Goal: Task Accomplishment & Management: Complete application form

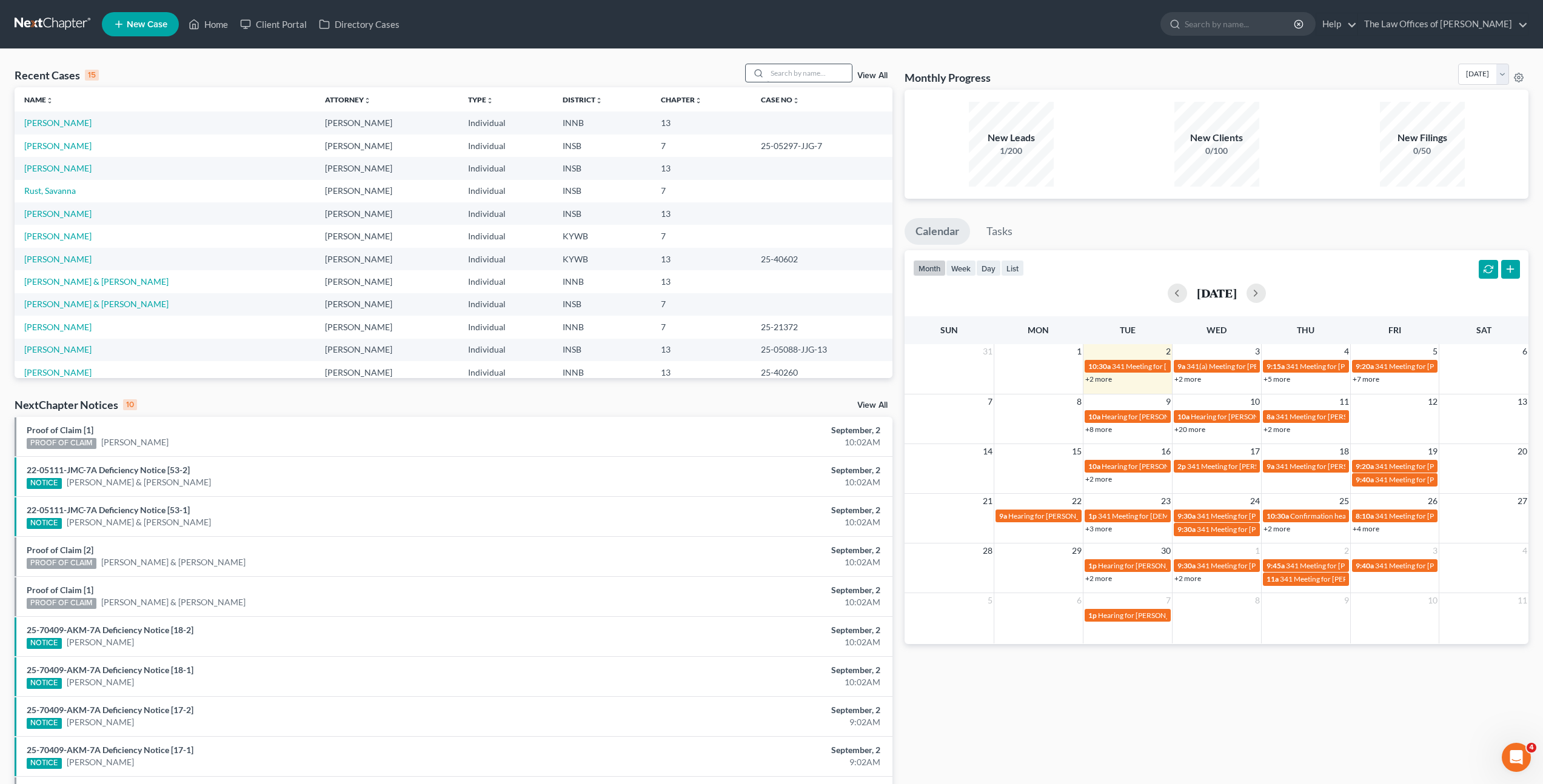
click at [784, 80] on input "search" at bounding box center [809, 73] width 85 height 18
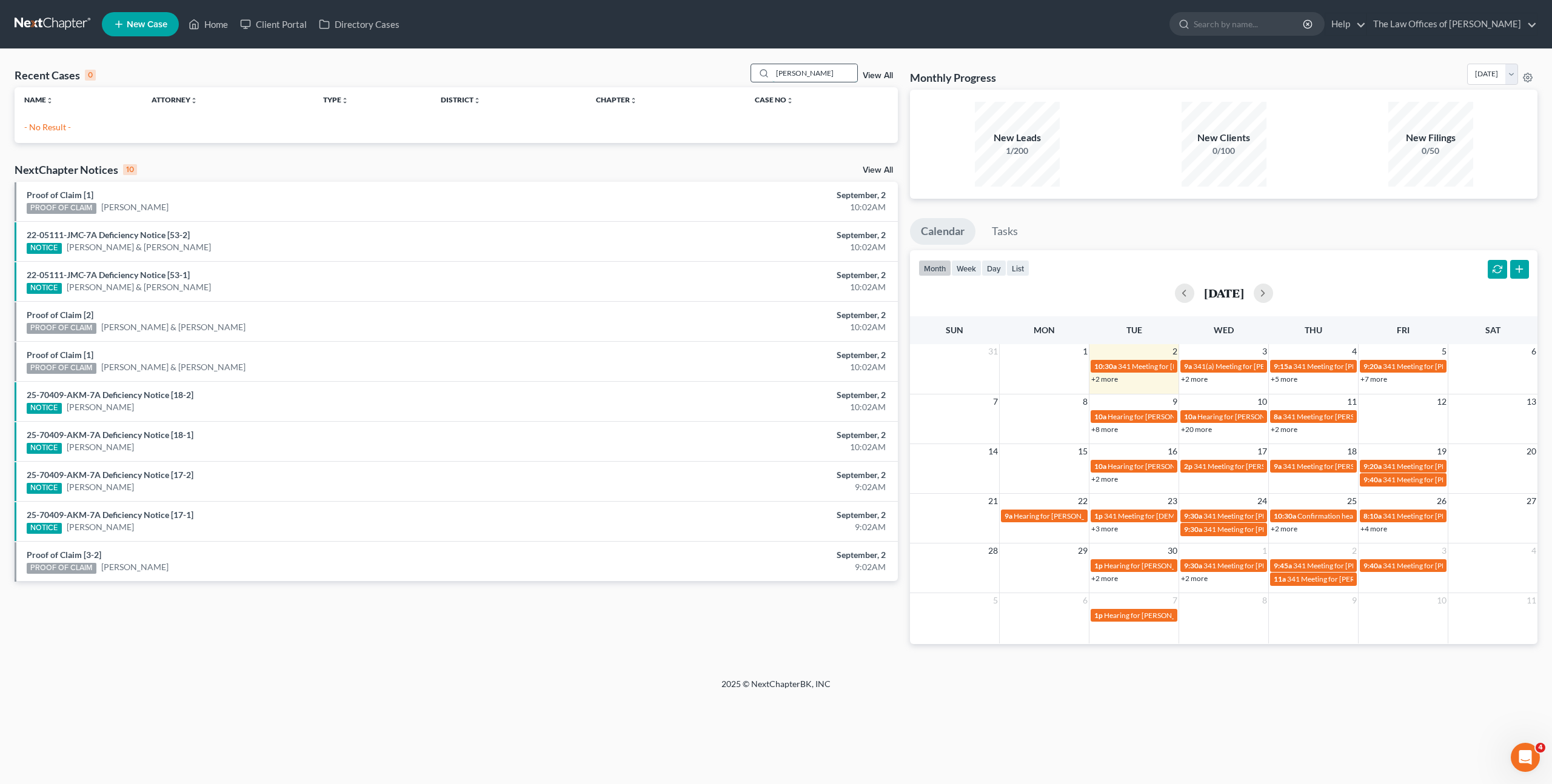
type input "[PERSON_NAME]"
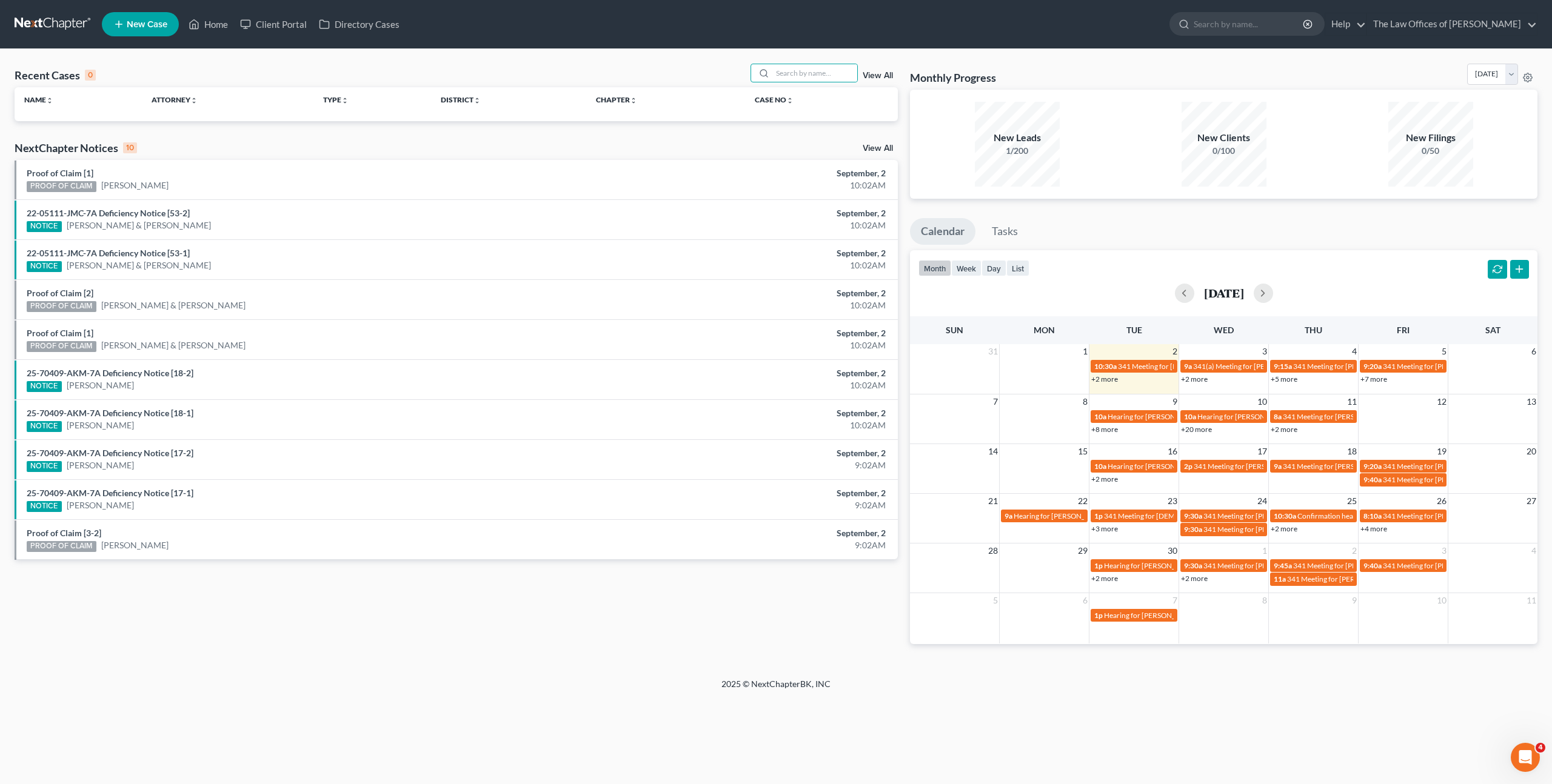
click at [119, 28] on icon at bounding box center [118, 24] width 11 height 15
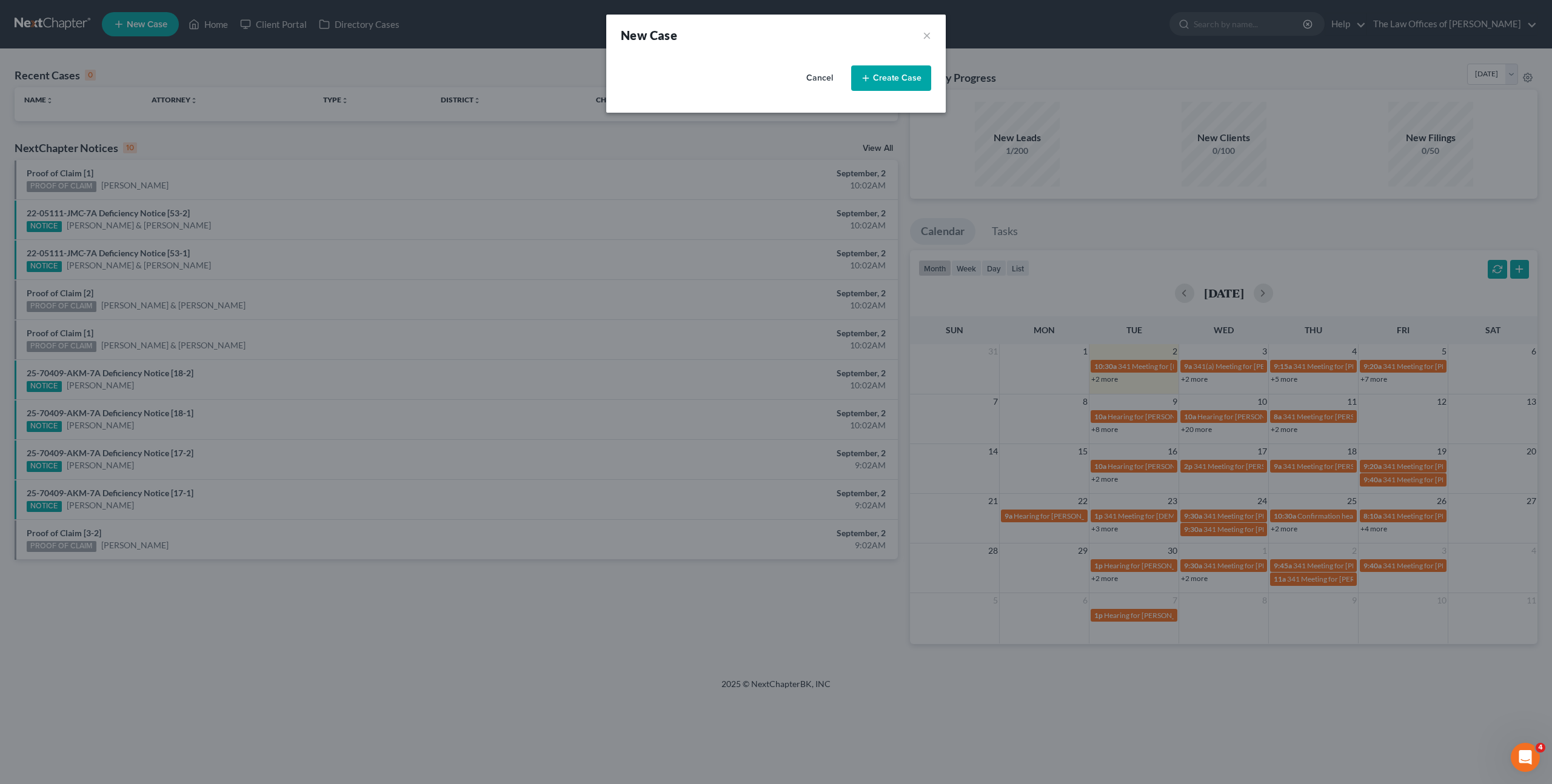
select select "28"
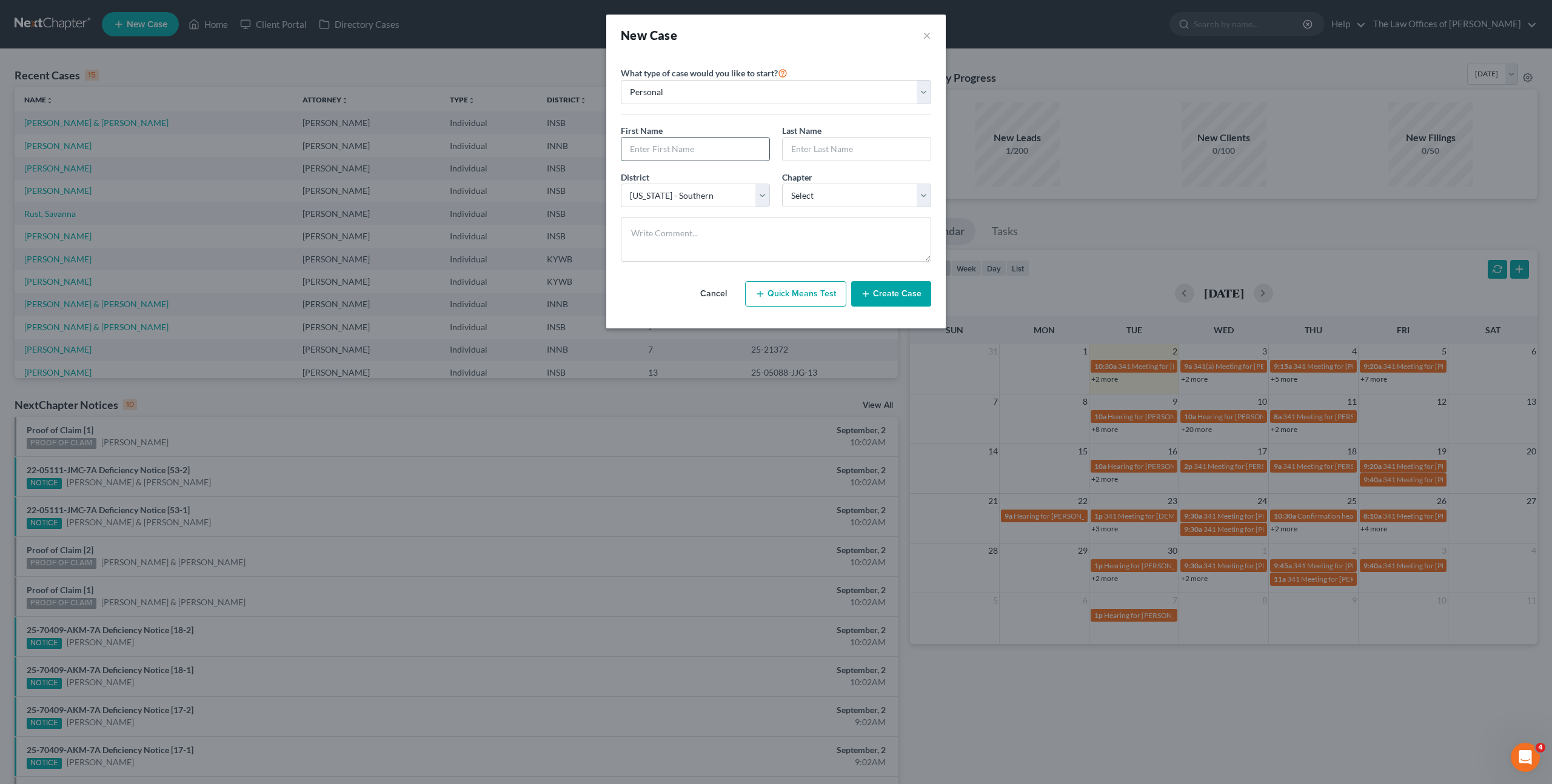
click at [671, 145] on input "text" at bounding box center [695, 149] width 148 height 23
type input "[PERSON_NAME]"
click at [867, 190] on select "Select 7 11 12 13" at bounding box center [856, 196] width 149 height 24
select select "3"
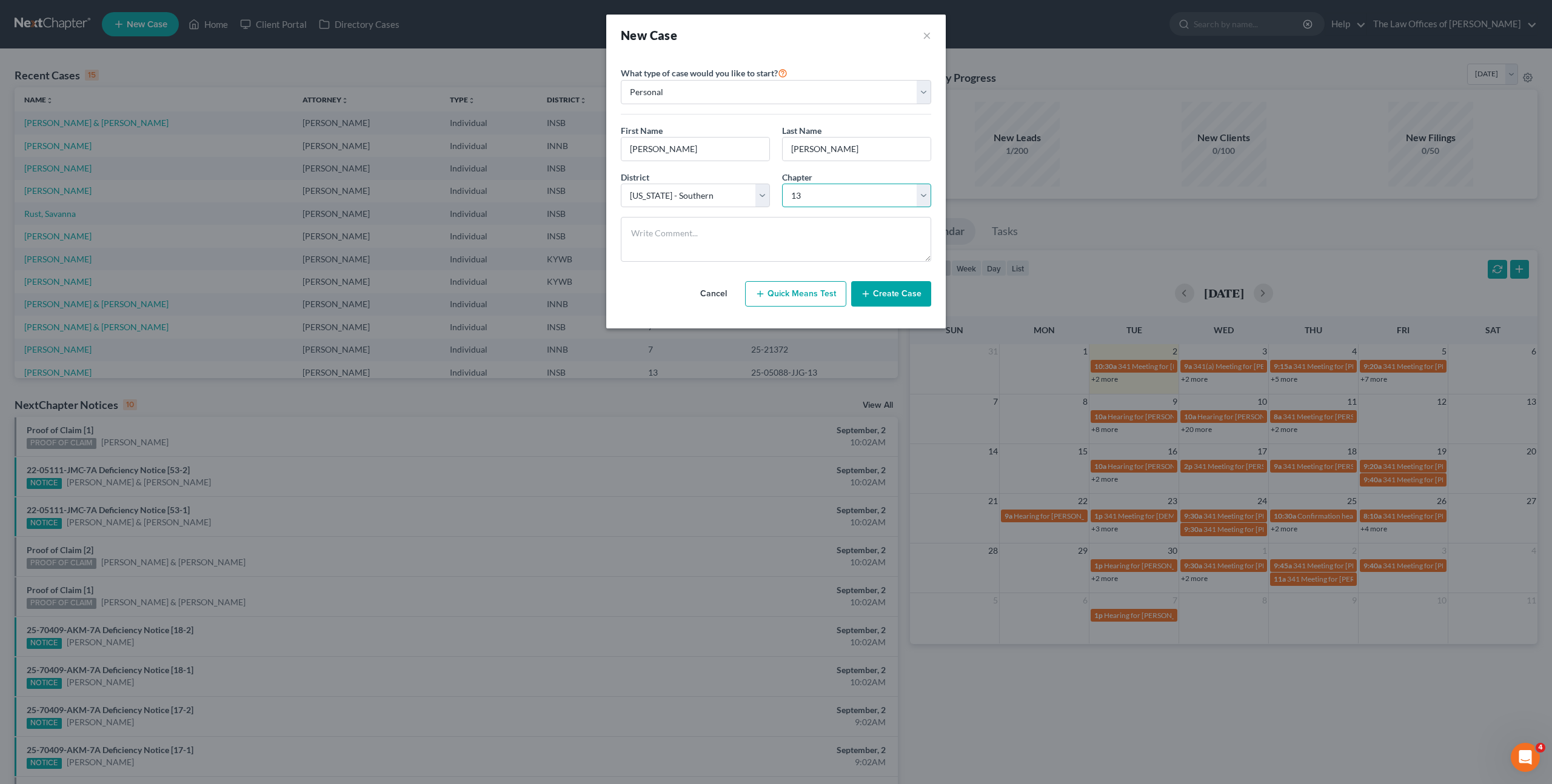
click at [782, 184] on select "Select 7 11 12 13" at bounding box center [856, 196] width 149 height 24
click at [752, 242] on textarea at bounding box center [776, 239] width 311 height 45
click at [894, 297] on button "Create Case" at bounding box center [891, 293] width 80 height 25
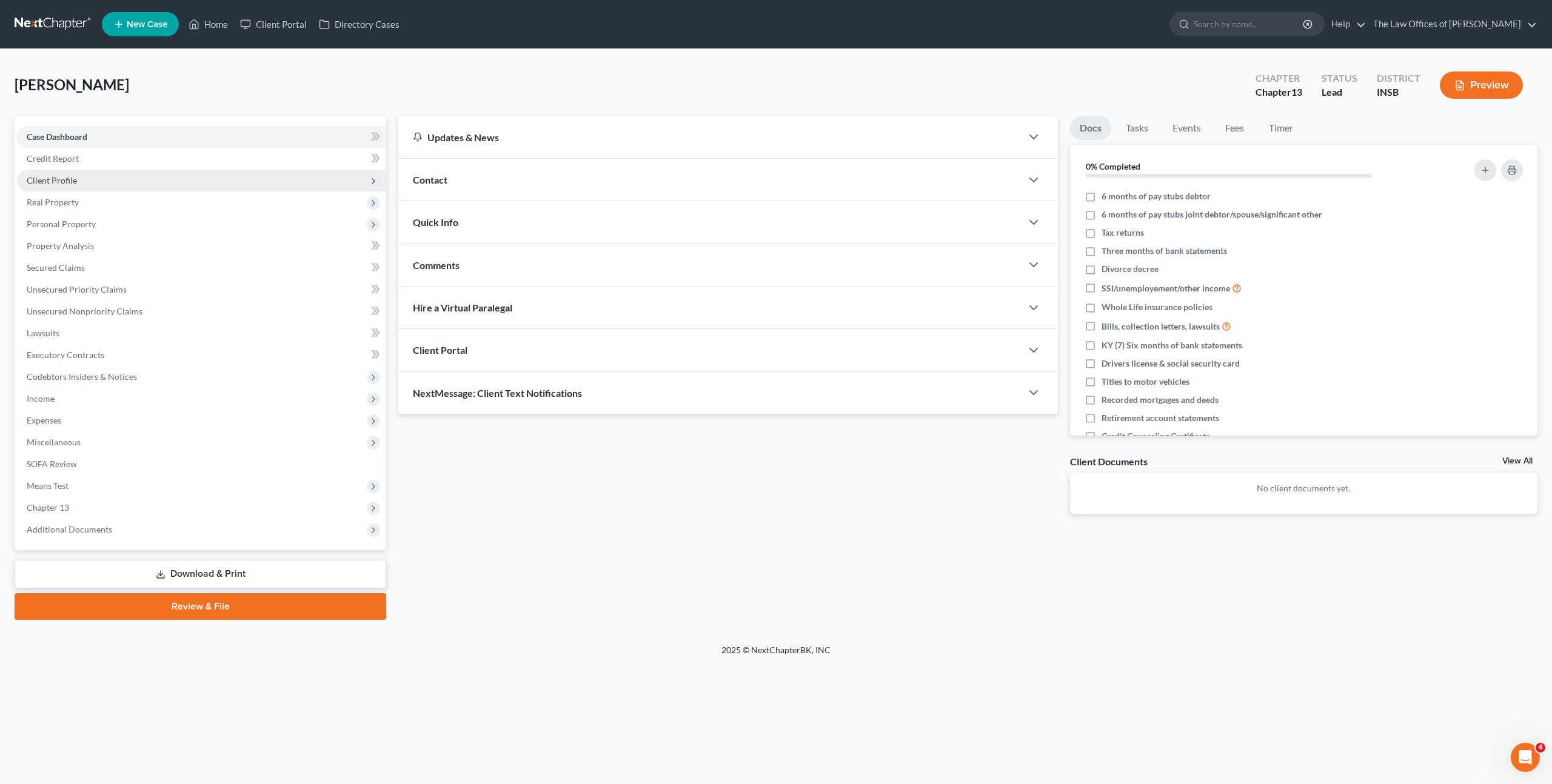
click at [200, 179] on span "Client Profile" at bounding box center [201, 180] width 369 height 22
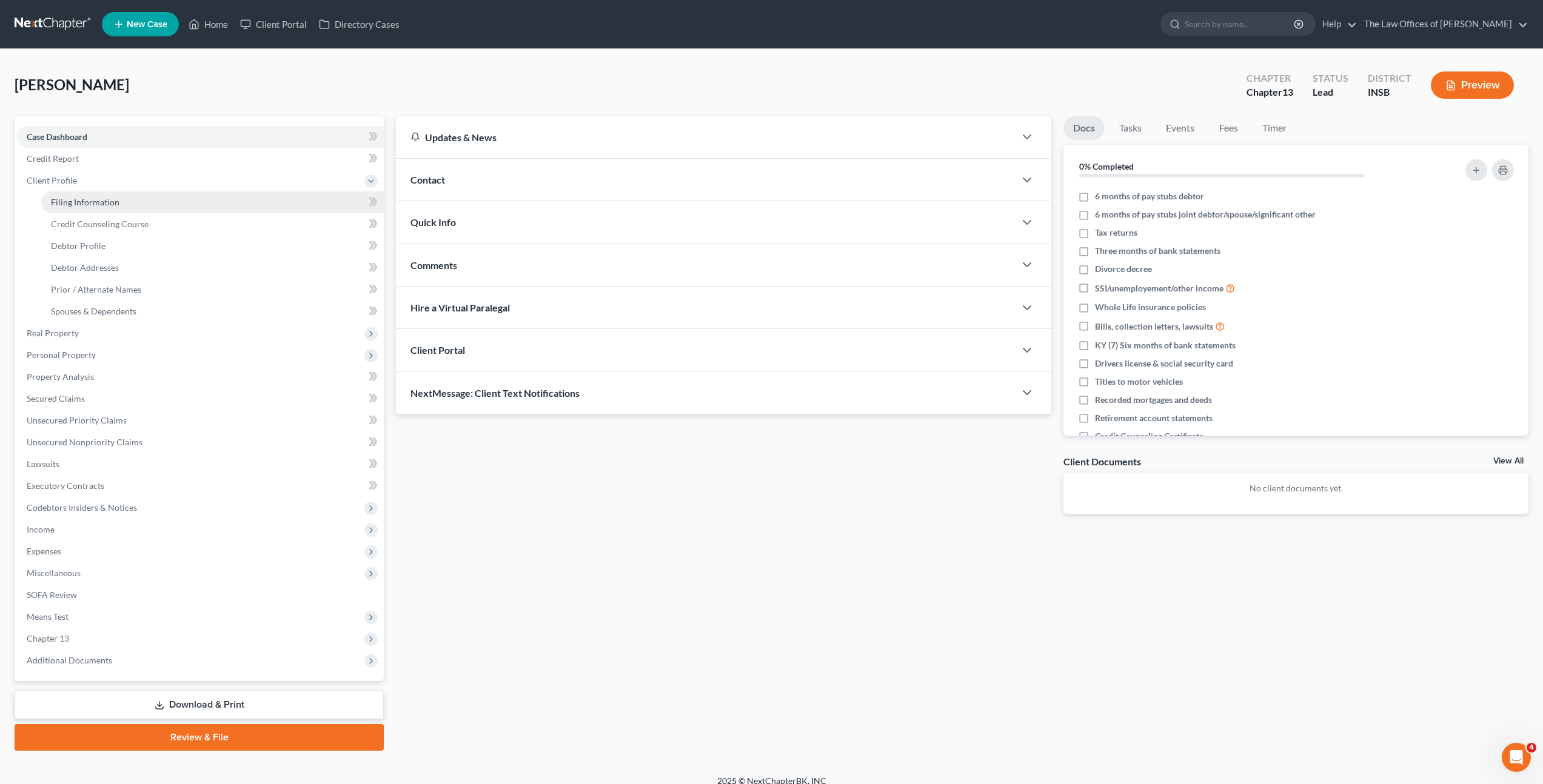
click at [198, 203] on link "Filing Information" at bounding box center [212, 202] width 342 height 22
select select "1"
select select "0"
select select "3"
select select "28"
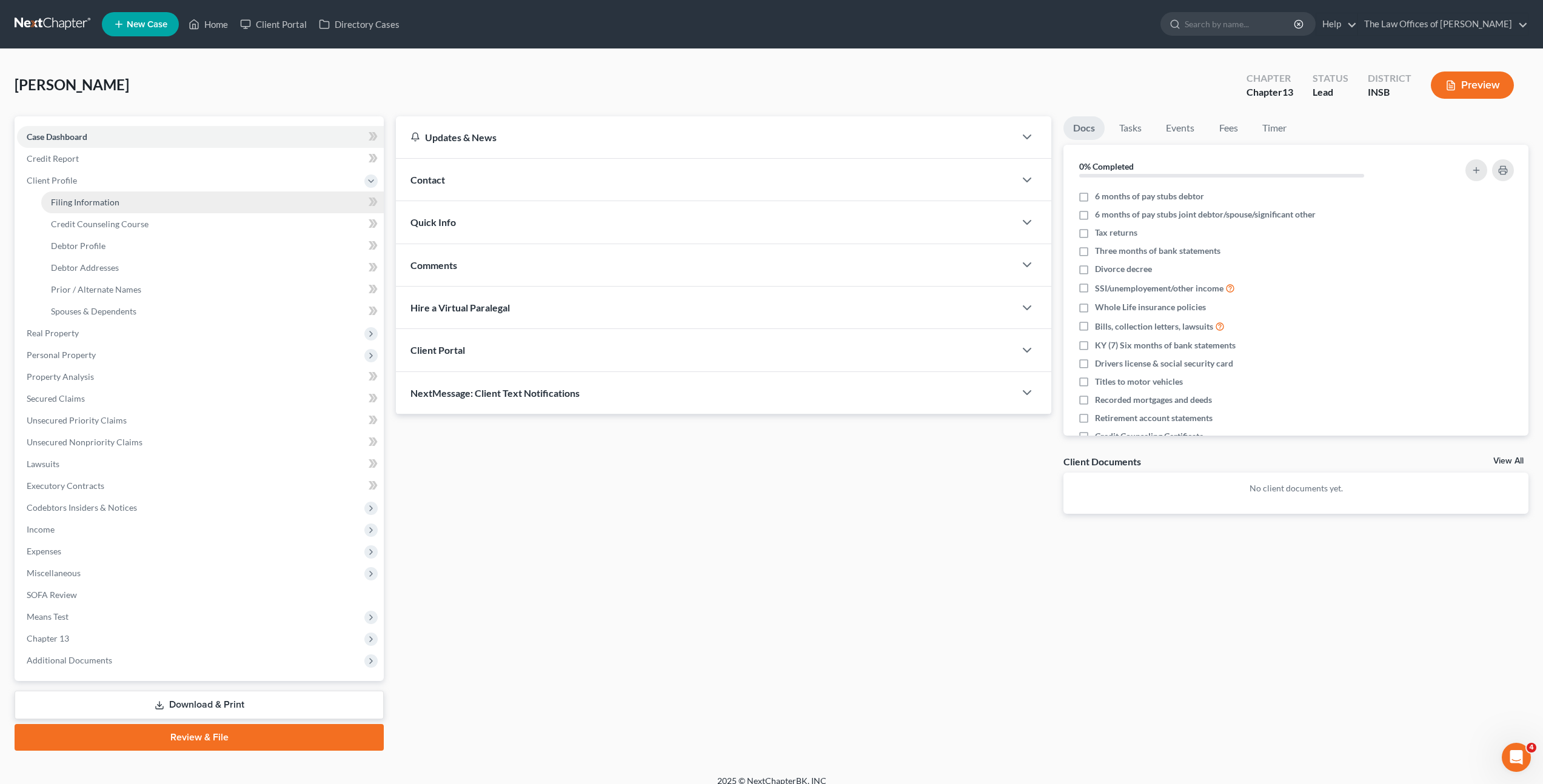
select select "15"
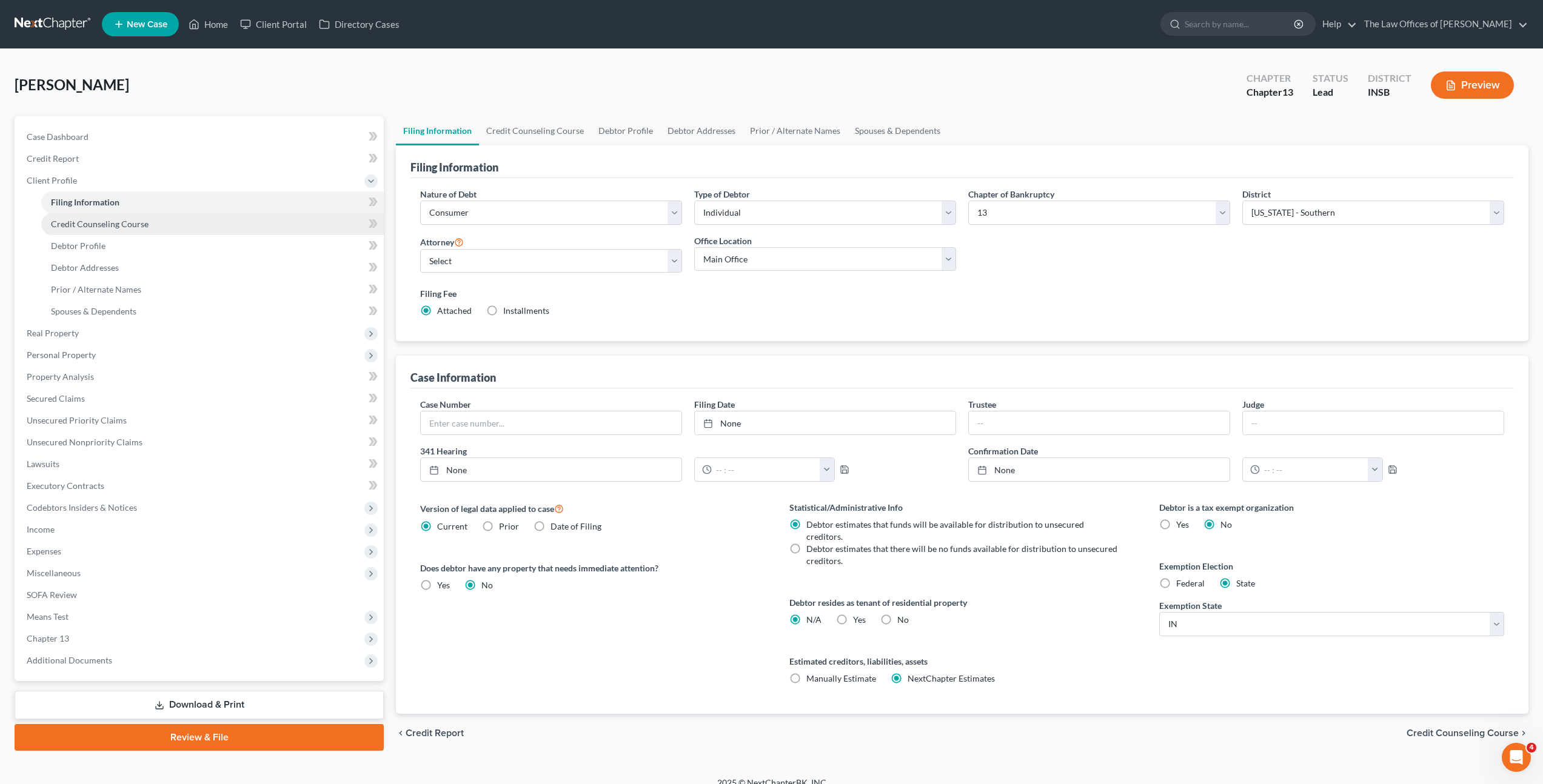
click at [105, 225] on span "Credit Counseling Course" at bounding box center [100, 224] width 97 height 11
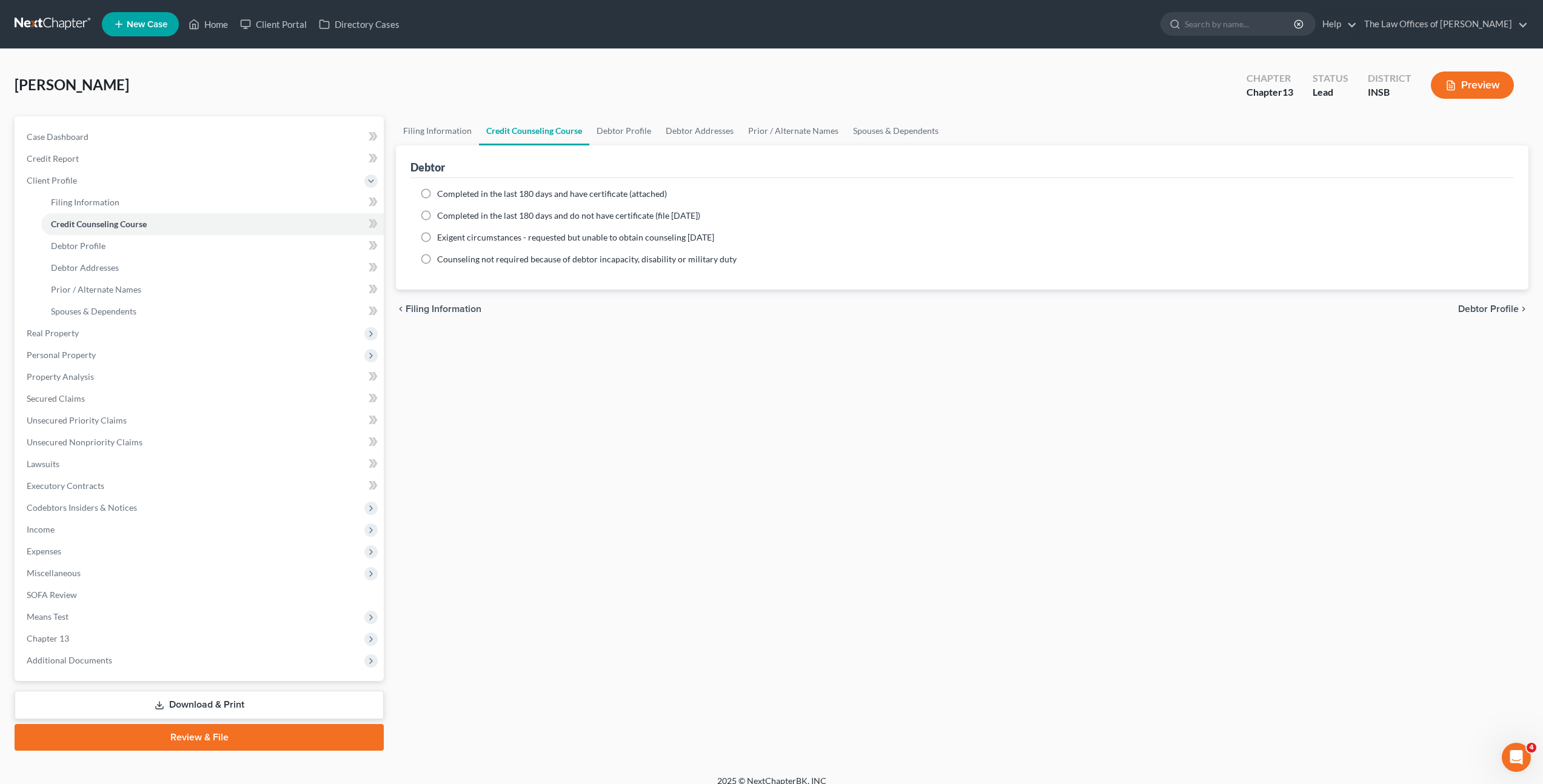
click at [437, 195] on label "Completed in the last 180 days and have certificate (attached)" at bounding box center [551, 194] width 229 height 12
click at [442, 195] on input "Completed in the last 180 days and have certificate (attached)" at bounding box center [446, 192] width 8 height 8
radio input "true"
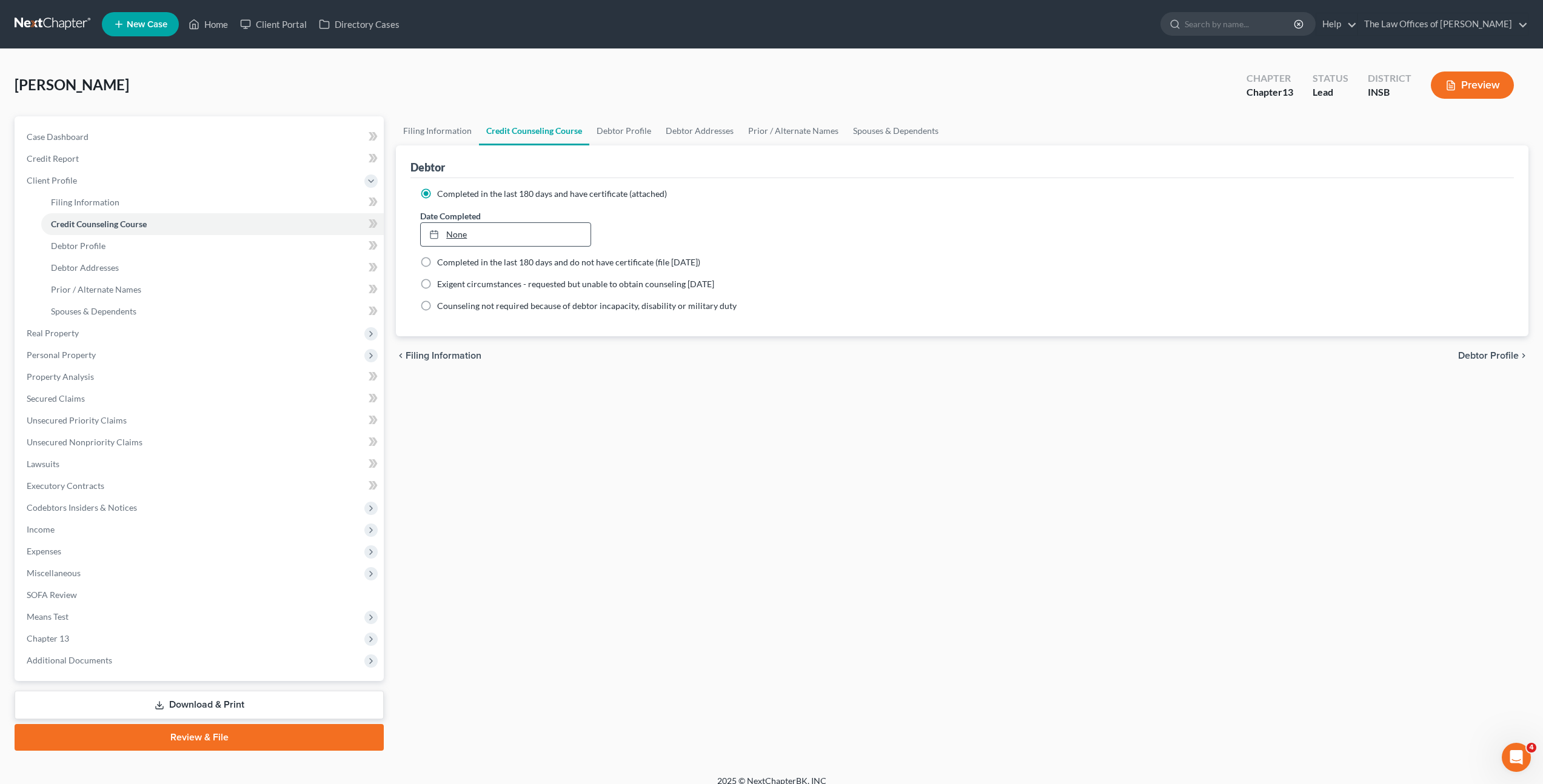
click at [461, 235] on link "None" at bounding box center [505, 234] width 169 height 23
type input "[DATE]"
click at [1051, 172] on div "Debtor" at bounding box center [962, 161] width 1104 height 32
click at [367, 223] on span at bounding box center [373, 225] width 21 height 18
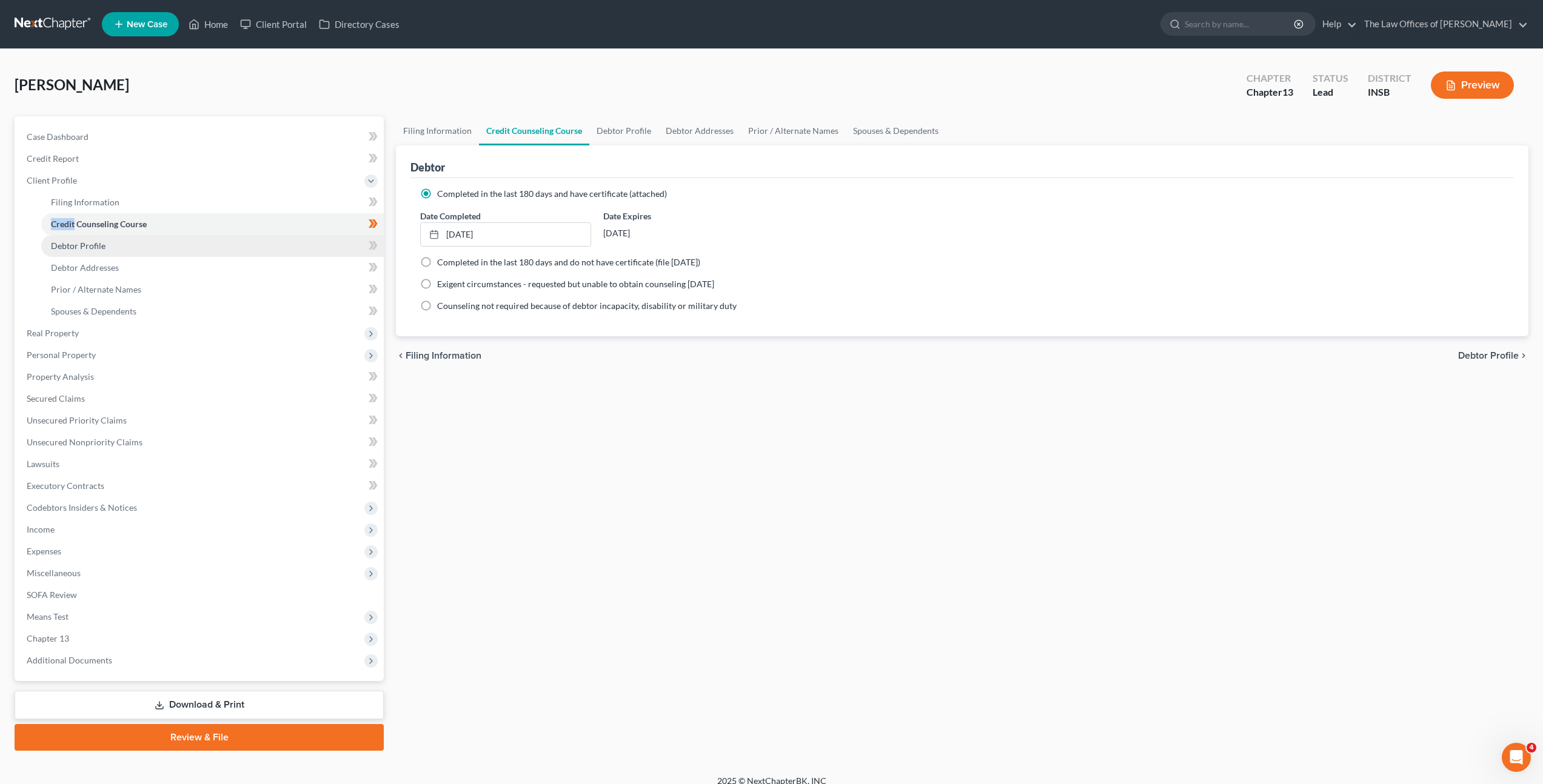
click at [282, 238] on link "Debtor Profile" at bounding box center [212, 246] width 342 height 22
select select "0"
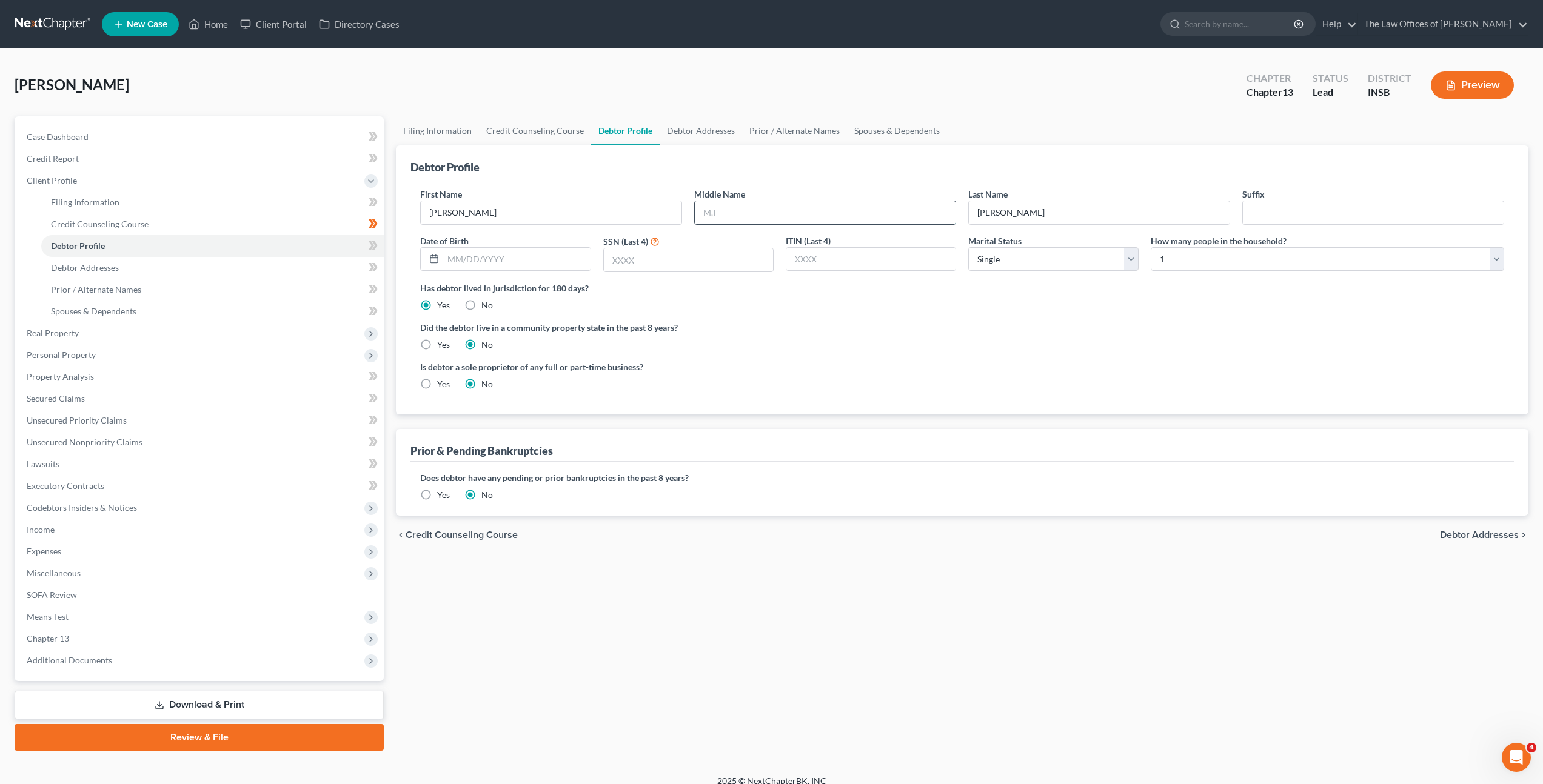
click at [808, 210] on input "text" at bounding box center [825, 212] width 260 height 23
type input "[PERSON_NAME]"
type input "[DATE]"
type input "0710"
click at [1002, 259] on select "Select Single Married Separated Divorced Widowed" at bounding box center [1053, 259] width 170 height 24
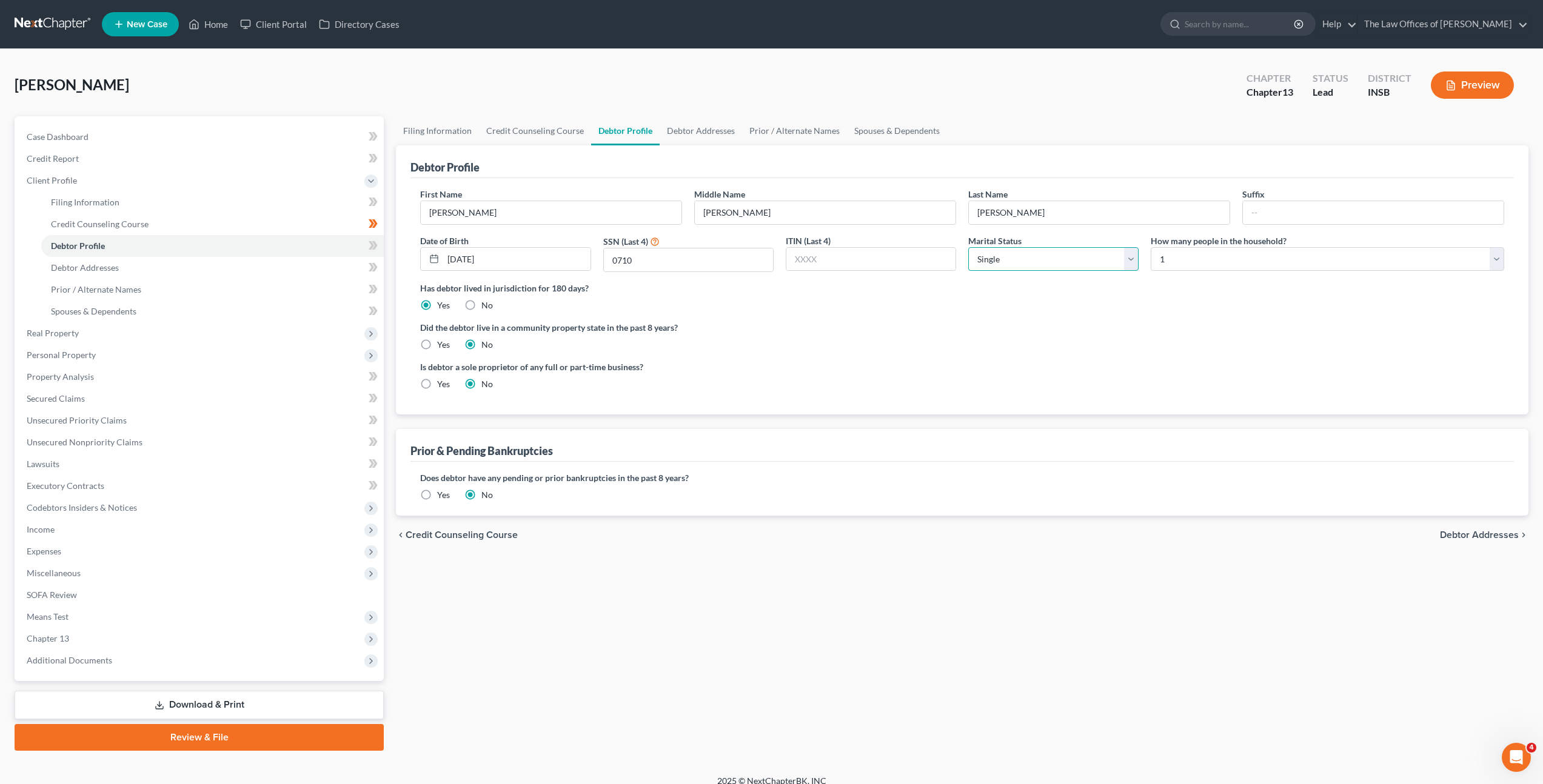
select select "3"
click at [968, 247] on select "Select Single Married Separated Divorced Widowed" at bounding box center [1053, 259] width 170 height 24
click at [1145, 316] on ng-include "First Name [PERSON_NAME] Middle Name [PERSON_NAME] Last Name [PERSON_NAME] Suff…" at bounding box center [962, 294] width 1084 height 212
click at [1260, 255] on select "Select 1 2 3 4 5 6 7 8 9 10 11 12 13 14 15 16 17 18 19 20" at bounding box center [1327, 259] width 354 height 24
select select "1"
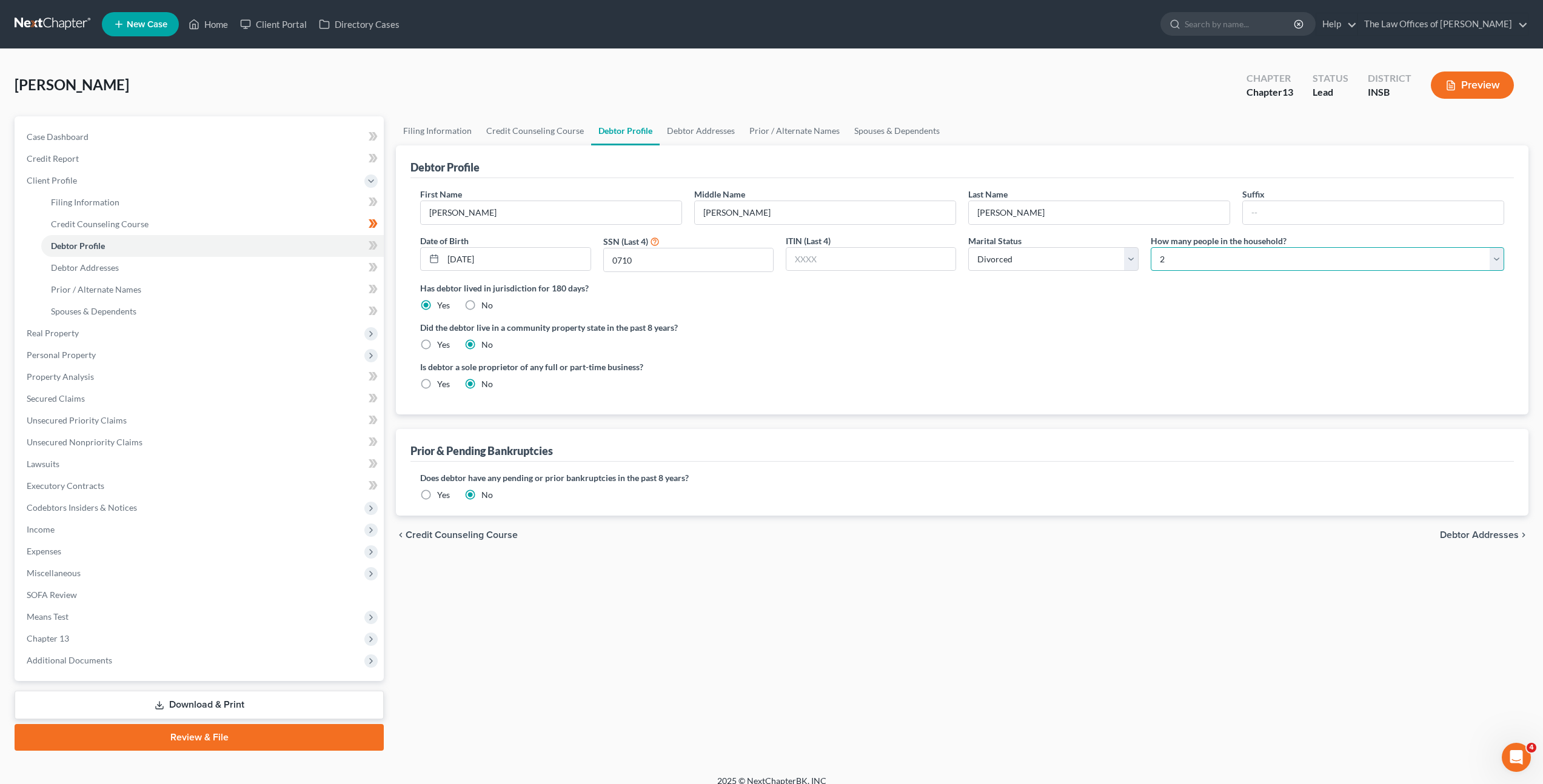
click at [1151, 247] on select "Select 1 2 3 4 5 6 7 8 9 10 11 12 13 14 15 16 17 18 19 20" at bounding box center [1327, 259] width 354 height 24
click at [1064, 348] on div "Did the debtor live in a community property state in the past 8 years? Yes No" at bounding box center [962, 336] width 1084 height 30
click at [1164, 347] on div "Did the debtor live in a community property state in the past 8 years? Yes No" at bounding box center [962, 336] width 1084 height 30
click at [1163, 349] on div "Did the debtor live in a community property state in the past 8 years? Yes No" at bounding box center [962, 336] width 1084 height 30
click at [881, 388] on div "Is debtor a sole proprietor of any full or part-time business? Yes No" at bounding box center [688, 375] width 548 height 30
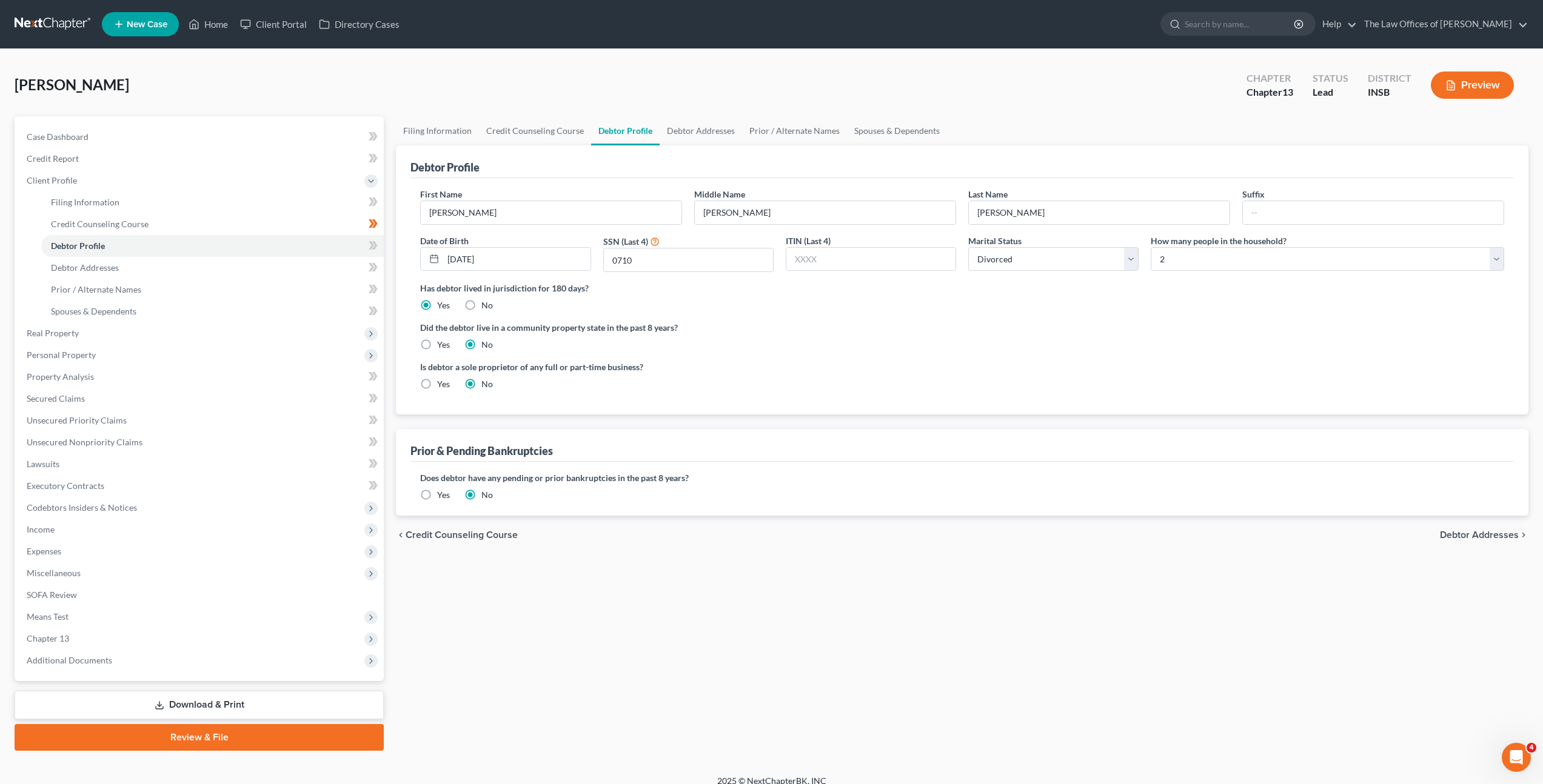
click at [988, 332] on label "Did the debtor live in a community property state in the past 8 years?" at bounding box center [962, 328] width 1084 height 13
click at [894, 357] on ng-include "First Name [PERSON_NAME] Middle Name [PERSON_NAME] Last Name [PERSON_NAME] Suff…" at bounding box center [962, 294] width 1084 height 212
click at [371, 244] on icon at bounding box center [371, 246] width 6 height 8
click at [343, 264] on link "Debtor Addresses" at bounding box center [212, 268] width 342 height 22
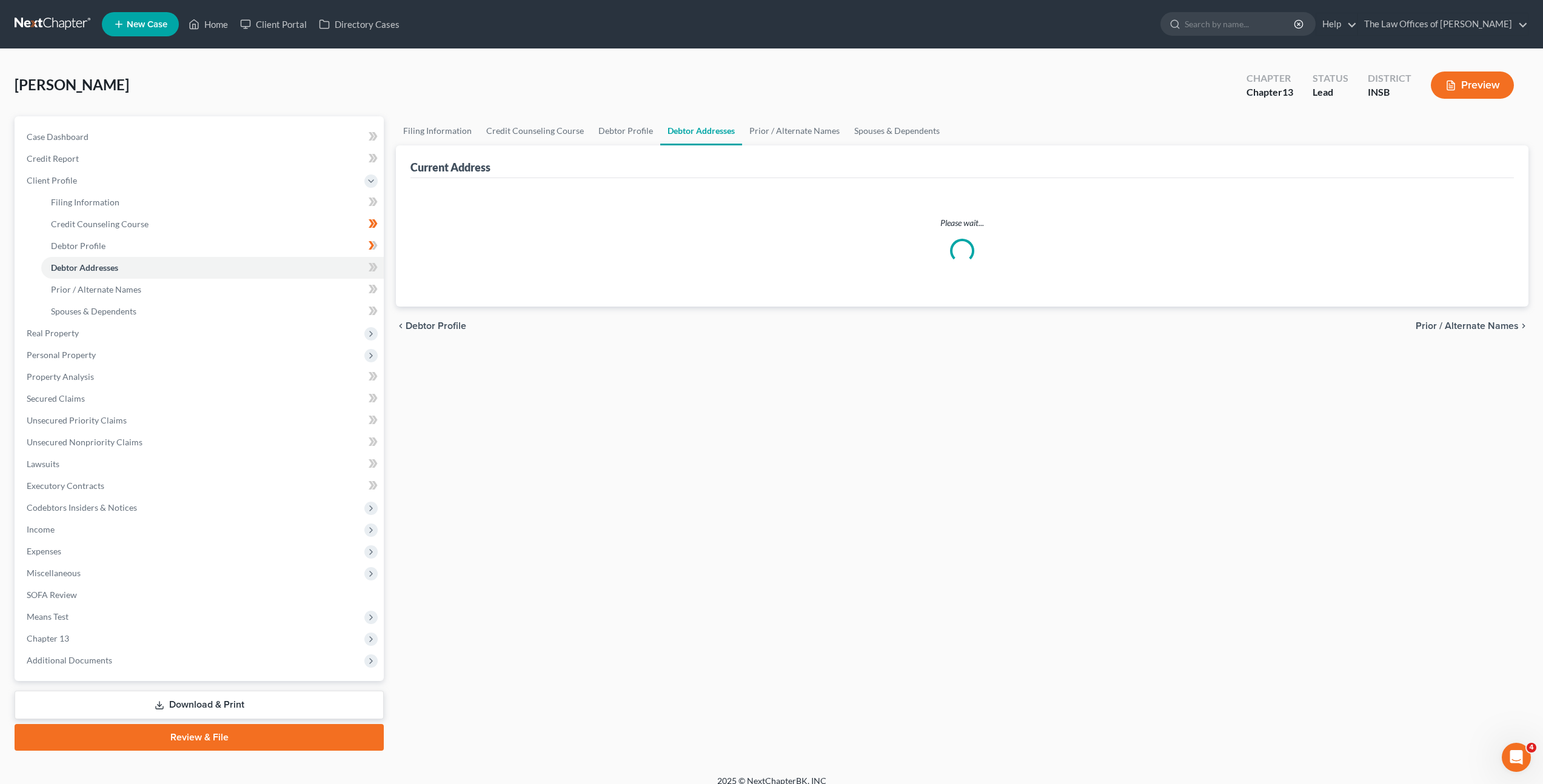
select select "0"
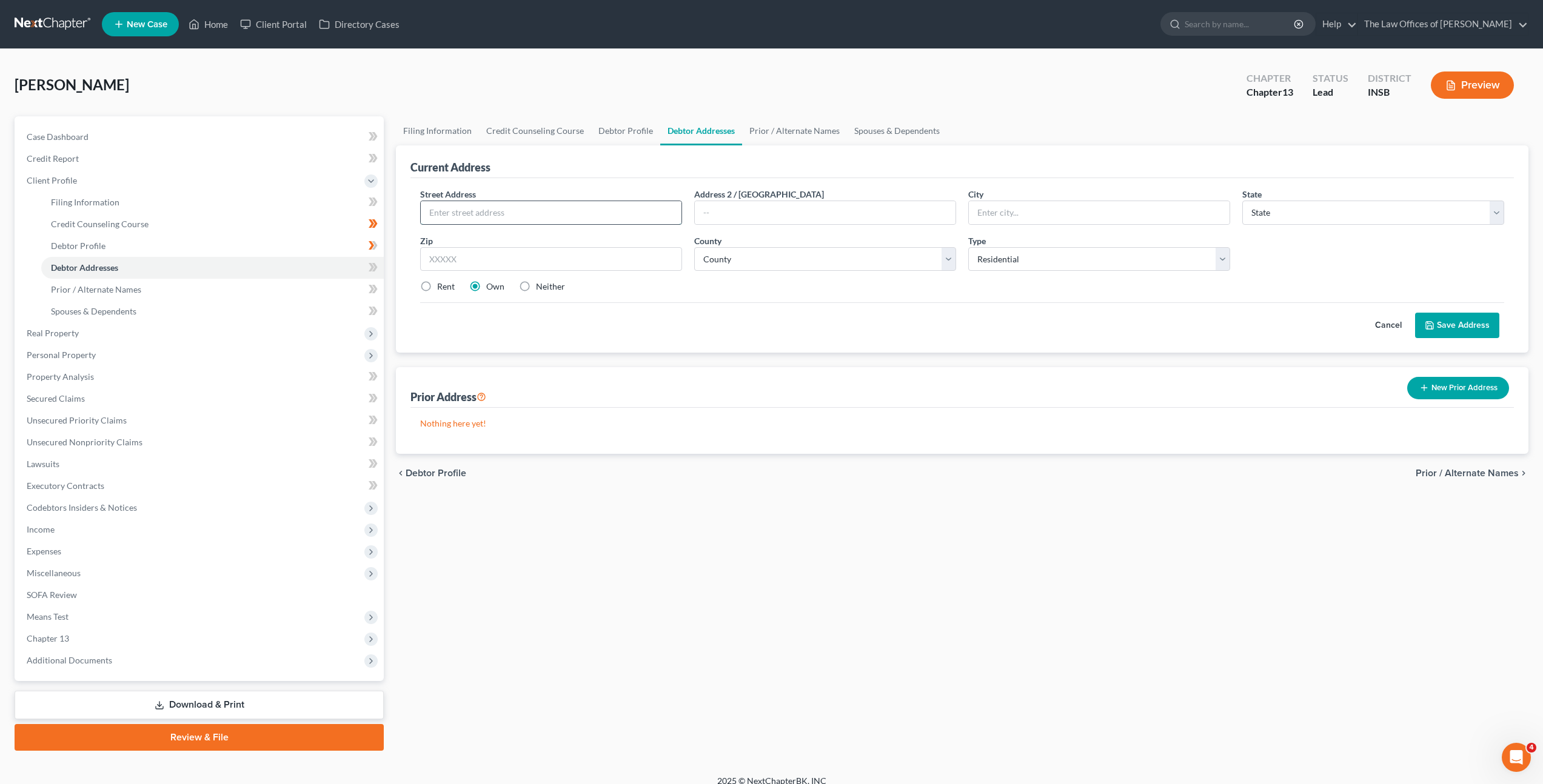
click at [584, 206] on input "text" at bounding box center [551, 212] width 260 height 23
type input "[STREET_ADDRESS]"
click at [622, 251] on input "text" at bounding box center [551, 259] width 262 height 24
type input "46741"
type input "[PERSON_NAME]"
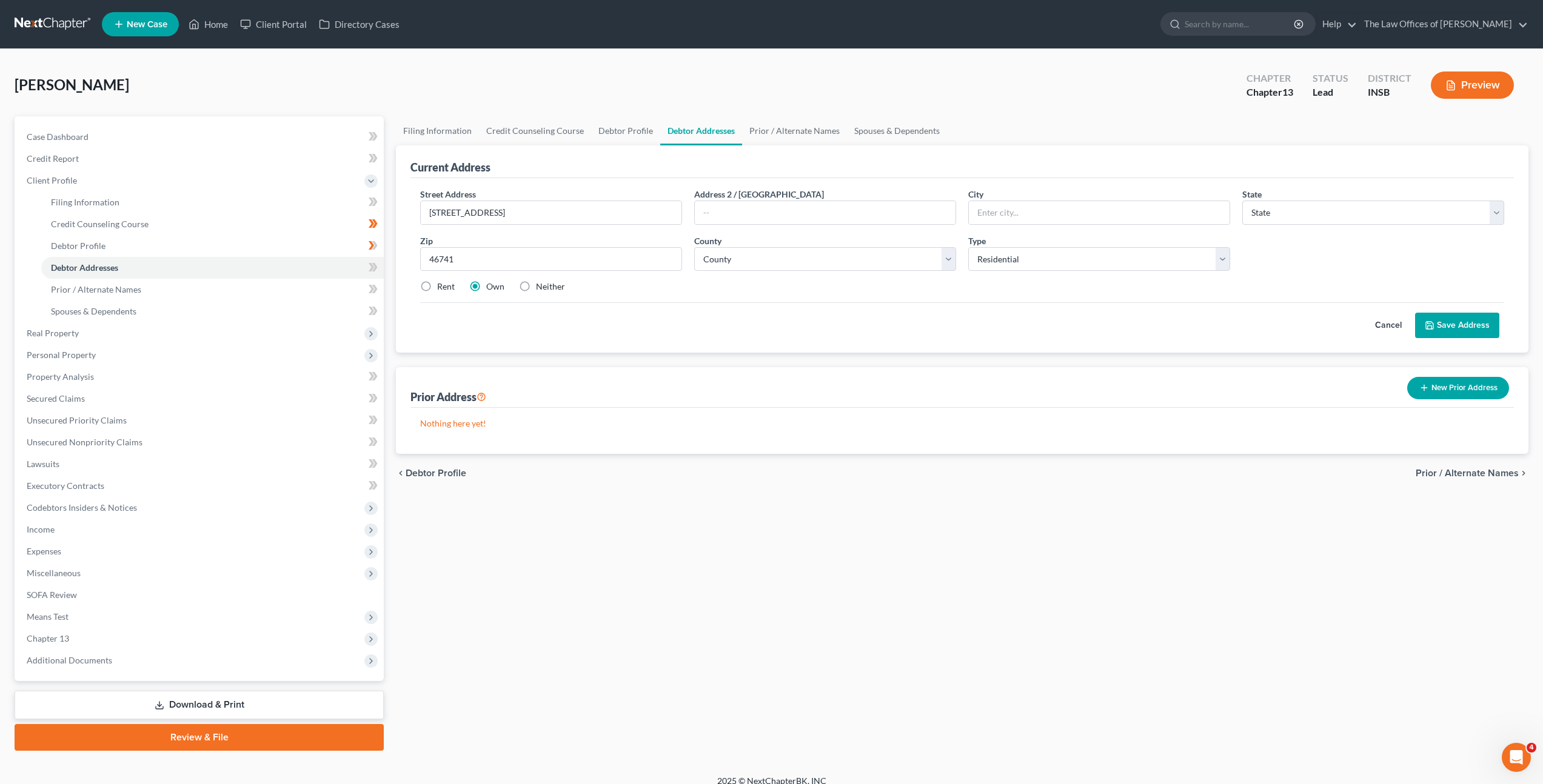
select select "15"
click at [1176, 328] on div "Cancel Save Address" at bounding box center [962, 320] width 1084 height 36
click at [799, 262] on select "County [GEOGRAPHIC_DATA] [GEOGRAPHIC_DATA] [GEOGRAPHIC_DATA] [GEOGRAPHIC_DATA] …" at bounding box center [825, 259] width 262 height 24
select select "1"
click at [694, 247] on select "County [GEOGRAPHIC_DATA] [GEOGRAPHIC_DATA] [GEOGRAPHIC_DATA] [GEOGRAPHIC_DATA] …" at bounding box center [825, 259] width 262 height 24
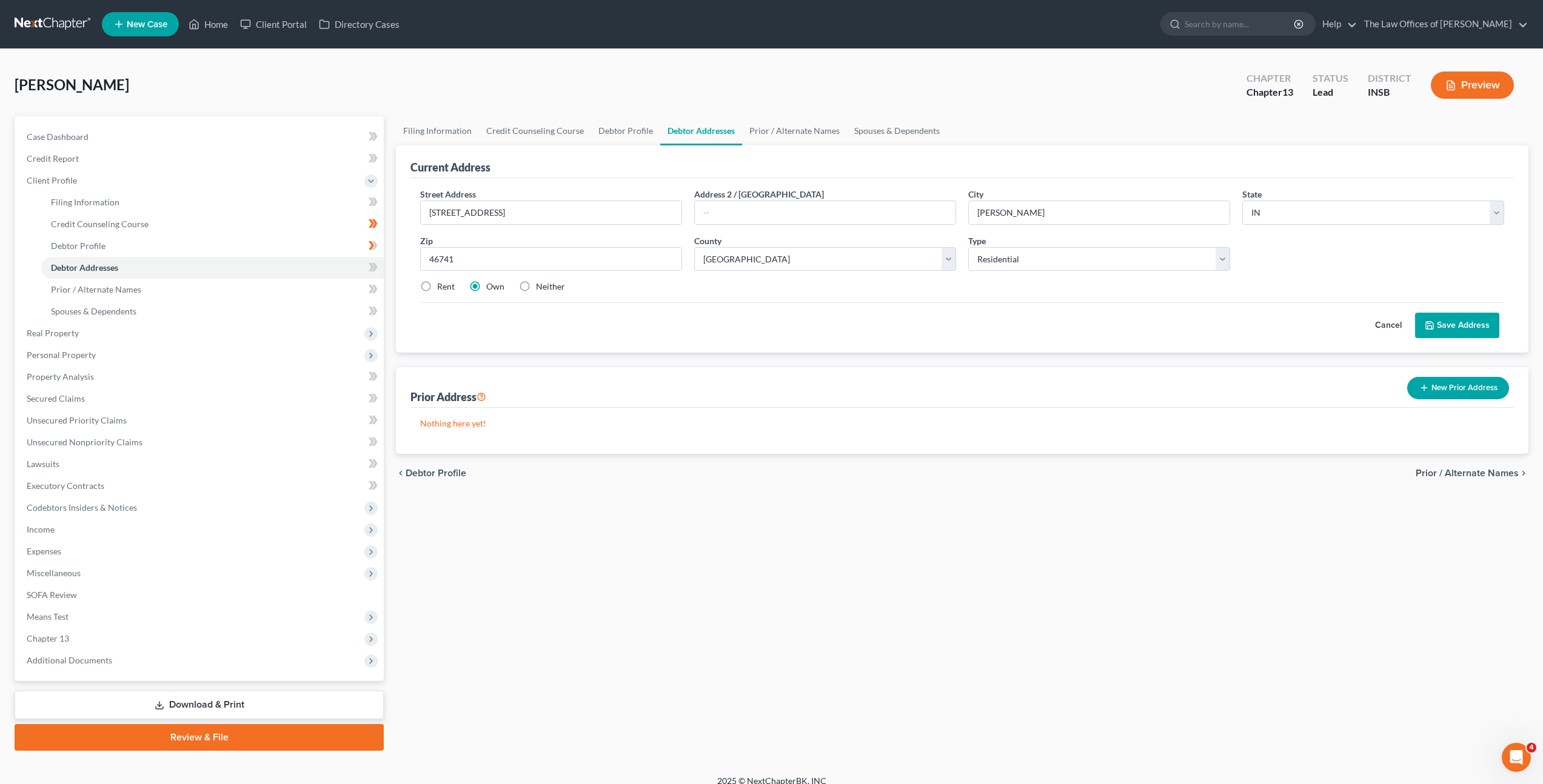
click at [1061, 330] on div "Cancel Save Address" at bounding box center [962, 320] width 1084 height 36
click at [1447, 320] on button "Save Address" at bounding box center [1457, 325] width 84 height 25
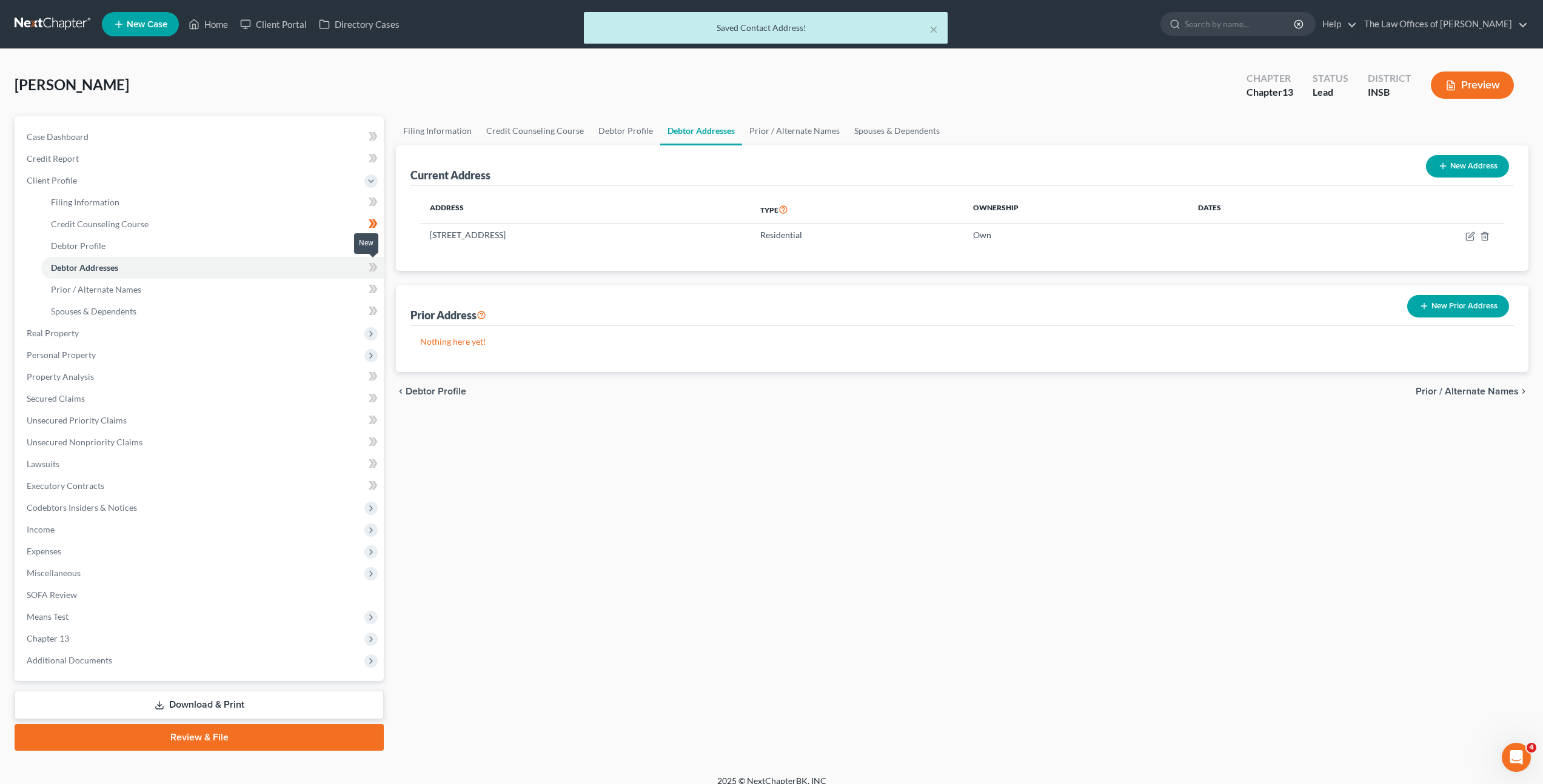
click at [370, 264] on icon at bounding box center [371, 267] width 6 height 8
click at [285, 280] on link "Prior / Alternate Names" at bounding box center [212, 289] width 342 height 22
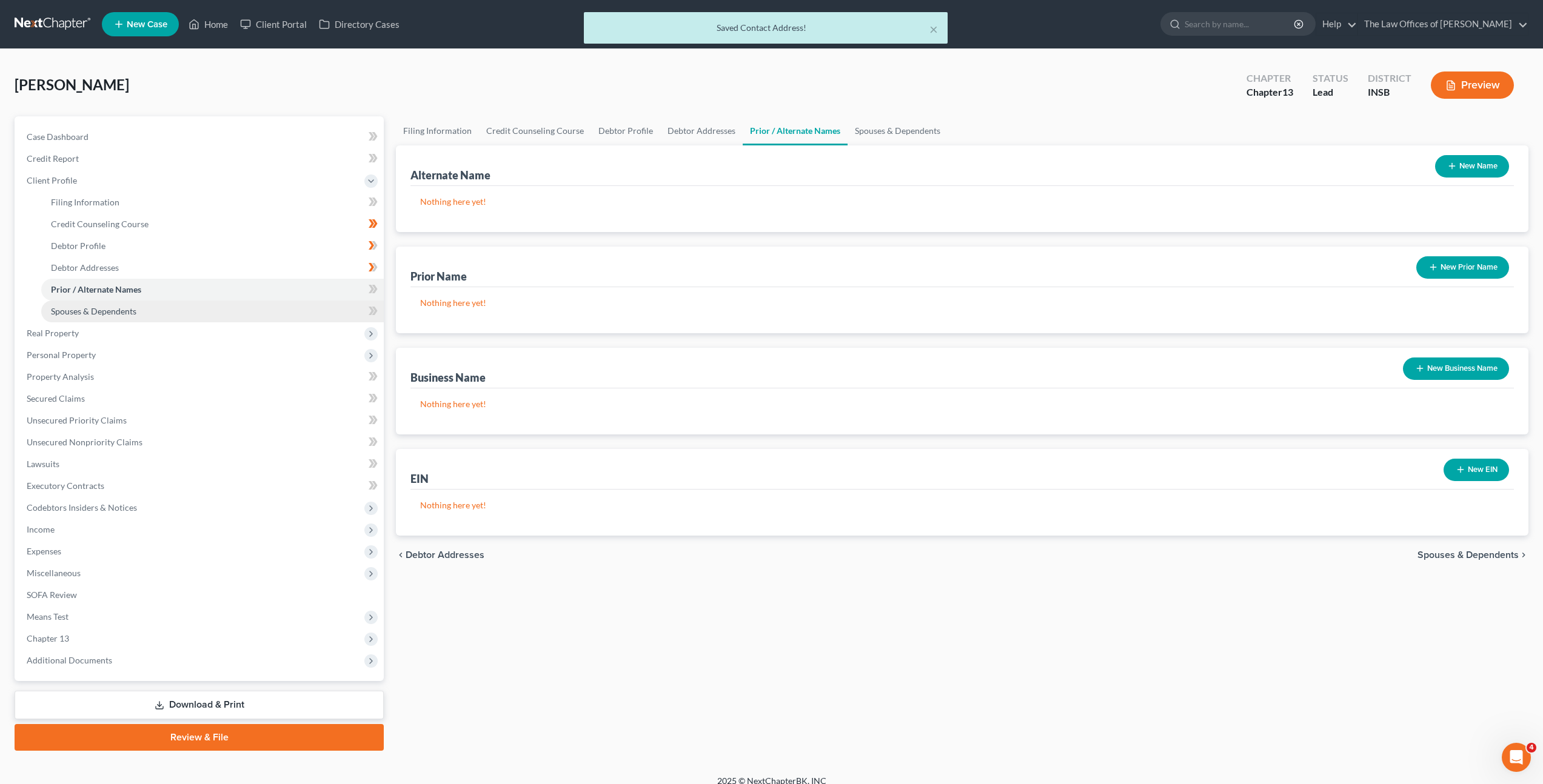
click at [295, 309] on link "Spouses & Dependents" at bounding box center [212, 311] width 342 height 22
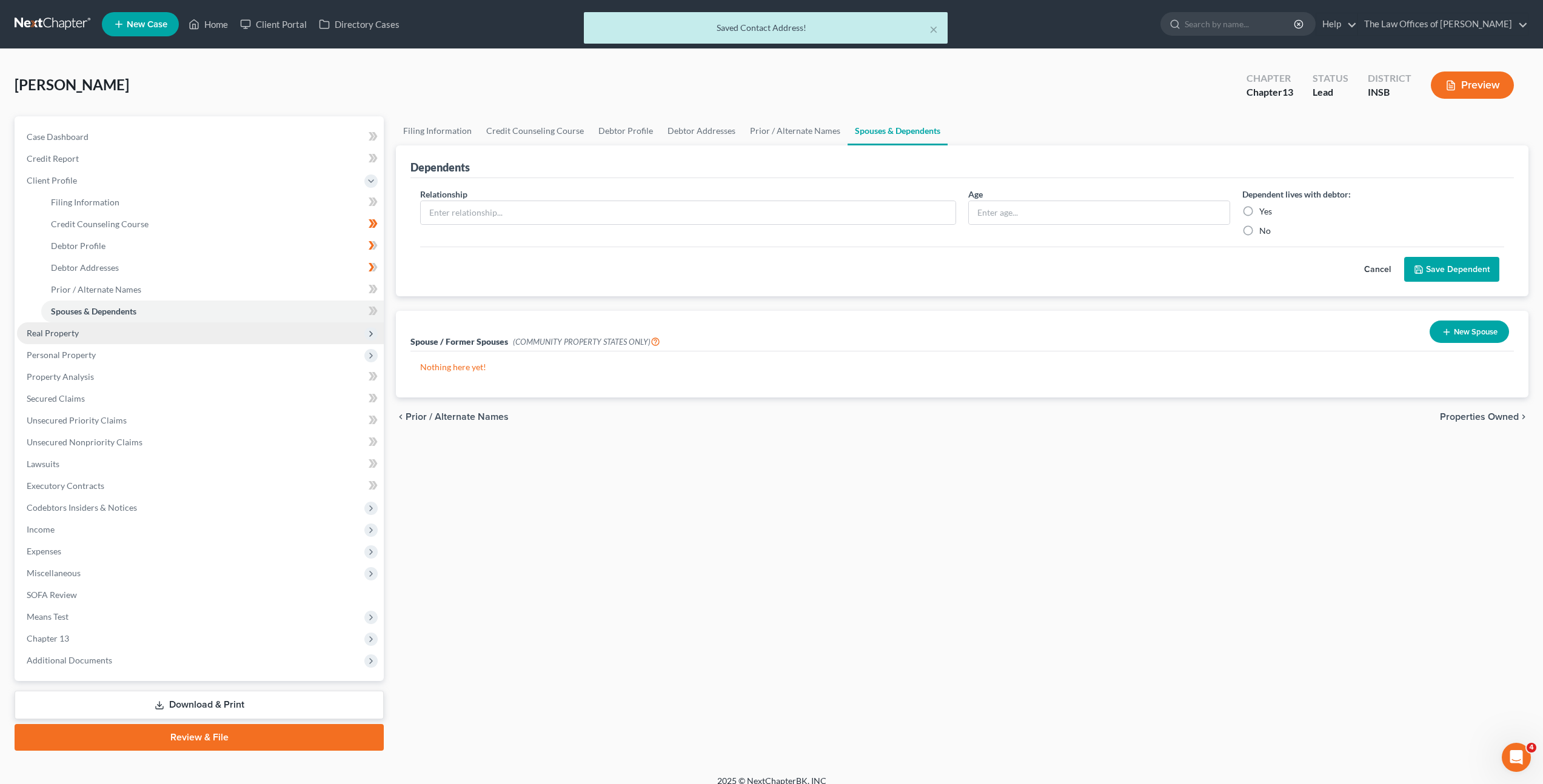
click at [240, 328] on span "Real Property" at bounding box center [200, 333] width 366 height 22
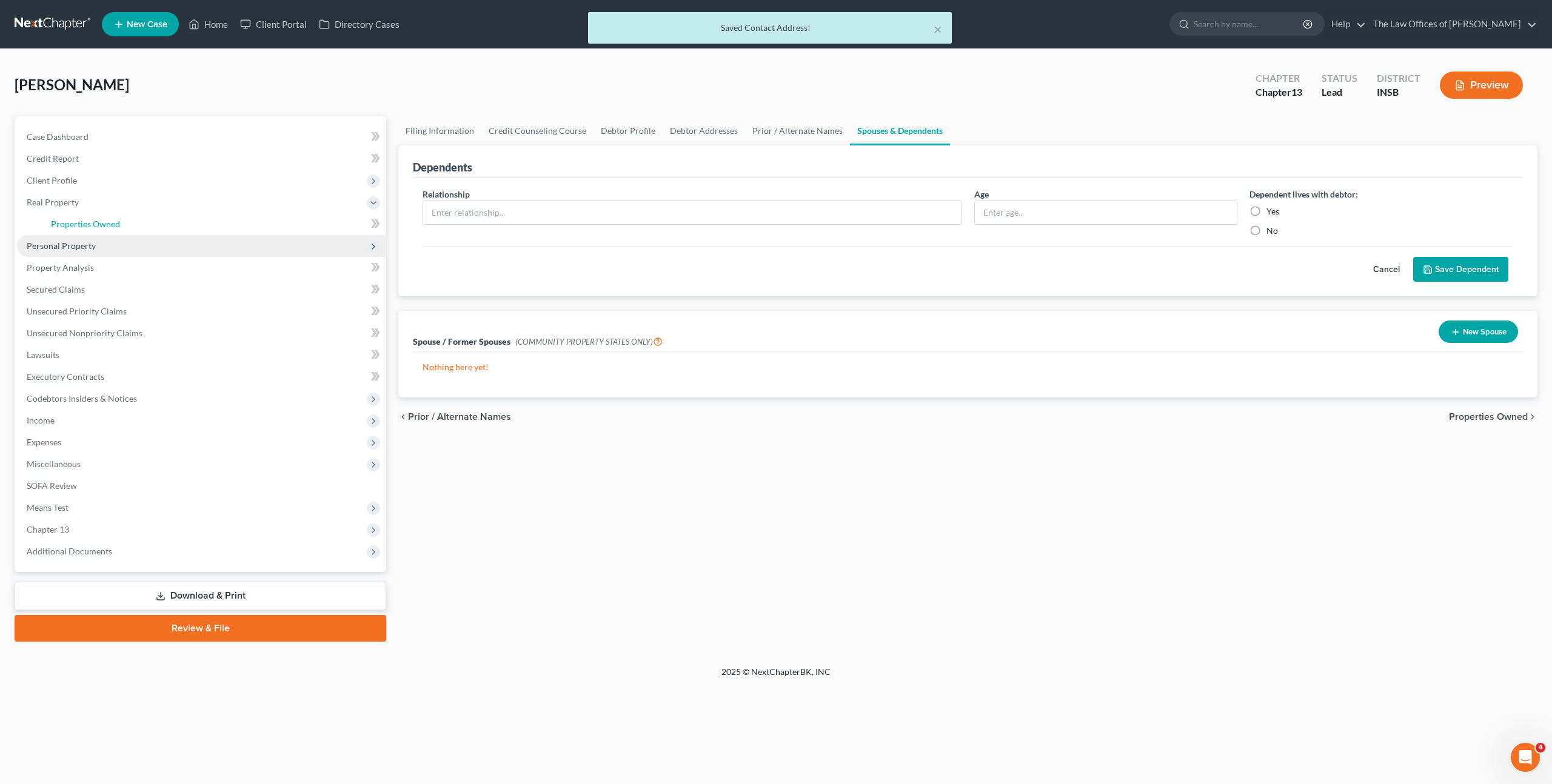
drag, startPoint x: 241, startPoint y: 225, endPoint x: 341, endPoint y: 240, distance: 101.1
click at [241, 225] on link "Properties Owned" at bounding box center [213, 224] width 345 height 22
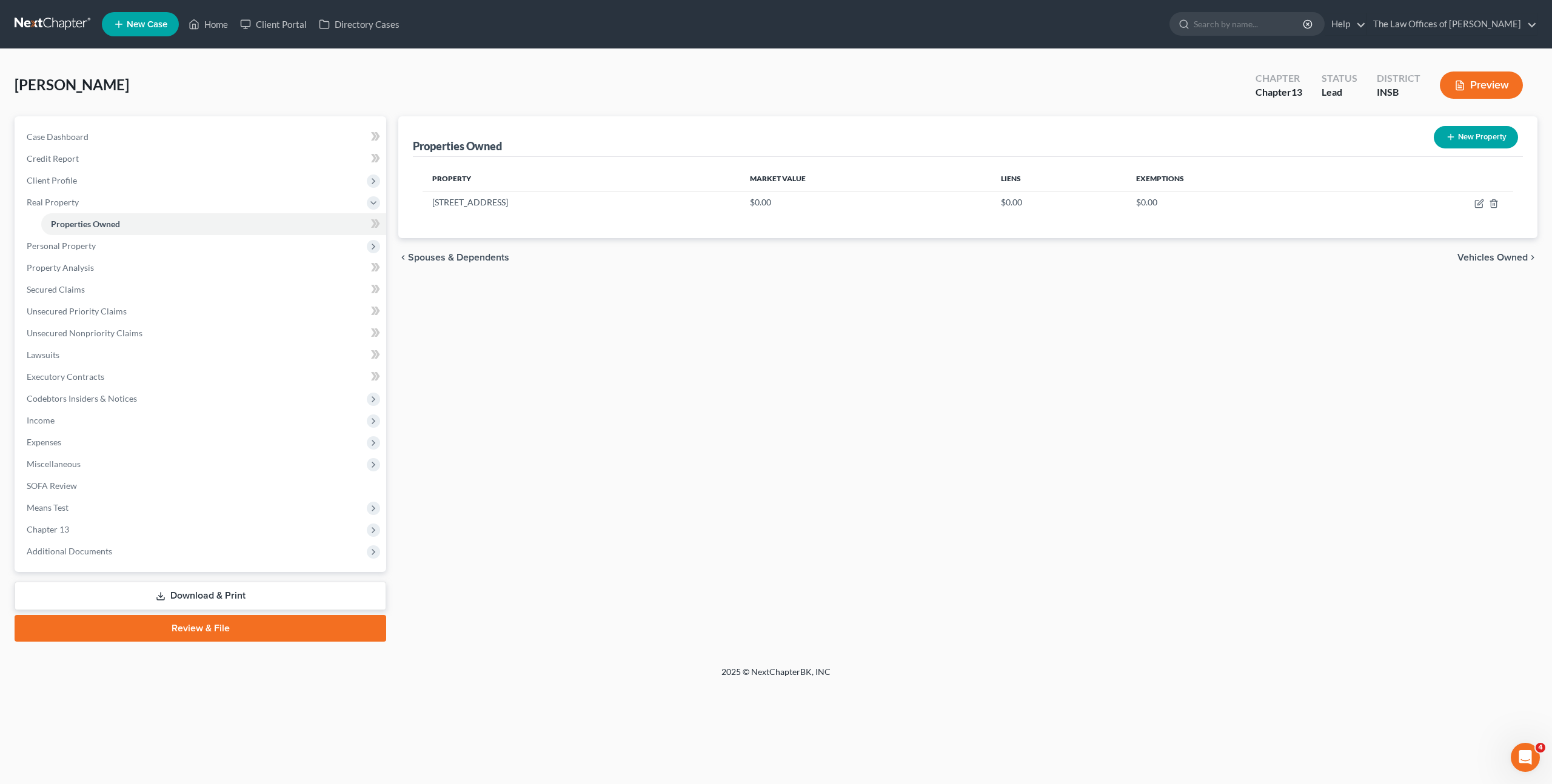
click at [379, 222] on icon at bounding box center [375, 224] width 9 height 15
drag, startPoint x: 652, startPoint y: 445, endPoint x: 309, endPoint y: 302, distance: 371.6
click at [650, 443] on div "Properties Owned New Property Property Market Value Liens Exemptions [STREET_AD…" at bounding box center [968, 379] width 1151 height 525
click at [240, 243] on span "Personal Property" at bounding box center [201, 246] width 369 height 22
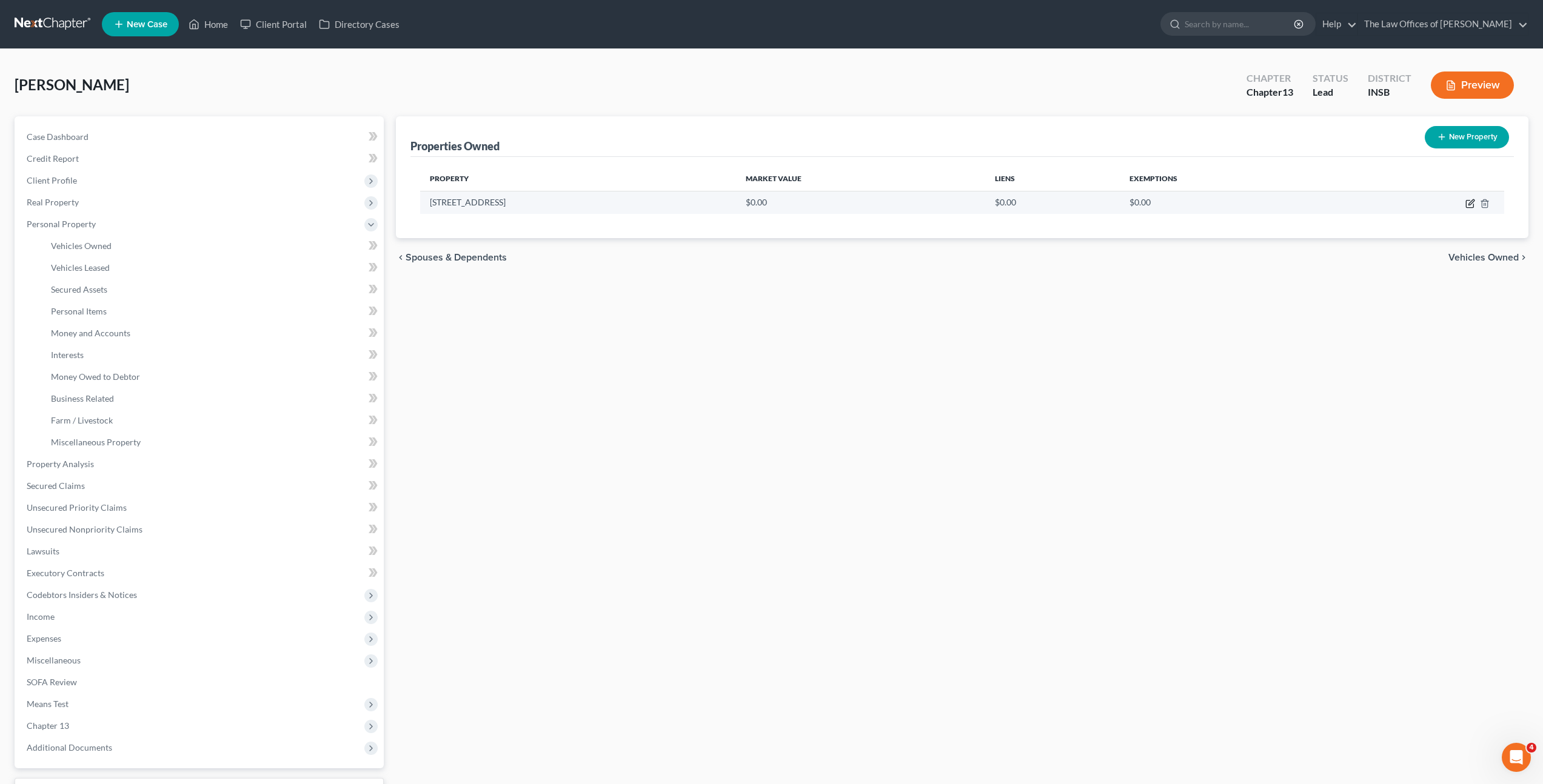
click at [1468, 200] on icon "button" at bounding box center [1470, 203] width 10 height 10
select select "15"
select select "1"
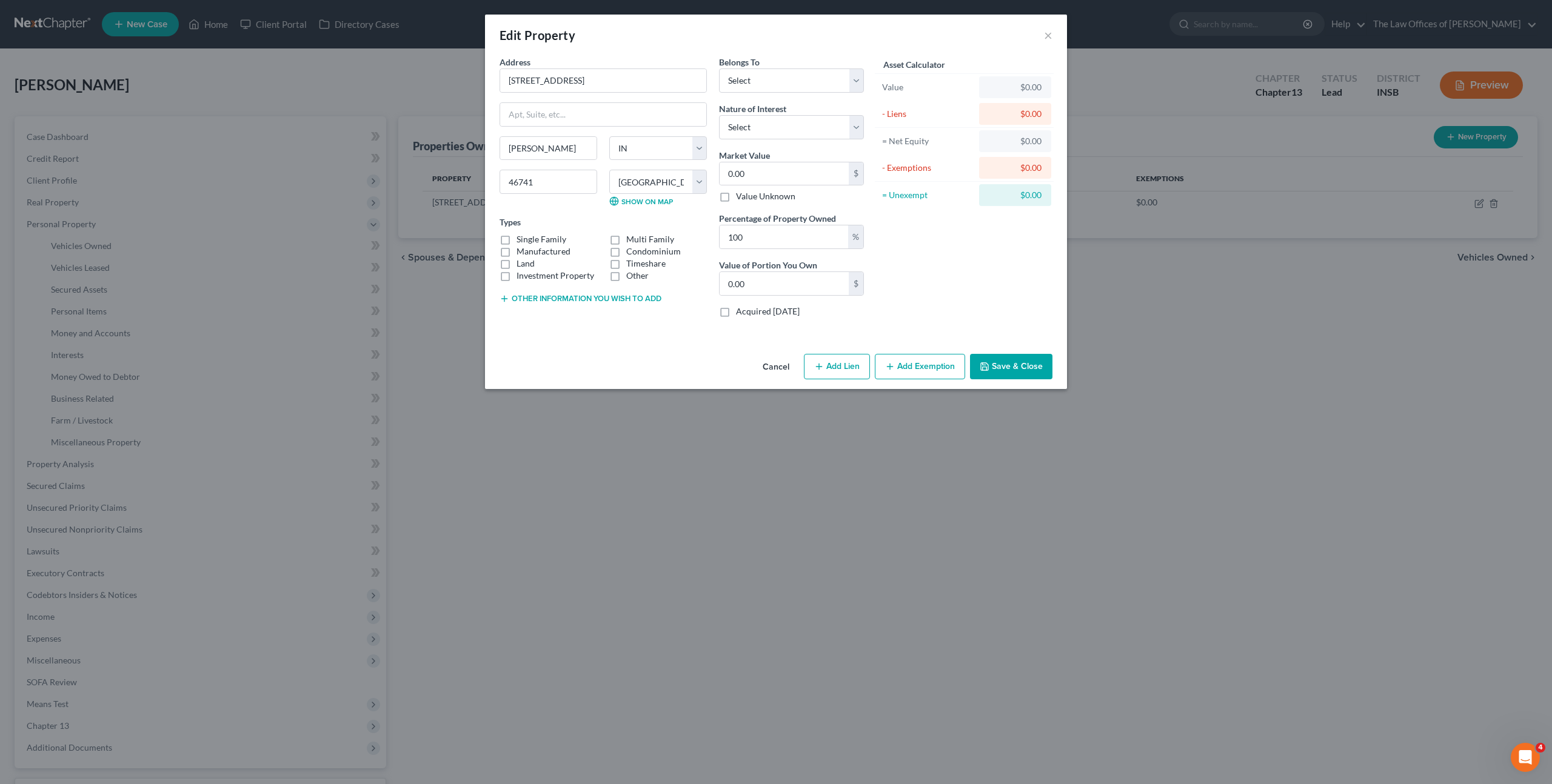
click at [594, 300] on button "Other information you wish to add" at bounding box center [581, 299] width 162 height 10
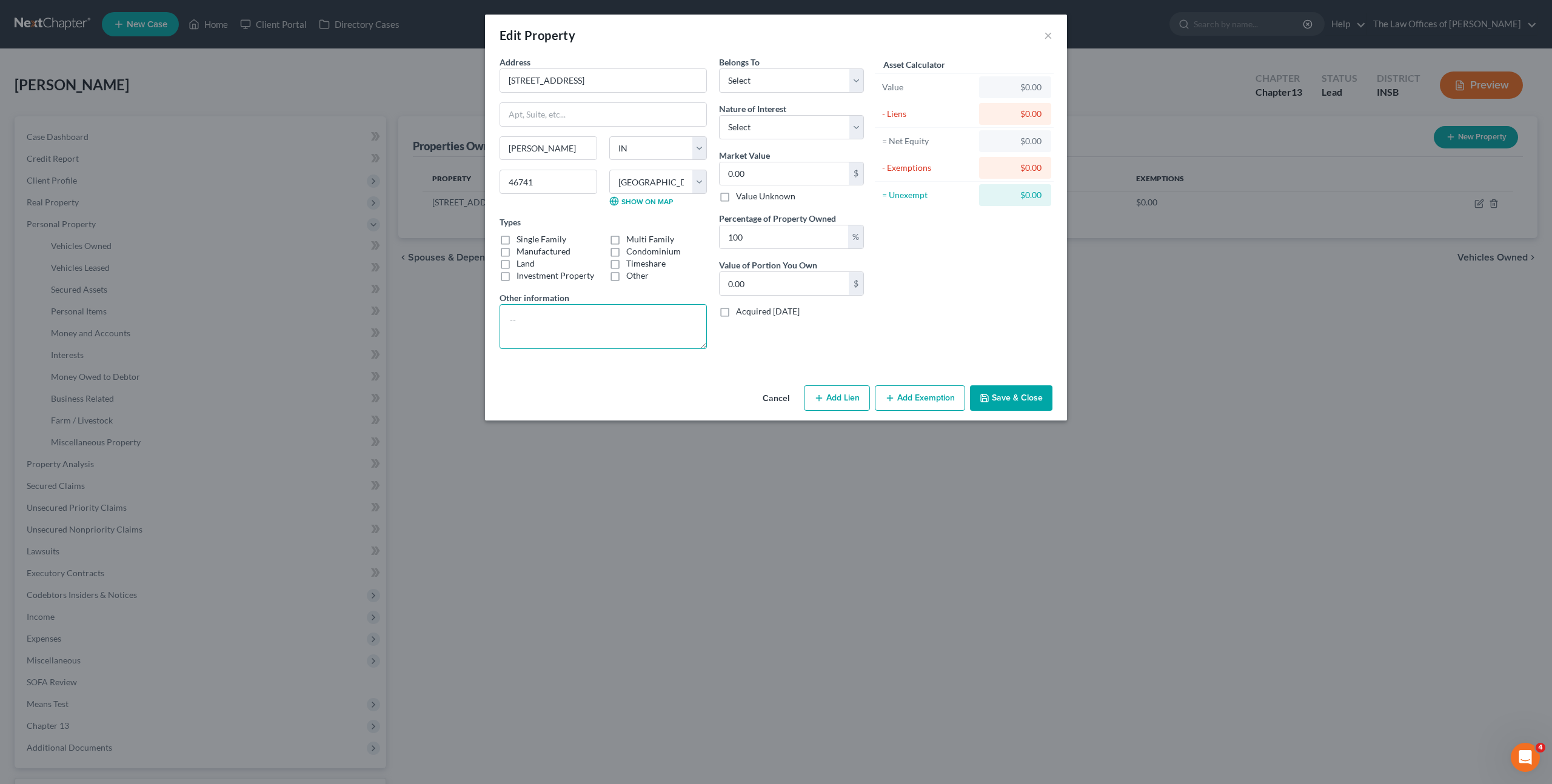
click at [617, 331] on textarea at bounding box center [603, 326] width 208 height 45
paste textarea ""Purchased for $110,000.00 in 07/2022. Tax Assessed for $160,000.00 in 07/2024.""
click at [585, 320] on textarea ""Purchased for $110,000.00 in 07/2022. Tax Assessed for $160,000.00 in 07/2024."" at bounding box center [603, 326] width 208 height 45
click at [633, 322] on textarea ""Purchased for $205,000.00 in 07/2022. Tax Assessed for $160,000.00 in 07/2024."" at bounding box center [603, 326] width 208 height 45
click at [652, 374] on div "Address * 13618 [GEOGRAPHIC_DATA] [PERSON_NAME][GEOGRAPHIC_DATA] [US_STATE][GEO…" at bounding box center [776, 218] width 582 height 325
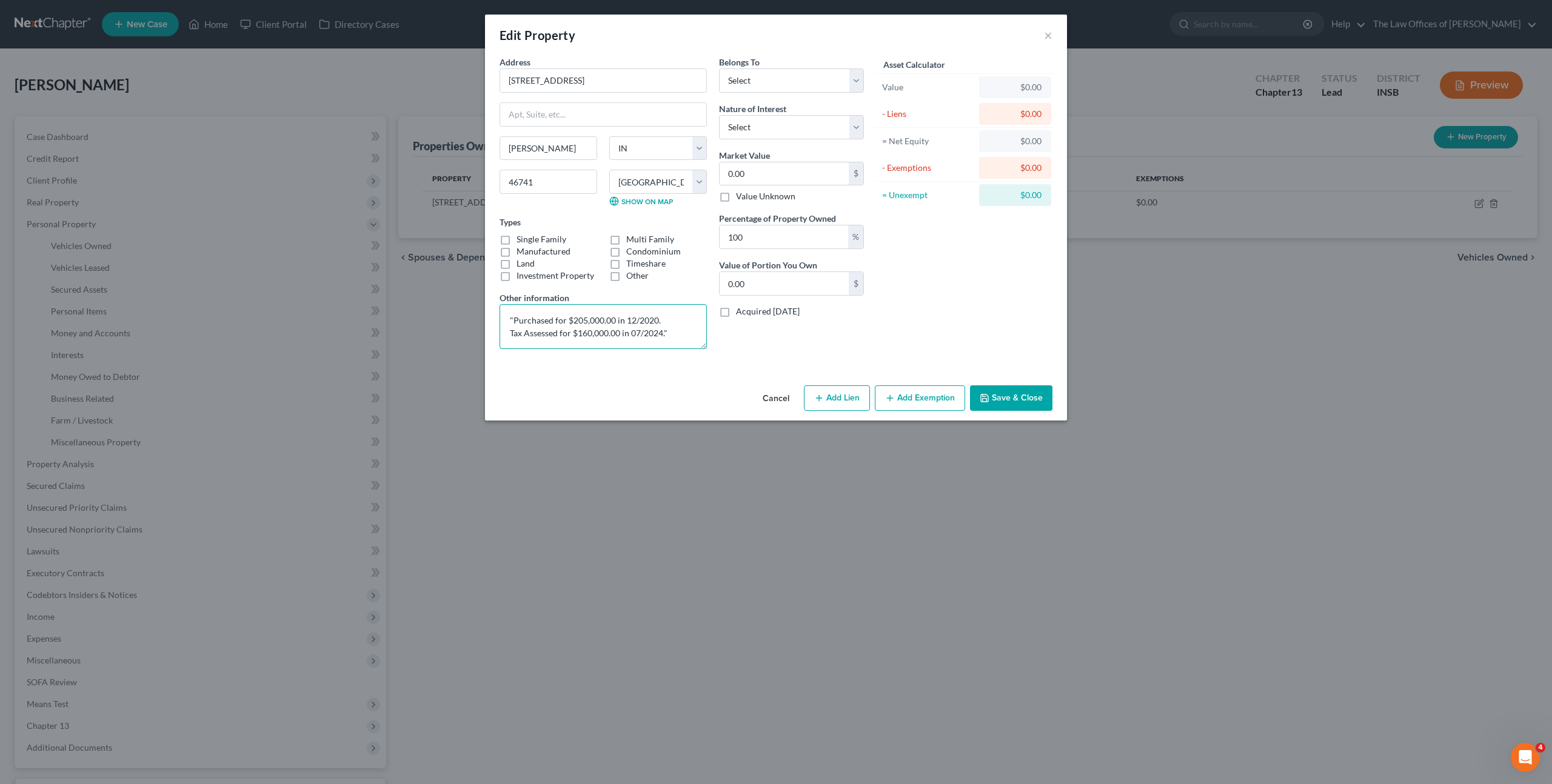
click at [590, 333] on textarea ""Purchased for $205,000.00 in 12/2020. Tax Assessed for $160,000.00 in 07/2024."" at bounding box center [603, 326] width 208 height 45
type textarea ""Purchased for $205,000.00 in 12/2020. Tax Assessed for $284,600.00 in 07/2024.""
click at [603, 366] on div "Address * 13618 [GEOGRAPHIC_DATA] [PERSON_NAME][GEOGRAPHIC_DATA] [US_STATE][GEO…" at bounding box center [776, 218] width 582 height 325
drag, startPoint x: 748, startPoint y: 169, endPoint x: 784, endPoint y: 161, distance: 36.9
click at [752, 169] on input "0.00" at bounding box center [783, 174] width 129 height 23
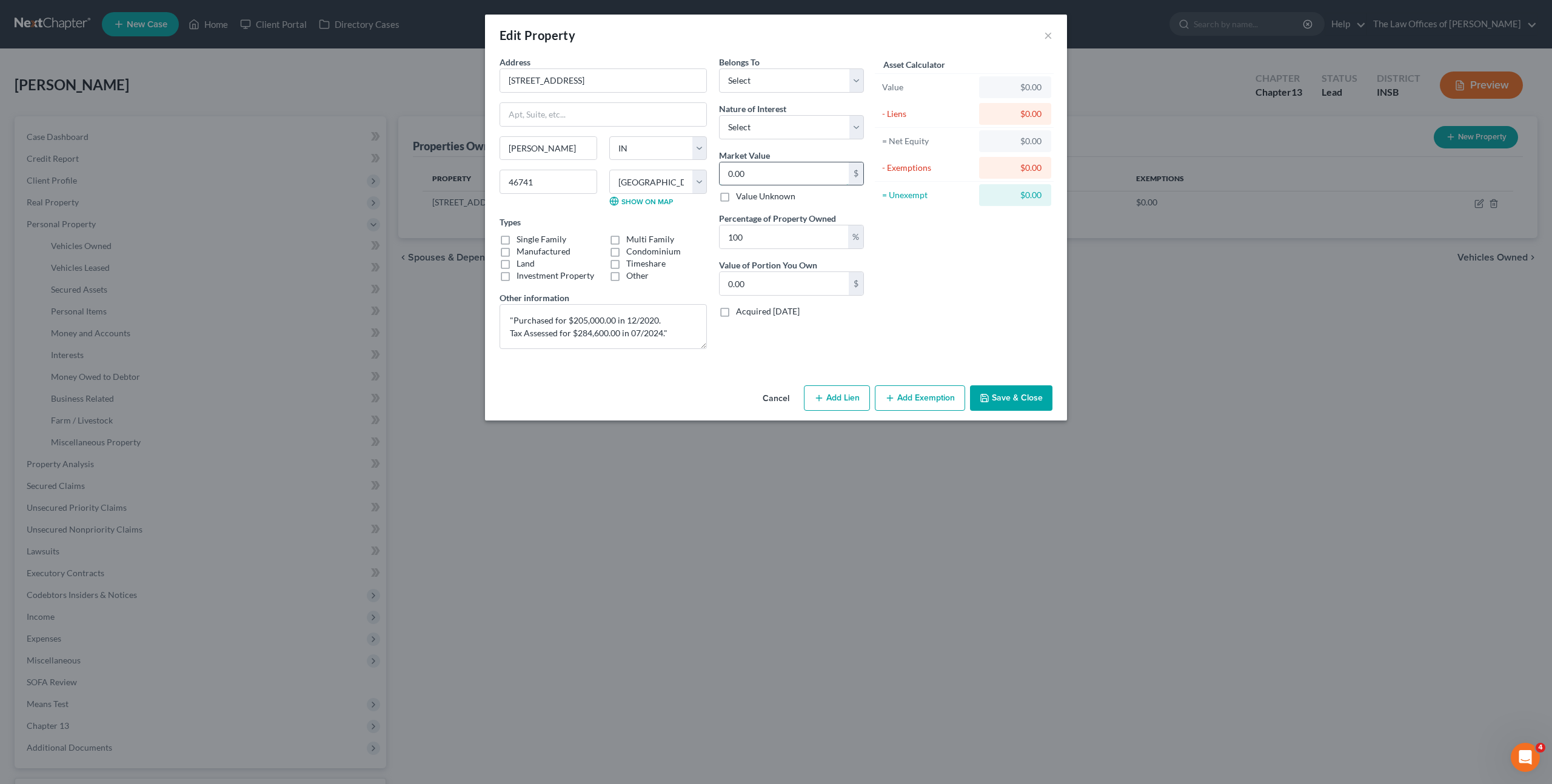
type input "3"
type input "3.00"
type input "37"
type input "37.00"
type input "379"
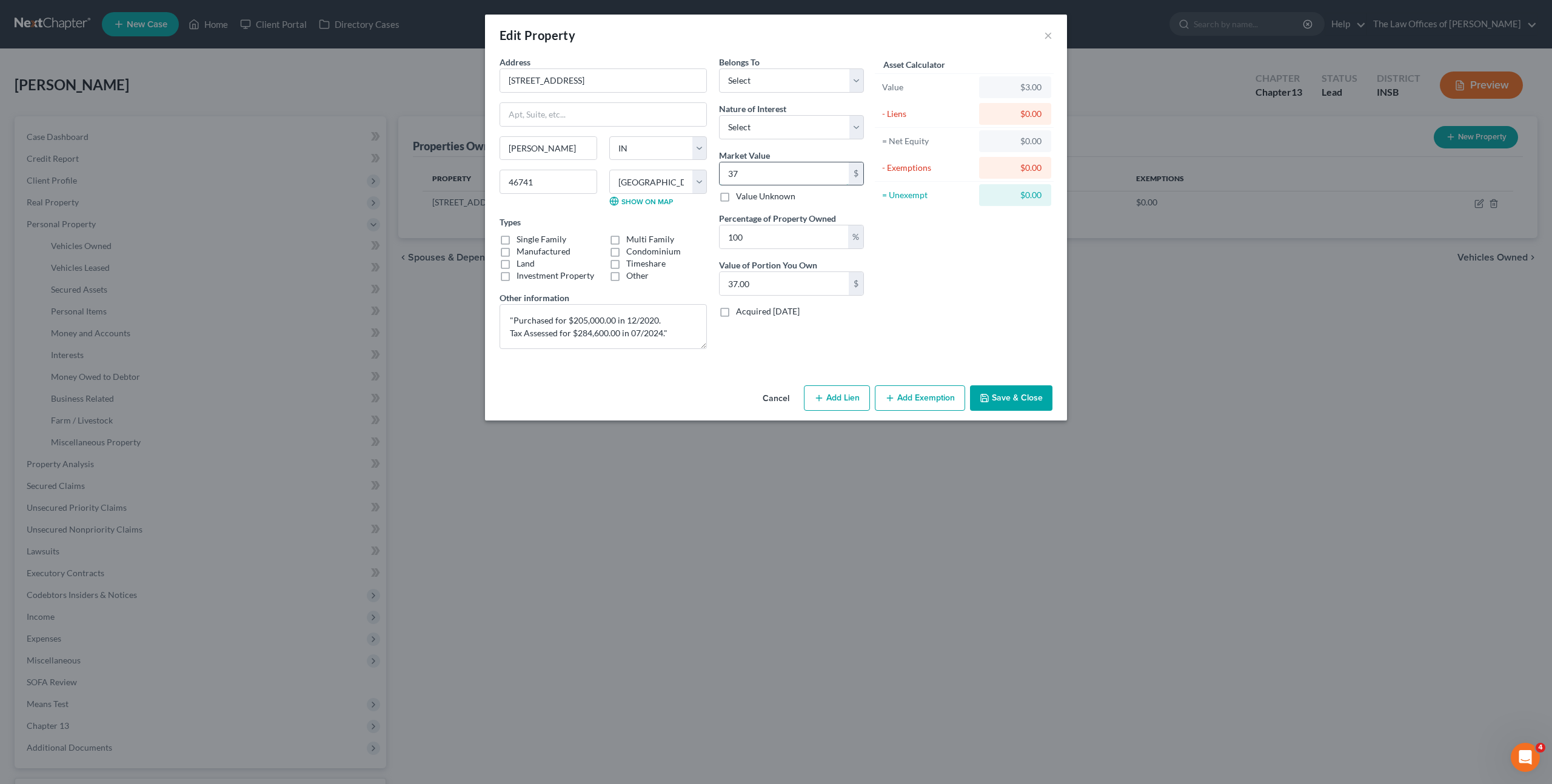
type input "379.00"
type input "3794"
type input "3,794.00"
type input "3,7945"
type input "37,945.00"
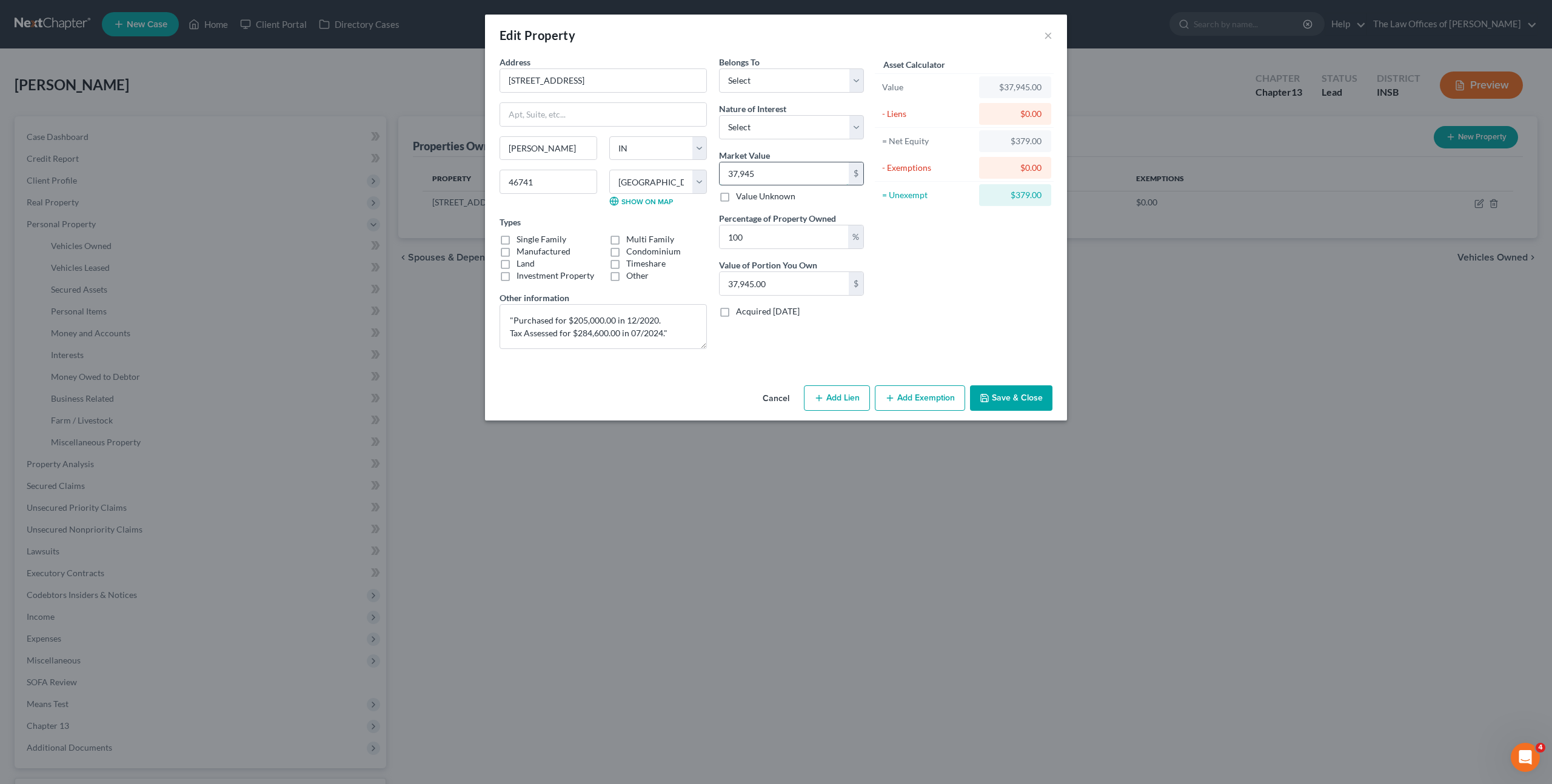
type input "37,9450"
type input "379,450.00"
type input "379,4500"
type input "3,794,500.00"
type input "3,794,50"
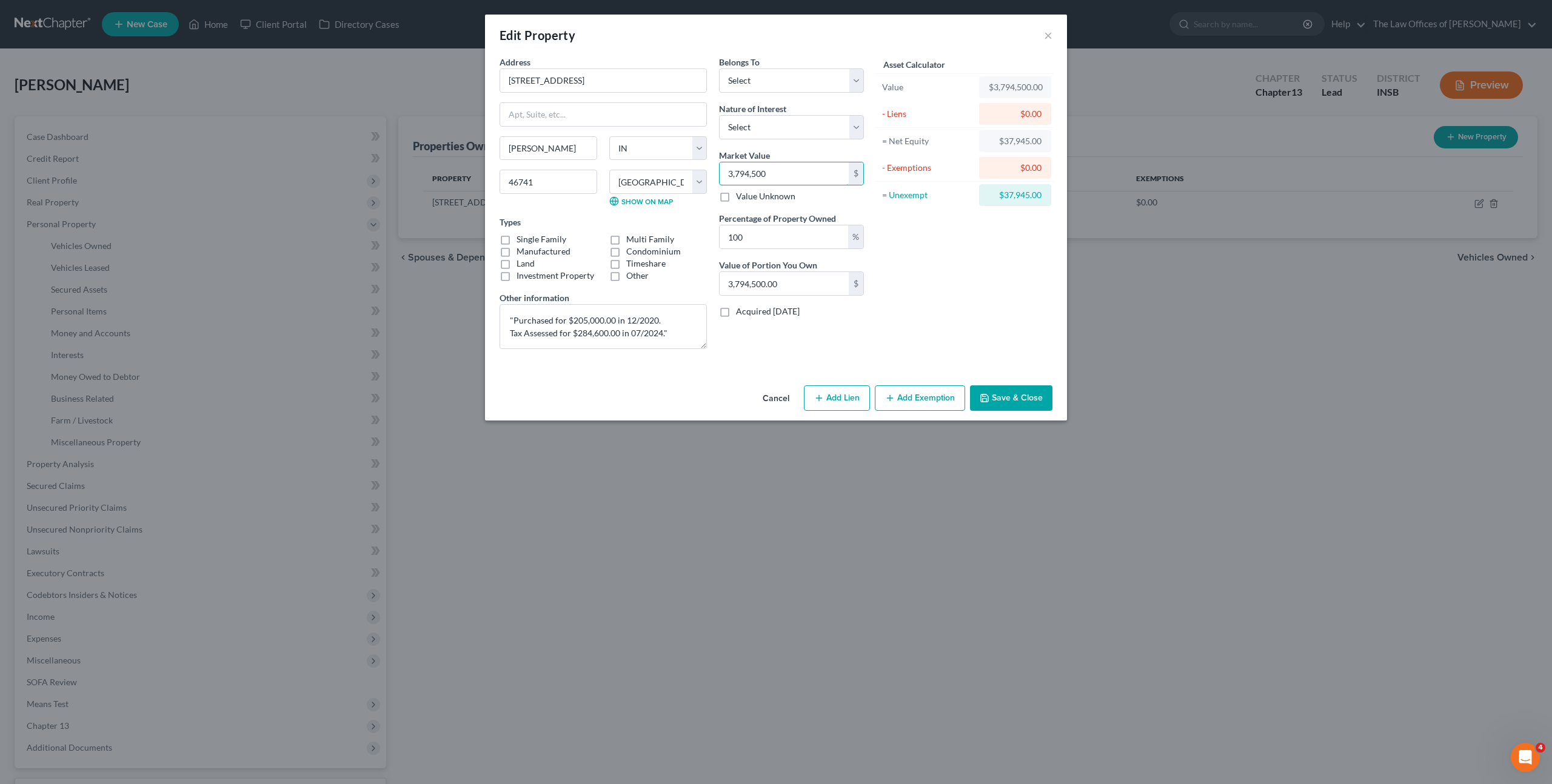
type input "379,450.00"
type input "3,794,5"
type input "37,945.00"
type input "3,794,"
type input "3,794.00"
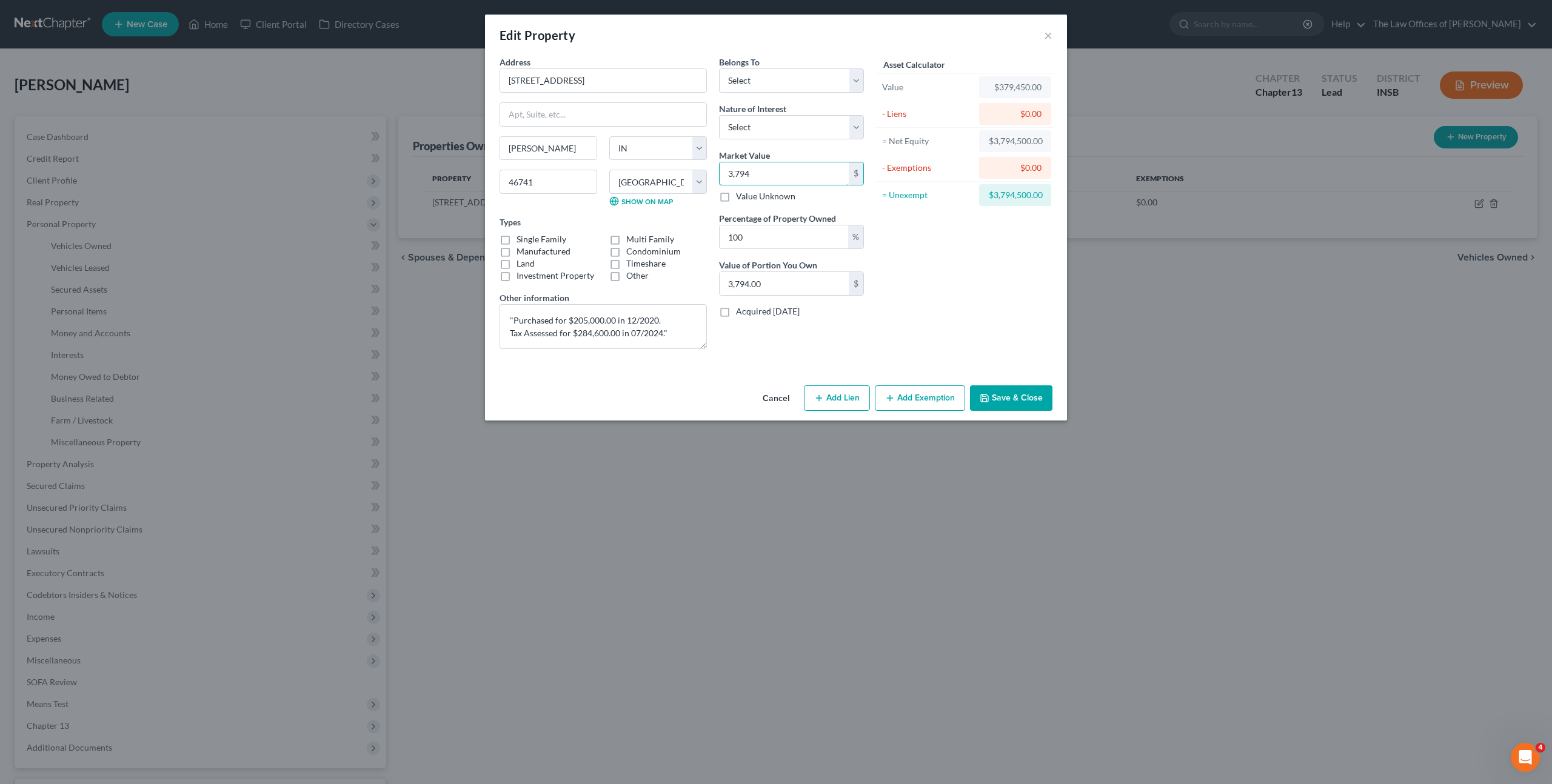
type input "3,79"
type input "379.00"
type input "3,7"
type input "37.00"
type input "3,"
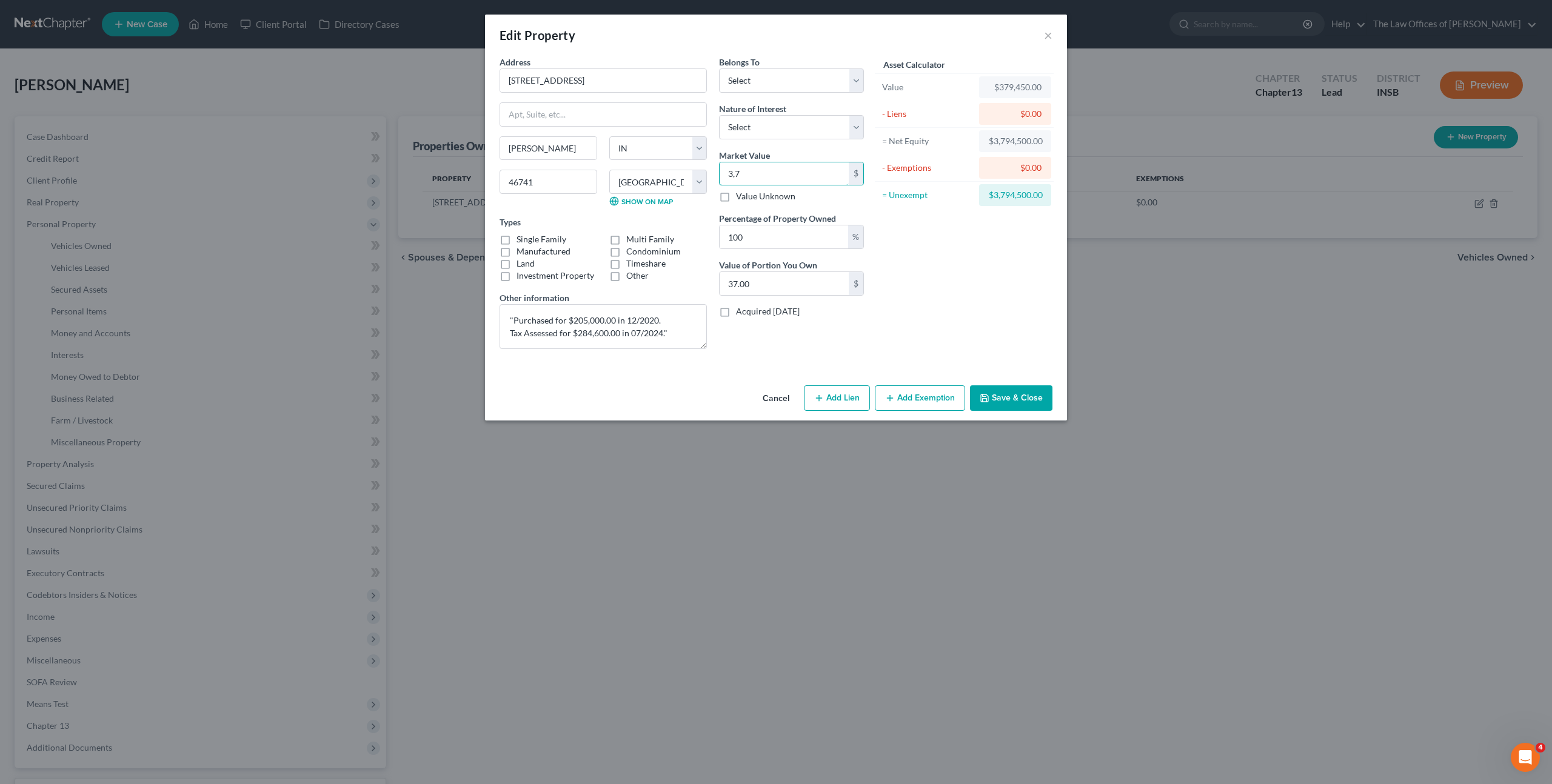
type input "3.00"
type input "3"
type input "0"
type input "0.4"
type input "0.40"
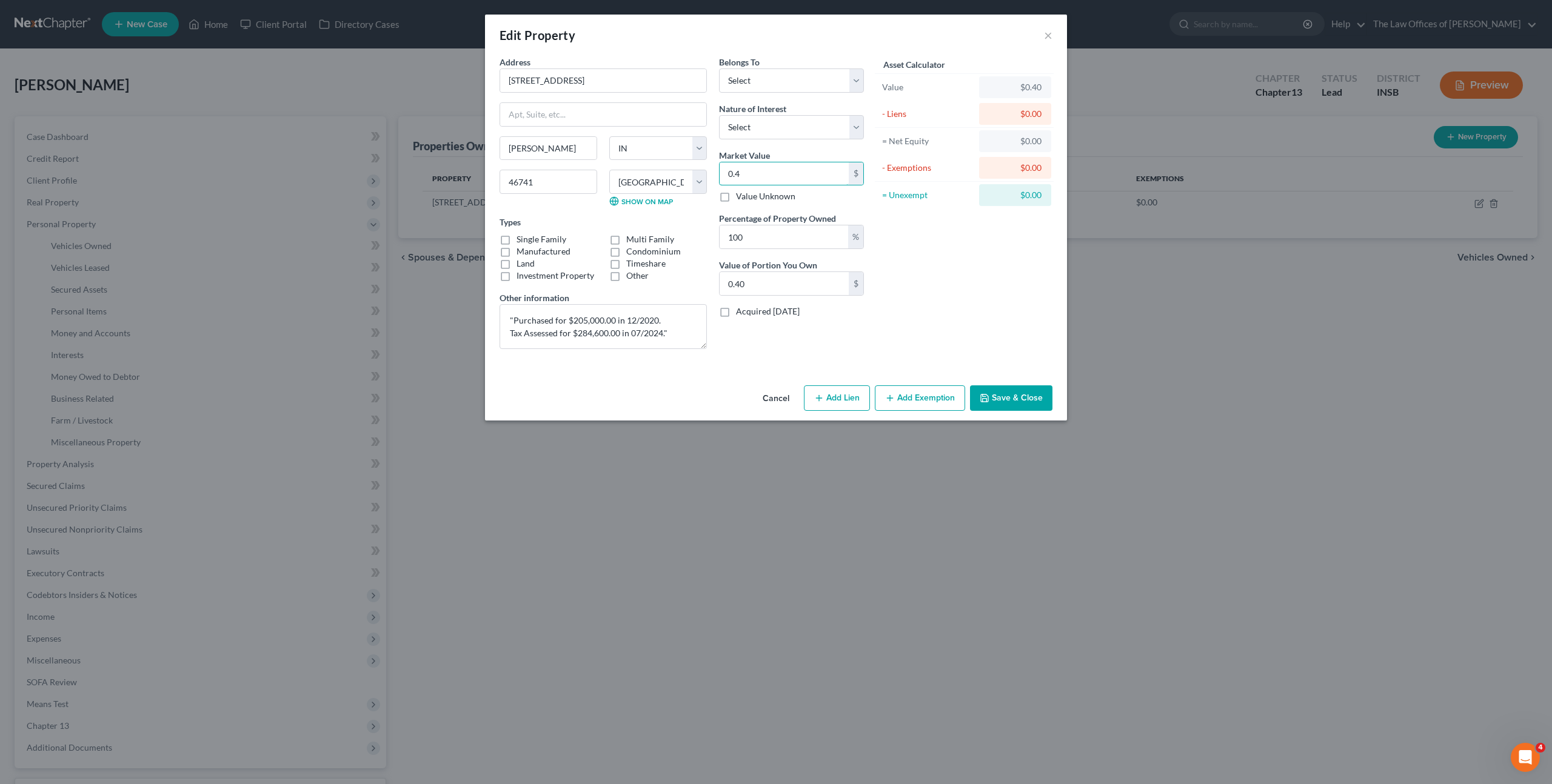
type input "0."
type input "0"
type input "3"
type input "3.00"
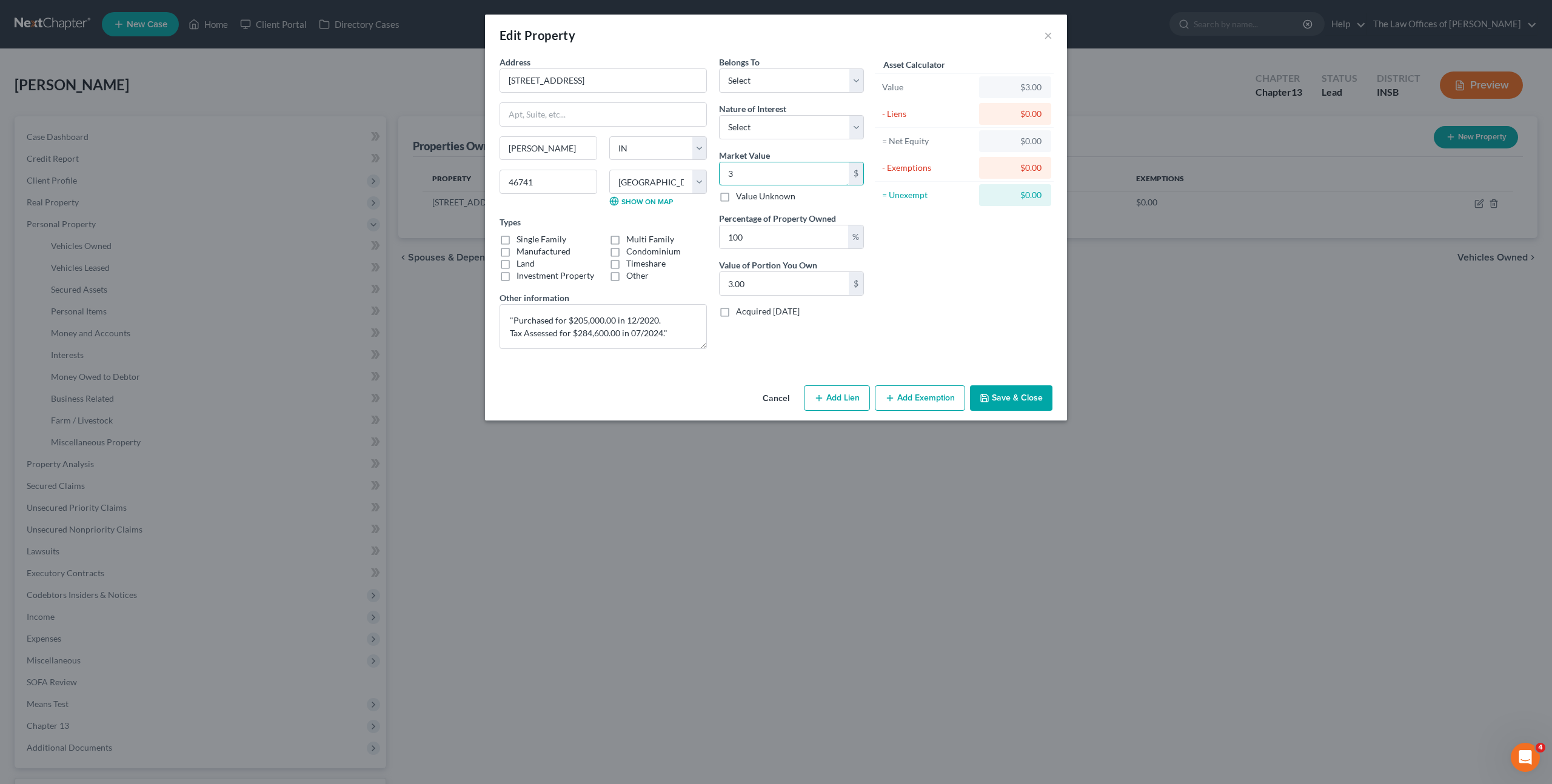
type input "37"
type input "37.00"
type input "379"
type input "379.00"
type input "3794"
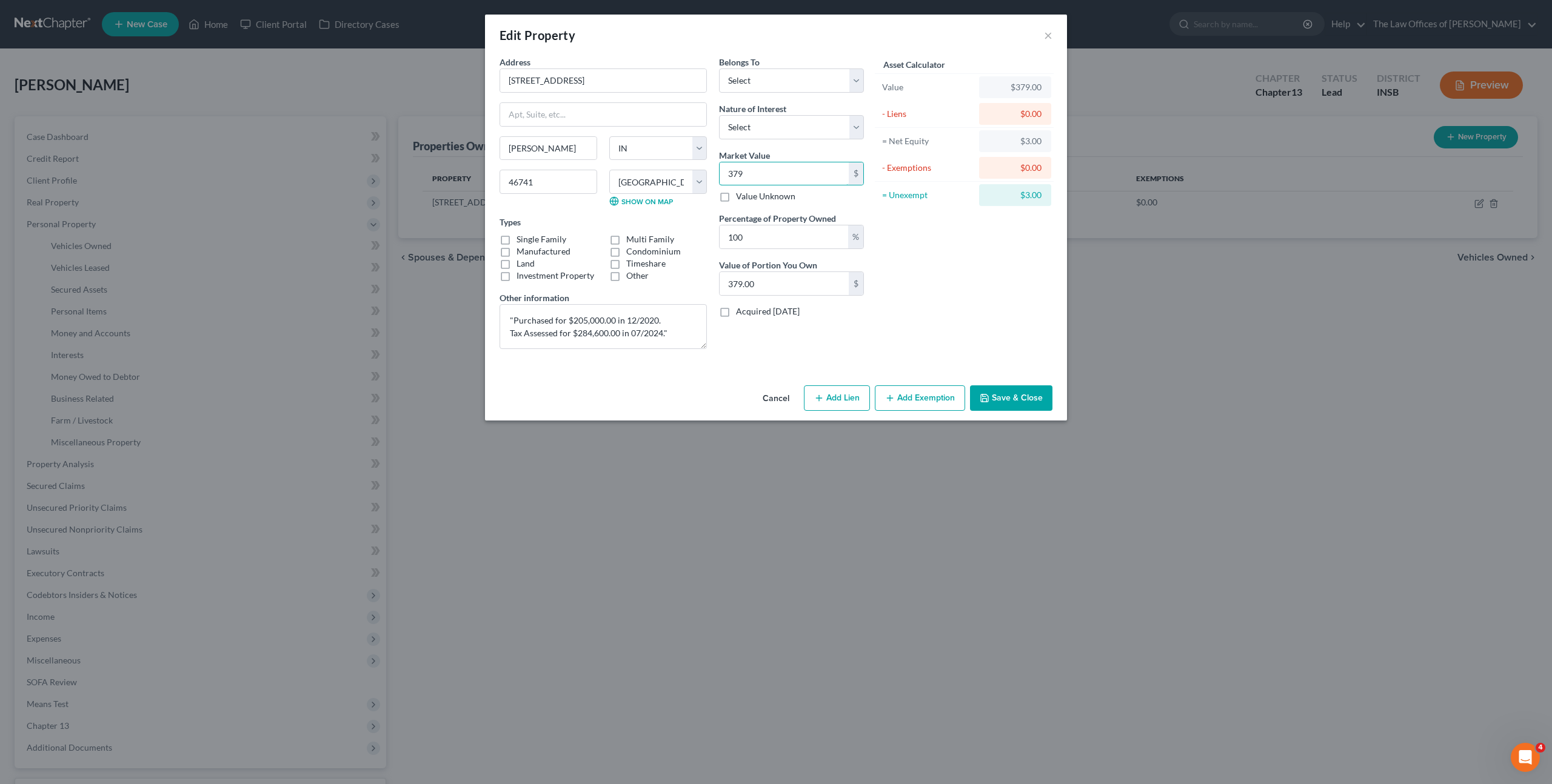
type input "3,794.00"
type input "3,7945"
type input "37,945.00"
type input "37,9450"
type input "379,450.00"
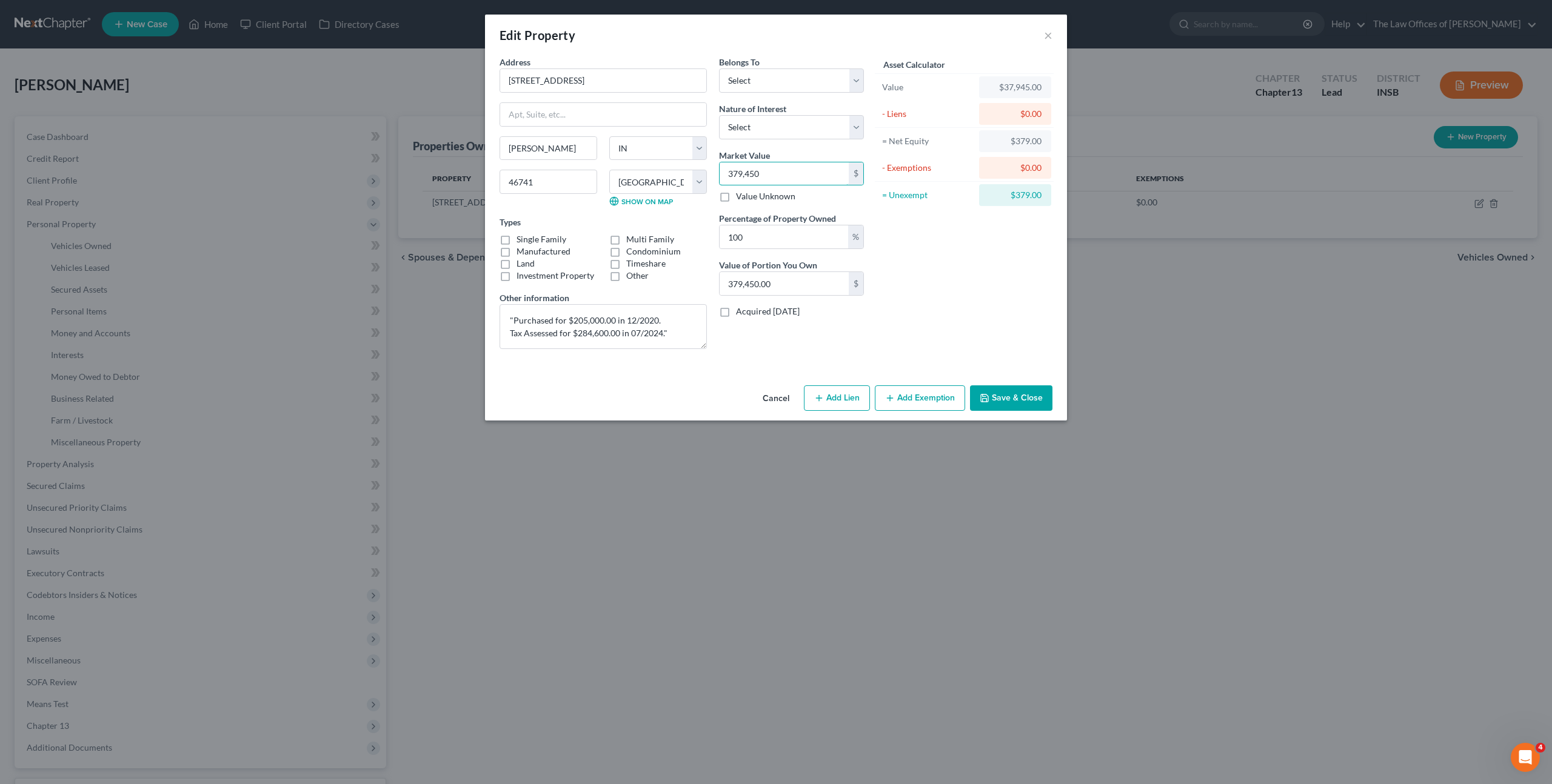
type input "379,4500"
type input "3,794,500.00"
type input "3,794,50"
type input "379,450.00"
type input "379,40"
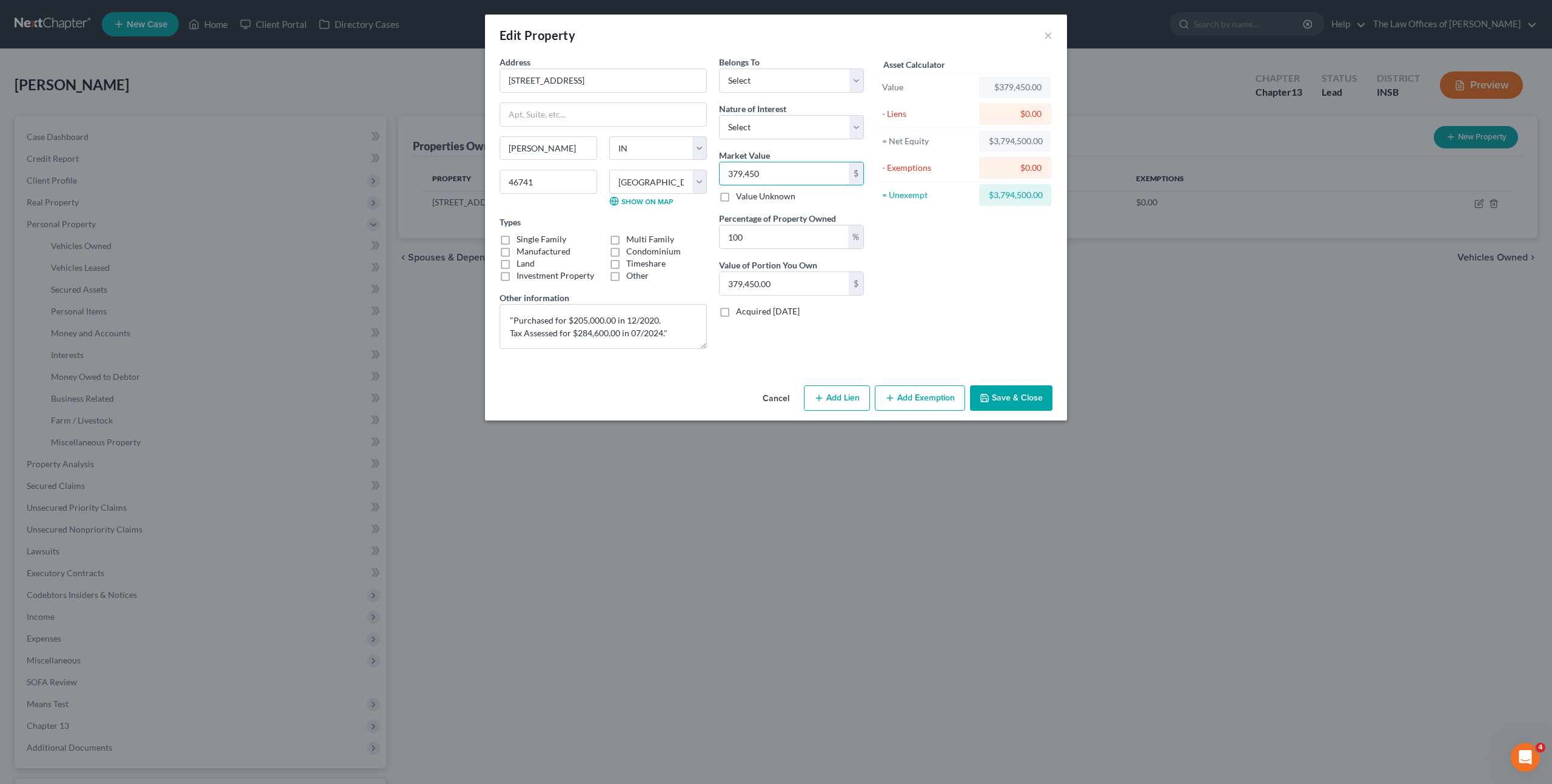
type input "37,940.00"
type input "37,9406"
type input "379,406.00"
type input "379,40"
type input "37,940.00"
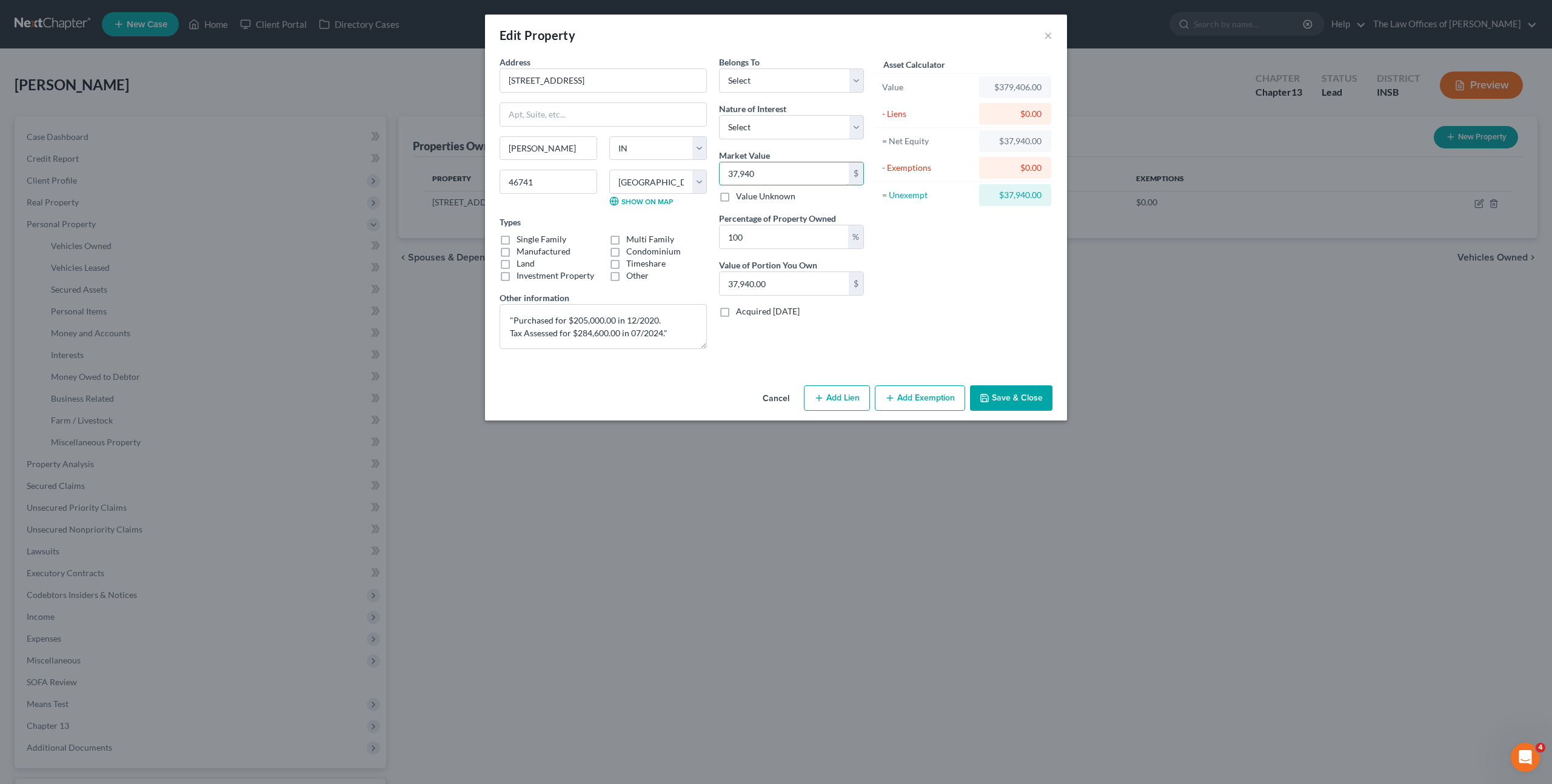
type input "37,94"
type input "3,794.00"
type input "3,7946"
type input "37,946.00"
type input "37,9460"
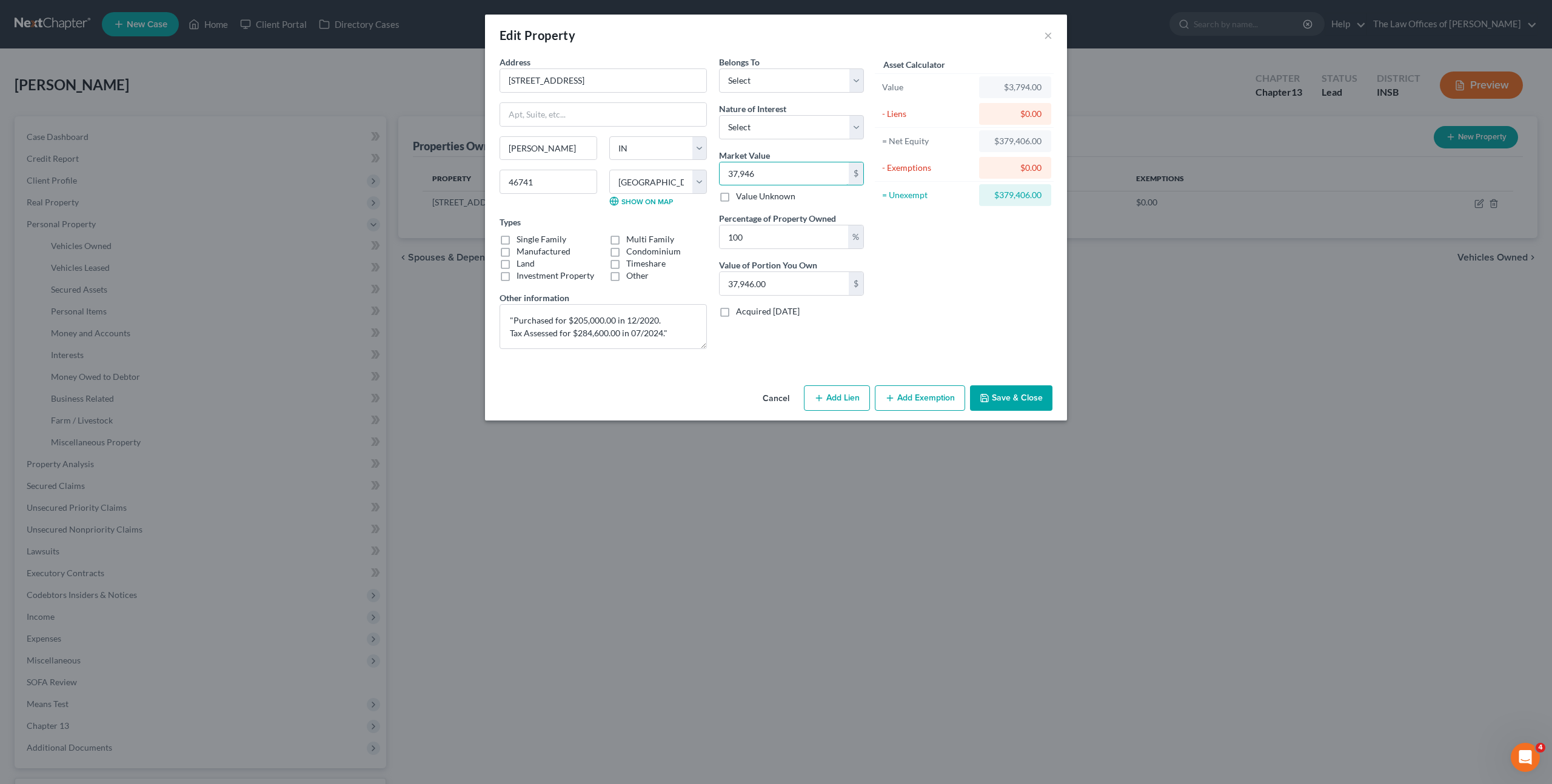
type input "379,460.00"
type input "379,460"
click at [970, 236] on div "Asset Calculator Value $379,460.00 - Liens $0.00 = Net Equity $37,946.00 - Exem…" at bounding box center [964, 208] width 189 height 303
click at [813, 133] on select "Select Fee Simple Joint Tenant Life Estate Equitable Interest Future Interest T…" at bounding box center [791, 127] width 145 height 24
select select "0"
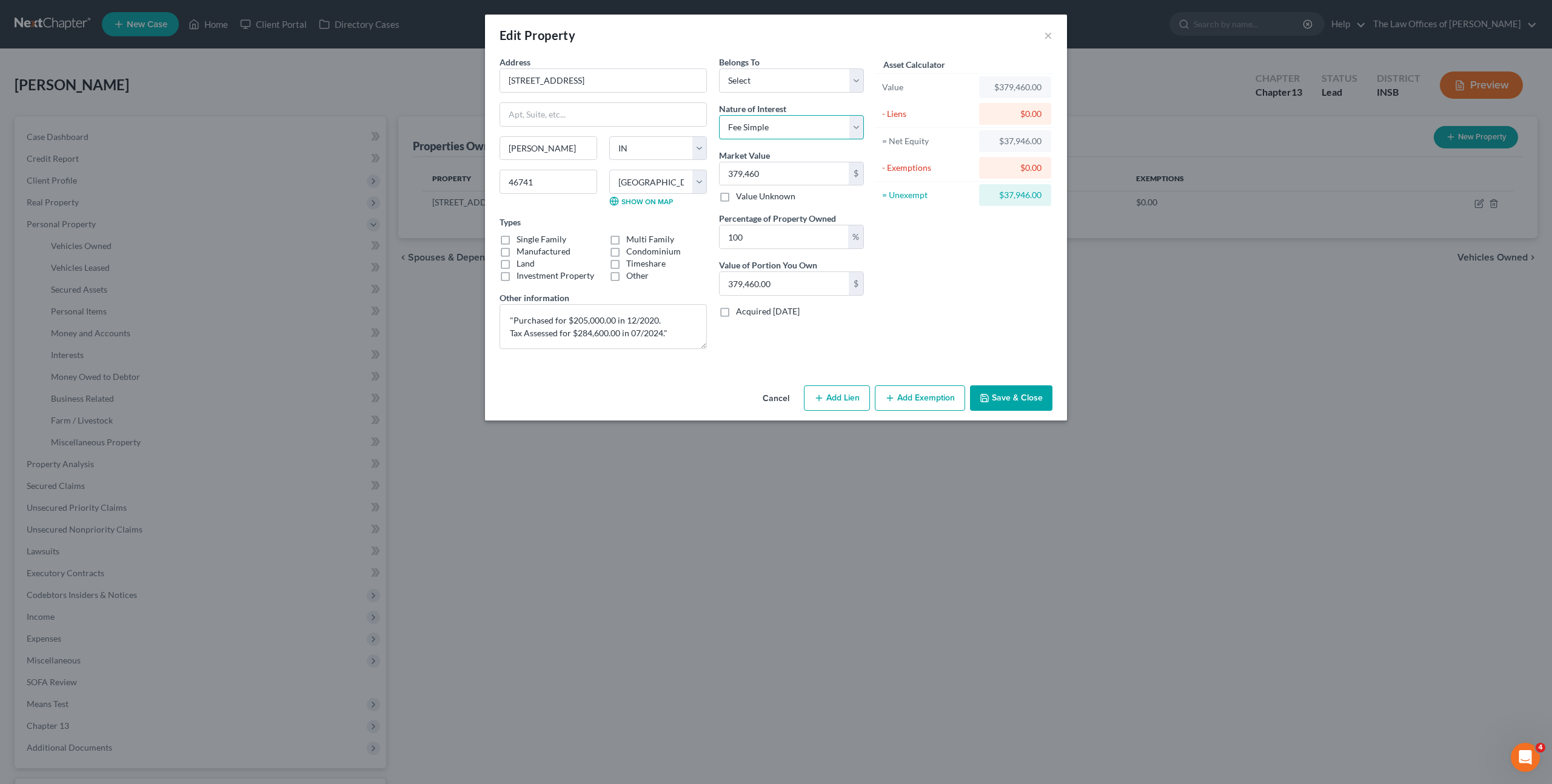
click at [719, 115] on select "Select Fee Simple Joint Tenant Life Estate Equitable Interest Future Interest T…" at bounding box center [791, 127] width 145 height 24
click at [949, 239] on div "Asset Calculator Value $379,460.00 - Liens $0.00 = Net Equity $37,946.00 - Exem…" at bounding box center [964, 208] width 189 height 303
click at [765, 92] on select "Select Debtor 1 Only Debtor 2 Only Debtor 1 And Debtor 2 Only At Least One Of T…" at bounding box center [791, 80] width 145 height 24
select select "0"
click at [719, 68] on select "Select Debtor 1 Only Debtor 2 Only Debtor 1 And Debtor 2 Only At Least One Of T…" at bounding box center [791, 80] width 145 height 24
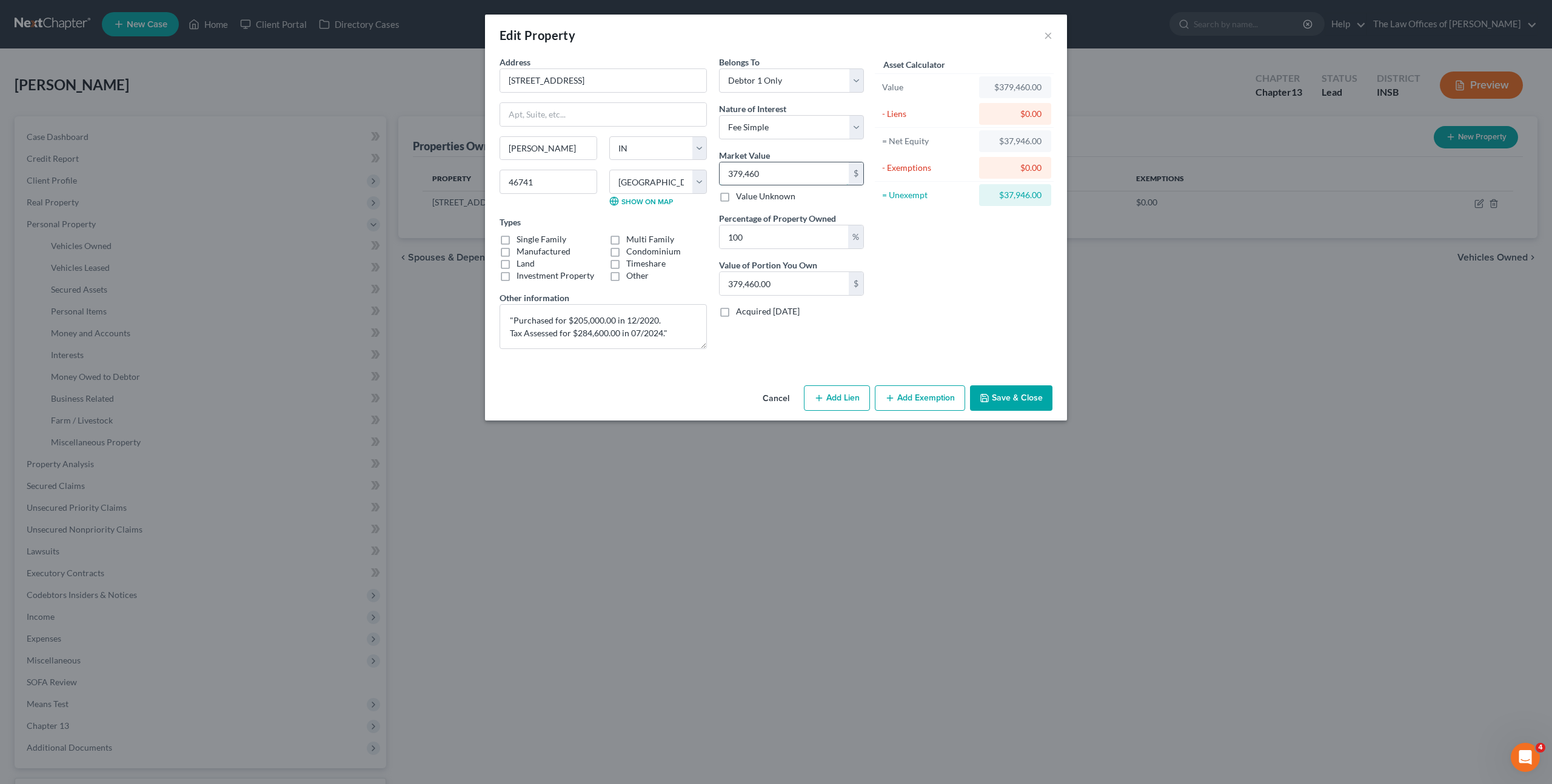
click at [770, 173] on input "379,460" at bounding box center [783, 174] width 129 height 23
type input "2"
type input "2.00"
type input "27"
type input "27.00"
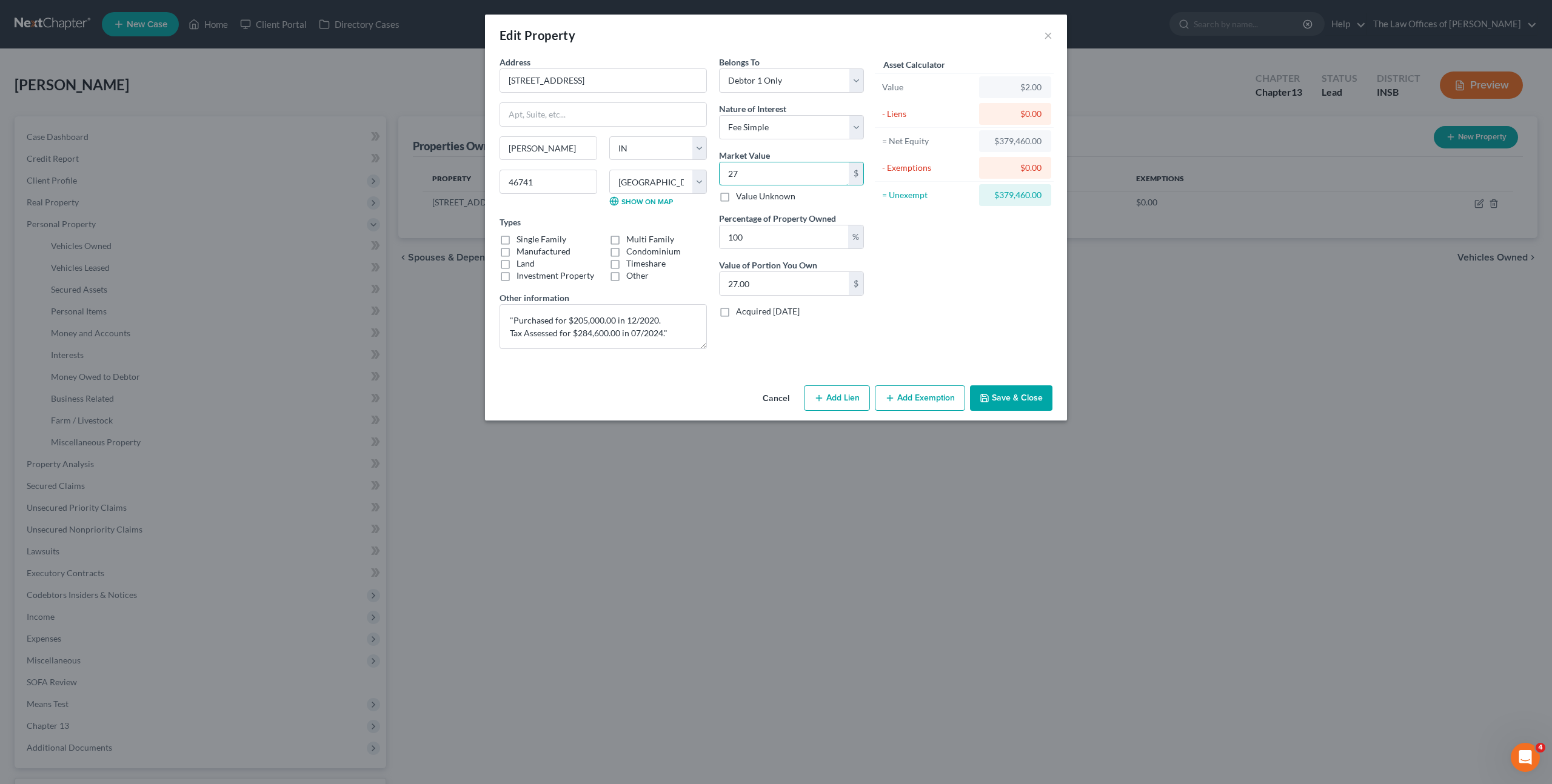
type input "275"
type input "275.00"
type input "2750"
type input "2,750.00"
type input "2,7500"
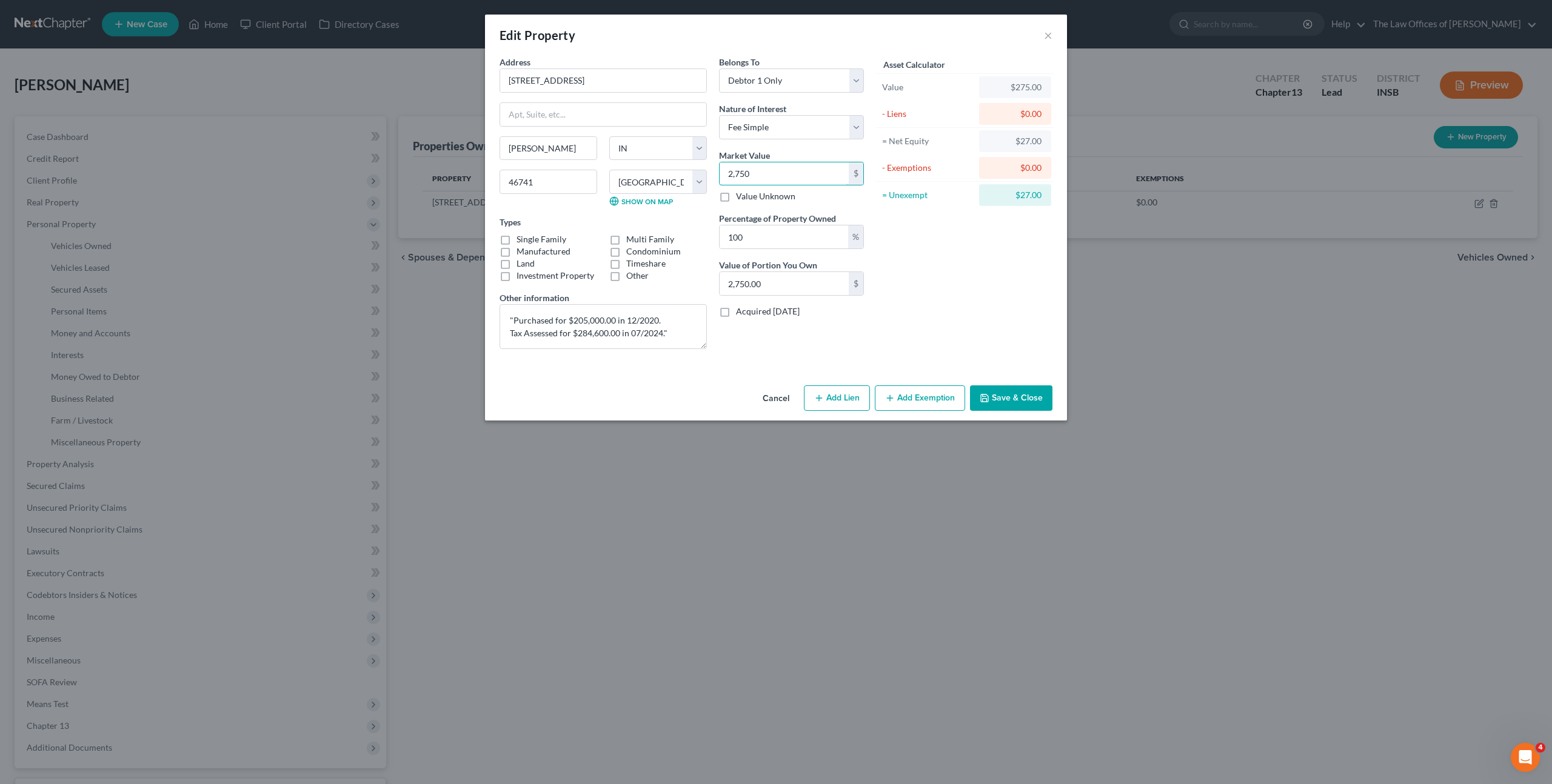
type input "27,500.00"
type input "27,5000"
type input "275,000.00"
type input "275,000"
click at [933, 280] on div "Asset Calculator Value $275,000.00 - Liens $0.00 = Net Equity $275.00 - Exempti…" at bounding box center [964, 208] width 189 height 303
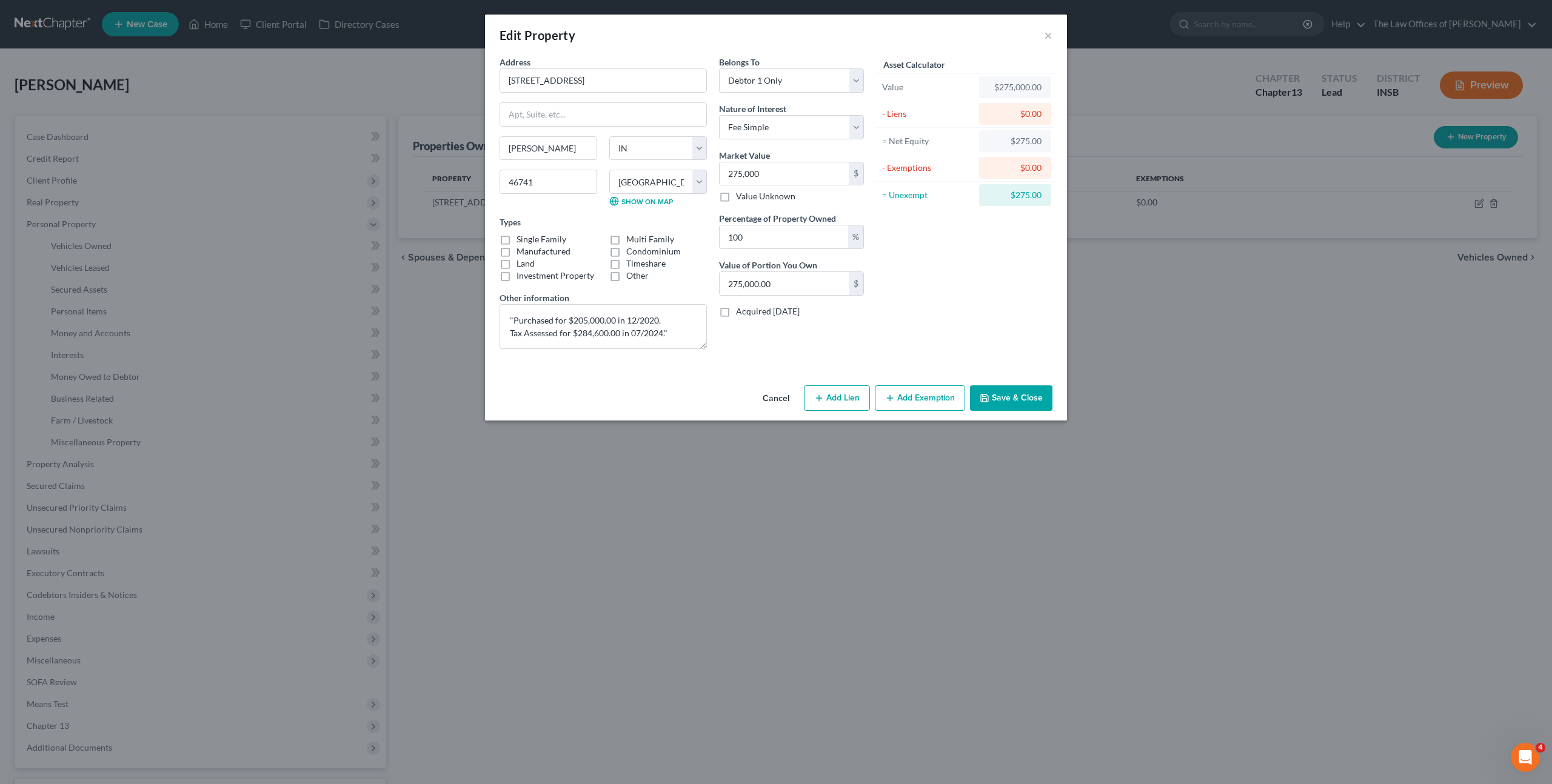
click at [1007, 392] on button "Save & Close" at bounding box center [1011, 398] width 83 height 25
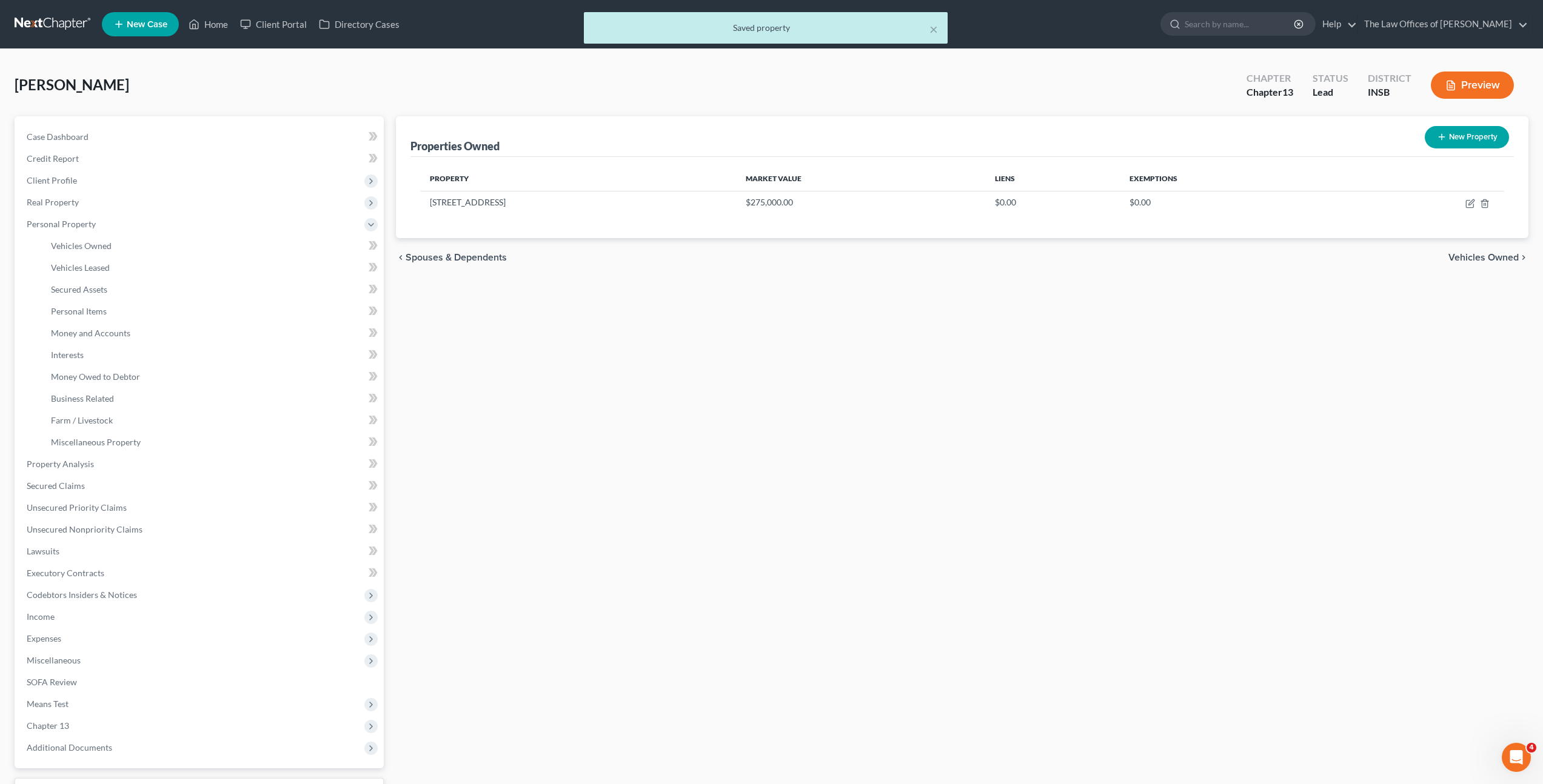
click at [793, 401] on div "Properties Owned New Property Property Market Value Liens Exemptions [STREET_AD…" at bounding box center [962, 478] width 1145 height 722
click at [238, 152] on link "Credit Report" at bounding box center [200, 158] width 366 height 22
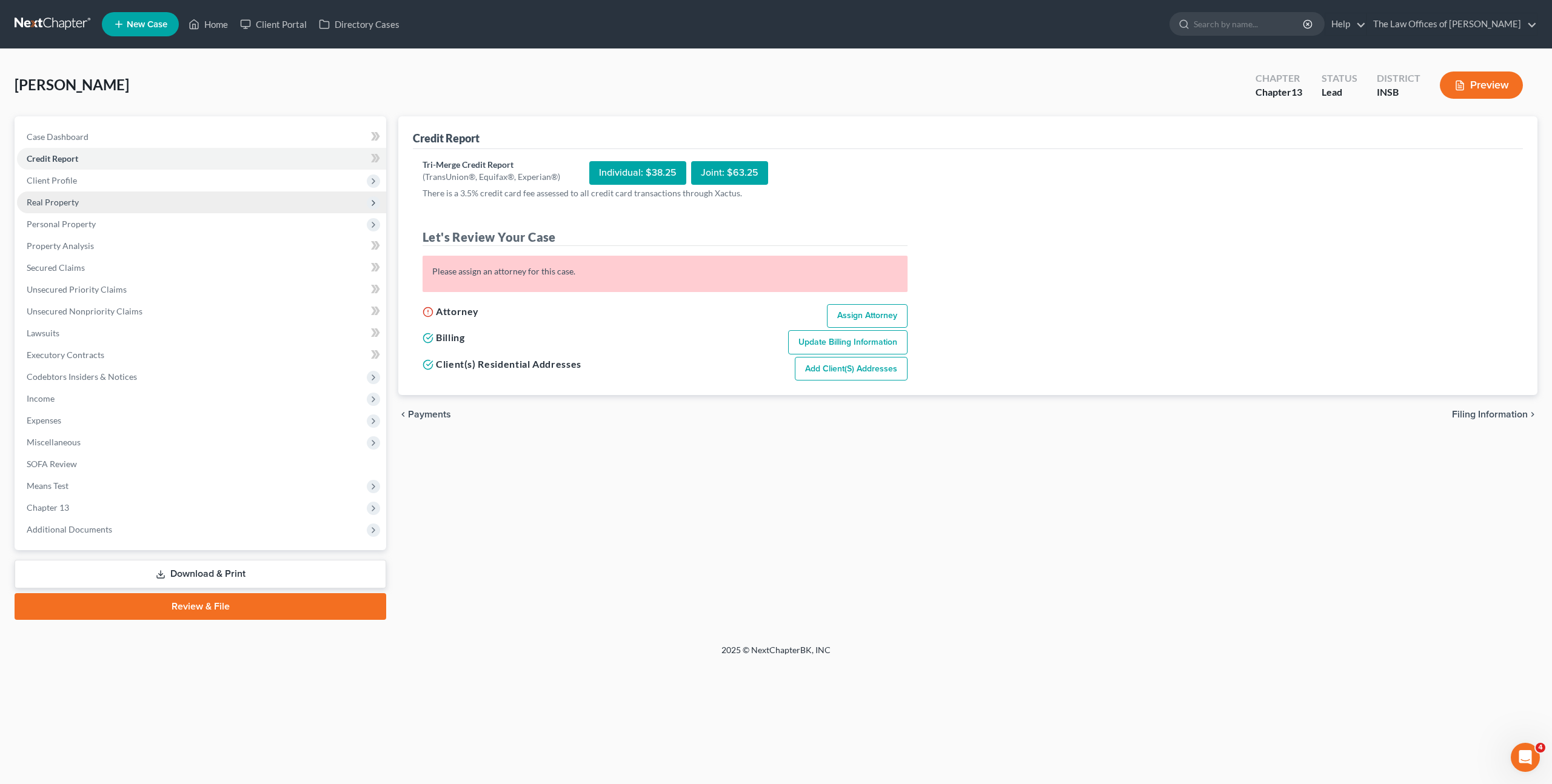
click at [100, 194] on span "Real Property" at bounding box center [201, 202] width 369 height 22
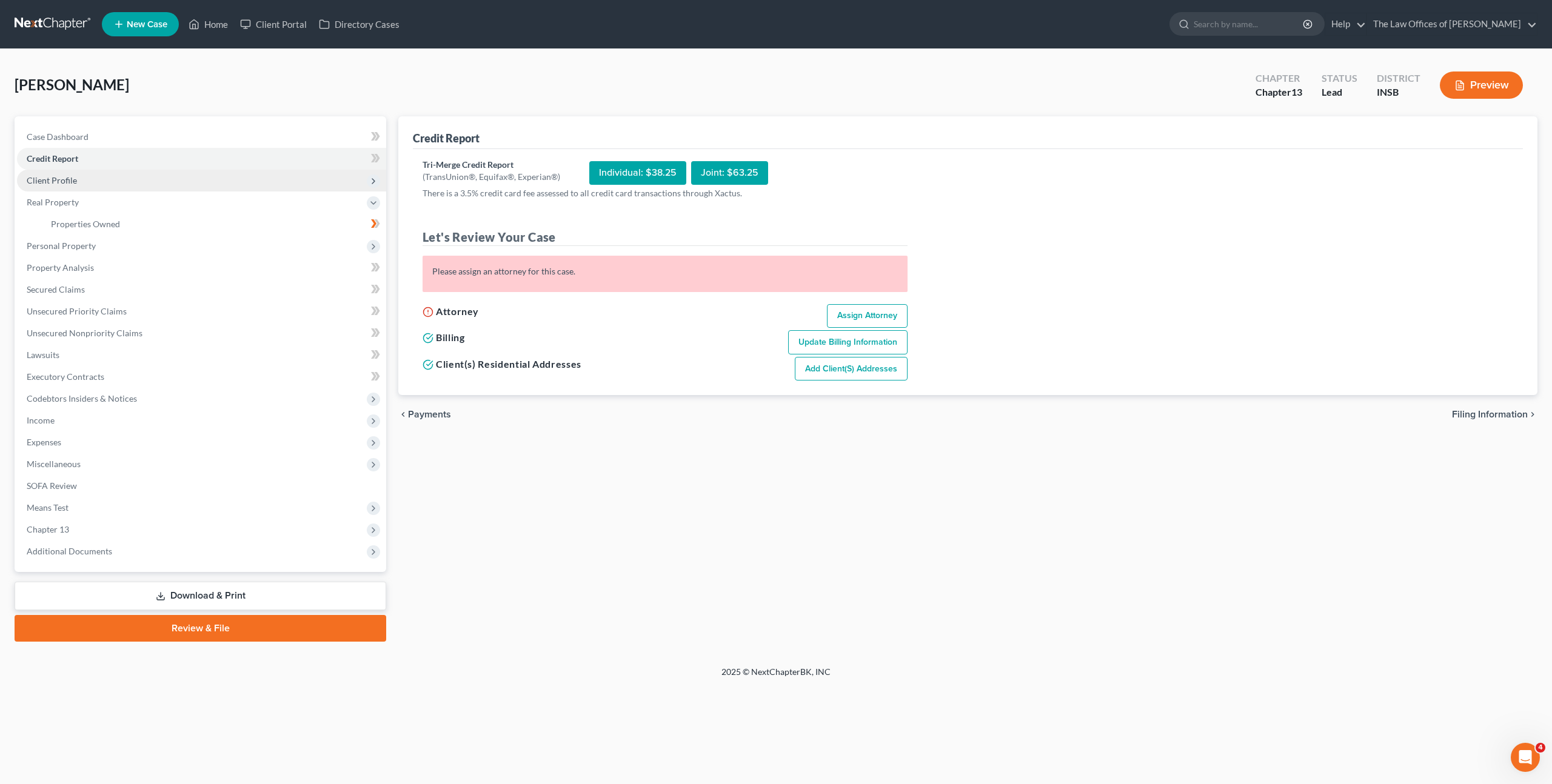
click at [117, 179] on span "Client Profile" at bounding box center [201, 180] width 369 height 22
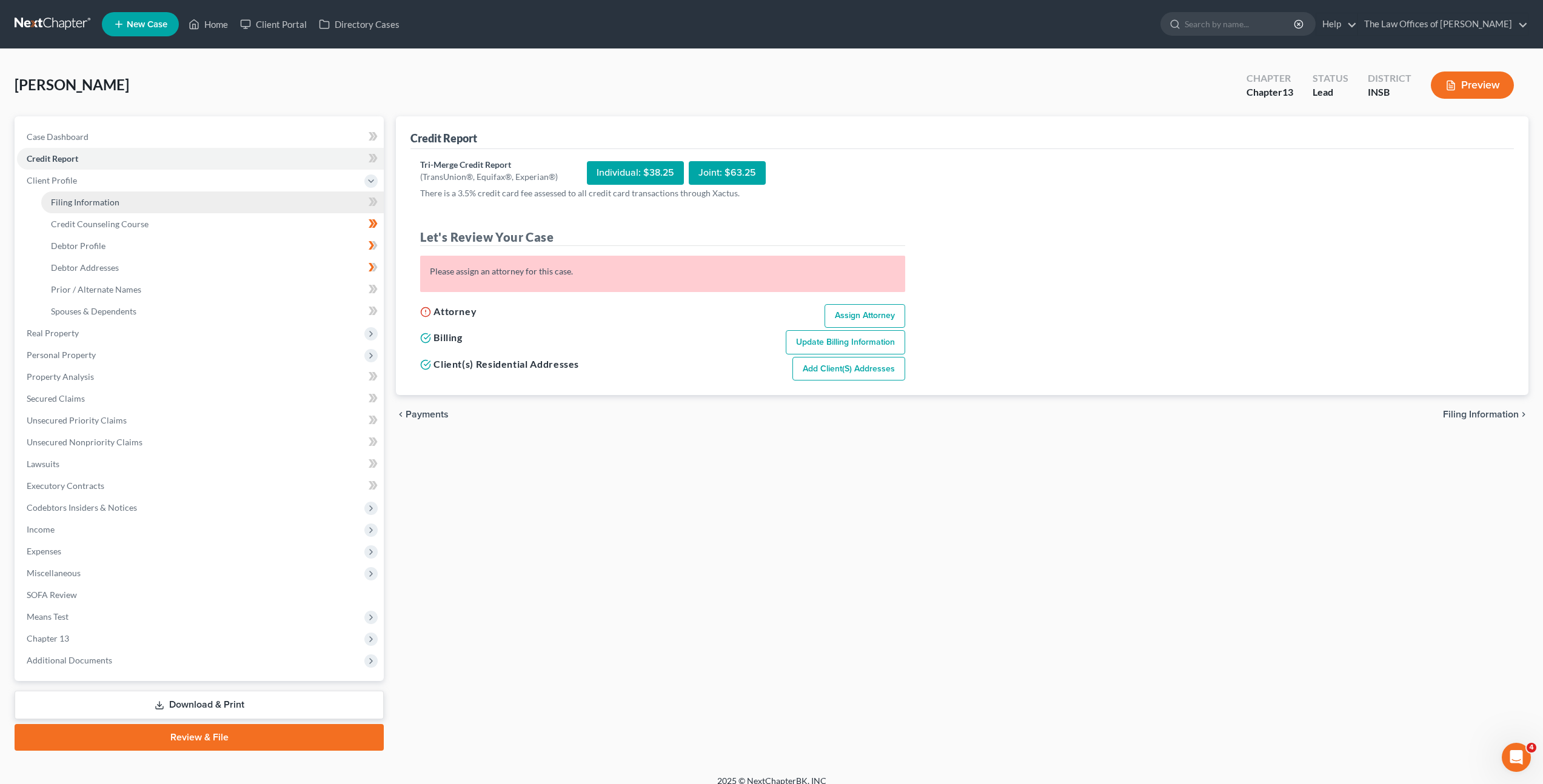
click at [109, 208] on link "Filing Information" at bounding box center [212, 202] width 342 height 22
select select "1"
select select "0"
select select "3"
select select "28"
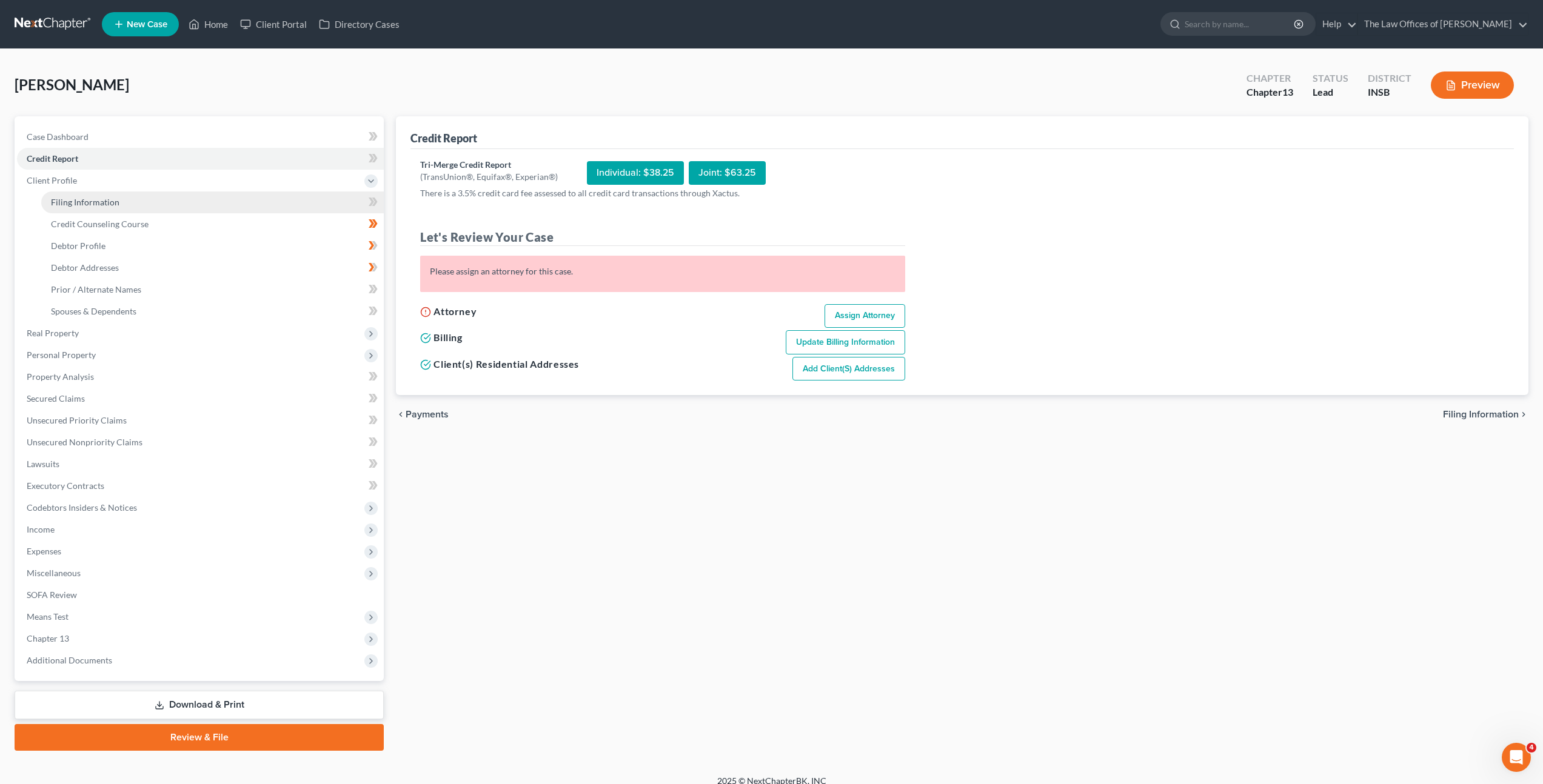
select select "15"
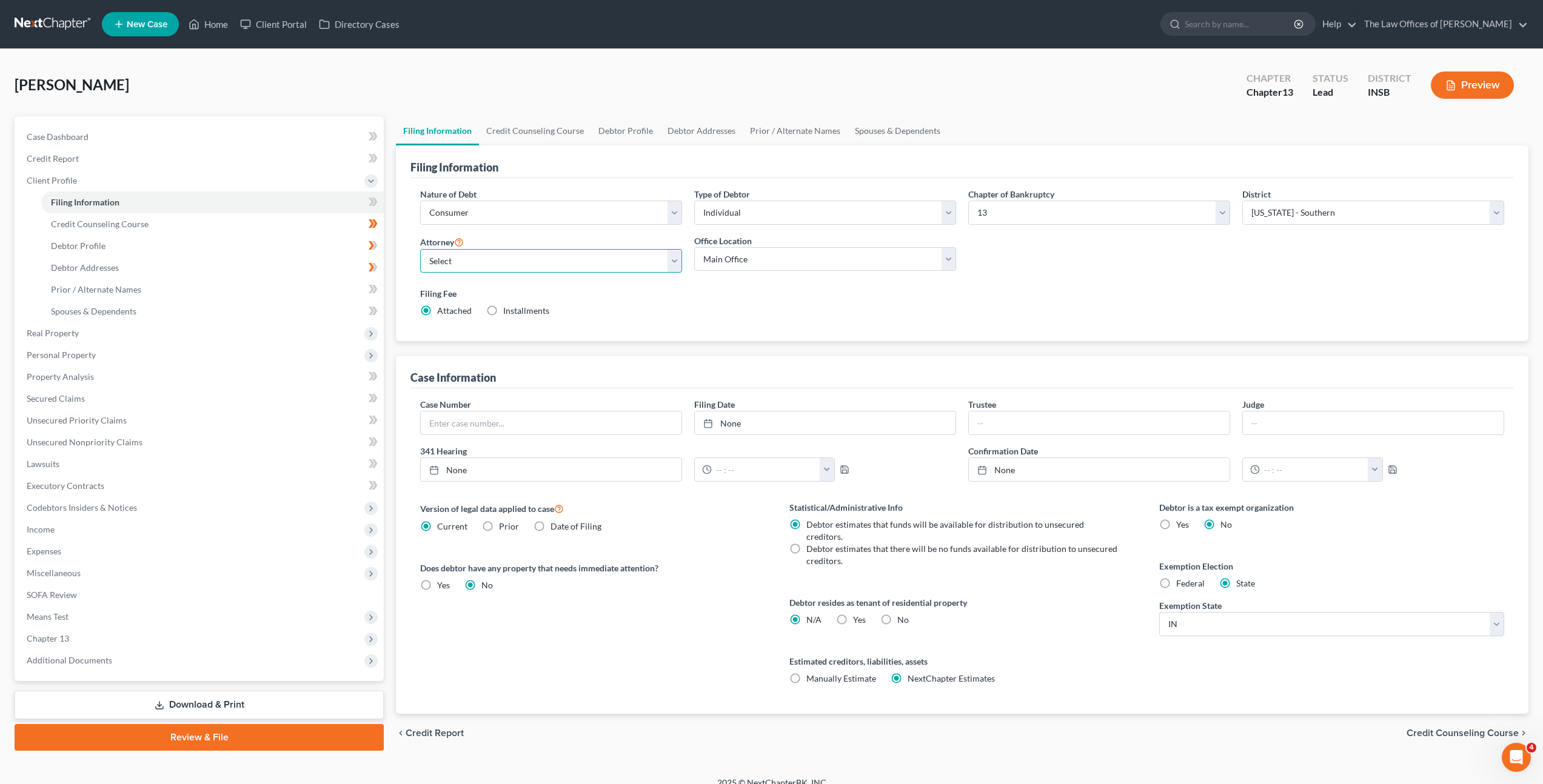
click at [571, 255] on select "Select [PERSON_NAME] - INSB [PERSON_NAME] - INSB [PERSON_NAME] [PERSON_NAME] - …" at bounding box center [551, 261] width 262 height 24
select select "0"
click at [420, 249] on select "Select [PERSON_NAME] - INSB [PERSON_NAME] - INSB [PERSON_NAME] [PERSON_NAME] - …" at bounding box center [551, 261] width 262 height 24
click at [182, 154] on link "Credit Report" at bounding box center [200, 158] width 366 height 22
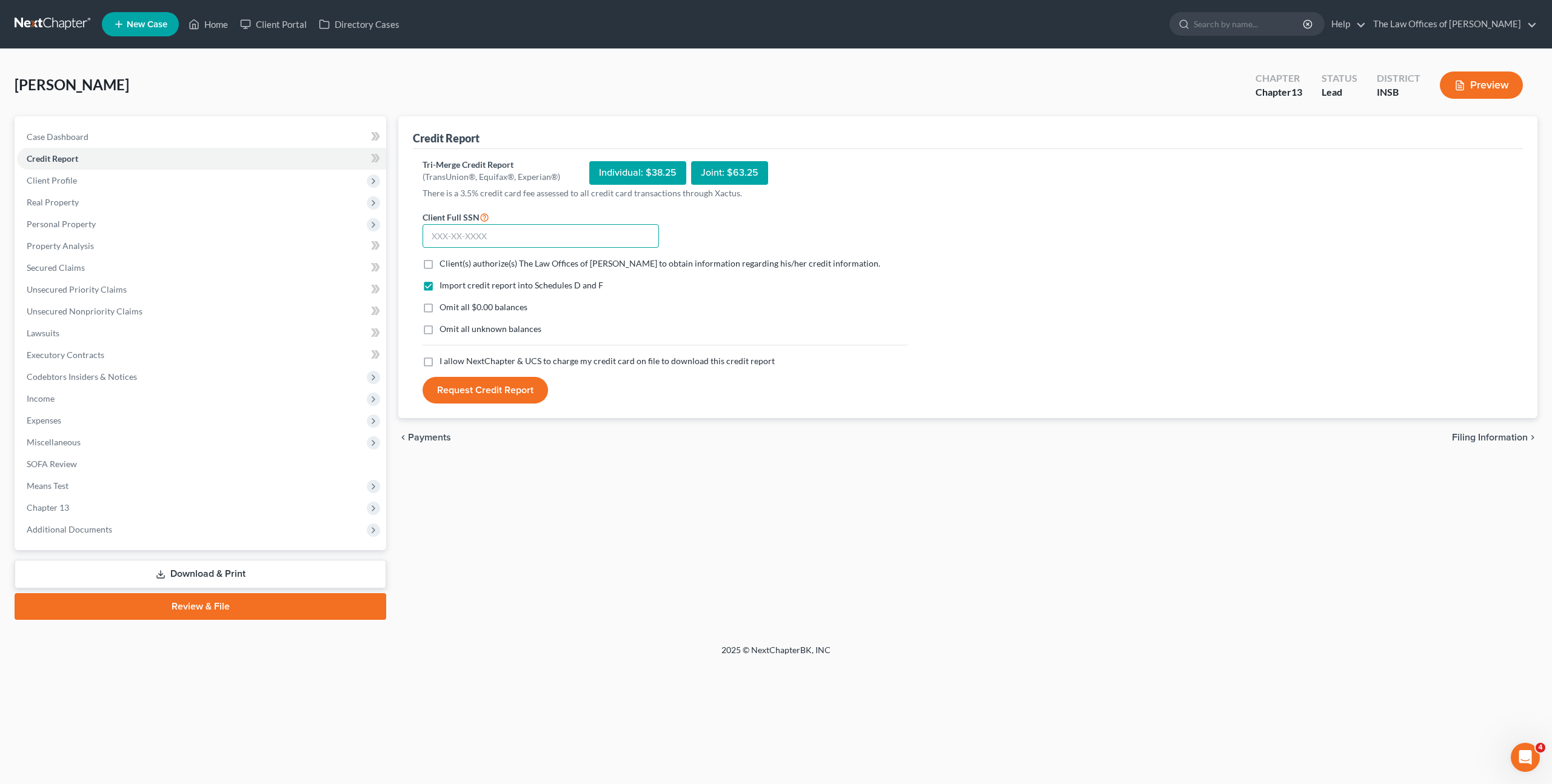
click at [499, 238] on input "text" at bounding box center [541, 237] width 237 height 24
paste input "307-86-0710"
type input "307-86-0710"
click at [439, 259] on label "Client(s) authorize(s) The Law Offices of [PERSON_NAME] to obtain information r…" at bounding box center [660, 263] width 441 height 12
click at [444, 259] on input "Client(s) authorize(s) The Law Offices of [PERSON_NAME] to obtain information r…" at bounding box center [448, 262] width 8 height 8
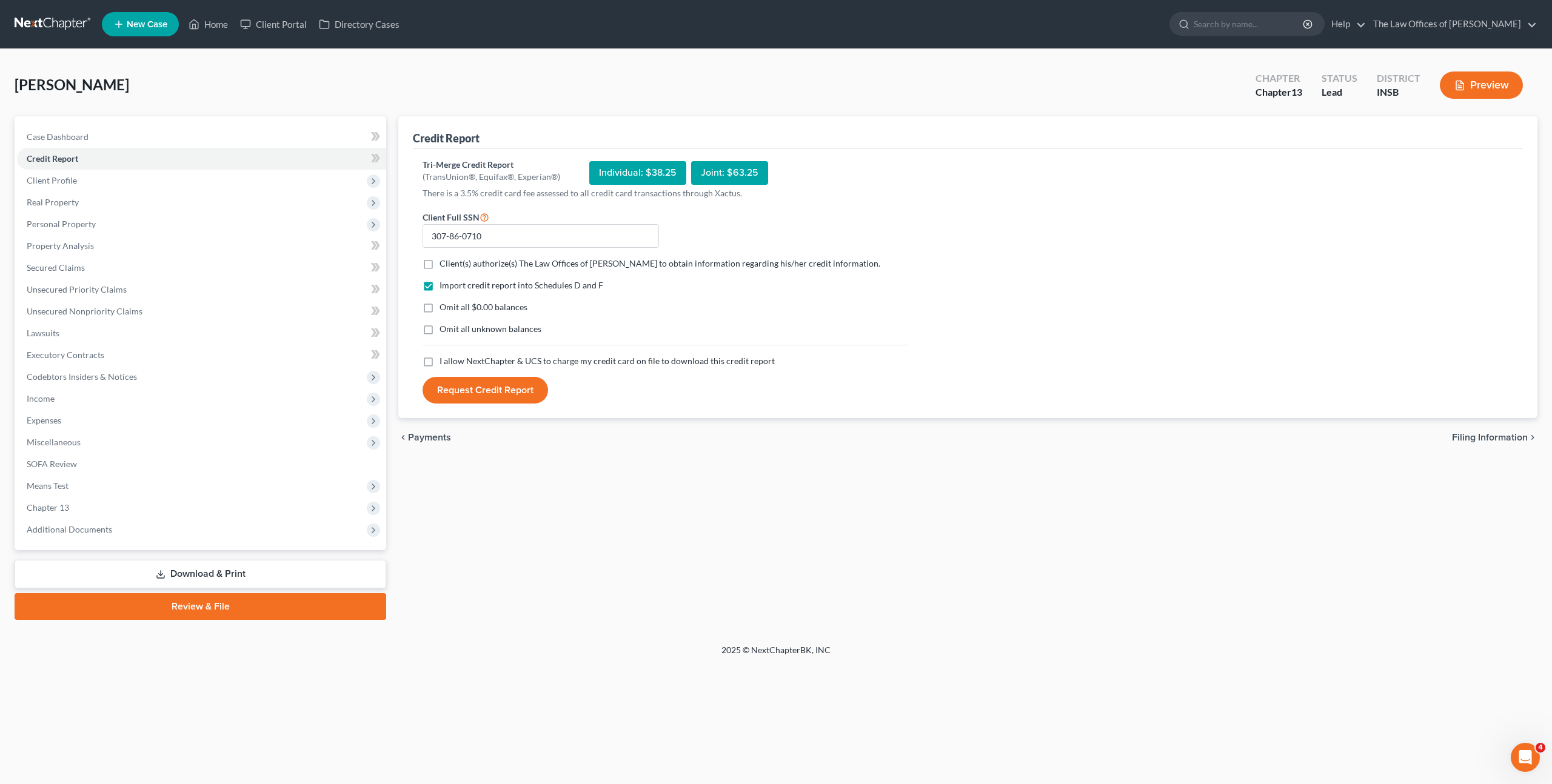
checkbox input "true"
click at [439, 359] on label "I allow NextChapter & UCS to charge my credit card on file to download this cre…" at bounding box center [607, 361] width 335 height 12
click at [444, 359] on input "I allow NextChapter & UCS to charge my credit card on file to download this cre…" at bounding box center [448, 359] width 8 height 8
checkbox input "true"
click at [446, 378] on button "Request Credit Report" at bounding box center [485, 390] width 126 height 27
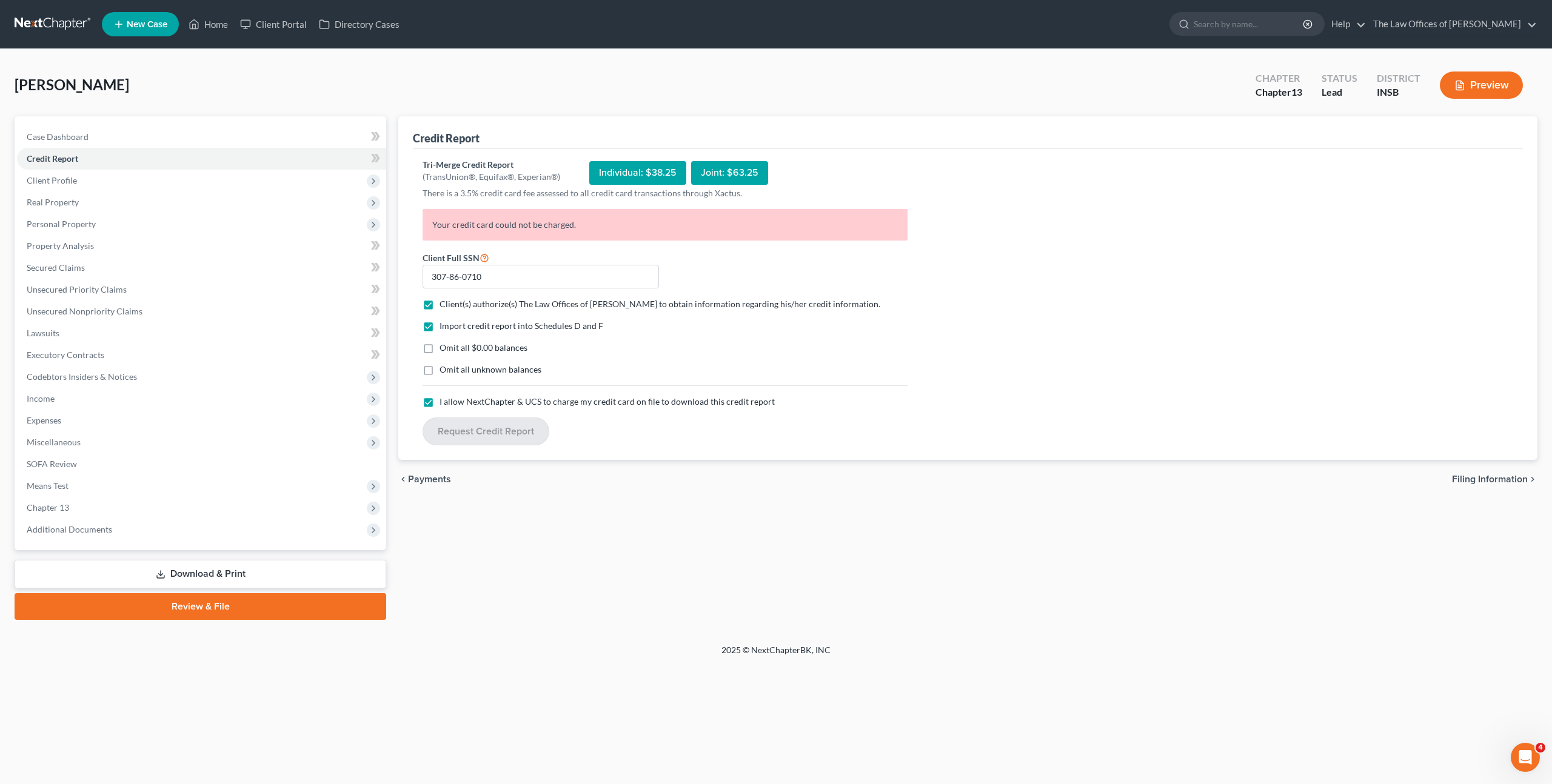
click at [930, 263] on div "Tri-Merge Credit Report (TransUnion®, Equifax®, Experian®) Individual: $38.25 J…" at bounding box center [967, 302] width 1091 height 287
click at [200, 179] on span "Client Profile" at bounding box center [201, 180] width 369 height 22
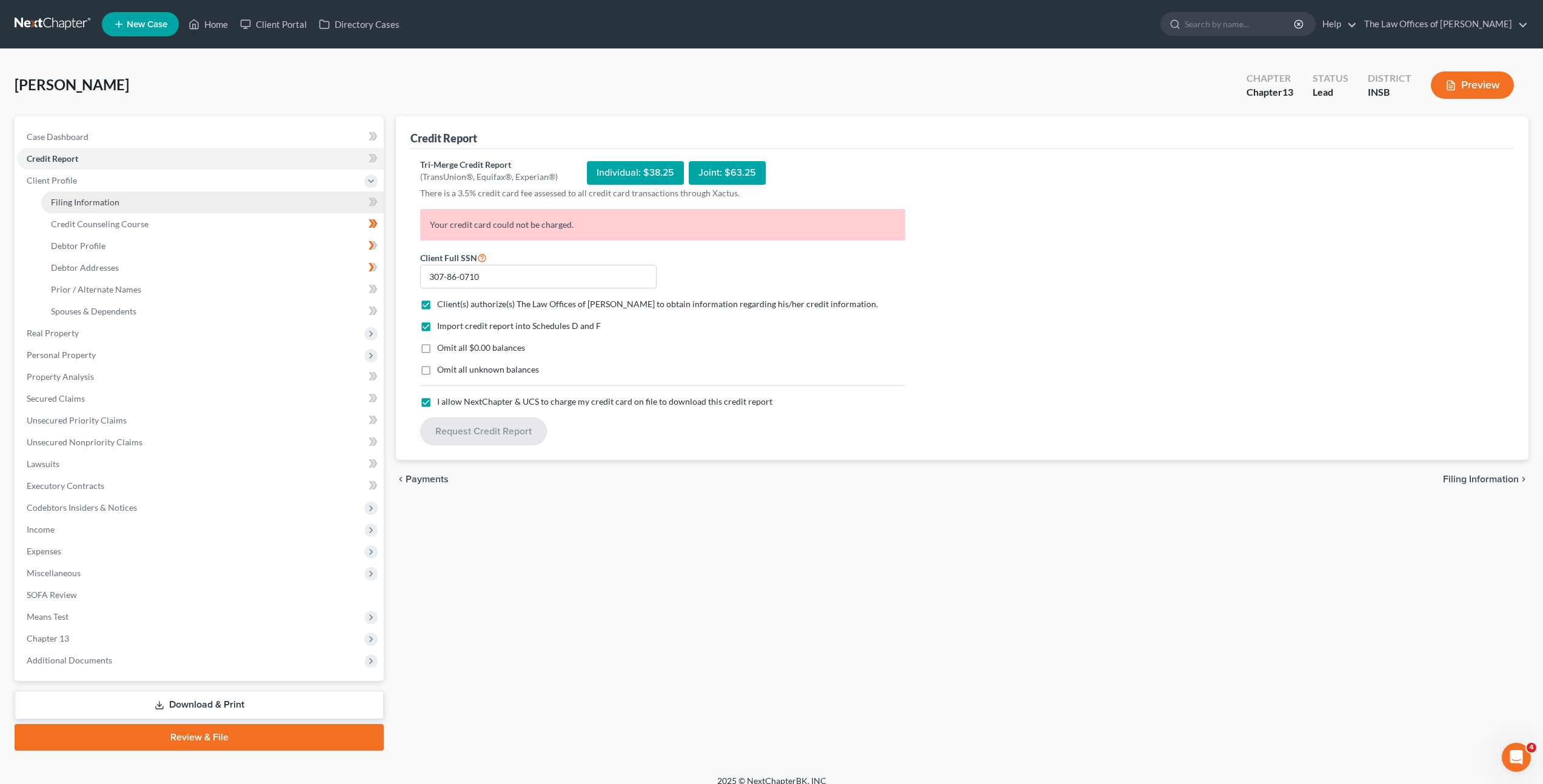
click at [173, 204] on link "Filing Information" at bounding box center [212, 202] width 342 height 22
select select "1"
select select "0"
select select "3"
select select "28"
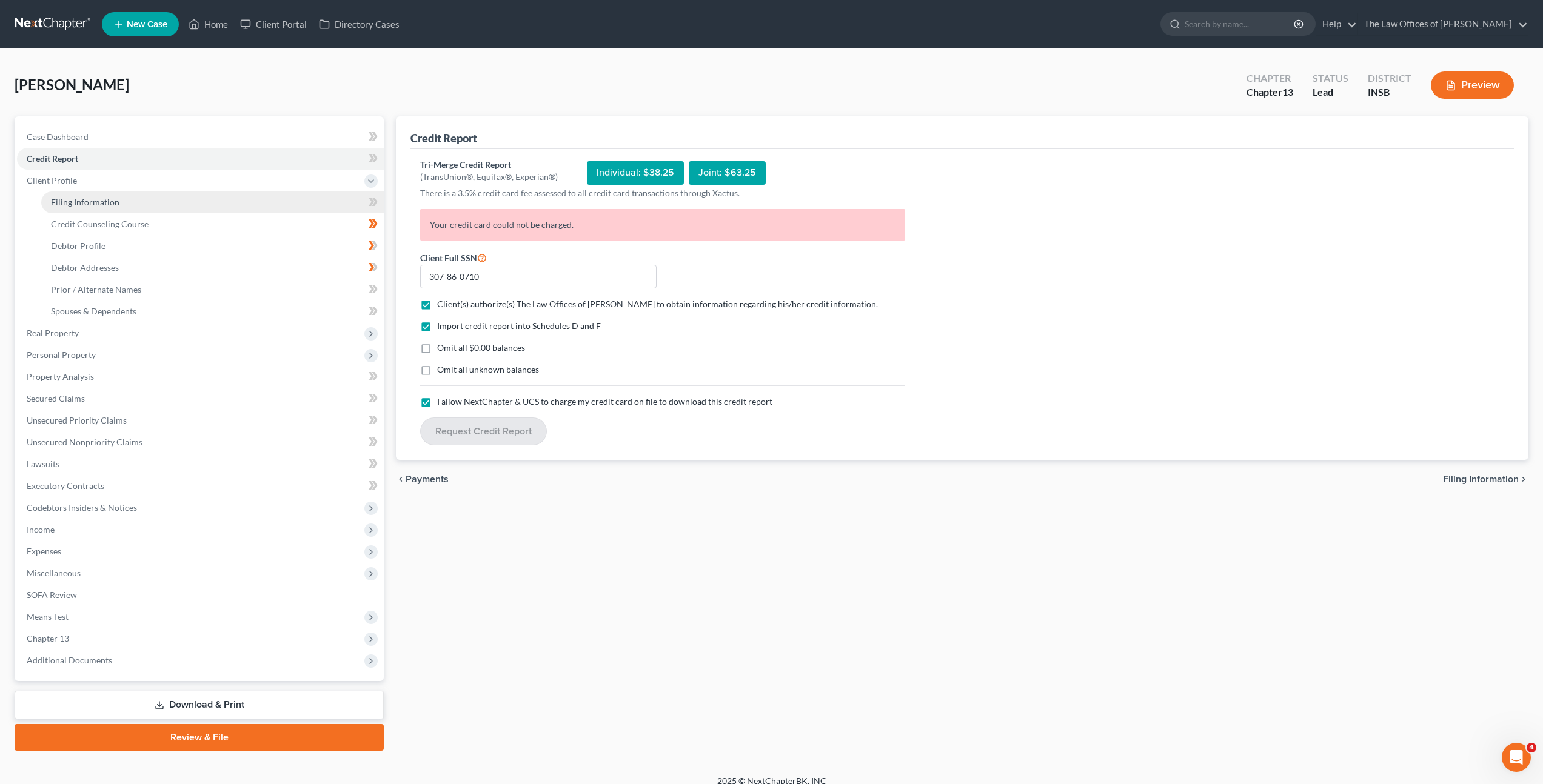
select select "0"
select select "15"
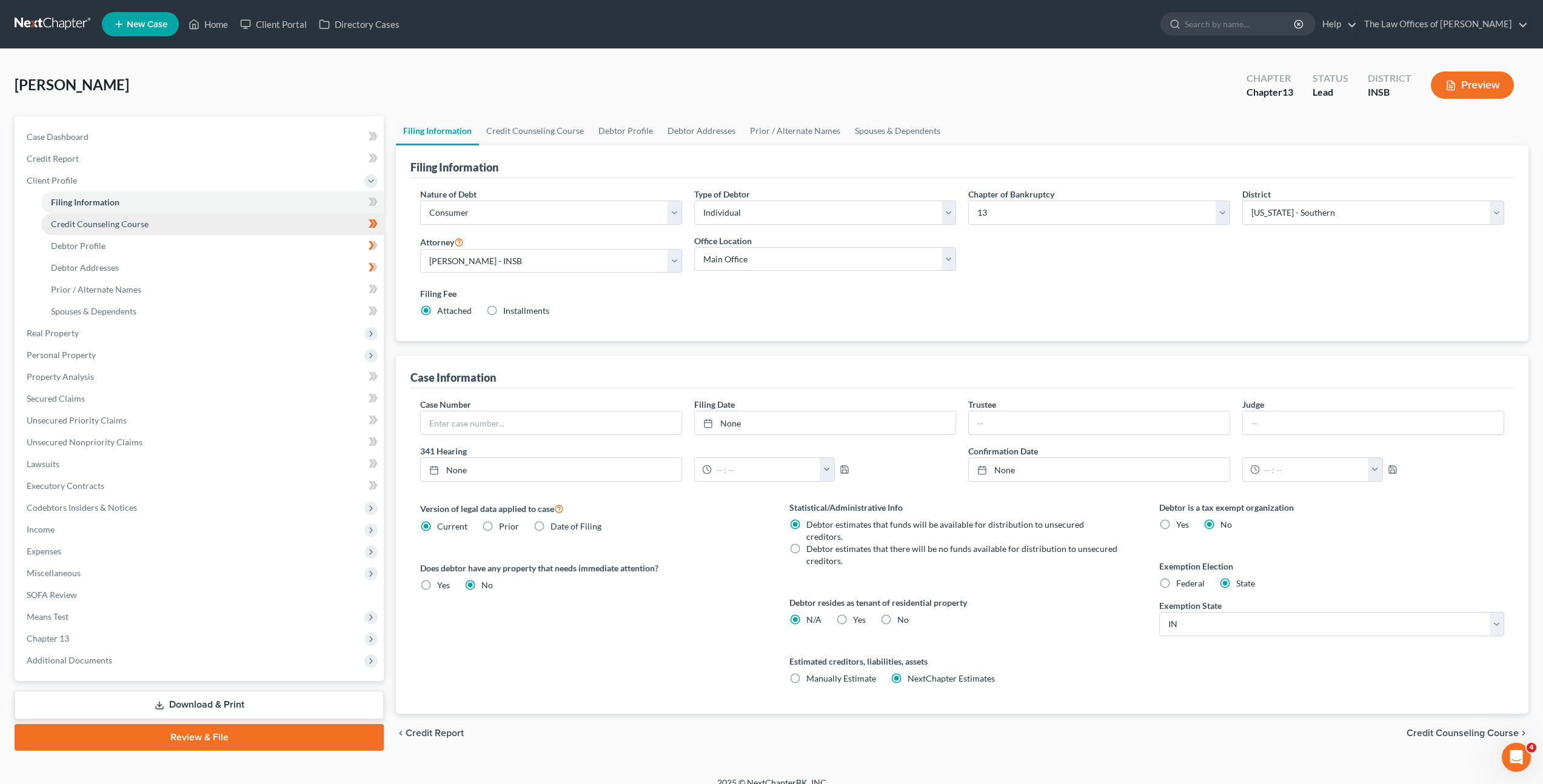
click at [170, 220] on link "Credit Counseling Course" at bounding box center [212, 224] width 342 height 22
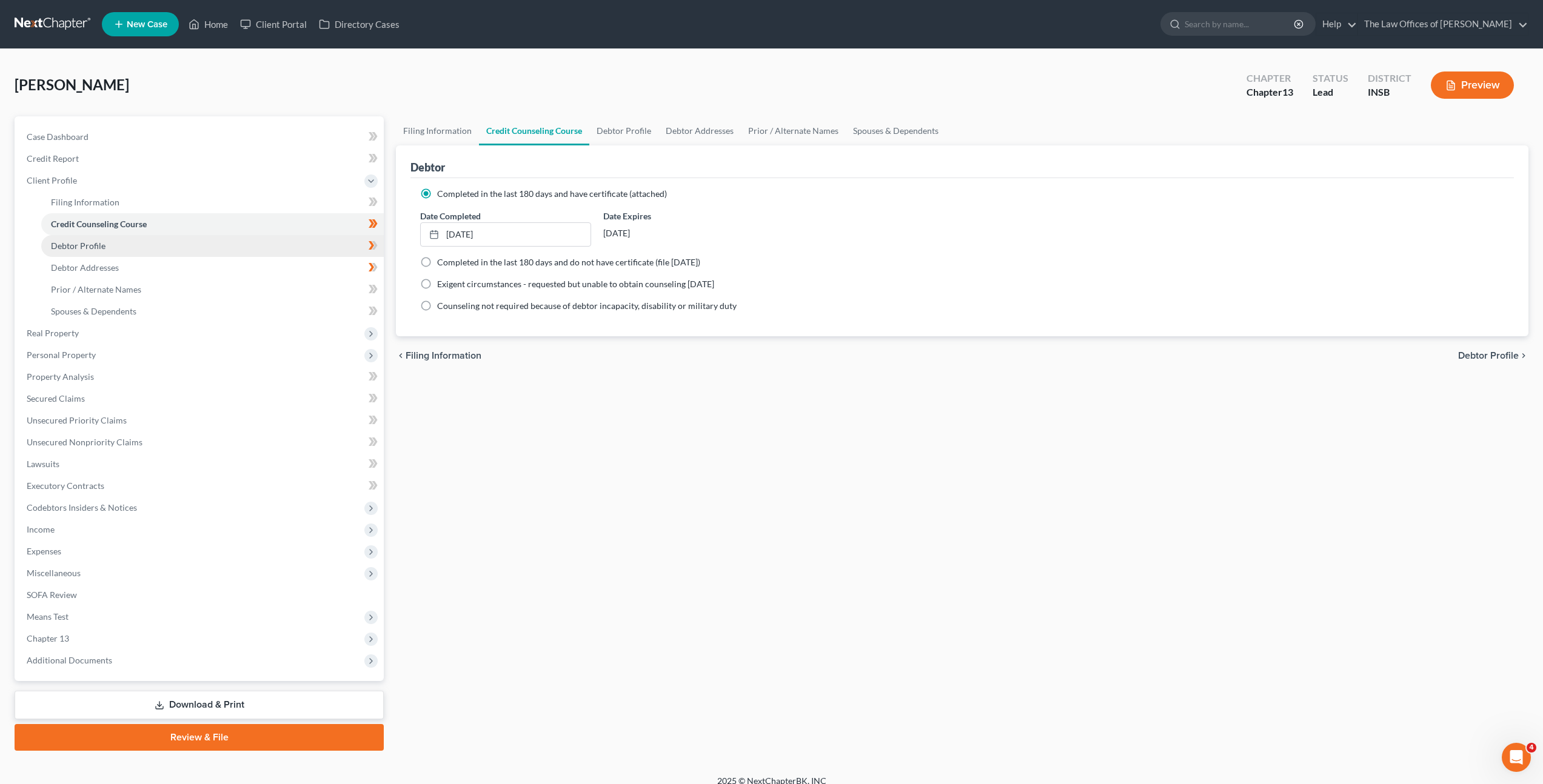
click at [179, 239] on link "Debtor Profile" at bounding box center [212, 246] width 342 height 22
select select "3"
select select "1"
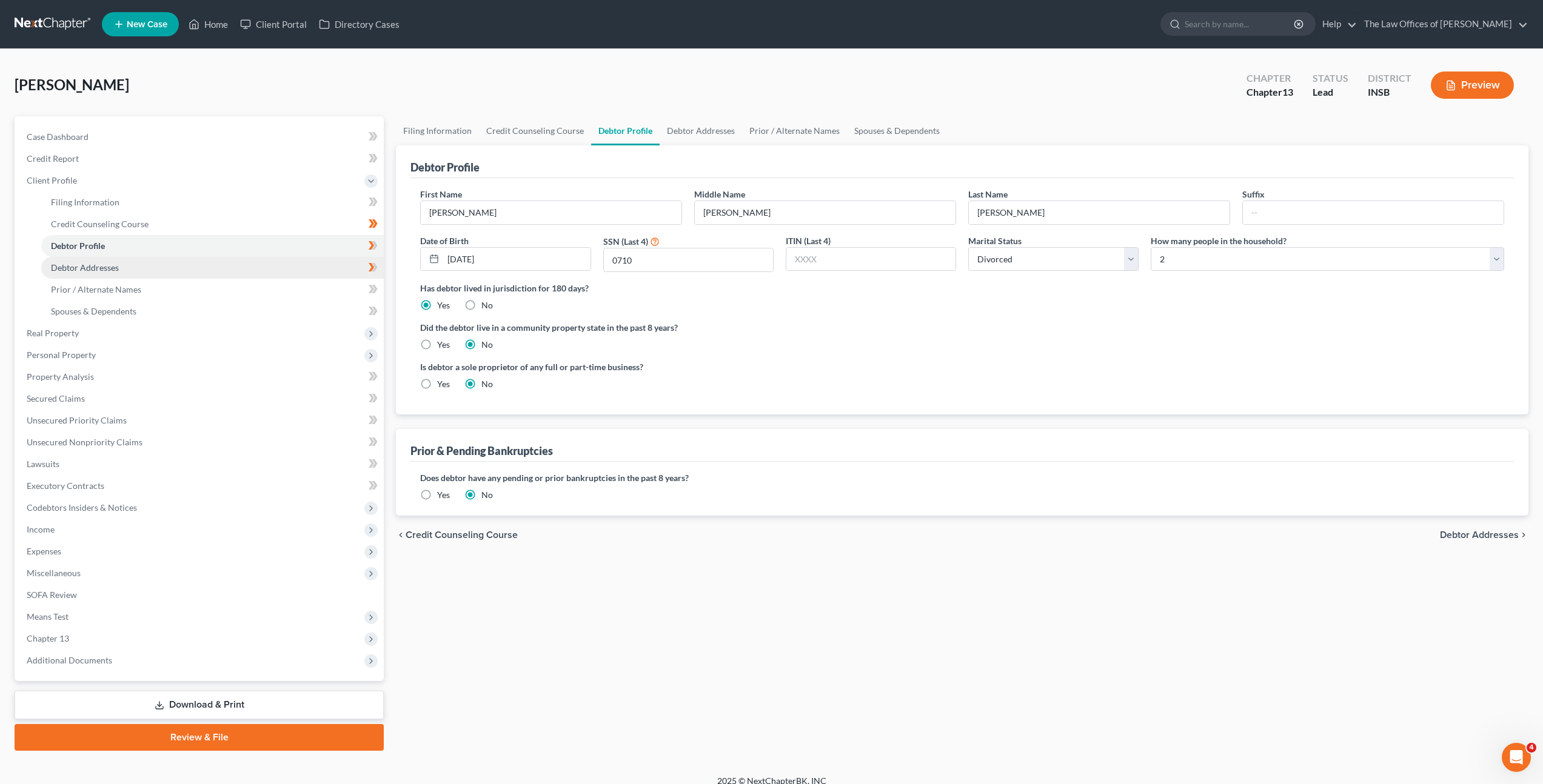
click at [186, 265] on link "Debtor Addresses" at bounding box center [212, 268] width 342 height 22
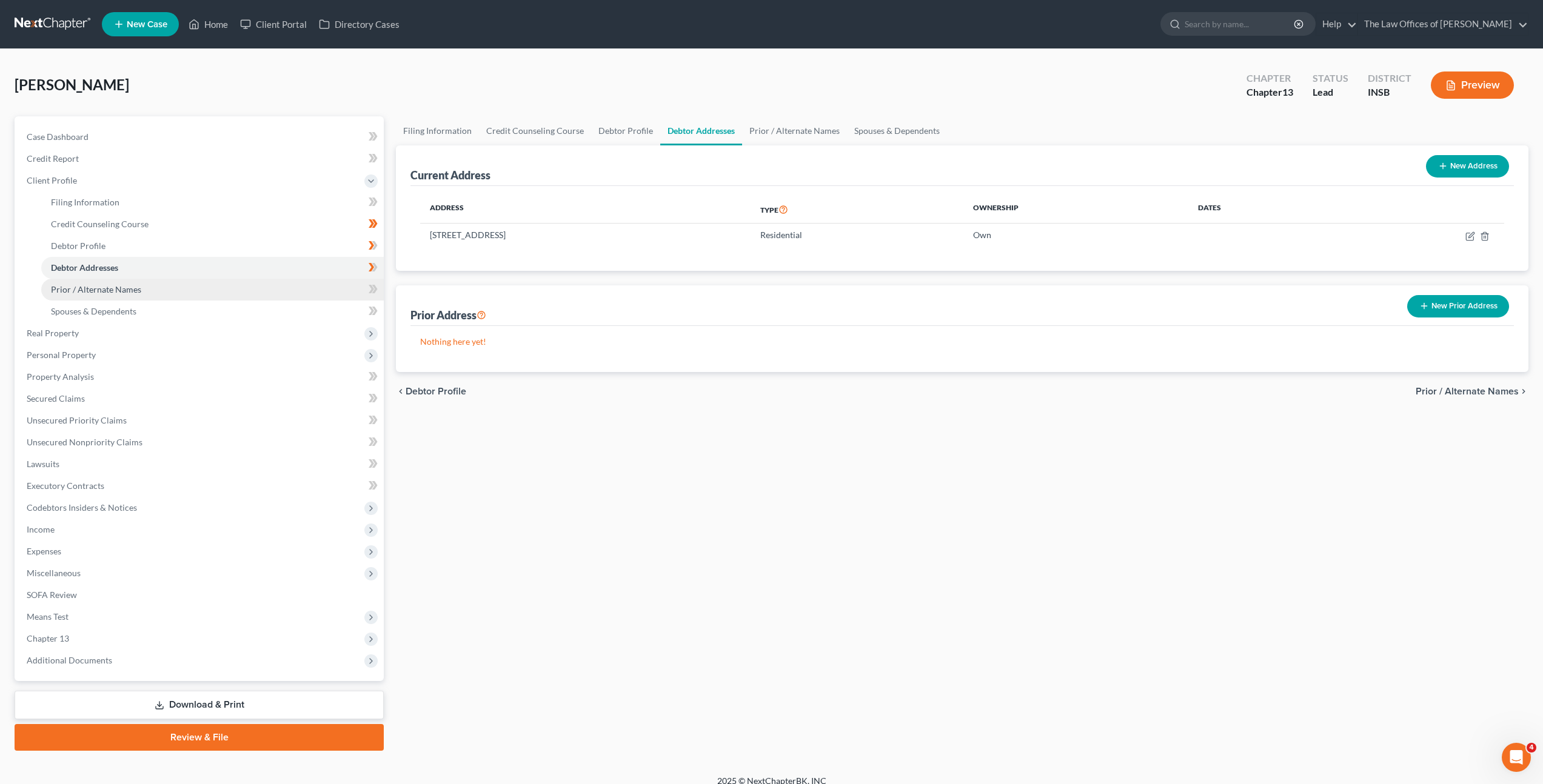
click at [182, 283] on link "Prior / Alternate Names" at bounding box center [212, 289] width 342 height 22
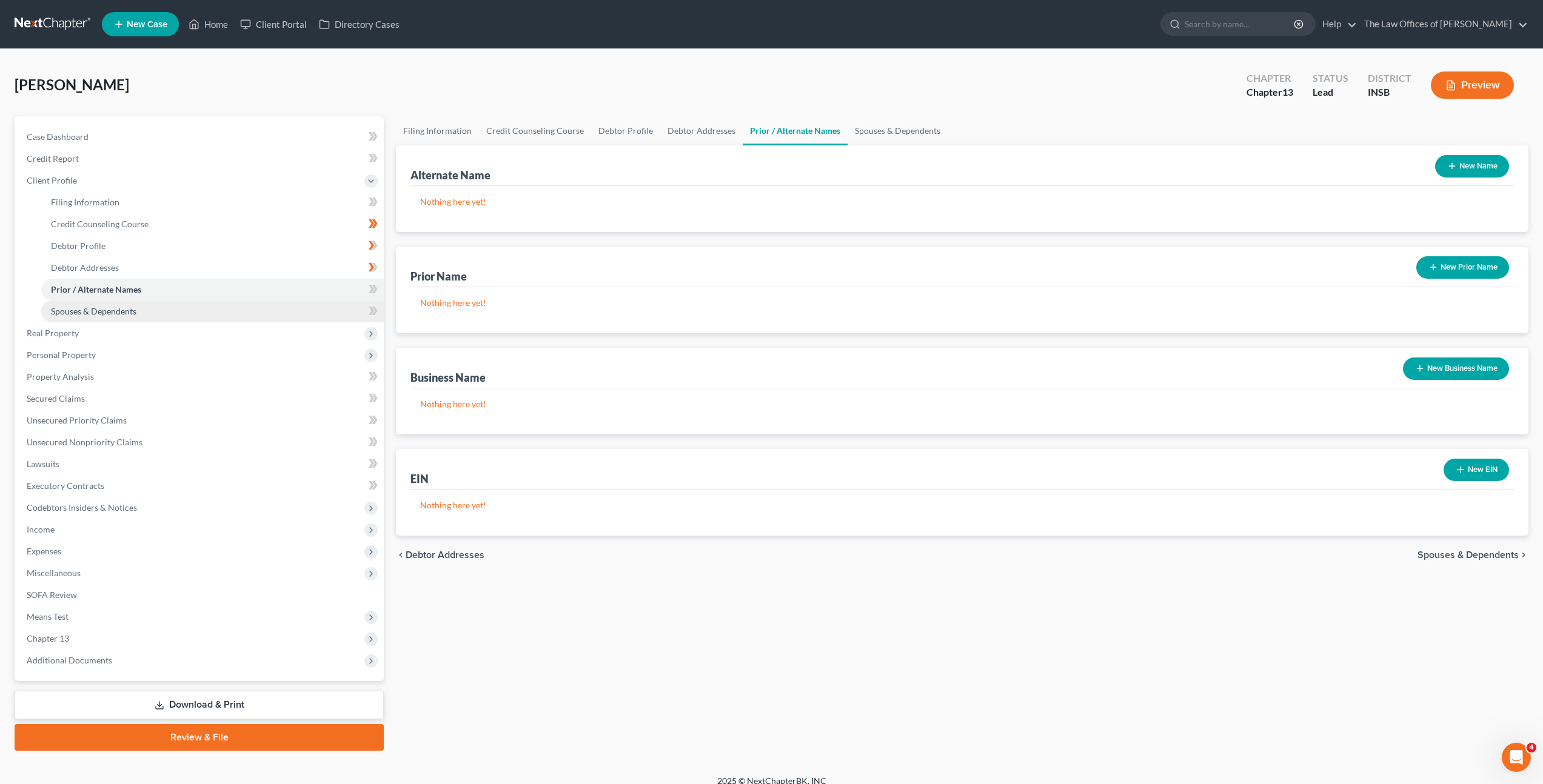
click at [178, 304] on link "Spouses & Dependents" at bounding box center [212, 311] width 342 height 22
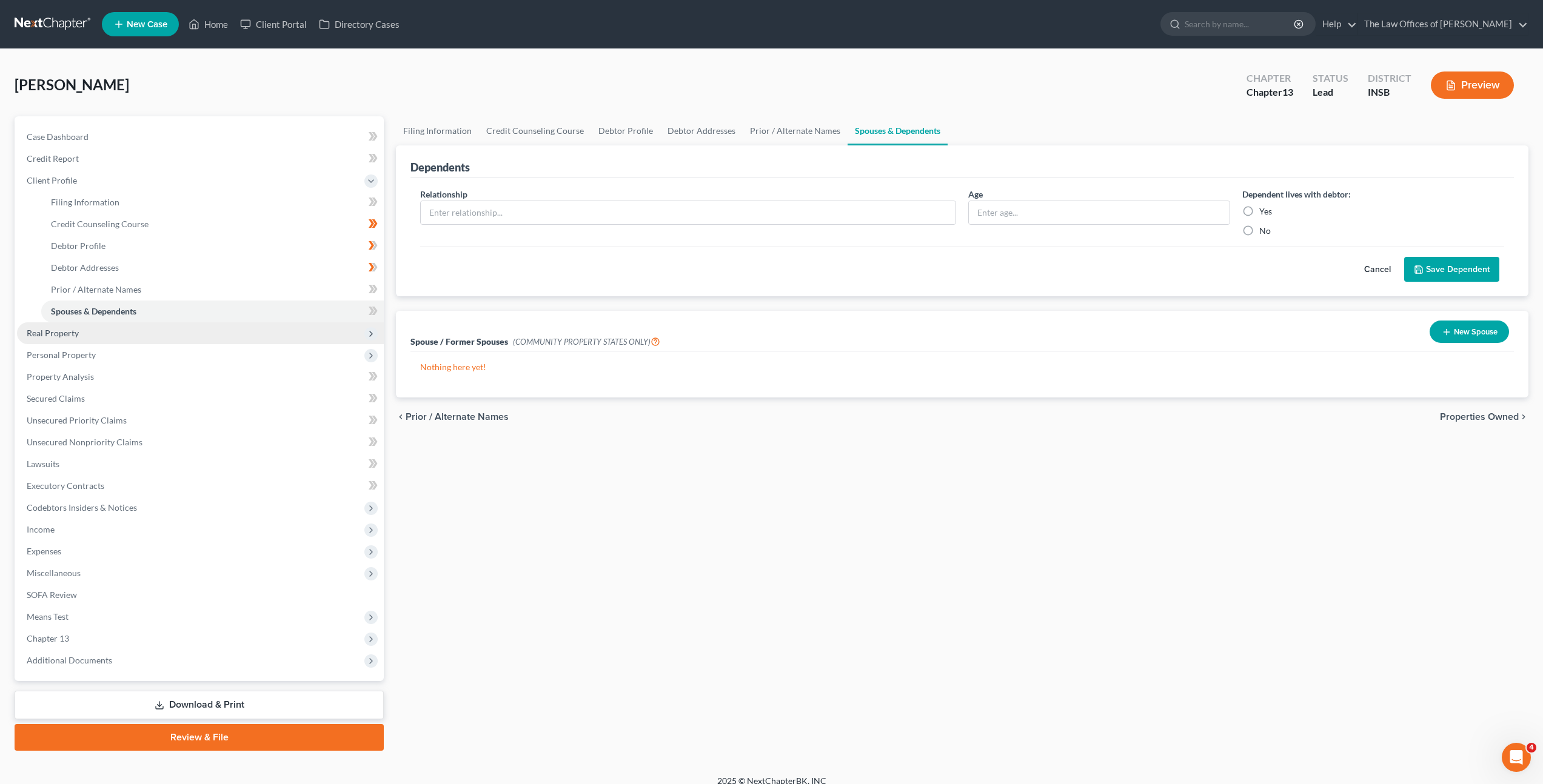
click at [174, 337] on span "Real Property" at bounding box center [200, 333] width 366 height 22
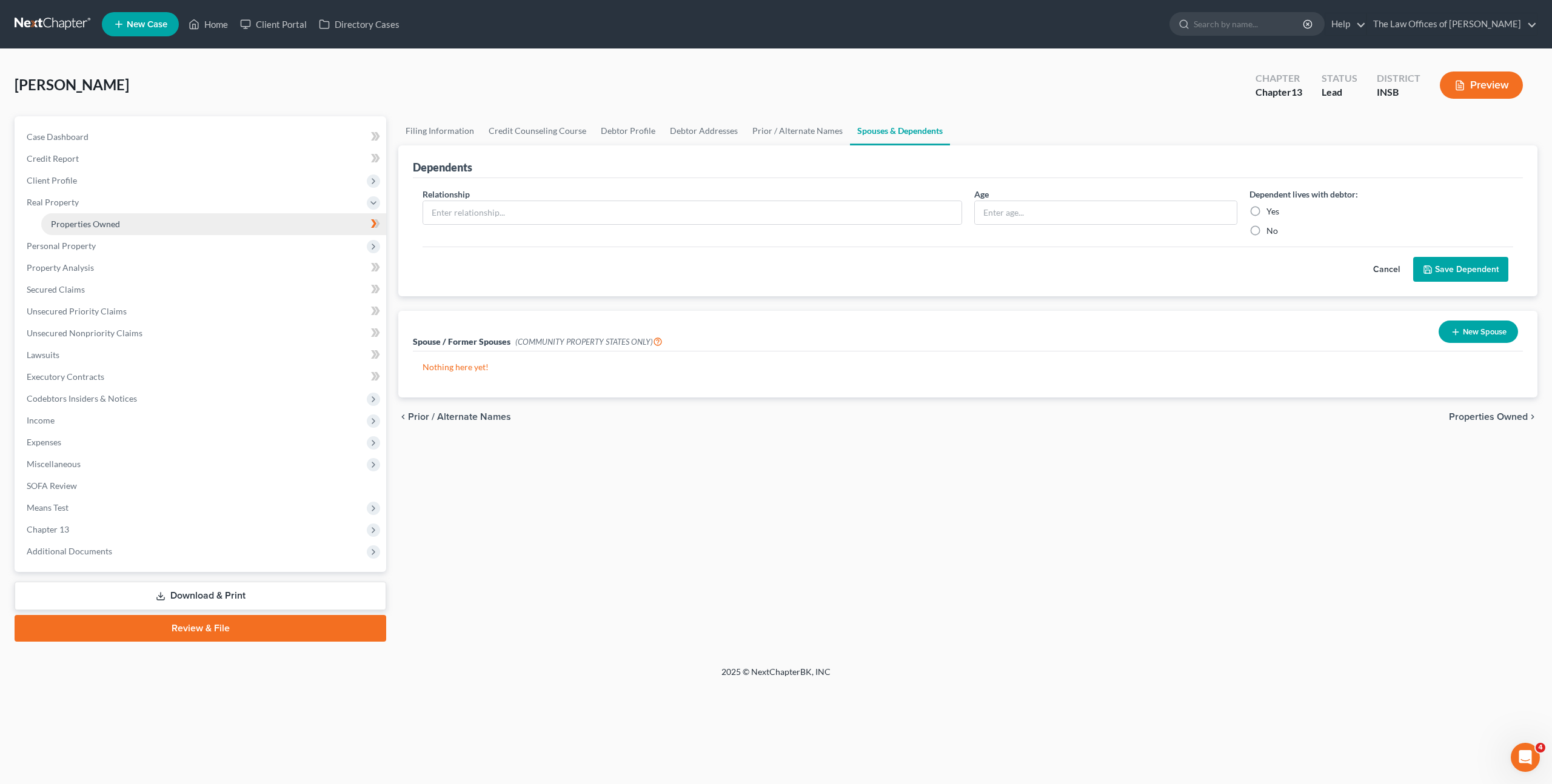
click at [197, 221] on link "Properties Owned" at bounding box center [213, 224] width 345 height 22
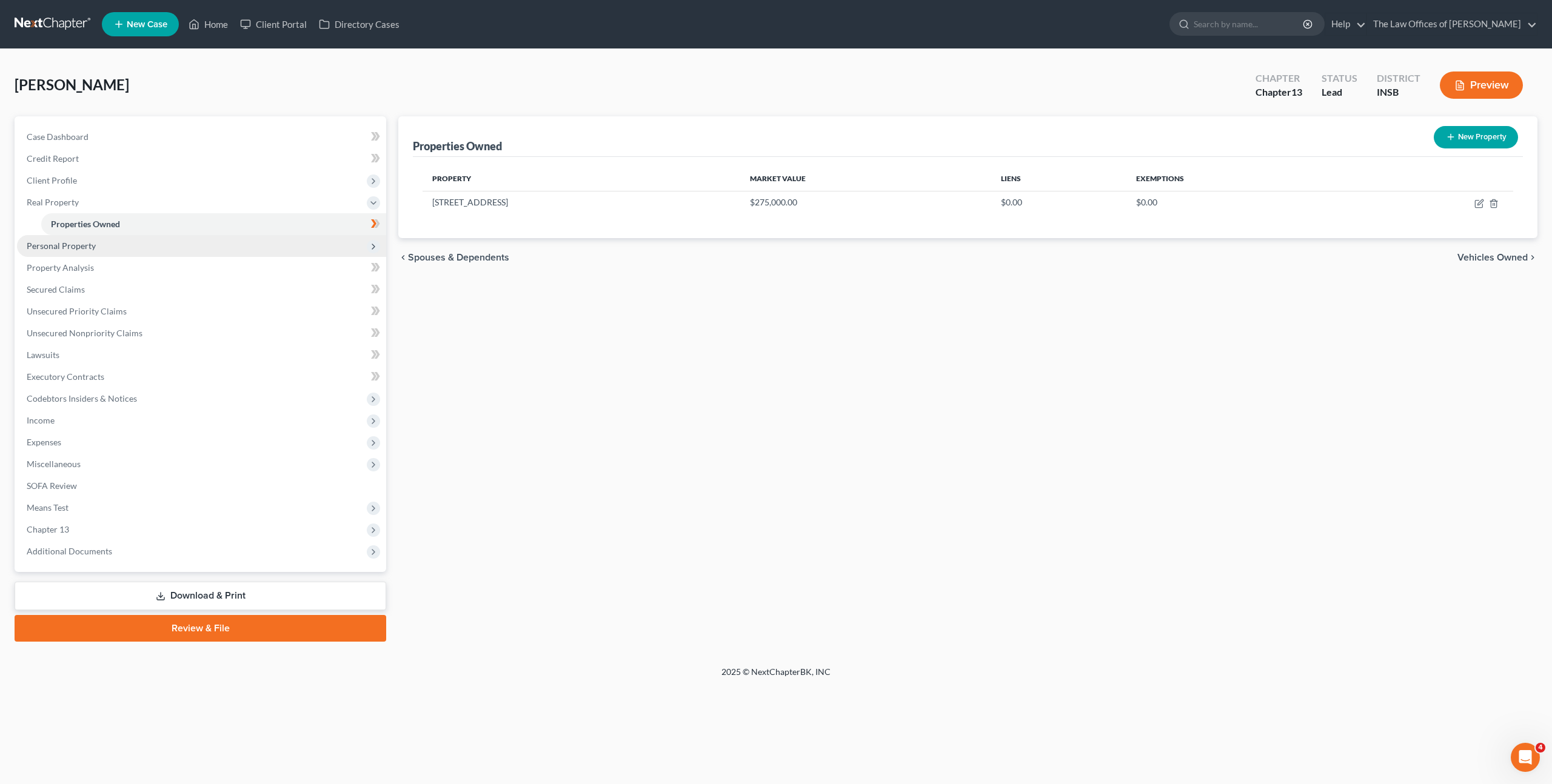
click at [186, 249] on span "Personal Property" at bounding box center [201, 246] width 369 height 22
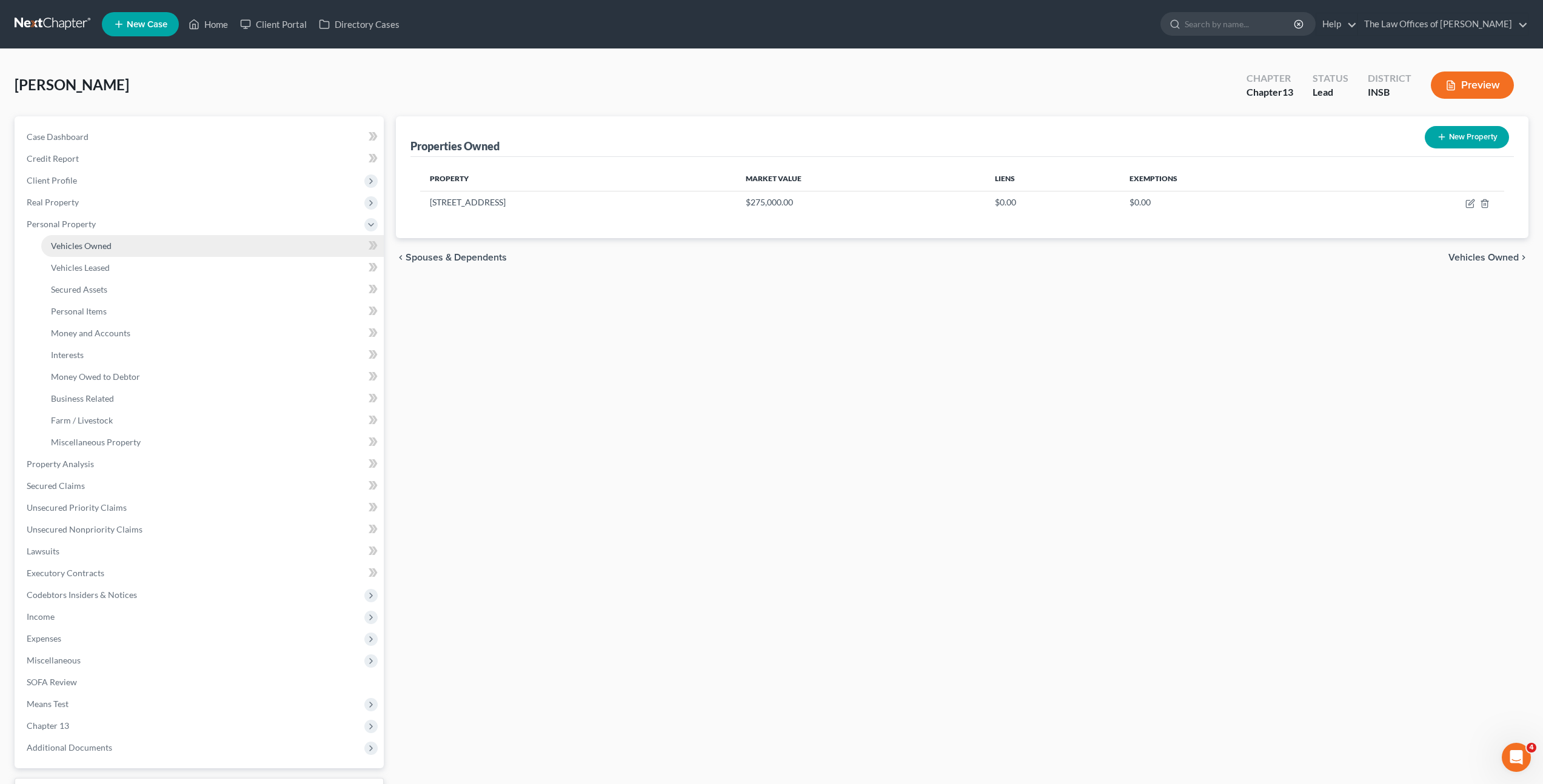
click at [182, 245] on link "Vehicles Owned" at bounding box center [212, 246] width 342 height 22
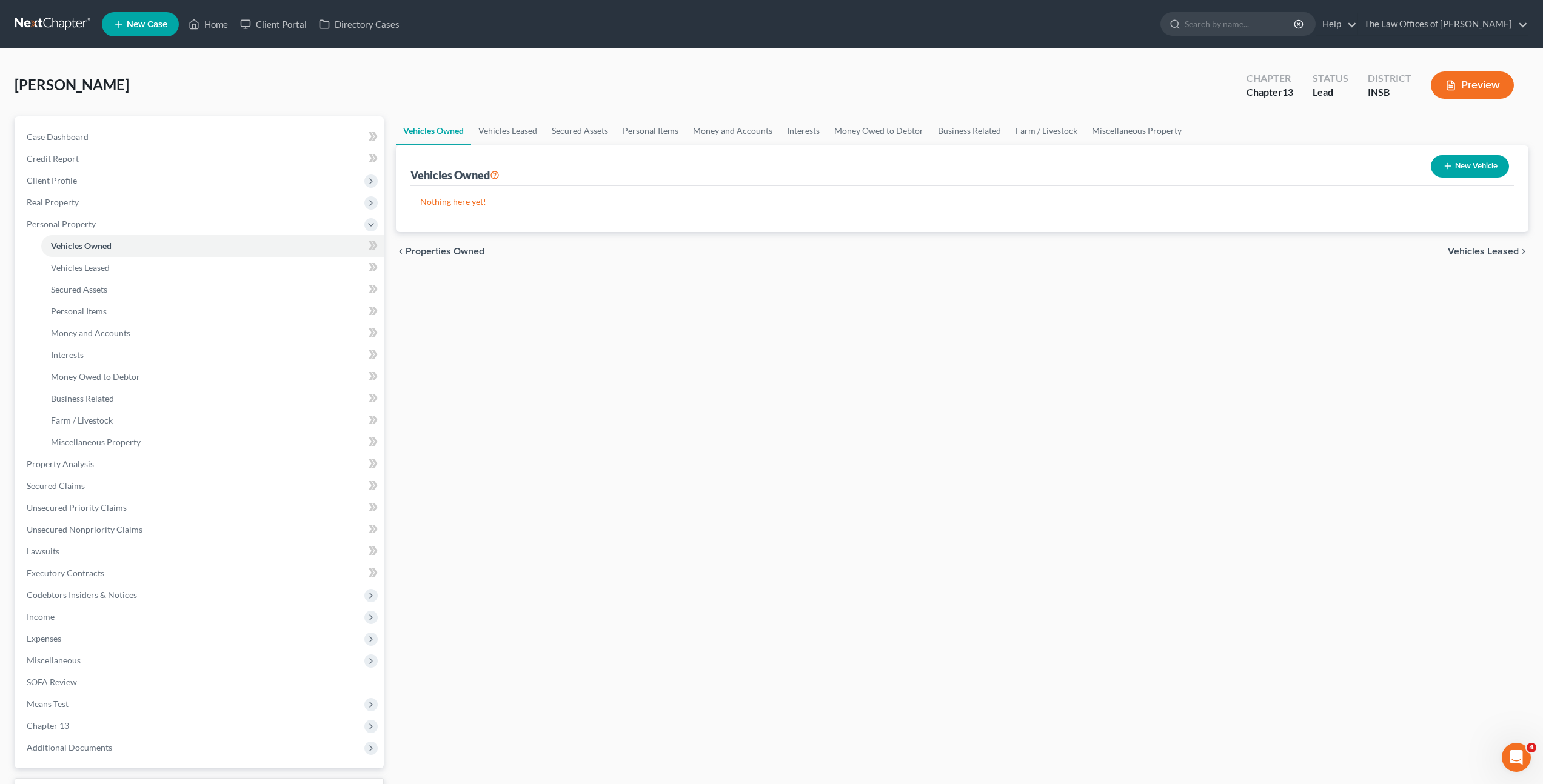
click at [620, 413] on div "Vehicles Owned Vehicles Leased Secured Assets Personal Items Money and Accounts…" at bounding box center [962, 478] width 1145 height 722
click at [229, 614] on span "Income" at bounding box center [200, 617] width 366 height 22
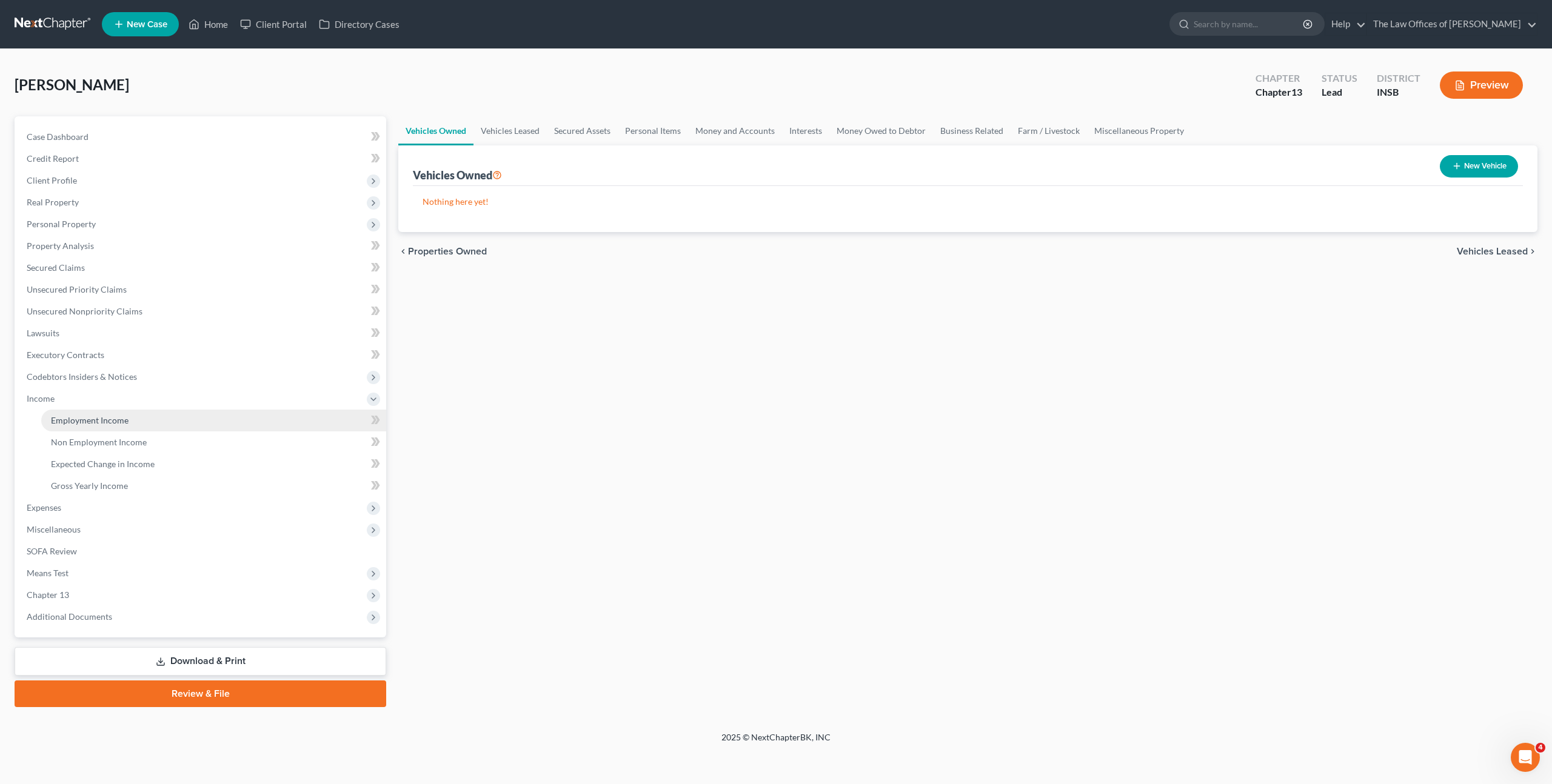
click at [167, 426] on link "Employment Income" at bounding box center [213, 420] width 345 height 22
click at [278, 156] on link "Credit Report" at bounding box center [201, 158] width 369 height 22
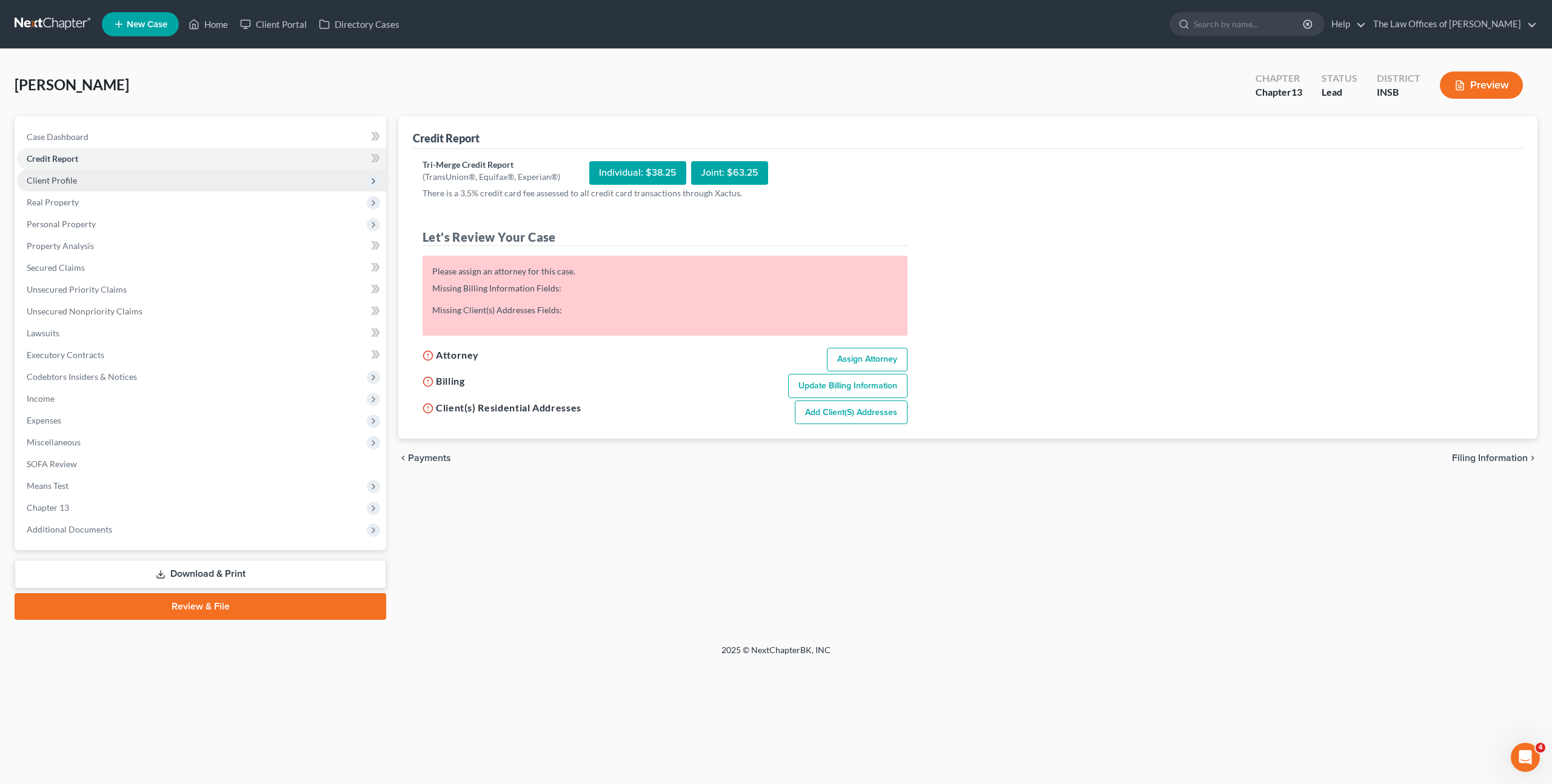
click at [259, 177] on span "Client Profile" at bounding box center [201, 180] width 369 height 22
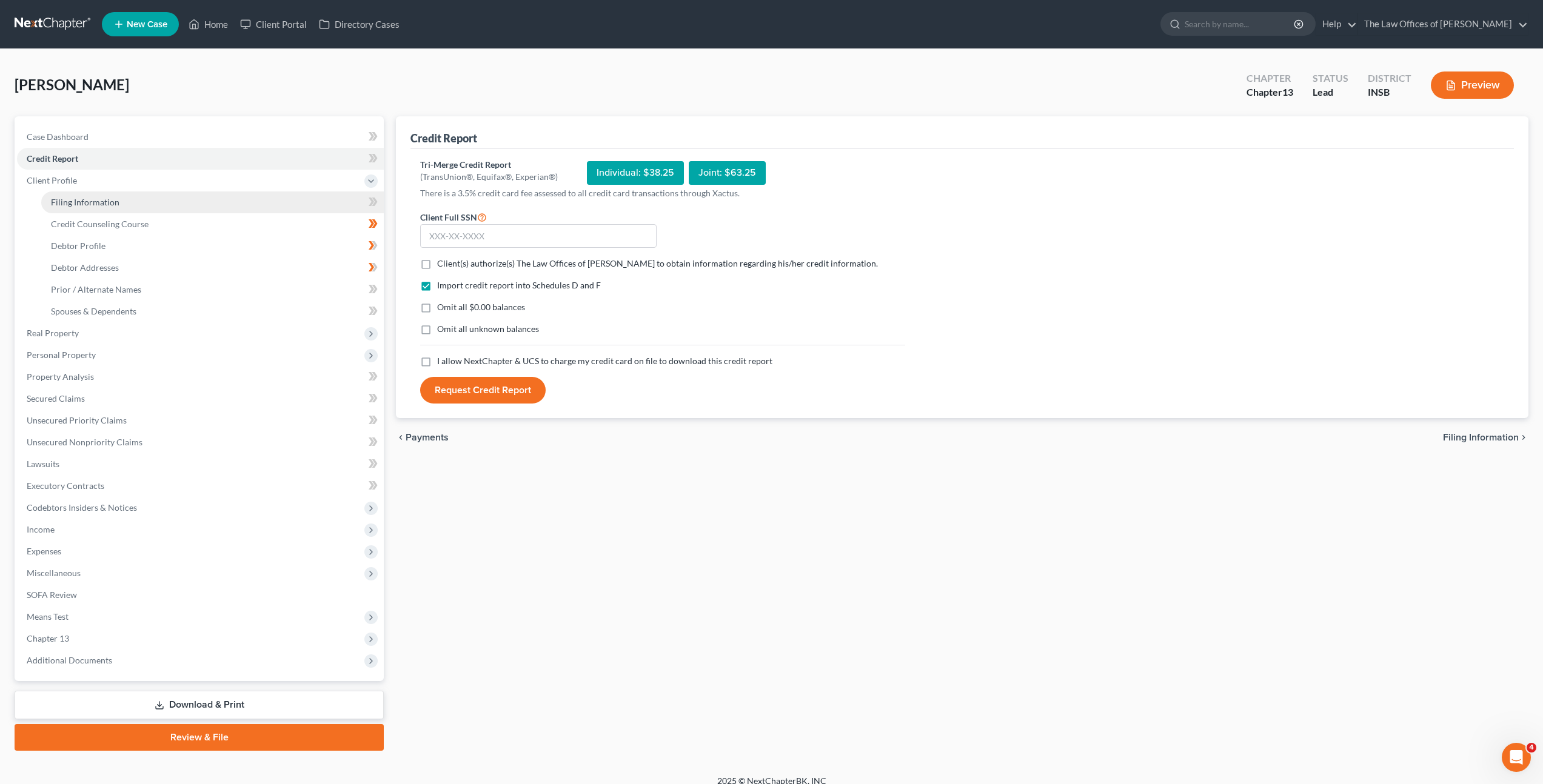
click at [253, 206] on link "Filing Information" at bounding box center [212, 202] width 342 height 22
select select "1"
select select "0"
select select "3"
select select "28"
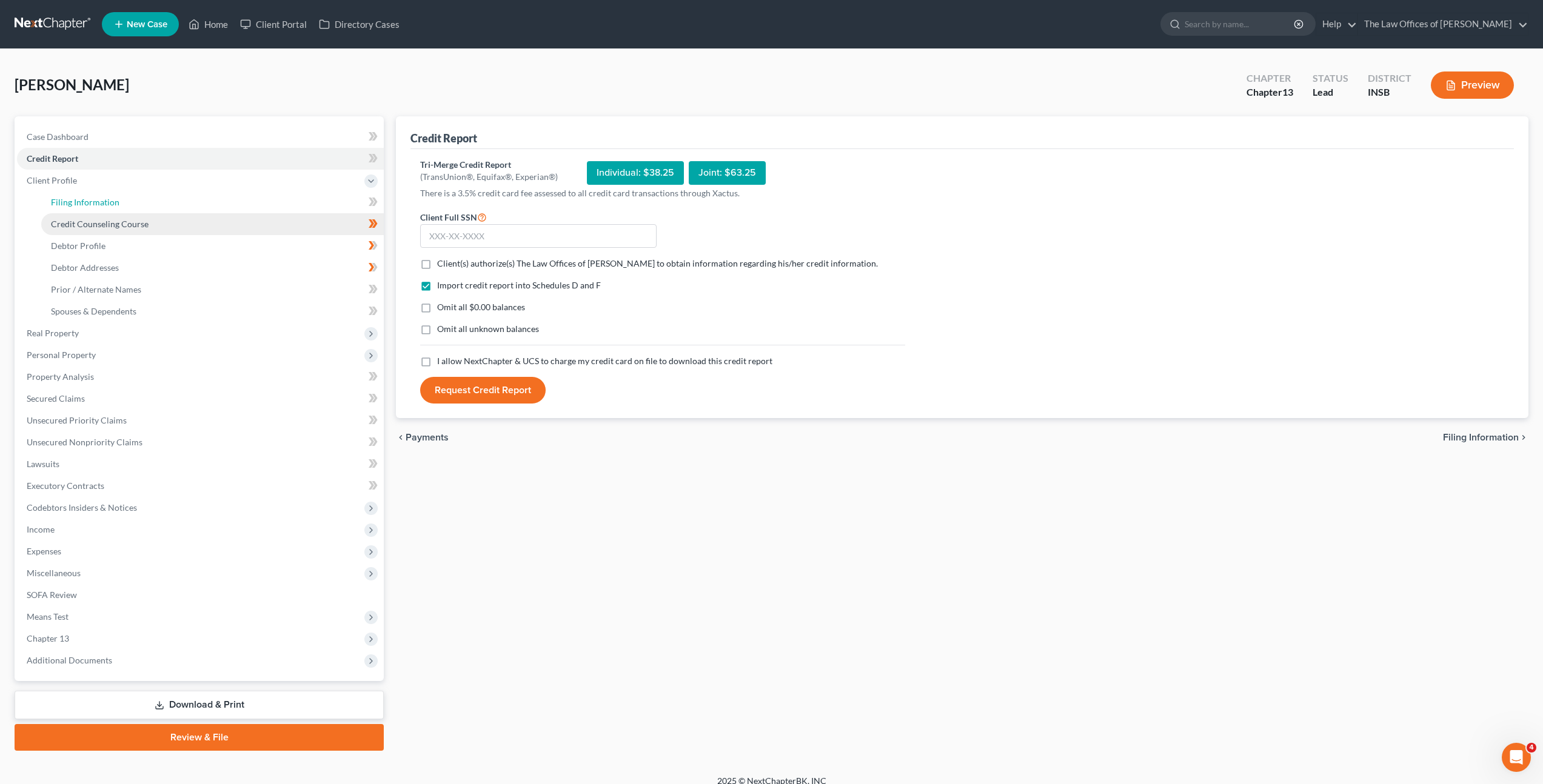
select select "0"
select select "15"
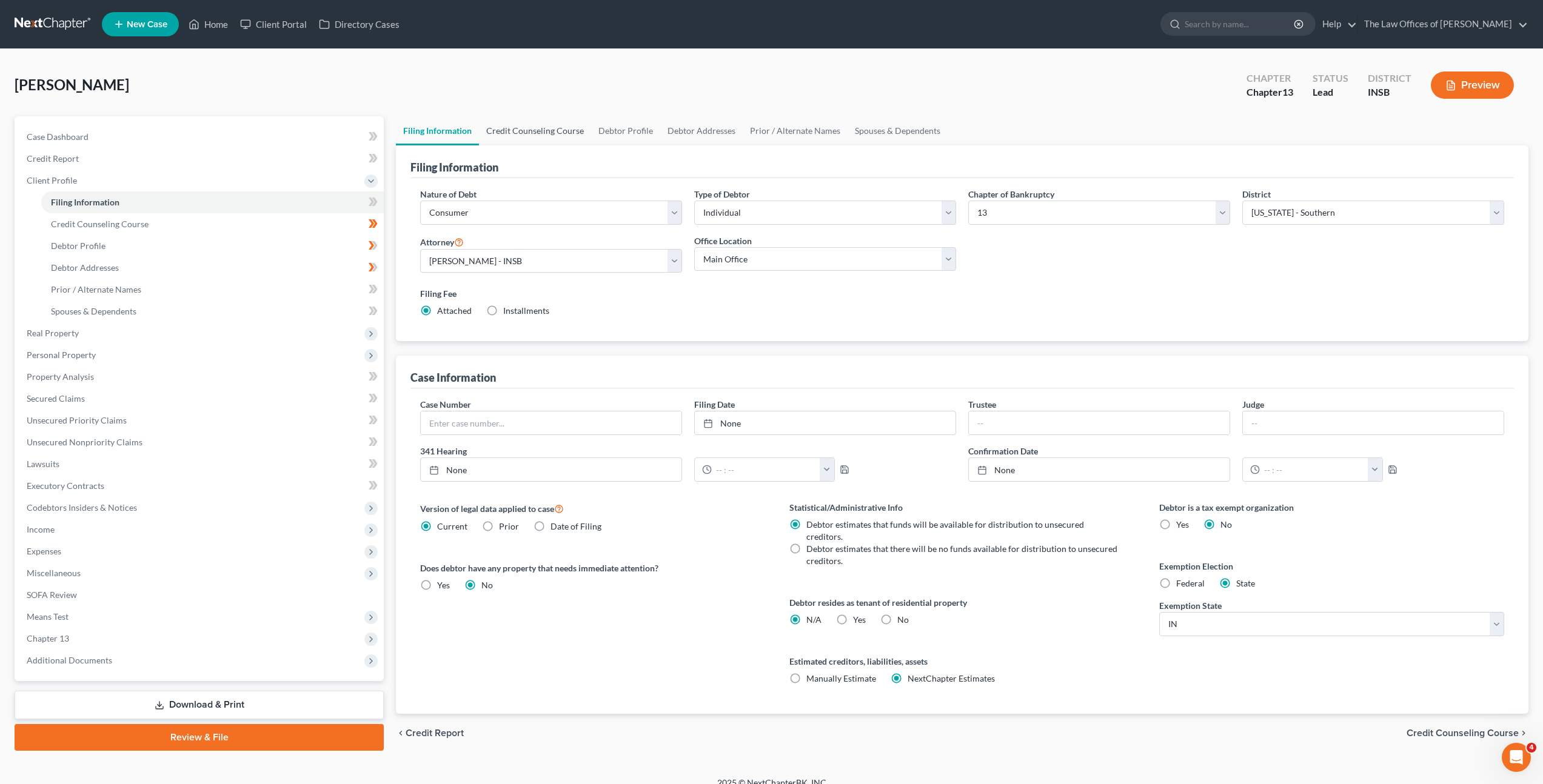
click at [508, 130] on link "Credit Counseling Course" at bounding box center [535, 131] width 112 height 29
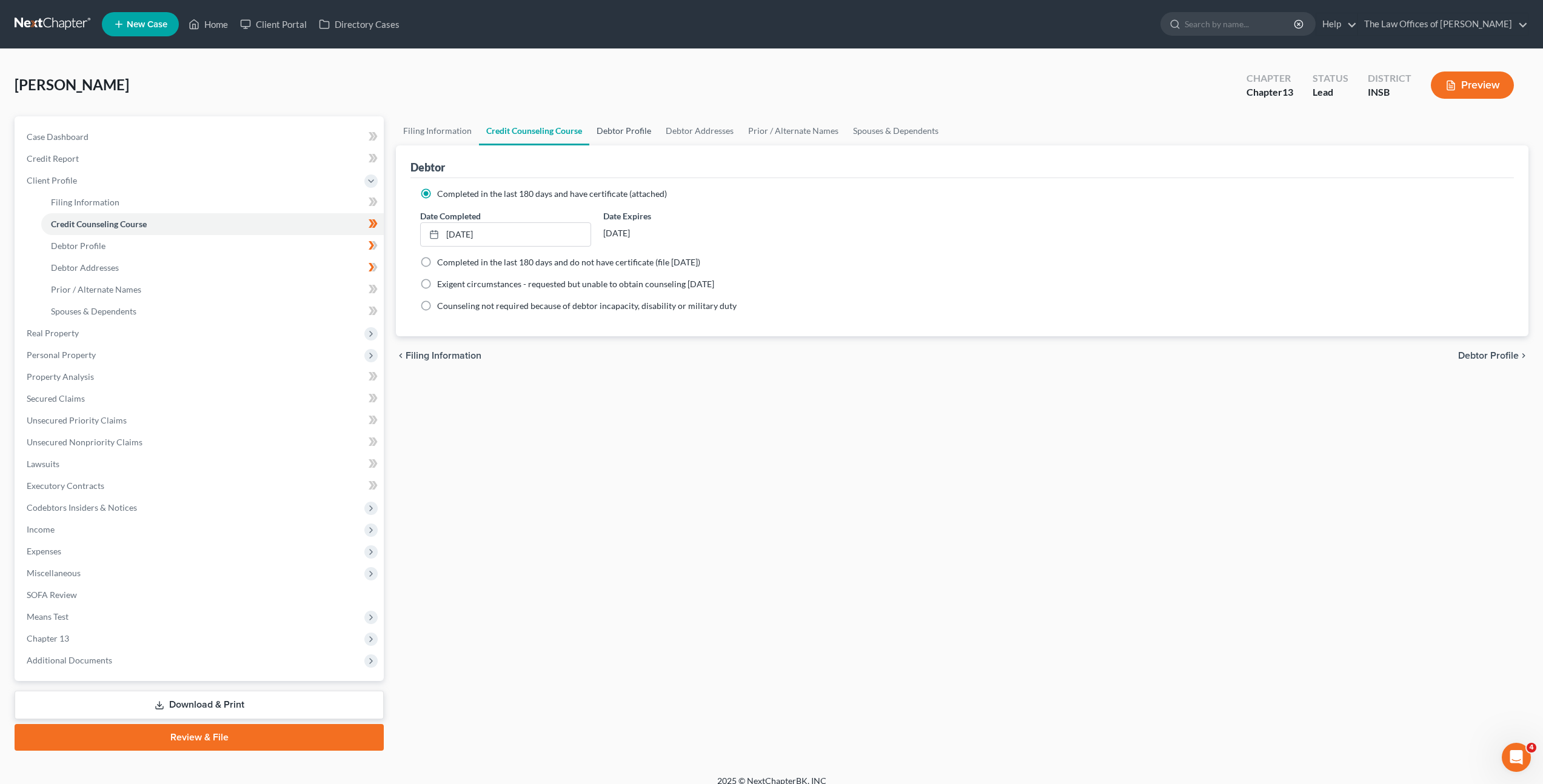
click at [611, 132] on link "Debtor Profile" at bounding box center [624, 131] width 69 height 29
select select "3"
select select "1"
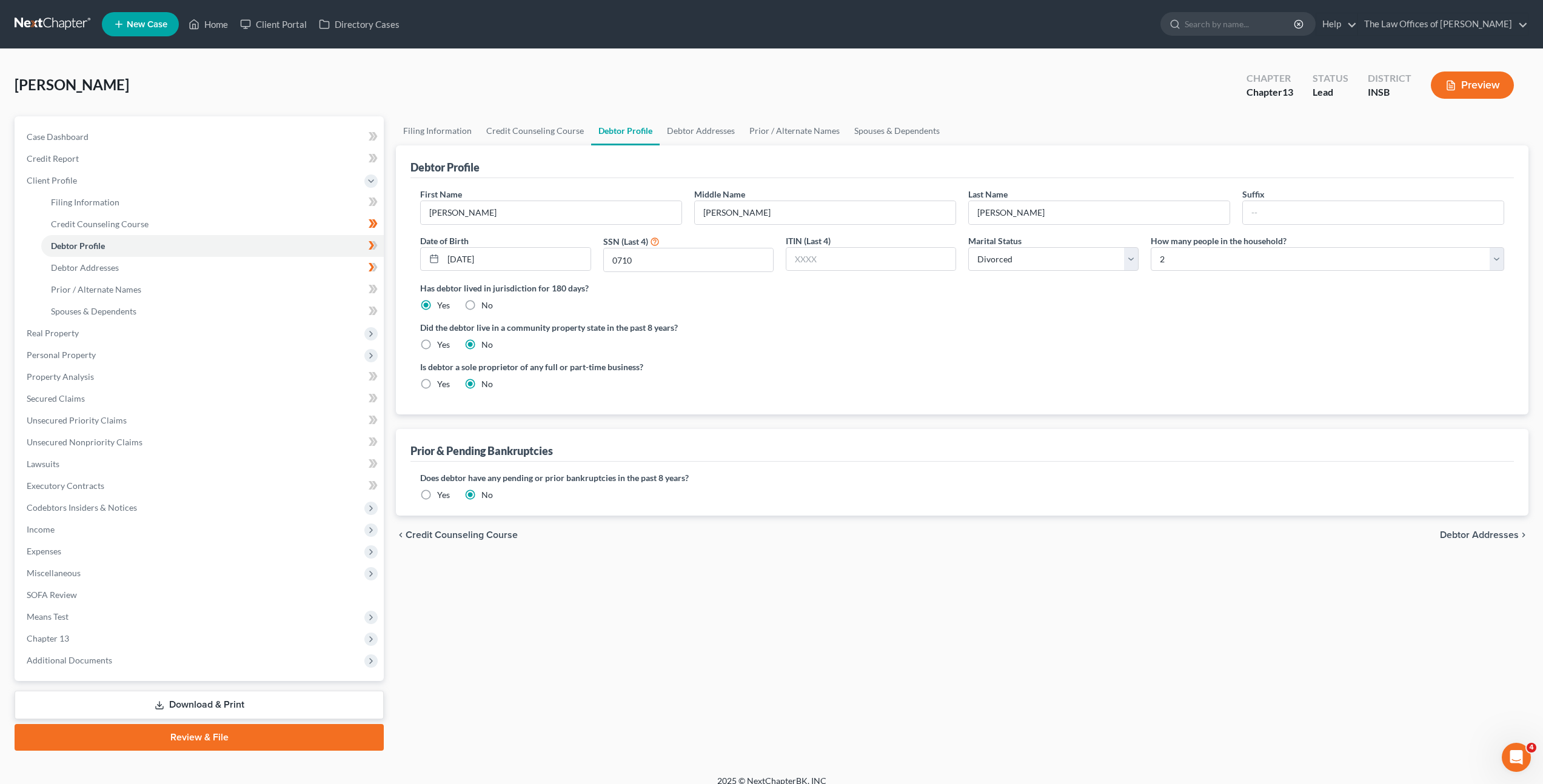
click at [788, 356] on ng-include "First Name [PERSON_NAME] Middle Name [PERSON_NAME] Last Name [PERSON_NAME] Suff…" at bounding box center [962, 294] width 1084 height 212
click at [542, 212] on input "[PERSON_NAME]" at bounding box center [551, 212] width 260 height 23
click at [998, 269] on select "Select Single Married Separated Divorced Widowed" at bounding box center [1053, 259] width 170 height 24
select select "0"
click at [968, 247] on select "Select Single Married Separated Divorced Widowed" at bounding box center [1053, 259] width 170 height 24
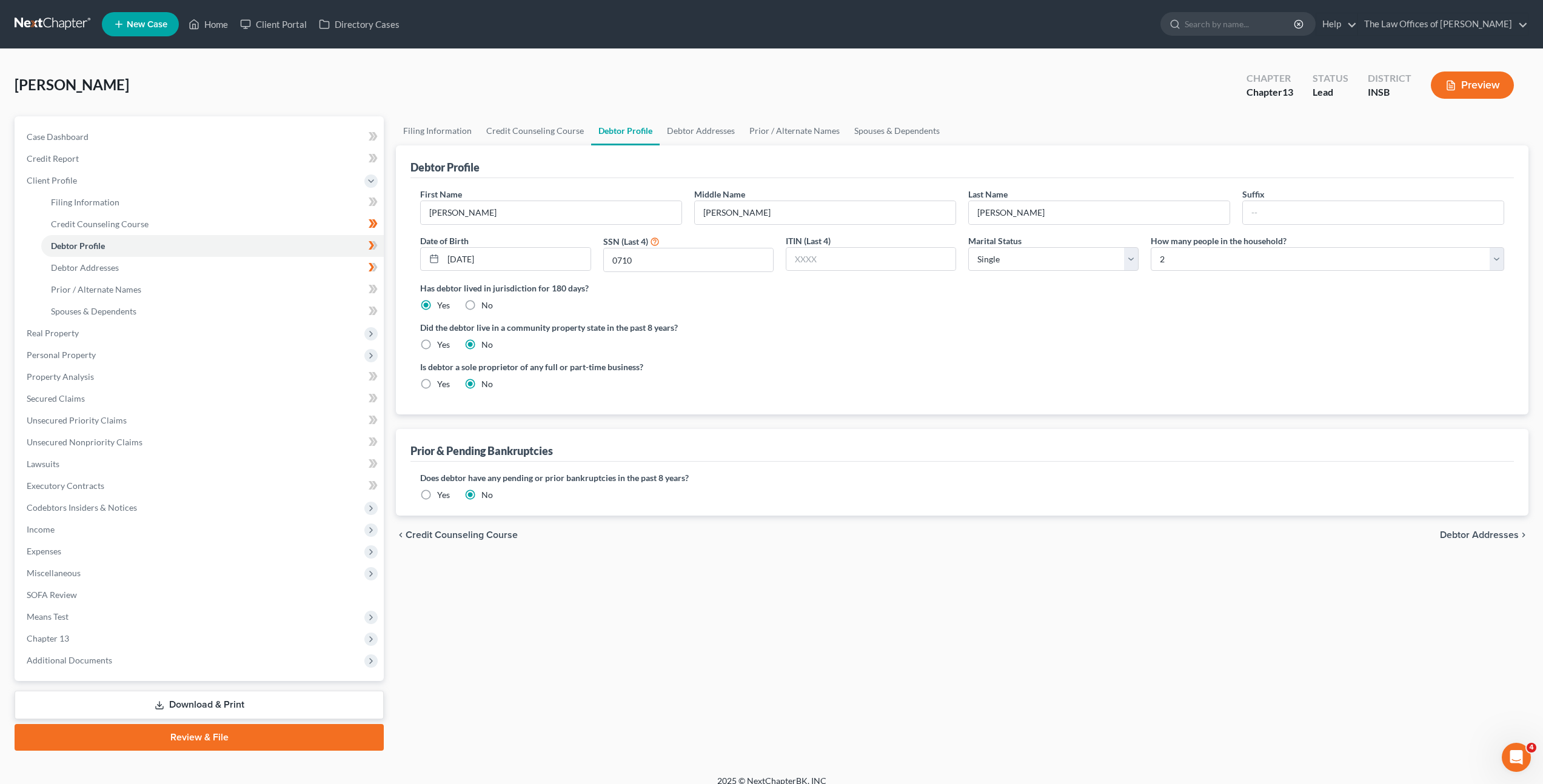
click at [1013, 321] on ng-include "First Name [PERSON_NAME] Middle Name [PERSON_NAME] Last Name [PERSON_NAME] Suff…" at bounding box center [962, 294] width 1084 height 212
click at [1241, 271] on div "How many people in the household? Select 1 2 3 4 5 6 7 8 9 10 11 12 13 14 15 16…" at bounding box center [1327, 253] width 366 height 38
click at [1266, 306] on div "Has debtor lived in jurisdiction for 180 days? Yes No Debtor must reside in jur…" at bounding box center [962, 297] width 1084 height 30
drag, startPoint x: 1165, startPoint y: 325, endPoint x: 641, endPoint y: 305, distance: 524.4
click at [1164, 325] on label "Did the debtor live in a community property state in the past 8 years?" at bounding box center [962, 328] width 1084 height 13
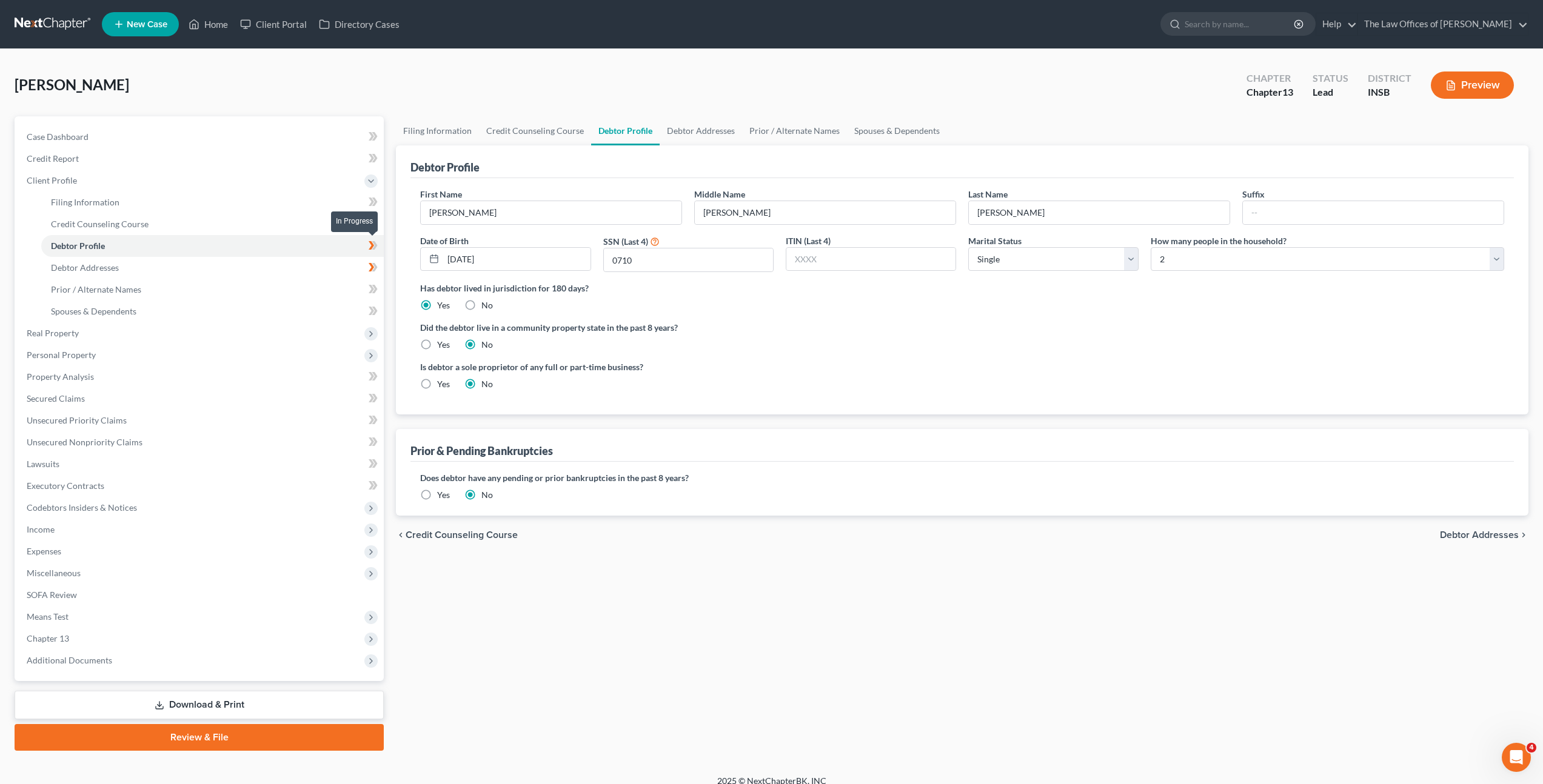
click at [375, 244] on icon at bounding box center [375, 246] width 6 height 8
click at [328, 270] on link "Debtor Addresses" at bounding box center [212, 268] width 342 height 22
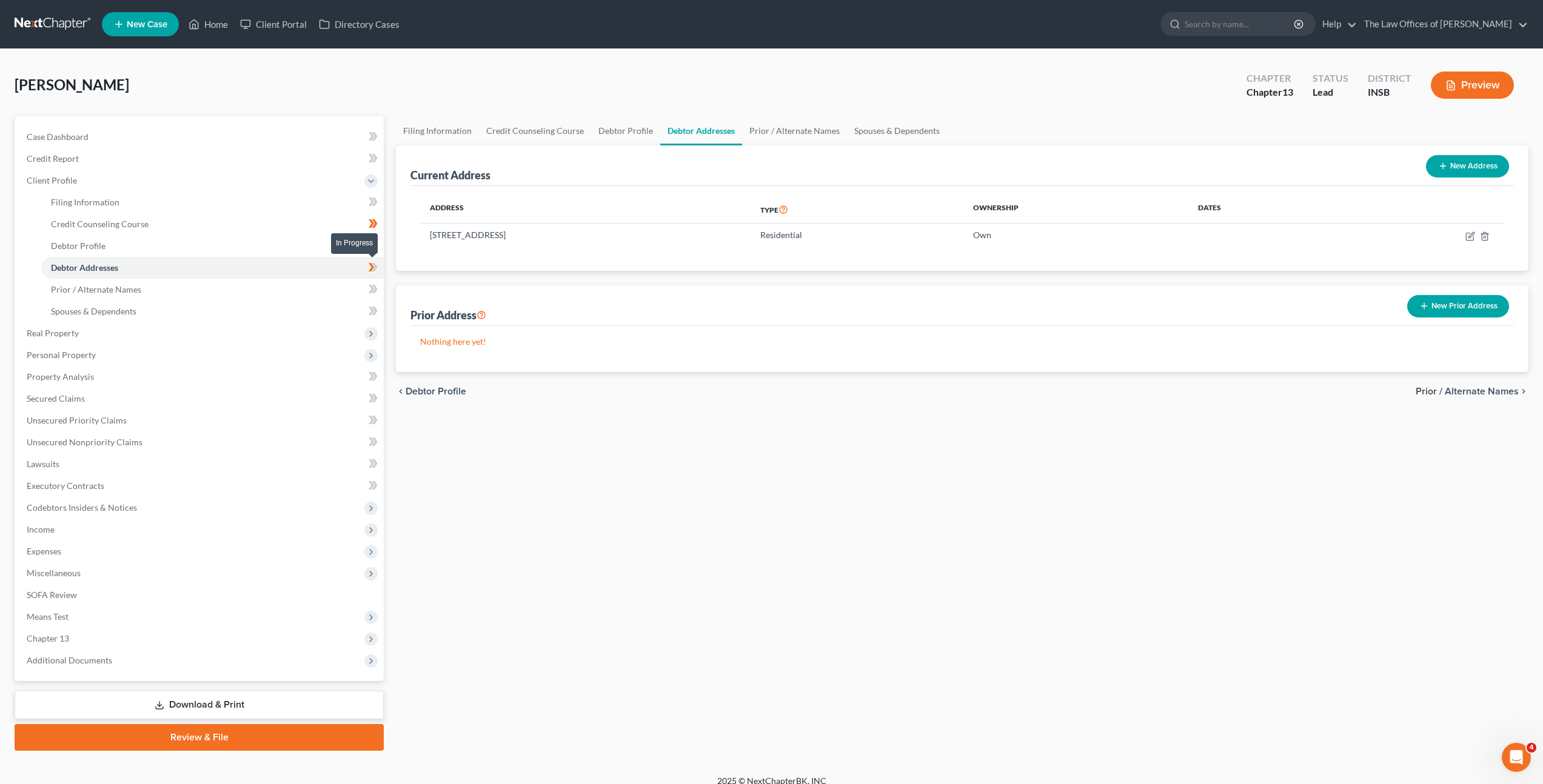
click at [375, 267] on icon at bounding box center [373, 268] width 9 height 15
click at [657, 291] on div "Prior Address New Prior Address" at bounding box center [962, 306] width 1104 height 41
click at [307, 282] on link "Prior / Alternate Names" at bounding box center [212, 289] width 342 height 22
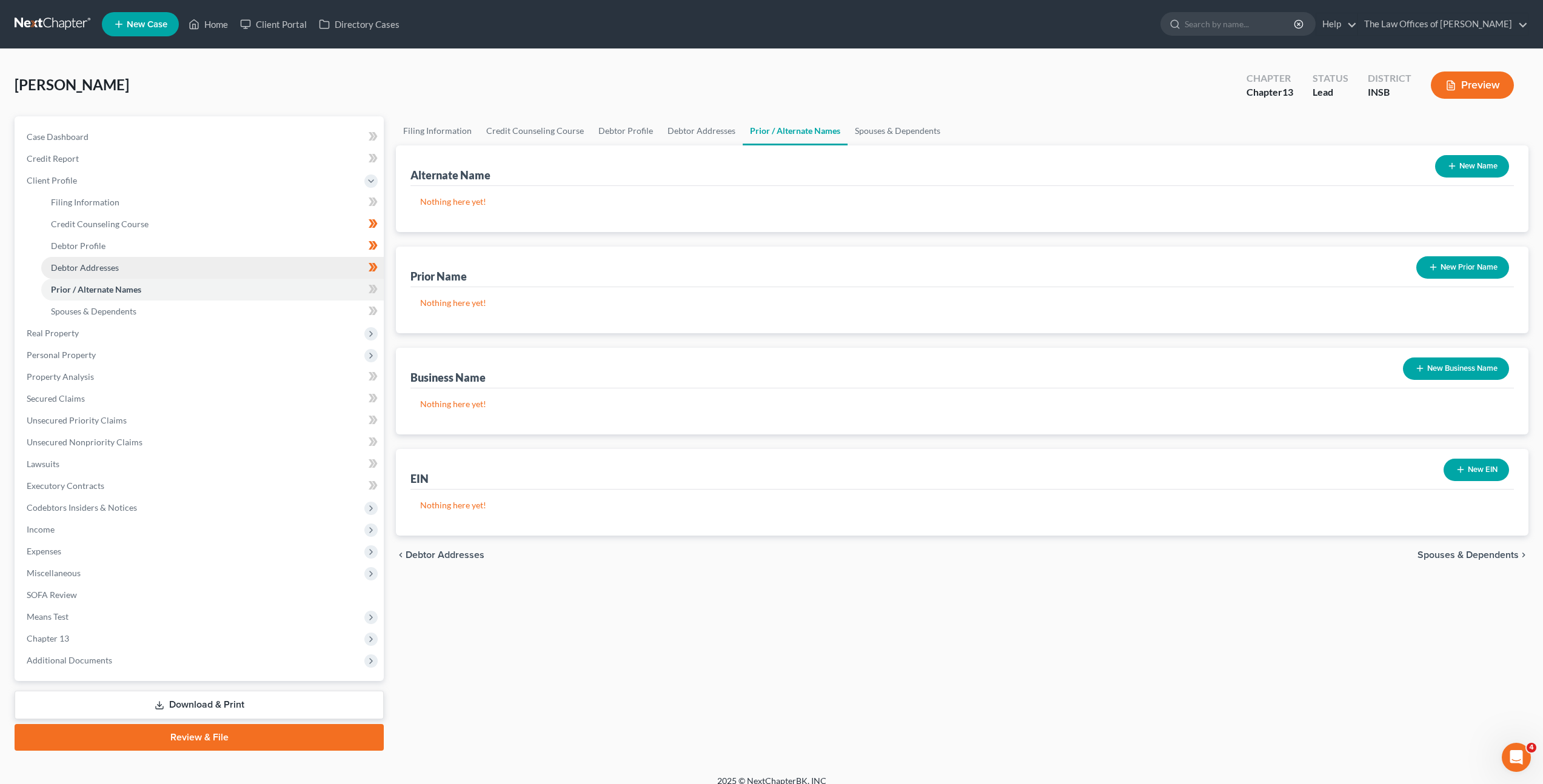
click at [311, 268] on link "Debtor Addresses" at bounding box center [212, 268] width 342 height 22
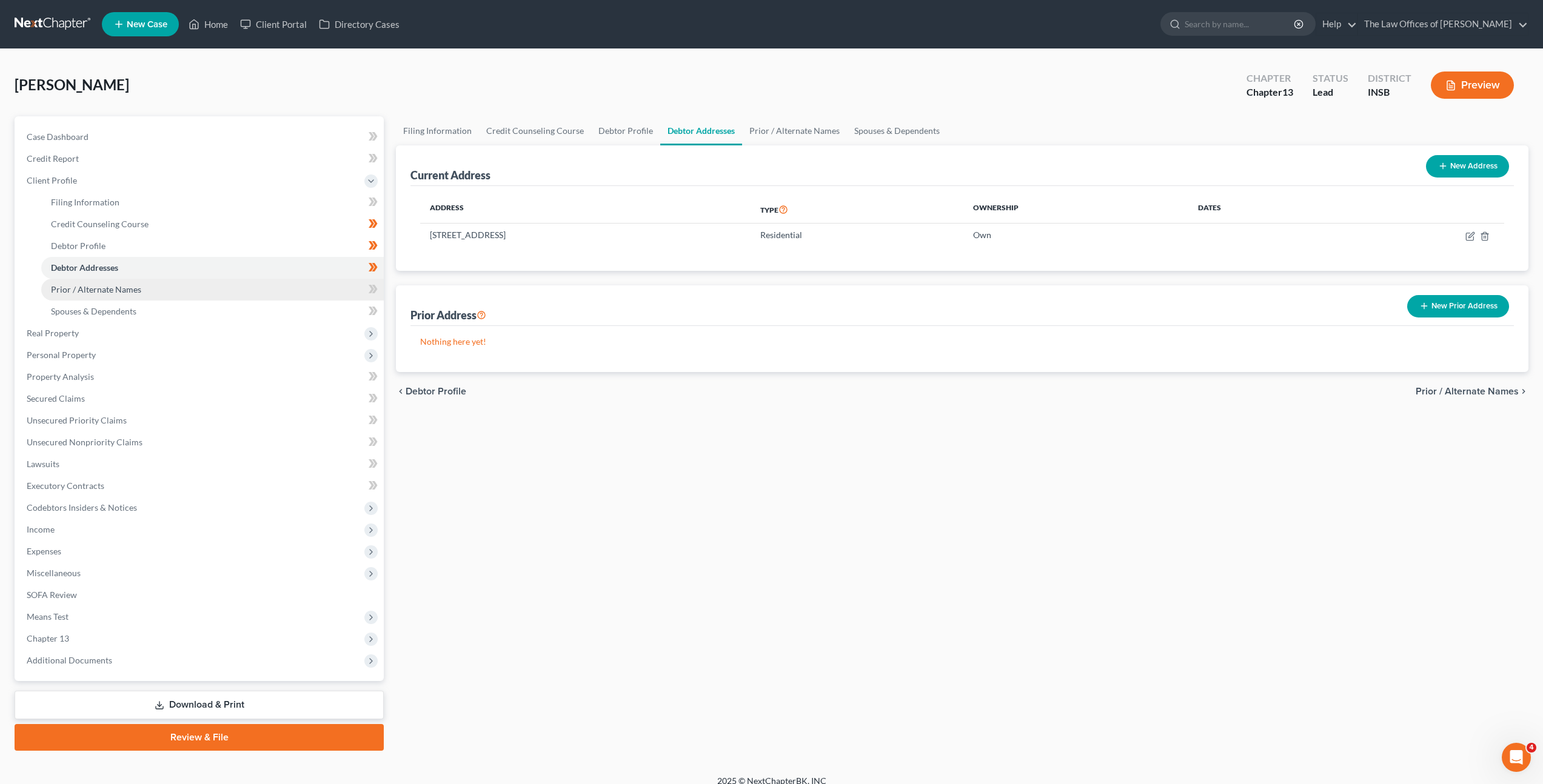
click at [265, 287] on link "Prior / Alternate Names" at bounding box center [212, 289] width 342 height 22
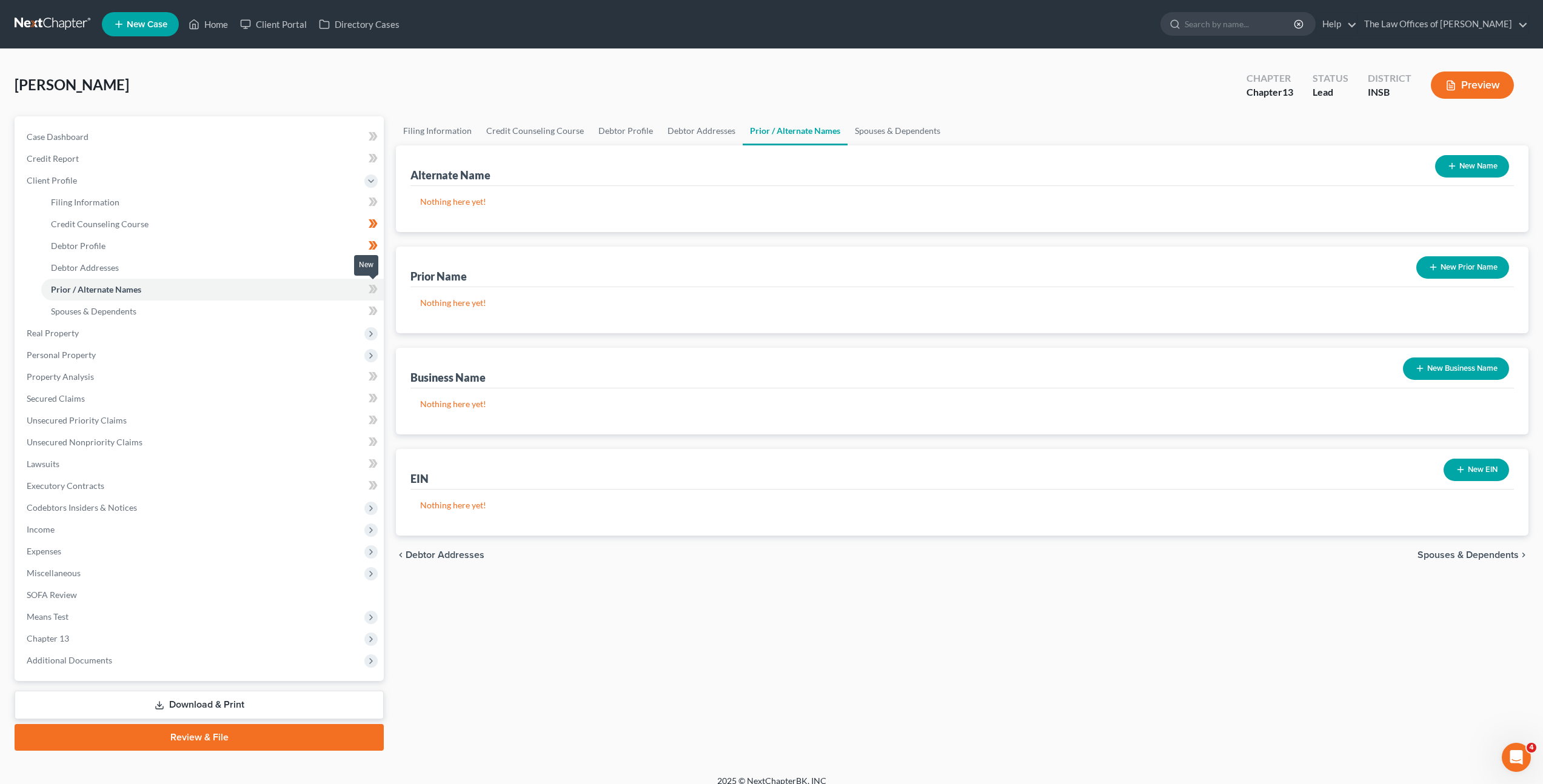
click at [382, 287] on span at bounding box center [373, 291] width 21 height 18
drag, startPoint x: 335, startPoint y: 315, endPoint x: 380, endPoint y: 299, distance: 47.8
click at [335, 315] on link "Spouses & Dependents" at bounding box center [212, 311] width 342 height 22
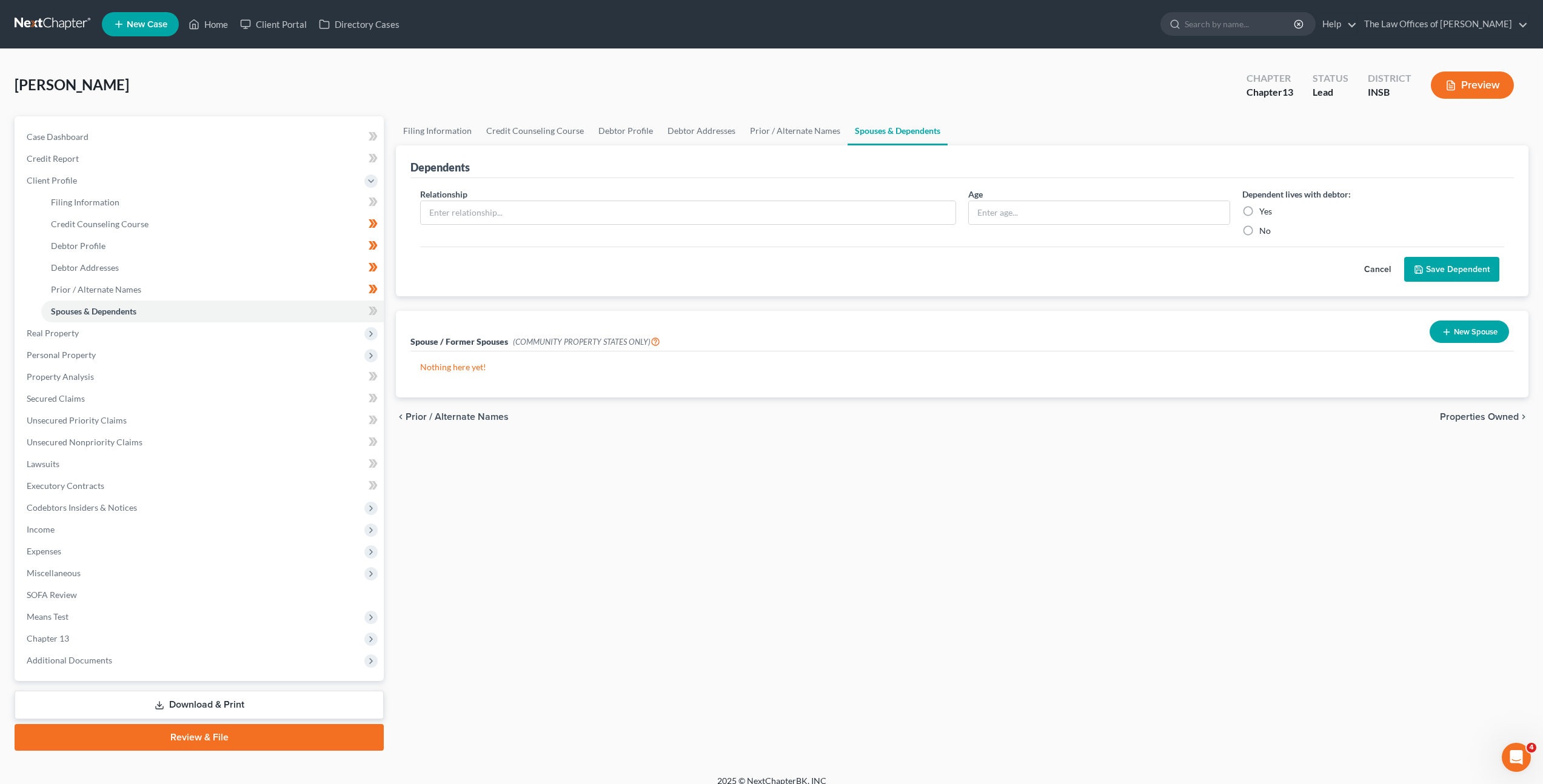
drag, startPoint x: 636, startPoint y: 278, endPoint x: 619, endPoint y: 251, distance: 31.9
click at [636, 278] on div "Cancel Save Dependent" at bounding box center [962, 264] width 1084 height 36
click at [615, 205] on input "text" at bounding box center [688, 212] width 534 height 23
type input "Daughter"
type input "13"
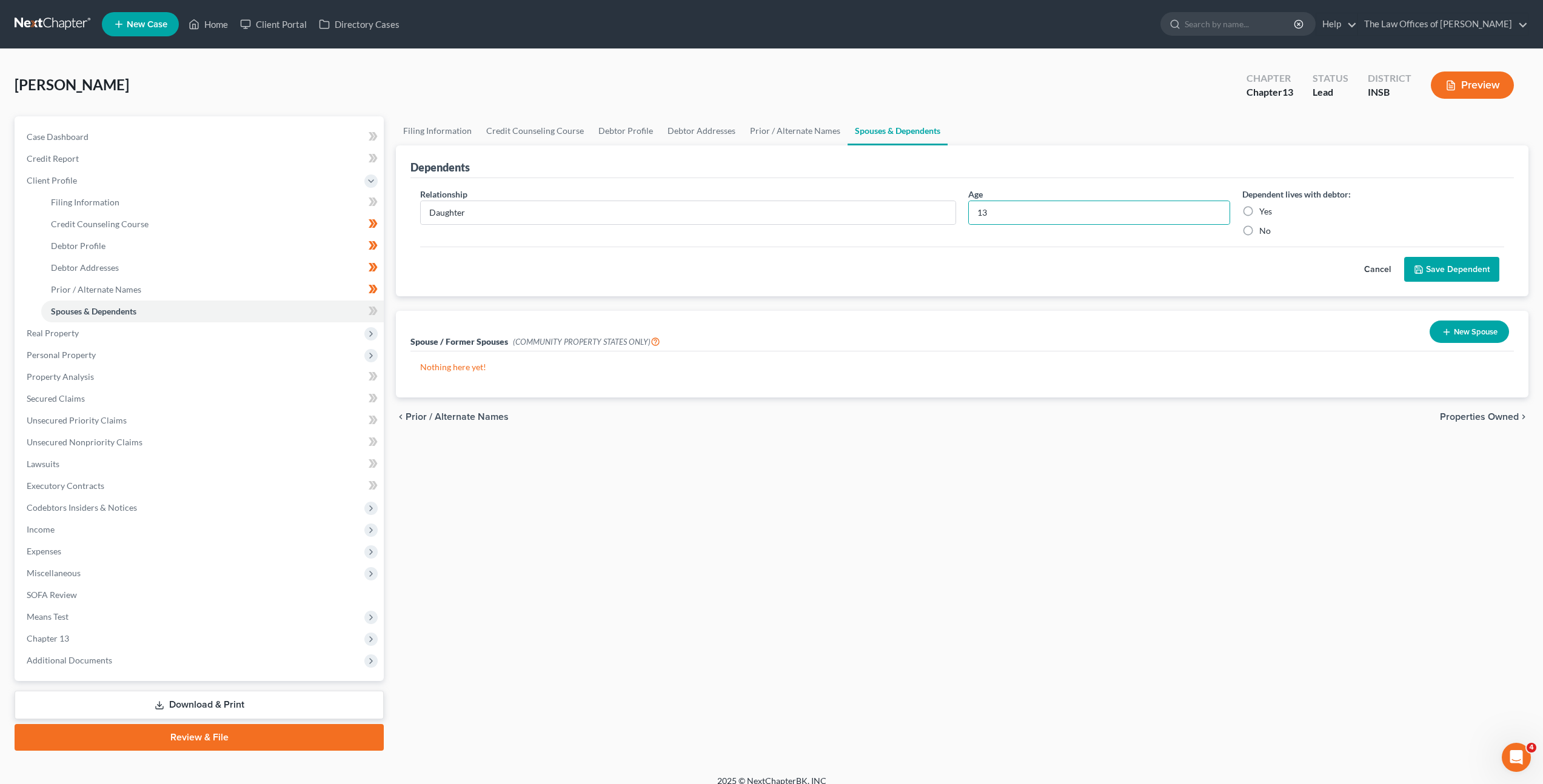
drag, startPoint x: 1245, startPoint y: 208, endPoint x: 1284, endPoint y: 232, distance: 45.8
click at [1259, 209] on label "Yes" at bounding box center [1266, 211] width 13 height 12
click at [1264, 209] on input "Yes" at bounding box center [1268, 209] width 8 height 8
radio input "true"
click at [1455, 260] on button "Save Dependent" at bounding box center [1451, 269] width 95 height 25
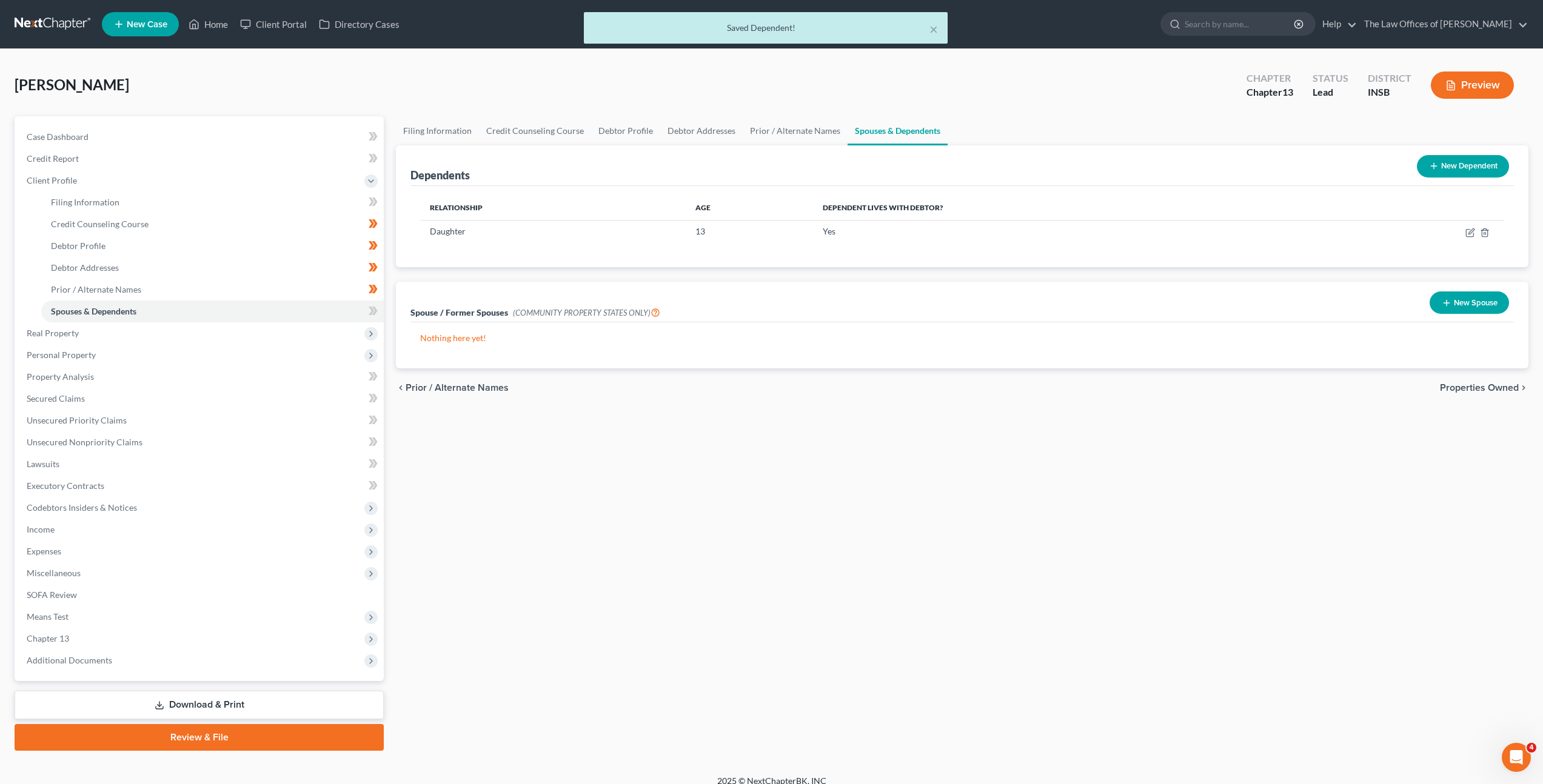
click at [890, 482] on div "Filing Information Credit Counseling Course Debtor Profile Debtor Addresses Pri…" at bounding box center [962, 434] width 1145 height 635
click at [1467, 231] on icon "button" at bounding box center [1470, 233] width 10 height 10
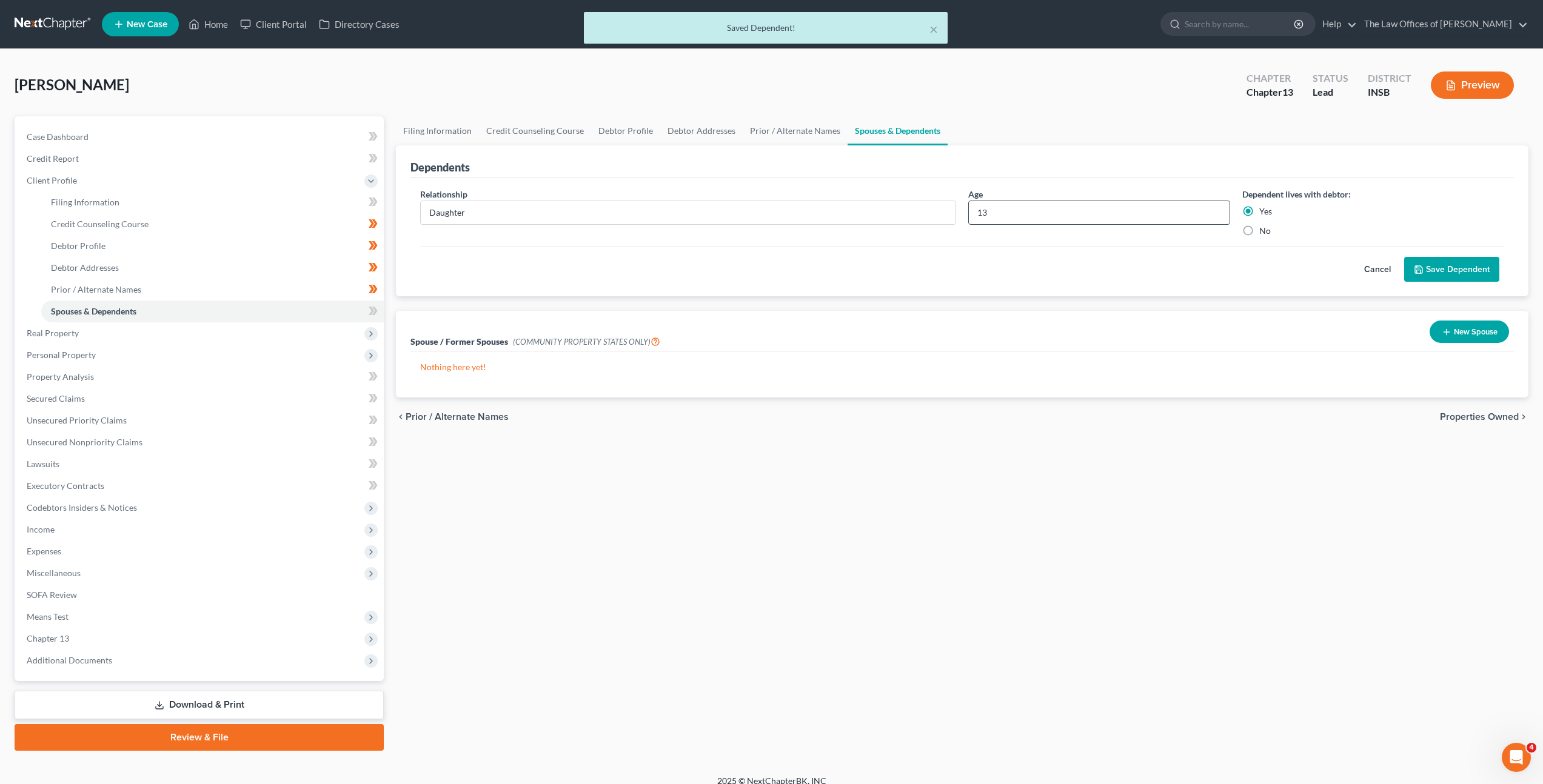
click at [1010, 208] on input "13" at bounding box center [1099, 212] width 260 height 23
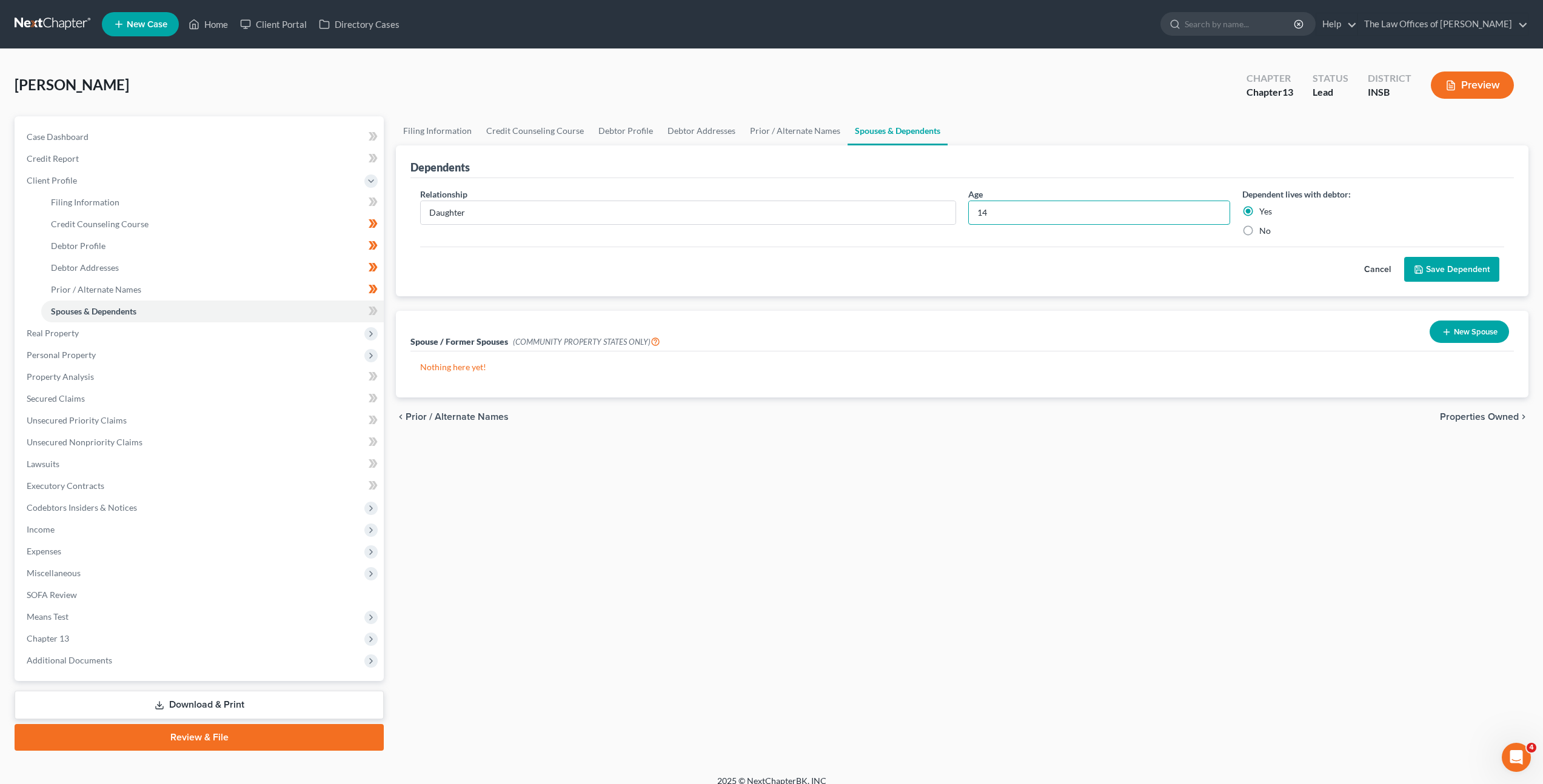
type input "14"
drag, startPoint x: 1110, startPoint y: 264, endPoint x: 1219, endPoint y: 257, distance: 109.2
click at [1125, 261] on div "Cancel Save Dependent" at bounding box center [962, 264] width 1084 height 36
click at [1452, 259] on button "Save Dependent" at bounding box center [1451, 269] width 95 height 25
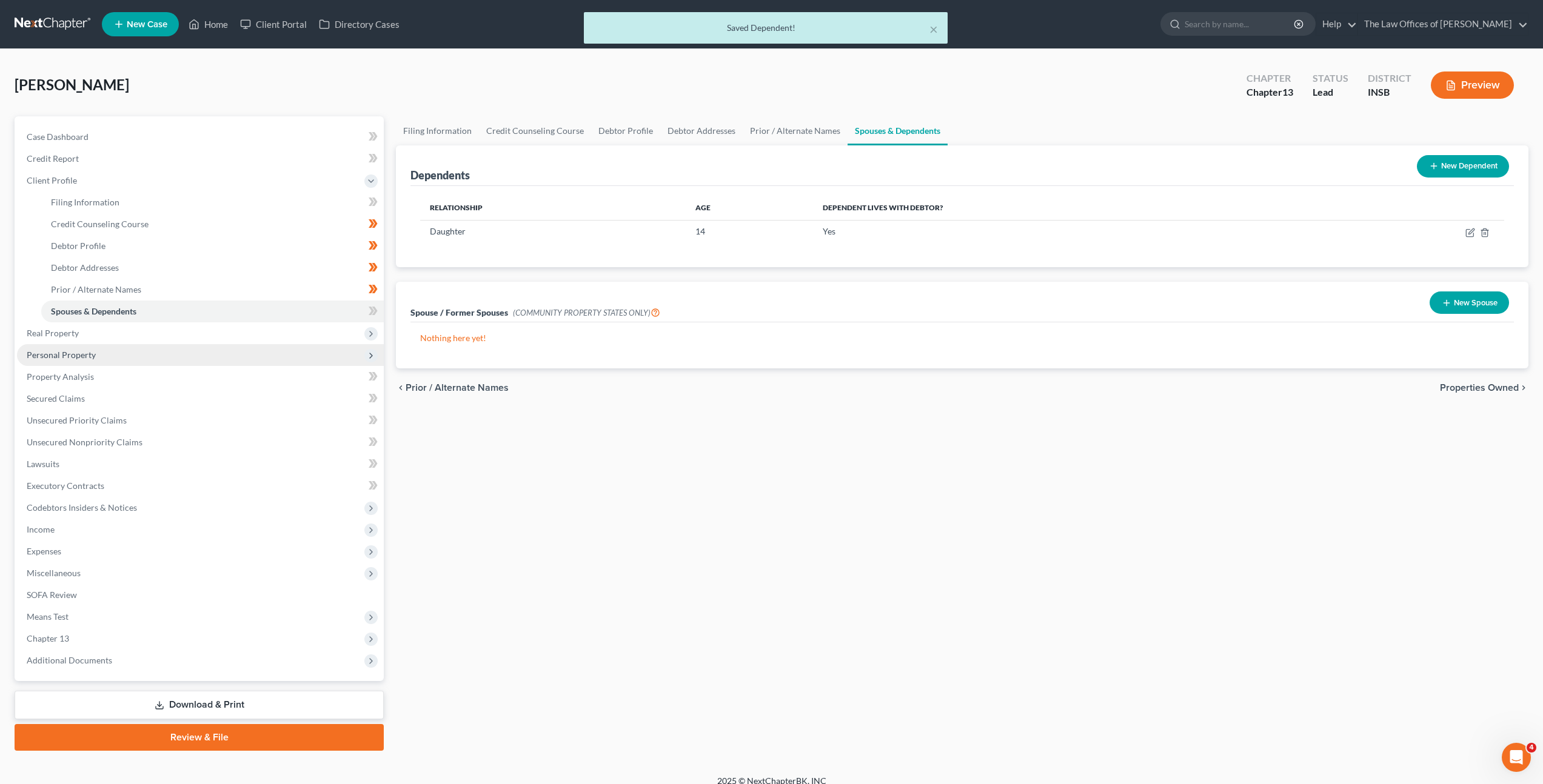
drag, startPoint x: 724, startPoint y: 459, endPoint x: 313, endPoint y: 364, distance: 421.8
click at [723, 458] on div "Filing Information Credit Counseling Course Debtor Profile Debtor Addresses Pri…" at bounding box center [962, 434] width 1145 height 635
click at [369, 309] on icon at bounding box center [373, 311] width 9 height 15
click at [629, 486] on div "Filing Information Credit Counseling Course Debtor Profile Debtor Addresses Pri…" at bounding box center [962, 434] width 1145 height 635
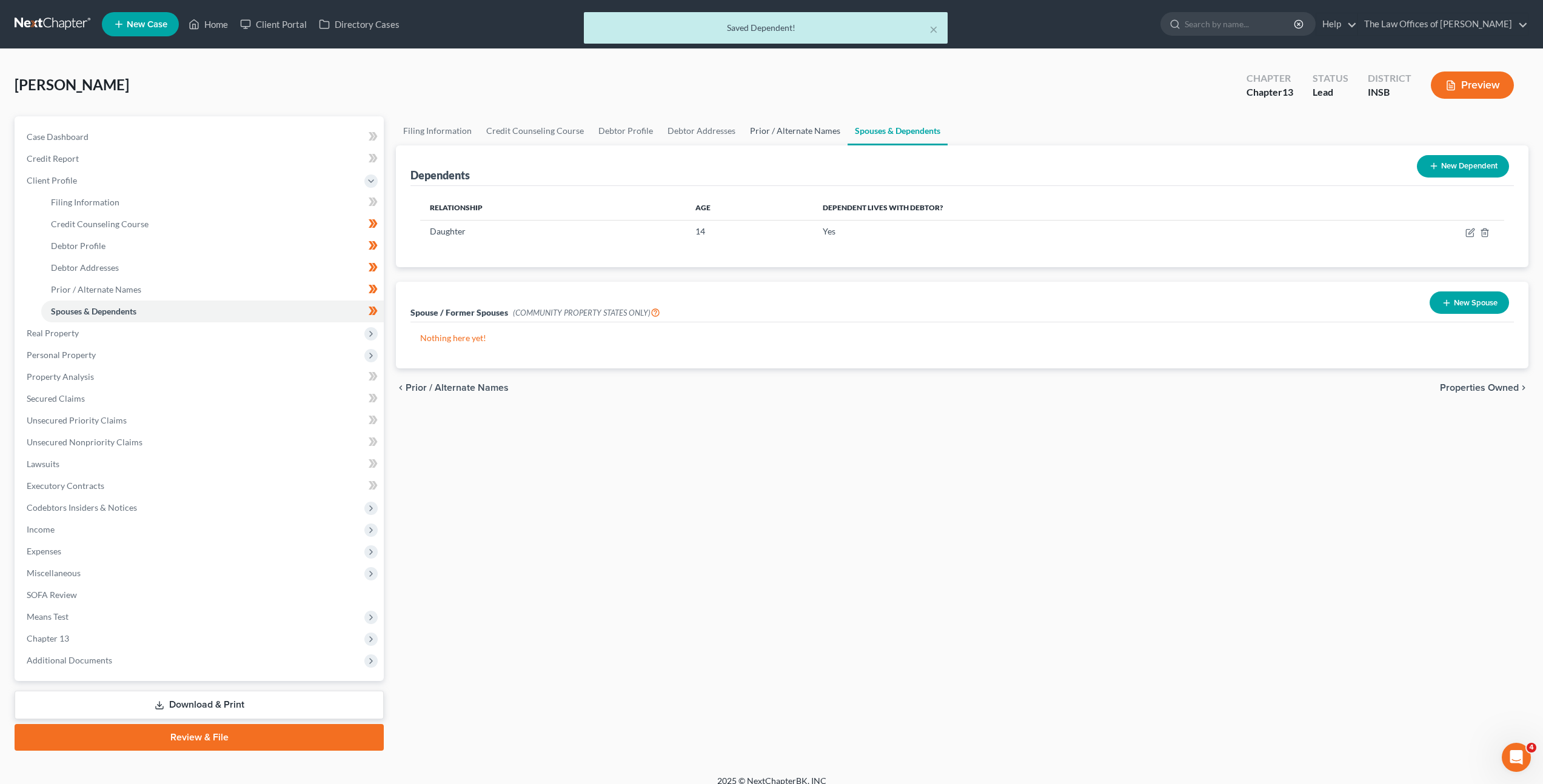
click at [782, 128] on link "Prior / Alternate Names" at bounding box center [795, 131] width 105 height 29
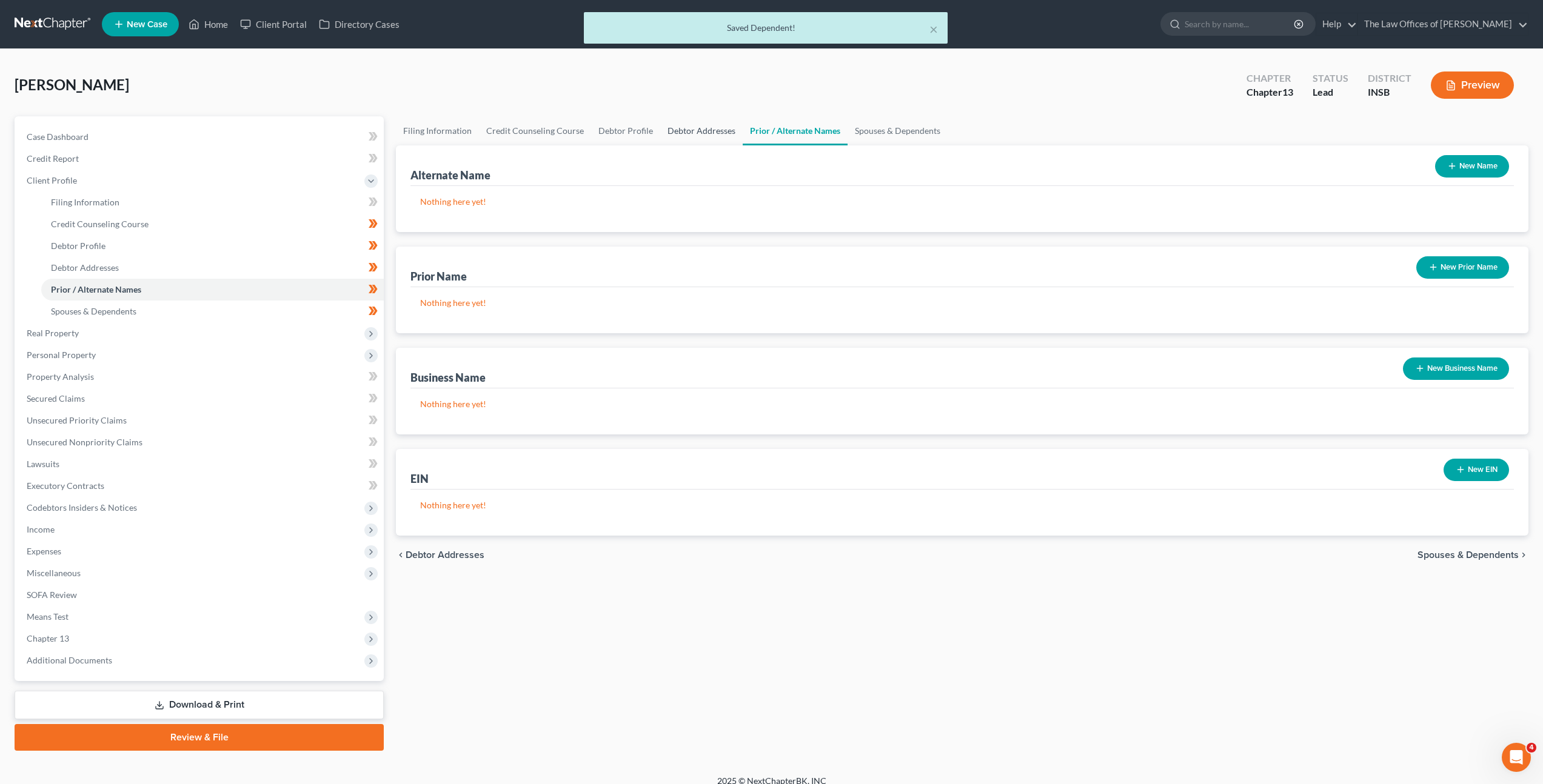
click at [701, 126] on link "Debtor Addresses" at bounding box center [701, 131] width 83 height 29
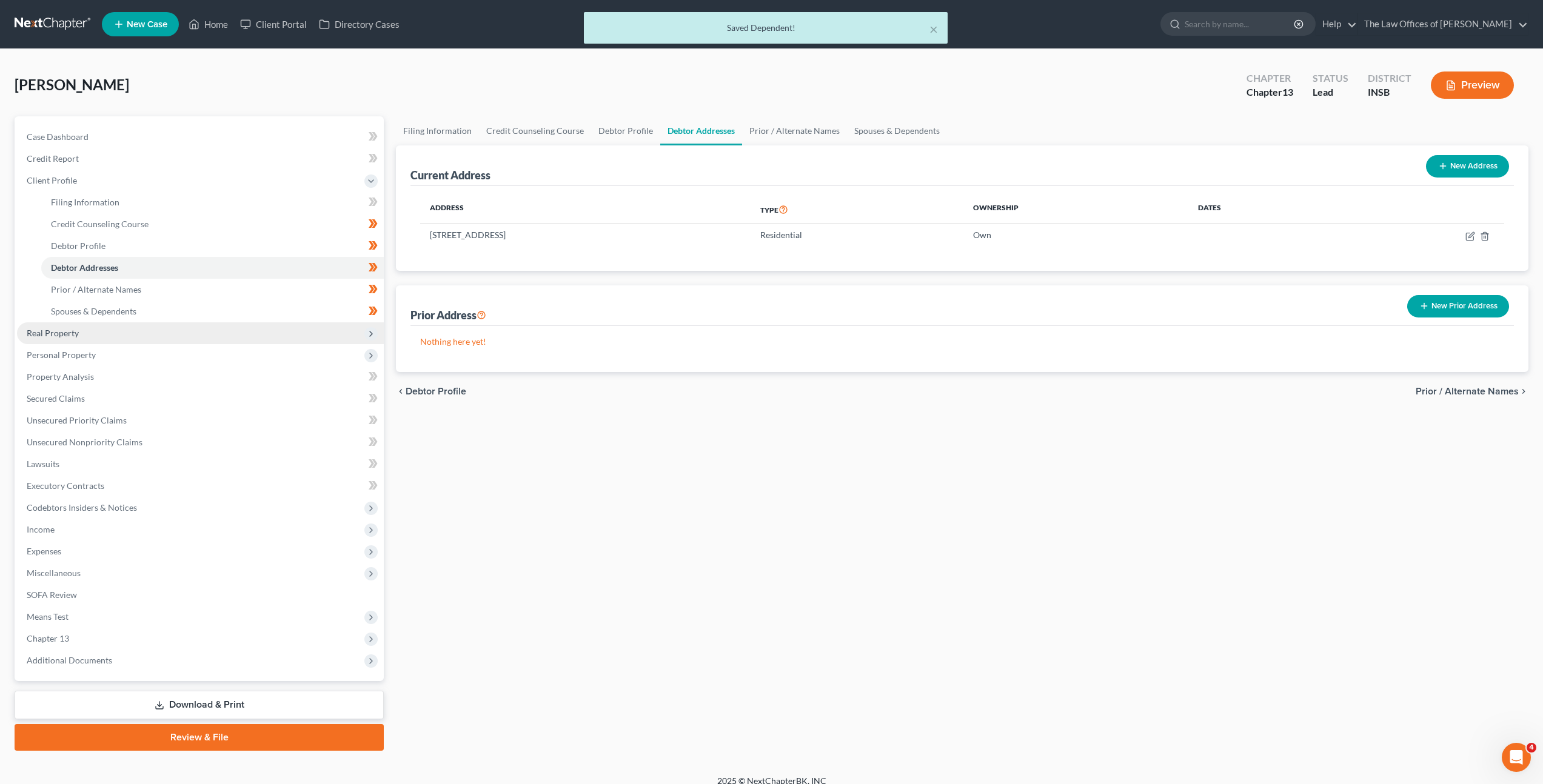
click at [198, 335] on span "Real Property" at bounding box center [200, 333] width 366 height 22
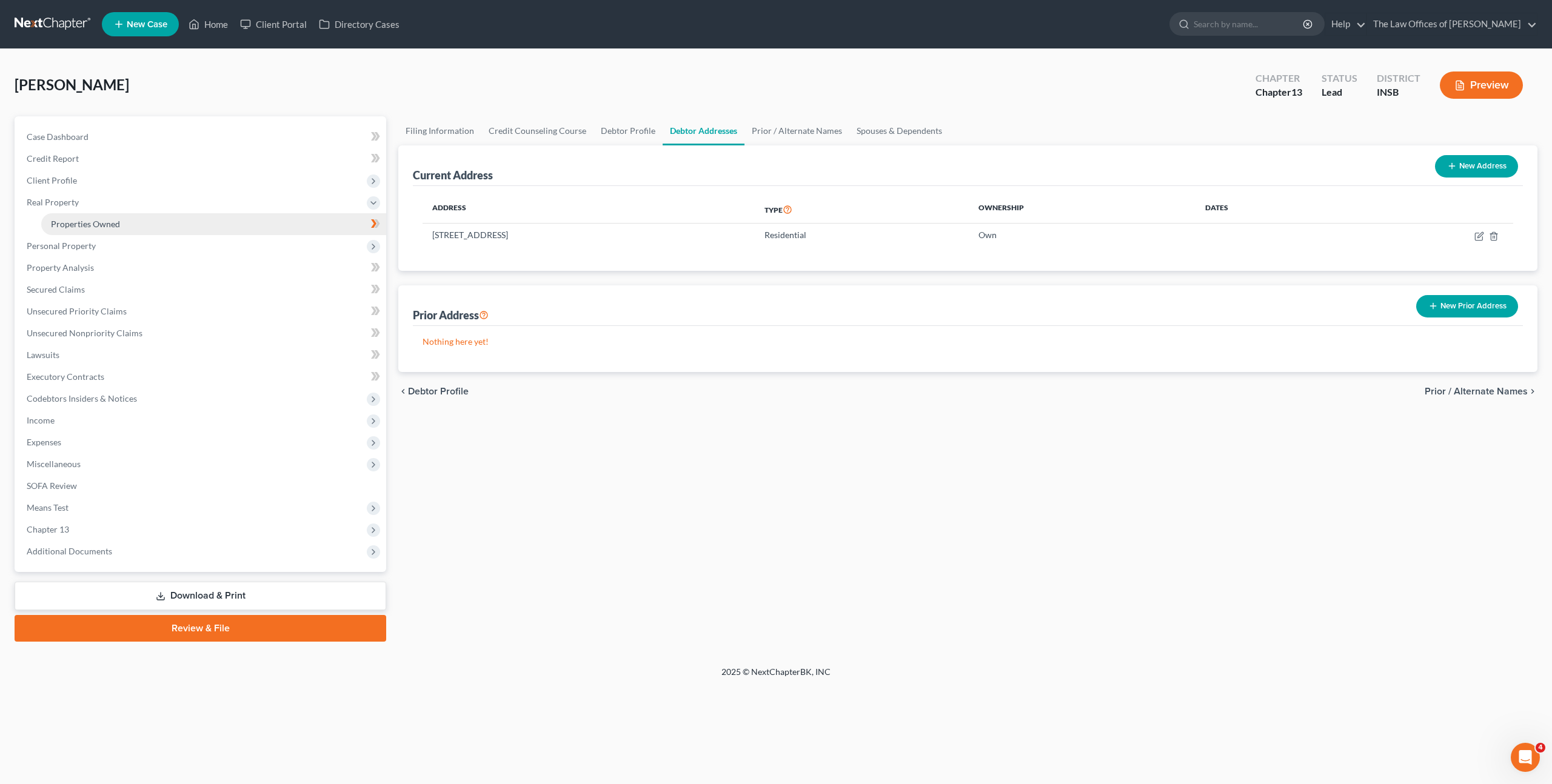
click at [243, 226] on link "Properties Owned" at bounding box center [213, 224] width 345 height 22
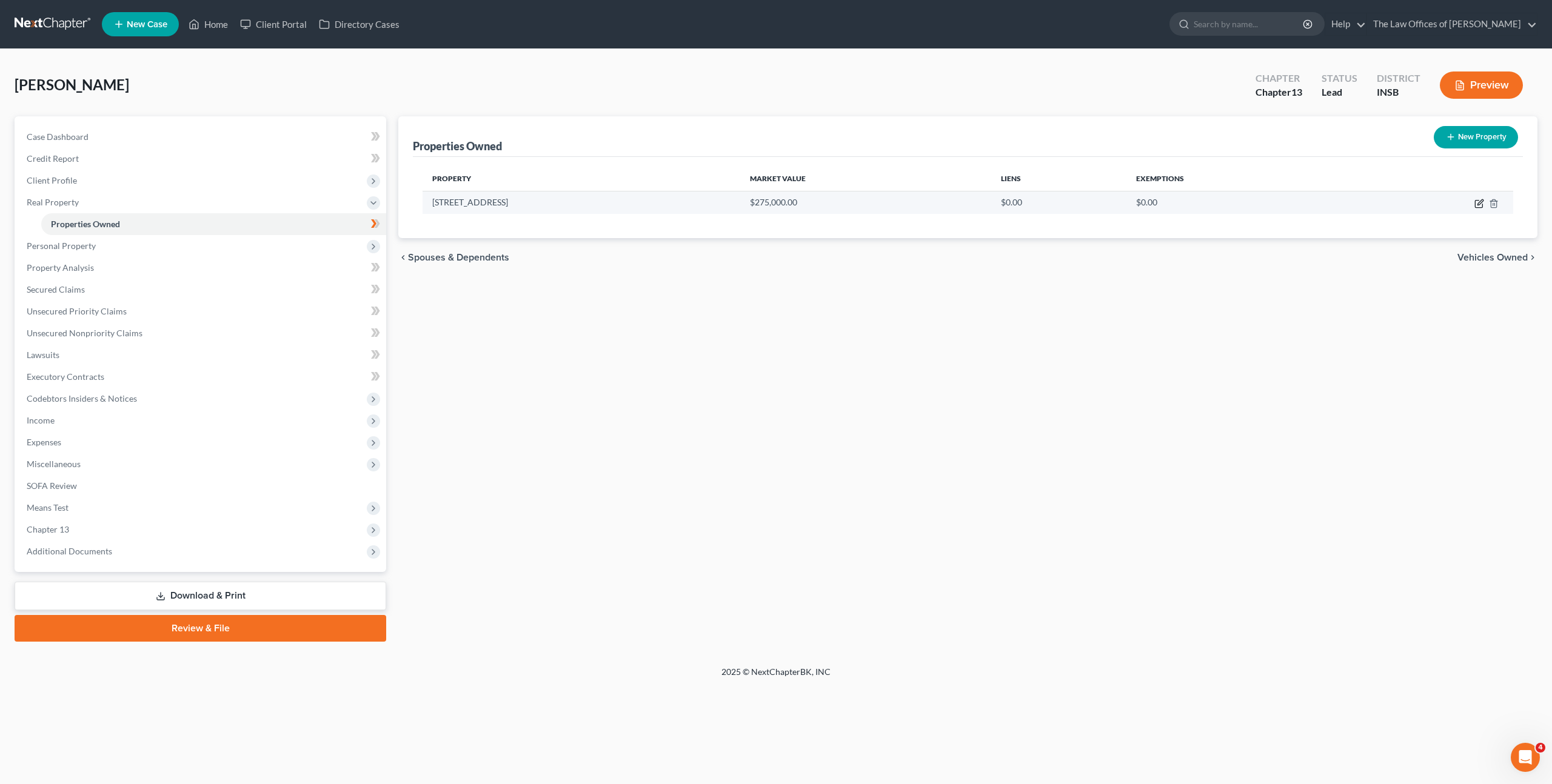
click at [1481, 203] on icon "button" at bounding box center [1480, 202] width 6 height 6
select select "15"
select select "1"
select select "0"
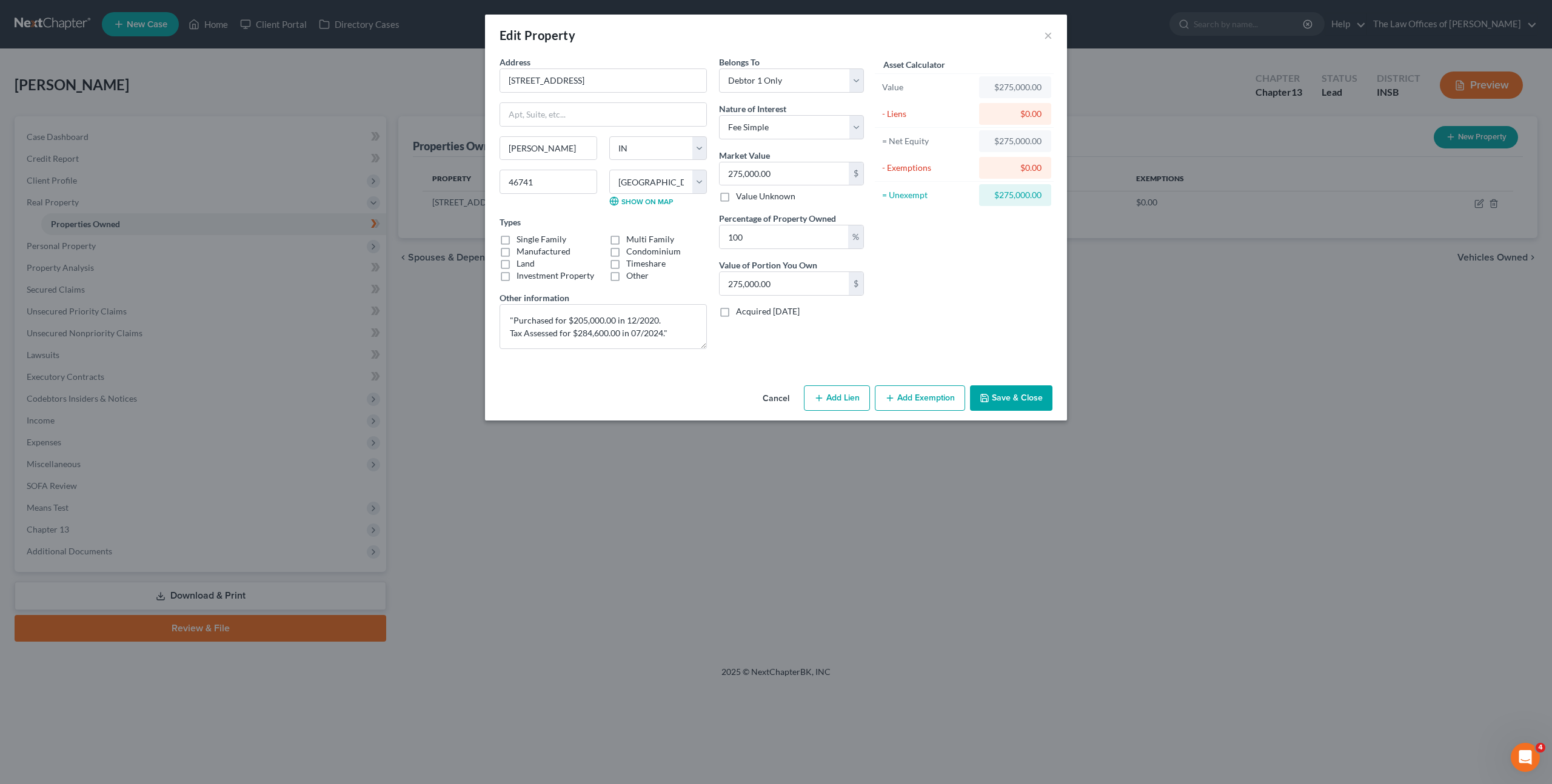
click at [517, 240] on label "Single Family" at bounding box center [541, 239] width 49 height 12
click at [521, 240] on input "Single Family" at bounding box center [525, 238] width 8 height 8
checkbox input "true"
click at [1020, 279] on div "Asset Calculator Value $275,000.00 - Liens $0.00 = Net Equity $275,000.00 - Exe…" at bounding box center [964, 208] width 189 height 303
click at [1022, 394] on button "Save & Close" at bounding box center [1011, 398] width 83 height 25
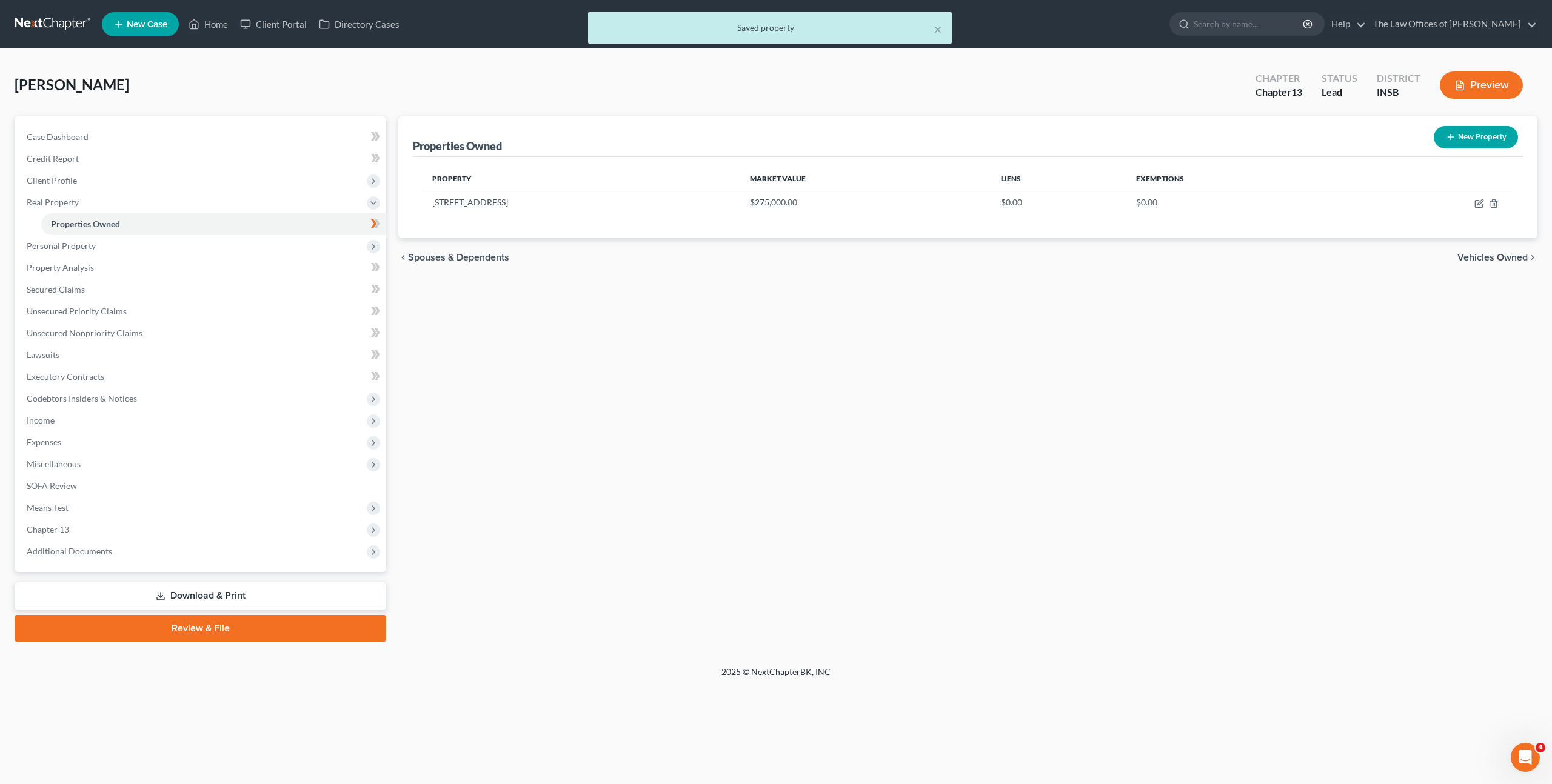
click at [585, 392] on div "Properties Owned New Property Property Market Value Liens Exemptions [STREET_AD…" at bounding box center [968, 379] width 1151 height 525
click at [247, 242] on span "Personal Property" at bounding box center [201, 246] width 369 height 22
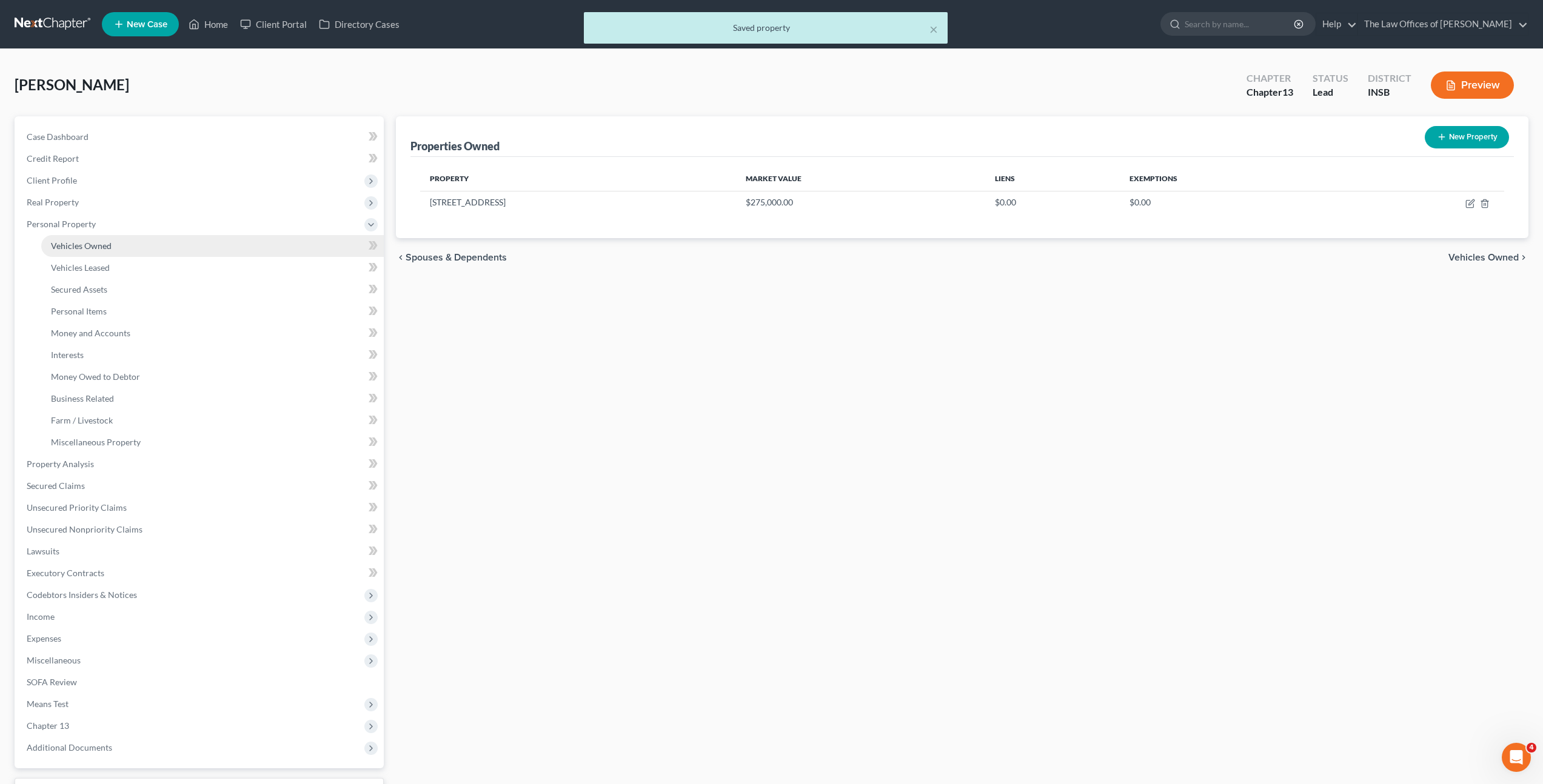
drag, startPoint x: 251, startPoint y: 244, endPoint x: 361, endPoint y: 247, distance: 110.0
click at [252, 244] on link "Vehicles Owned" at bounding box center [212, 246] width 342 height 22
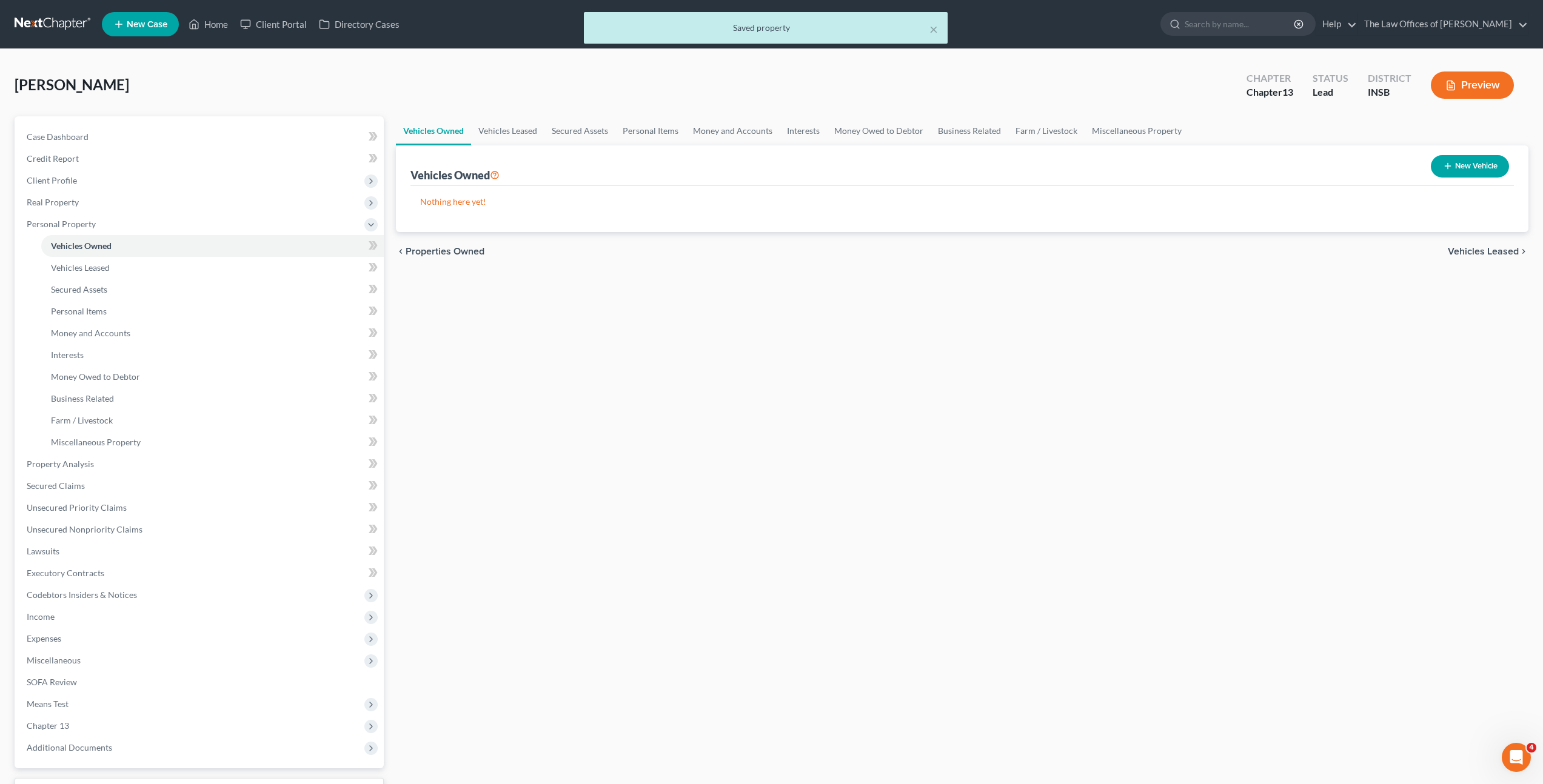
click at [1469, 171] on button "New Vehicle" at bounding box center [1469, 166] width 78 height 23
select select "0"
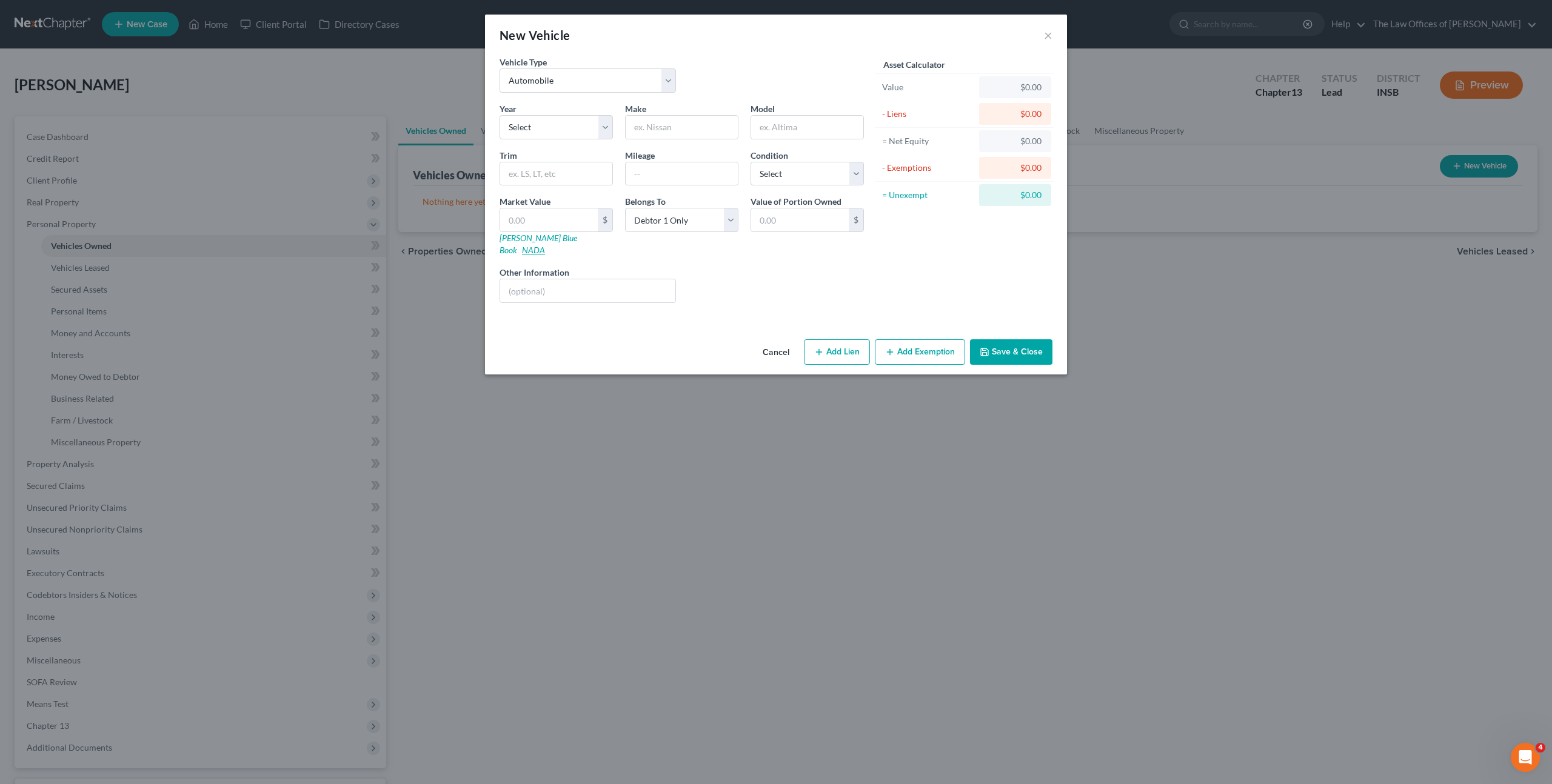
click at [545, 245] on link "NADA" at bounding box center [534, 250] width 23 height 11
click at [534, 126] on select "Select 2026 2025 2024 2023 2022 2021 2020 2019 2018 2017 2016 2015 2014 2013 20…" at bounding box center [556, 127] width 114 height 24
click at [547, 120] on select "Select 2026 2025 2024 2023 2022 2021 2020 2019 2018 2017 2016 2015 2014 2013 20…" at bounding box center [556, 127] width 114 height 24
select select "7"
click at [499, 115] on select "Select 2026 2025 2024 2023 2022 2021 2020 2019 2018 2017 2016 2015 2014 2013 20…" at bounding box center [556, 127] width 114 height 24
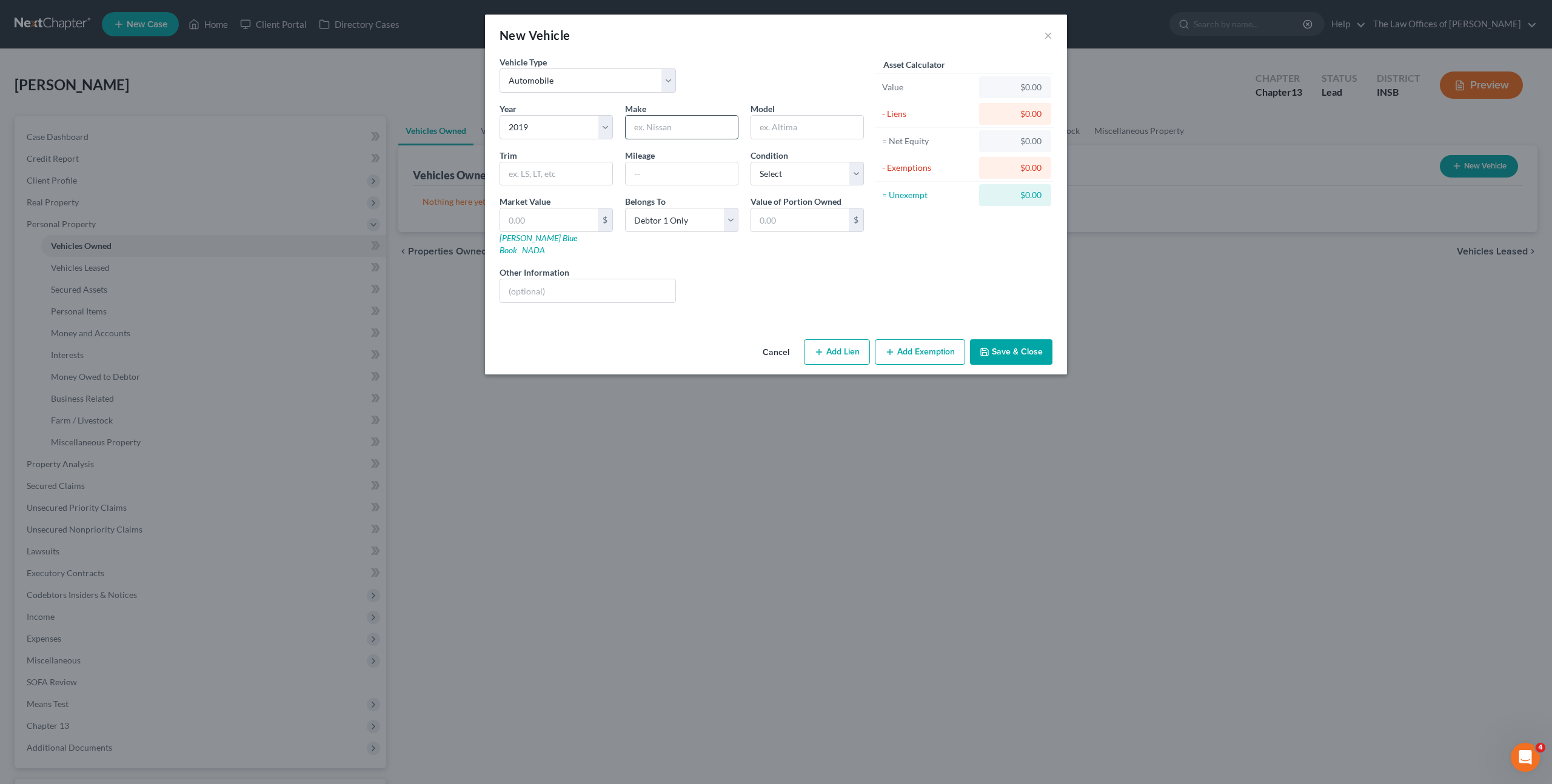
click at [662, 120] on input "text" at bounding box center [682, 127] width 112 height 23
type input "Jeep"
type input "Compass"
drag, startPoint x: 658, startPoint y: 172, endPoint x: 681, endPoint y: 174, distance: 23.1
click at [658, 172] on input "text" at bounding box center [682, 174] width 112 height 23
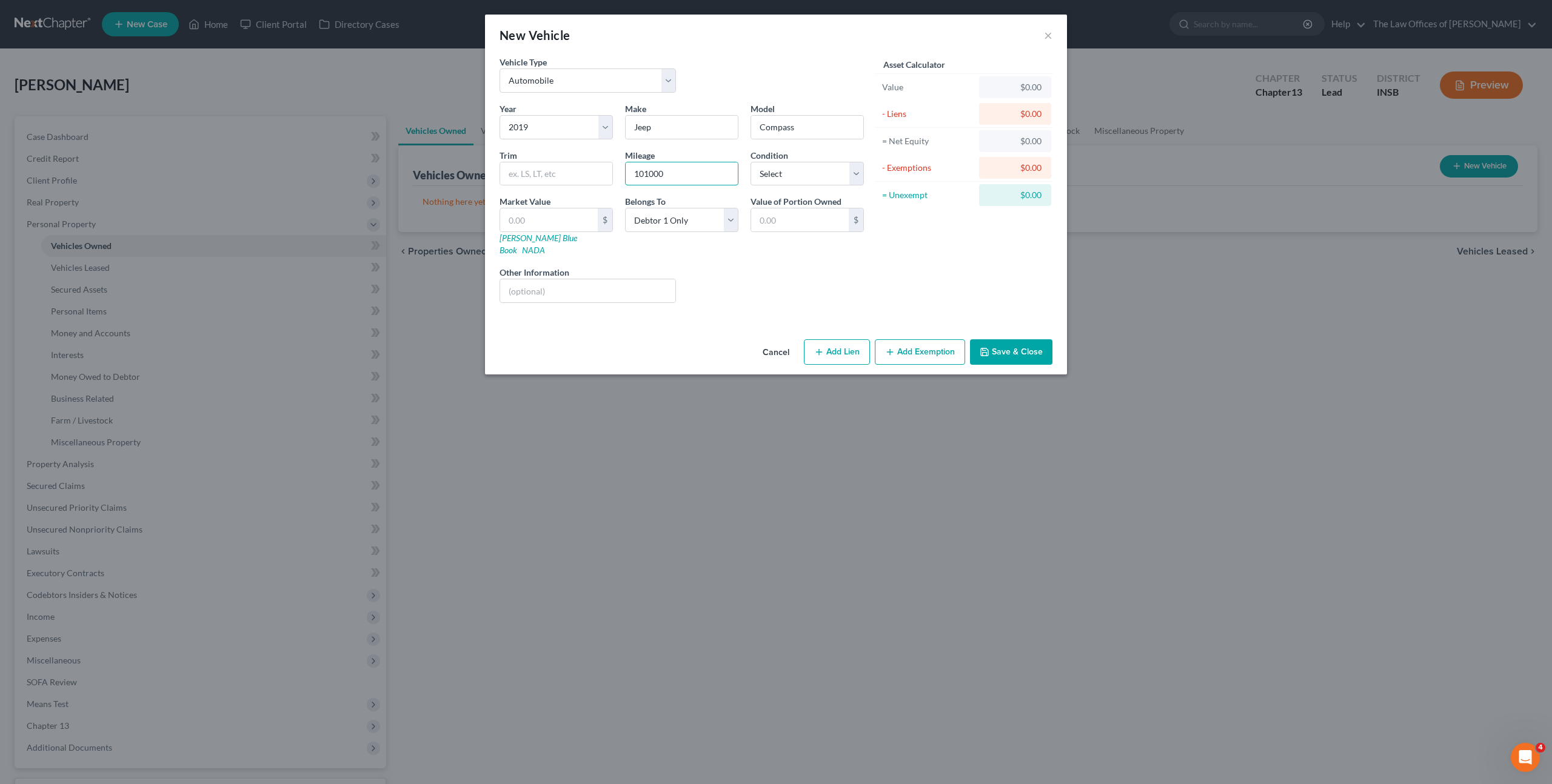
type input "101000"
drag, startPoint x: 568, startPoint y: 182, endPoint x: 589, endPoint y: 170, distance: 24.2
click at [568, 182] on input "text" at bounding box center [556, 174] width 112 height 23
type input "Limited 4WD"
click at [544, 212] on input "text" at bounding box center [549, 220] width 97 height 23
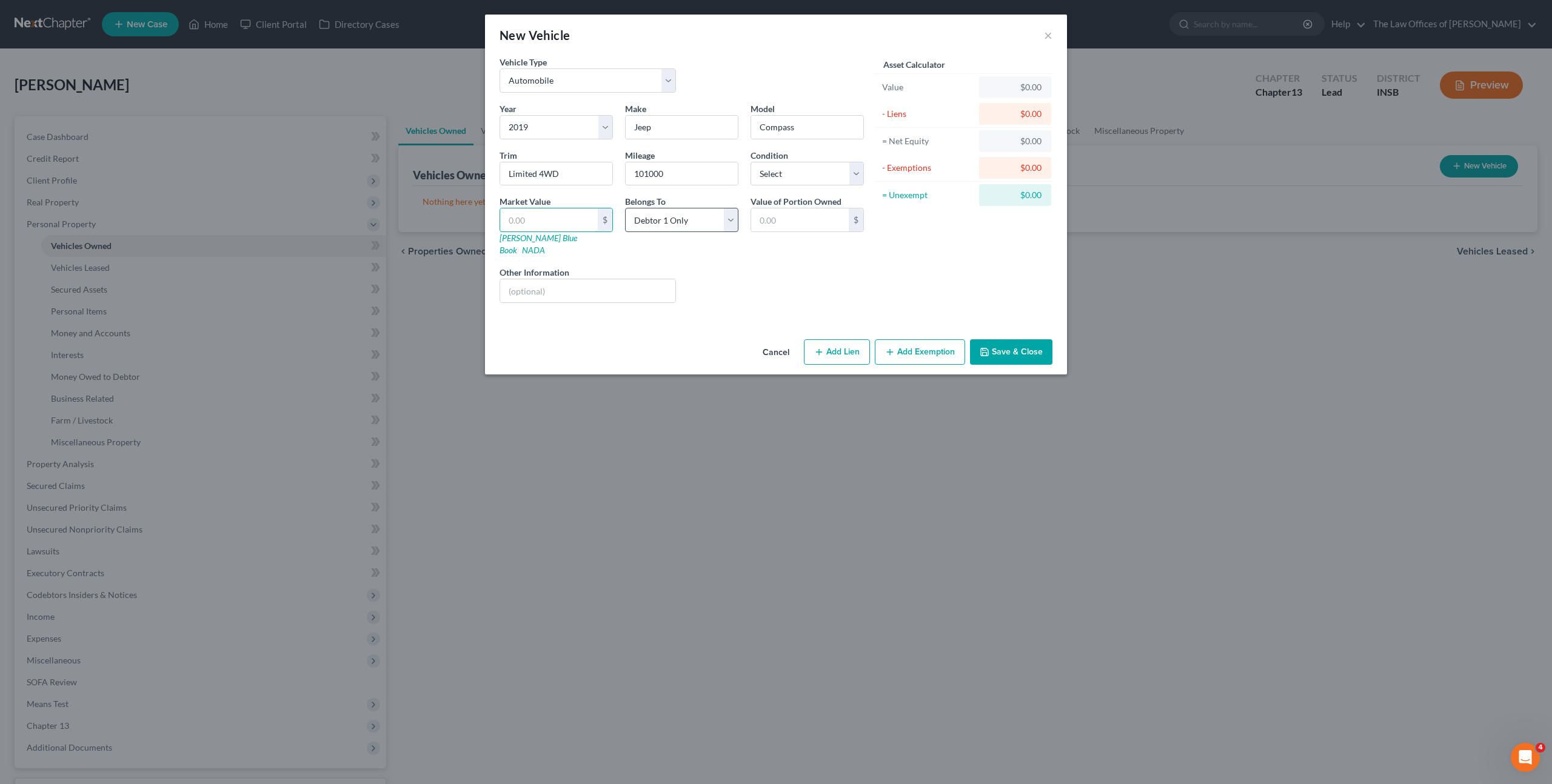
type input "1"
type input "1.00"
type input "12"
type input "12.00"
type input "124"
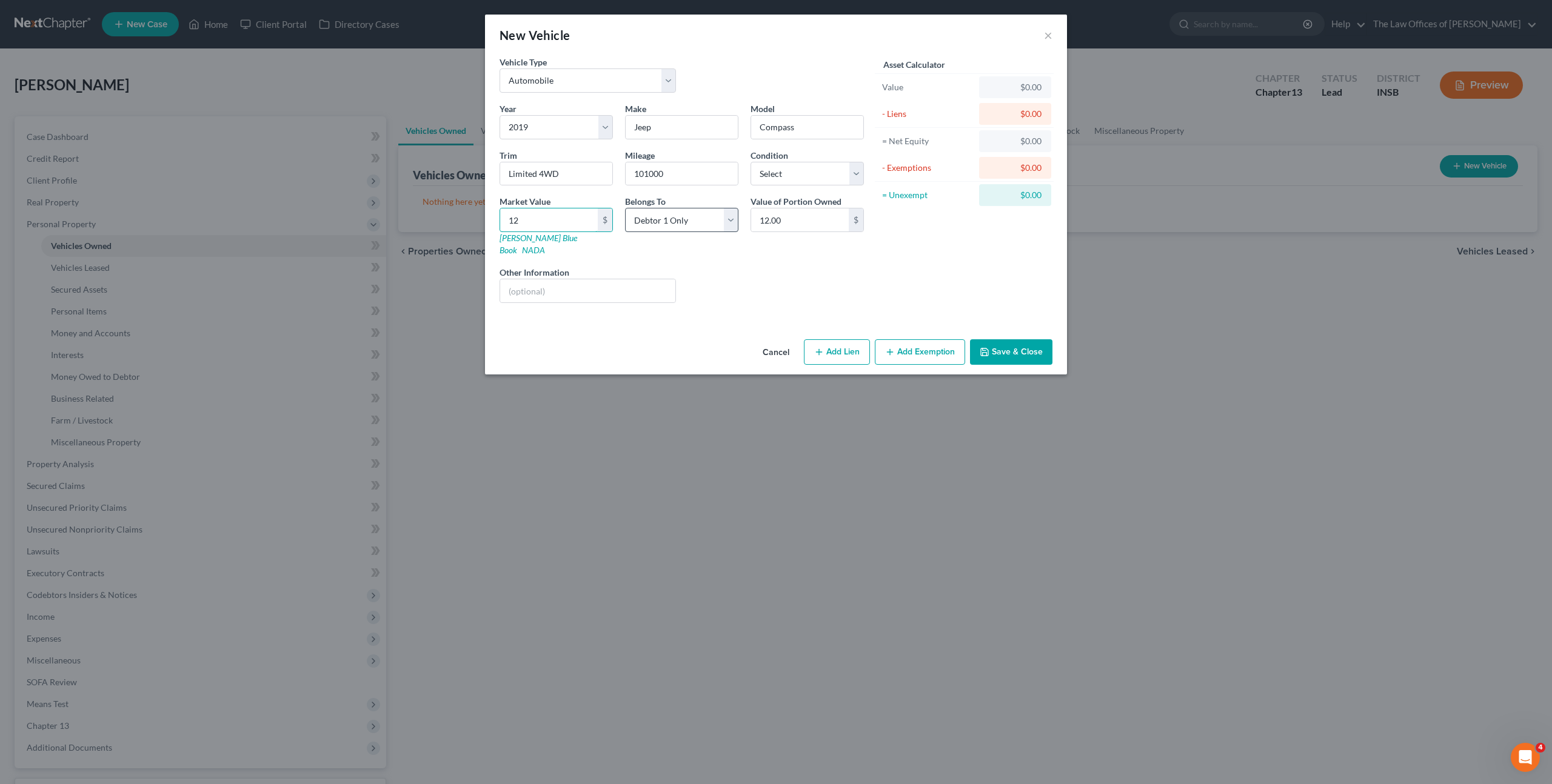
type input "124.00"
type input "1240"
type input "1,240.00"
type input "1,2400"
type input "12,400.00"
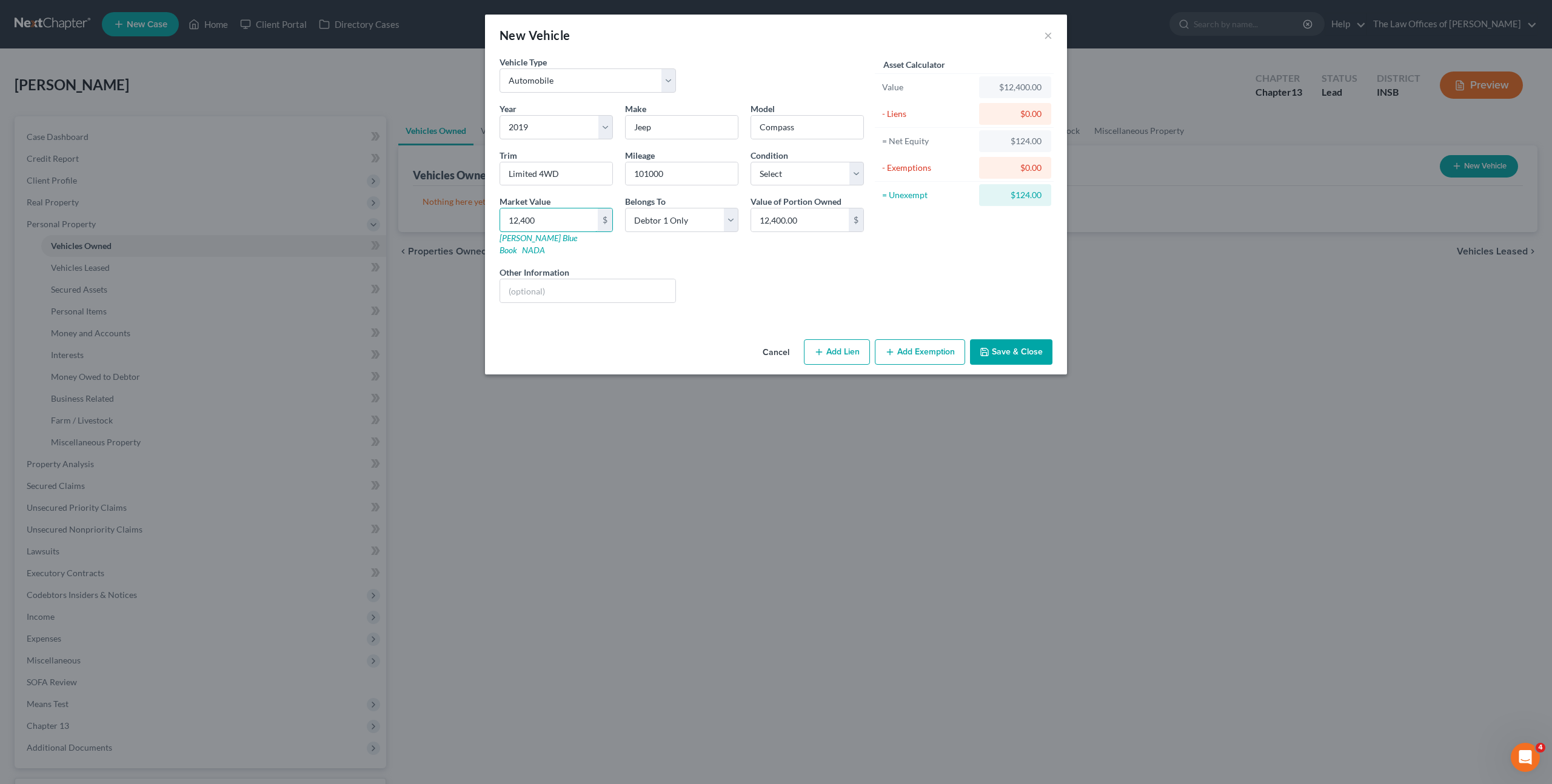
type input "12,400"
click at [985, 282] on div "Asset Calculator Value $12,400.00 - Liens $0.00 = Net Equity $124.00 - Exemptio…" at bounding box center [964, 184] width 189 height 257
click at [801, 175] on select "Select Excellent Very Good Good Fair Poor" at bounding box center [808, 174] width 114 height 24
select select "2"
click at [751, 162] on select "Select Excellent Very Good Good Fair Poor" at bounding box center [808, 174] width 114 height 24
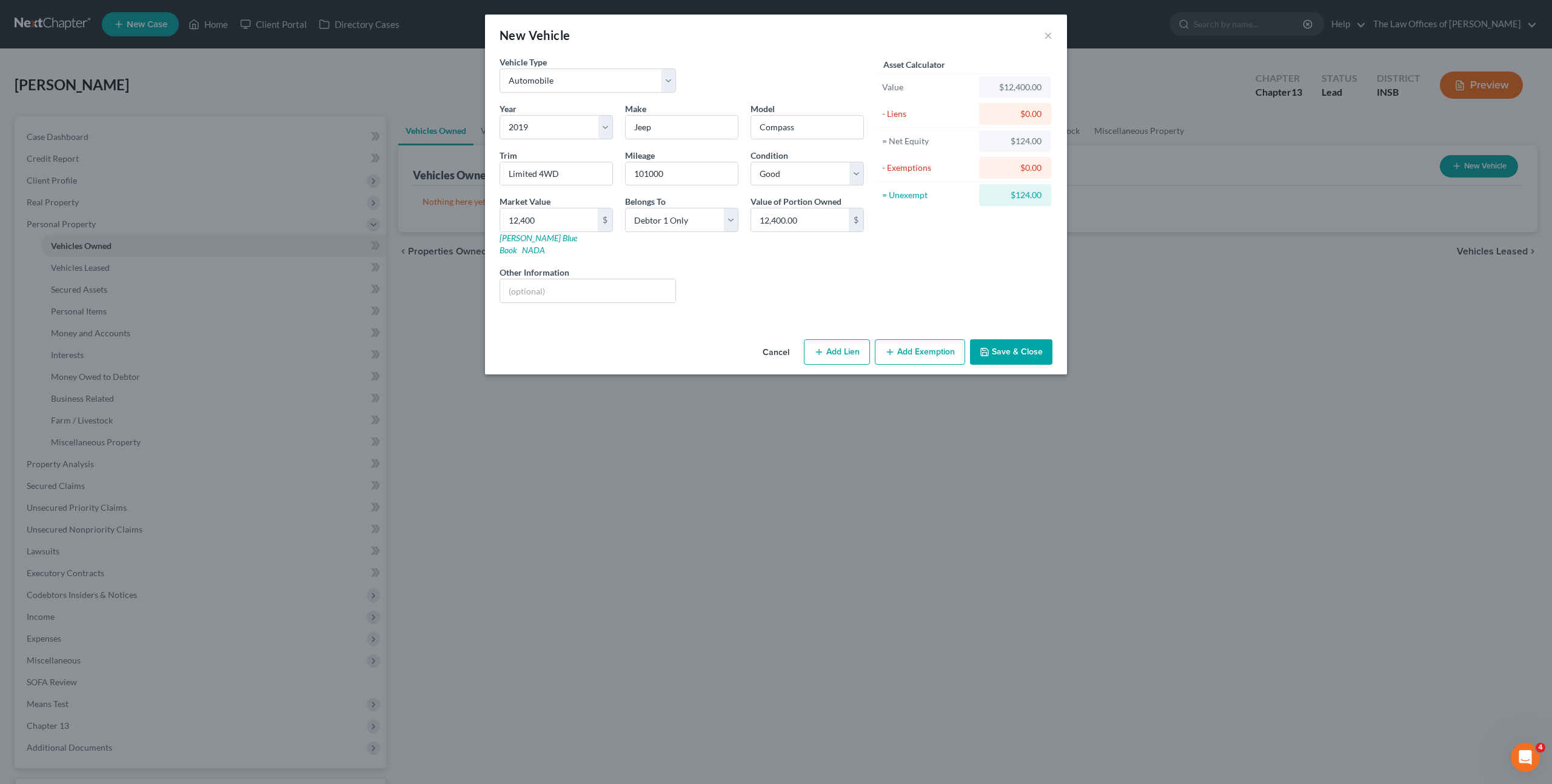
click at [1015, 263] on div "Asset Calculator Value $12,400.00 - Liens $0.00 = Net Equity $124.00 - Exemptio…" at bounding box center [964, 184] width 189 height 257
click at [1009, 342] on button "Save & Close" at bounding box center [1011, 352] width 83 height 25
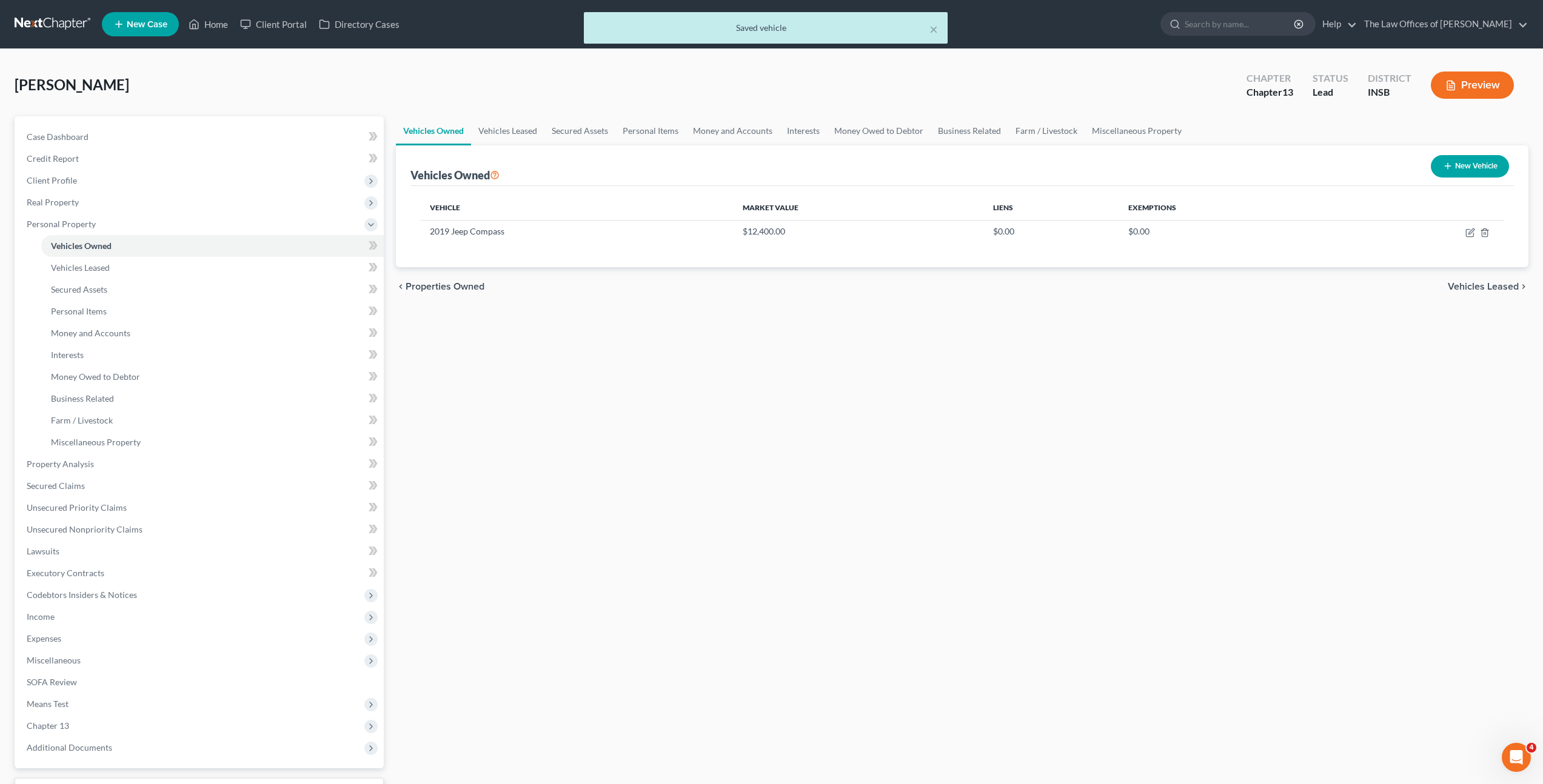
click at [680, 417] on div "Vehicles Owned Vehicles Leased Secured Assets Personal Items Money and Accounts…" at bounding box center [962, 478] width 1145 height 722
click at [1472, 165] on button "New Vehicle" at bounding box center [1469, 166] width 78 height 23
select select "0"
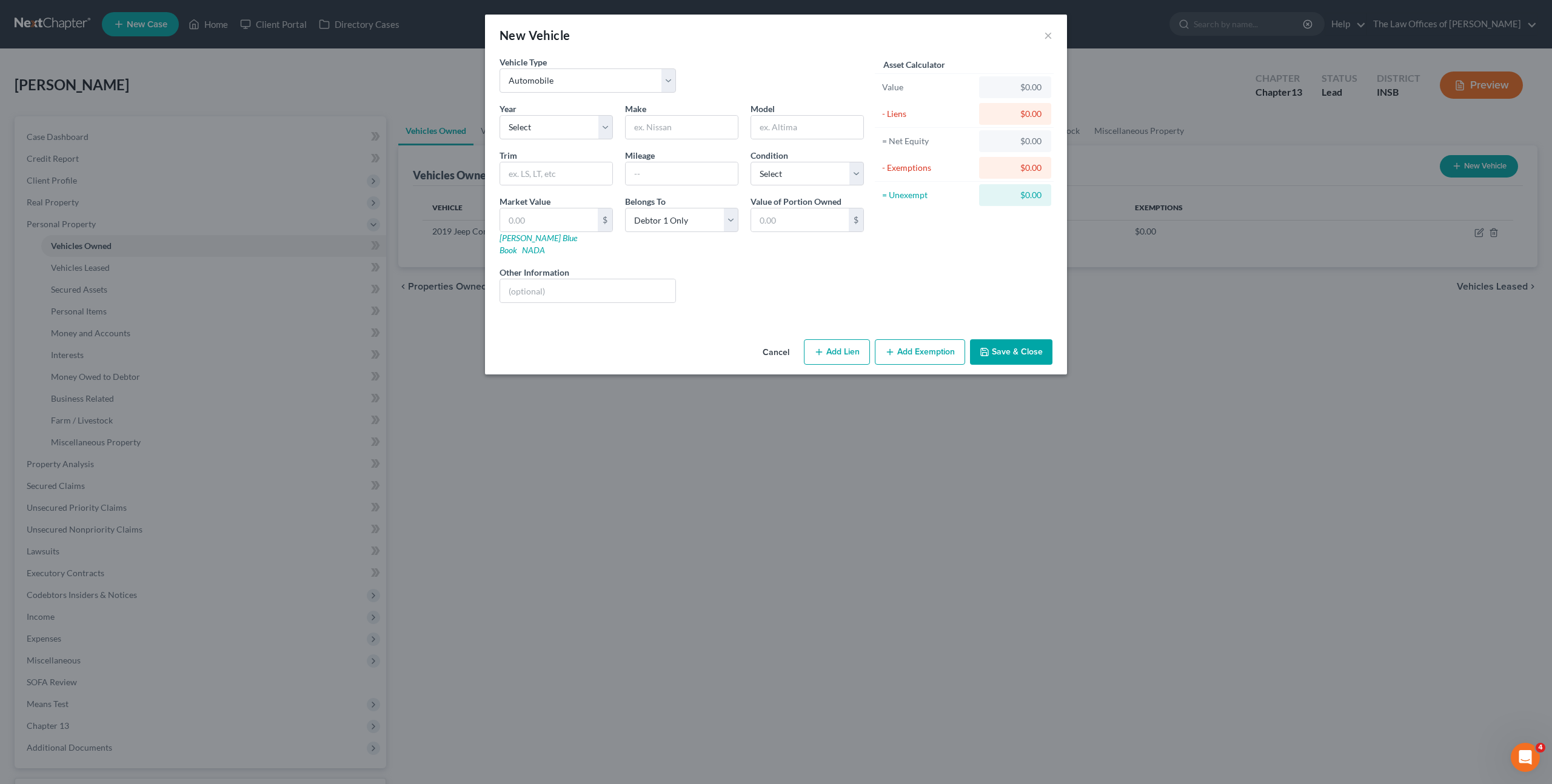
click at [779, 341] on button "Cancel" at bounding box center [776, 353] width 46 height 24
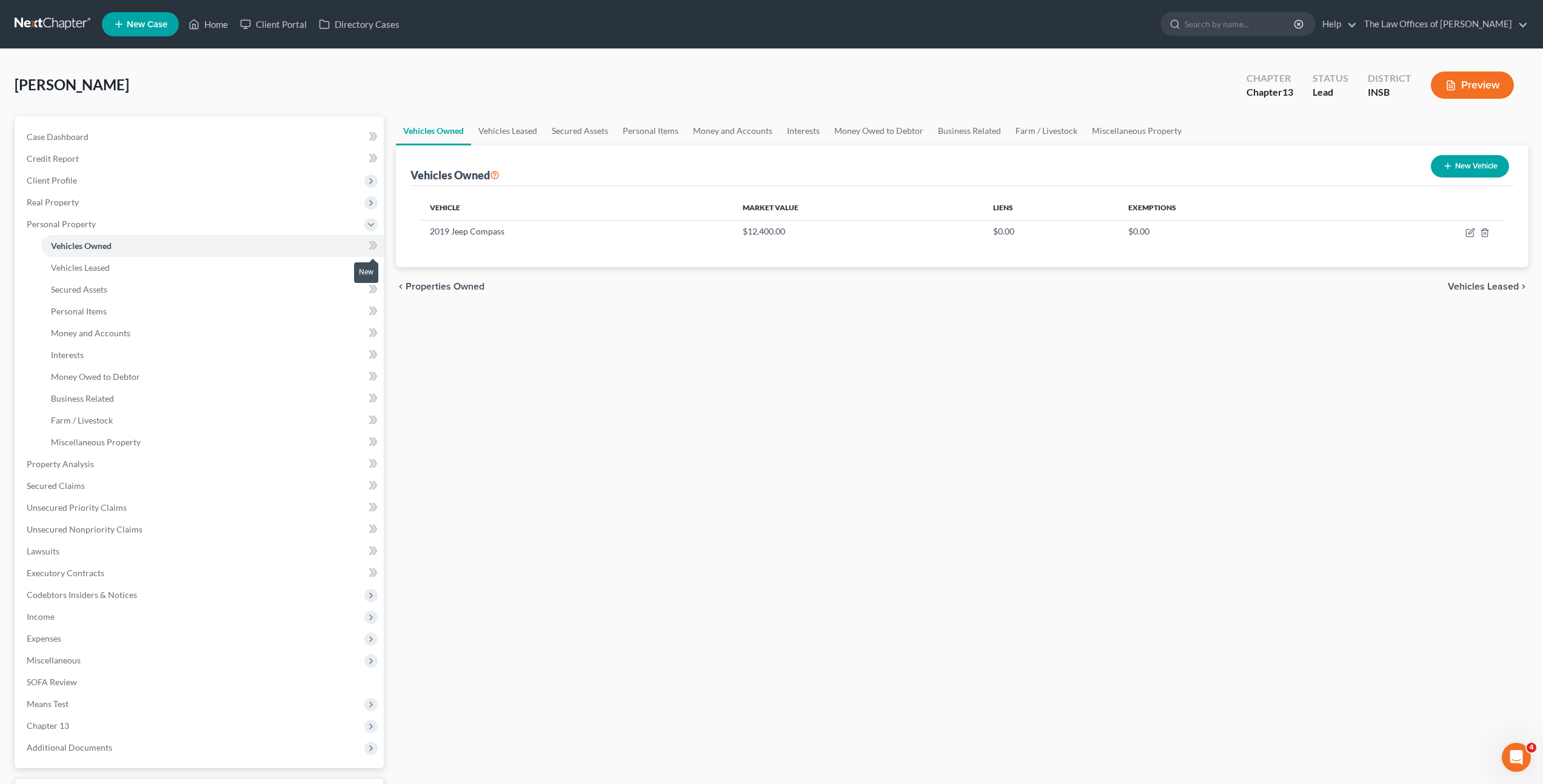
click at [382, 246] on span at bounding box center [373, 247] width 21 height 18
click at [263, 268] on link "Vehicles Leased" at bounding box center [212, 268] width 342 height 22
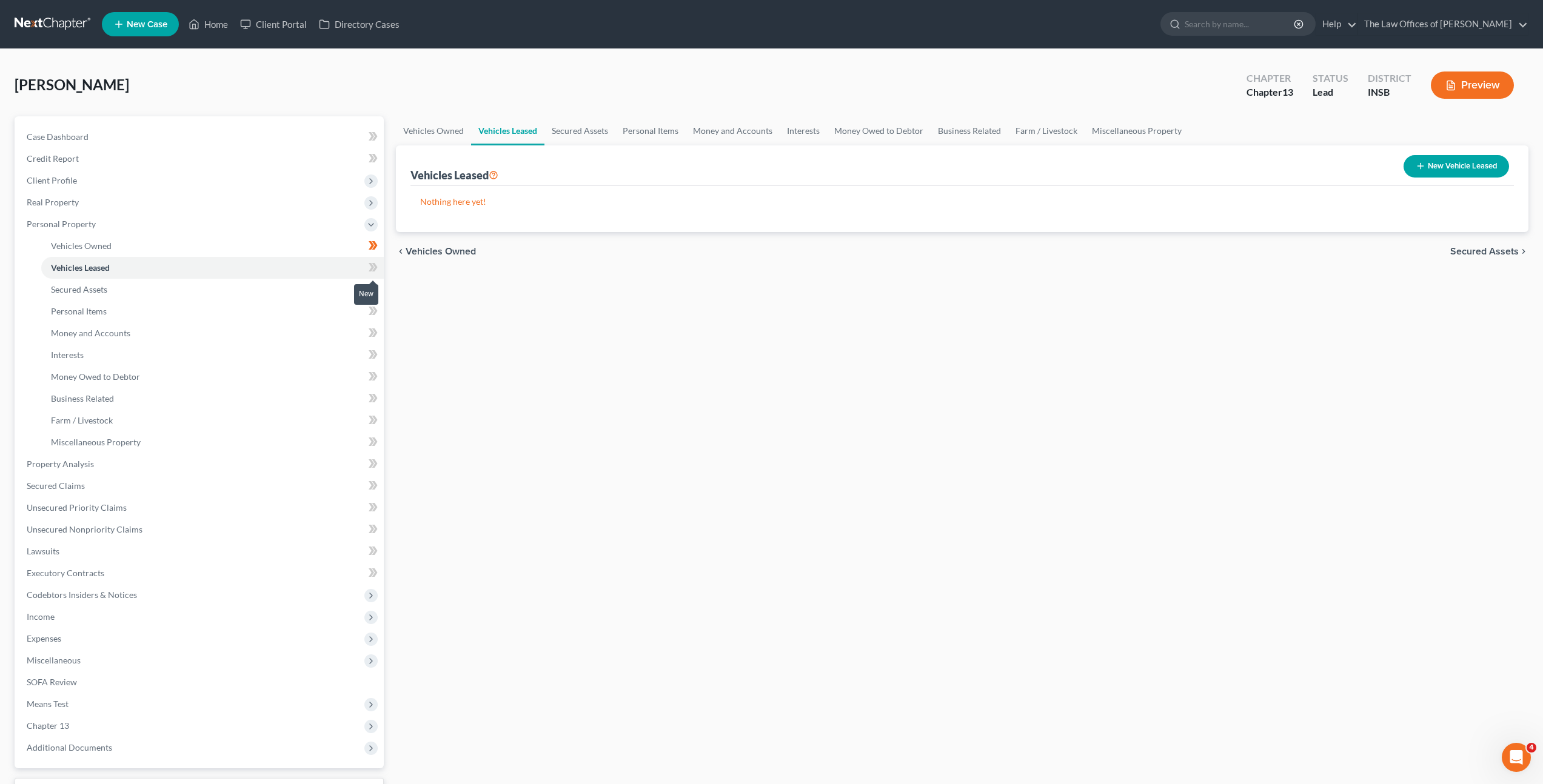
click at [379, 270] on span at bounding box center [373, 269] width 21 height 18
click at [309, 282] on link "Secured Assets" at bounding box center [212, 289] width 342 height 22
click at [369, 287] on icon at bounding box center [373, 289] width 9 height 15
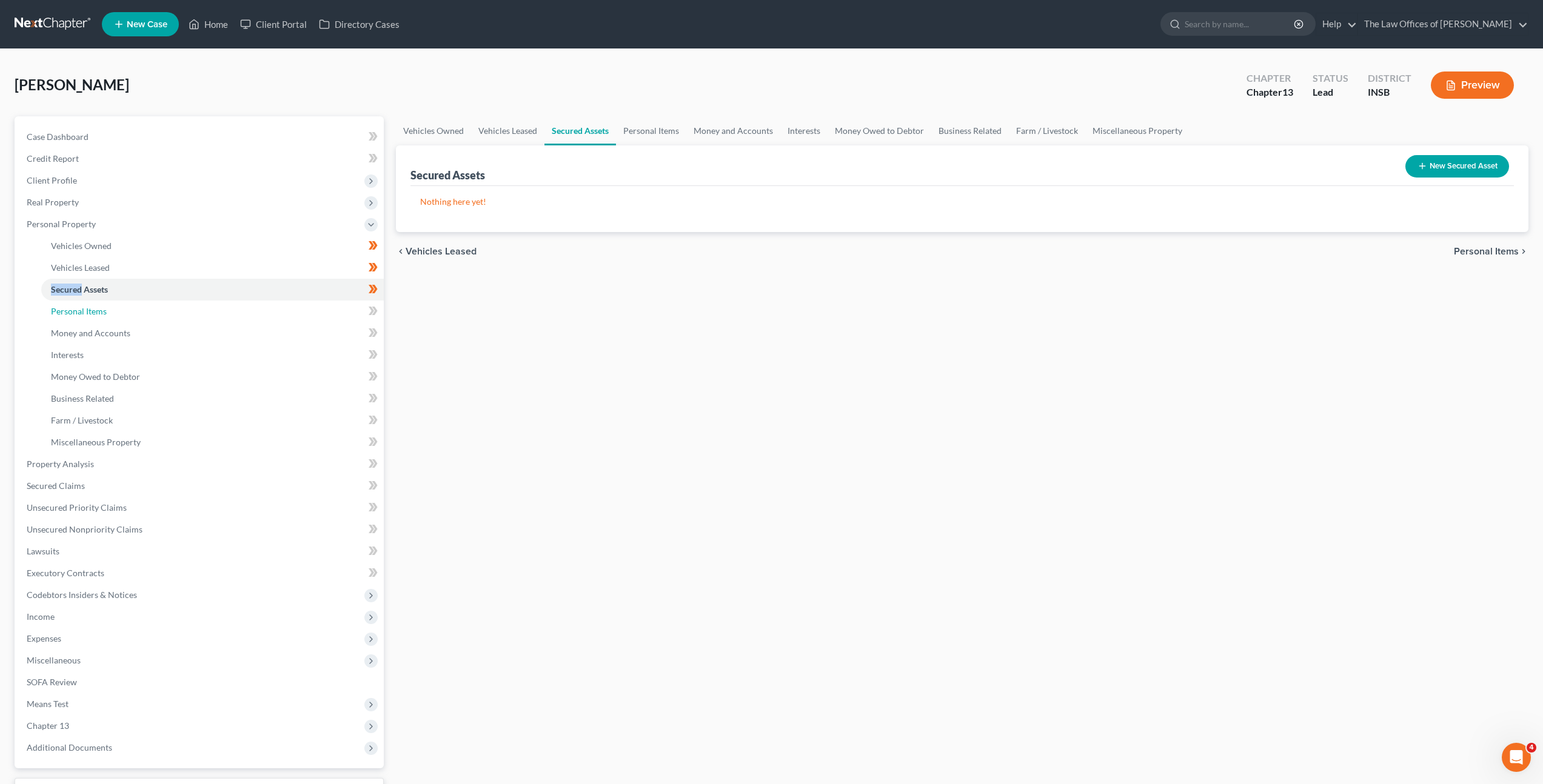
drag, startPoint x: 272, startPoint y: 306, endPoint x: 440, endPoint y: 320, distance: 168.6
click at [272, 306] on link "Personal Items" at bounding box center [212, 311] width 342 height 22
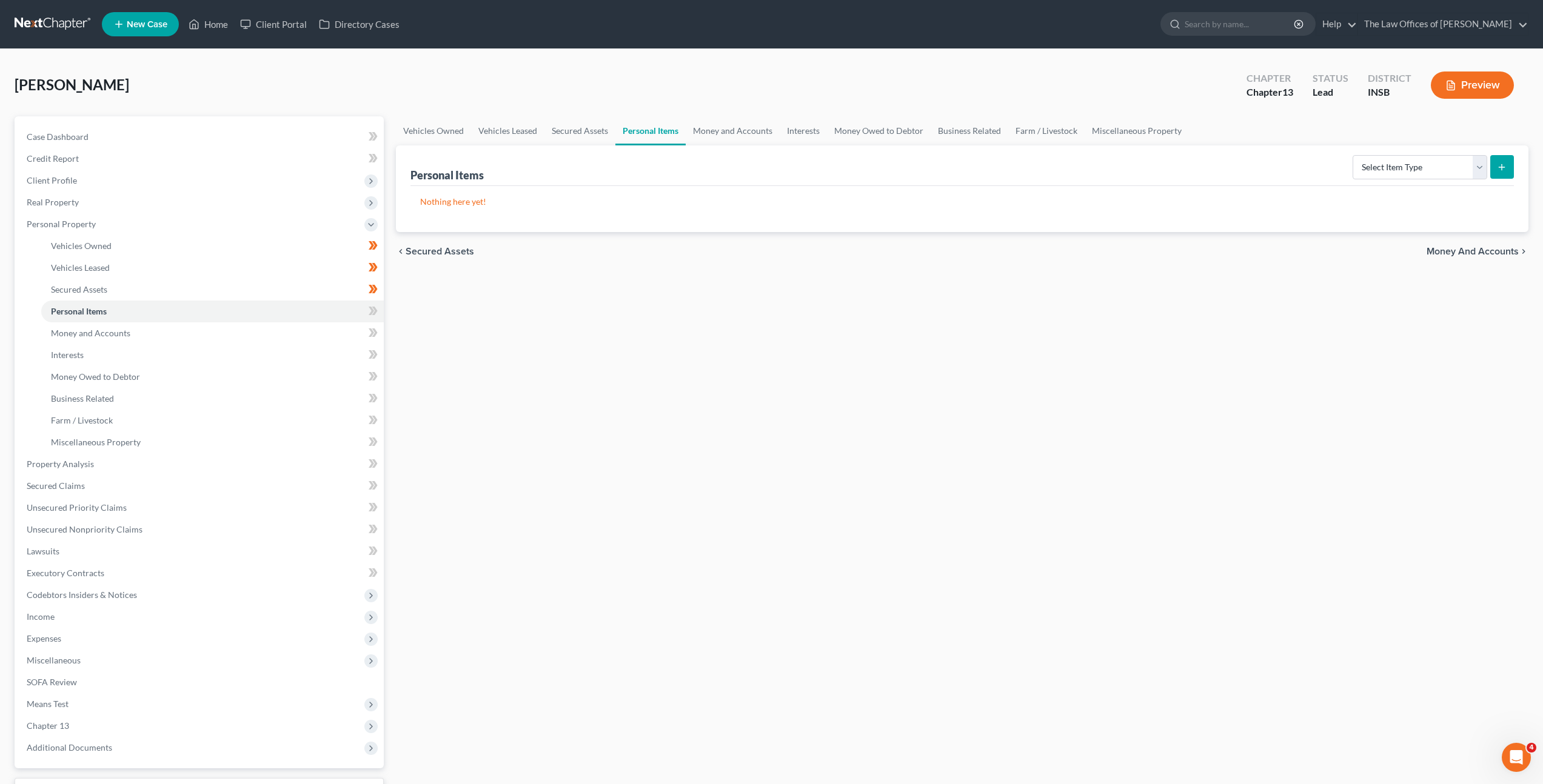
drag, startPoint x: 918, startPoint y: 436, endPoint x: 935, endPoint y: 468, distance: 36.2
click at [919, 436] on div "Vehicles Owned Vehicles Leased Secured Assets Personal Items Money and Accounts…" at bounding box center [962, 478] width 1145 height 722
click at [1391, 167] on select "Select Item Type Clothing Collectibles Of Value Electronics Firearms Household …" at bounding box center [1420, 167] width 135 height 24
select select "clothing"
click at [1354, 155] on select "Select Item Type Clothing Collectibles Of Value Electronics Firearms Household …" at bounding box center [1420, 167] width 135 height 24
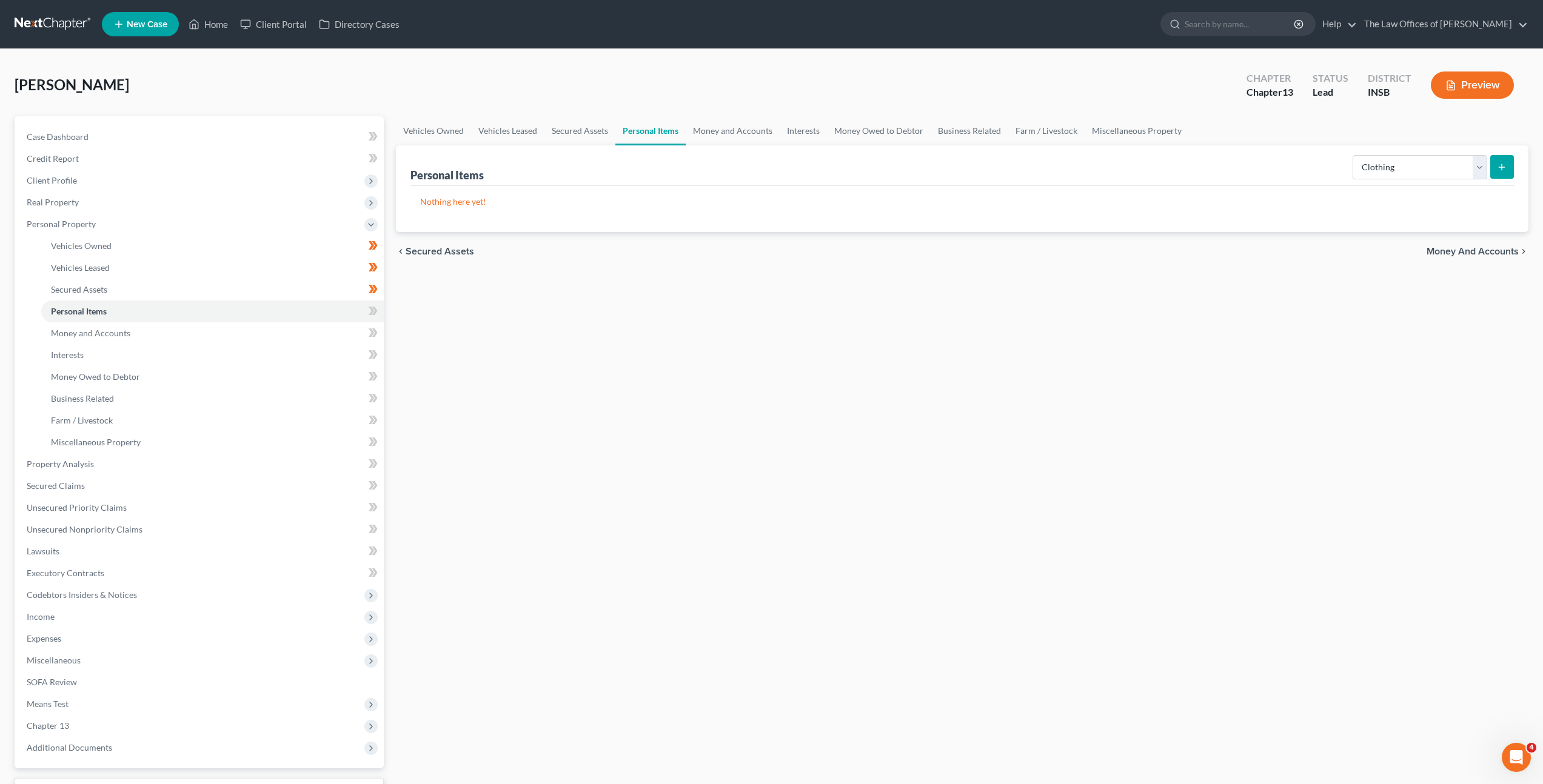
click at [1337, 285] on div "Vehicles Owned Vehicles Leased Secured Assets Personal Items Money and Accounts…" at bounding box center [962, 478] width 1145 height 722
click at [1501, 174] on button "submit" at bounding box center [1502, 166] width 24 height 24
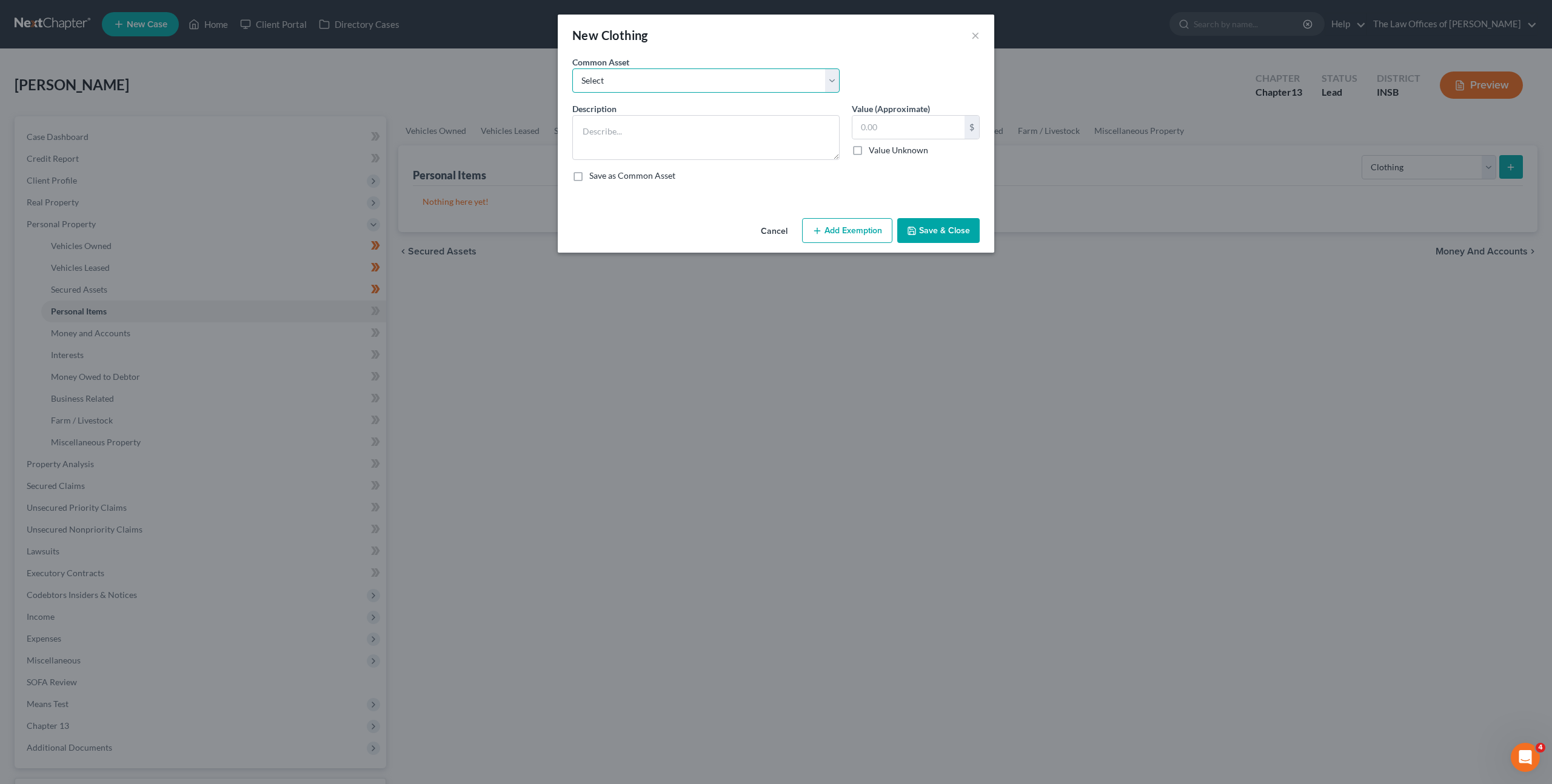
click at [825, 77] on select "Select Debtor's Clothing Joint Debtor's Clothing" at bounding box center [706, 80] width 268 height 24
select select "0"
click at [572, 68] on select "Select Debtor's Clothing Joint Debtor's Clothing" at bounding box center [706, 80] width 268 height 24
type textarea "Debtor's Clothing"
click at [847, 234] on button "Add Exemption" at bounding box center [847, 230] width 90 height 25
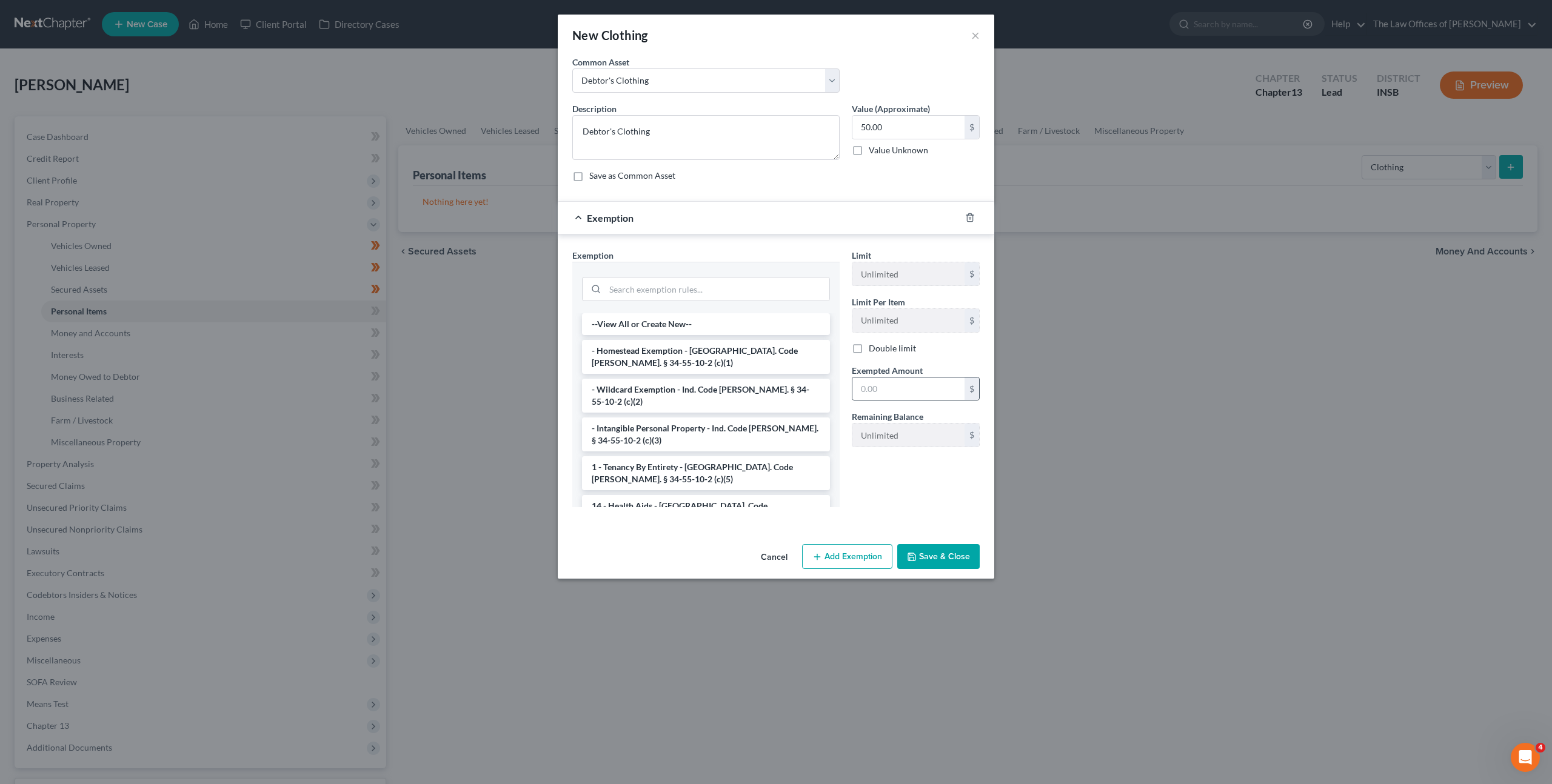
drag, startPoint x: 762, startPoint y: 390, endPoint x: 971, endPoint y: 382, distance: 209.2
click at [763, 389] on li "- Wildcard Exemption - Ind. Code [PERSON_NAME]. § 34-55-10-2 (c)(2)" at bounding box center [706, 396] width 248 height 34
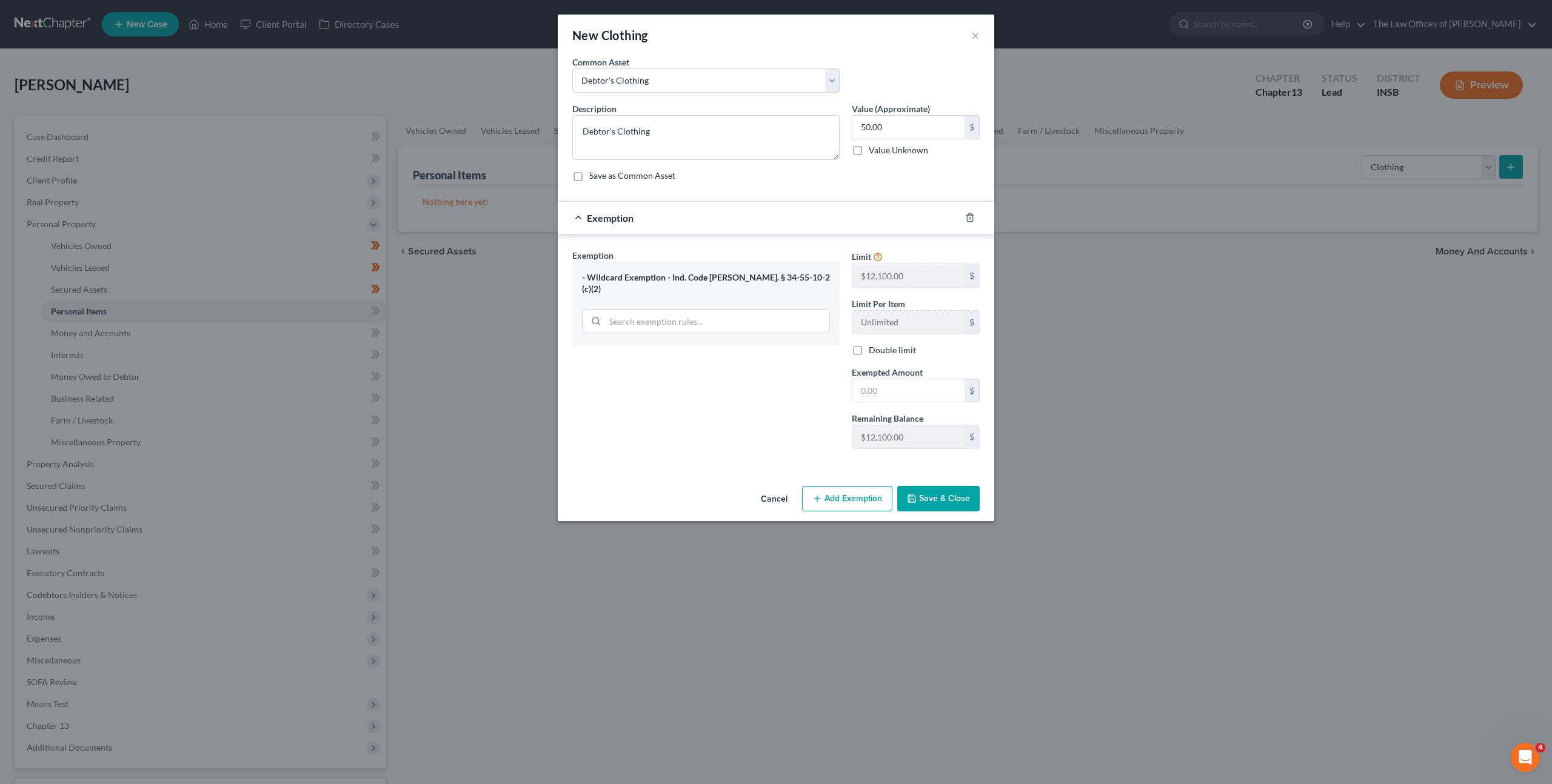
drag, startPoint x: 809, startPoint y: 205, endPoint x: 838, endPoint y: 193, distance: 31.4
click at [810, 205] on div "Exemption" at bounding box center [759, 218] width 402 height 32
click at [827, 189] on div "Description * Debtor's Clothing Value (Approximate) 50.00 $ Value Unknown Balan…" at bounding box center [775, 147] width 419 height 89
click at [869, 122] on input "50.00" at bounding box center [908, 127] width 112 height 23
type input "250"
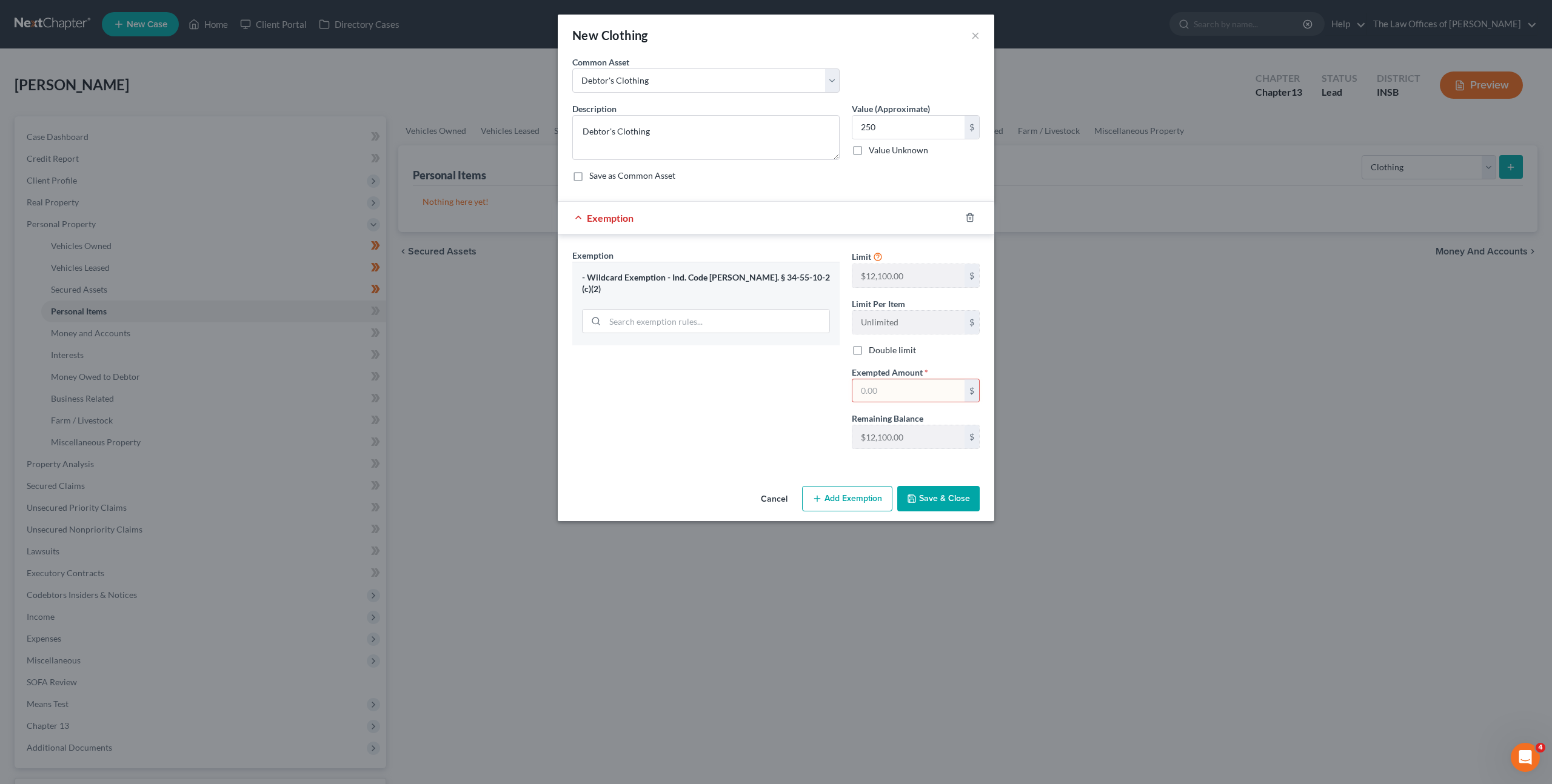
click at [895, 381] on input "text" at bounding box center [908, 391] width 112 height 23
type input "250"
click at [937, 506] on button "Save & Close" at bounding box center [939, 499] width 83 height 25
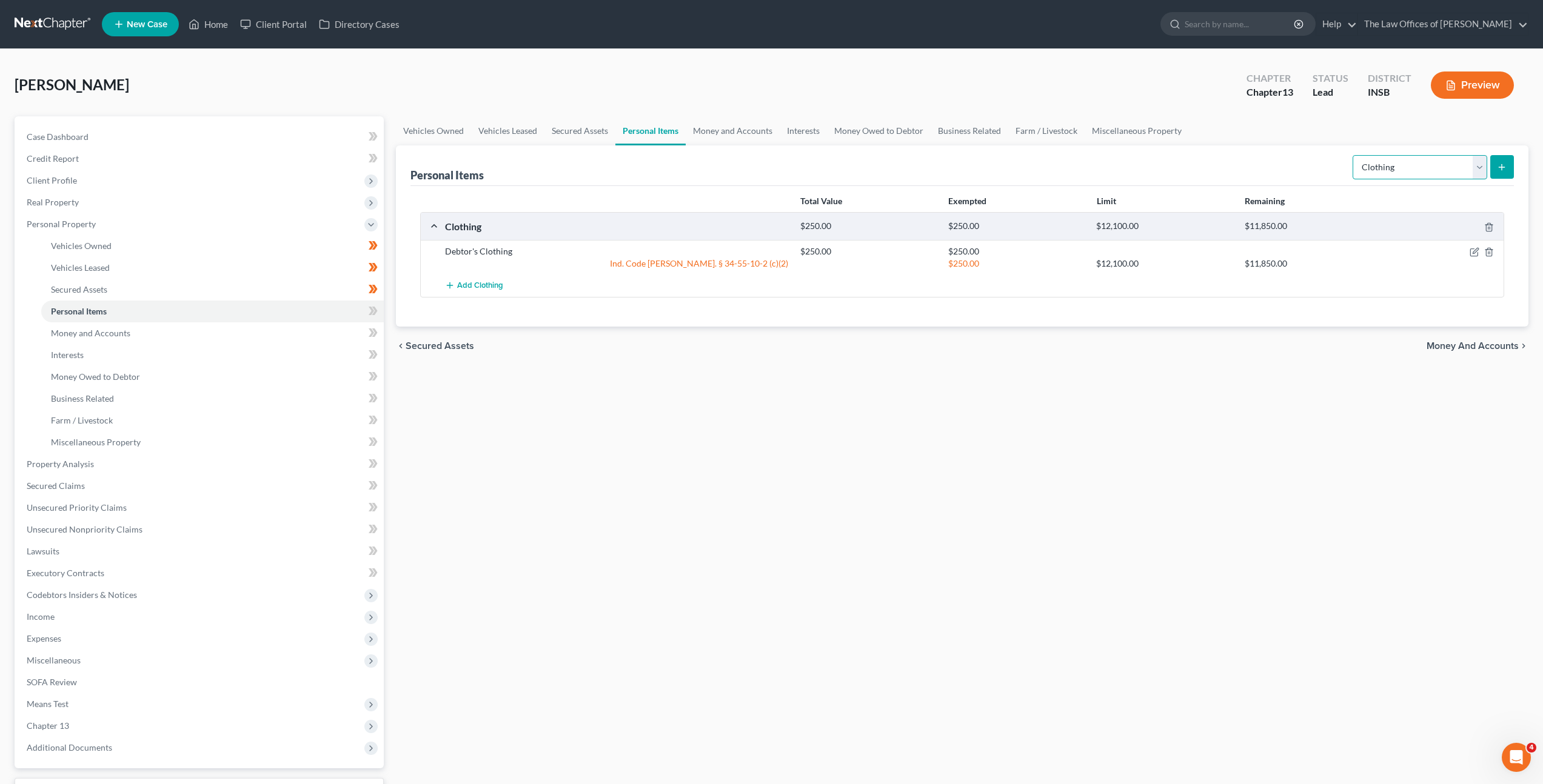
click at [1426, 161] on select "Select Item Type Clothing Collectibles Of Value Electronics Firearms Household …" at bounding box center [1420, 167] width 135 height 24
click at [1354, 155] on select "Select Item Type Clothing Collectibles Of Value Electronics Firearms Household …" at bounding box center [1420, 167] width 135 height 24
drag, startPoint x: 1303, startPoint y: 379, endPoint x: 1341, endPoint y: 301, distance: 86.8
click at [1303, 375] on div "Vehicles Owned Vehicles Leased Secured Assets Personal Items Money and Accounts…" at bounding box center [962, 478] width 1145 height 722
click at [1503, 164] on icon "submit" at bounding box center [1502, 167] width 10 height 10
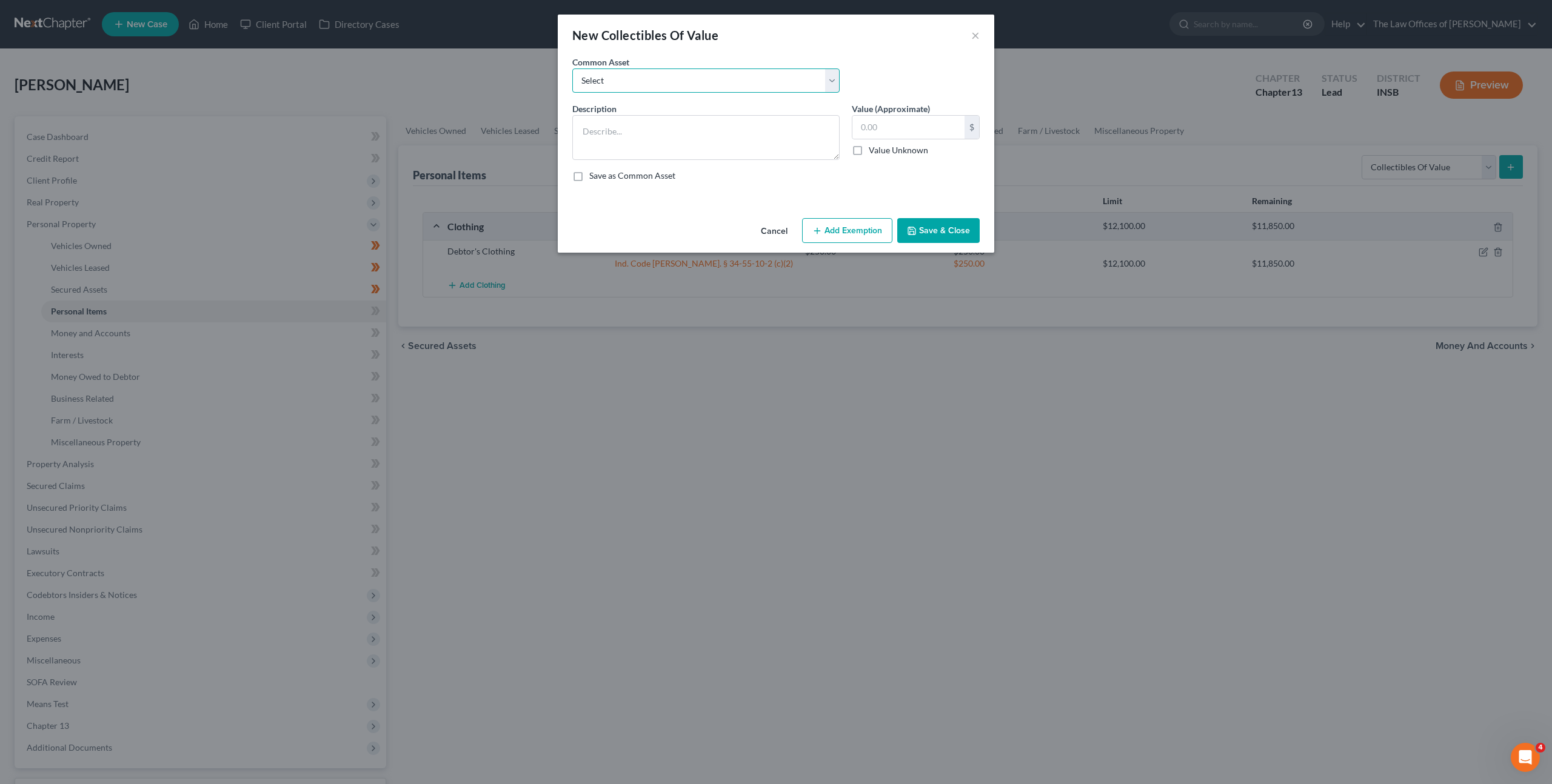
click at [778, 70] on select "Select Family Pictures Family Pictures, Miscellaneous Short Glass" at bounding box center [706, 80] width 268 height 24
click at [769, 227] on button "Cancel" at bounding box center [774, 232] width 46 height 24
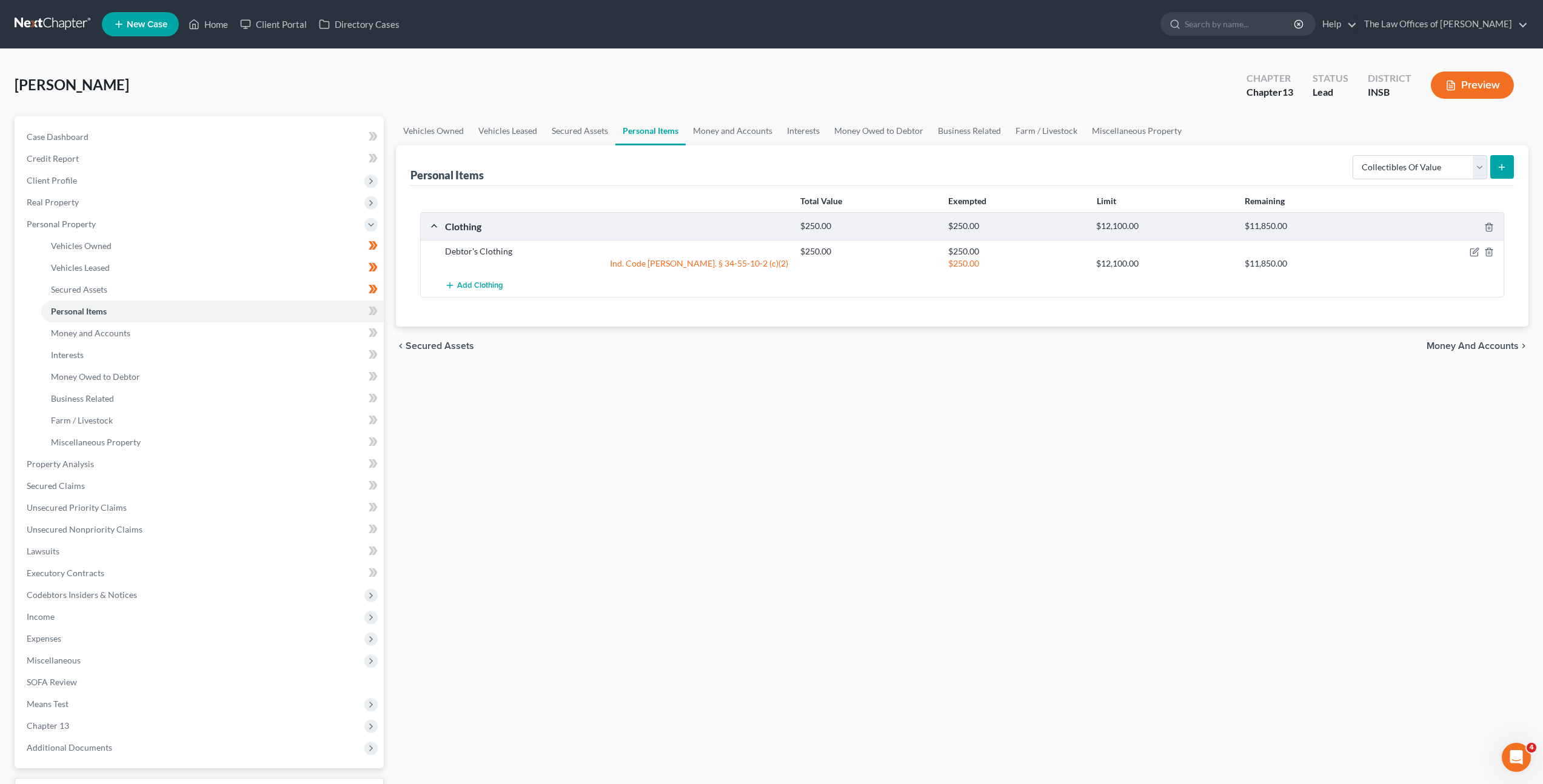
click at [1418, 133] on ul "Vehicles Owned Vehicles Leased Secured Assets Personal Items Money and Accounts…" at bounding box center [962, 131] width 1133 height 29
click at [1399, 171] on select "Select Item Type Clothing Collectibles Of Value Electronics Firearms Household …" at bounding box center [1420, 167] width 135 height 24
select select "electronics"
click at [1354, 155] on select "Select Item Type Clothing Collectibles Of Value Electronics Firearms Household …" at bounding box center [1420, 167] width 135 height 24
click at [1497, 167] on icon "submit" at bounding box center [1502, 167] width 10 height 10
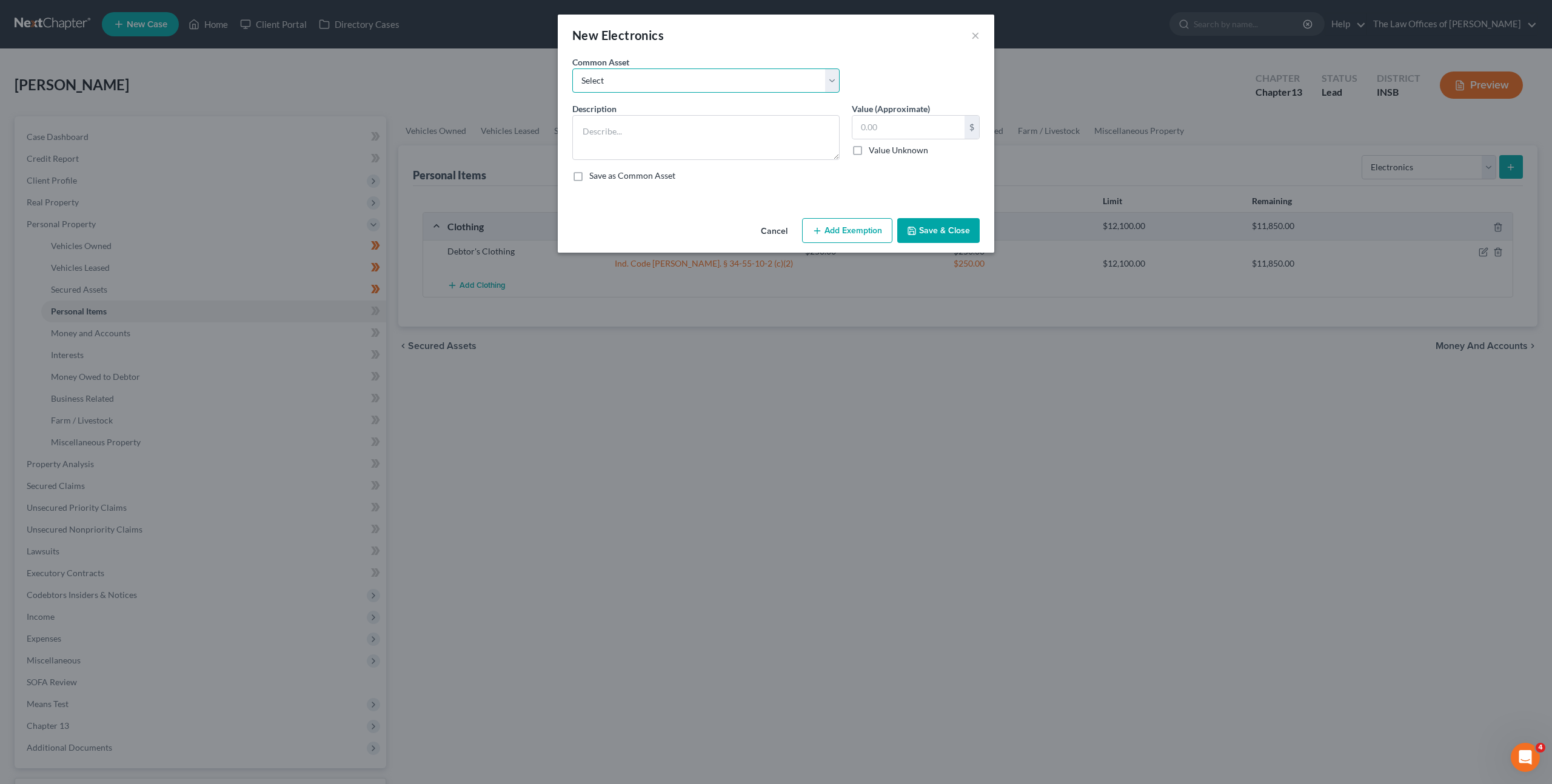
click at [680, 81] on select "Select Cell Phone (1), Television (2), Desktop Computer (1)" at bounding box center [706, 80] width 268 height 24
select select "0"
click at [572, 68] on select "Select Cell Phone (1), Television (2), Desktop Computer (1)" at bounding box center [706, 80] width 268 height 24
click at [849, 229] on button "Add Exemption" at bounding box center [847, 230] width 90 height 25
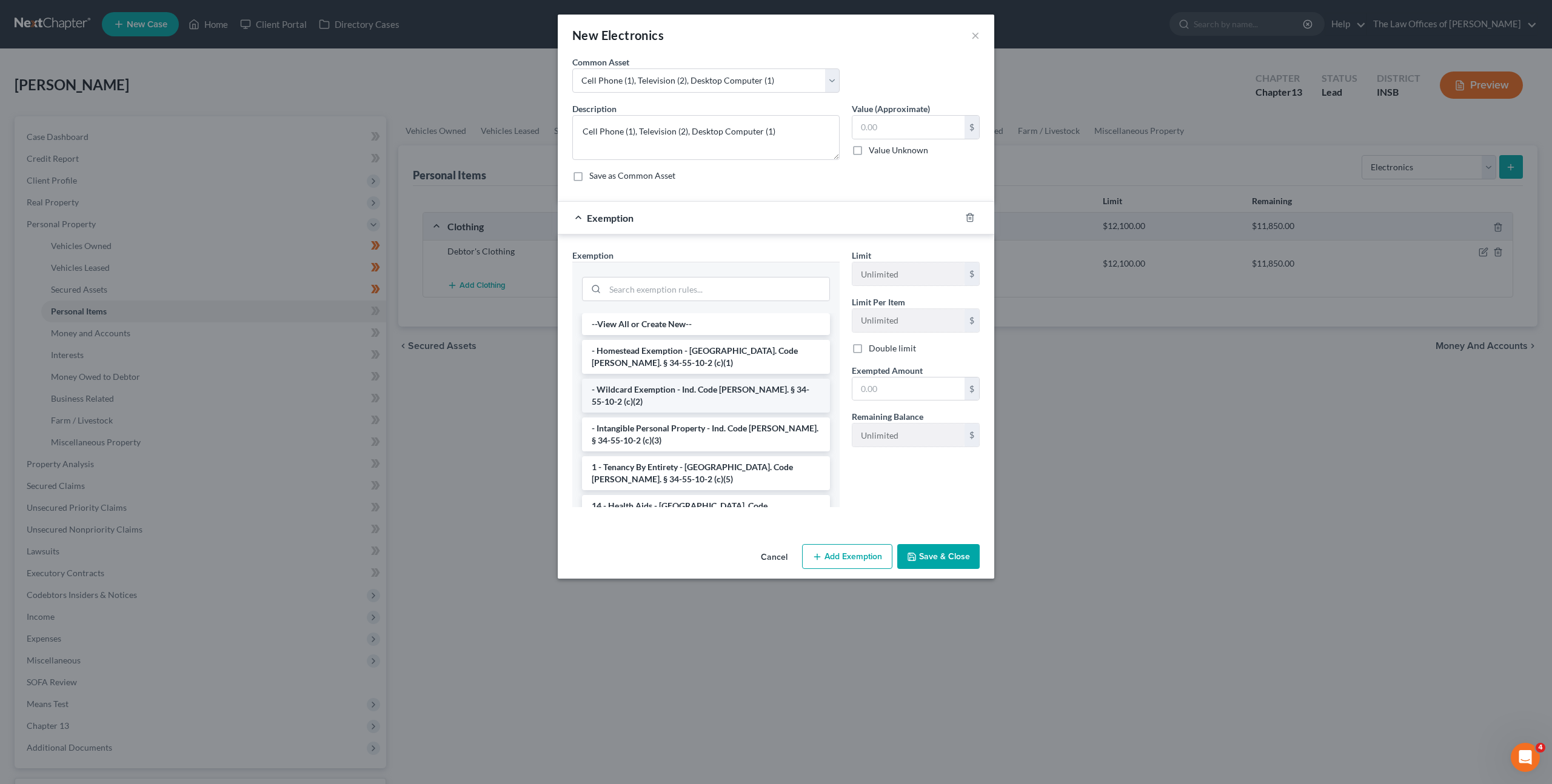
click at [739, 397] on li "- Wildcard Exemption - Ind. Code [PERSON_NAME]. § 34-55-10-2 (c)(2)" at bounding box center [706, 396] width 248 height 34
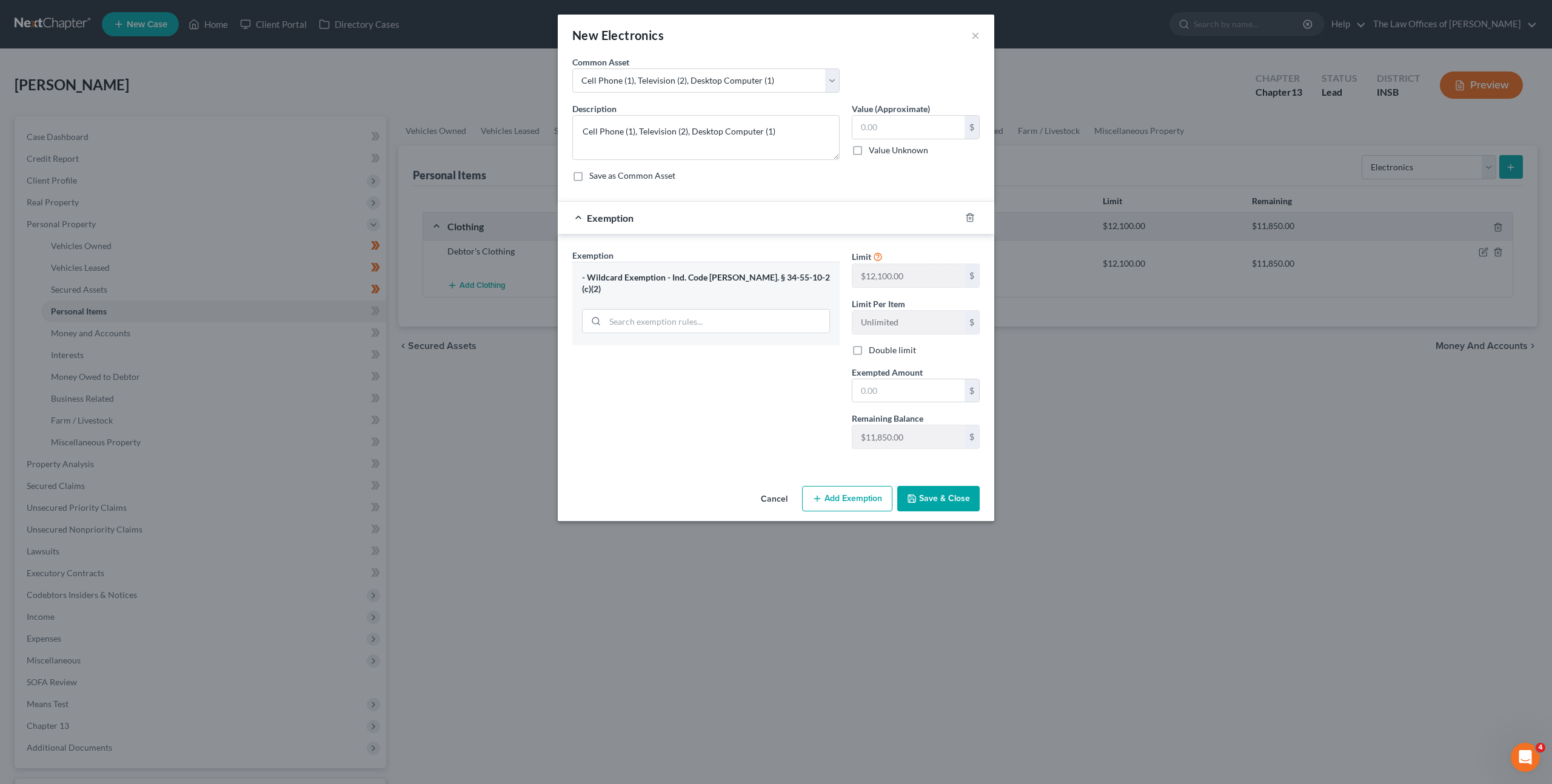
click at [765, 185] on div "Description * Cell Phone (1), Television (2), Desktop Computer (1) Value (Appro…" at bounding box center [775, 147] width 419 height 89
click at [683, 129] on textarea "Cell Phone (1), Television (2), Desktop Computer (1)" at bounding box center [706, 137] width 268 height 45
drag, startPoint x: 761, startPoint y: 129, endPoint x: 796, endPoint y: 148, distance: 39.8
click at [692, 127] on textarea "Cell Phone (1), Television (2), Desktop Computer (1)" at bounding box center [706, 137] width 268 height 45
click at [684, 131] on textarea "Cell Phone (1), Television (2), Laptop (1)," at bounding box center [706, 137] width 268 height 45
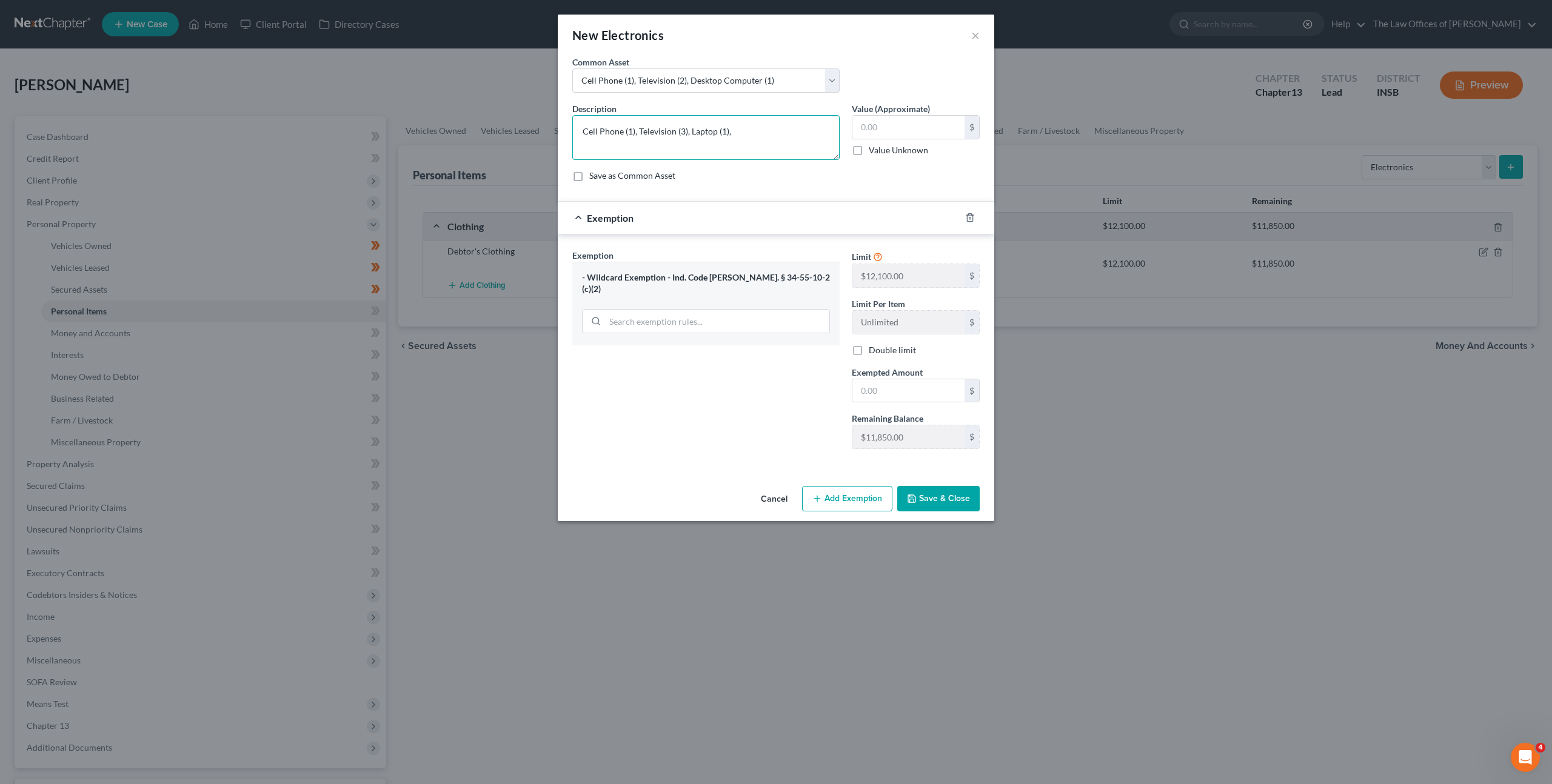
click at [748, 130] on textarea "Cell Phone (1), Television (3), Laptop (1)," at bounding box center [706, 137] width 268 height 45
type textarea "Cell Phone (1), Television (3), Laptop (1)"
click at [887, 113] on label "Value (Approximate)" at bounding box center [890, 109] width 78 height 13
click at [899, 119] on input "text" at bounding box center [908, 127] width 112 height 23
type input "500"
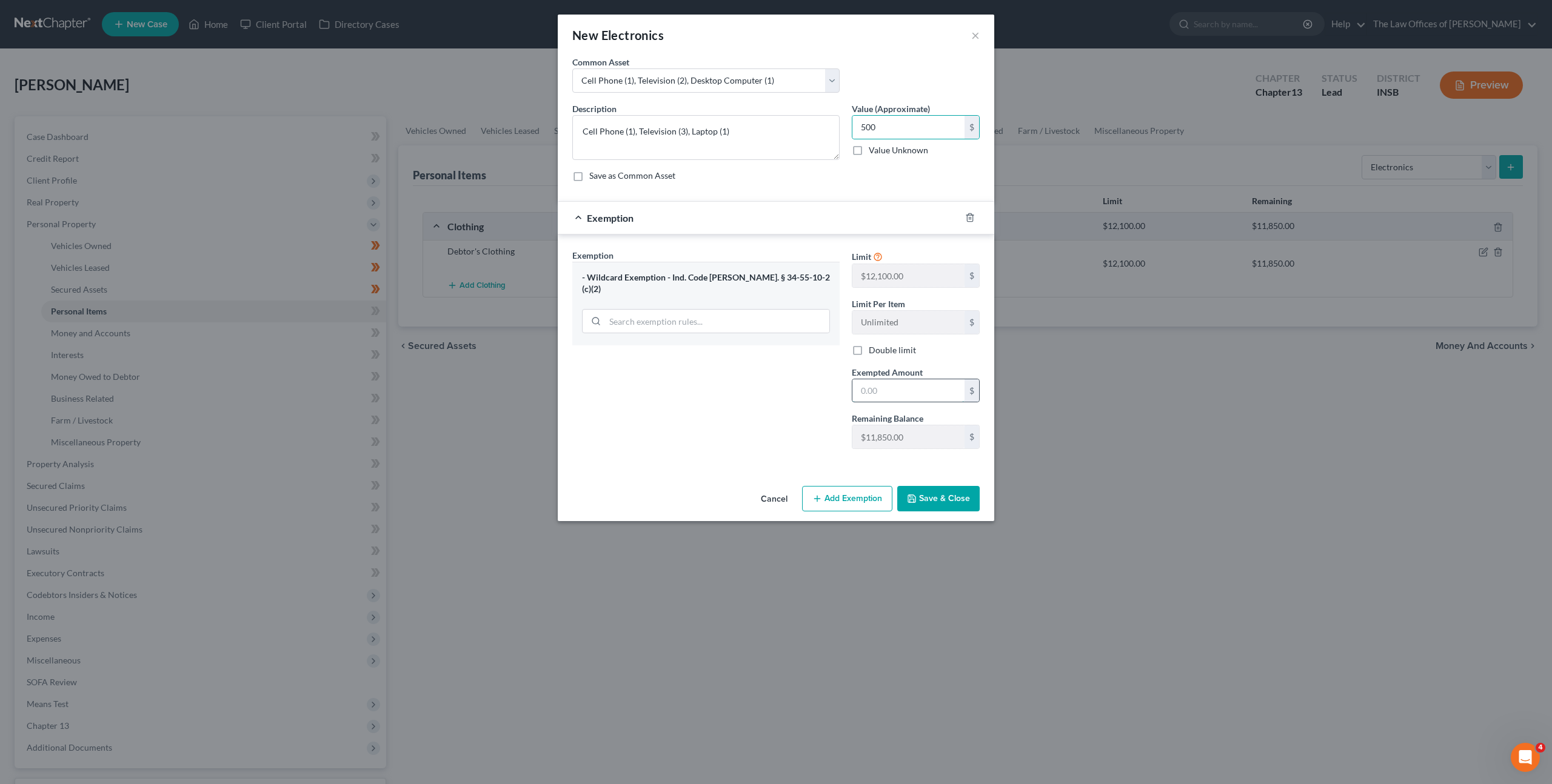
click at [873, 383] on input "text" at bounding box center [908, 391] width 112 height 23
type input "500"
drag, startPoint x: 696, startPoint y: 379, endPoint x: 872, endPoint y: 472, distance: 199.1
click at [696, 379] on div "Exemption Set must be selected for CA. Exemption * - Wildcard Exemption - Ind. …" at bounding box center [705, 353] width 280 height 210
click at [947, 499] on button "Save & Close" at bounding box center [939, 499] width 83 height 25
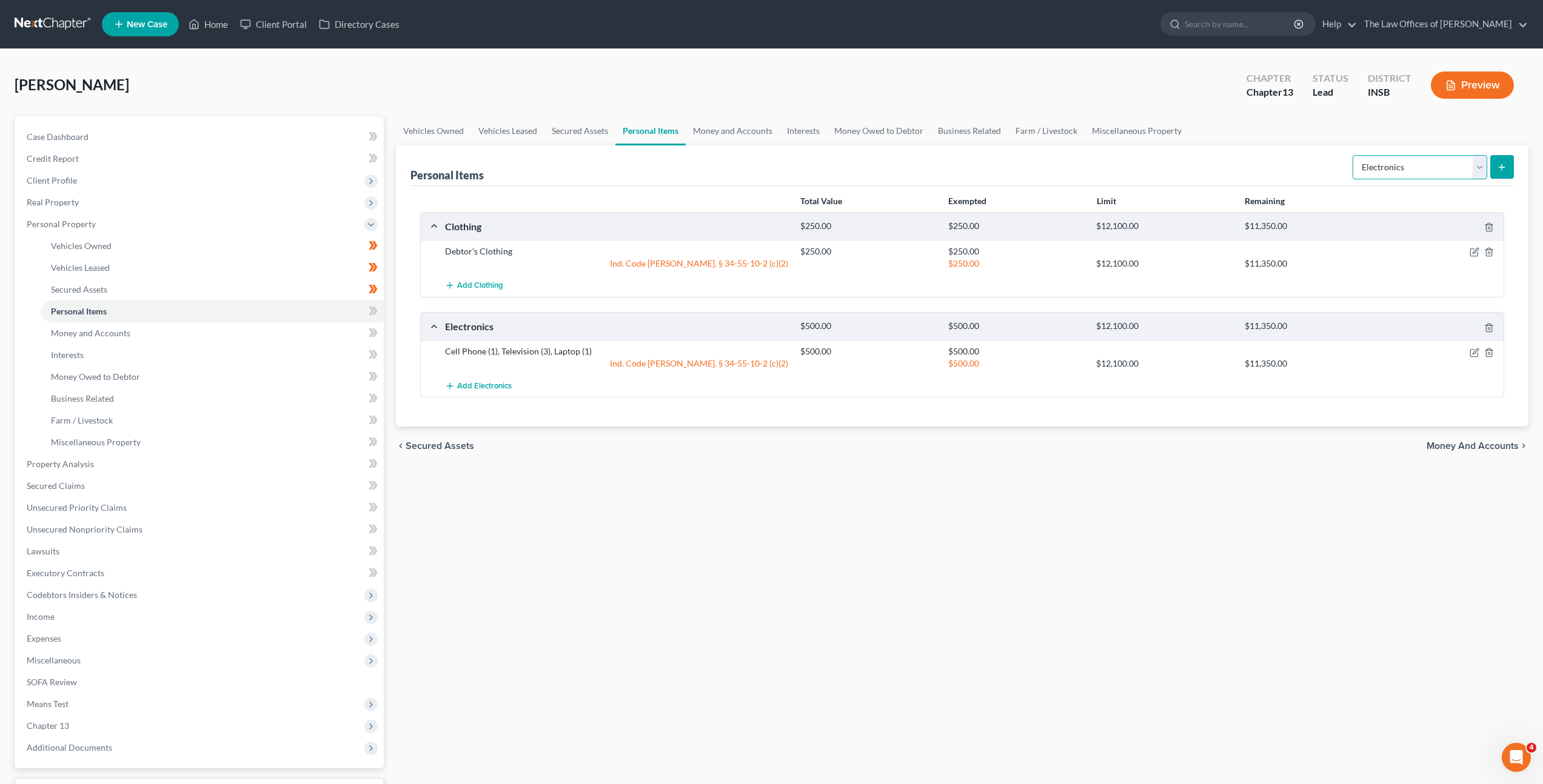
click at [1421, 168] on select "Select Item Type Clothing Collectibles Of Value Electronics Firearms Household …" at bounding box center [1420, 167] width 135 height 24
click at [1354, 155] on select "Select Item Type Clothing Collectibles Of Value Electronics Firearms Household …" at bounding box center [1420, 167] width 135 height 24
click at [1263, 179] on div "Personal Items Select Item Type Clothing Collectibles Of Value Electronics Fire…" at bounding box center [962, 165] width 1104 height 41
click at [1429, 174] on select "Select Item Type Clothing Collectibles Of Value Electronics Firearms Household …" at bounding box center [1420, 167] width 135 height 24
select select "jewelry"
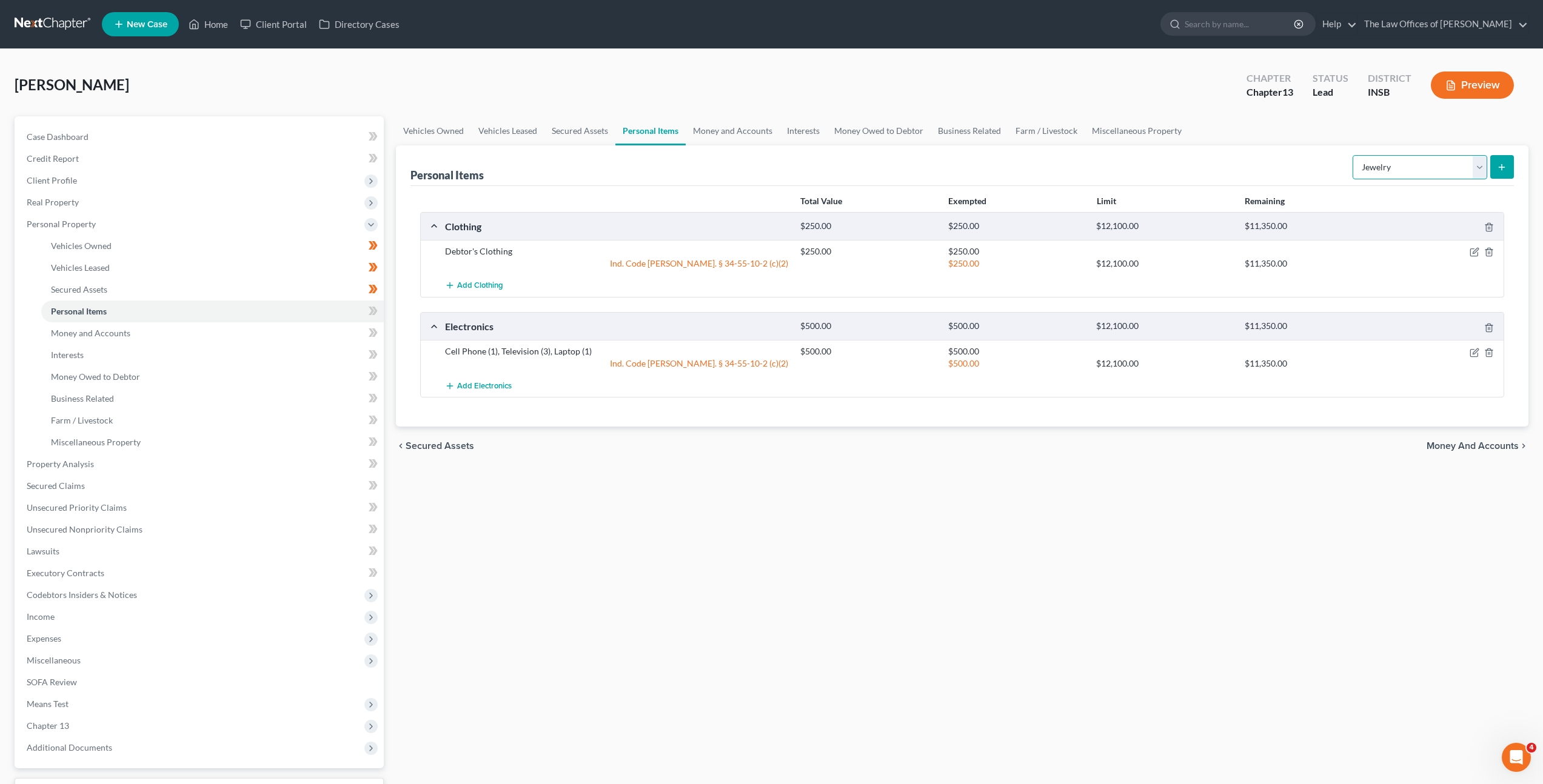
click at [1354, 155] on select "Select Item Type Clothing Collectibles Of Value Electronics Firearms Household …" at bounding box center [1420, 167] width 135 height 24
click at [1491, 169] on button "submit" at bounding box center [1502, 166] width 24 height 24
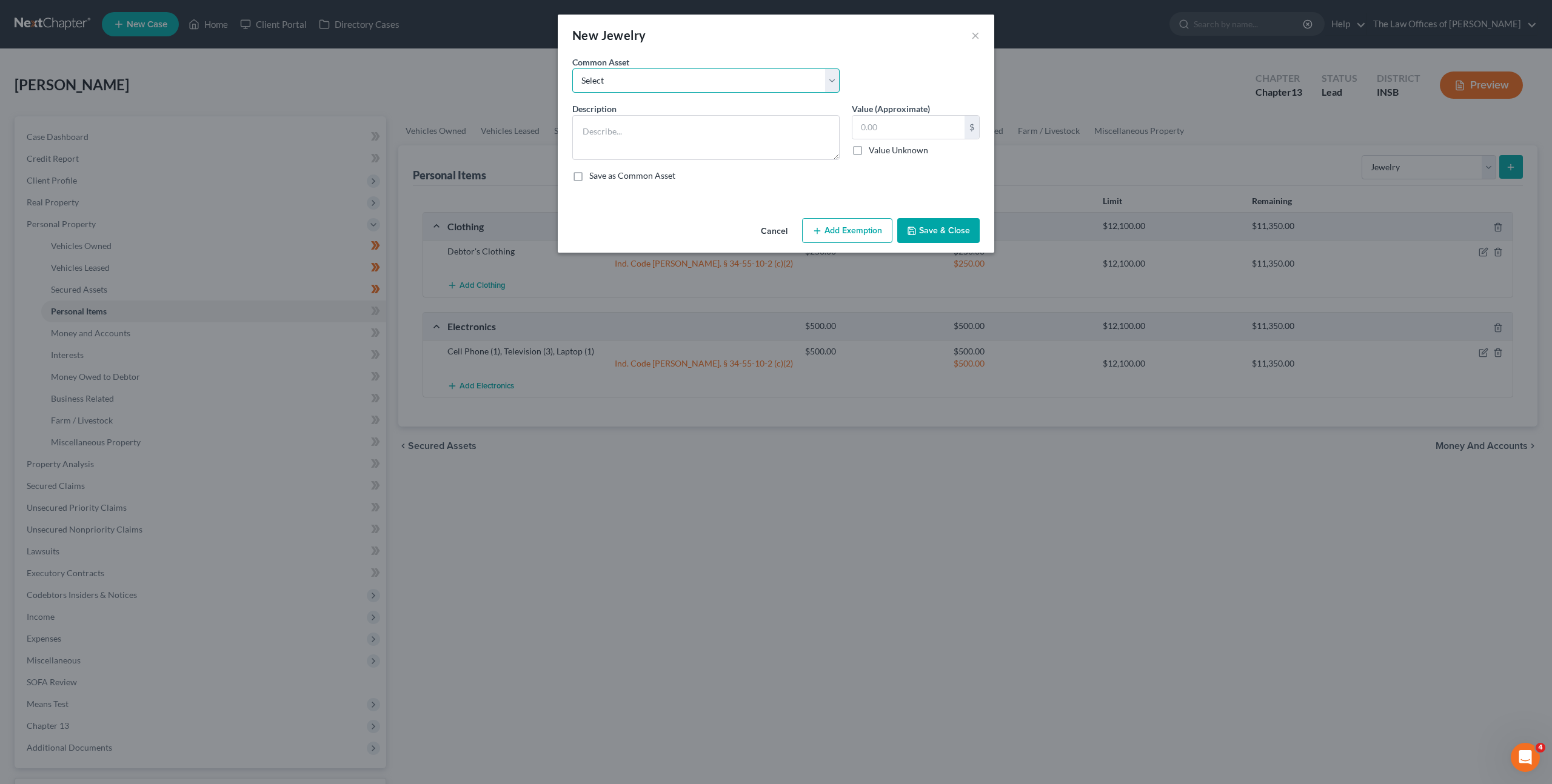
click at [688, 90] on select "Select Costume Jewelry White Gold Necklace with Diamonds (7), White Gold Bracel…" at bounding box center [706, 80] width 268 height 24
select select "0"
click at [572, 68] on select "Select Costume Jewelry White Gold Necklace with Diamonds (7), White Gold Bracel…" at bounding box center [706, 80] width 268 height 24
click at [739, 184] on div "Description * Costume Jewelry Value (Approximate) $ Value Unknown Balance Undet…" at bounding box center [775, 147] width 419 height 89
drag, startPoint x: 699, startPoint y: 127, endPoint x: 774, endPoint y: 126, distance: 75.0
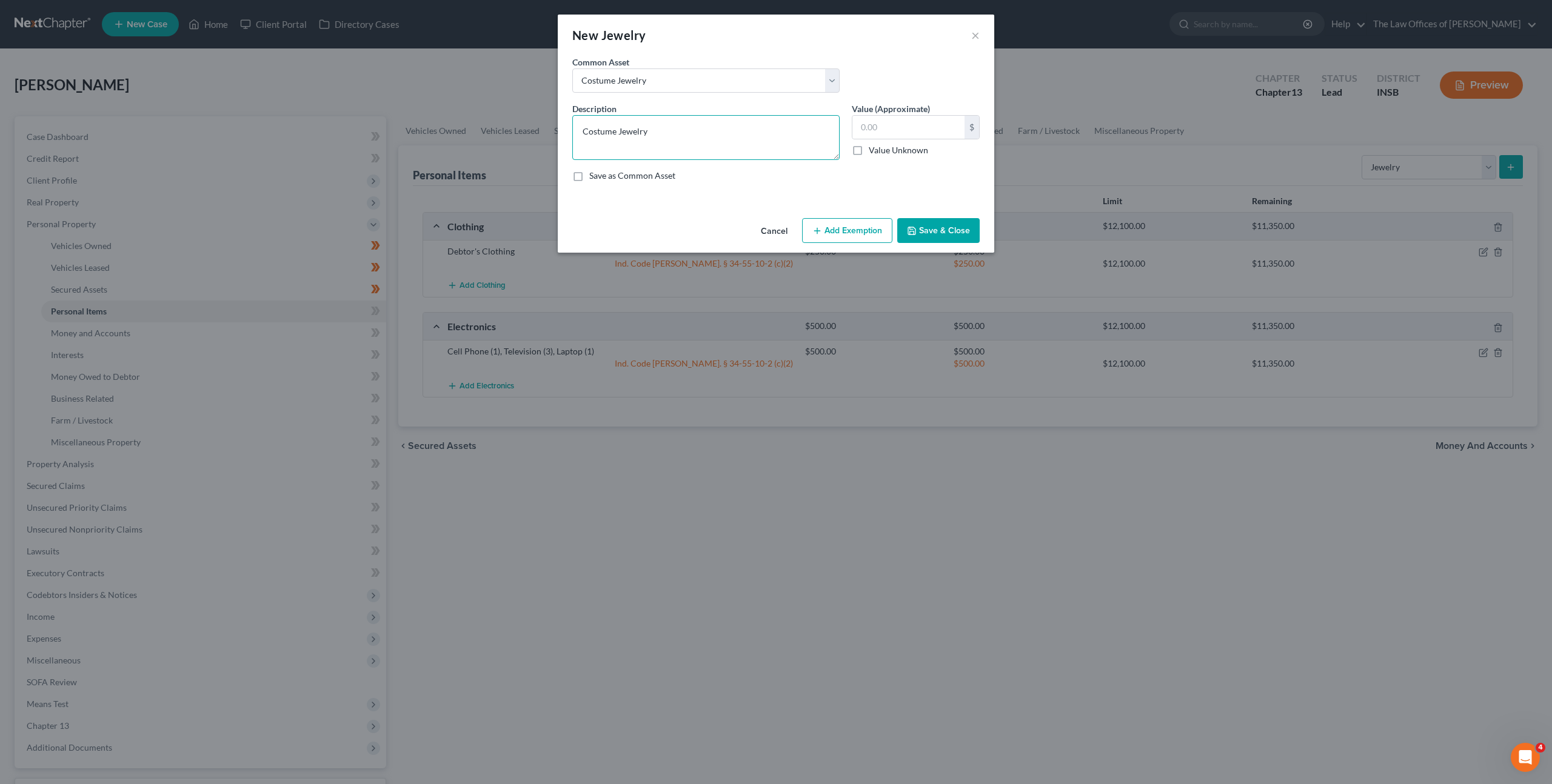
click at [699, 127] on textarea "Costume Jewelry" at bounding box center [706, 137] width 268 height 45
type textarea "Costume Jewelry"
click at [937, 109] on div "Value (Approximate) $ Value Unknown Balance Undetermined $ Value Unknown" at bounding box center [915, 131] width 140 height 58
click at [924, 122] on input "text" at bounding box center [908, 127] width 112 height 23
type input "50"
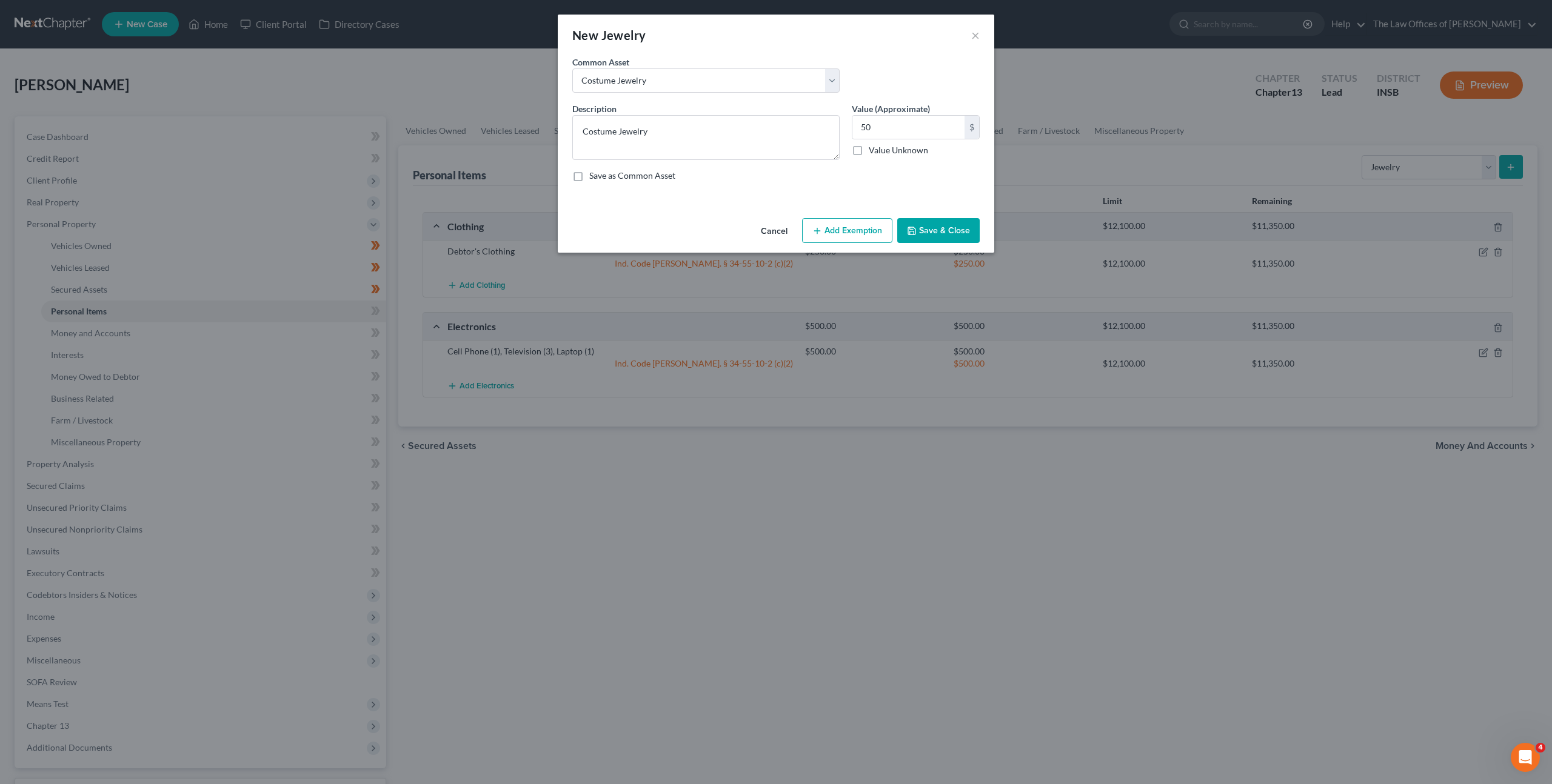
click at [835, 225] on button "Add Exemption" at bounding box center [847, 230] width 90 height 25
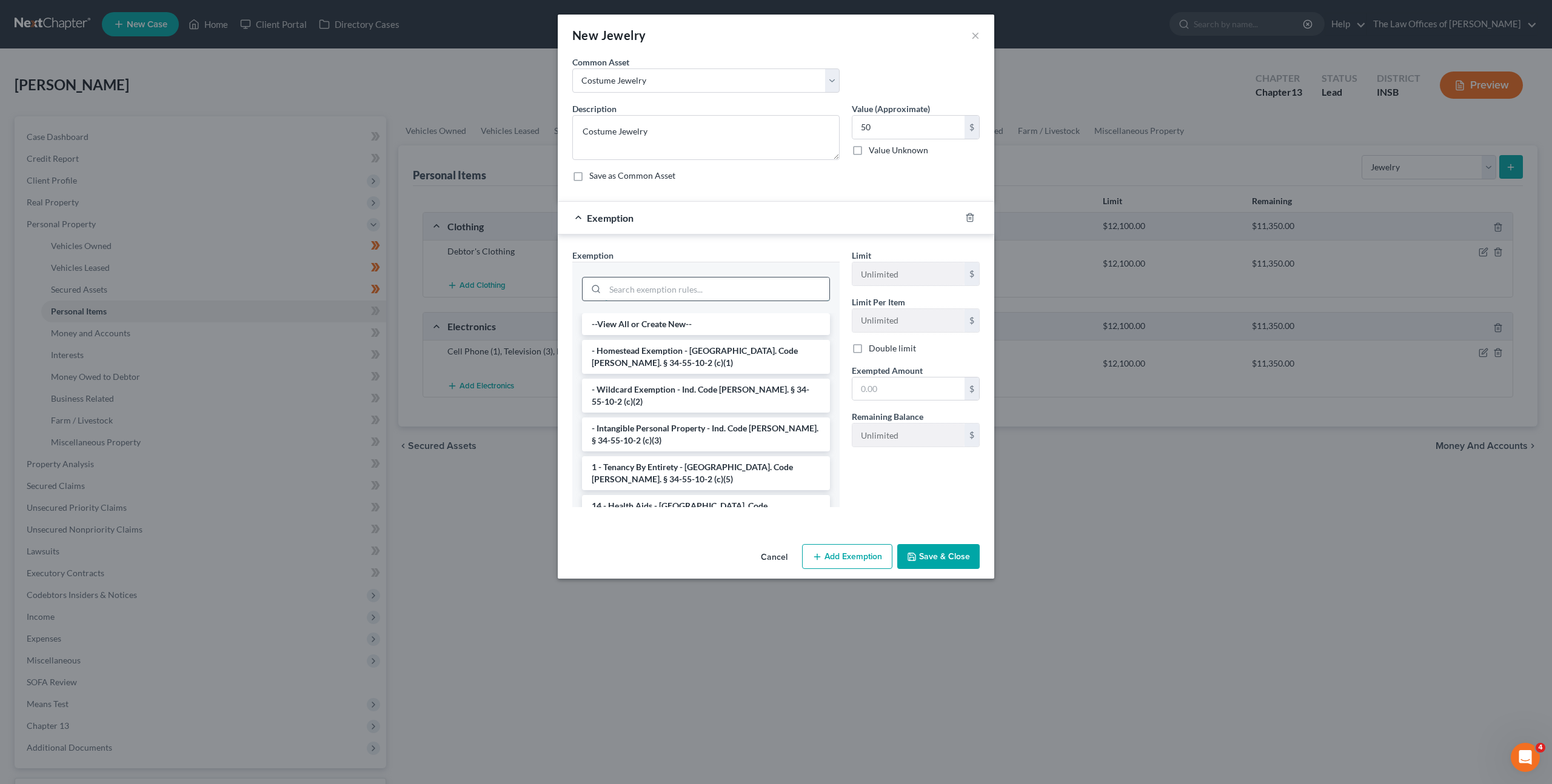
click at [712, 287] on input "search" at bounding box center [717, 289] width 225 height 23
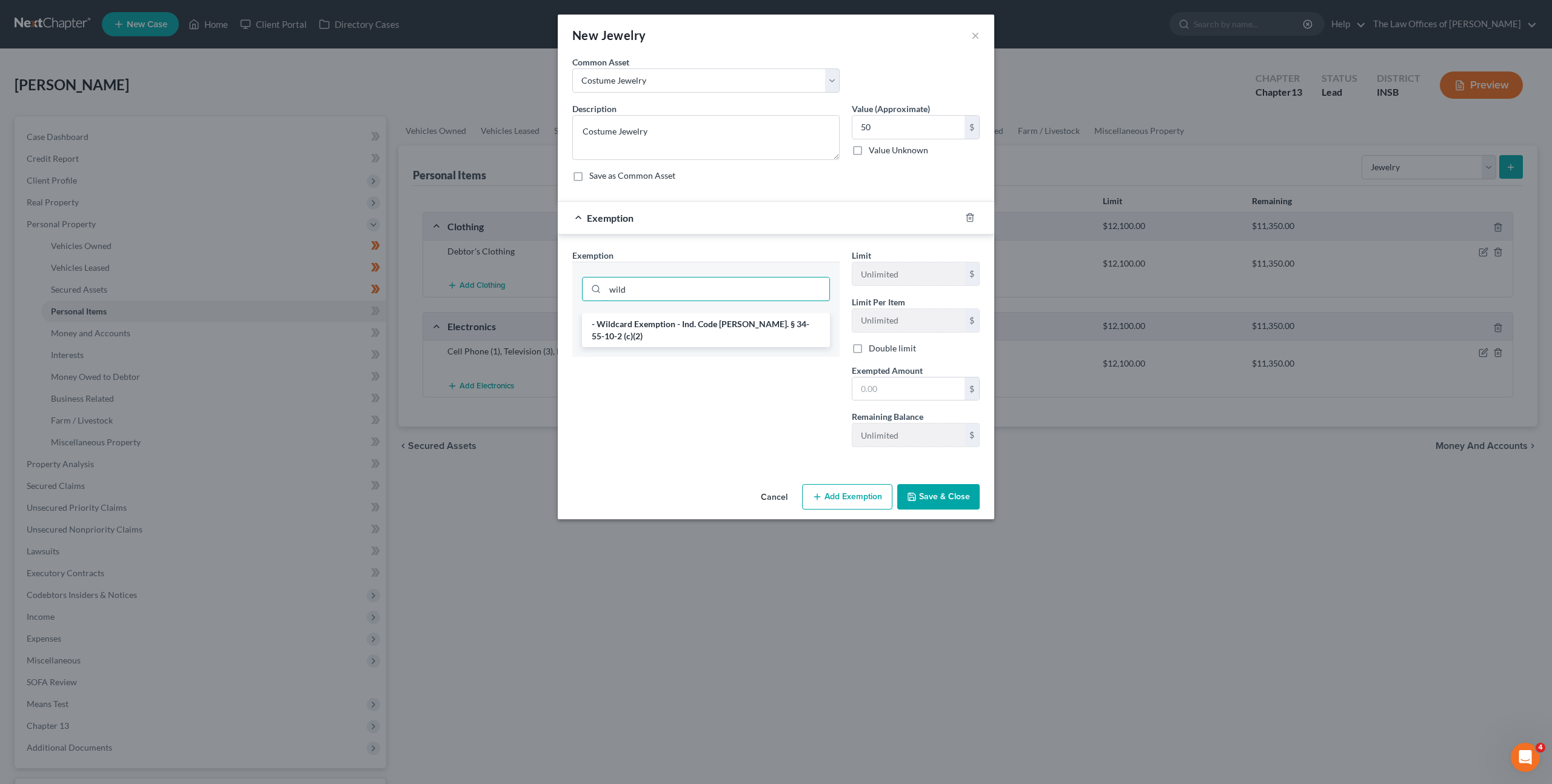
type input "wild"
click at [696, 307] on div "wild" at bounding box center [706, 288] width 268 height 52
click at [745, 328] on li "- Wildcard Exemption - Ind. Code [PERSON_NAME]. § 34-55-10-2 (c)(2)" at bounding box center [706, 331] width 248 height 34
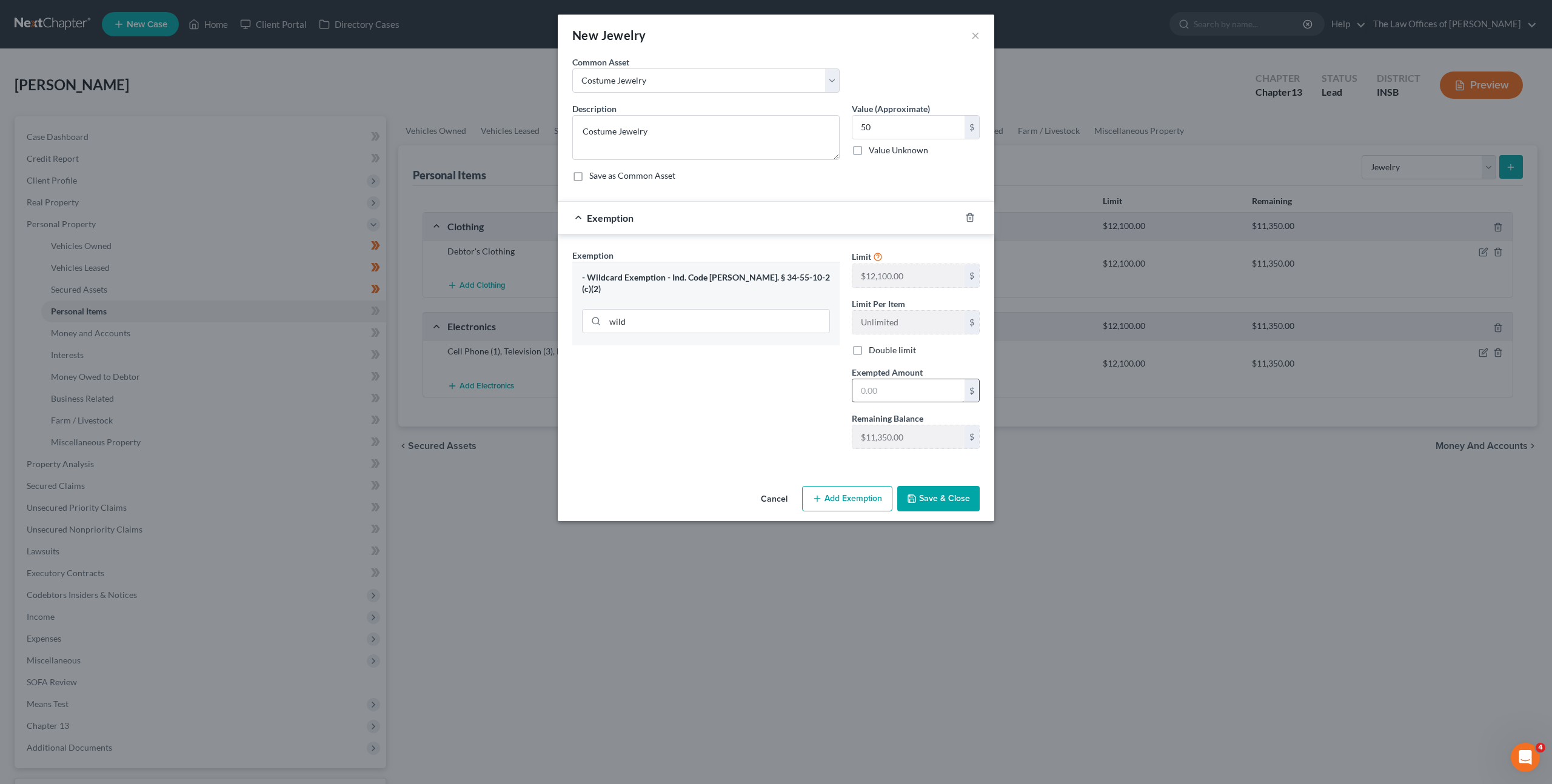
drag, startPoint x: 885, startPoint y: 375, endPoint x: 894, endPoint y: 388, distance: 15.8
click at [886, 379] on div "Exempted Amount * $" at bounding box center [915, 385] width 140 height 37
click at [894, 388] on input "text" at bounding box center [908, 391] width 112 height 23
type input "50"
click at [919, 482] on div "Cancel Add Exemption Save & Close" at bounding box center [776, 501] width 436 height 40
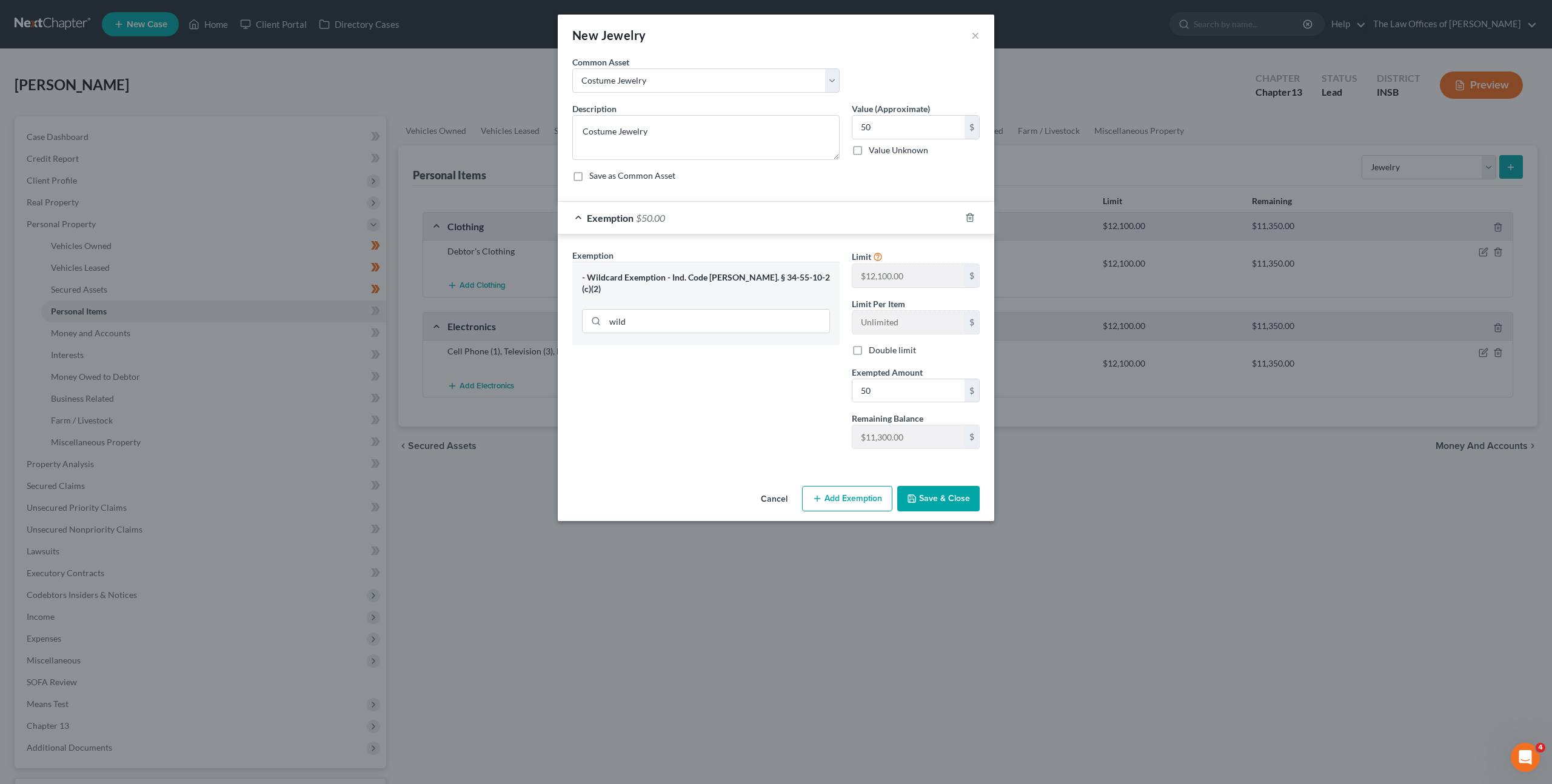
drag, startPoint x: 910, startPoint y: 501, endPoint x: 993, endPoint y: 461, distance: 92.1
click at [910, 501] on icon "button" at bounding box center [912, 499] width 10 height 10
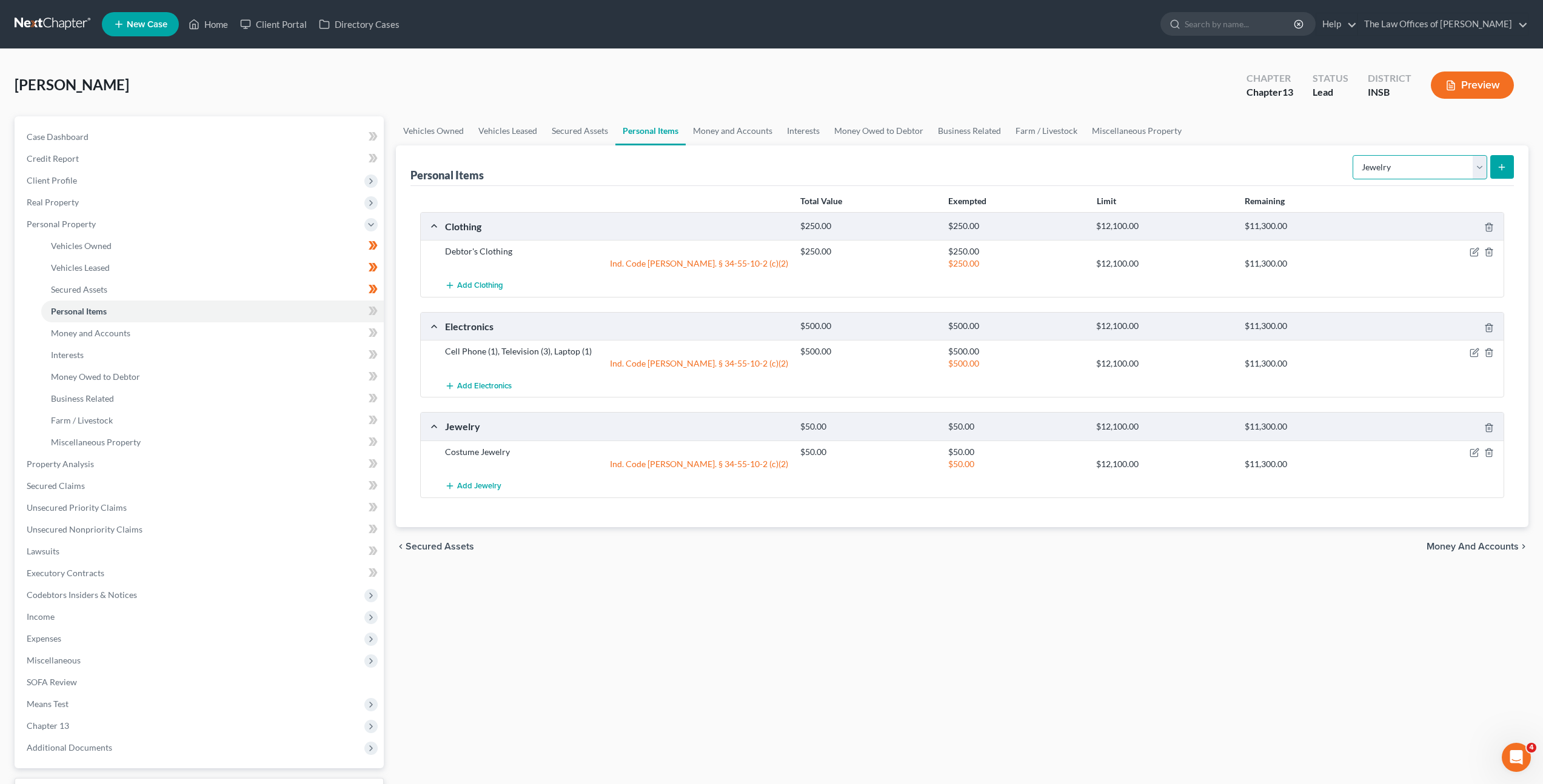
click at [1412, 167] on select "Select Item Type Clothing Collectibles Of Value Electronics Firearms Household …" at bounding box center [1420, 167] width 135 height 24
select select "pets"
click at [1354, 155] on select "Select Item Type Clothing Collectibles Of Value Electronics Firearms Household …" at bounding box center [1420, 167] width 135 height 24
click at [1514, 165] on div "Personal Items Select Item Type Clothing Collectibles Of Value Electronics Fire…" at bounding box center [962, 336] width 1133 height 382
click at [1517, 169] on div "Personal Items Select Item Type Clothing Collectibles Of Value Electronics Fire…" at bounding box center [962, 336] width 1133 height 382
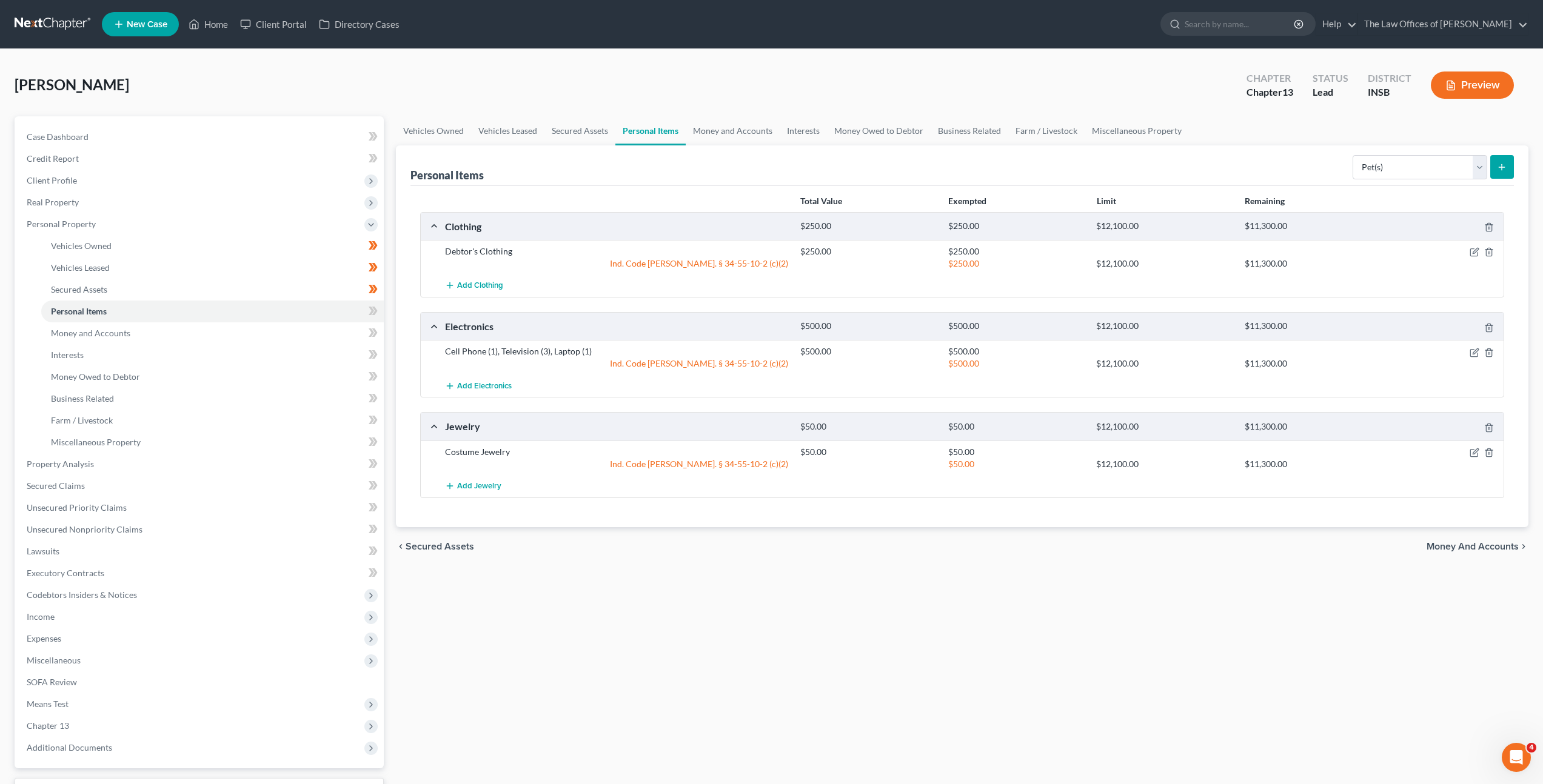
click at [1512, 170] on button "submit" at bounding box center [1502, 166] width 24 height 24
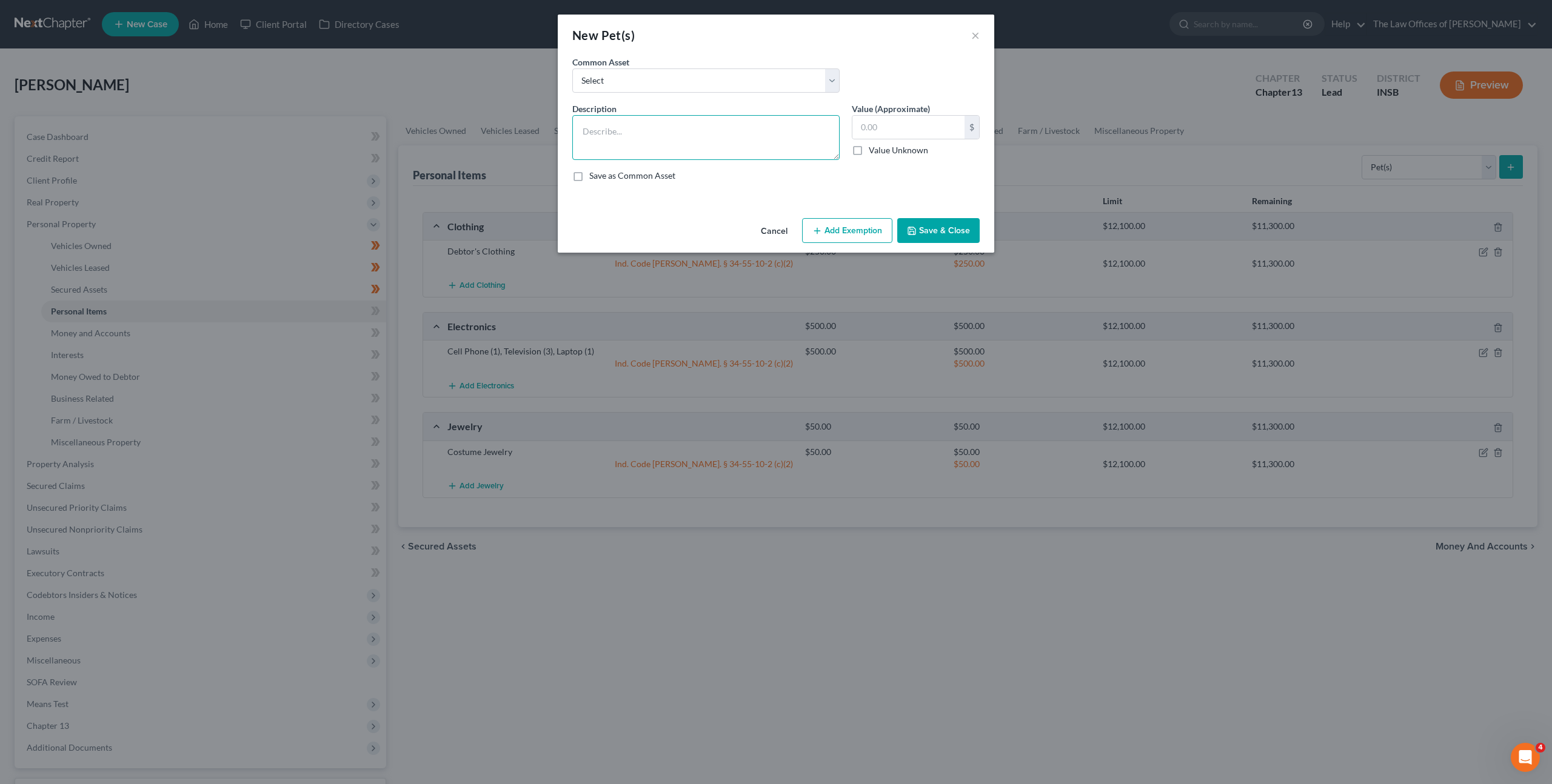
drag, startPoint x: 652, startPoint y: 135, endPoint x: 823, endPoint y: 130, distance: 171.1
click at [660, 133] on textarea at bounding box center [706, 137] width 268 height 45
click at [609, 129] on textarea "Dog (1) Cat (2)" at bounding box center [706, 137] width 268 height 45
type textarea "Dog (1), Cat (2)"
drag, startPoint x: 728, startPoint y: 184, endPoint x: 740, endPoint y: 184, distance: 12.0
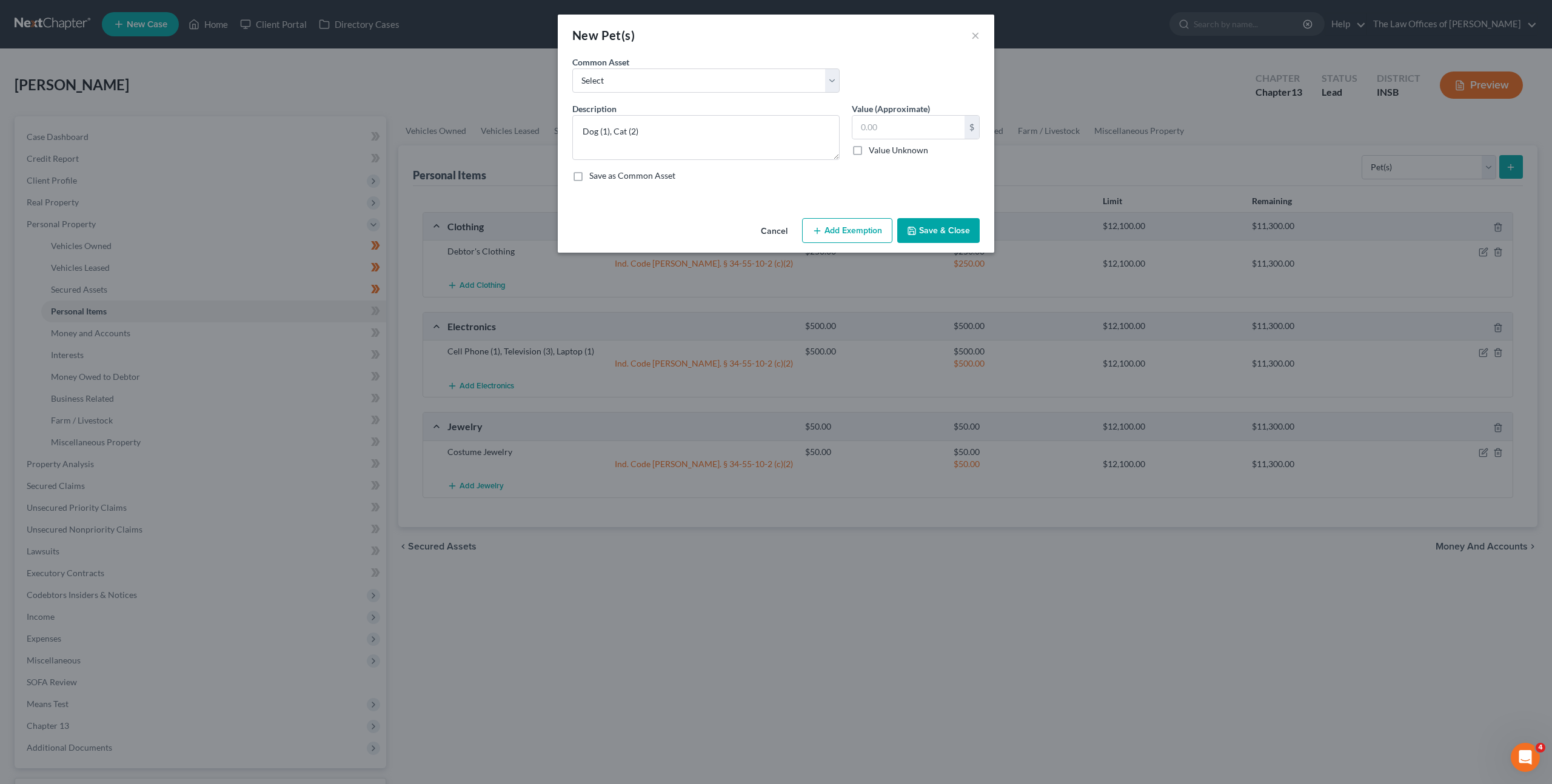
click at [729, 184] on div "Description * Dog (1), Cat (2) Value (Approximate) $ Value Unknown Balance Unde…" at bounding box center [775, 147] width 419 height 89
click at [923, 223] on button "Save & Close" at bounding box center [939, 230] width 83 height 25
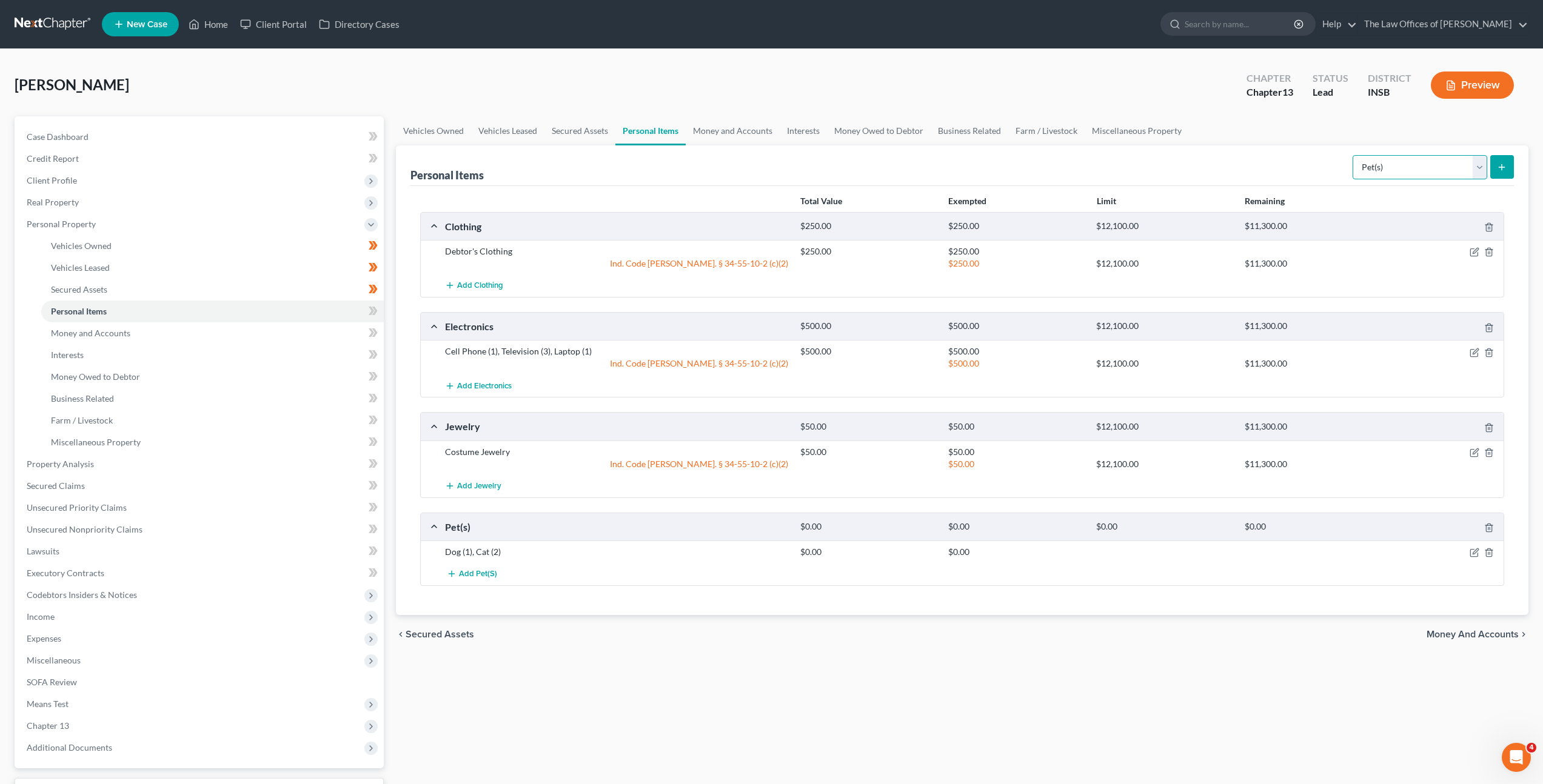
click at [1440, 161] on select "Select Item Type Clothing Collectibles Of Value Electronics Firearms Household …" at bounding box center [1420, 167] width 135 height 24
click at [1354, 155] on select "Select Item Type Clothing Collectibles Of Value Electronics Firearms Household …" at bounding box center [1420, 167] width 135 height 24
click at [1250, 158] on div "Personal Items Select Item Type Clothing Collectibles Of Value Electronics Fire…" at bounding box center [962, 165] width 1104 height 41
click at [1378, 166] on select "Select Item Type Clothing Collectibles Of Value Electronics Firearms Household …" at bounding box center [1420, 167] width 135 height 24
select select "household_goods"
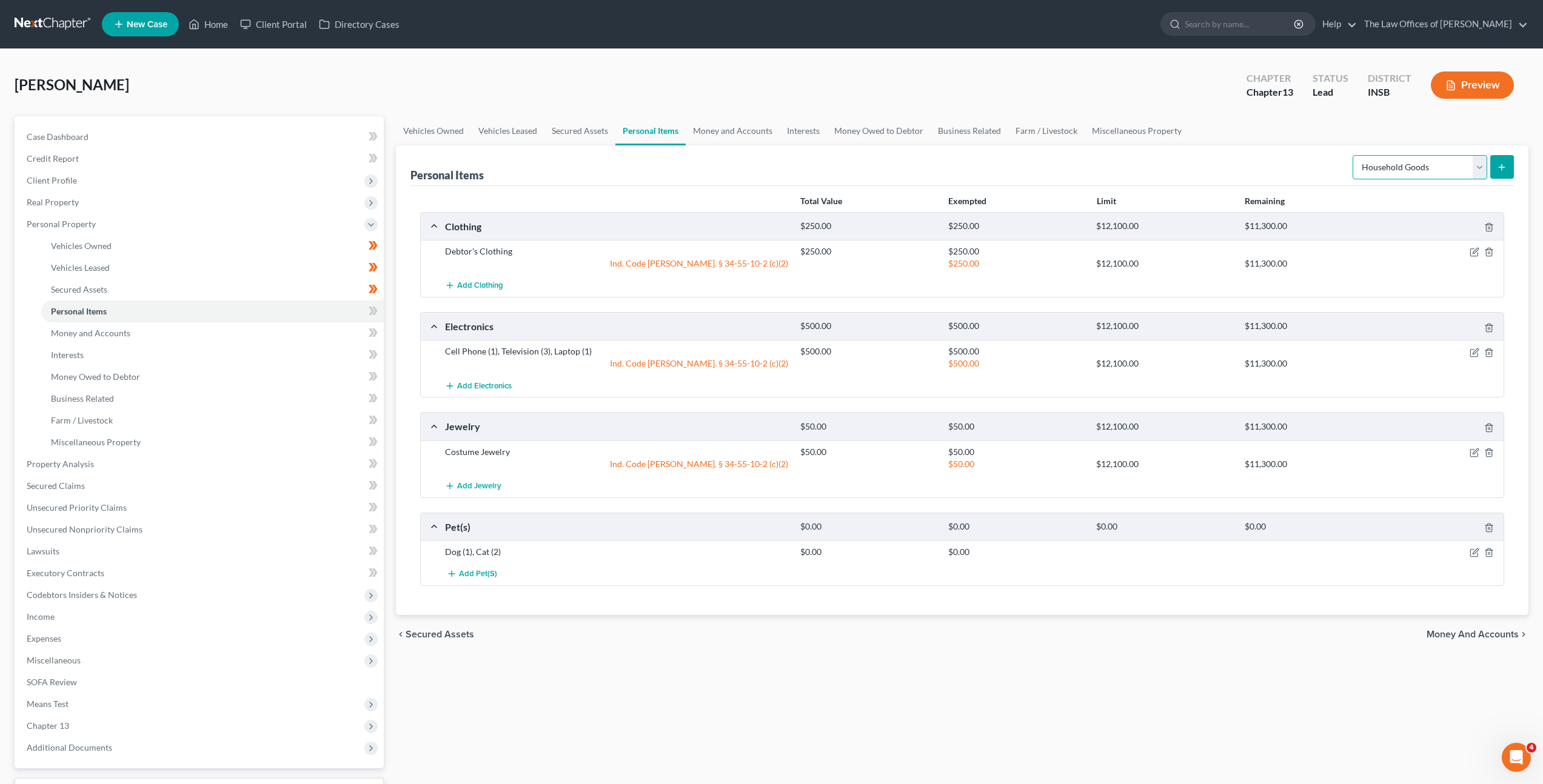
click at [1354, 155] on select "Select Item Type Clothing Collectibles Of Value Electronics Firearms Household …" at bounding box center [1420, 167] width 135 height 24
click at [1500, 161] on button "submit" at bounding box center [1502, 166] width 24 height 24
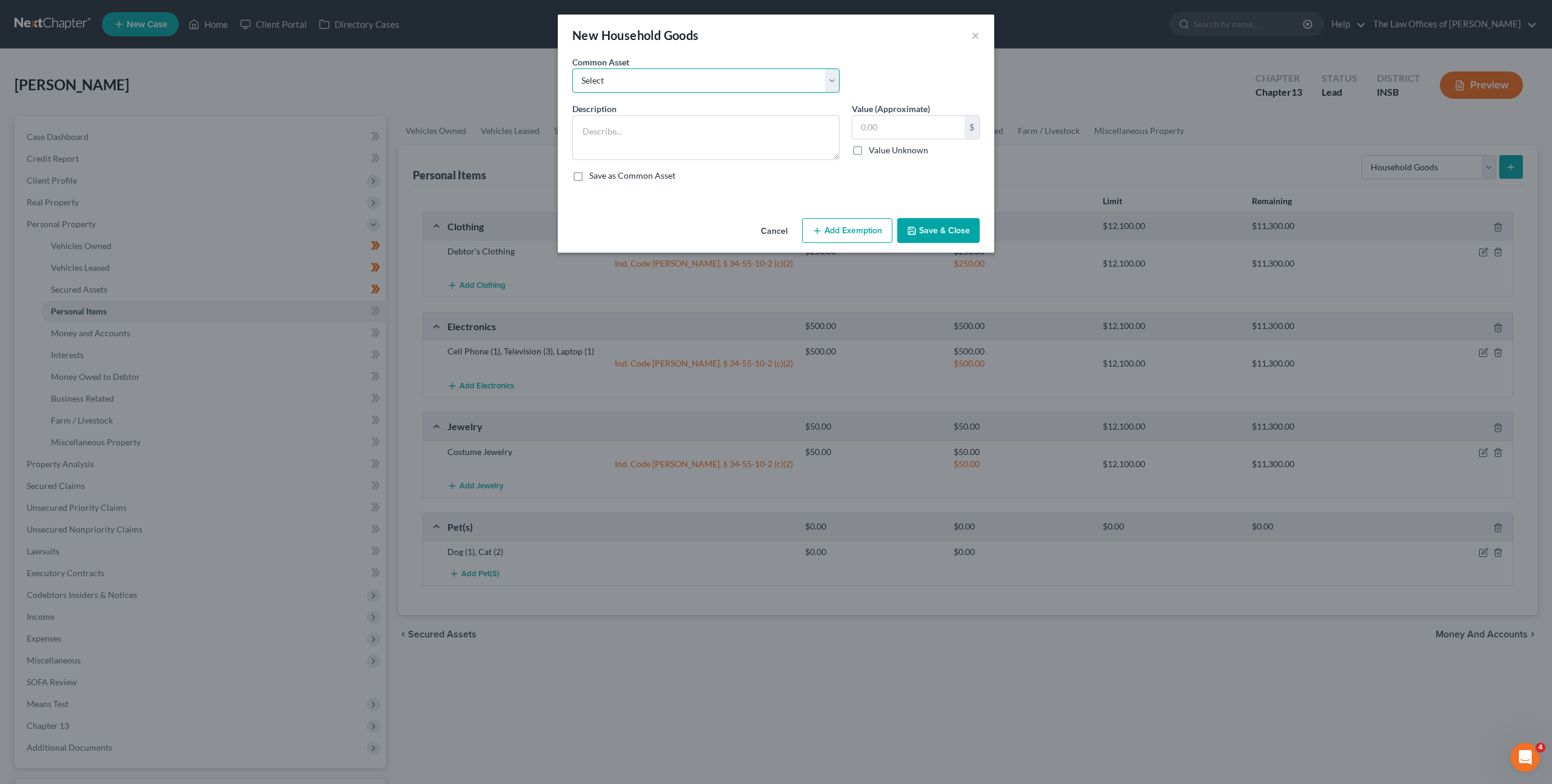
click at [816, 79] on select "Select Living Room Suite, Dining Room Suite, Bedroom Suite, Washer, Dryer, Refr…" at bounding box center [706, 80] width 268 height 24
select select "0"
click at [572, 68] on select "Select Living Room Suite, Dining Room Suite, Bedroom Suite, Washer, Dryer, Refr…" at bounding box center [706, 80] width 268 height 24
type textarea "Living Room Suite, Dining Room Suite, Bedroom Suite, Washer, Dryer, Refrigerato…"
type input "300.00"
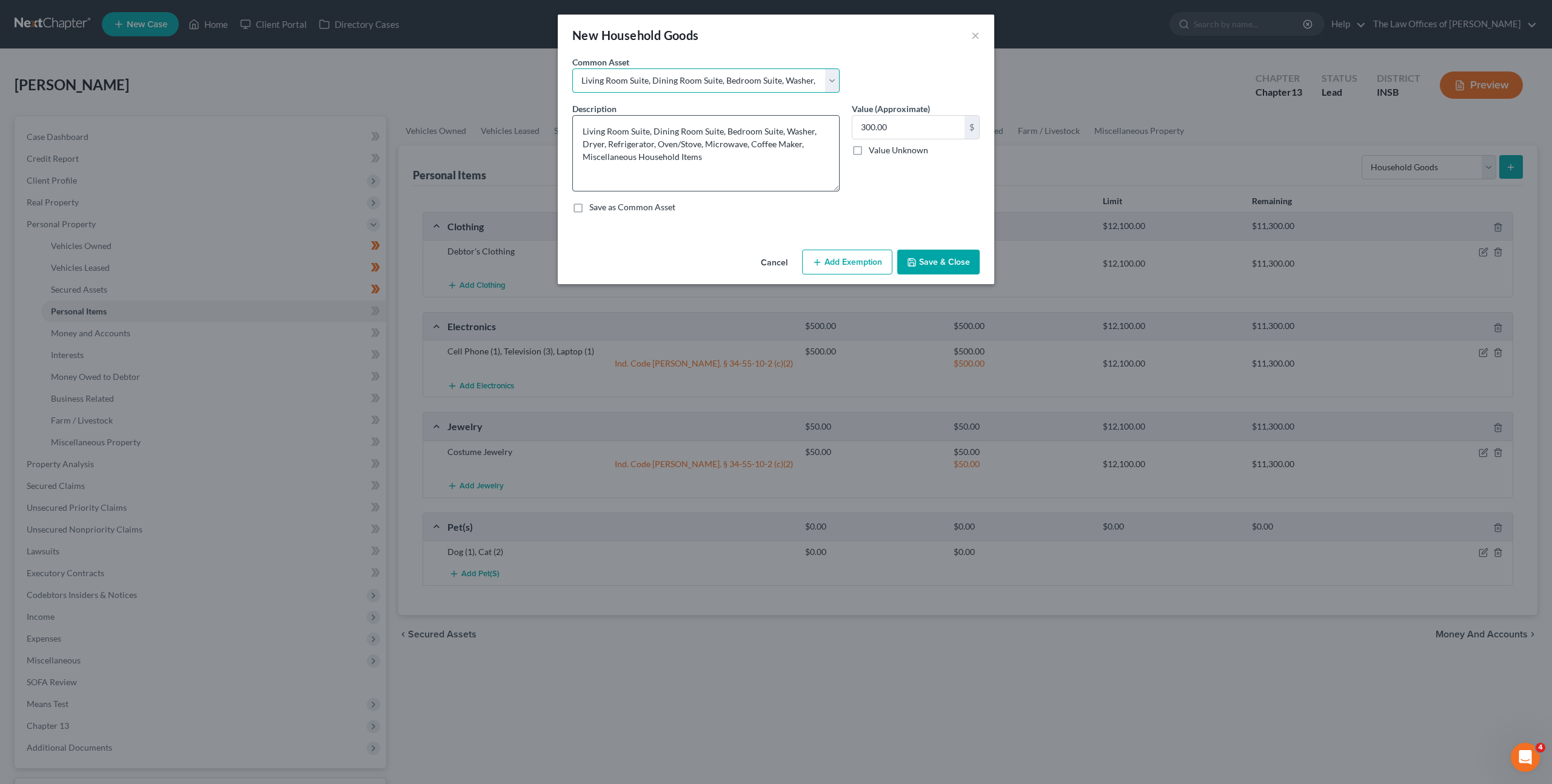
drag, startPoint x: 835, startPoint y: 157, endPoint x: 834, endPoint y: 186, distance: 29.0
click at [835, 188] on textarea "Living Room Suite, Dining Room Suite, Bedroom Suite, Washer, Dryer, Refrigerato…" at bounding box center [706, 153] width 268 height 76
click at [778, 131] on textarea "Living Room Suite, Dining Room Suite, Bedroom Suite, Washer, Dryer, Refrigerato…" at bounding box center [706, 152] width 268 height 75
drag, startPoint x: 606, startPoint y: 142, endPoint x: 581, endPoint y: 143, distance: 25.0
click at [581, 143] on textarea "Living Room Suite, Dining Room Suite, Bedroom Suite (3), Washer, Dryer, Refrige…" at bounding box center [706, 152] width 268 height 75
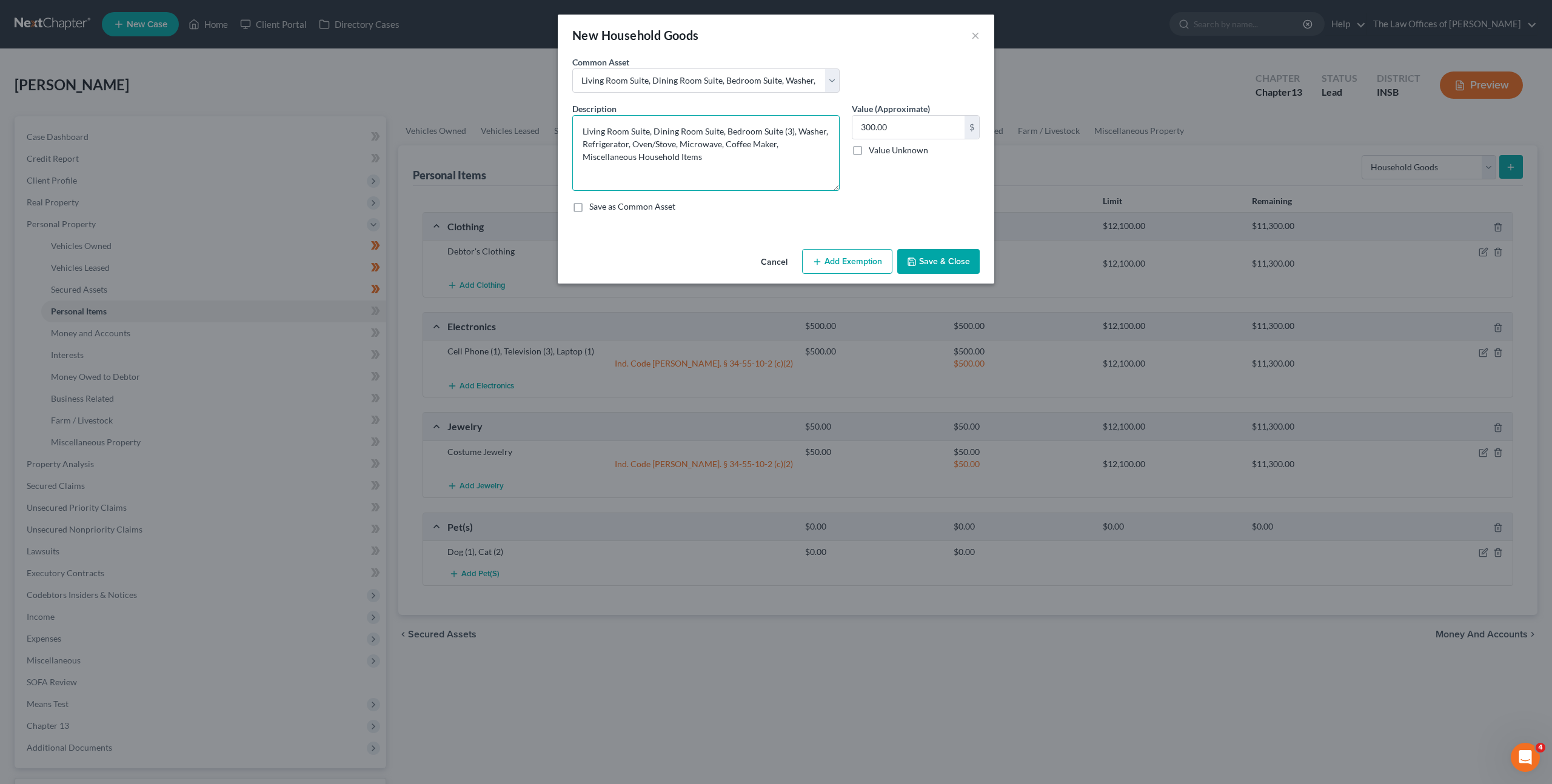
drag, startPoint x: 778, startPoint y: 143, endPoint x: 821, endPoint y: 142, distance: 43.0
click at [778, 143] on textarea "Living Room Suite, Dining Room Suite, Bedroom Suite (3), Washer, Refrigerator, …" at bounding box center [706, 152] width 268 height 75
type textarea "Living Room Suite, Dining Room Suite, Bedroom Suite (3), Washer, Refrigerator, …"
click at [919, 130] on input "300.00" at bounding box center [908, 127] width 112 height 23
type input "2,800"
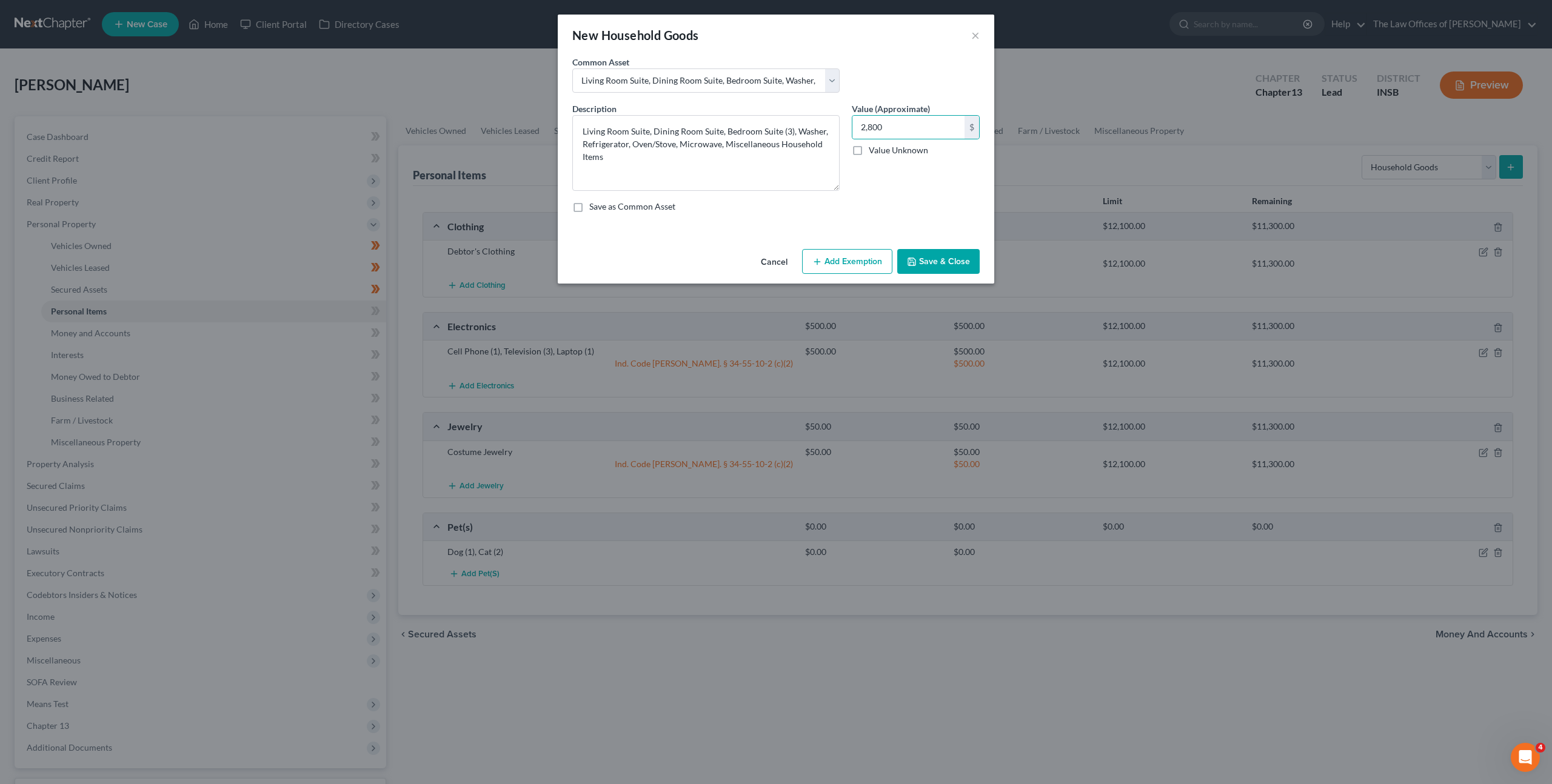
click at [823, 227] on div "An exemption set must first be selected from the Filing Information section. Co…" at bounding box center [776, 150] width 436 height 189
click at [834, 251] on button "Add Exemption" at bounding box center [847, 261] width 90 height 25
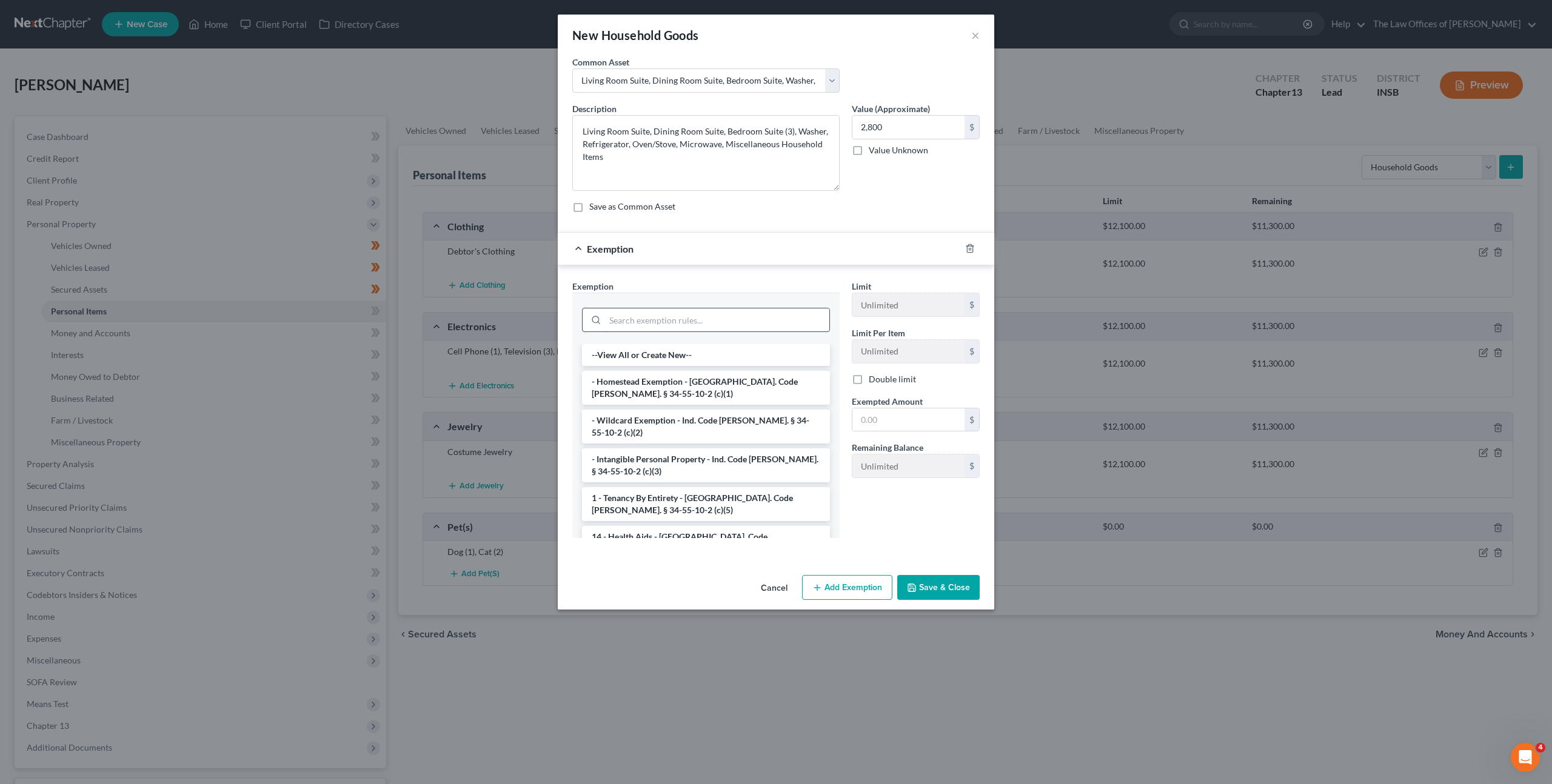
click at [720, 320] on input "search" at bounding box center [717, 320] width 225 height 23
type input "h"
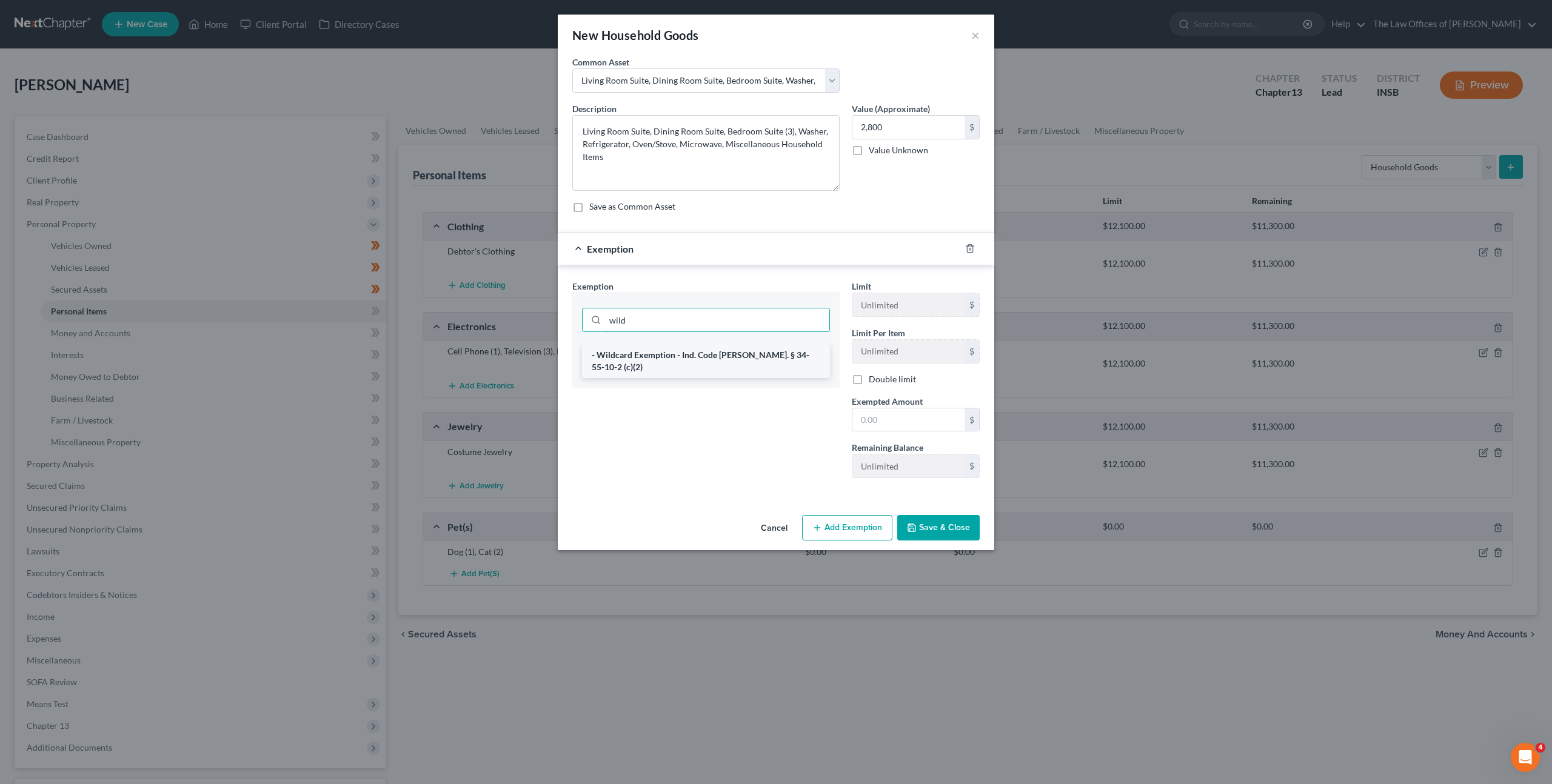
type input "wild"
click at [705, 349] on li "- Wildcard Exemption - Ind. Code [PERSON_NAME]. § 34-55-10-2 (c)(2)" at bounding box center [706, 362] width 248 height 34
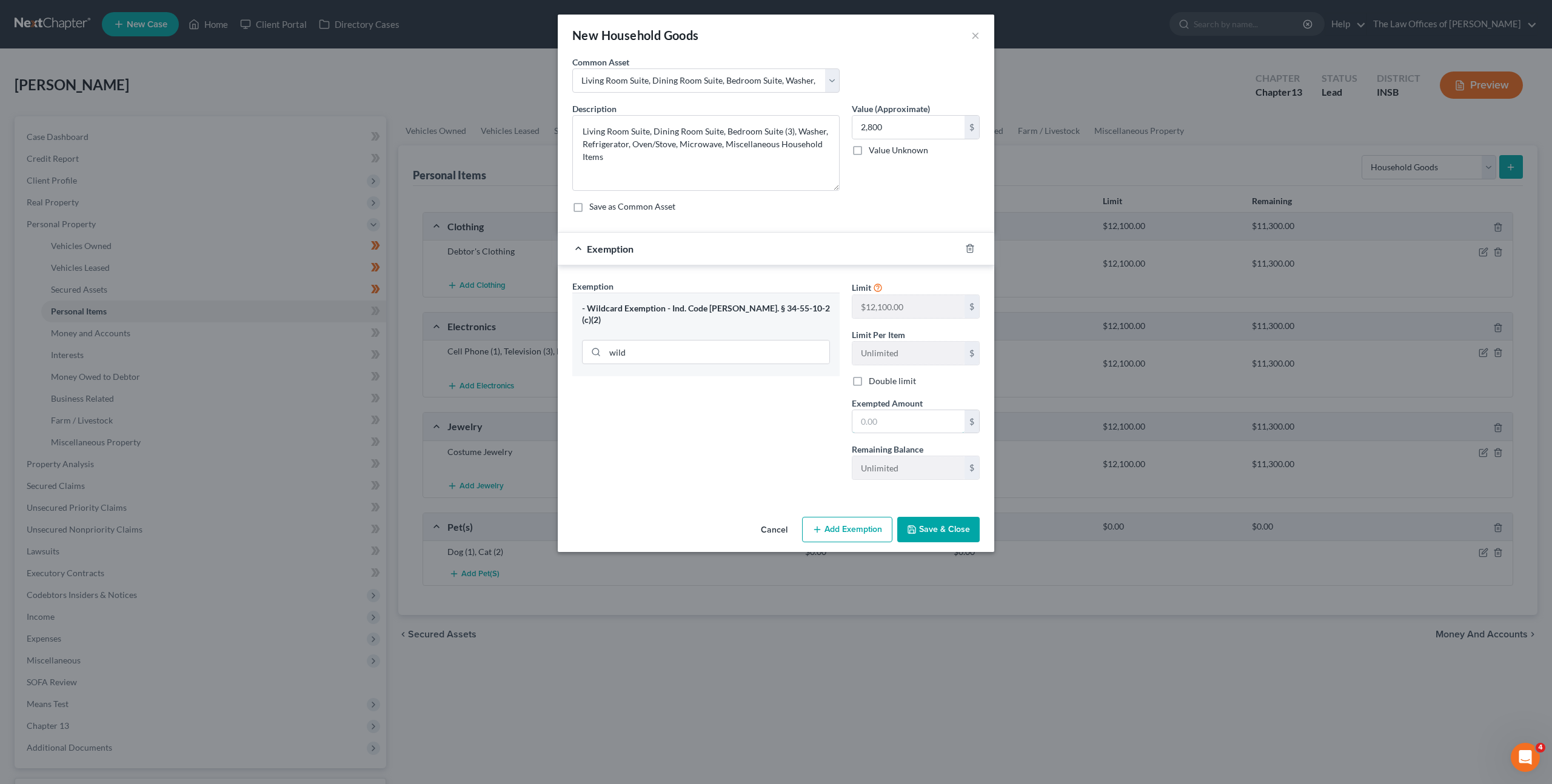
click at [868, 419] on input "text" at bounding box center [908, 422] width 112 height 23
type input "2,800"
click at [914, 530] on icon "button" at bounding box center [912, 529] width 10 height 10
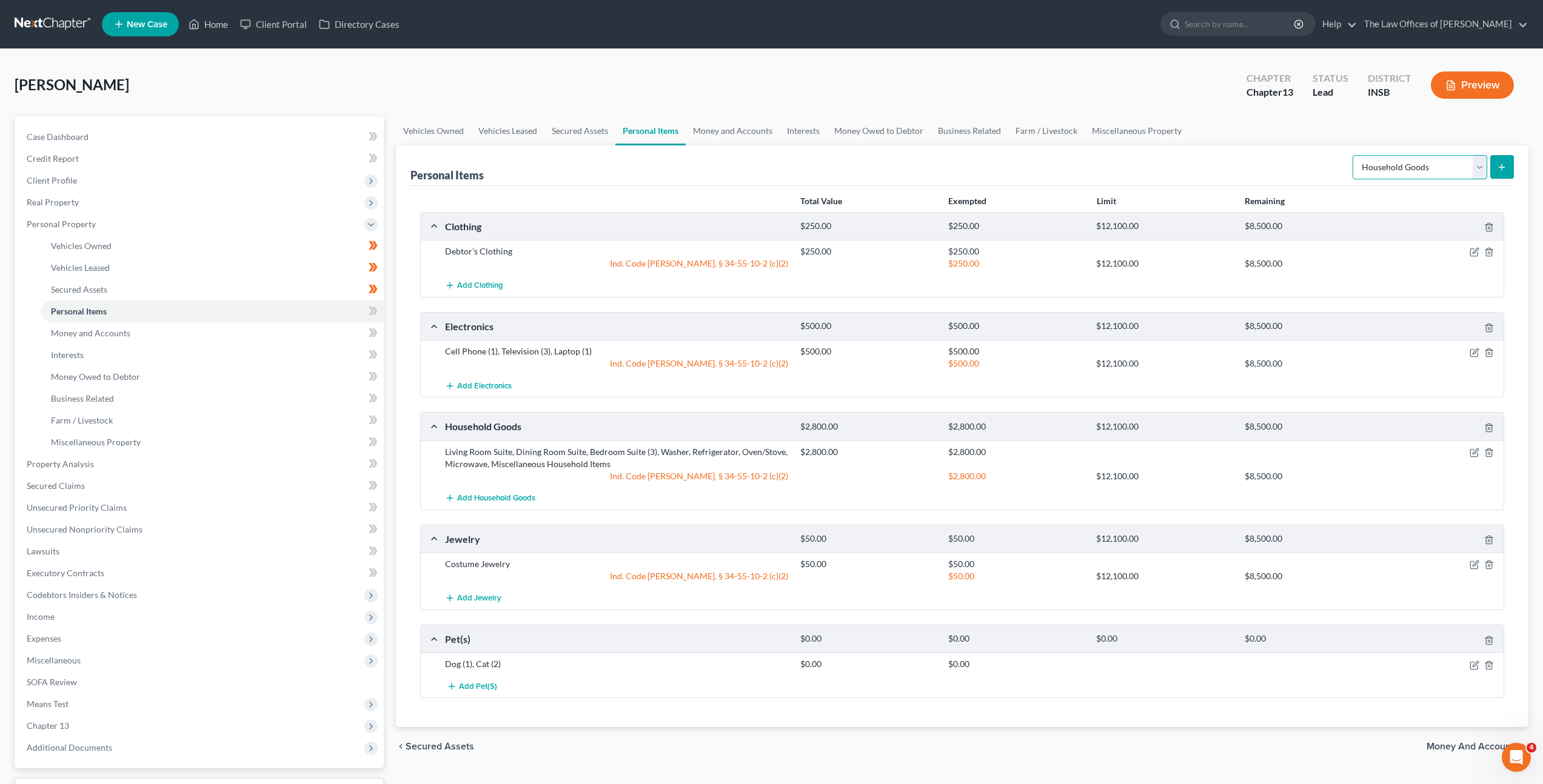
click at [1380, 164] on select "Select Item Type Clothing Collectibles Of Value Electronics Firearms Household …" at bounding box center [1420, 167] width 135 height 24
select select "other"
click at [1354, 155] on select "Select Item Type Clothing Collectibles Of Value Electronics Firearms Household …" at bounding box center [1420, 167] width 135 height 24
click at [1494, 165] on button "submit" at bounding box center [1502, 166] width 24 height 24
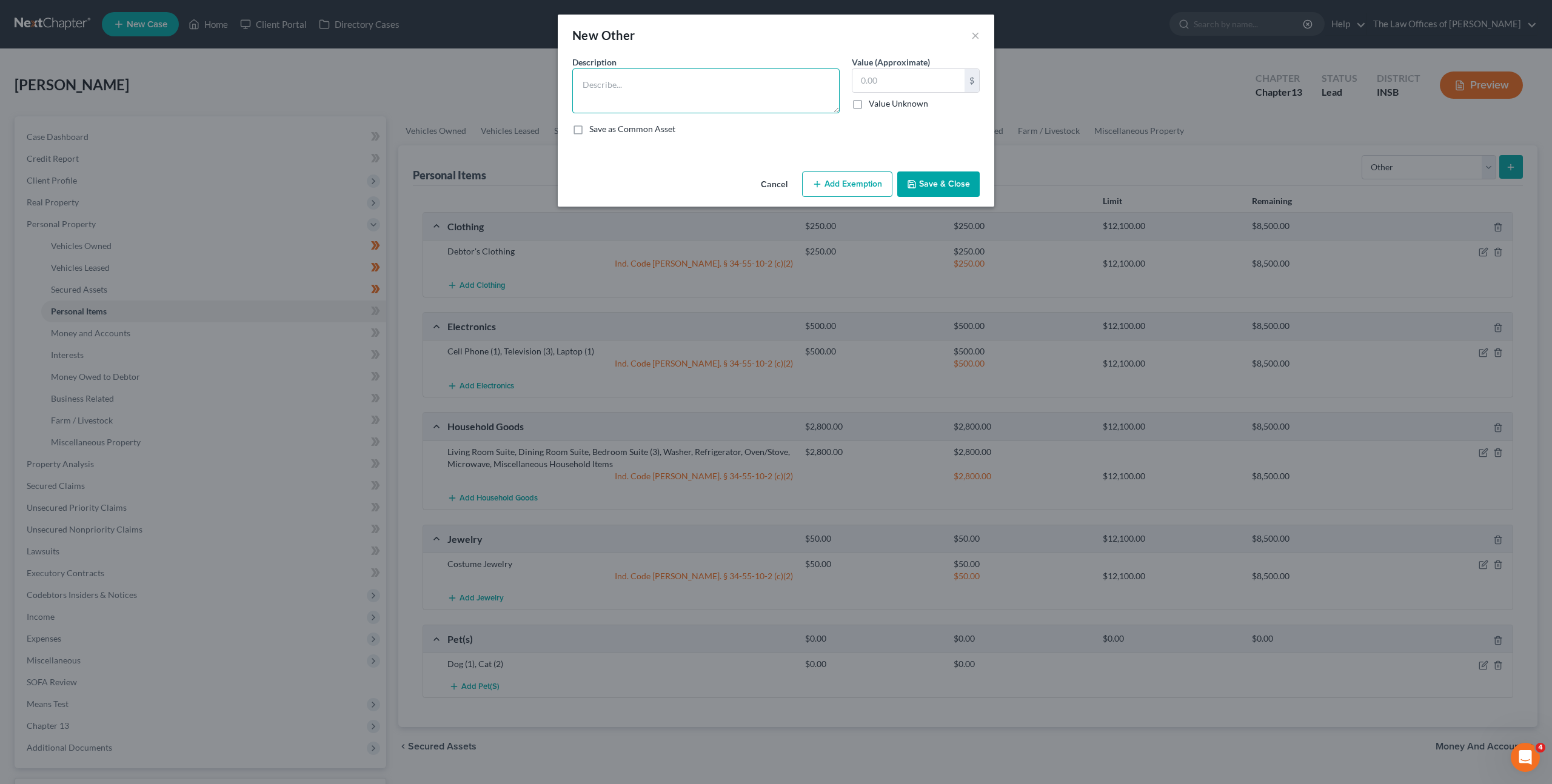
click at [761, 88] on textarea at bounding box center [706, 90] width 268 height 45
type textarea "Toolbox(2)"
click at [920, 81] on input "text" at bounding box center [908, 80] width 112 height 23
type input "800"
drag, startPoint x: 829, startPoint y: 190, endPoint x: 823, endPoint y: 196, distance: 8.5
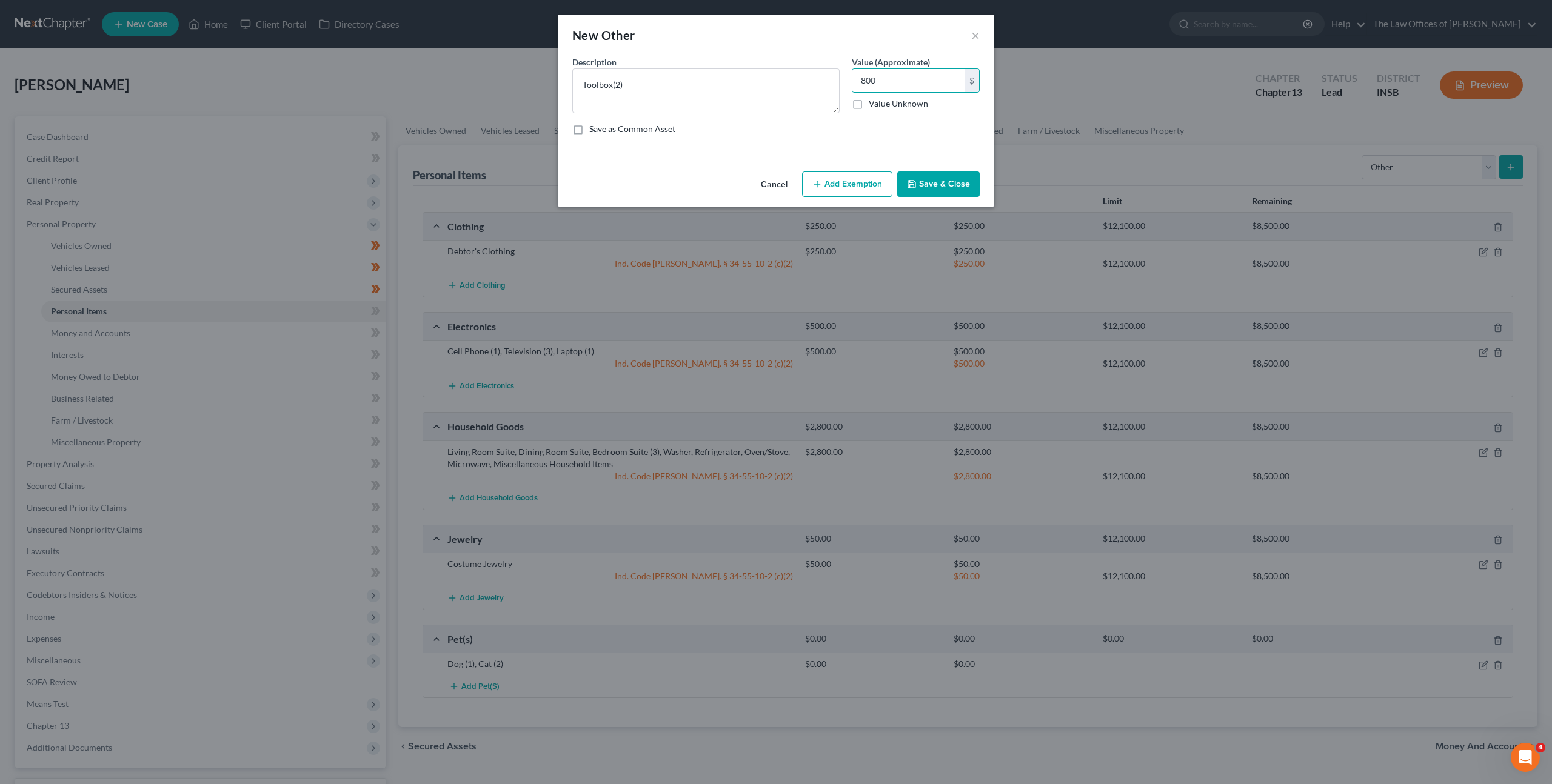
click at [829, 190] on button "Add Exemption" at bounding box center [847, 184] width 90 height 25
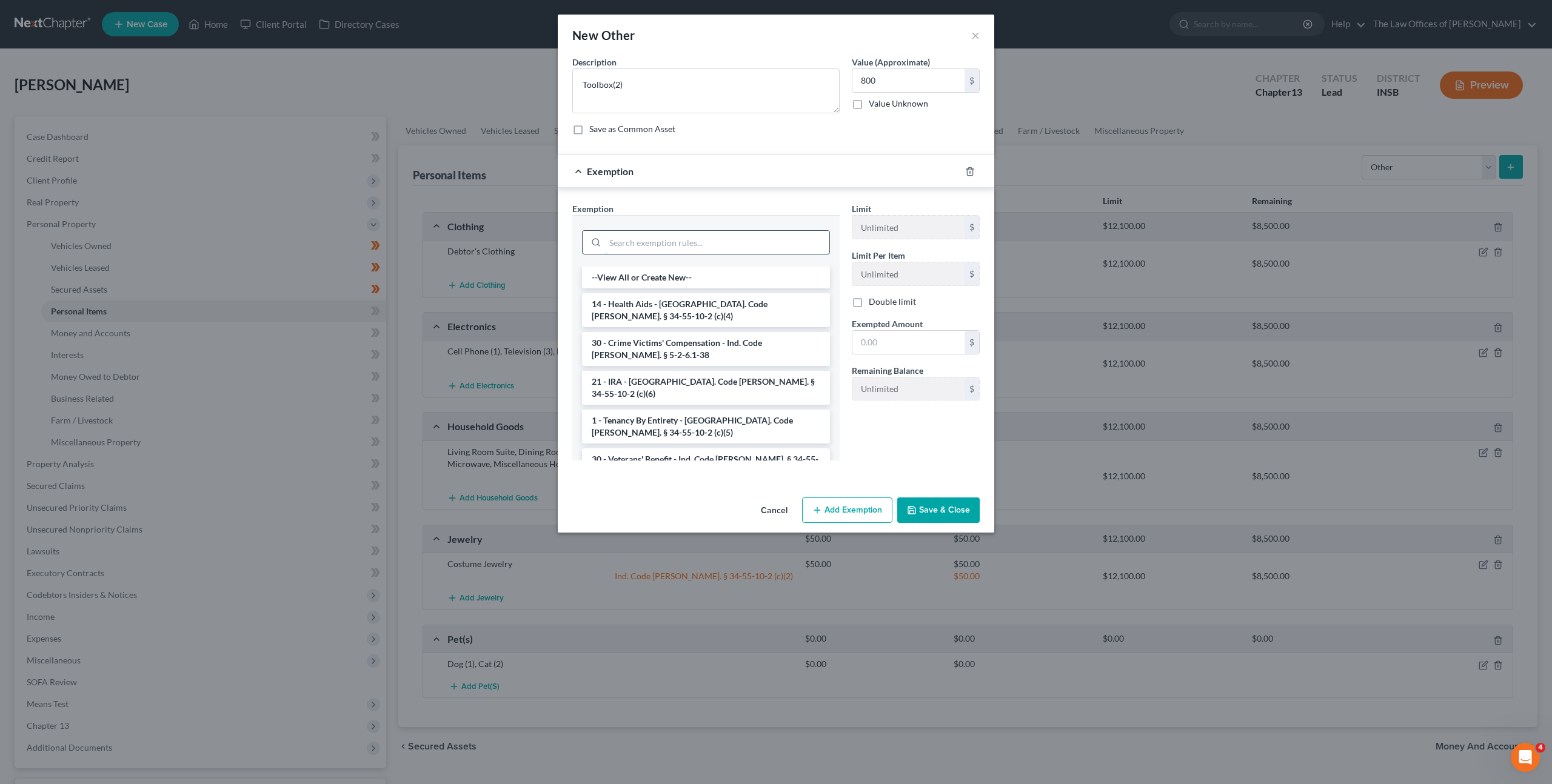
drag, startPoint x: 703, startPoint y: 238, endPoint x: 722, endPoint y: 241, distance: 19.2
click at [703, 238] on input "search" at bounding box center [717, 242] width 225 height 23
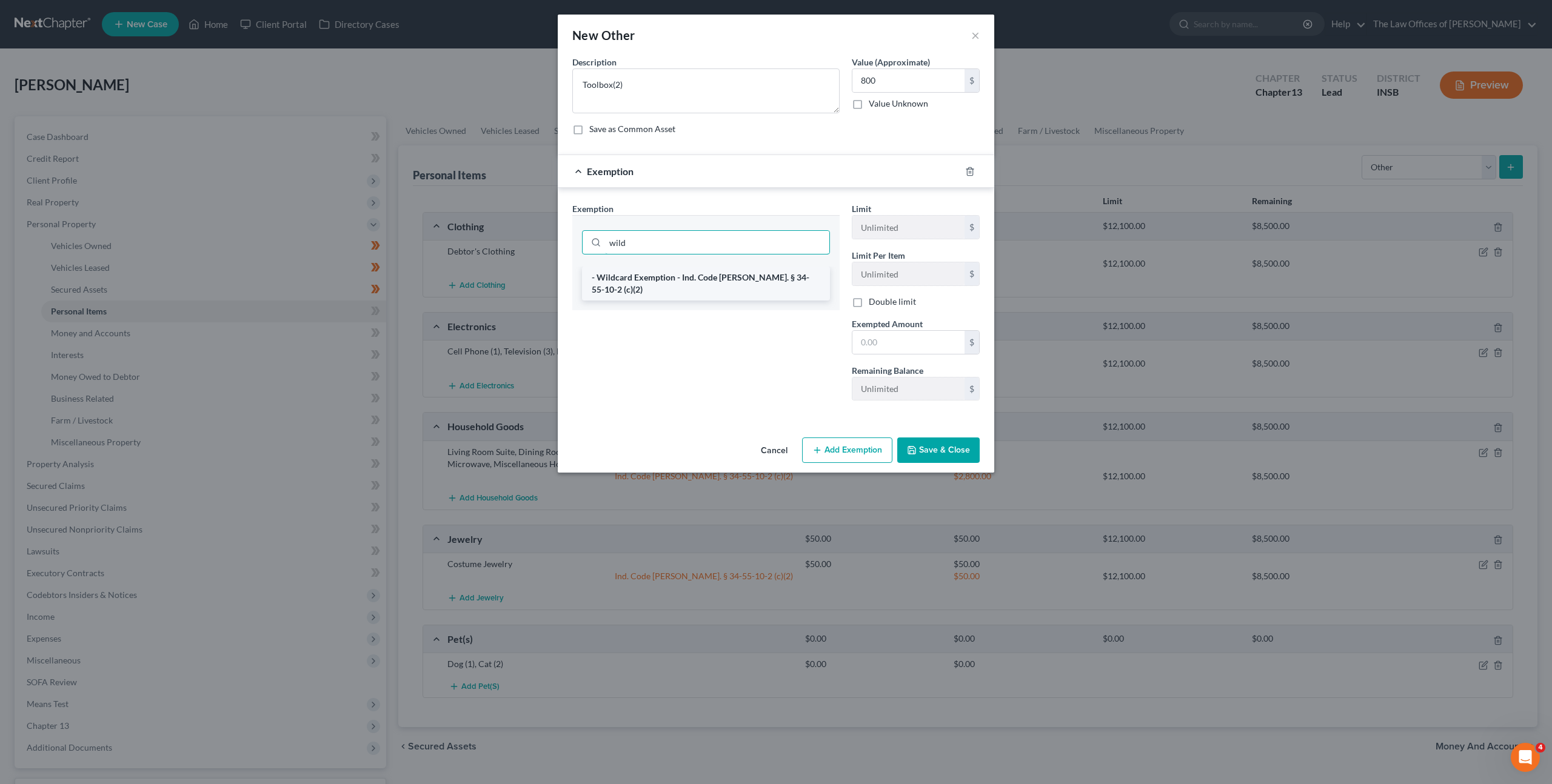
type input "wild"
click at [662, 282] on li "- Wildcard Exemption - Ind. Code [PERSON_NAME]. § 34-55-10-2 (c)(2)" at bounding box center [706, 284] width 248 height 34
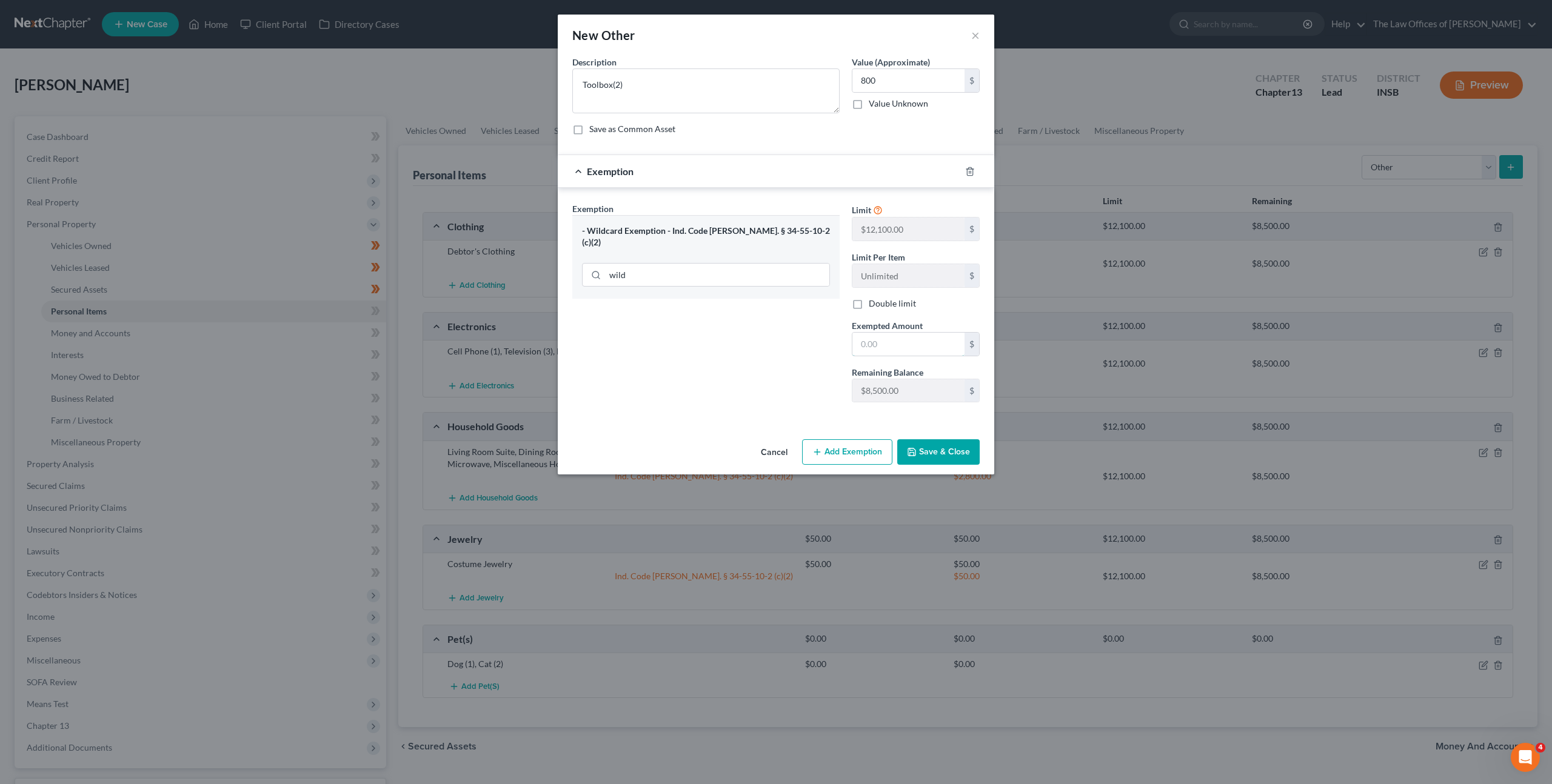
drag, startPoint x: 898, startPoint y: 348, endPoint x: 757, endPoint y: 336, distance: 141.5
click at [896, 347] on input "text" at bounding box center [908, 344] width 112 height 23
type input "800"
click at [739, 311] on div "Exemption Set must be selected for CA. Exemption * - Wildcard Exemption - Ind. …" at bounding box center [705, 307] width 280 height 210
click at [940, 470] on div "Cancel Add Exemption Save & Close" at bounding box center [776, 454] width 436 height 40
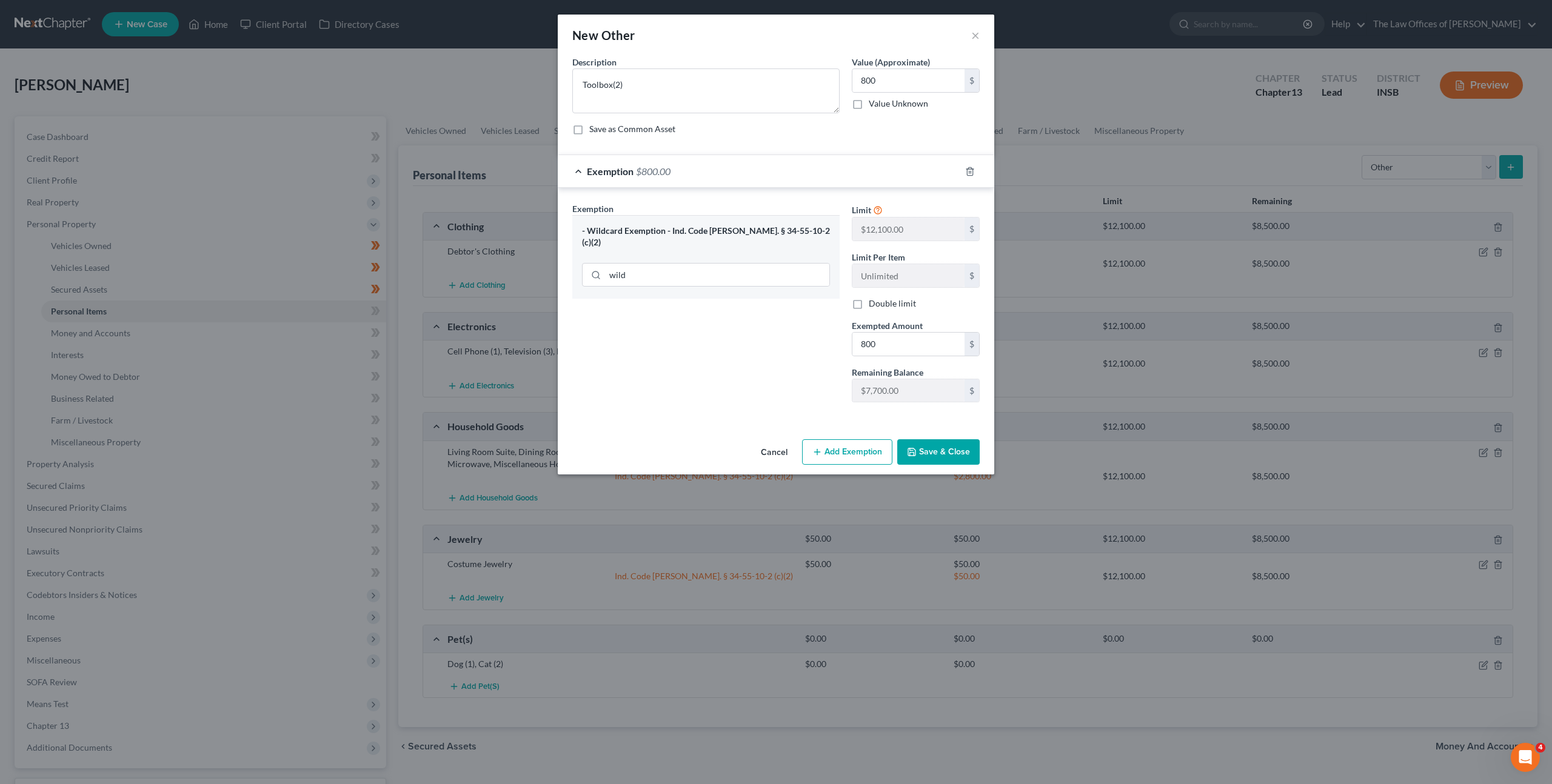
drag, startPoint x: 938, startPoint y: 461, endPoint x: 941, endPoint y: 441, distance: 20.2
click at [937, 455] on button "Save & Close" at bounding box center [939, 452] width 83 height 25
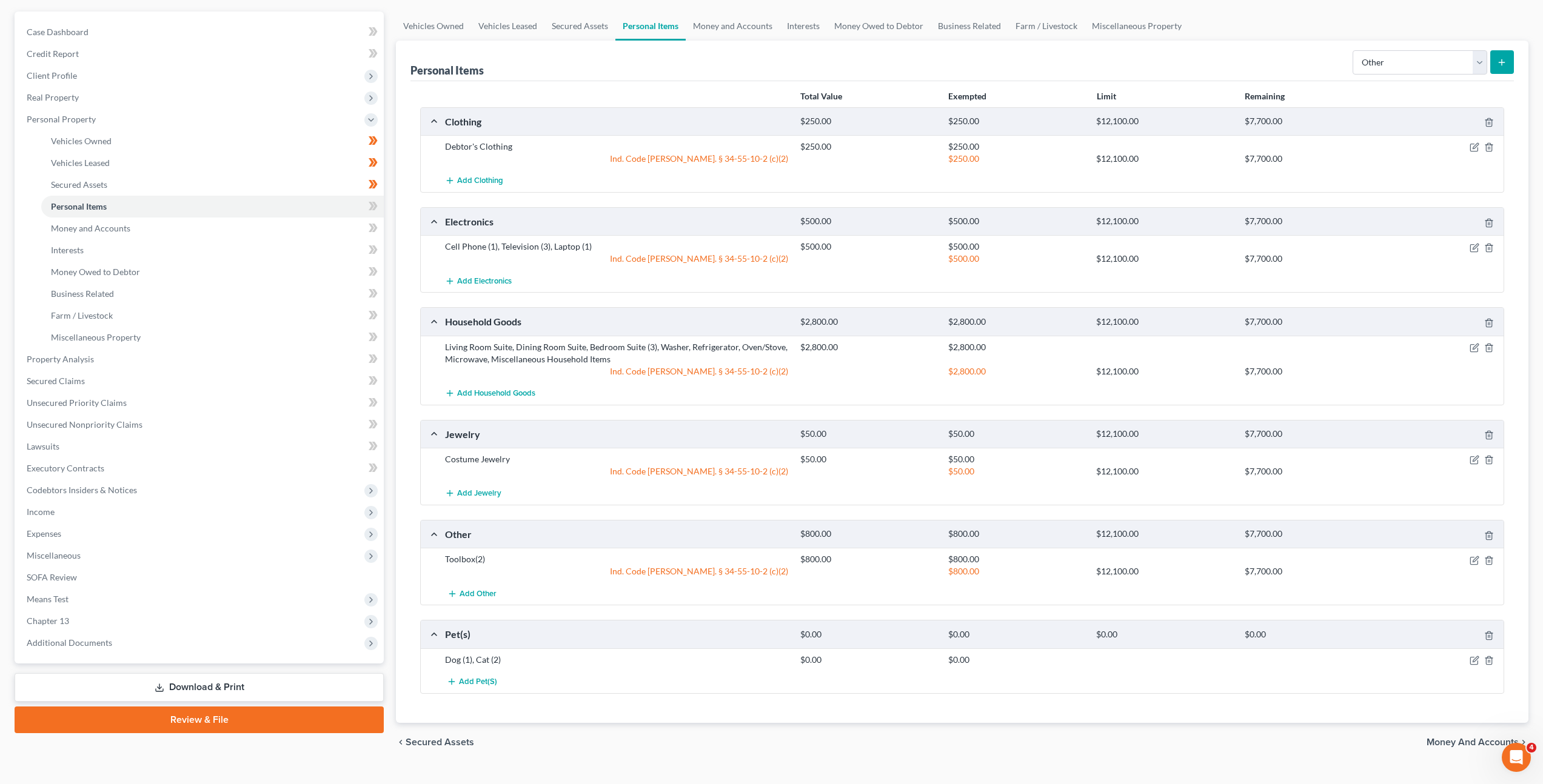
scroll to position [119, 0]
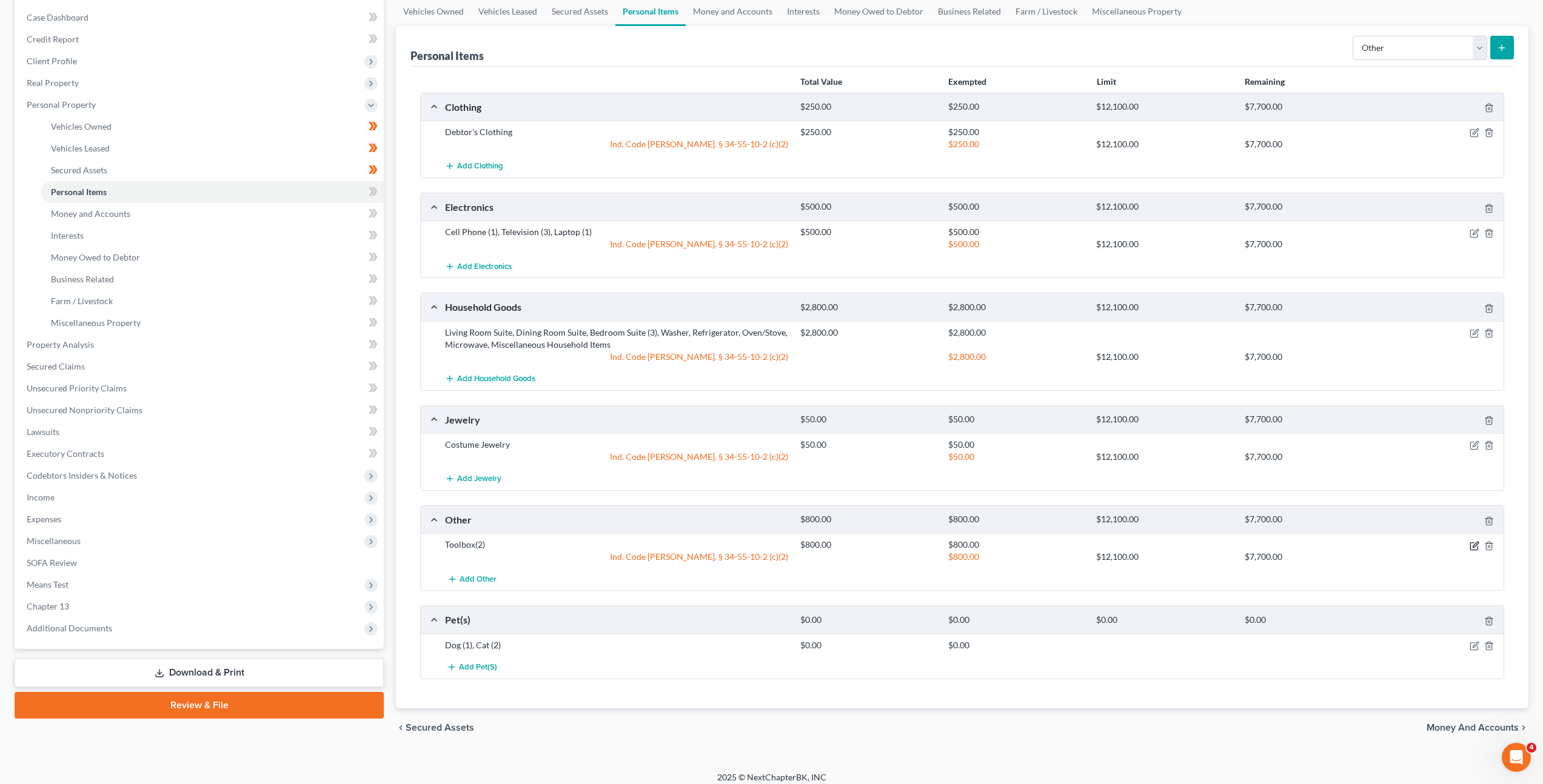
click at [1472, 545] on icon "button" at bounding box center [1474, 546] width 10 height 10
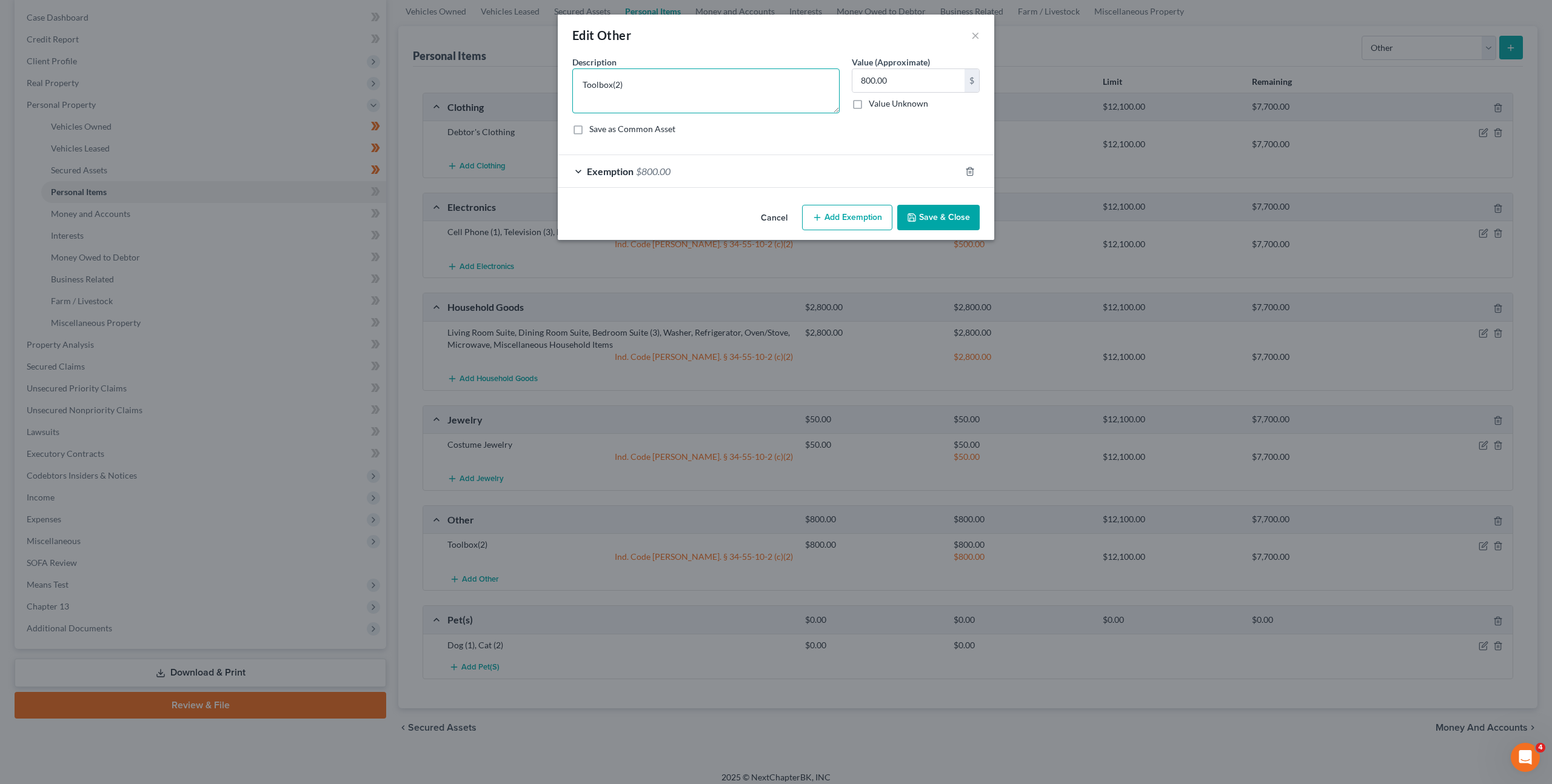
drag, startPoint x: 612, startPoint y: 84, endPoint x: 633, endPoint y: 93, distance: 22.8
click at [612, 84] on textarea "Toolbox(2)" at bounding box center [706, 90] width 268 height 45
type textarea "Toolbox (2)"
click at [950, 211] on button "Save & Close" at bounding box center [939, 217] width 83 height 25
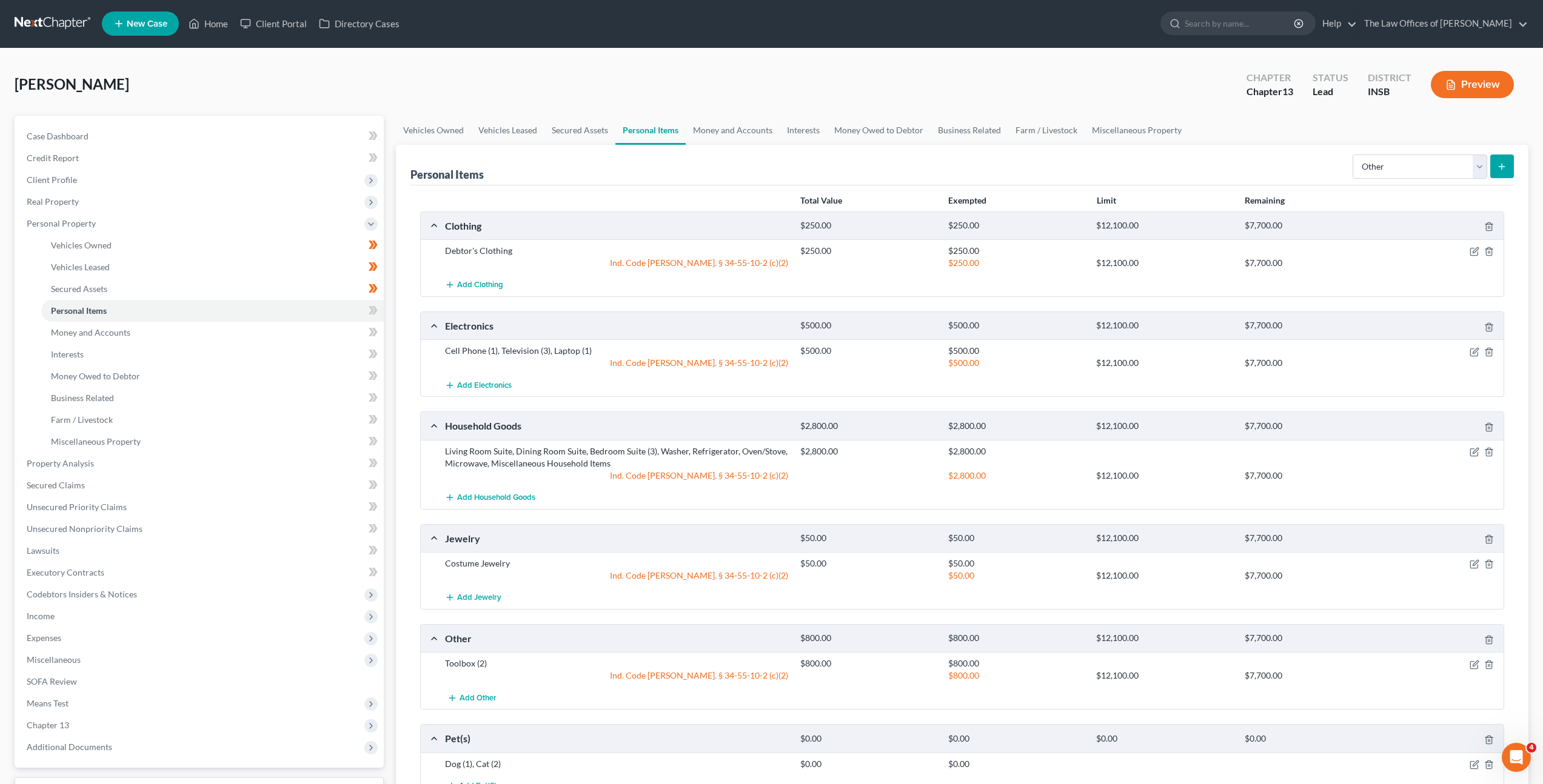
scroll to position [0, 0]
click at [1395, 162] on select "Select Item Type Clothing Collectibles Of Value Electronics Firearms Household …" at bounding box center [1420, 167] width 135 height 24
select select "sports_and_hobby_equipment"
click at [1354, 155] on select "Select Item Type Clothing Collectibles Of Value Electronics Firearms Household …" at bounding box center [1420, 167] width 135 height 24
click at [1500, 169] on icon "submit" at bounding box center [1502, 167] width 10 height 10
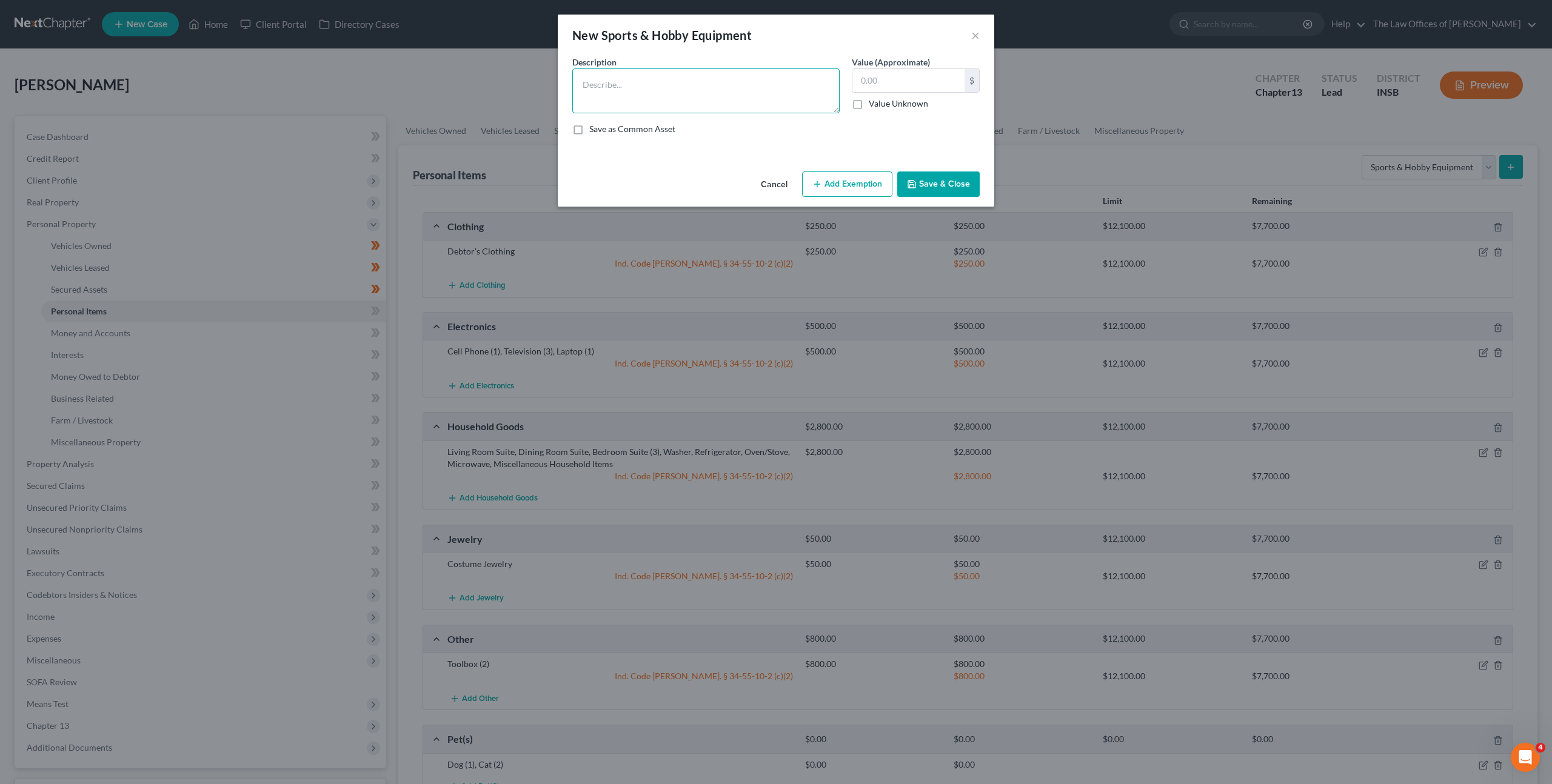
drag, startPoint x: 676, startPoint y: 103, endPoint x: 727, endPoint y: 97, distance: 51.4
click at [683, 103] on textarea at bounding box center [706, 90] width 268 height 45
click at [644, 83] on textarea "Treadmill, Eliptical (1)" at bounding box center [706, 90] width 268 height 45
click at [619, 85] on textarea "Treadmill, Elliptical (1)" at bounding box center [706, 90] width 268 height 45
type textarea "Treadmill (1), Elliptical (1)"
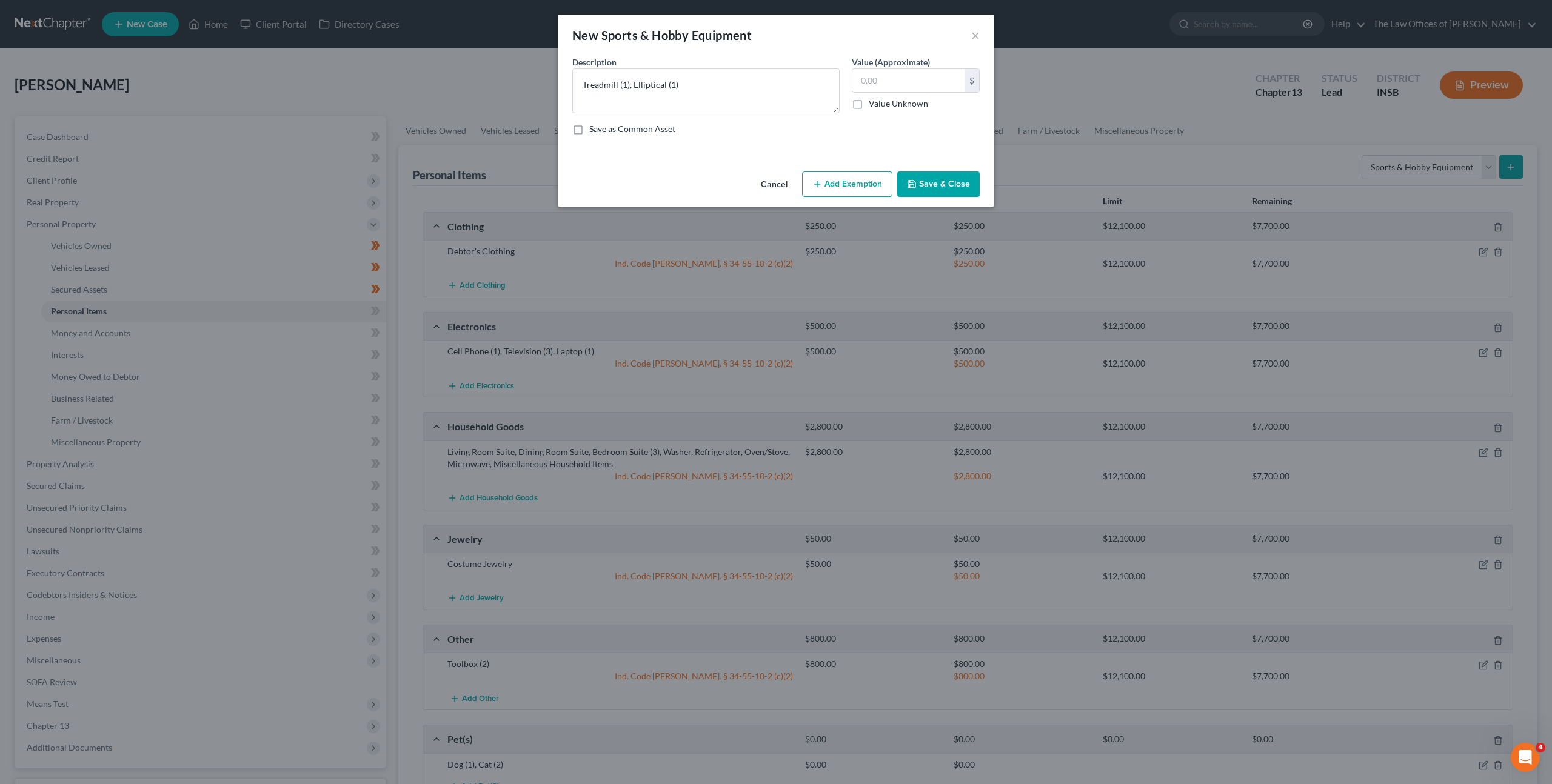
click at [873, 95] on div "$ Value Unknown" at bounding box center [915, 88] width 128 height 41
drag, startPoint x: 884, startPoint y: 87, endPoint x: 910, endPoint y: 90, distance: 26.2
click at [885, 87] on input "text" at bounding box center [908, 80] width 112 height 23
type input "400"
click at [855, 178] on button "Add Exemption" at bounding box center [847, 184] width 90 height 25
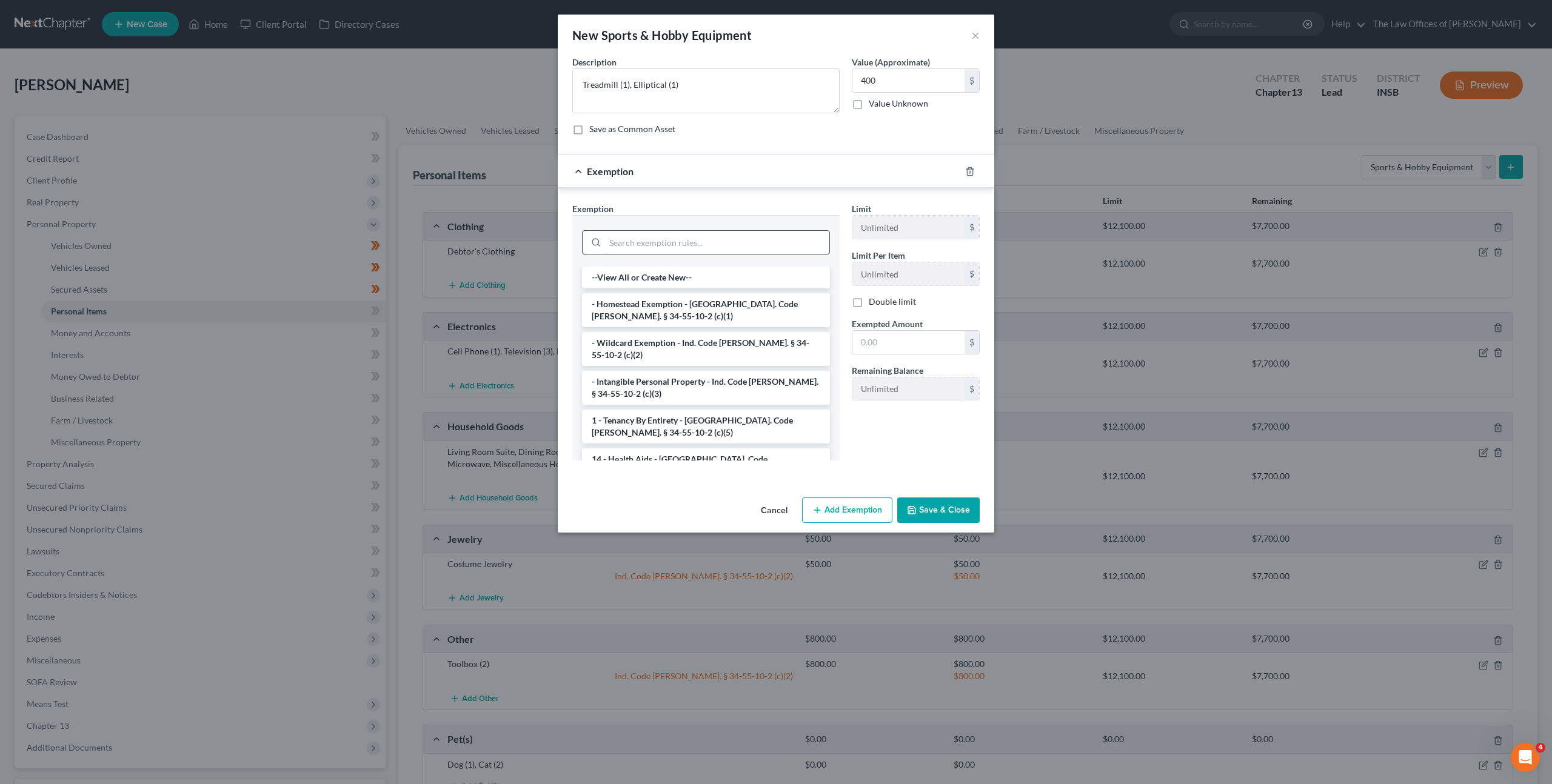
click at [688, 240] on input "search" at bounding box center [717, 242] width 225 height 23
click at [667, 351] on li "- Wildcard Exemption - Ind. Code [PERSON_NAME]. § 34-55-10-2 (c)(2)" at bounding box center [706, 349] width 248 height 34
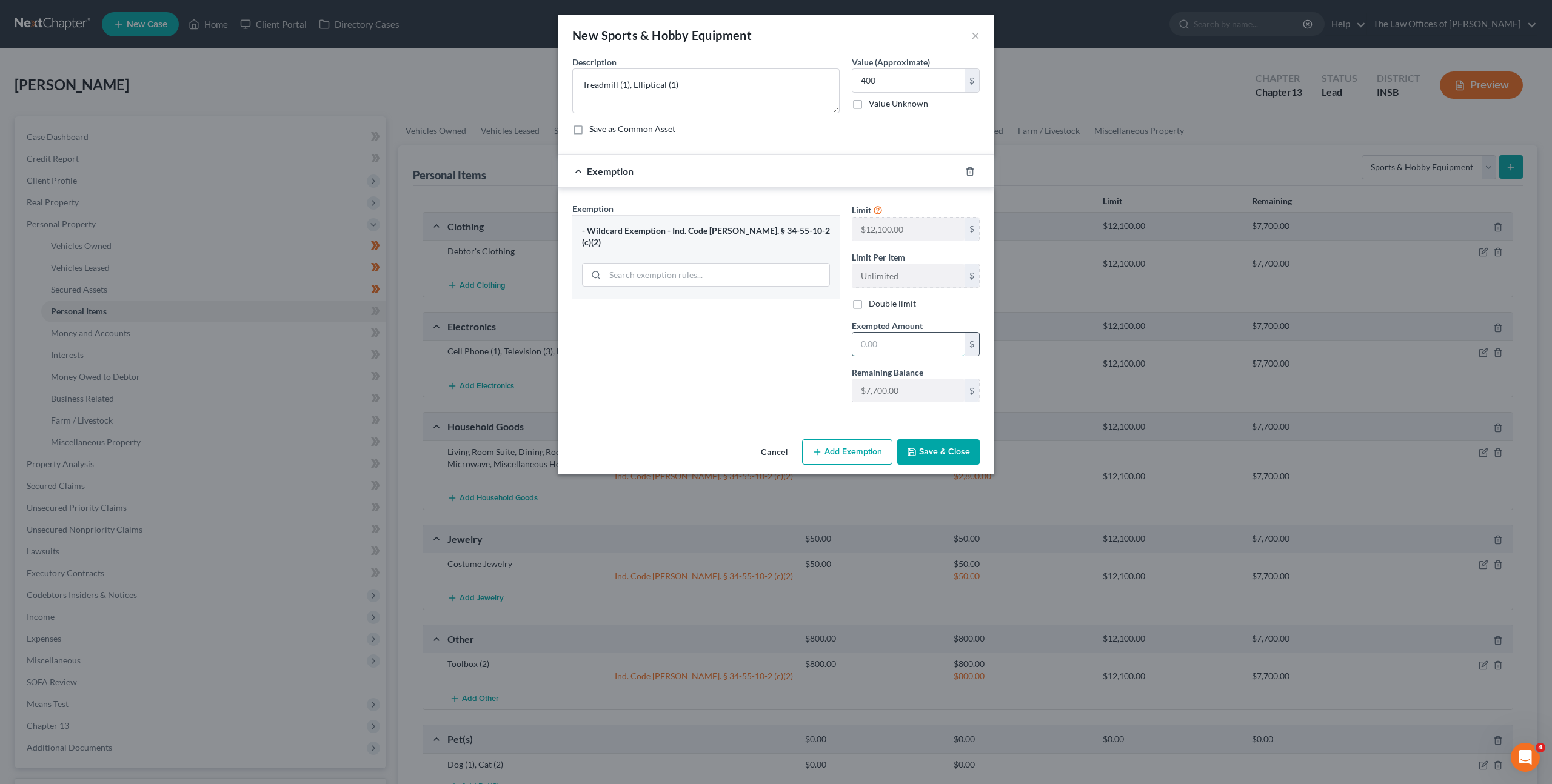
click at [914, 351] on input "text" at bounding box center [908, 344] width 112 height 23
type input "400"
click at [730, 293] on div "Exemption Set must be selected for CA. Exemption * - Wildcard Exemption - Ind. …" at bounding box center [705, 307] width 280 height 210
click at [919, 448] on button "Save & Close" at bounding box center [939, 452] width 83 height 25
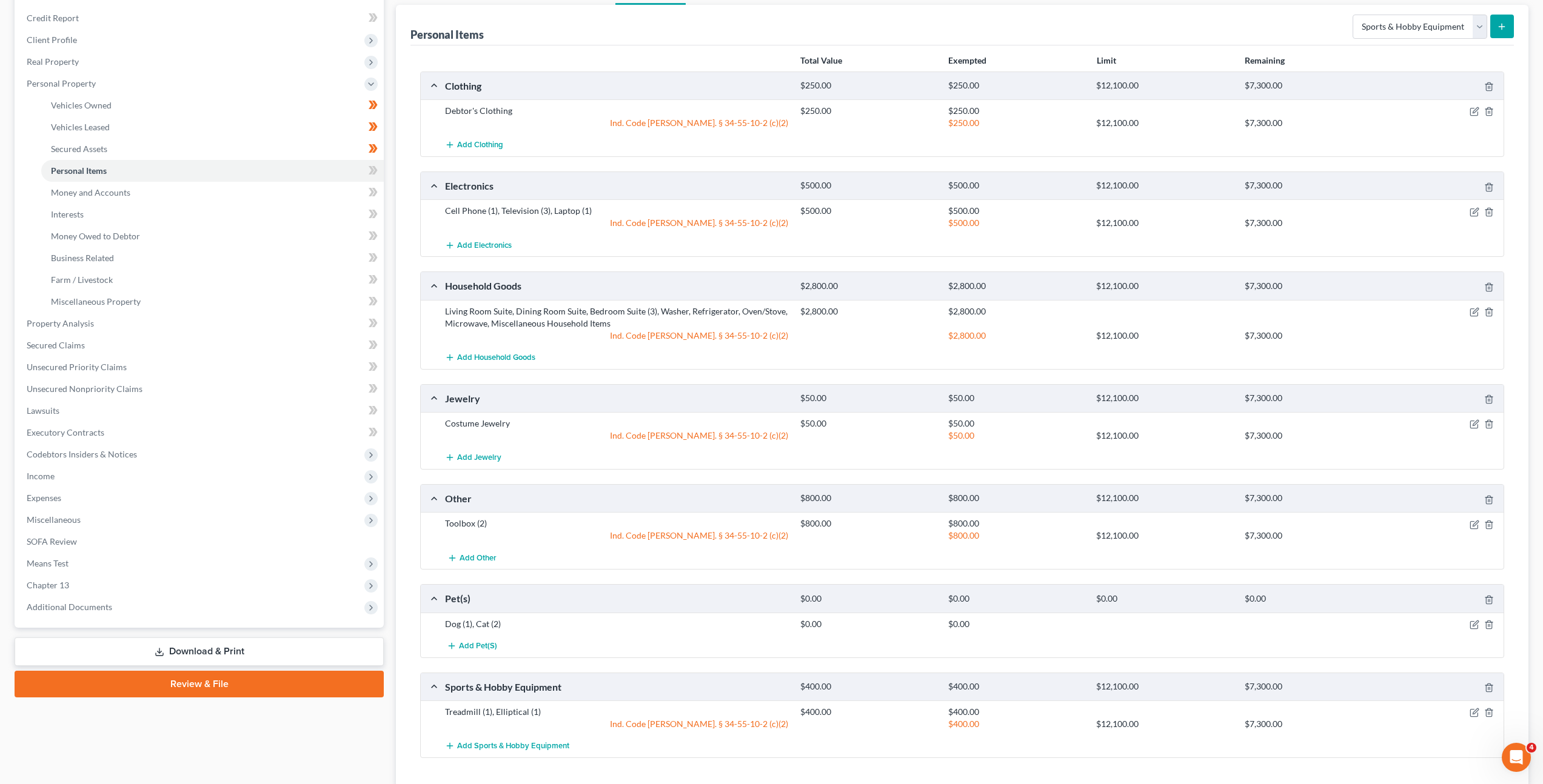
scroll to position [71, 0]
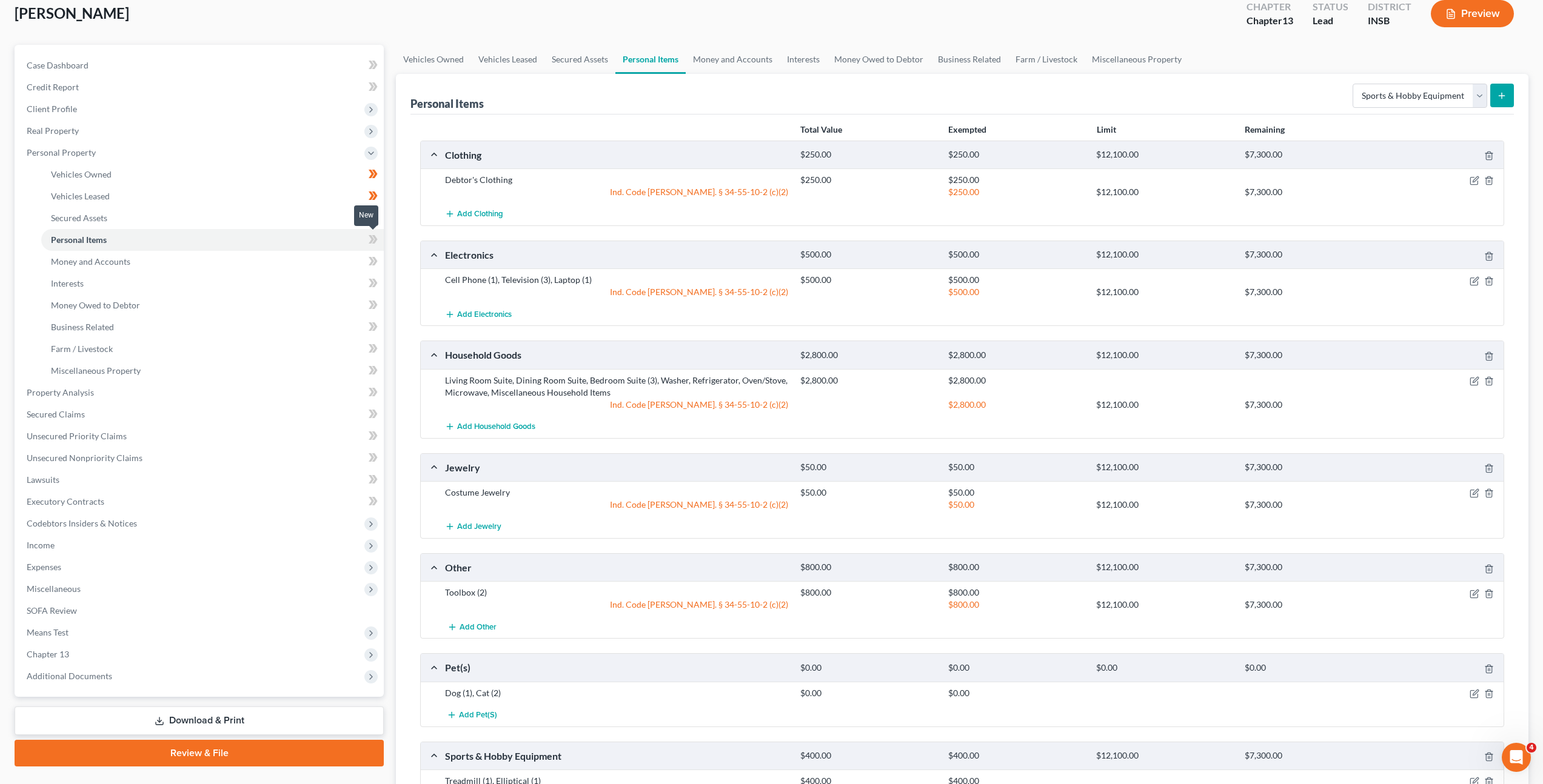
click at [376, 237] on icon at bounding box center [373, 239] width 9 height 15
click at [251, 258] on link "Money and Accounts" at bounding box center [212, 262] width 342 height 22
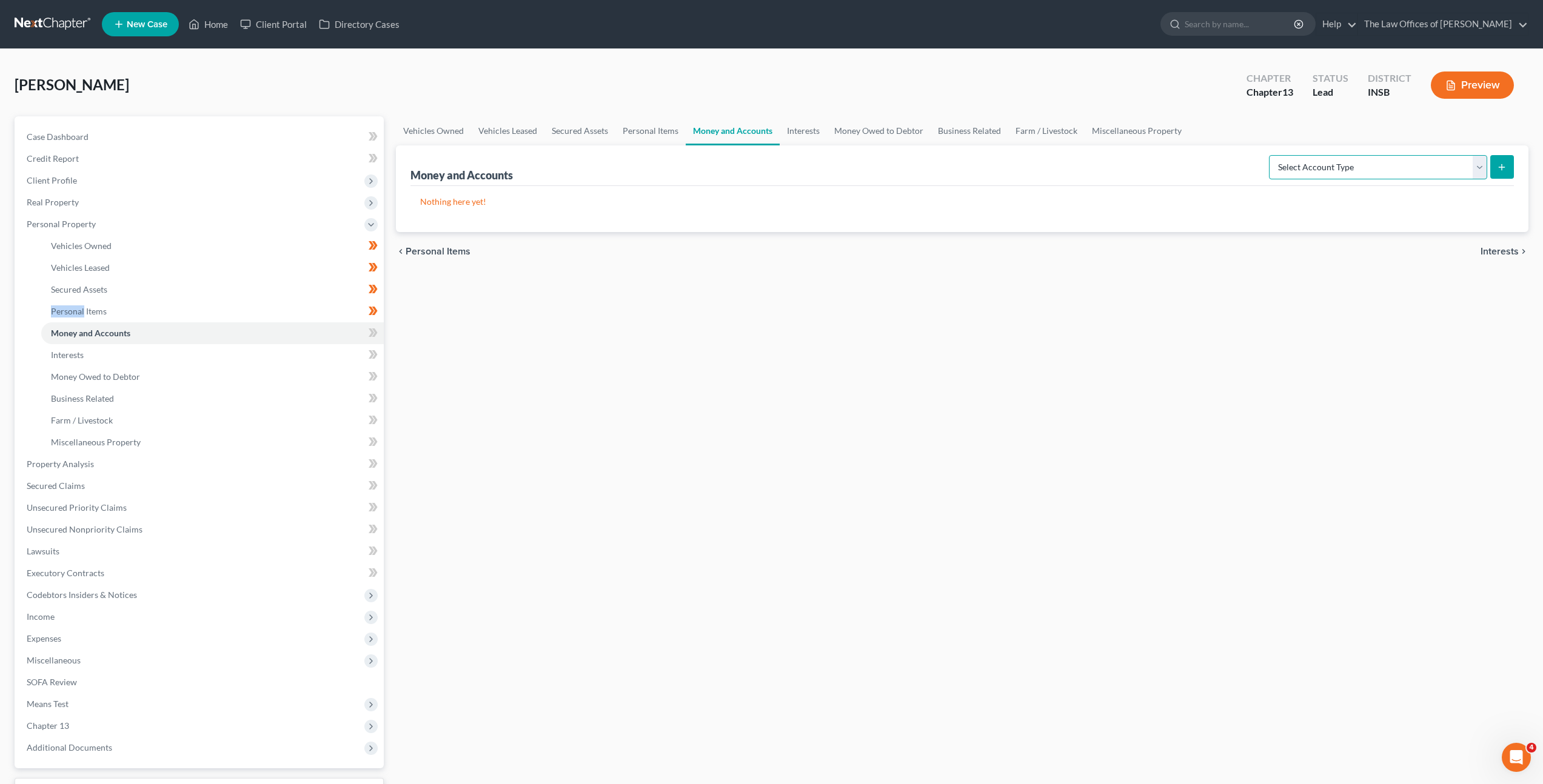
click at [1331, 169] on select "Select Account Type Brokerage Cash on Hand Certificates of Deposit Checking Acc…" at bounding box center [1378, 167] width 218 height 24
click at [805, 131] on link "Interests" at bounding box center [803, 131] width 47 height 29
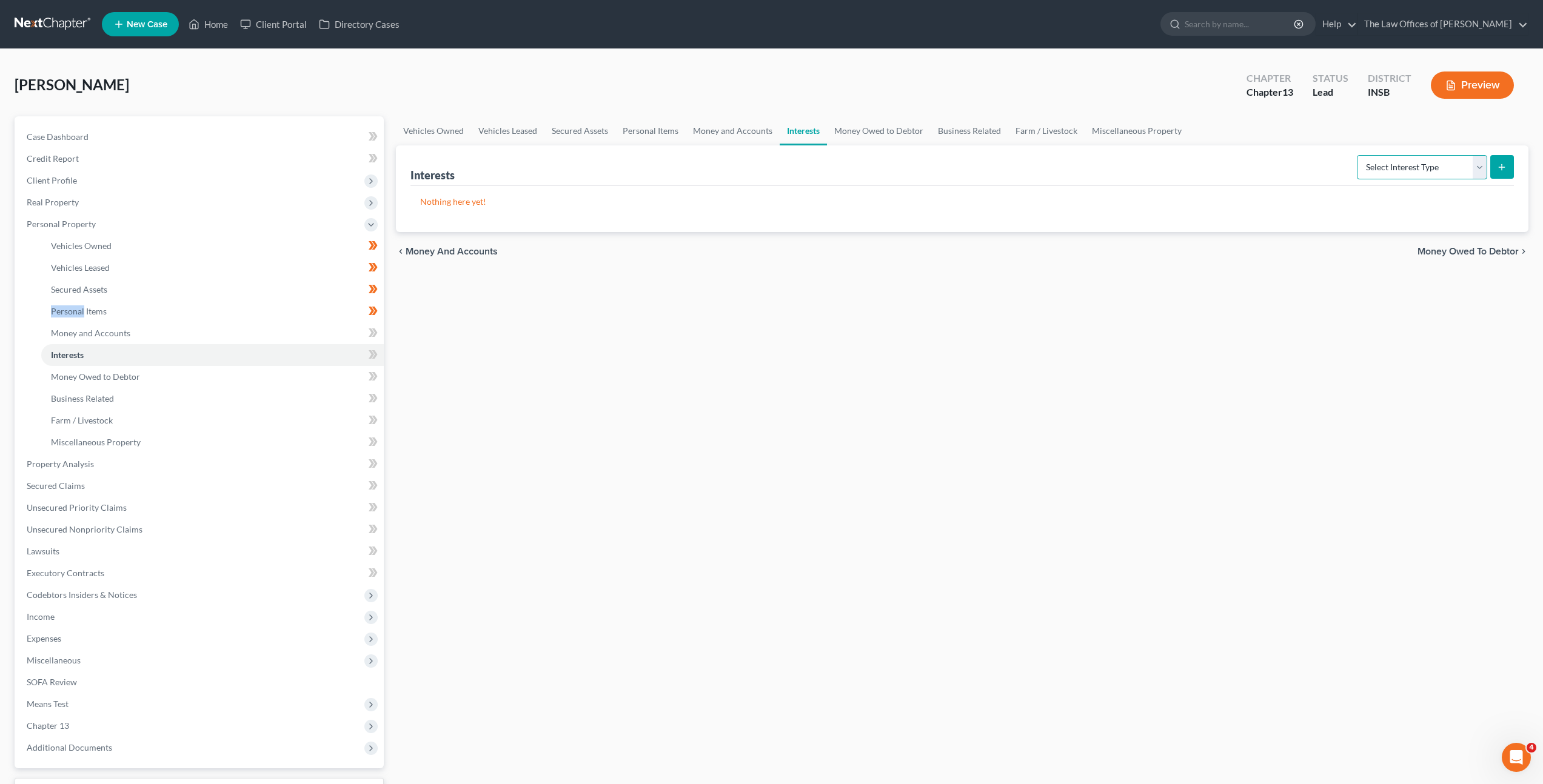
click at [1409, 172] on select "Select Interest Type 401K Annuity Bond Education IRA Government Bond Government…" at bounding box center [1421, 167] width 131 height 24
click at [1358, 155] on select "Select Interest Type 401K Annuity Bond Education IRA Government Bond Government…" at bounding box center [1421, 167] width 131 height 24
click at [1284, 352] on div "Vehicles Owned Vehicles Leased Secured Assets Personal Items Money and Accounts…" at bounding box center [962, 478] width 1145 height 722
click at [1510, 170] on button "submit" at bounding box center [1502, 166] width 24 height 24
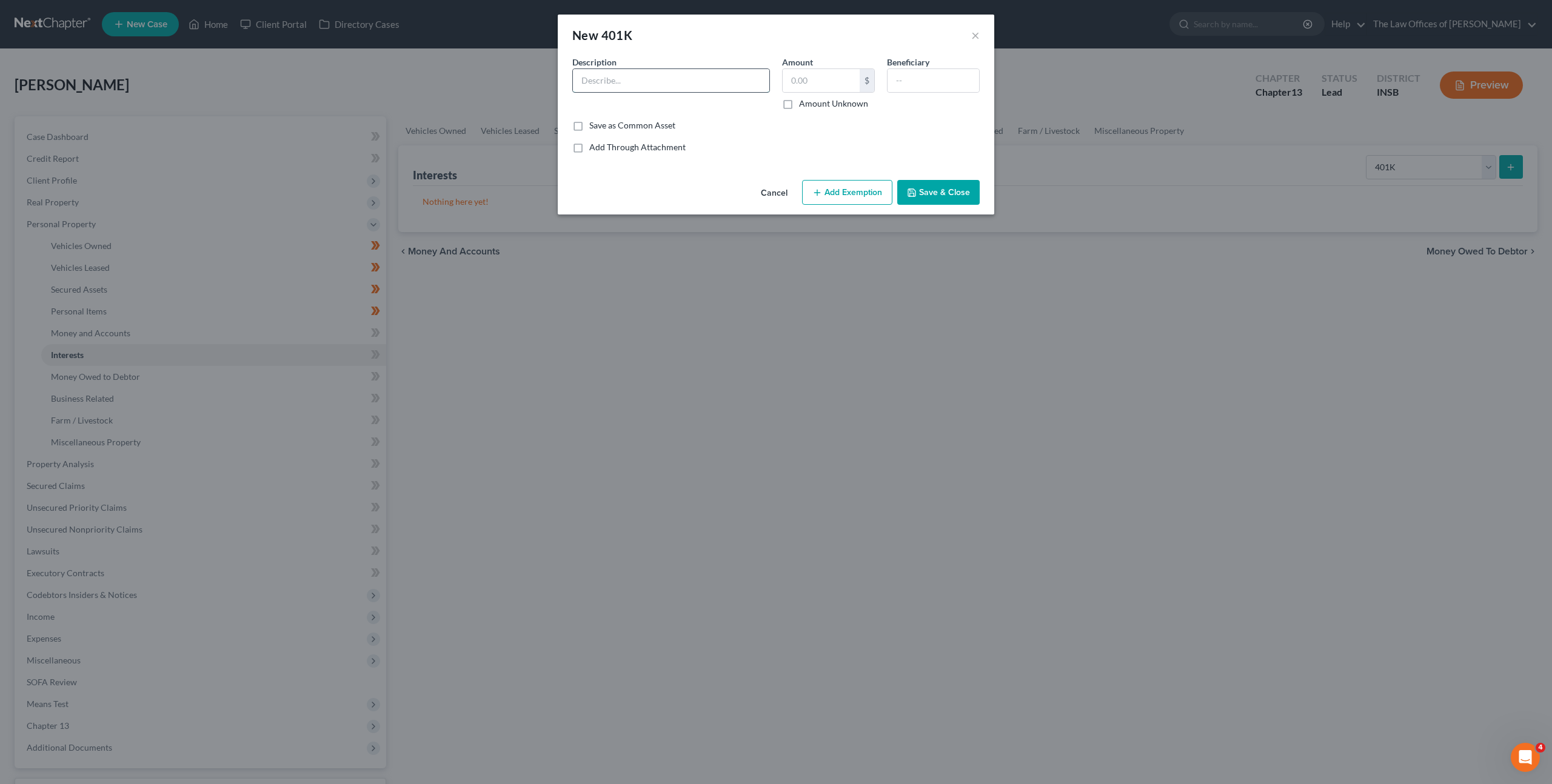
click at [622, 76] on input "text" at bounding box center [671, 80] width 196 height 23
click at [817, 80] on input "text" at bounding box center [821, 80] width 77 height 23
click at [823, 199] on button "Add Exemption" at bounding box center [847, 192] width 90 height 25
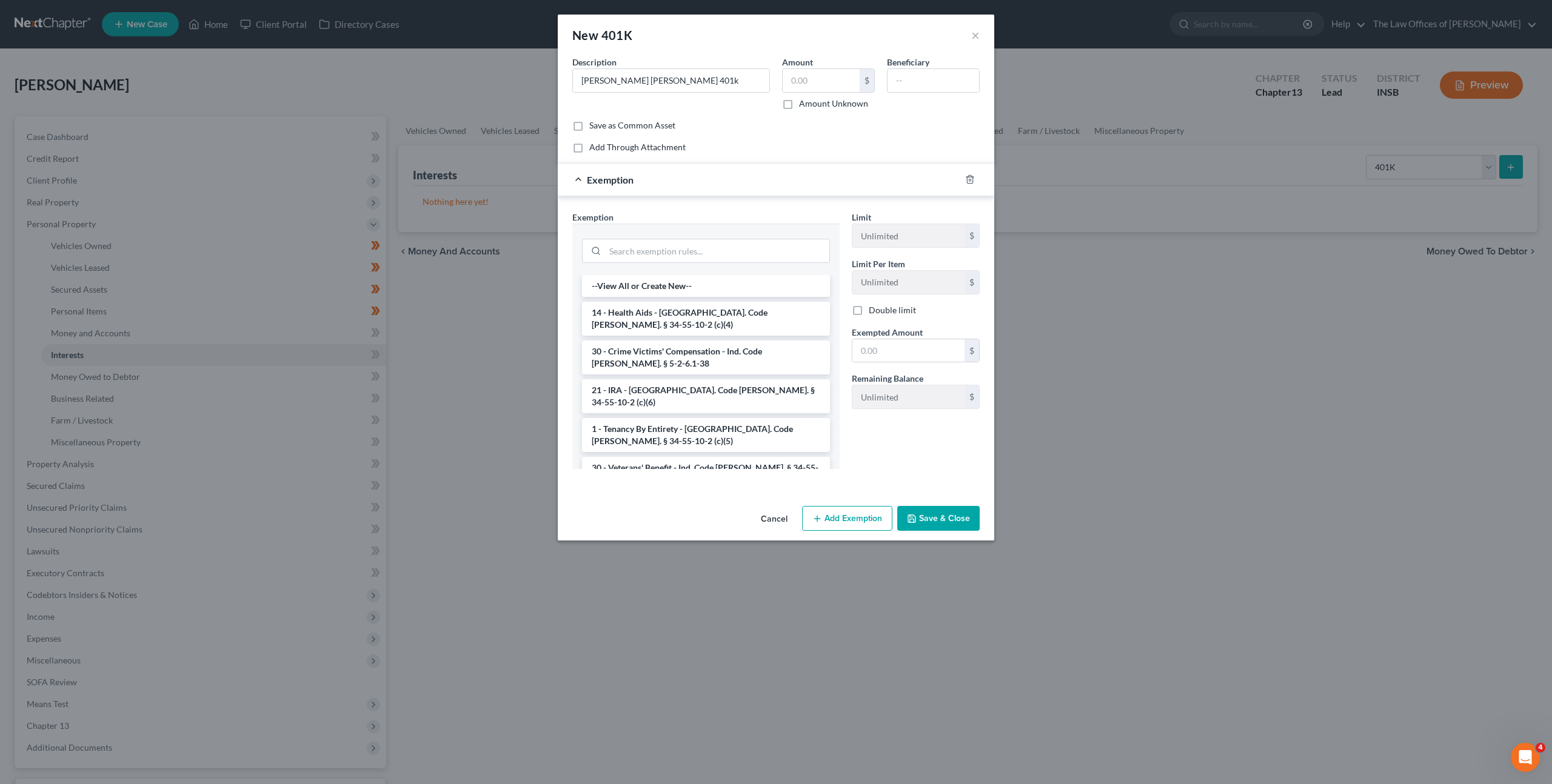
click at [710, 228] on div at bounding box center [706, 250] width 268 height 52
drag, startPoint x: 711, startPoint y: 241, endPoint x: 768, endPoint y: 240, distance: 57.0
click at [719, 237] on div at bounding box center [706, 250] width 248 height 32
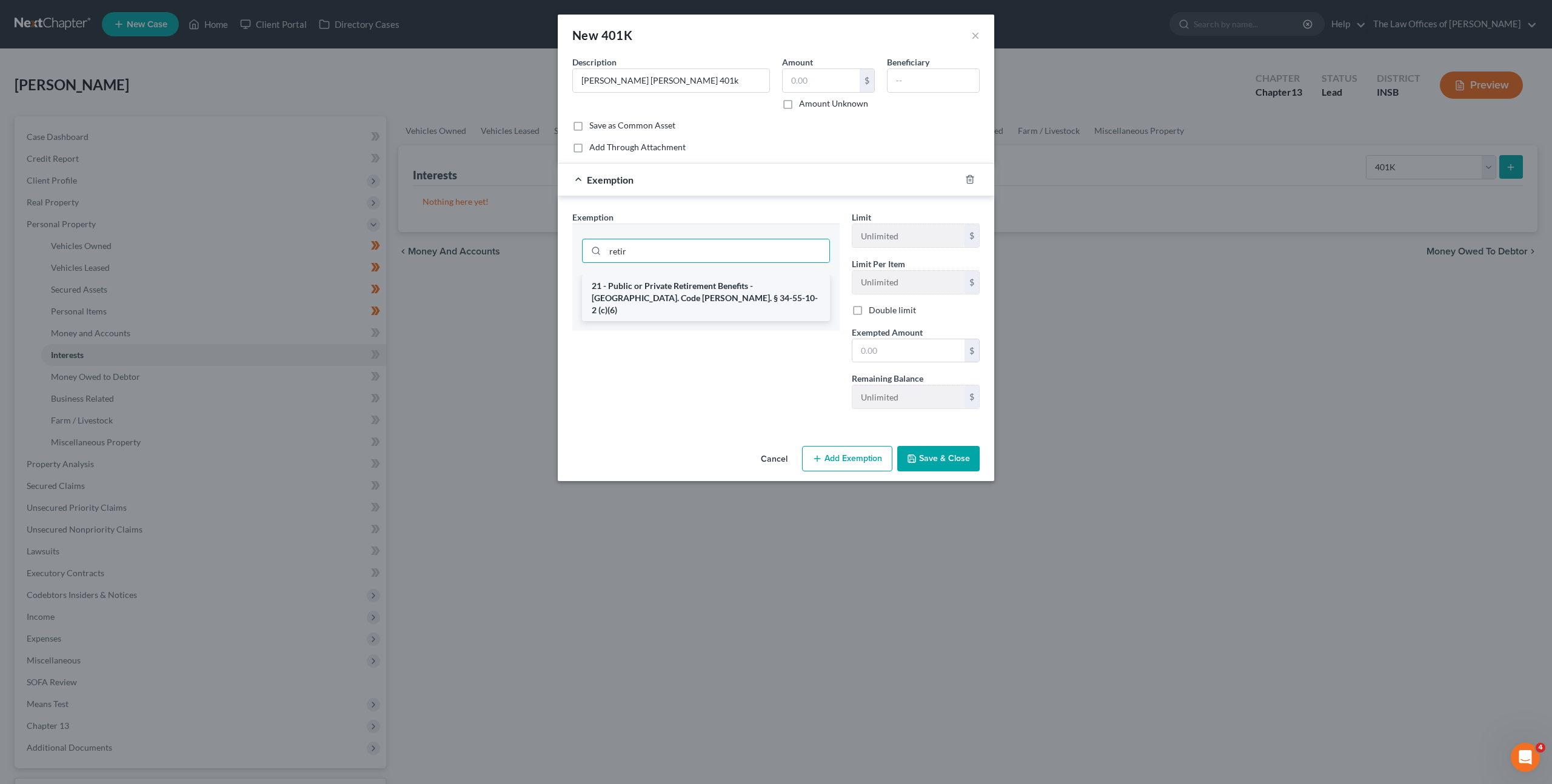
click at [721, 289] on li "21 - Public or Private Retirement Benefits - [GEOGRAPHIC_DATA]. Code [PERSON_NA…" at bounding box center [706, 298] width 248 height 46
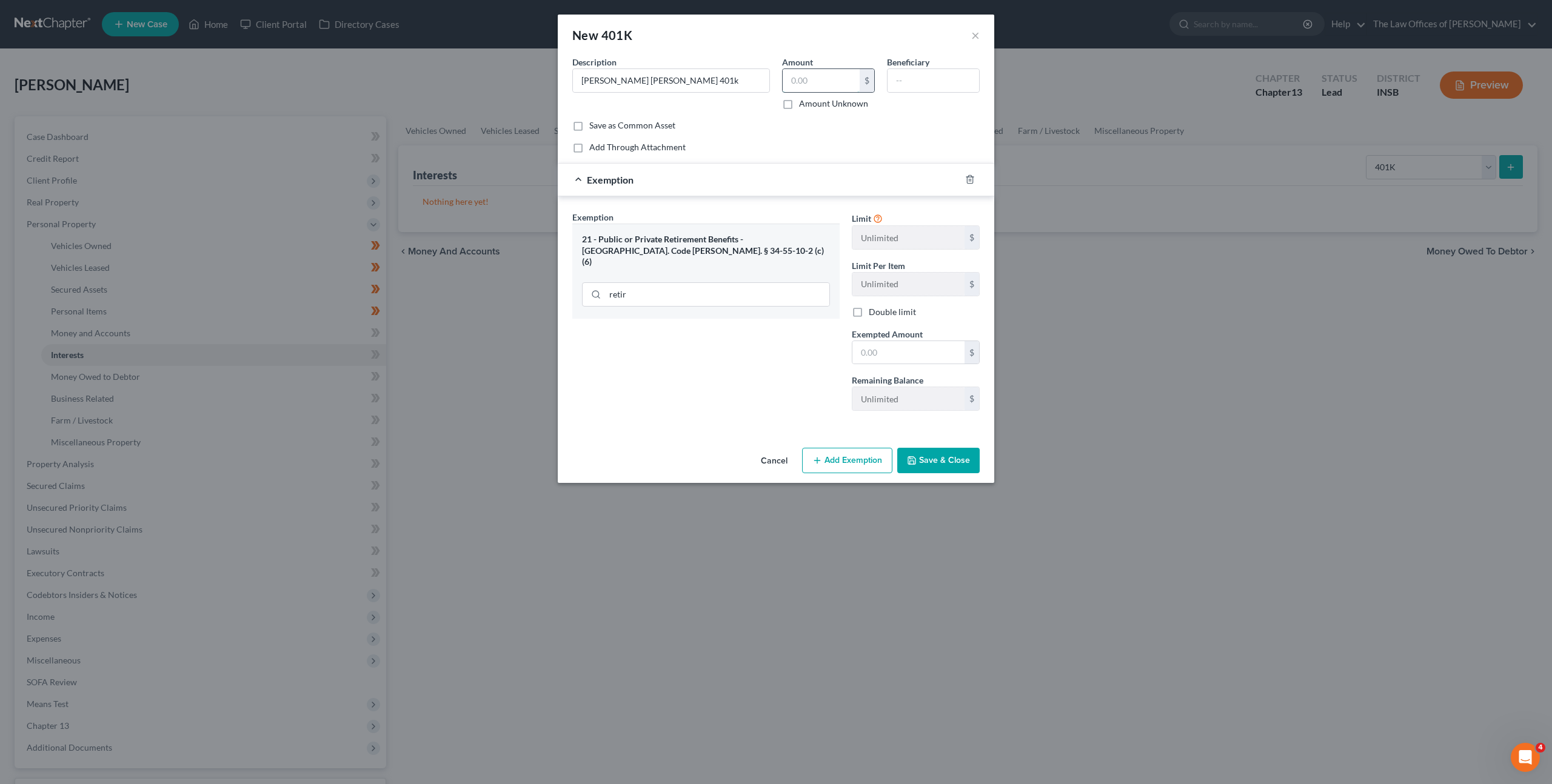
click at [823, 73] on input "text" at bounding box center [821, 80] width 77 height 23
click at [876, 347] on input "text" at bounding box center [908, 353] width 112 height 23
click at [784, 353] on div "Exemption Set must be selected for CA. Exemption * 21 - Public or Private Retir…" at bounding box center [705, 315] width 280 height 210
click at [915, 460] on icon "button" at bounding box center [912, 461] width 10 height 10
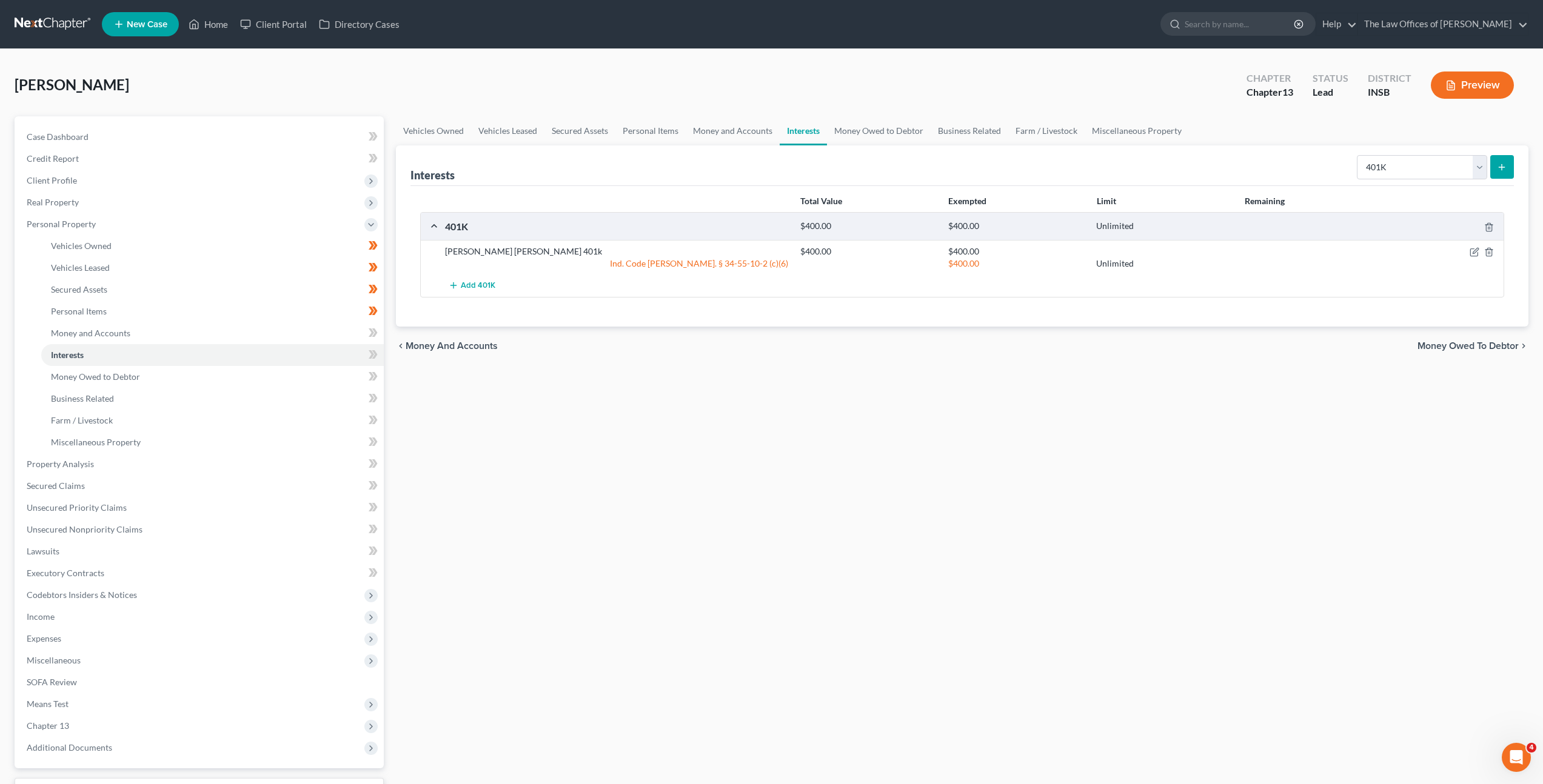
click at [975, 431] on div "Vehicles Owned Vehicles Leased Secured Assets Personal Items Money and Accounts…" at bounding box center [962, 478] width 1145 height 722
click at [317, 329] on link "Money and Accounts" at bounding box center [212, 333] width 342 height 22
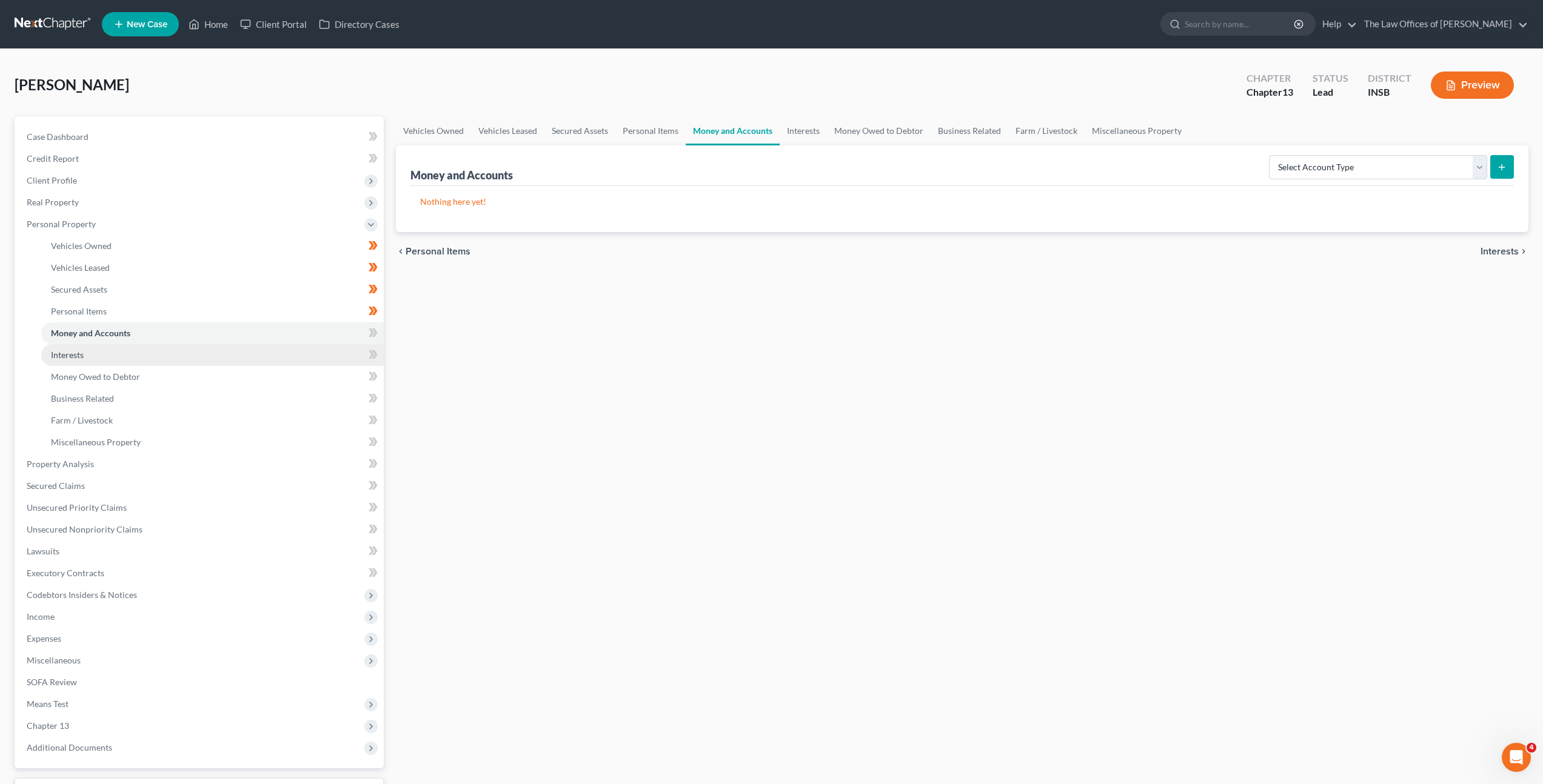
click at [342, 358] on link "Interests" at bounding box center [212, 355] width 342 height 22
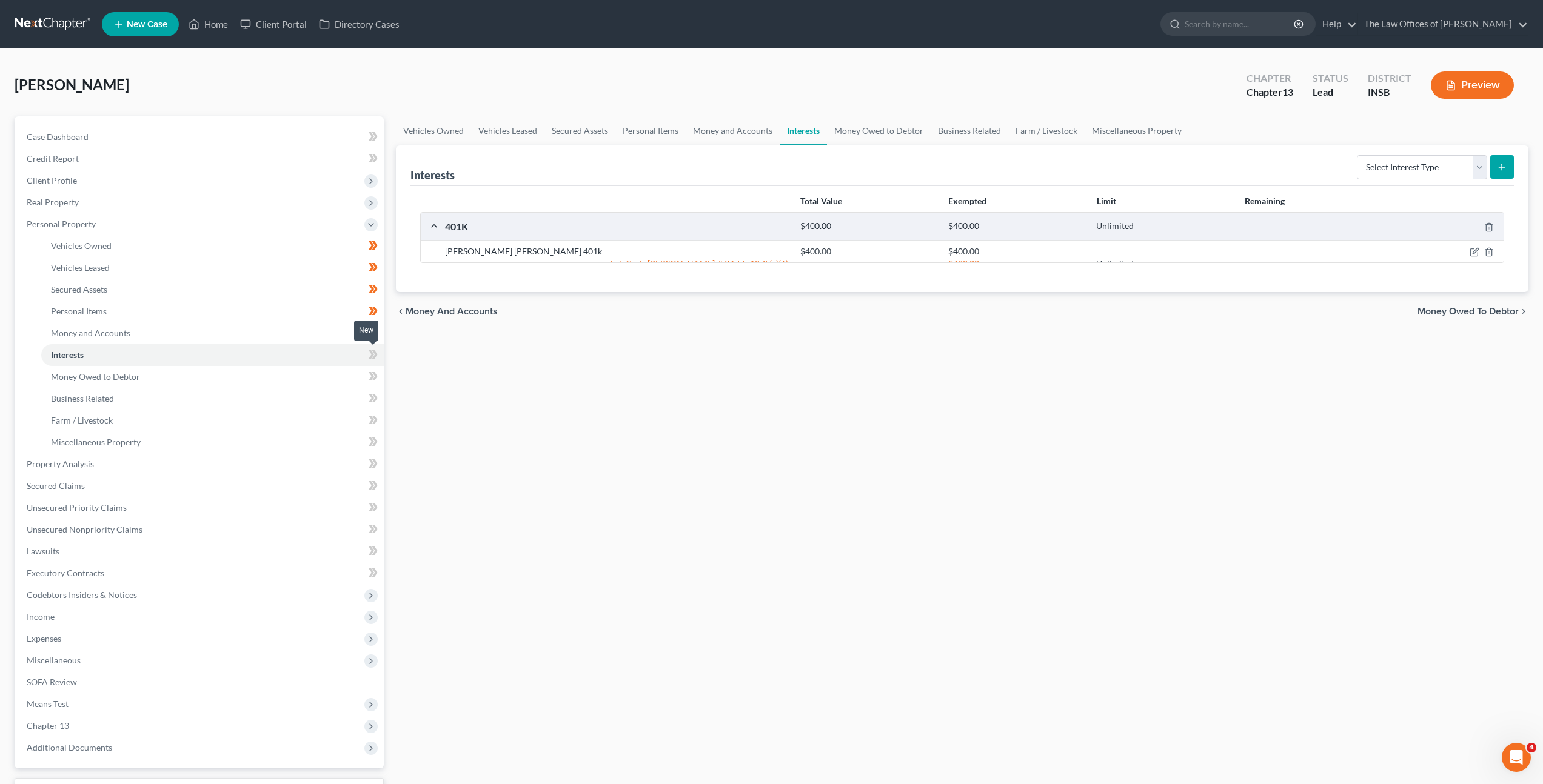
click at [373, 356] on icon at bounding box center [373, 354] width 9 height 15
click at [1380, 177] on select "Select Interest Type 401K Annuity Bond Education IRA Government Bond Government…" at bounding box center [1421, 167] width 131 height 24
click at [376, 361] on icon at bounding box center [373, 354] width 9 height 15
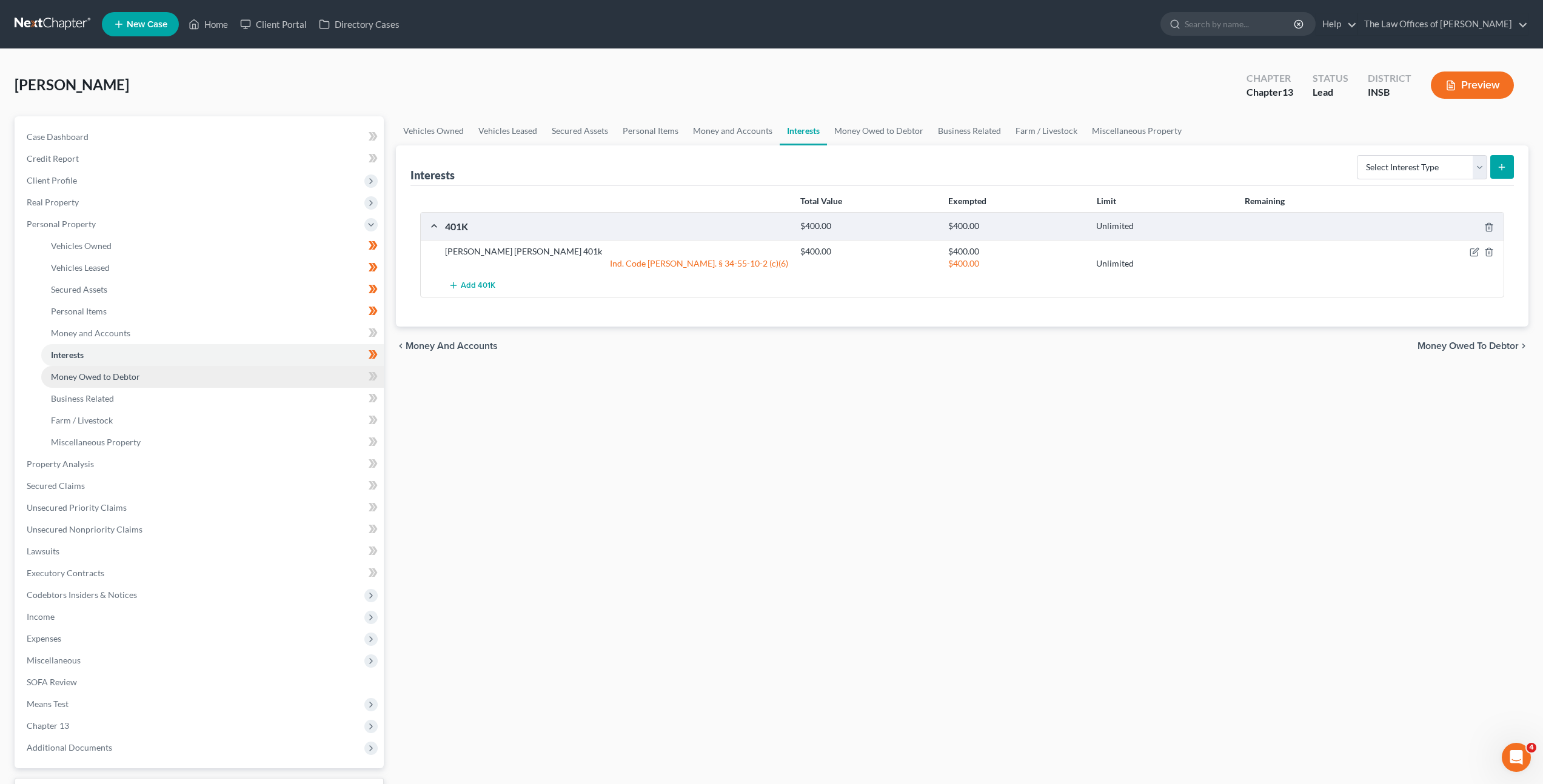
click at [342, 374] on link "Money Owed to Debtor" at bounding box center [212, 377] width 342 height 22
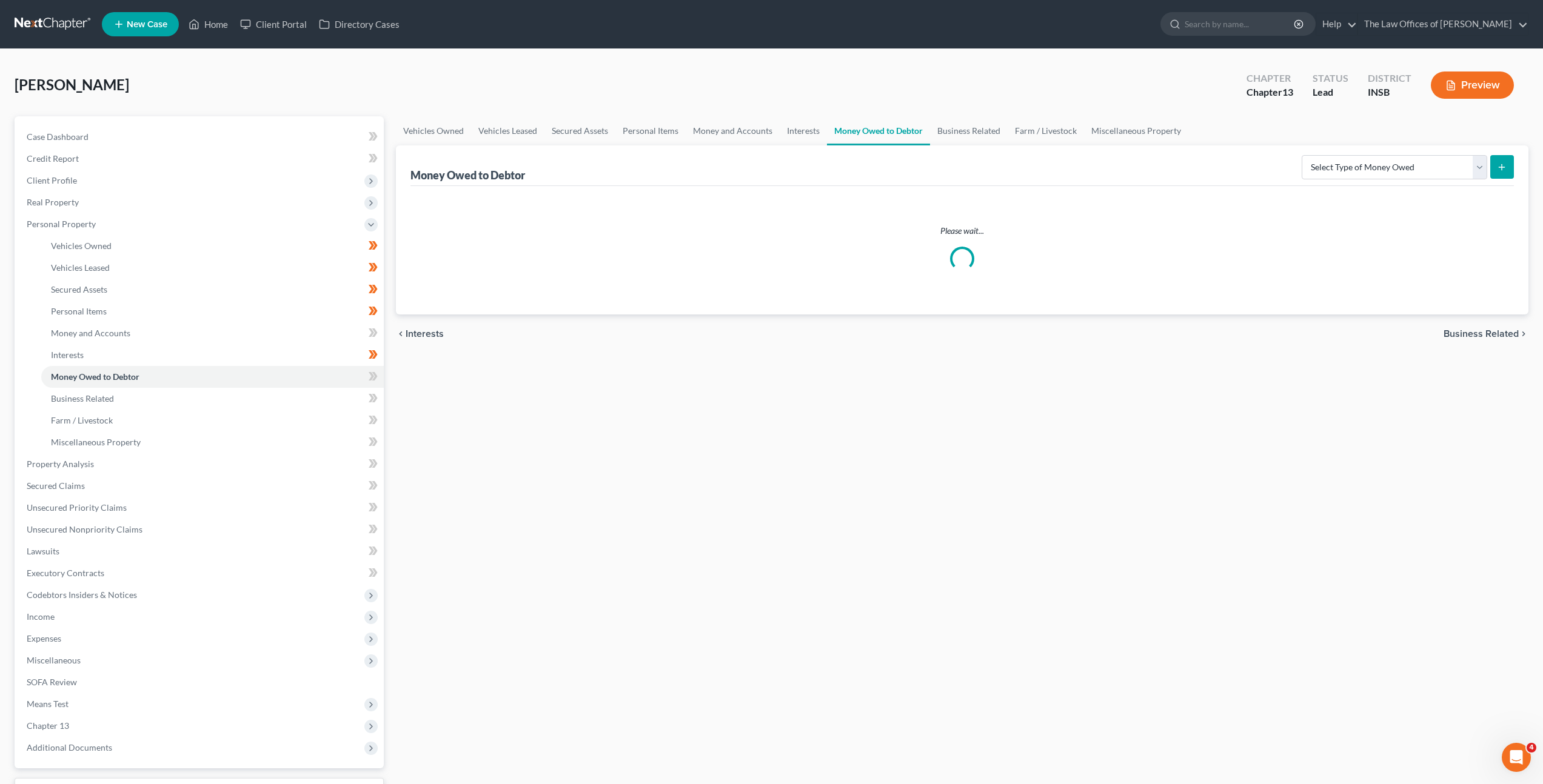
drag, startPoint x: 849, startPoint y: 462, endPoint x: 852, endPoint y: 456, distance: 6.7
click at [849, 462] on div "Vehicles Owned Vehicles Leased Secured Assets Personal Items Money and Accounts…" at bounding box center [962, 478] width 1145 height 722
click at [1333, 162] on select "Select Type of Money Owed Accounts Receivable Alimony Child Support Claims Agai…" at bounding box center [1394, 167] width 186 height 24
click at [1303, 155] on select "Select Type of Money Owed Accounts Receivable Alimony Child Support Claims Agai…" at bounding box center [1394, 167] width 186 height 24
drag, startPoint x: 1240, startPoint y: 366, endPoint x: 1297, endPoint y: 338, distance: 63.5
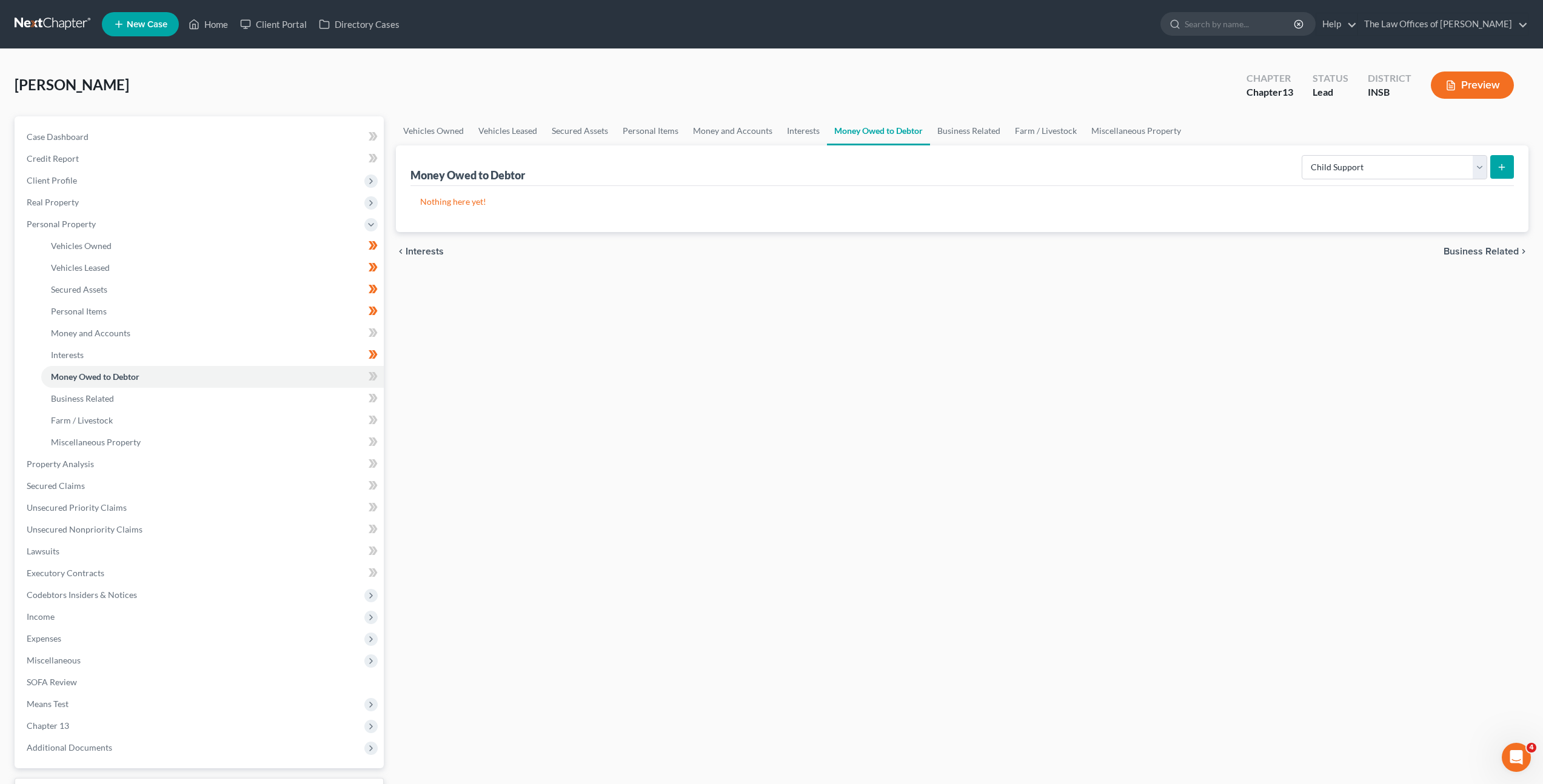
click at [1241, 366] on div "Vehicles Owned Vehicles Leased Secured Assets Personal Items Money and Accounts…" at bounding box center [962, 478] width 1145 height 722
click at [1498, 169] on icon "submit" at bounding box center [1502, 167] width 10 height 10
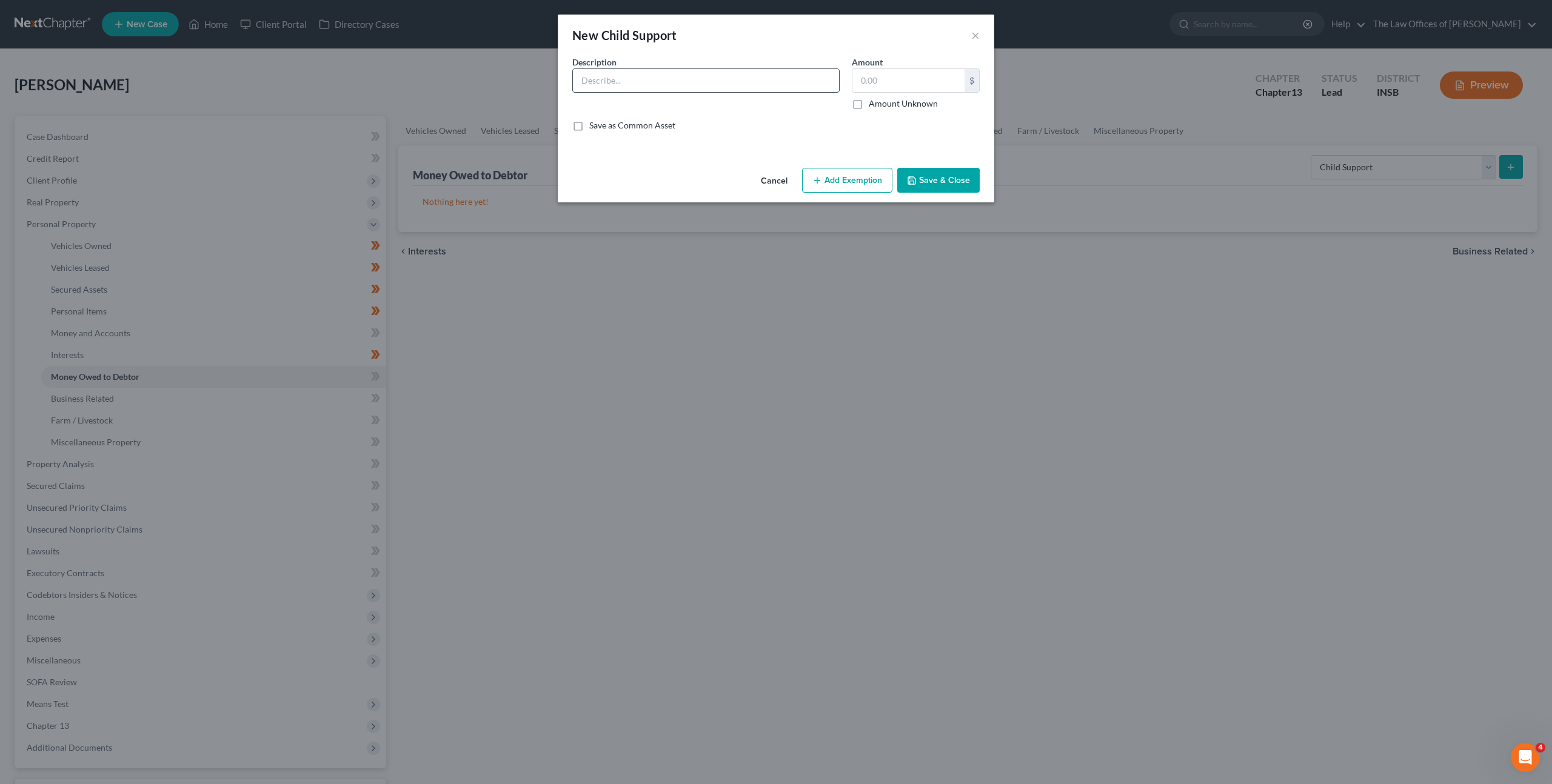
click at [686, 78] on input "text" at bounding box center [706, 80] width 266 height 23
drag, startPoint x: 501, startPoint y: 49, endPoint x: 466, endPoint y: 41, distance: 35.9
click at [463, 40] on div "New Child Support × An exemption set must first be selected from the Filing Inf…" at bounding box center [776, 392] width 1552 height 784
paste input "ild Support (Name, obligor) amount = $XXX.XX"
drag, startPoint x: 688, startPoint y: 80, endPoint x: 705, endPoint y: 100, distance: 26.2
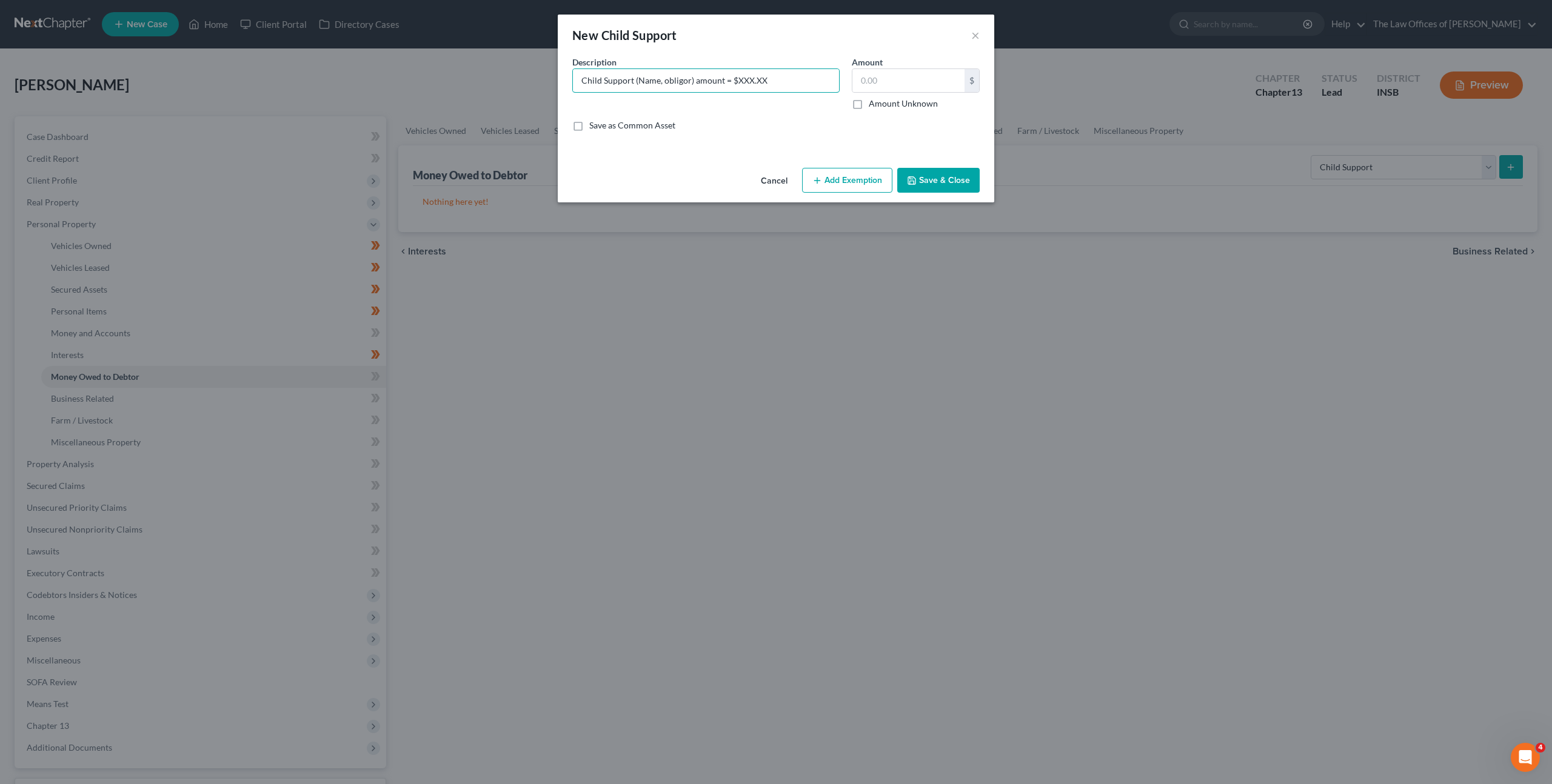
click at [688, 79] on input "Child Support (Name, obligor) amount = $XXX.XX" at bounding box center [706, 80] width 266 height 23
click at [800, 89] on input "Child Support ([PERSON_NAME], obligor) amount = $XXX.XX" at bounding box center [706, 80] width 266 height 23
click at [785, 131] on div "Save as Common Asset" at bounding box center [776, 125] width 407 height 12
click at [942, 194] on div "Cancel Add Exemption Save & Close" at bounding box center [776, 182] width 436 height 40
click at [945, 178] on button "Save & Close" at bounding box center [939, 180] width 83 height 25
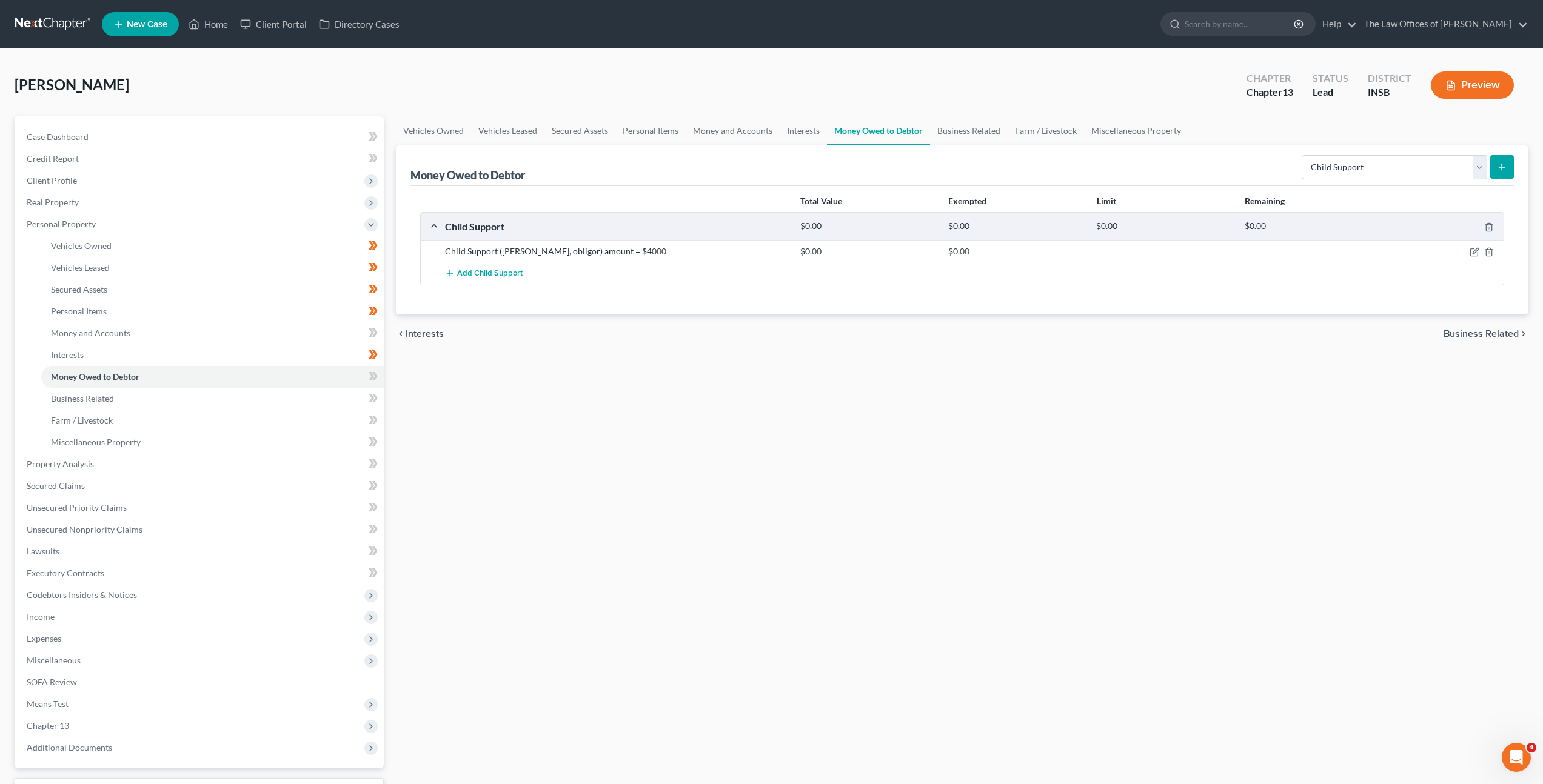
click at [840, 385] on div "Vehicles Owned Vehicles Leased Secured Assets Personal Items Money and Accounts…" at bounding box center [962, 478] width 1145 height 722
click at [381, 379] on span at bounding box center [373, 378] width 21 height 18
click at [319, 392] on link "Business Related" at bounding box center [212, 399] width 342 height 22
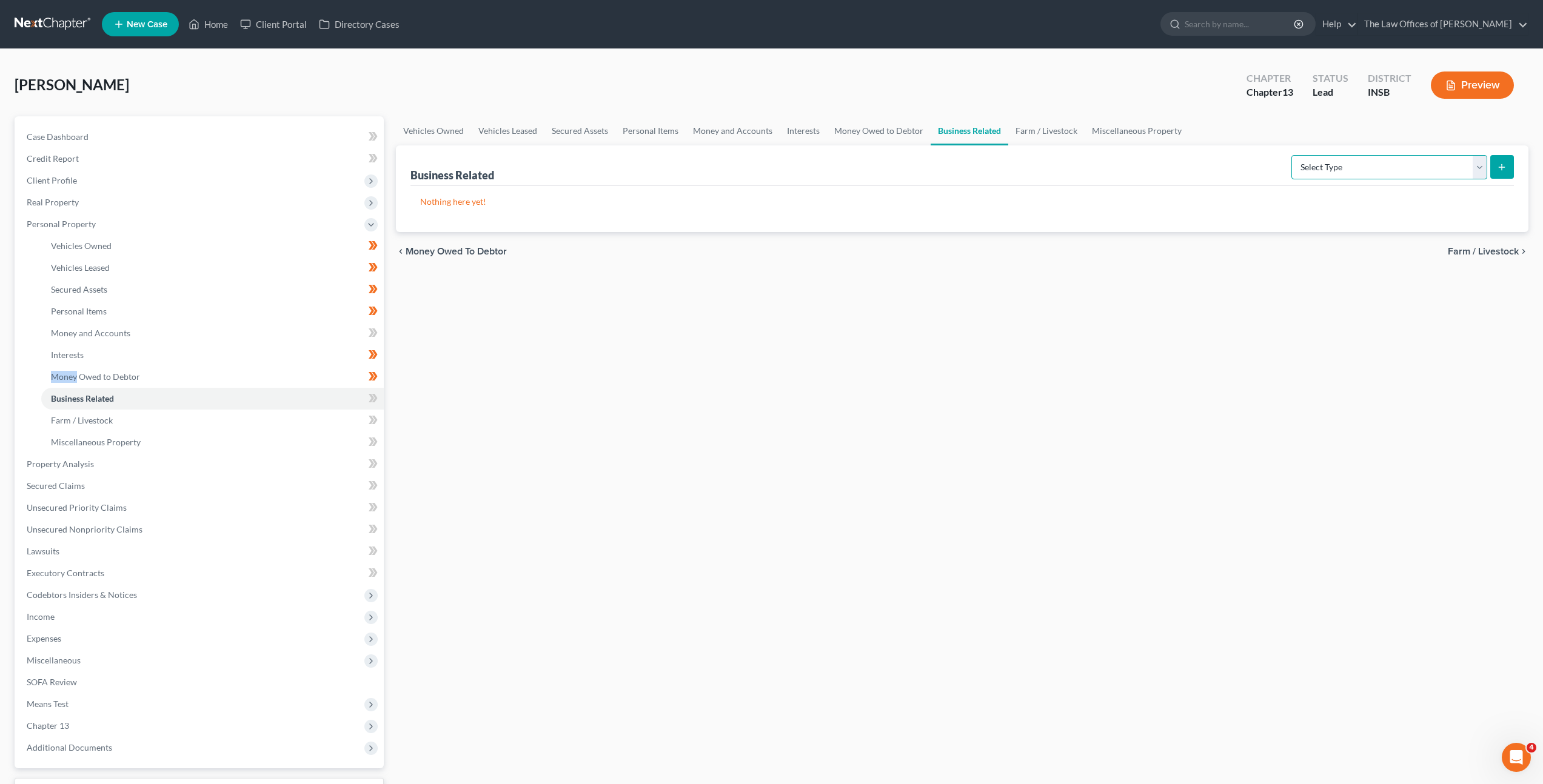
click at [1331, 165] on select "Select Type Customer Lists Franchises Inventory Licenses Machinery Office Equip…" at bounding box center [1389, 167] width 195 height 24
click at [373, 398] on icon at bounding box center [371, 398] width 6 height 8
click at [278, 427] on link "Farm / Livestock" at bounding box center [212, 420] width 342 height 22
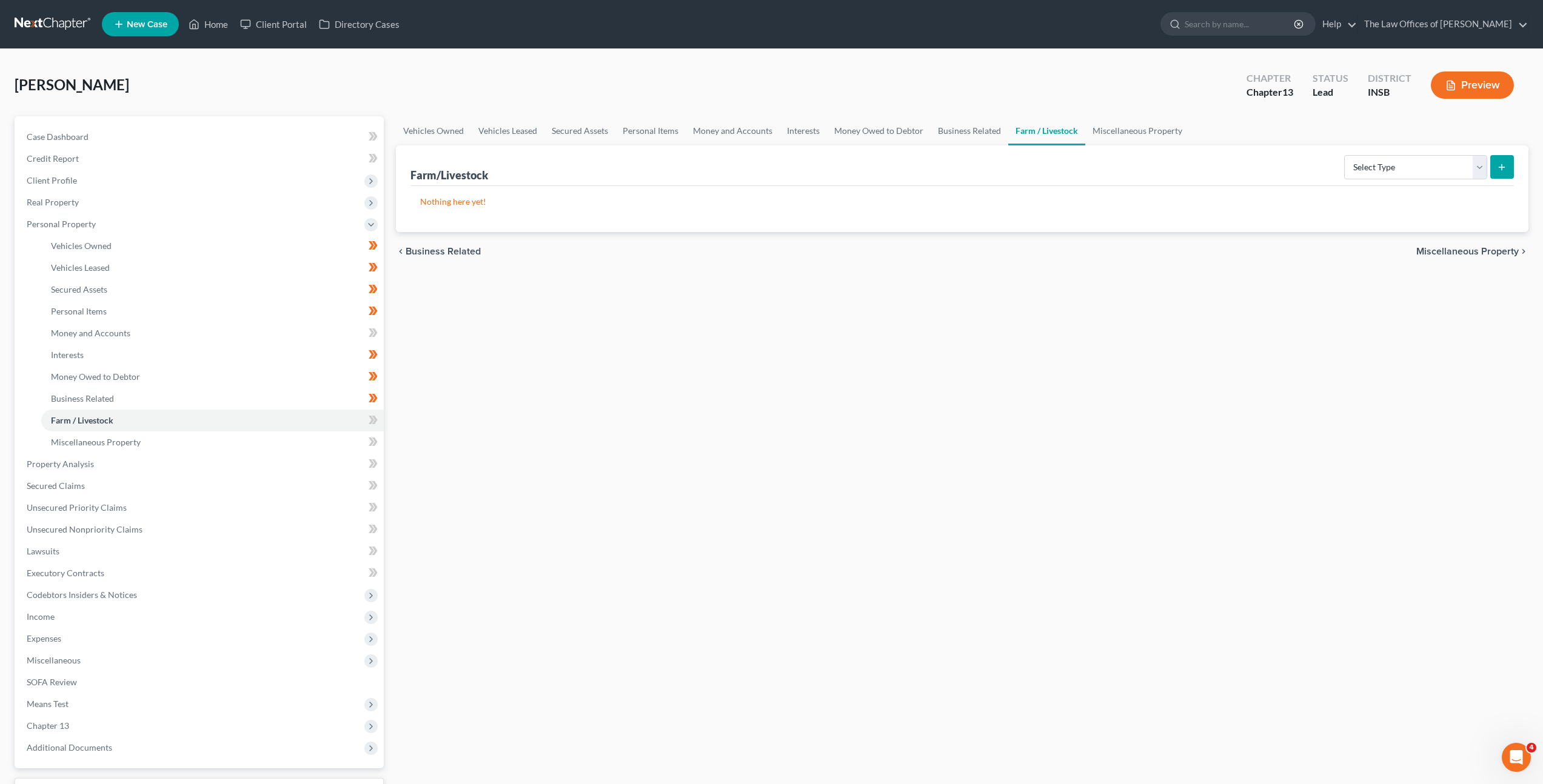
click at [869, 379] on div "Vehicles Owned Vehicles Leased Secured Assets Personal Items Money and Accounts…" at bounding box center [962, 478] width 1145 height 722
click at [371, 418] on icon at bounding box center [371, 420] width 6 height 8
drag, startPoint x: 371, startPoint y: 418, endPoint x: 394, endPoint y: 412, distance: 23.8
click at [371, 418] on icon at bounding box center [371, 420] width 6 height 8
click at [649, 397] on div "Vehicles Owned Vehicles Leased Secured Assets Personal Items Money and Accounts…" at bounding box center [962, 478] width 1145 height 722
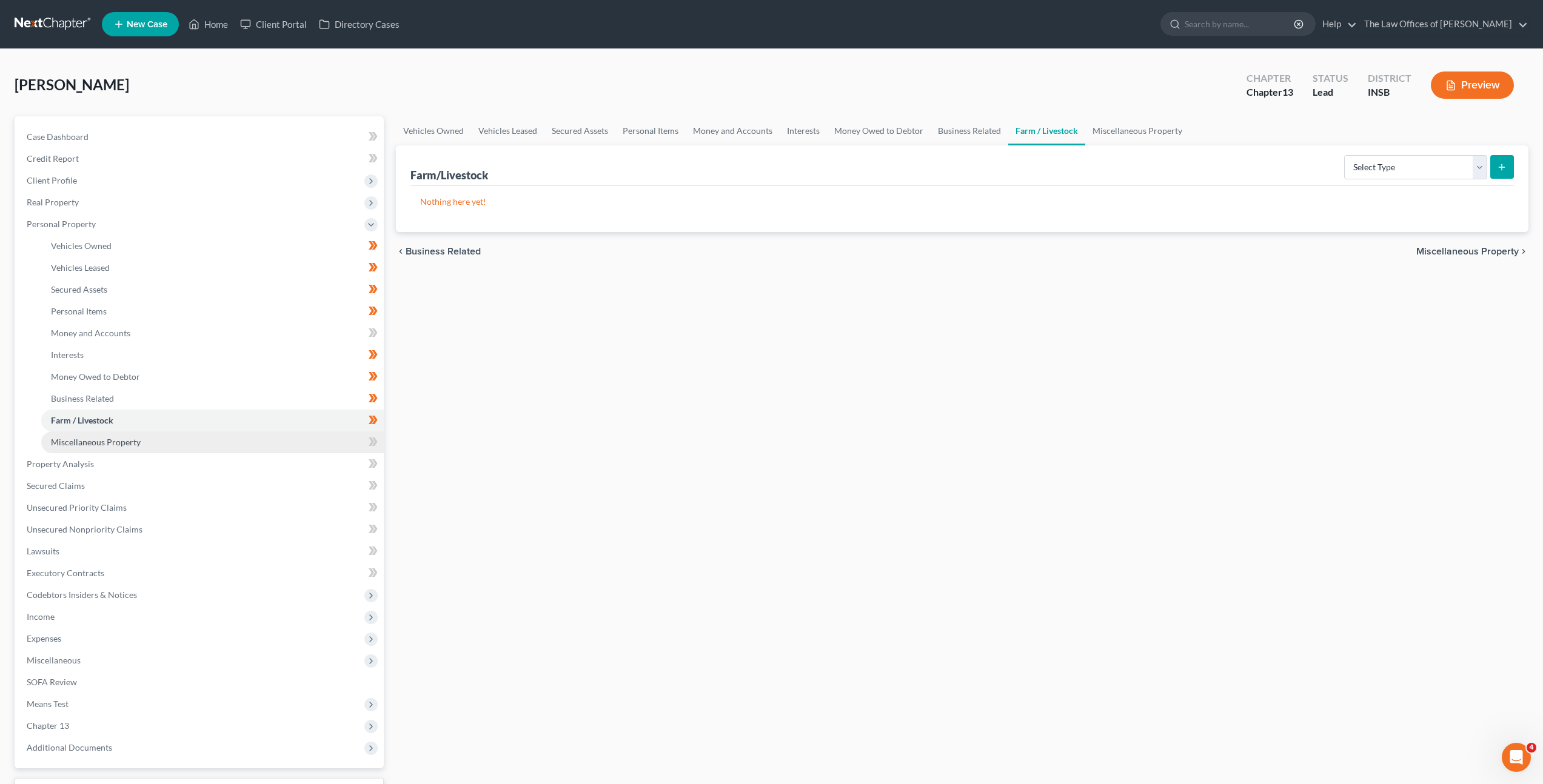
click at [280, 435] on link "Miscellaneous Property" at bounding box center [212, 442] width 342 height 22
click at [1330, 168] on select "Select Property Type Assigned for Creditor Benefit [DATE] Holding for Another N…" at bounding box center [1401, 167] width 171 height 24
click at [379, 440] on span at bounding box center [373, 443] width 21 height 18
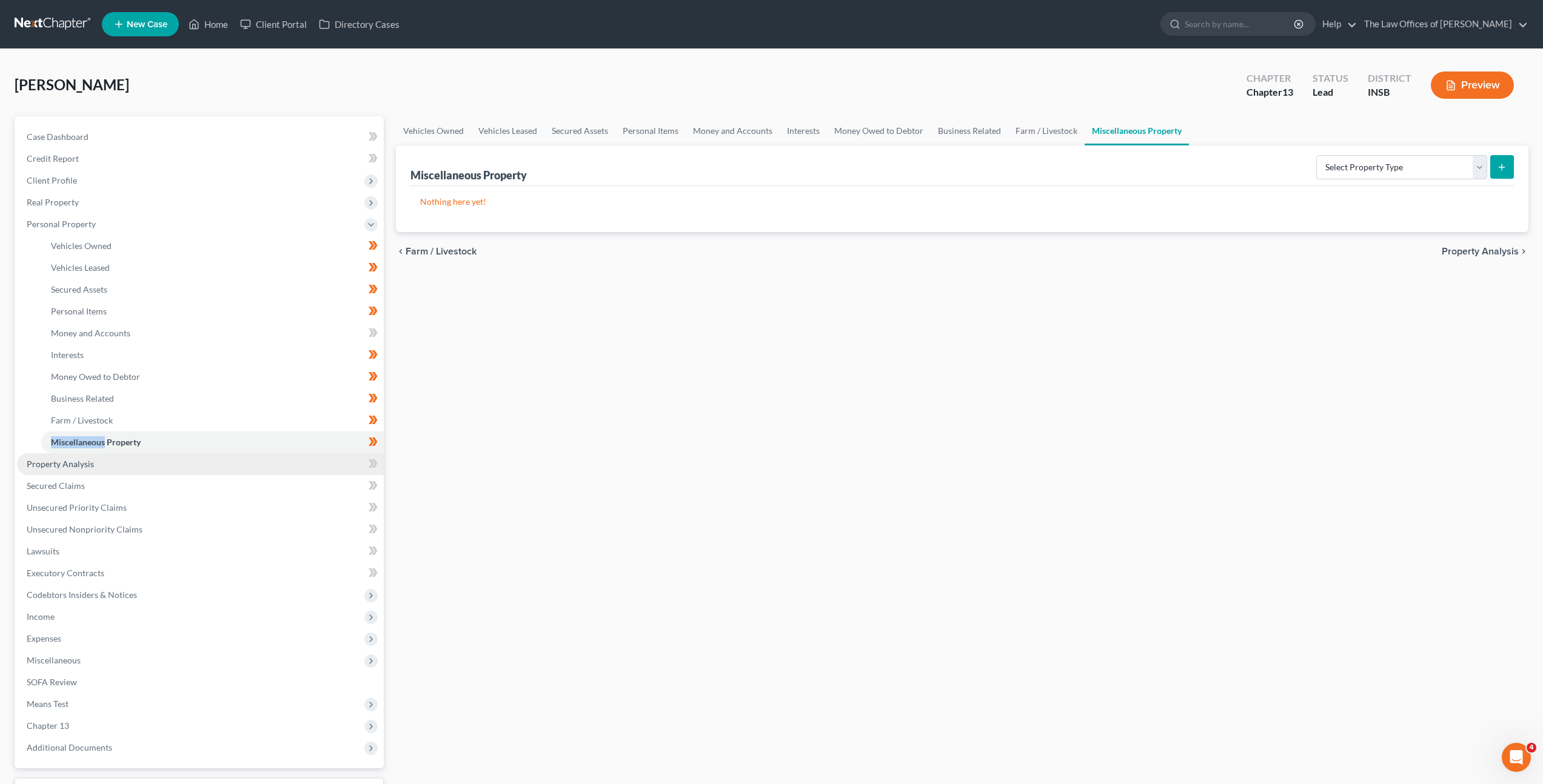
click at [272, 465] on link "Property Analysis" at bounding box center [200, 464] width 366 height 22
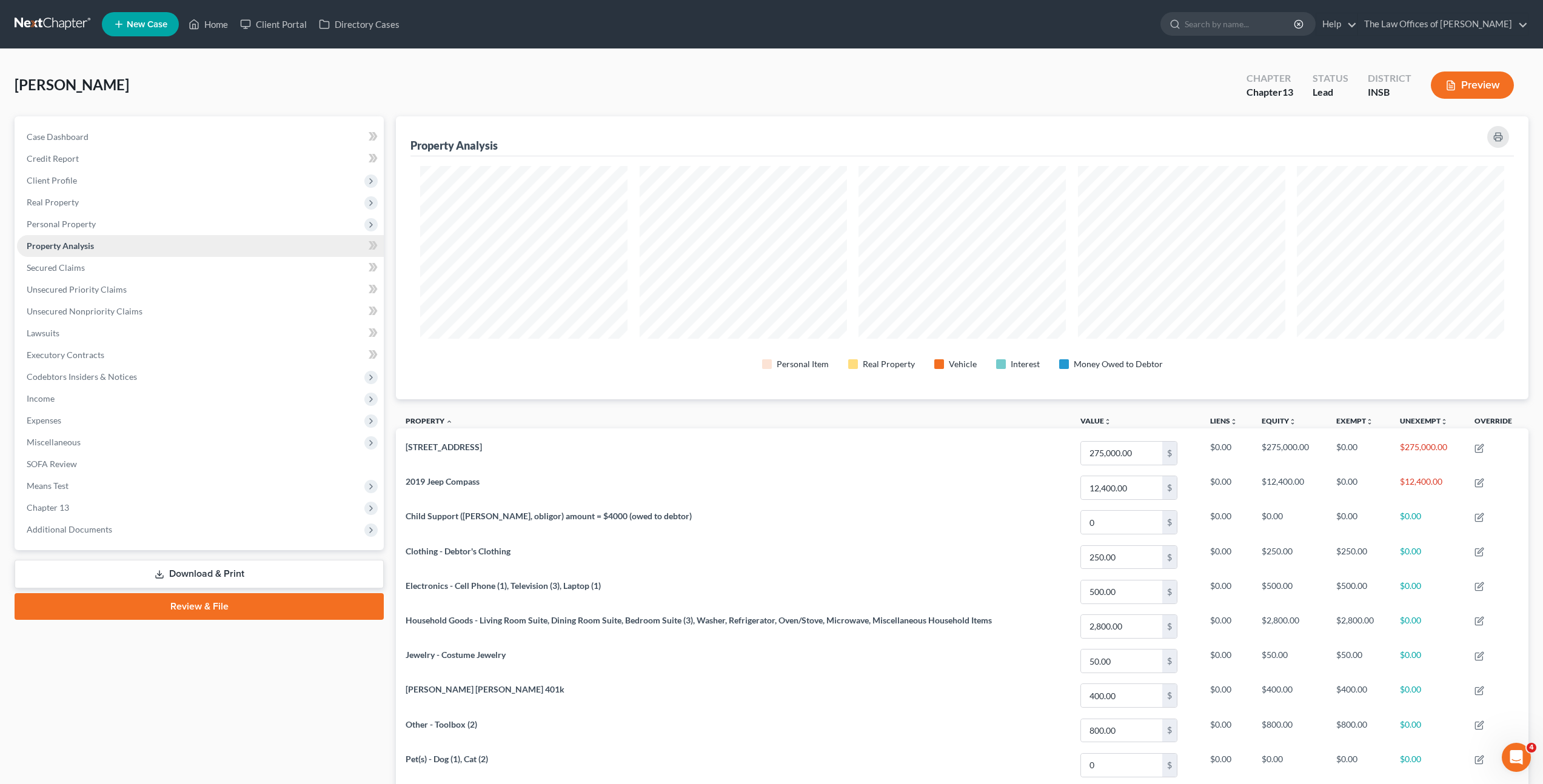
scroll to position [283, 1133]
click at [244, 267] on link "Secured Claims" at bounding box center [200, 268] width 366 height 22
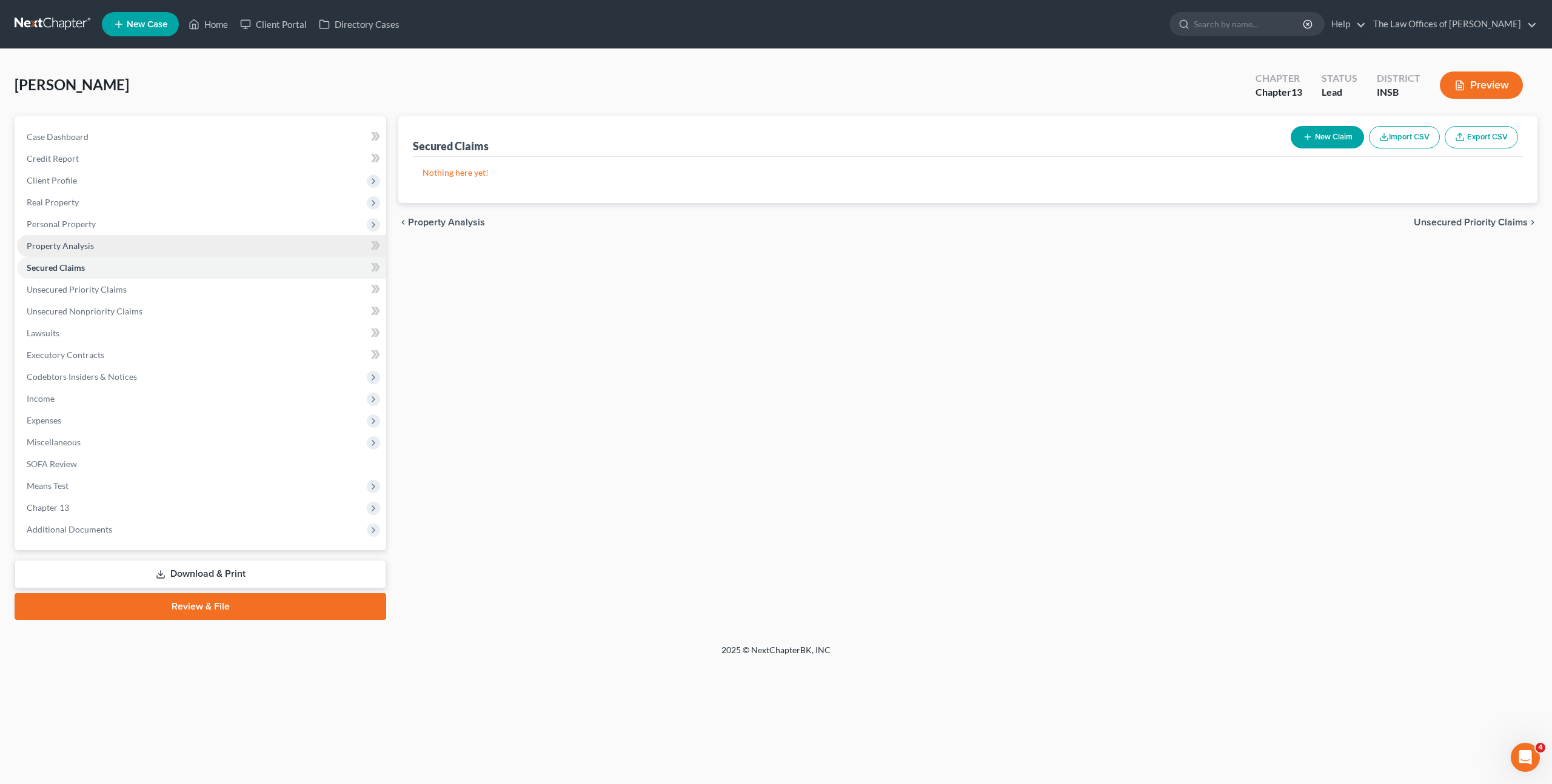
click at [278, 239] on link "Property Analysis" at bounding box center [201, 246] width 369 height 22
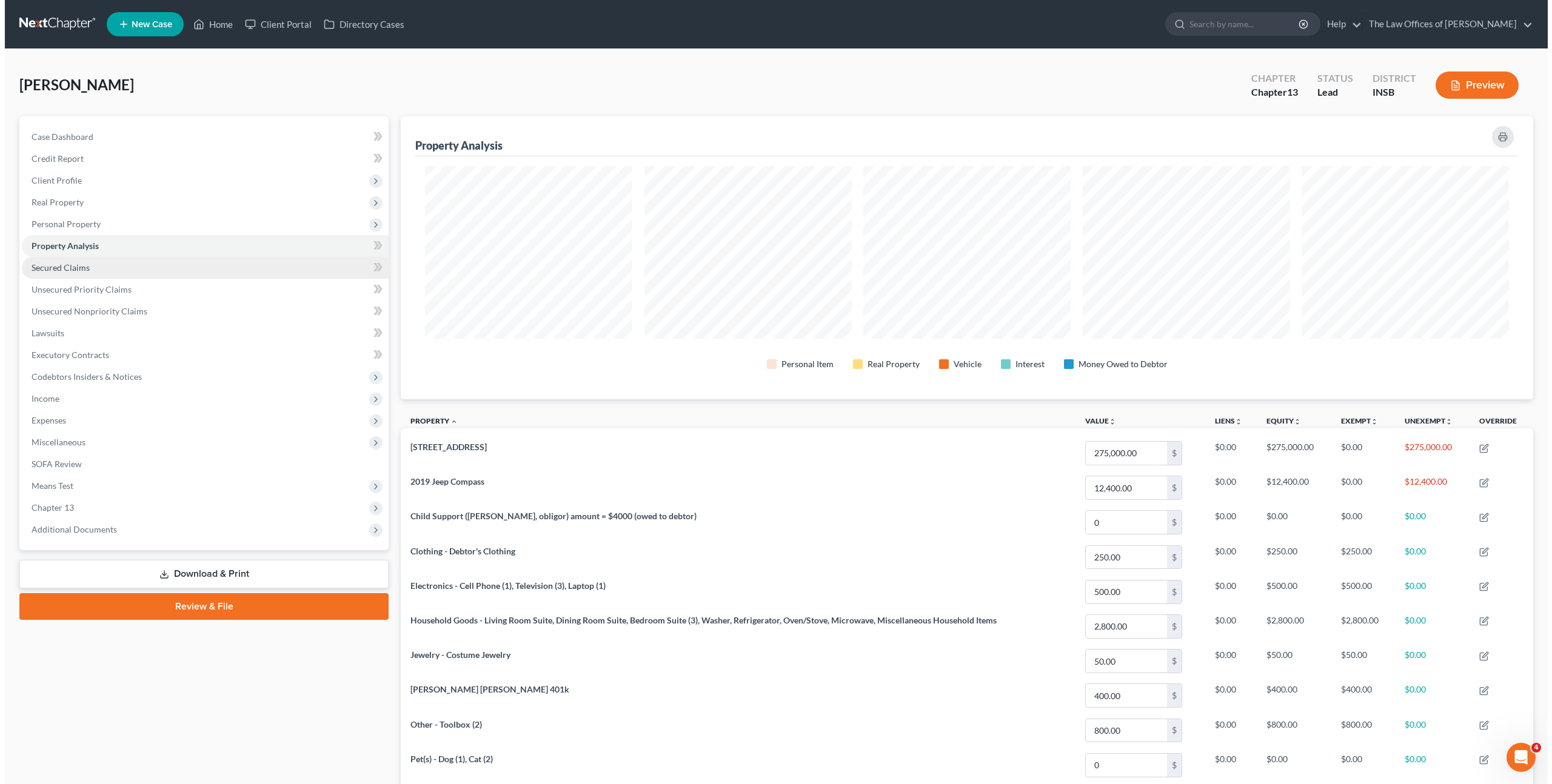
scroll to position [283, 1133]
click at [281, 263] on link "Secured Claims" at bounding box center [200, 268] width 367 height 22
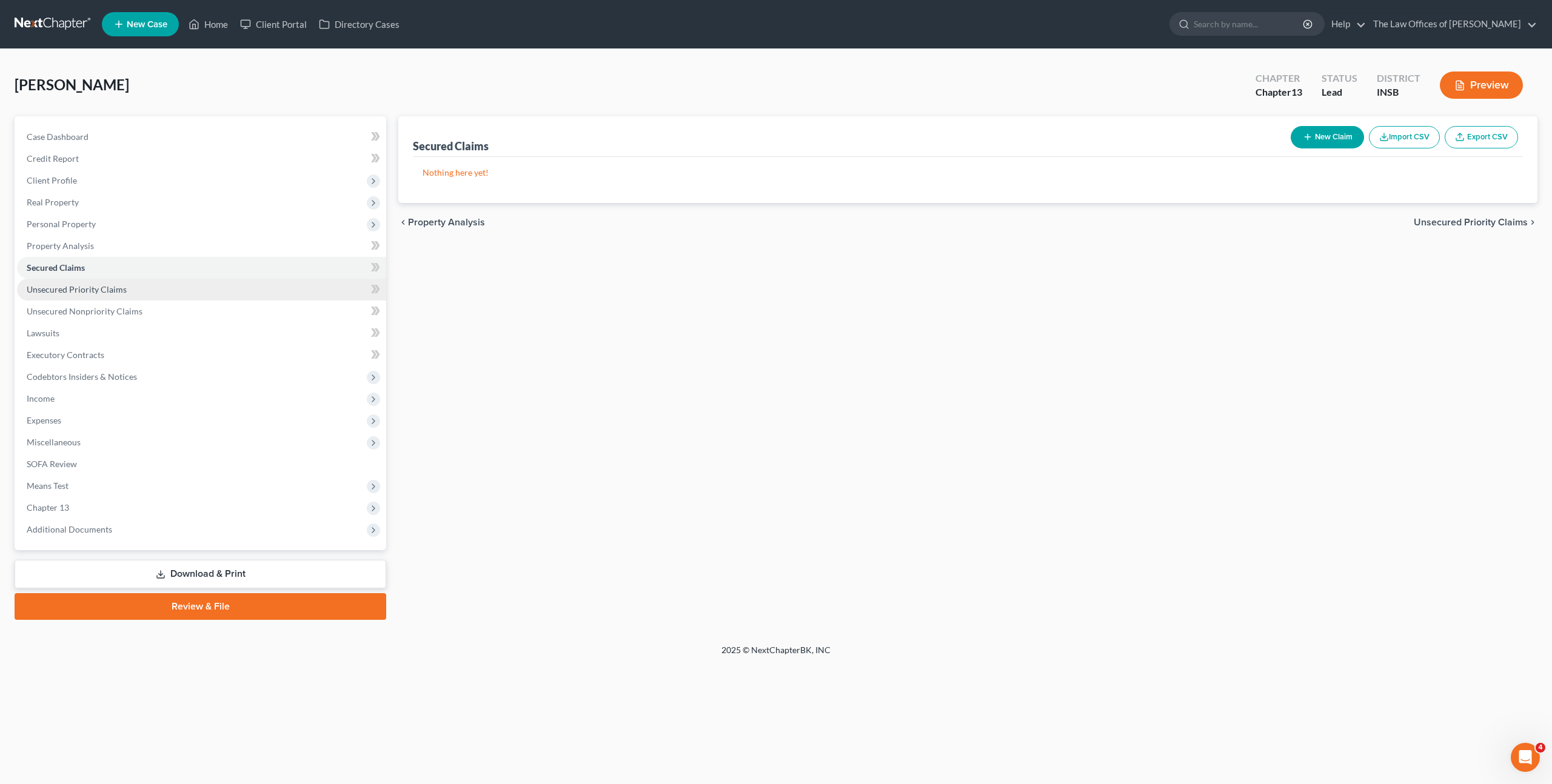
click at [268, 284] on link "Unsecured Priority Claims" at bounding box center [201, 289] width 369 height 22
click at [1315, 138] on button "New Claim" at bounding box center [1327, 138] width 73 height 23
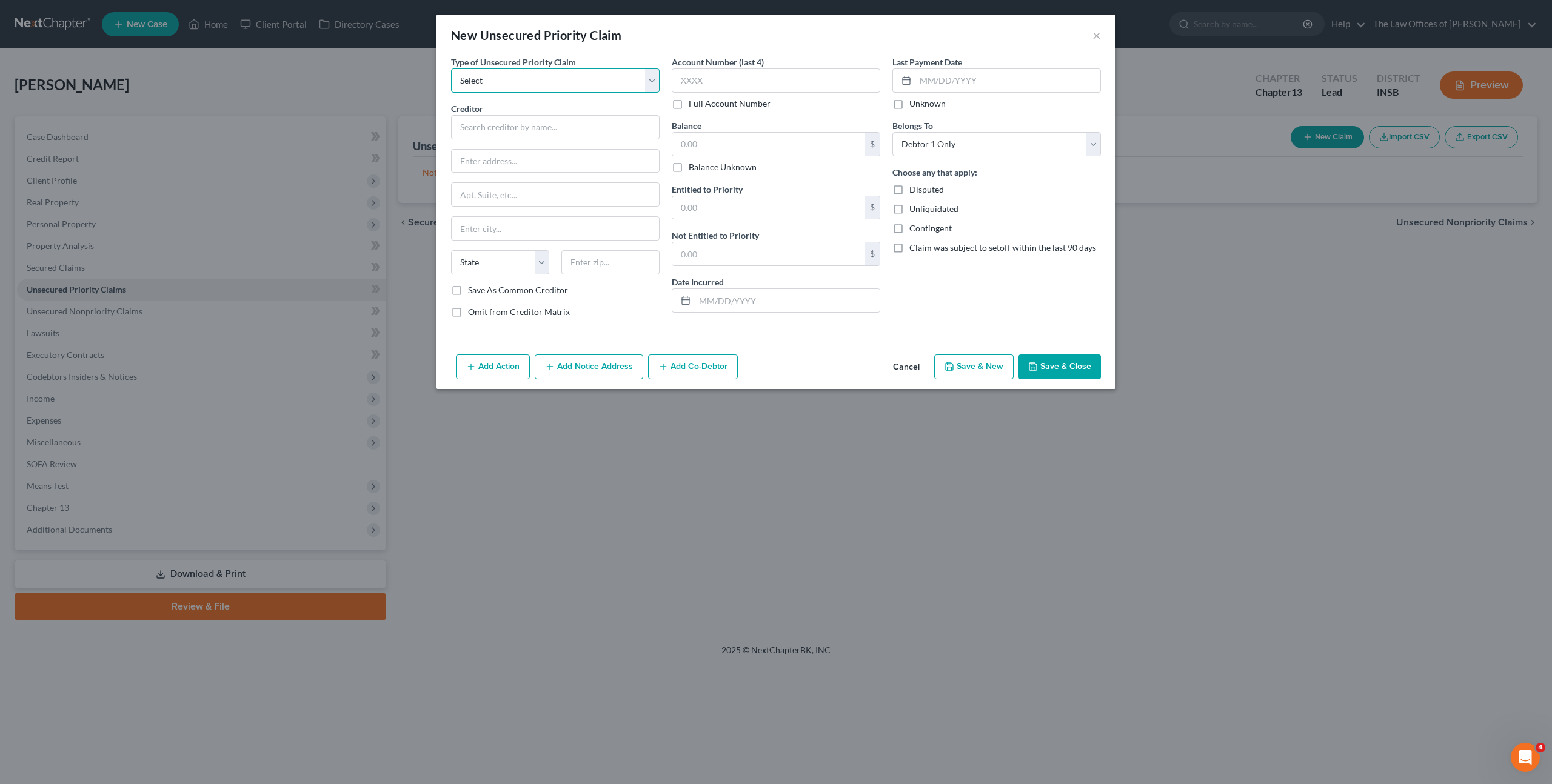
click at [640, 76] on select "Select Taxes & Other Government Units Domestic Support Obligations Extensions o…" at bounding box center [555, 80] width 208 height 24
click at [911, 365] on button "Cancel" at bounding box center [906, 368] width 46 height 24
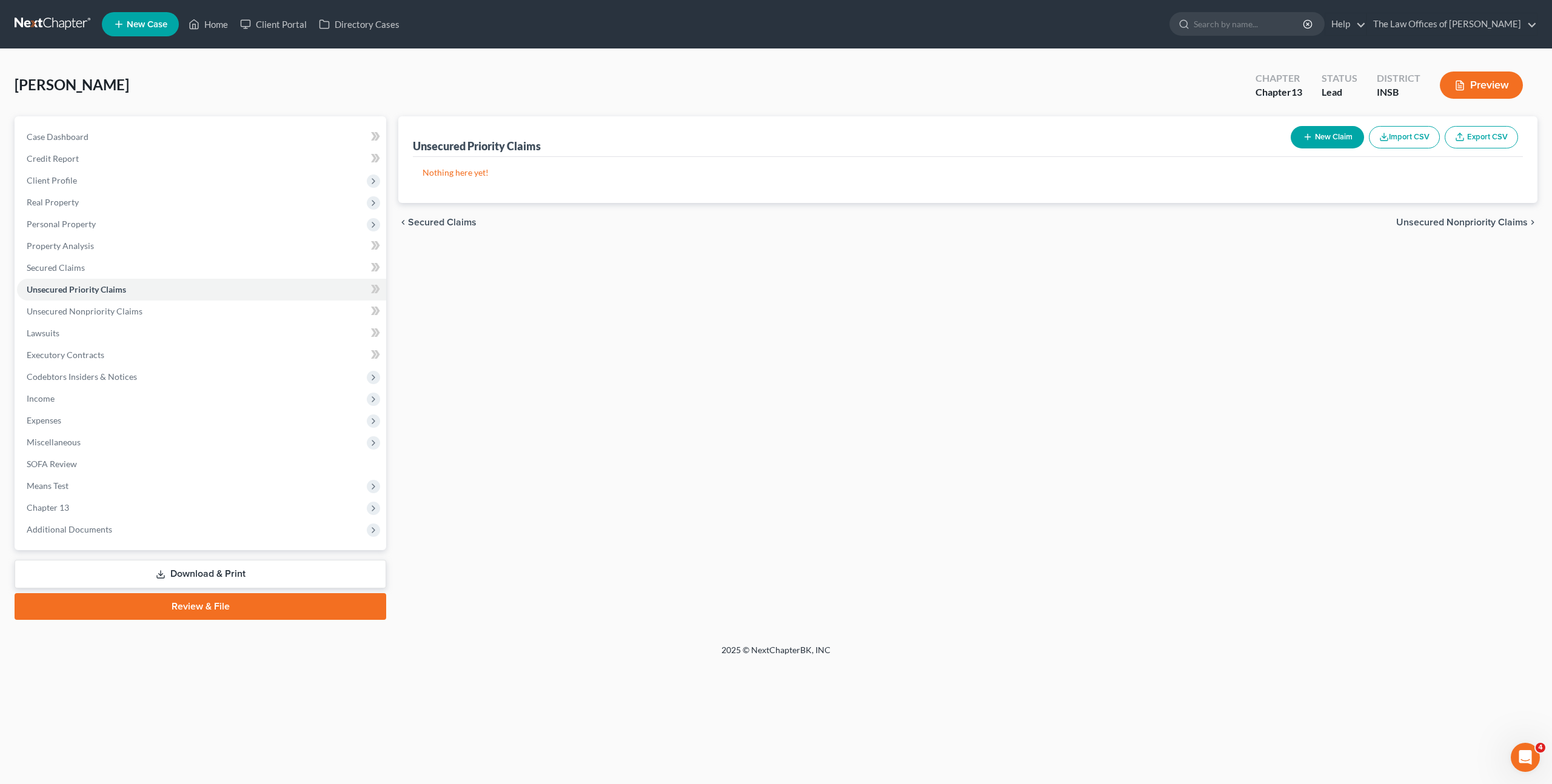
drag, startPoint x: 782, startPoint y: 413, endPoint x: 776, endPoint y: 409, distance: 7.2
click at [289, 306] on link "Unsecured Nonpriority Claims" at bounding box center [201, 311] width 369 height 22
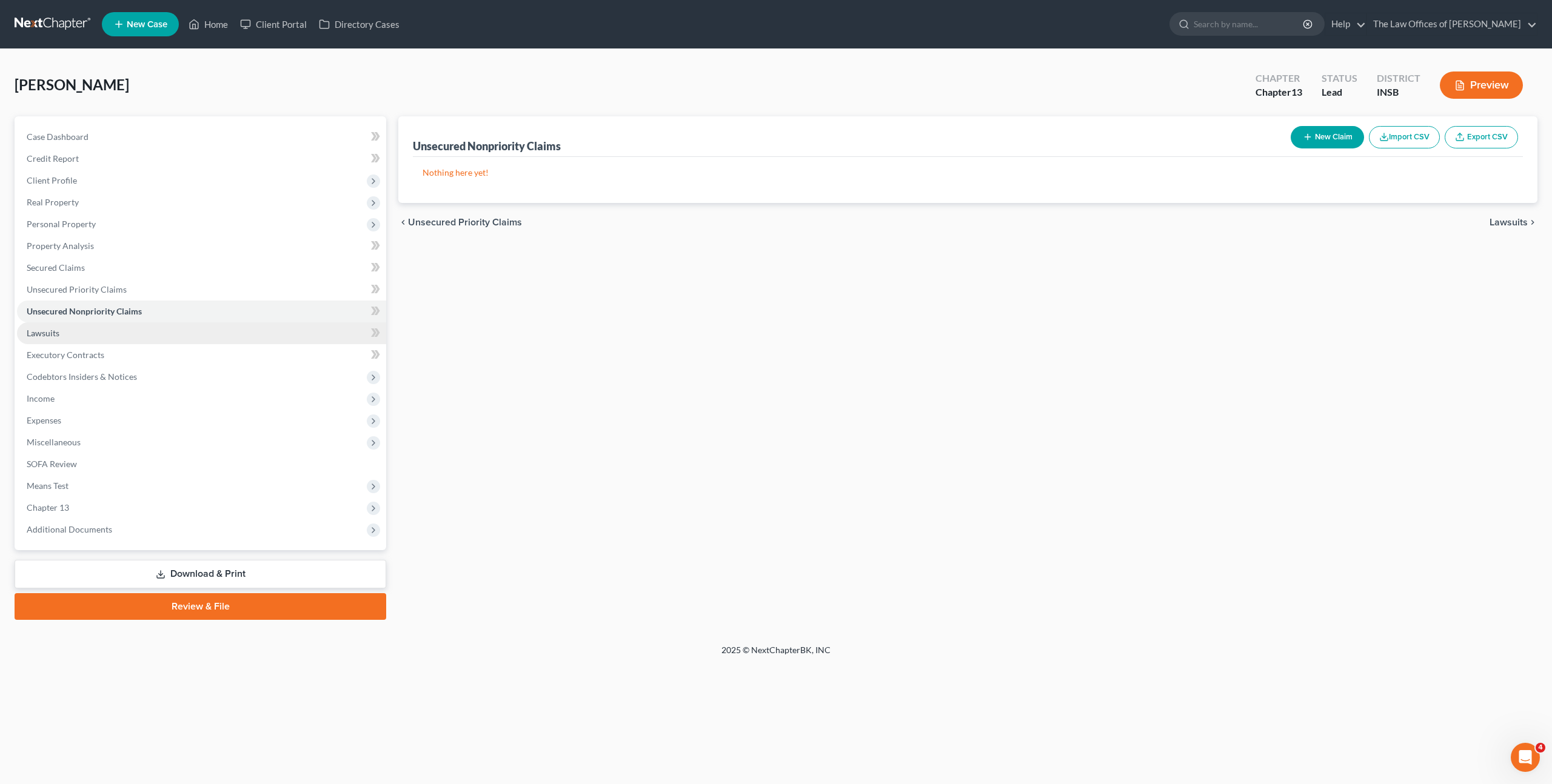
click at [256, 337] on link "Lawsuits" at bounding box center [201, 333] width 369 height 22
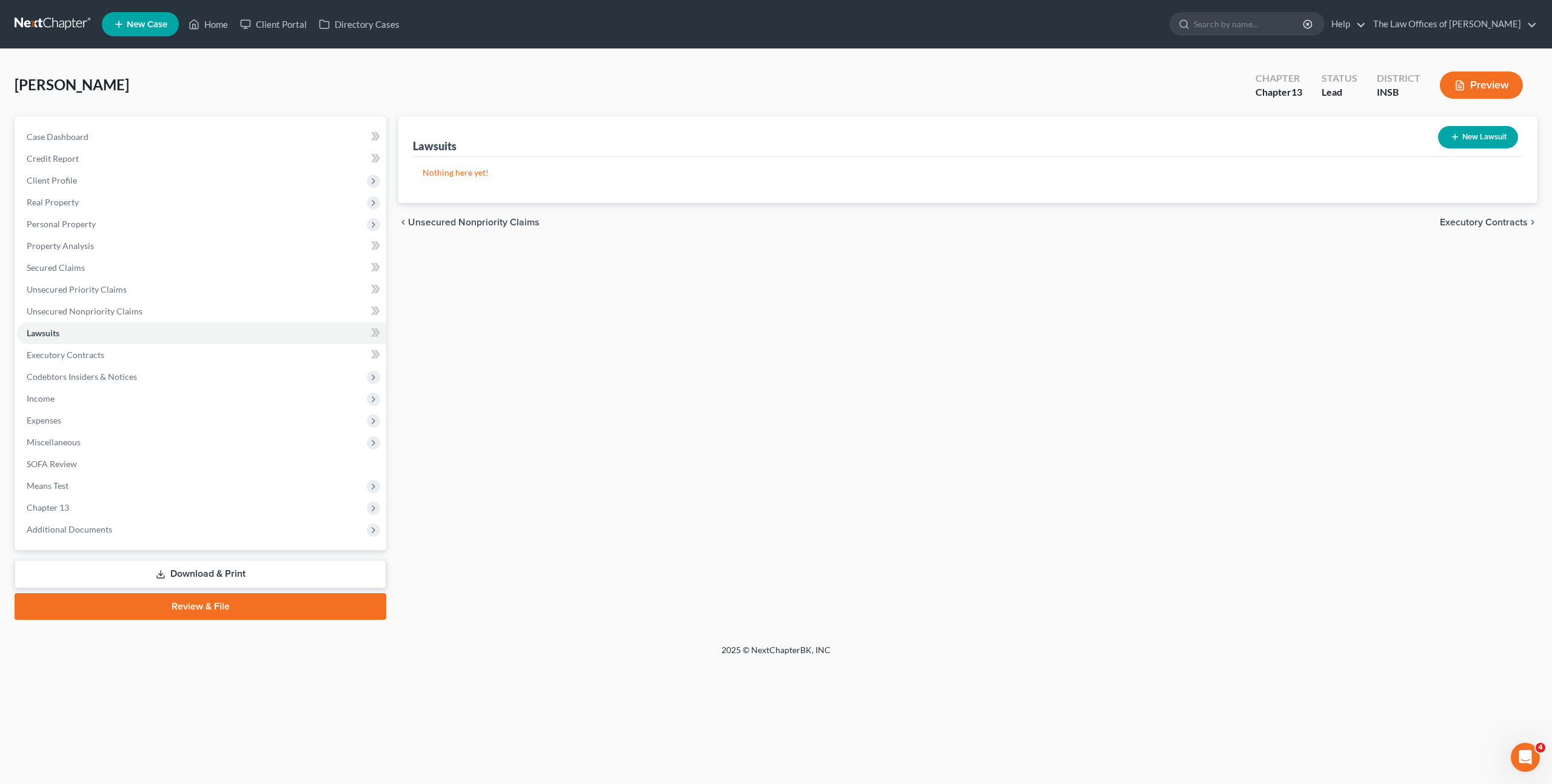
click at [1460, 139] on button "New Lawsuit" at bounding box center [1477, 138] width 80 height 23
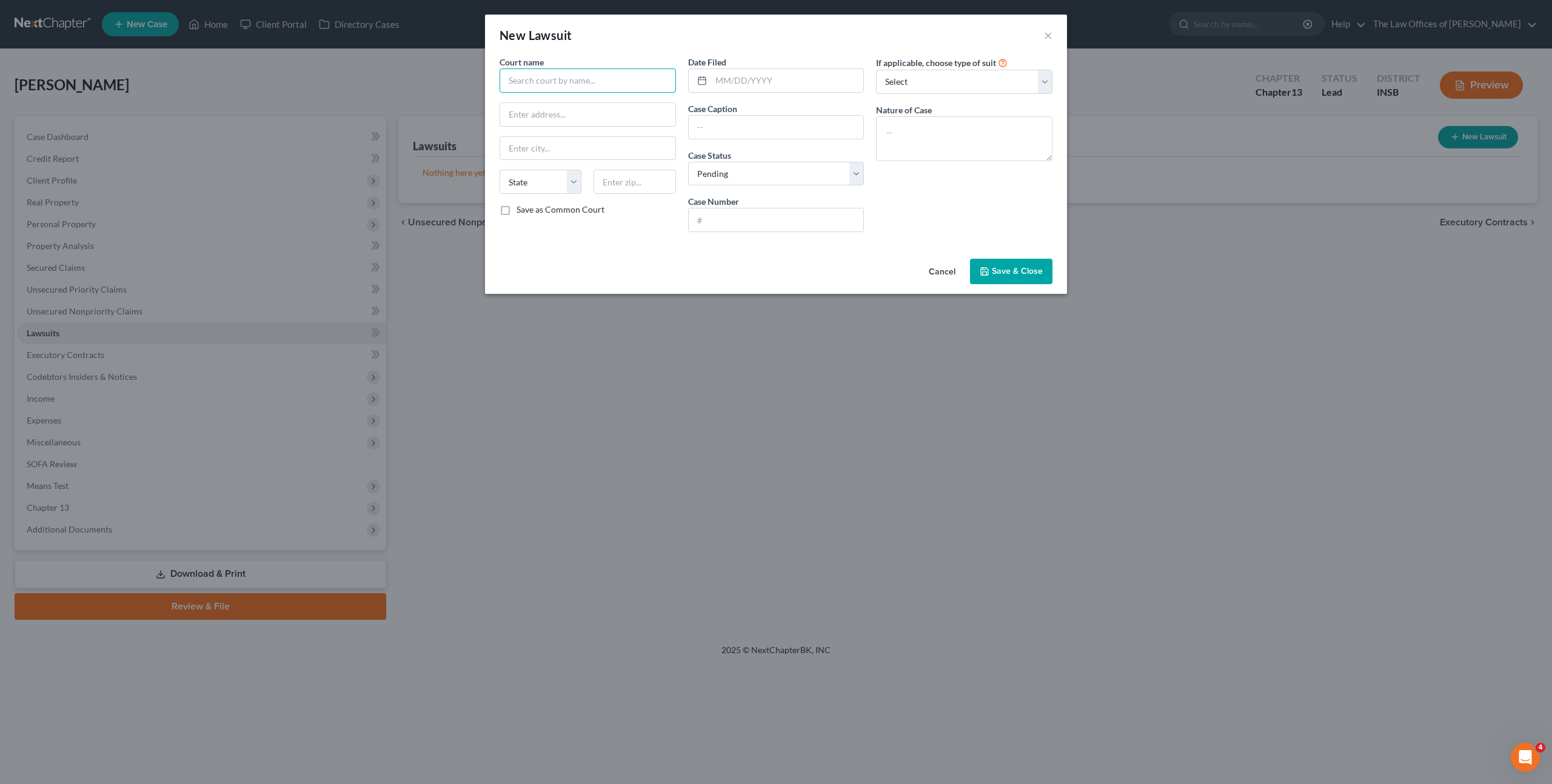
click at [577, 73] on input "text" at bounding box center [588, 80] width 177 height 24
drag, startPoint x: 565, startPoint y: 101, endPoint x: 659, endPoint y: 96, distance: 94.1
click at [565, 101] on div "[PERSON_NAME] Superior Court" at bounding box center [572, 101] width 126 height 12
click at [789, 73] on input "text" at bounding box center [787, 80] width 152 height 23
click at [748, 122] on input "text" at bounding box center [776, 127] width 175 height 23
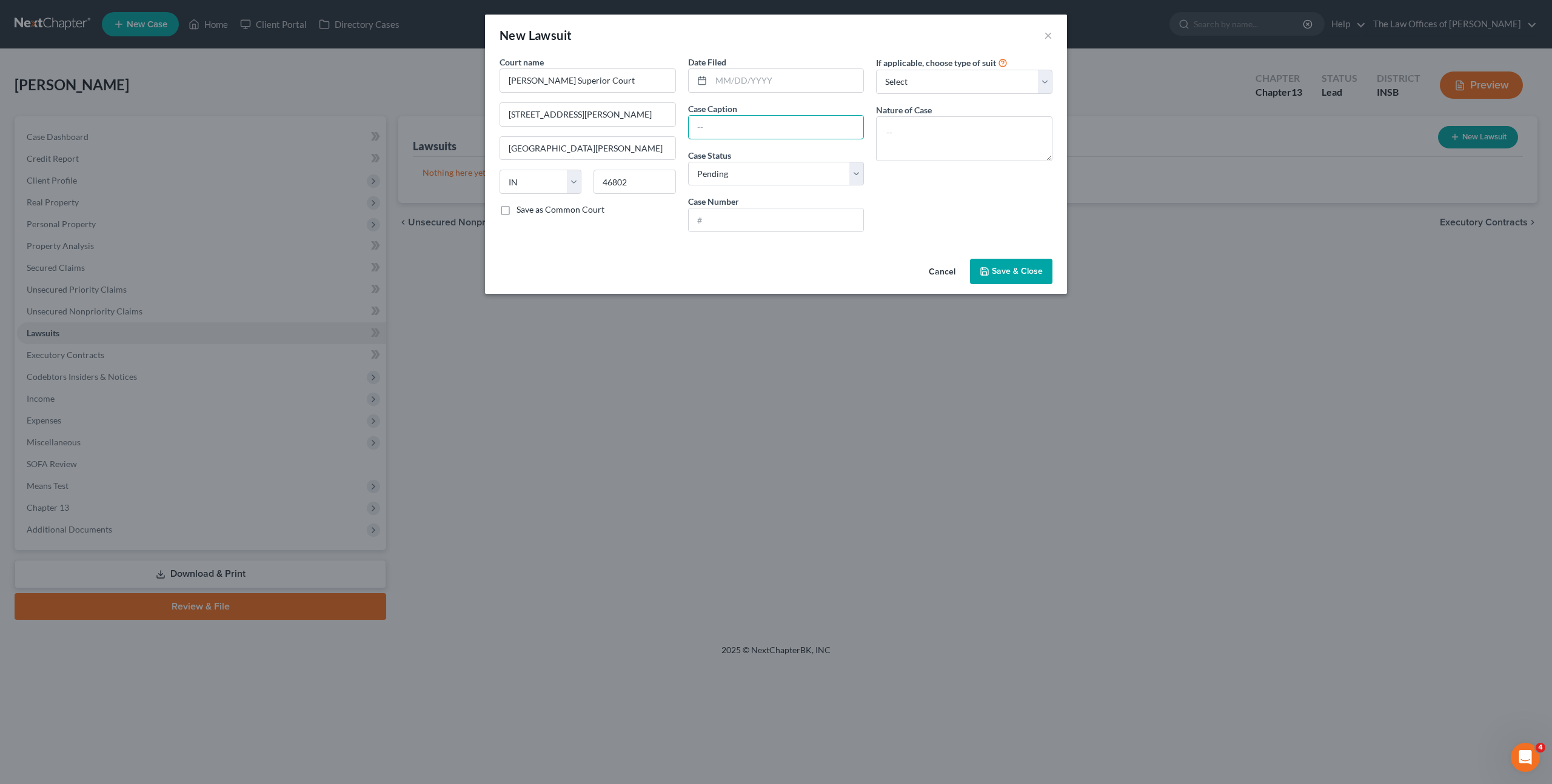
paste input "My-Green Inc v. [PERSON_NAME], [PERSON_NAME]"
drag, startPoint x: 748, startPoint y: 87, endPoint x: 826, endPoint y: 78, distance: 78.5
click at [750, 87] on input "text" at bounding box center [787, 80] width 152 height 23
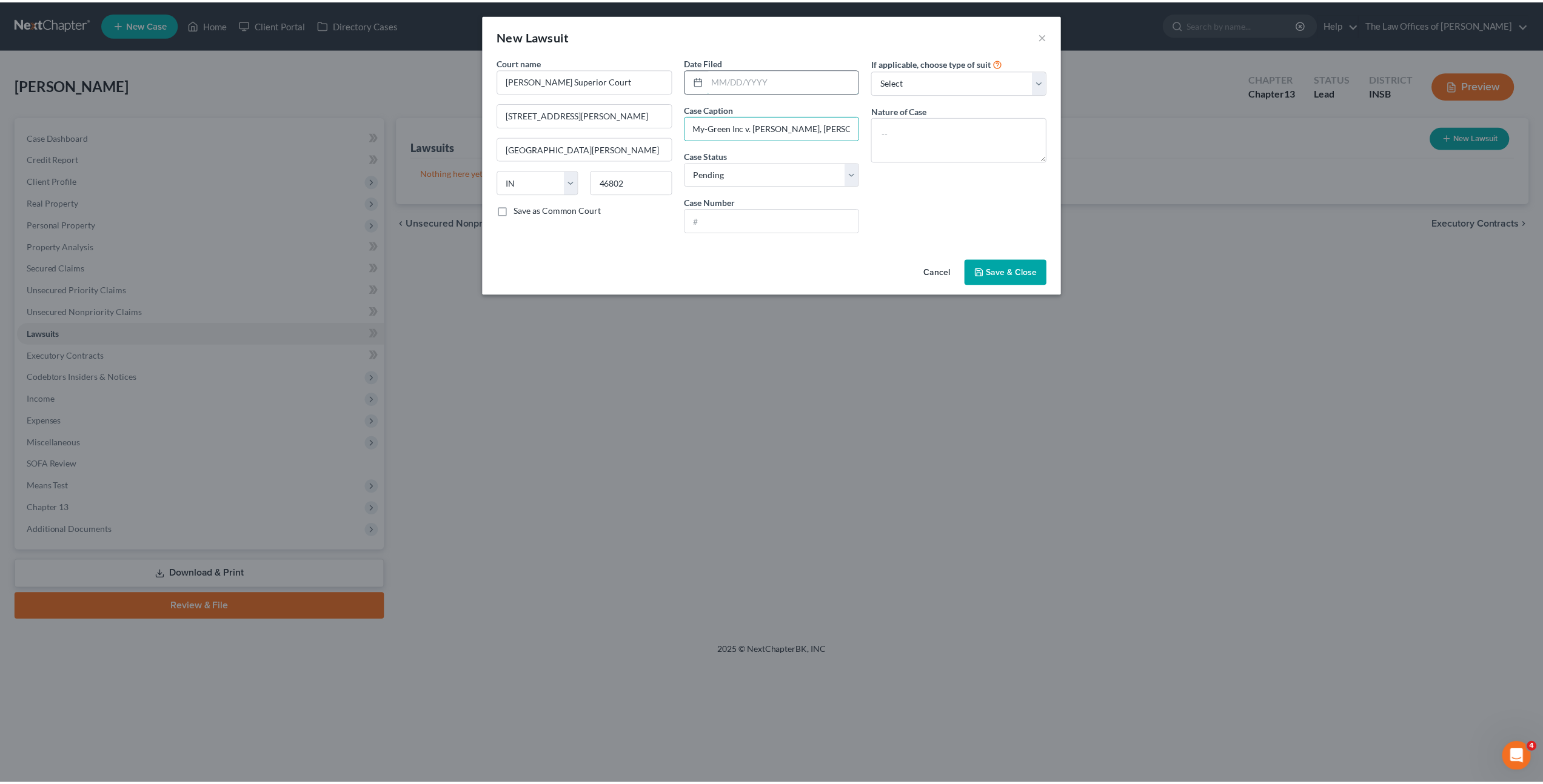
scroll to position [0, 0]
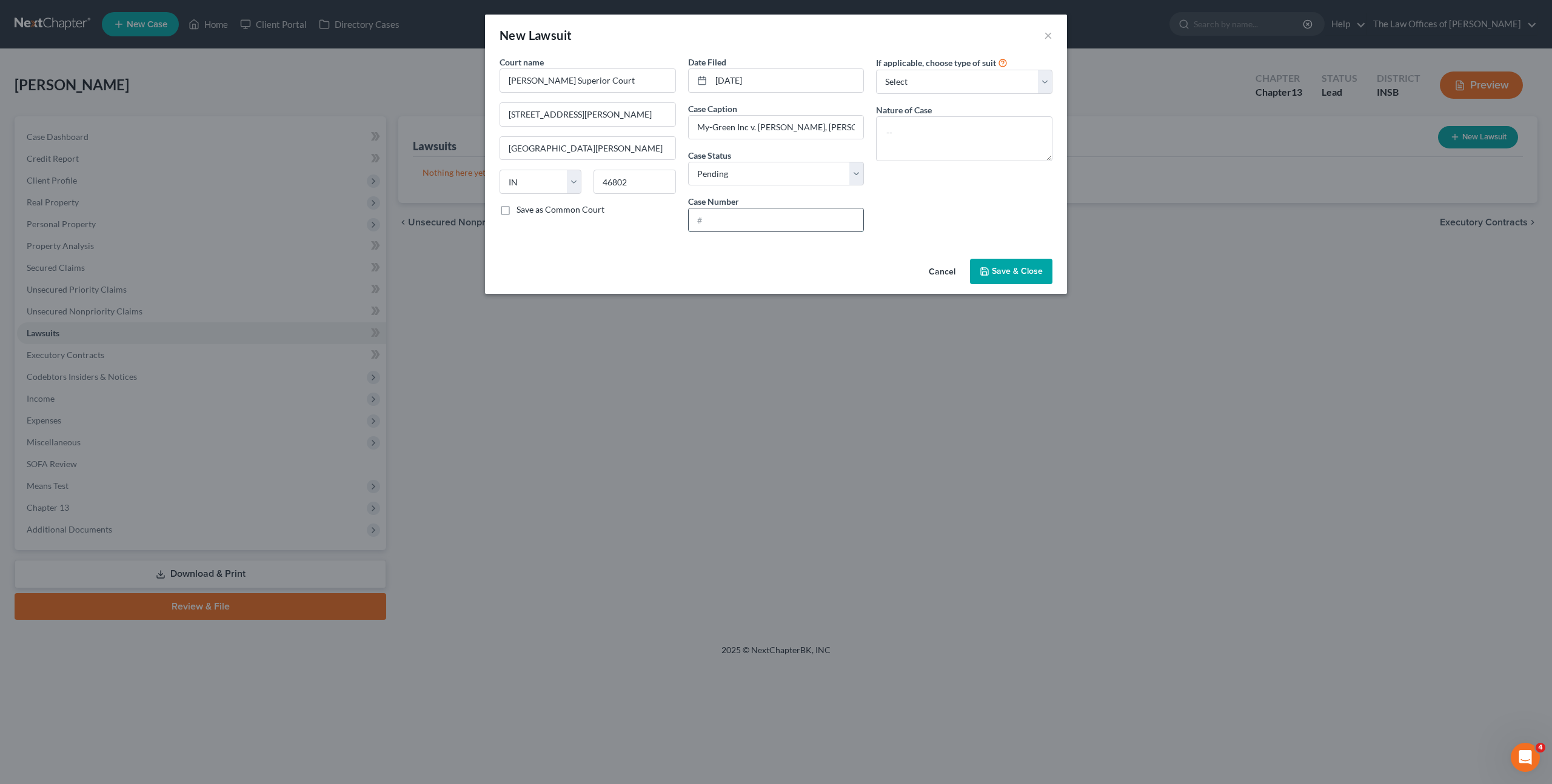
drag, startPoint x: 722, startPoint y: 227, endPoint x: 911, endPoint y: 216, distance: 189.3
click at [722, 227] on input "text" at bounding box center [776, 220] width 175 height 23
click at [778, 212] on input "text" at bounding box center [776, 220] width 175 height 23
paste input "02D01-2101-CC-000272"
click at [710, 223] on input "02D01-2101-CC-000272" at bounding box center [776, 220] width 175 height 23
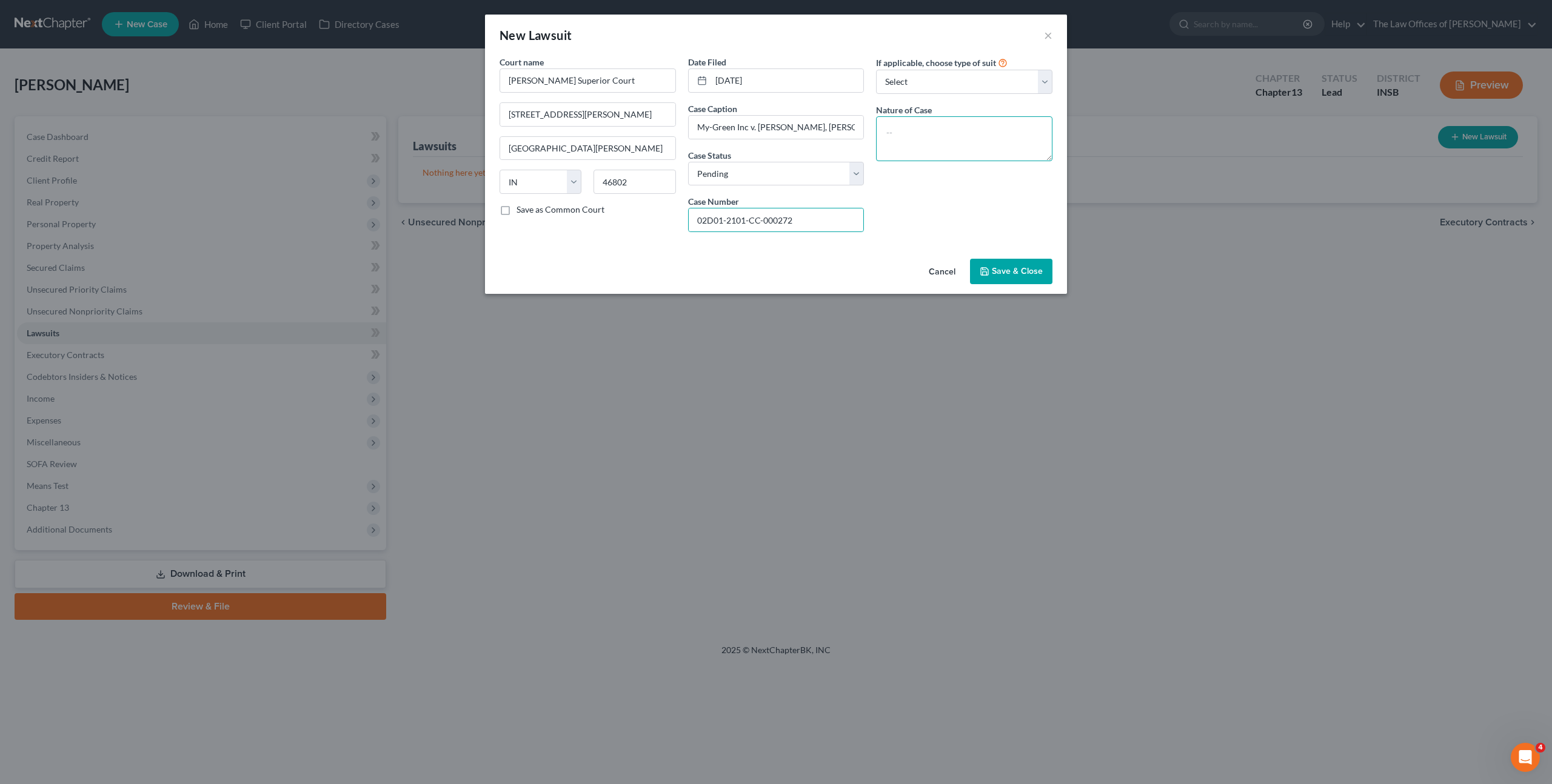
click at [935, 131] on textarea at bounding box center [964, 139] width 177 height 45
click at [1010, 266] on span "Save & Close" at bounding box center [1017, 271] width 51 height 11
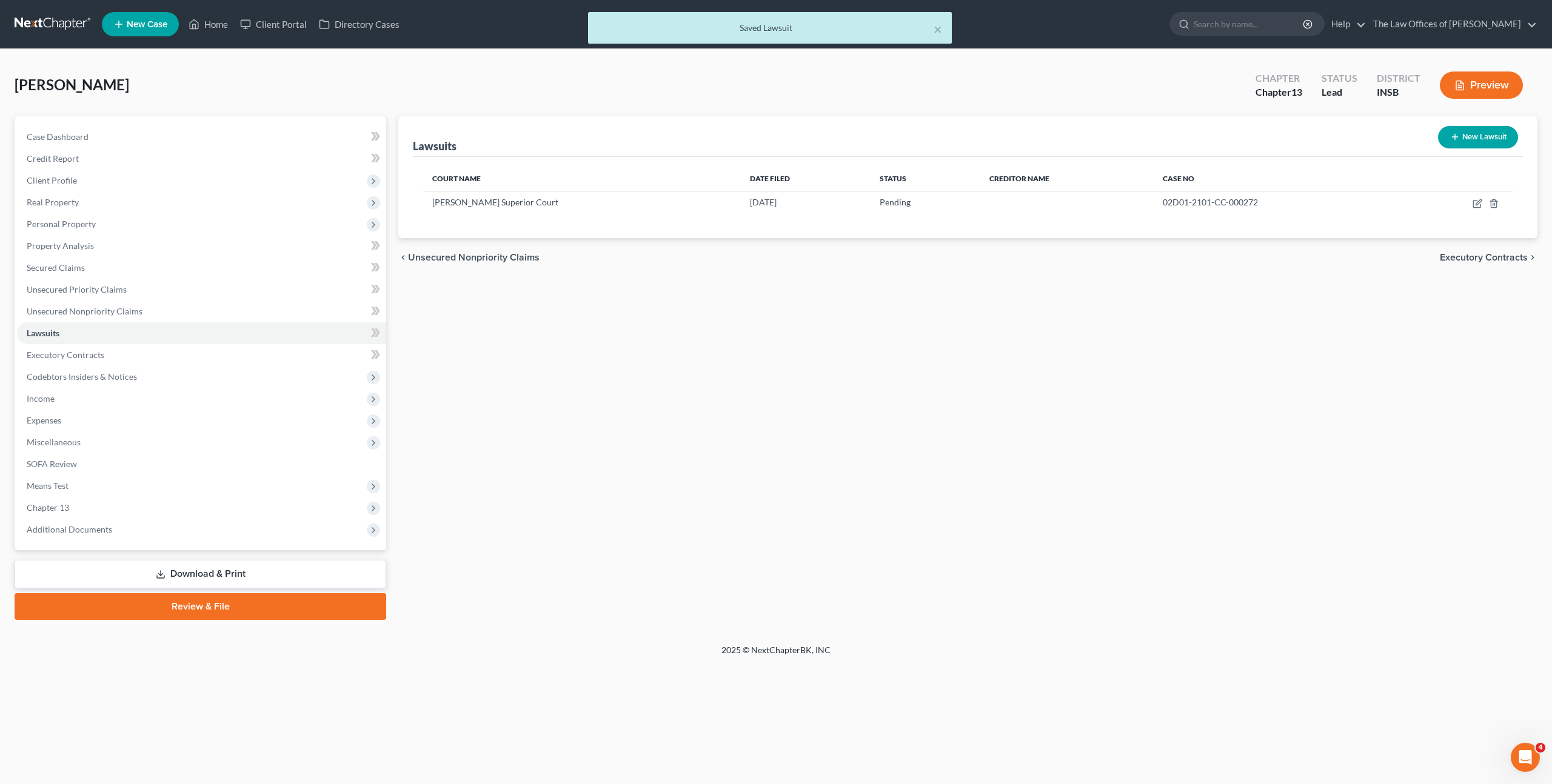
click at [838, 357] on div "Lawsuits New Lawsuit Court Name Date Filed Status Creditor Name Case No [PERSON…" at bounding box center [968, 368] width 1151 height 503
click at [369, 332] on span at bounding box center [375, 334] width 21 height 18
drag, startPoint x: 369, startPoint y: 332, endPoint x: 372, endPoint y: 347, distance: 15.3
click at [370, 332] on span at bounding box center [375, 334] width 21 height 18
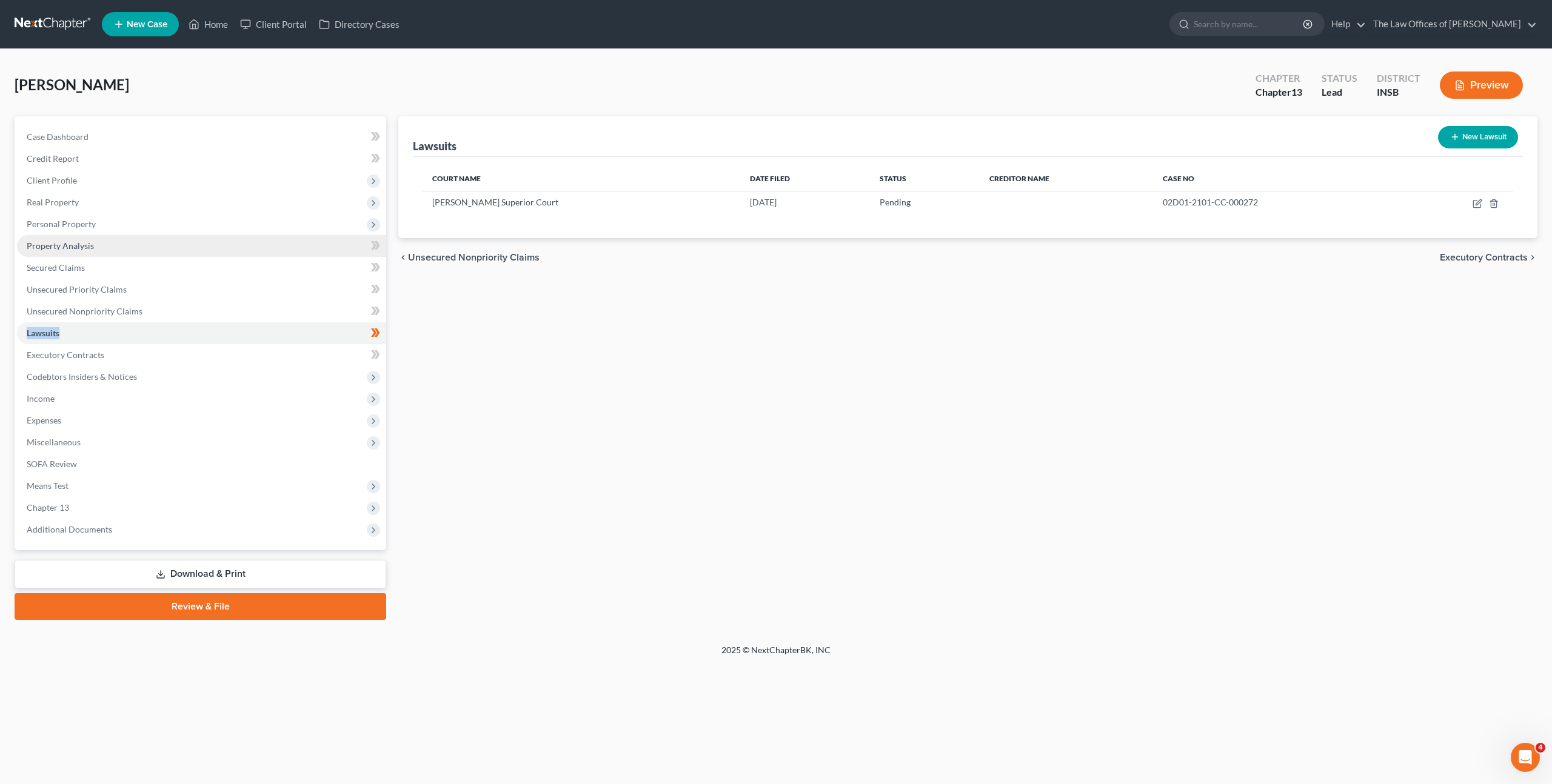
click at [277, 242] on link "Property Analysis" at bounding box center [201, 246] width 369 height 22
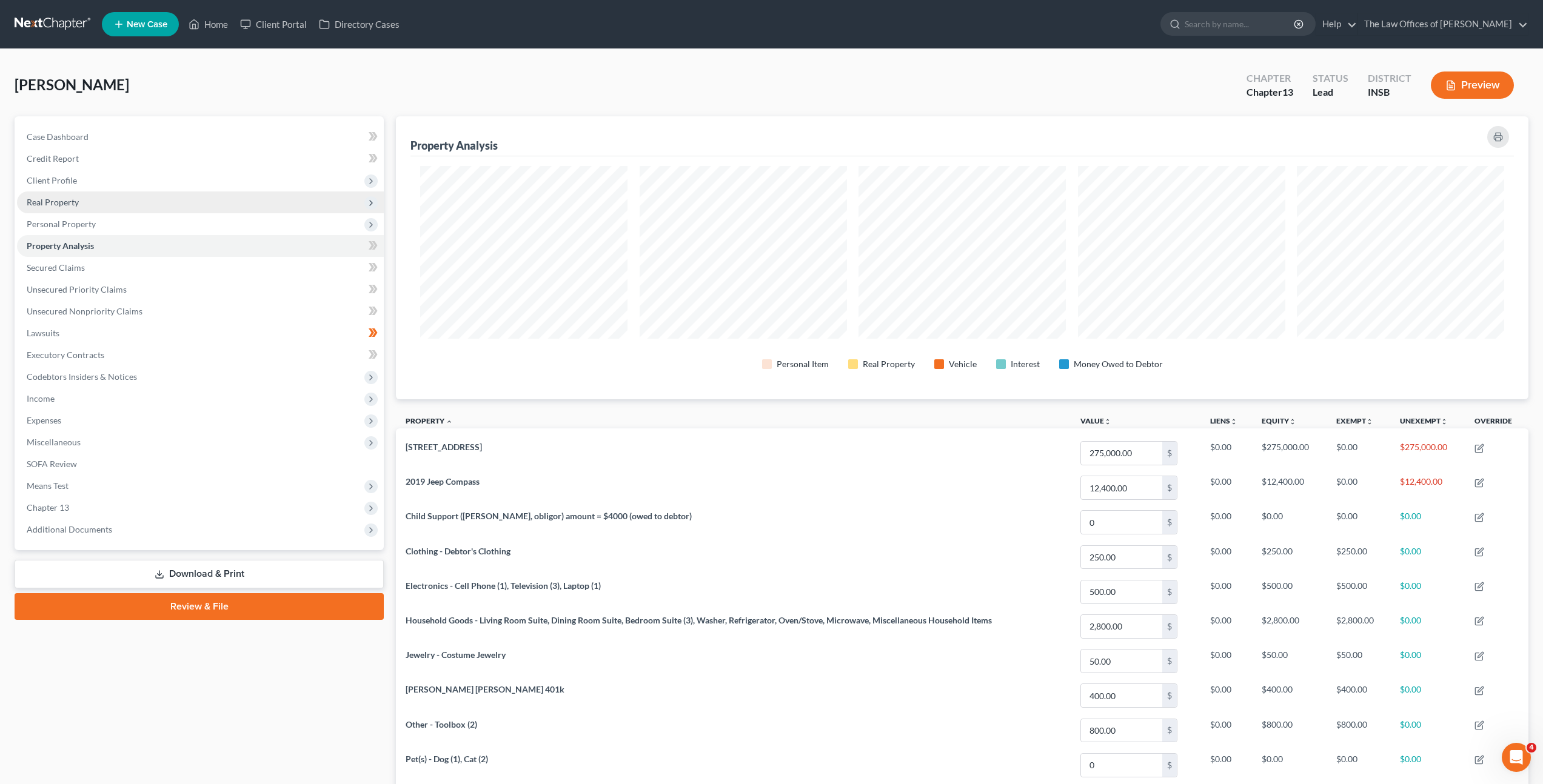
click at [289, 210] on span "Real Property" at bounding box center [200, 202] width 366 height 22
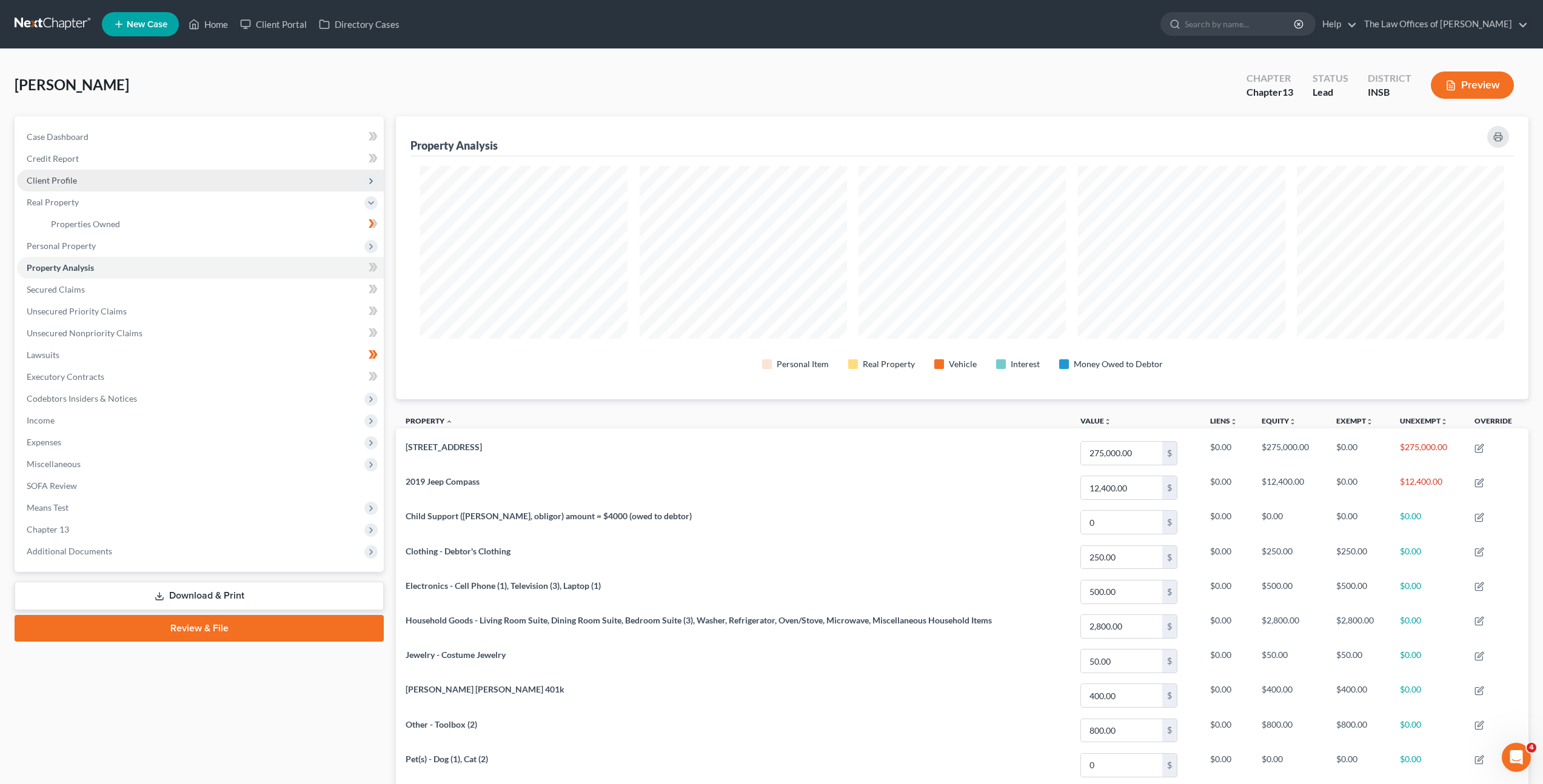
click at [285, 182] on span "Client Profile" at bounding box center [200, 180] width 366 height 22
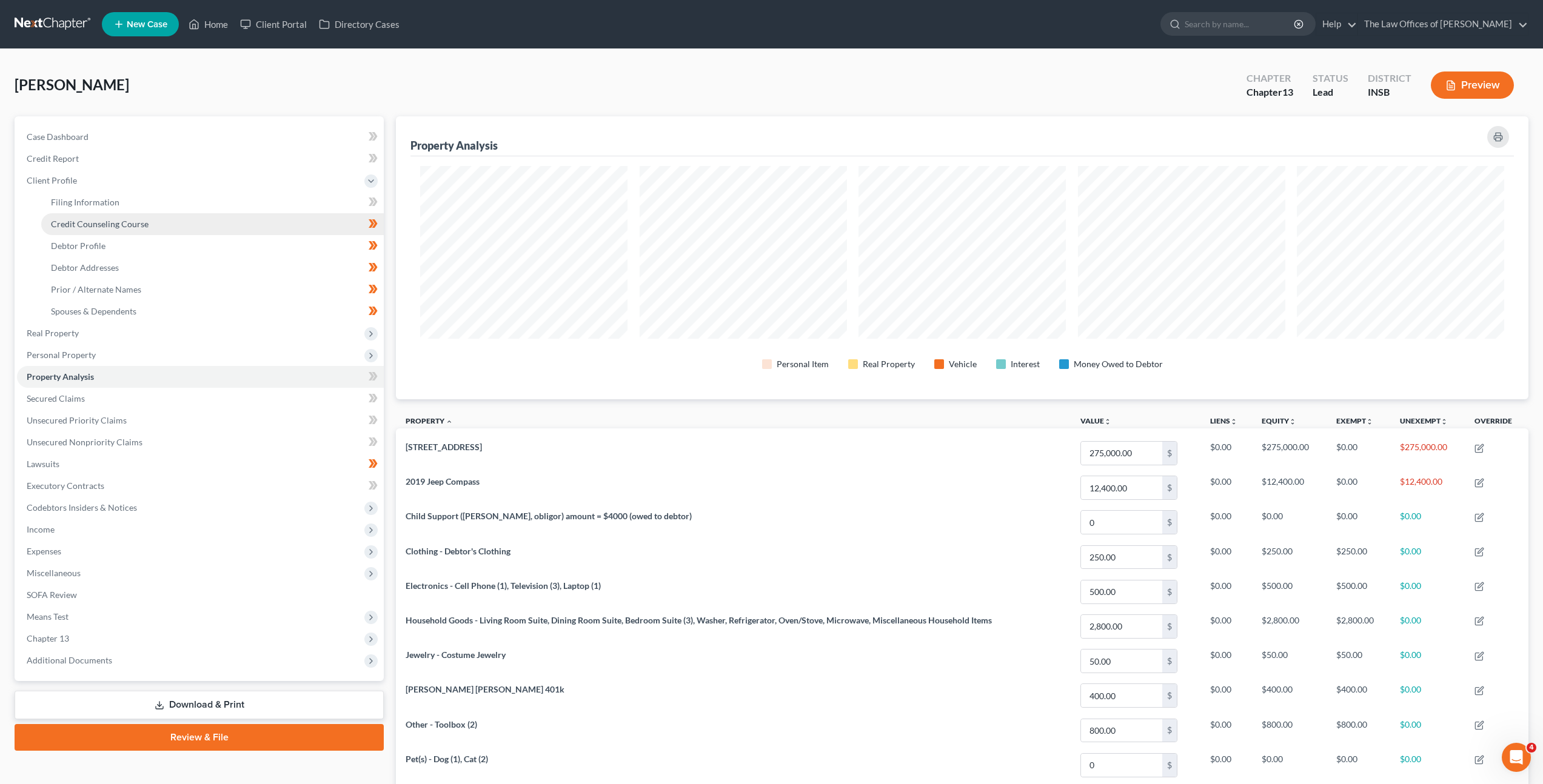
click at [271, 225] on link "Credit Counseling Course" at bounding box center [212, 224] width 342 height 22
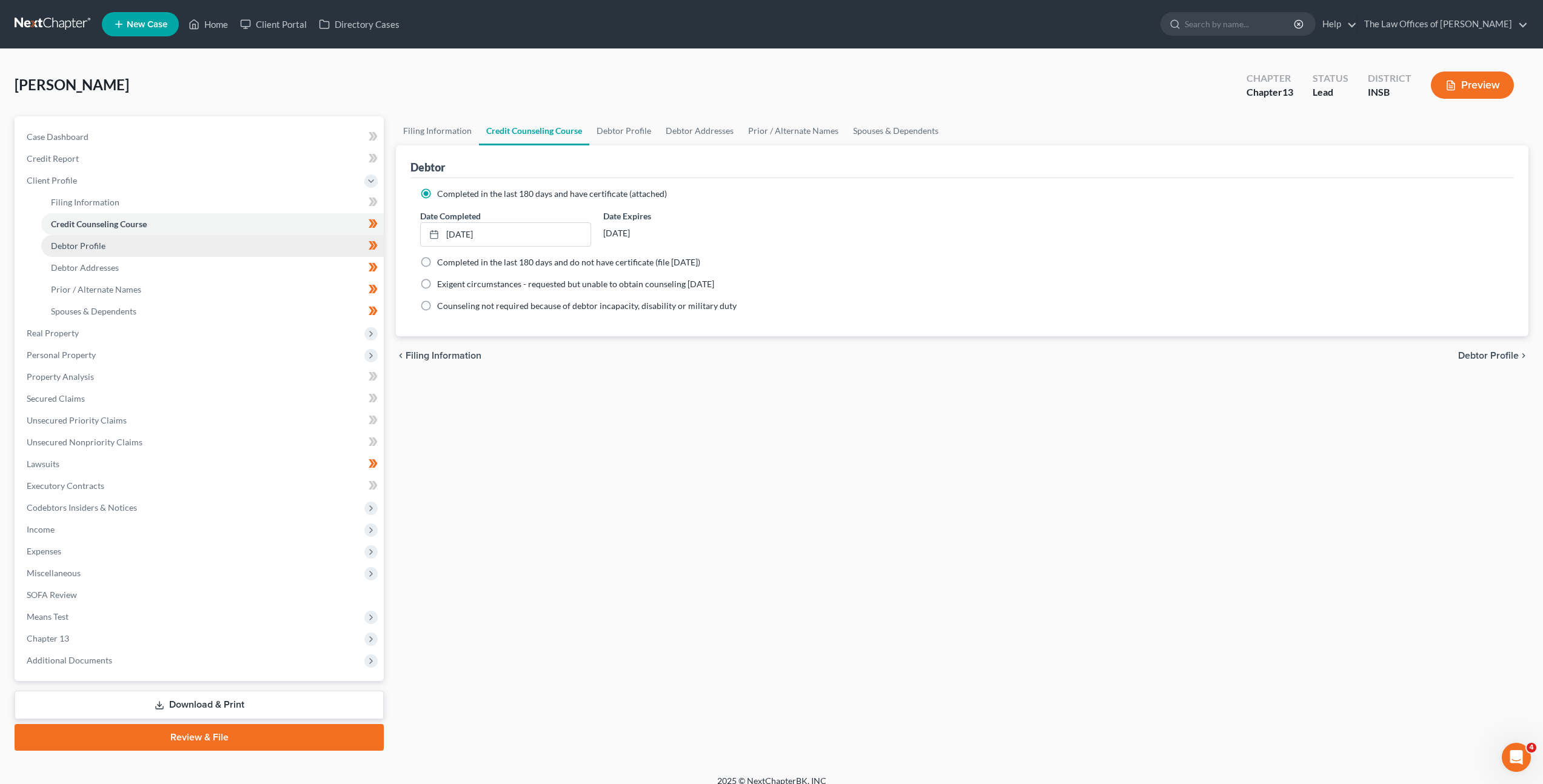
click at [263, 249] on link "Debtor Profile" at bounding box center [212, 246] width 342 height 22
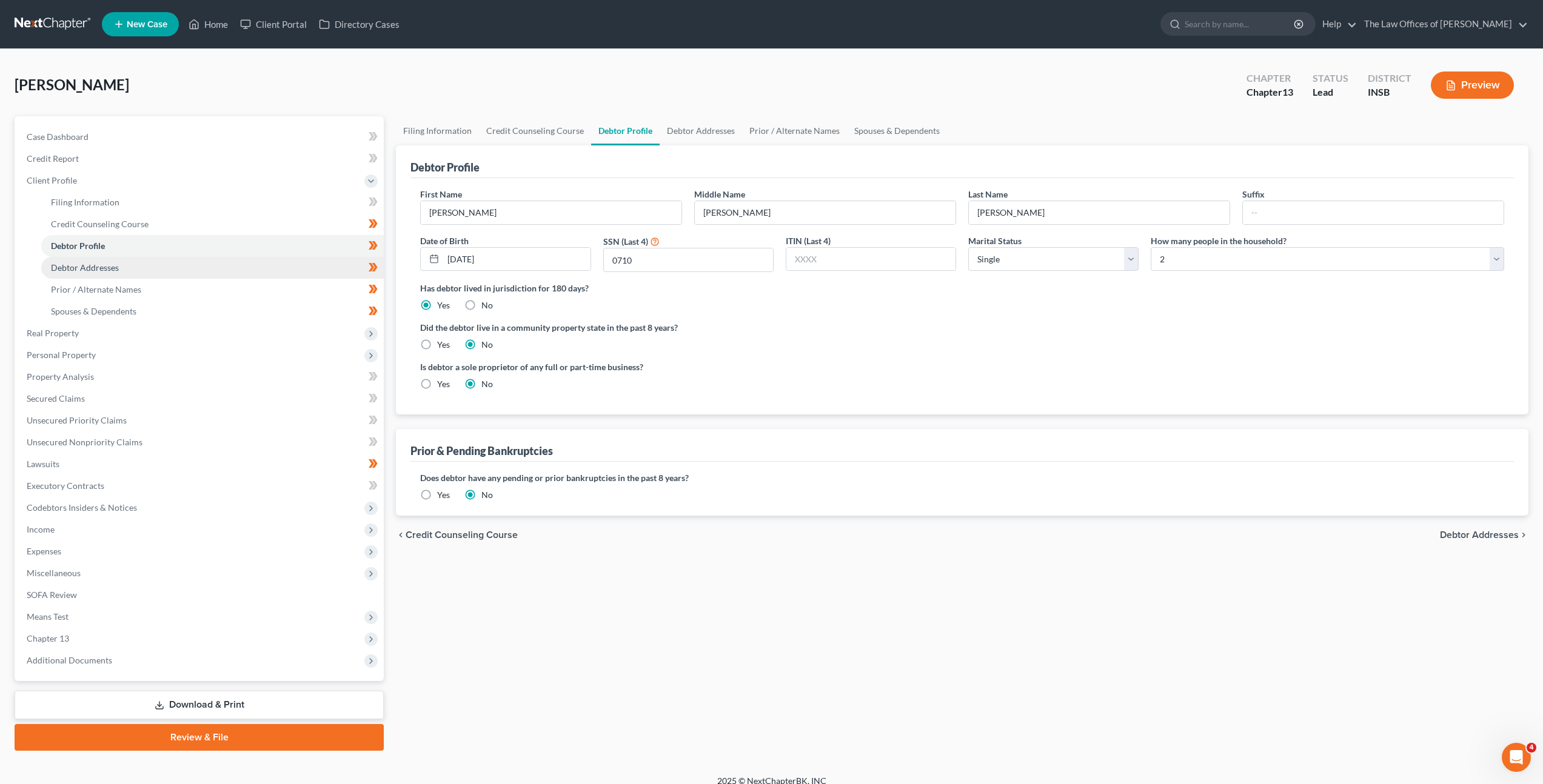
click at [259, 264] on link "Debtor Addresses" at bounding box center [212, 268] width 342 height 22
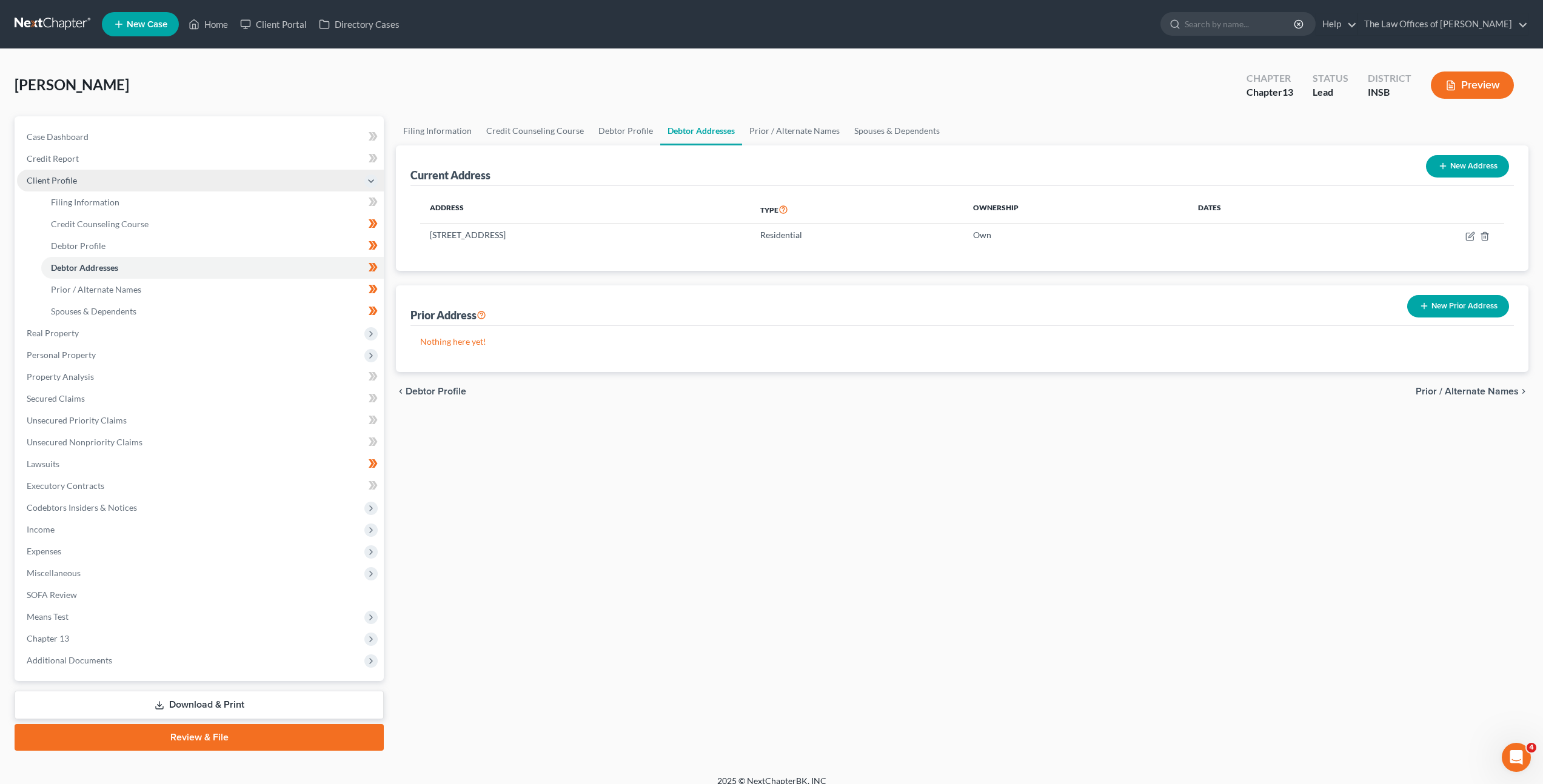
click at [255, 178] on span "Client Profile" at bounding box center [200, 180] width 366 height 22
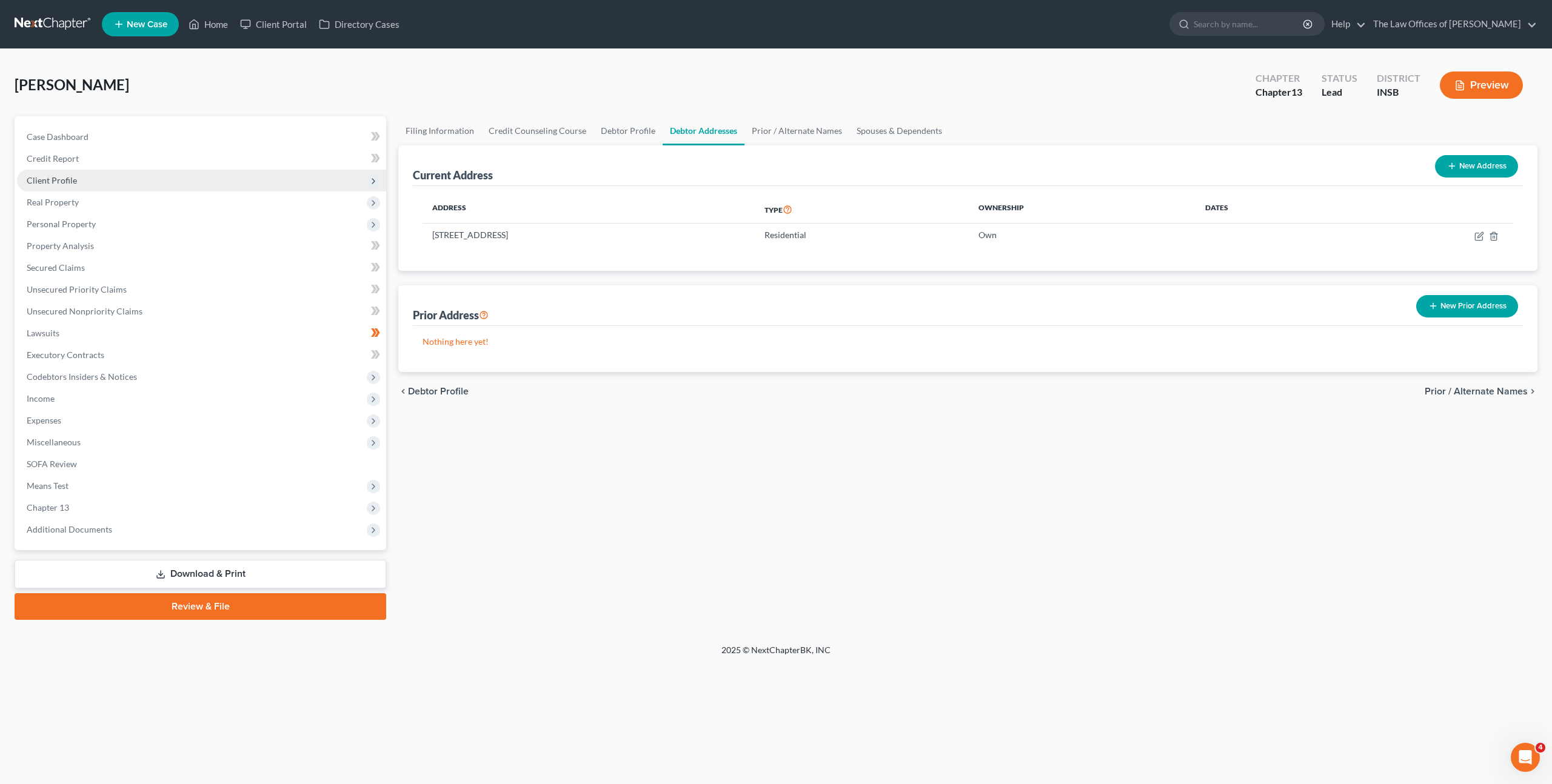
click at [255, 178] on span "Client Profile" at bounding box center [201, 180] width 369 height 22
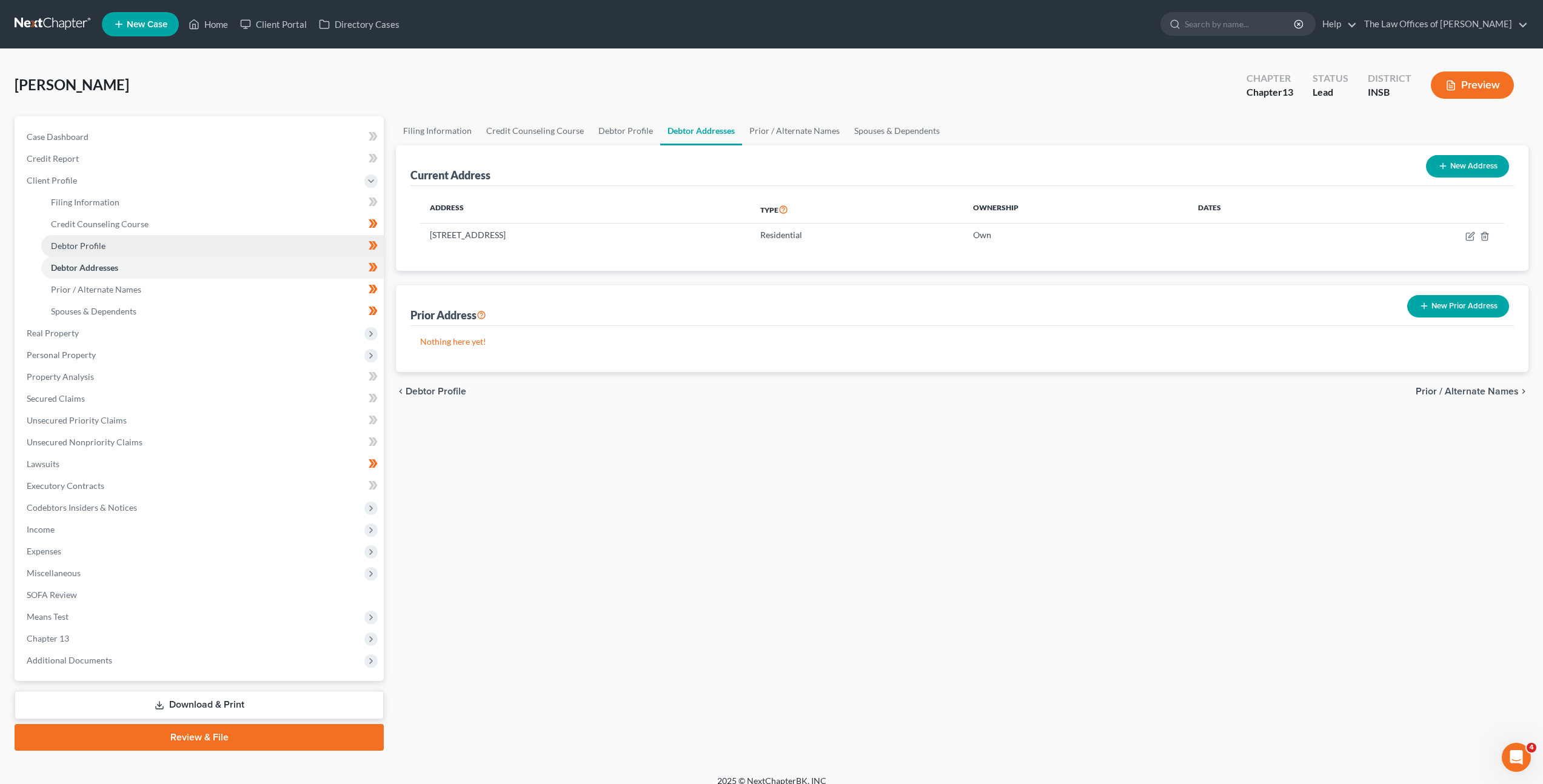
click at [242, 251] on link "Debtor Profile" at bounding box center [212, 246] width 342 height 22
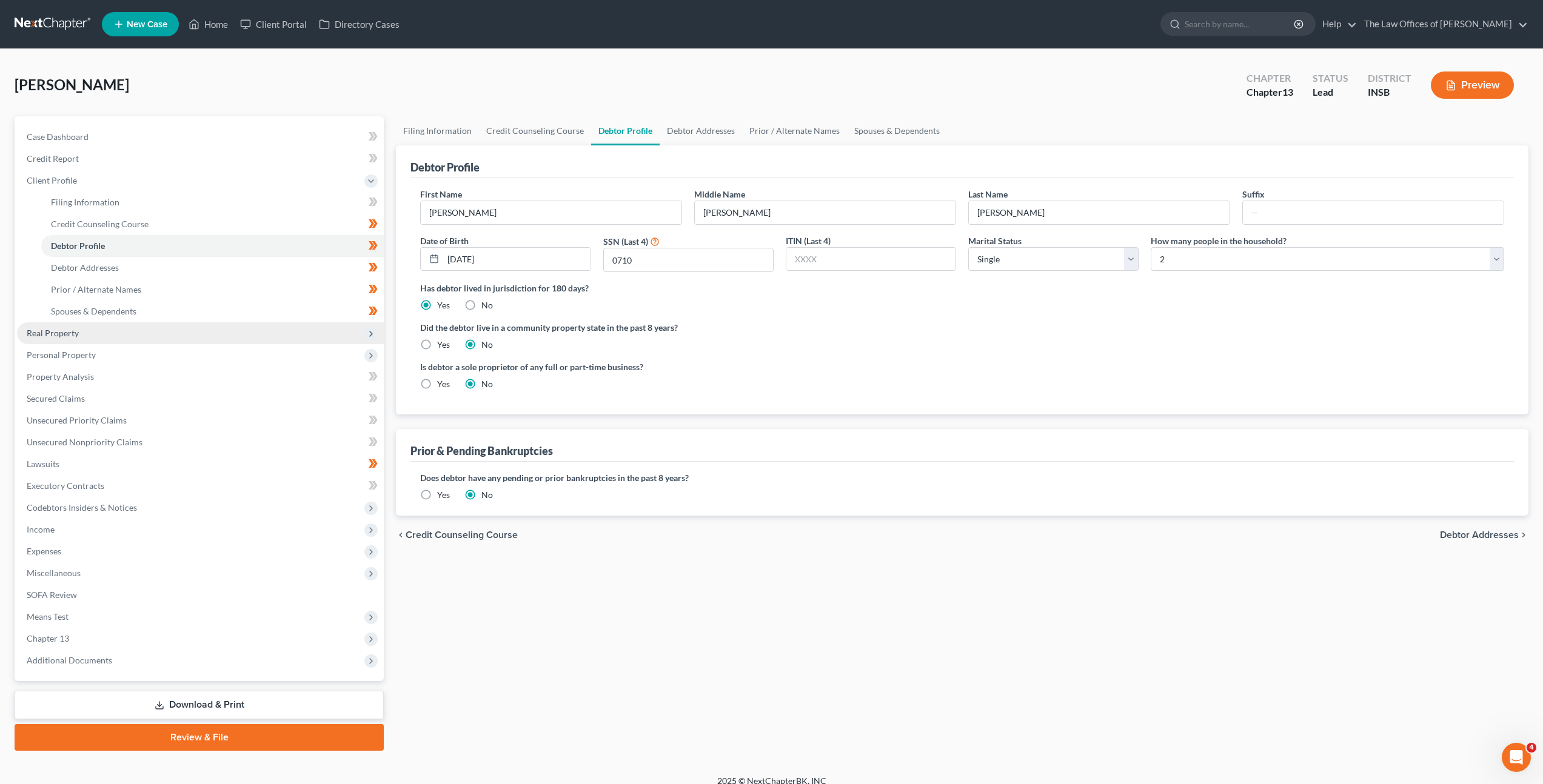
click at [212, 325] on span "Real Property" at bounding box center [200, 333] width 366 height 22
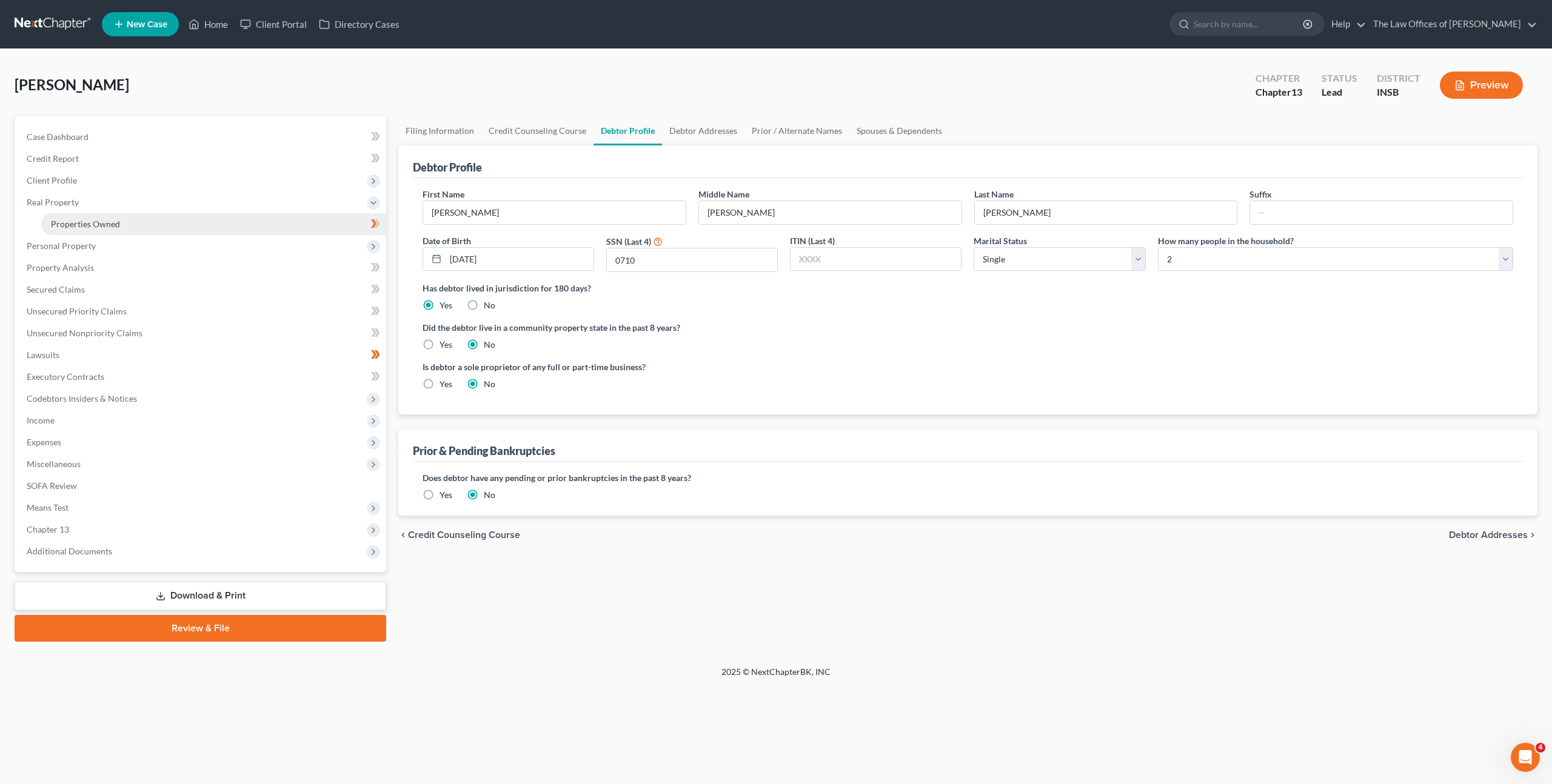
click at [251, 232] on link "Properties Owned" at bounding box center [213, 224] width 345 height 22
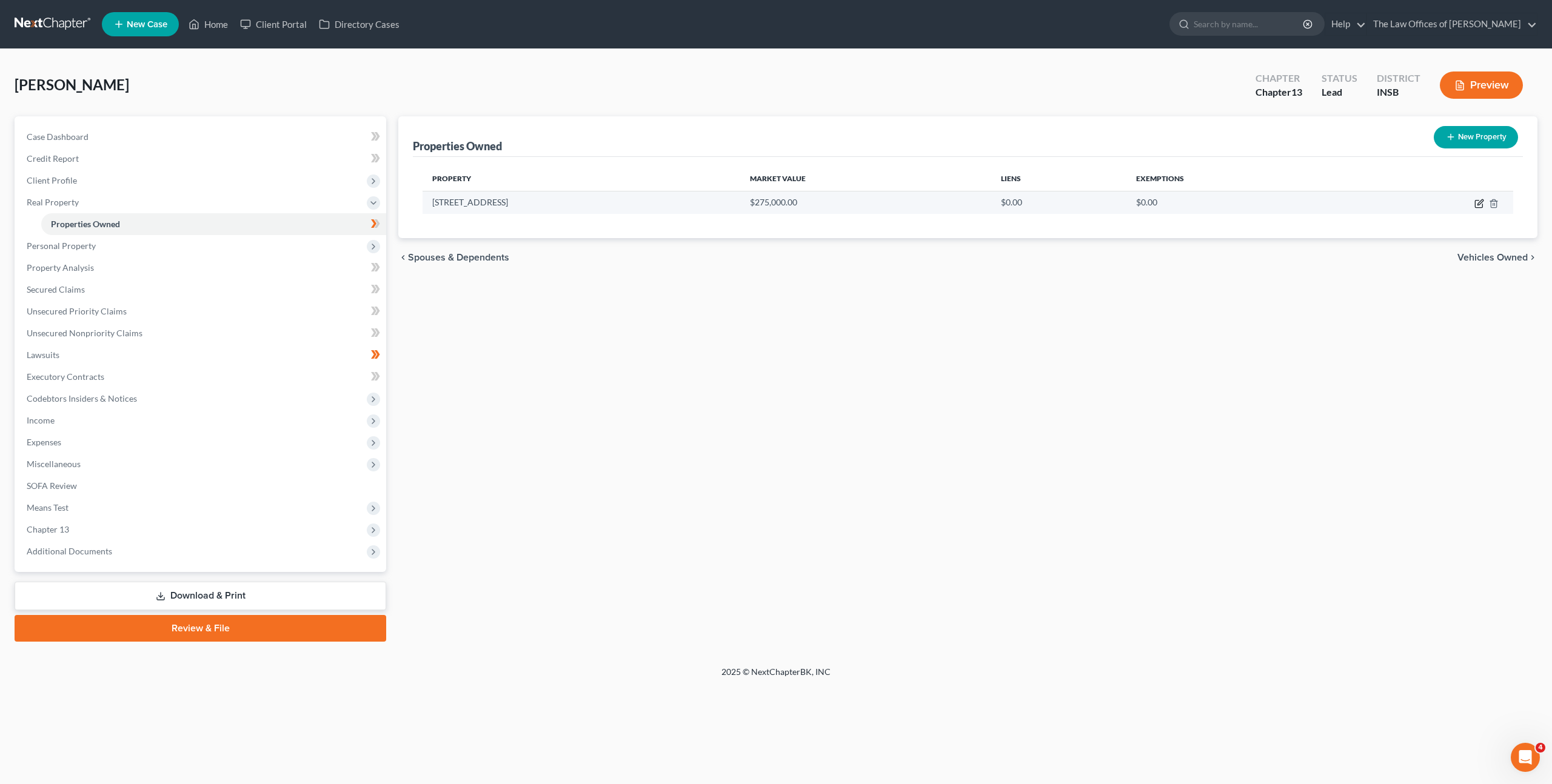
click at [1483, 199] on icon "button" at bounding box center [1479, 203] width 10 height 10
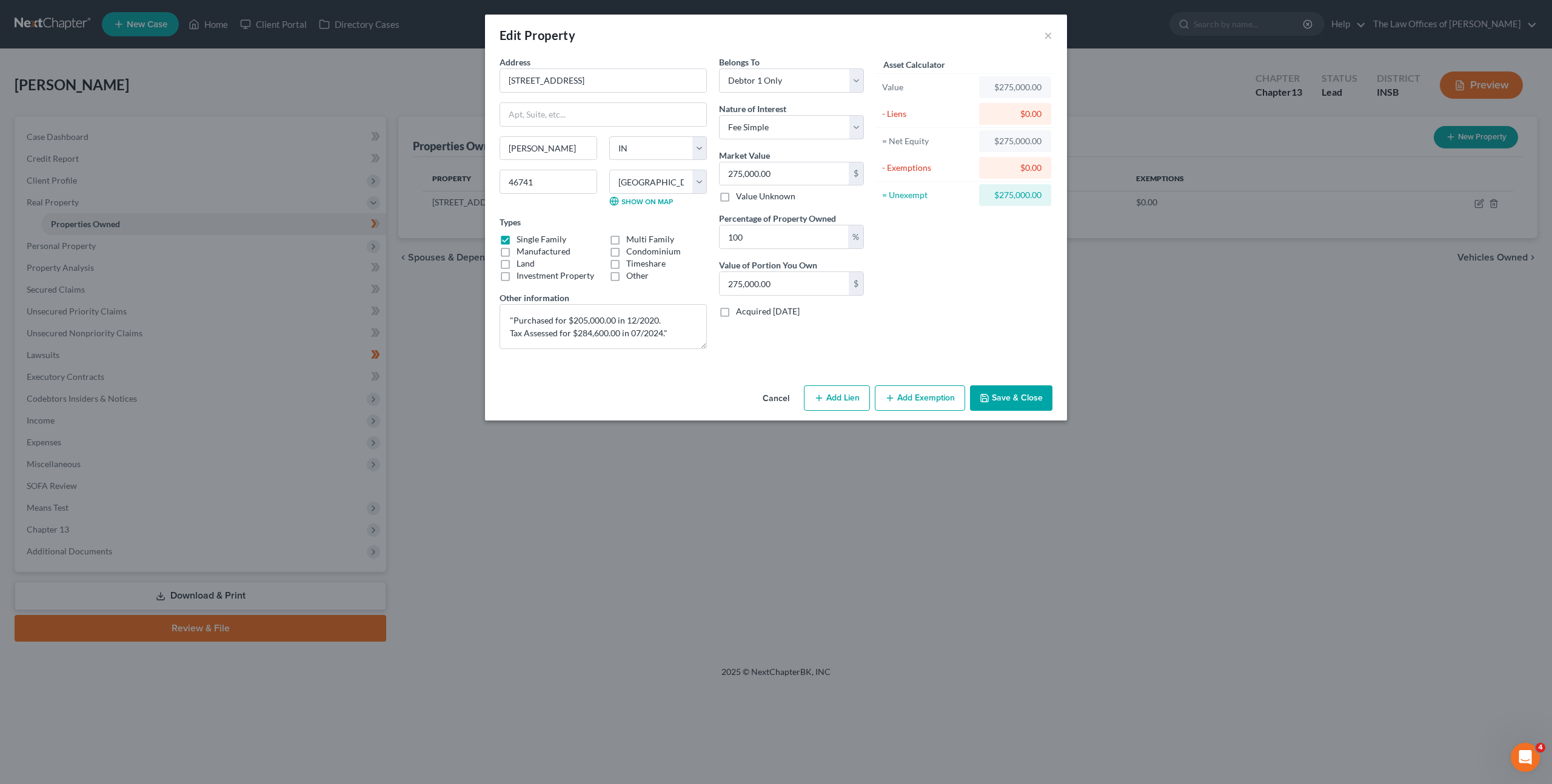
click at [772, 397] on button "Cancel" at bounding box center [776, 399] width 46 height 24
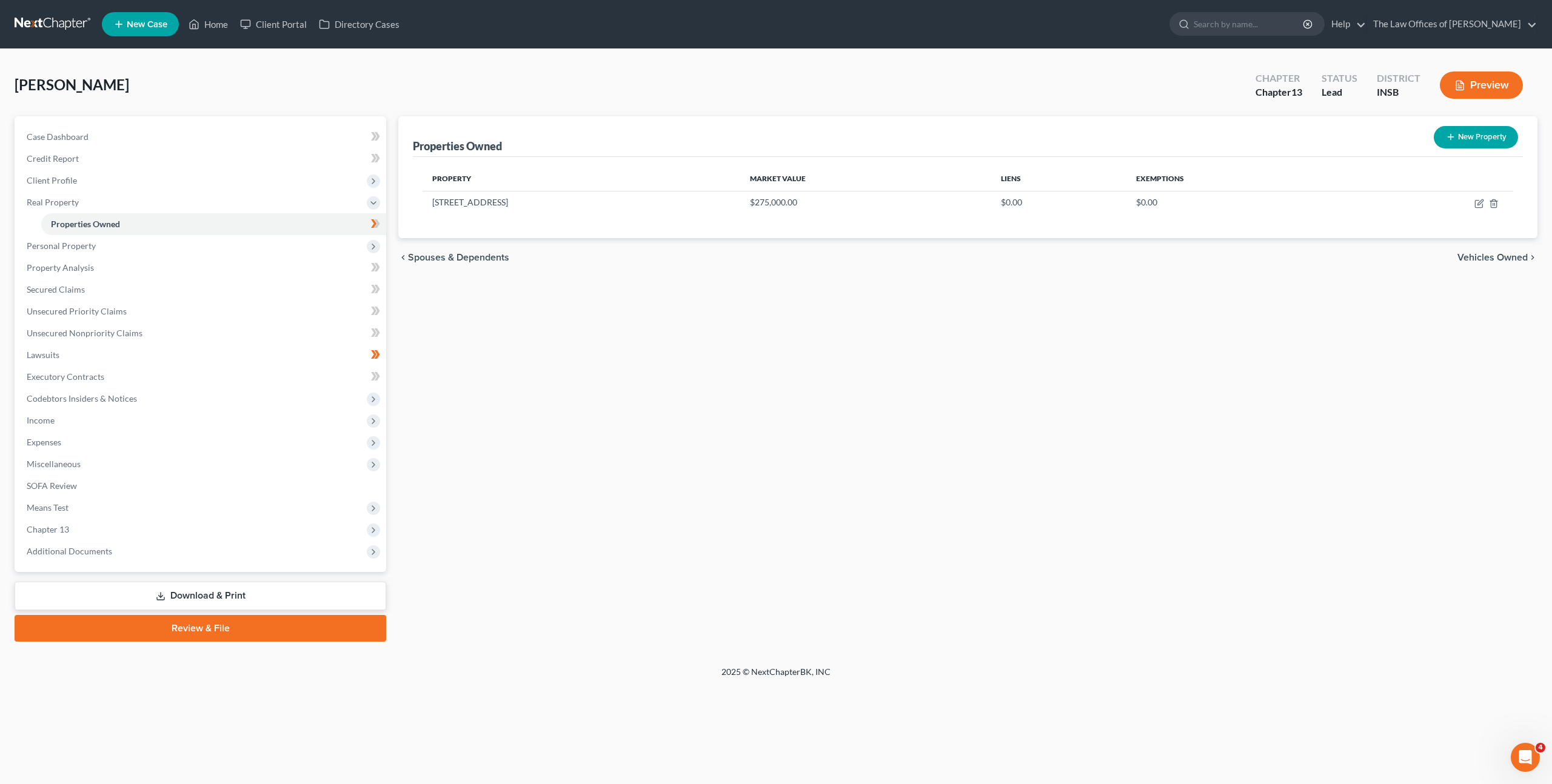
click at [794, 476] on div "Properties Owned New Property Property Market Value Liens Exemptions [STREET_AD…" at bounding box center [968, 379] width 1151 height 525
click at [302, 328] on link "Unsecured Nonpriority Claims" at bounding box center [201, 333] width 369 height 22
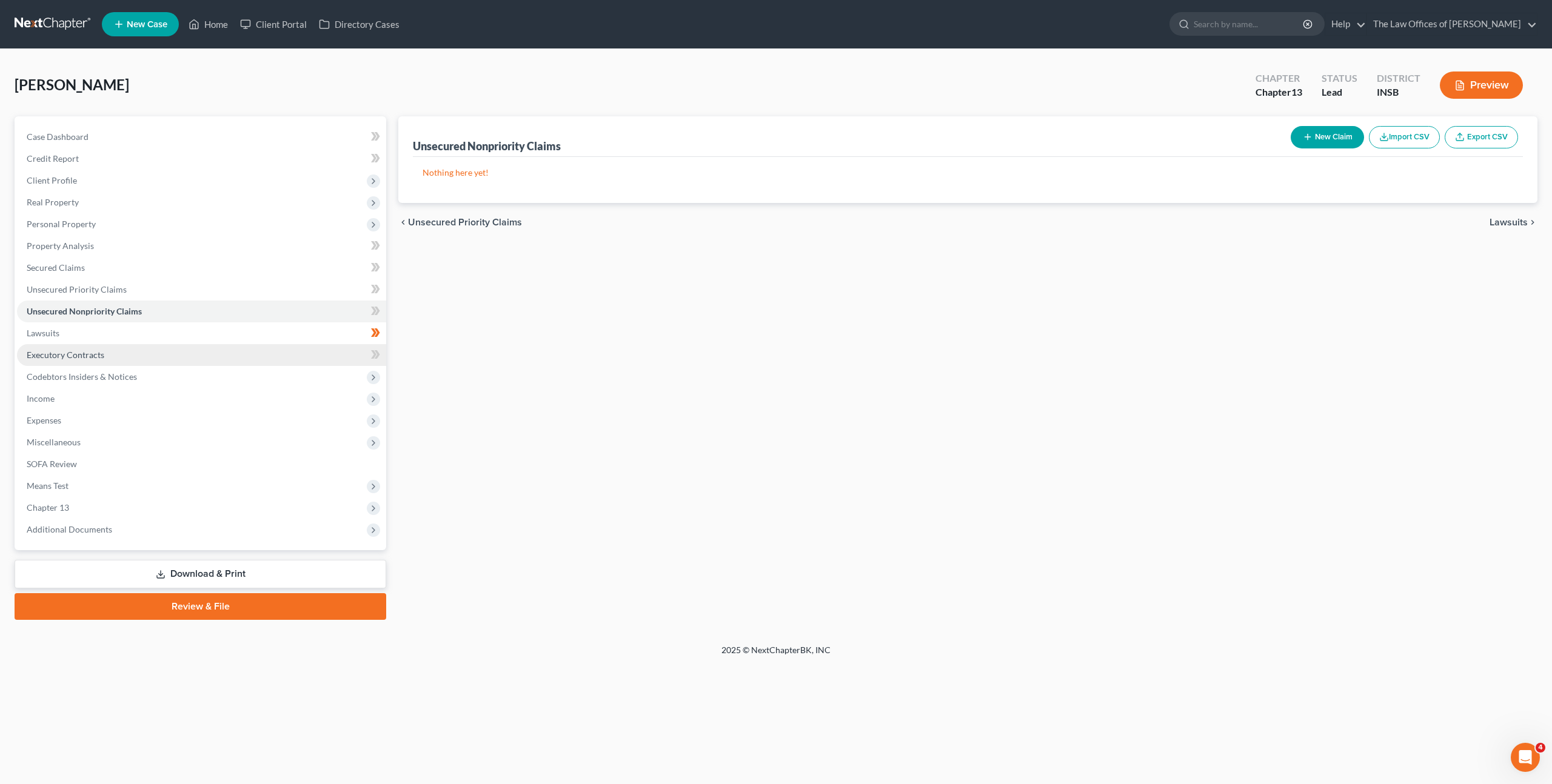
click at [292, 346] on link "Executory Contracts" at bounding box center [201, 355] width 369 height 22
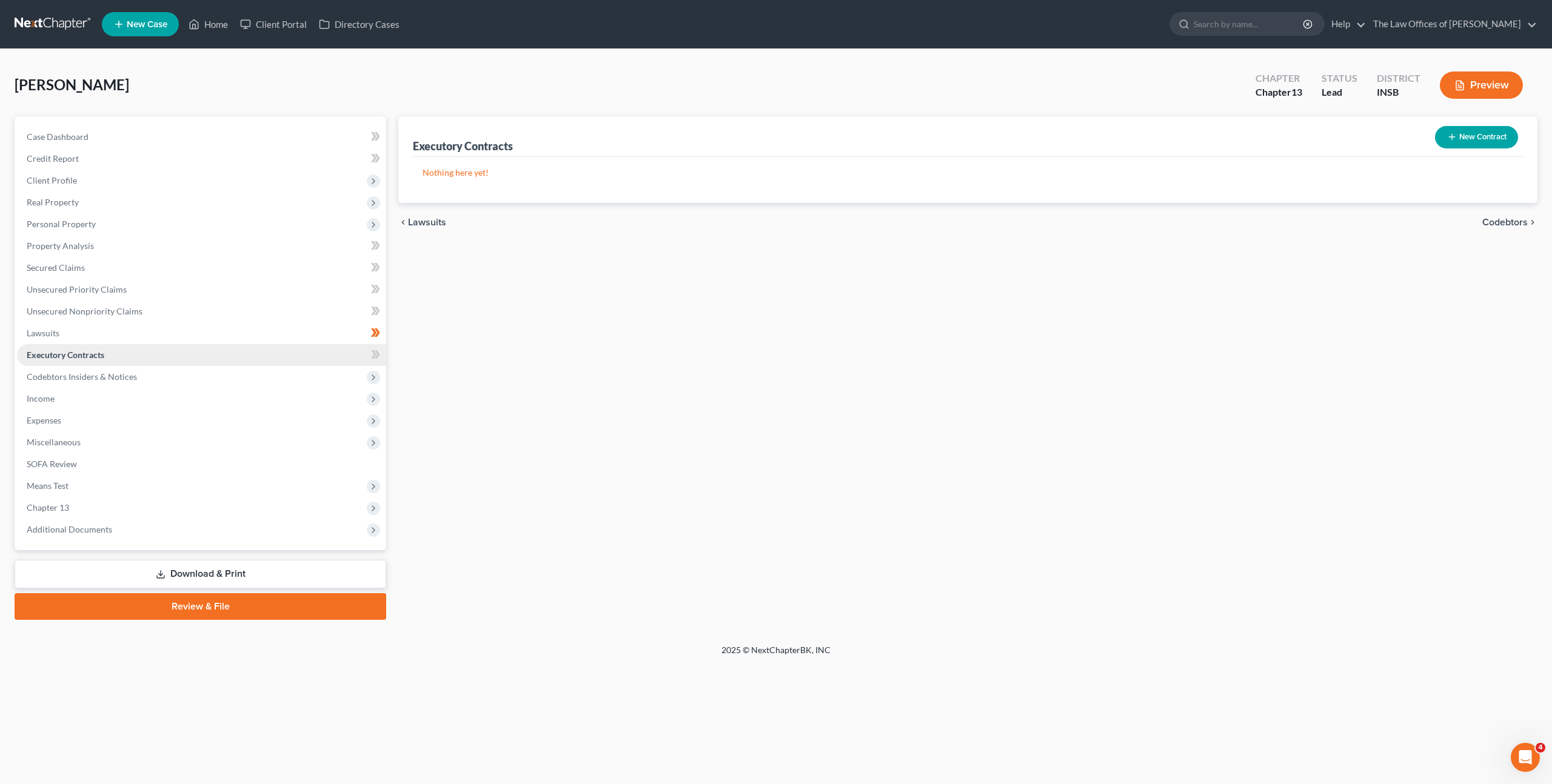
click at [245, 364] on link "Executory Contracts" at bounding box center [201, 355] width 369 height 22
click at [237, 372] on span "Codebtors Insiders & Notices" at bounding box center [201, 377] width 369 height 22
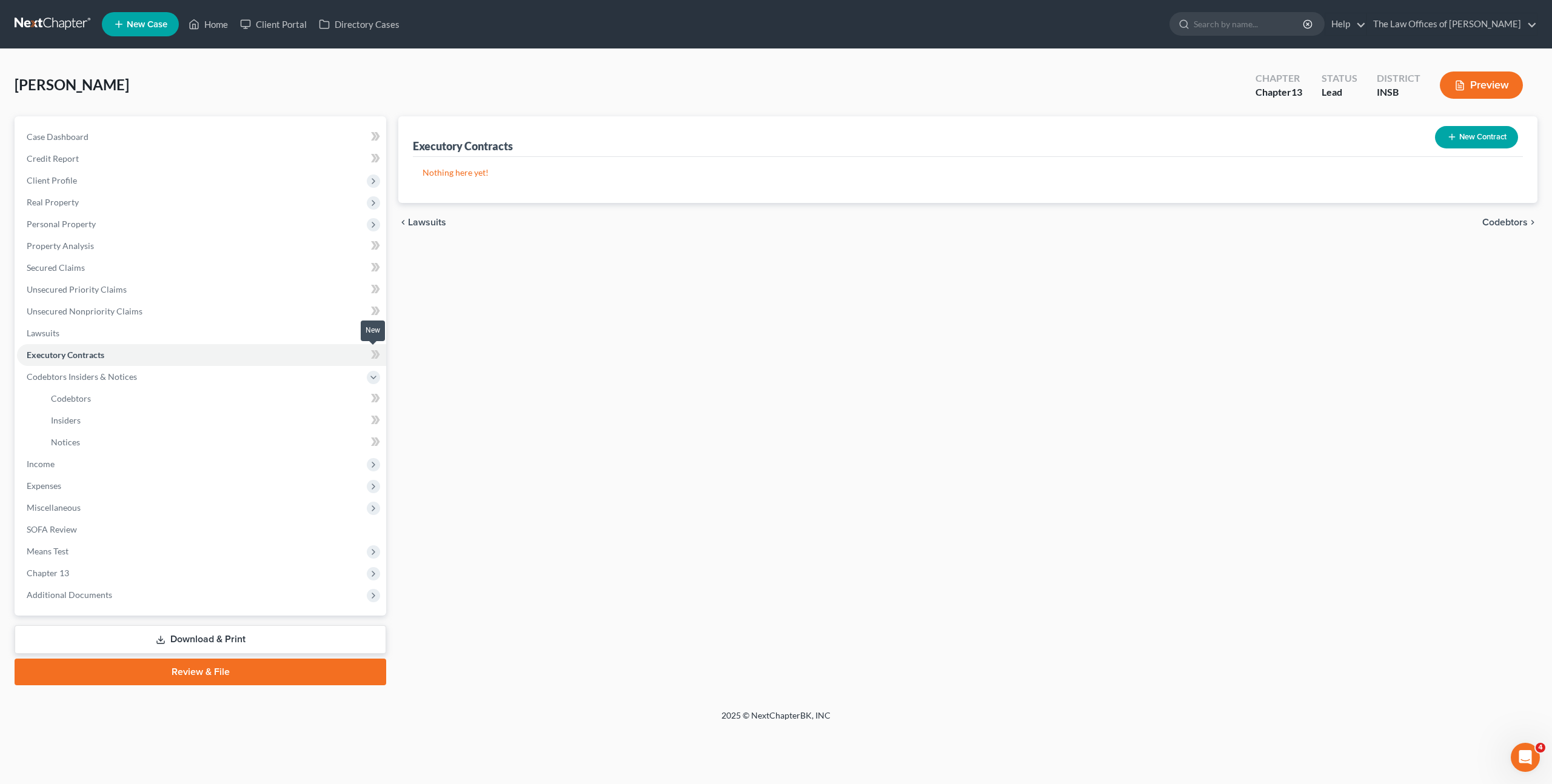
click at [375, 354] on icon at bounding box center [374, 354] width 6 height 8
click at [244, 434] on link "Notices" at bounding box center [213, 442] width 345 height 22
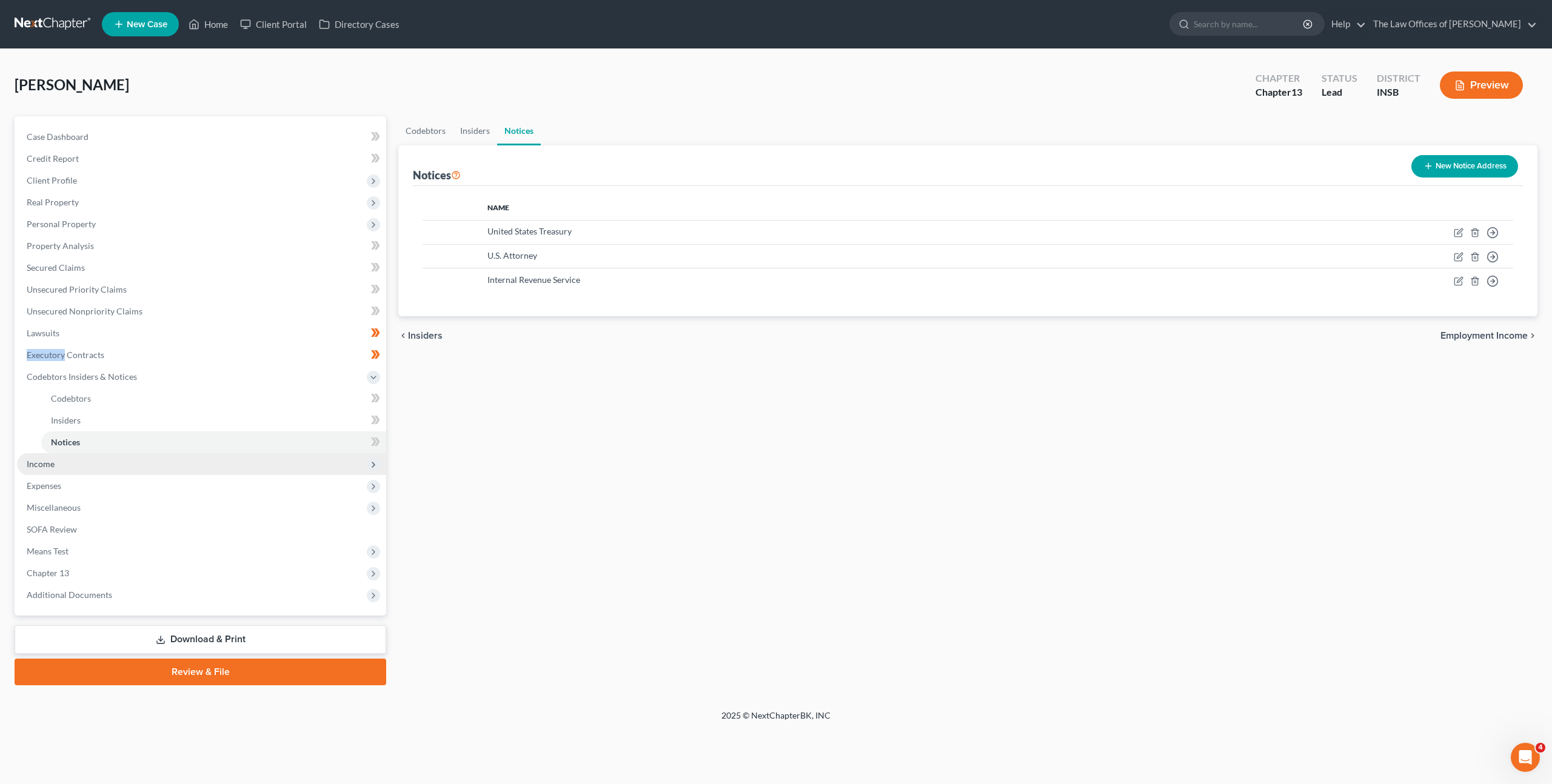
click at [211, 466] on span "Income" at bounding box center [201, 464] width 369 height 22
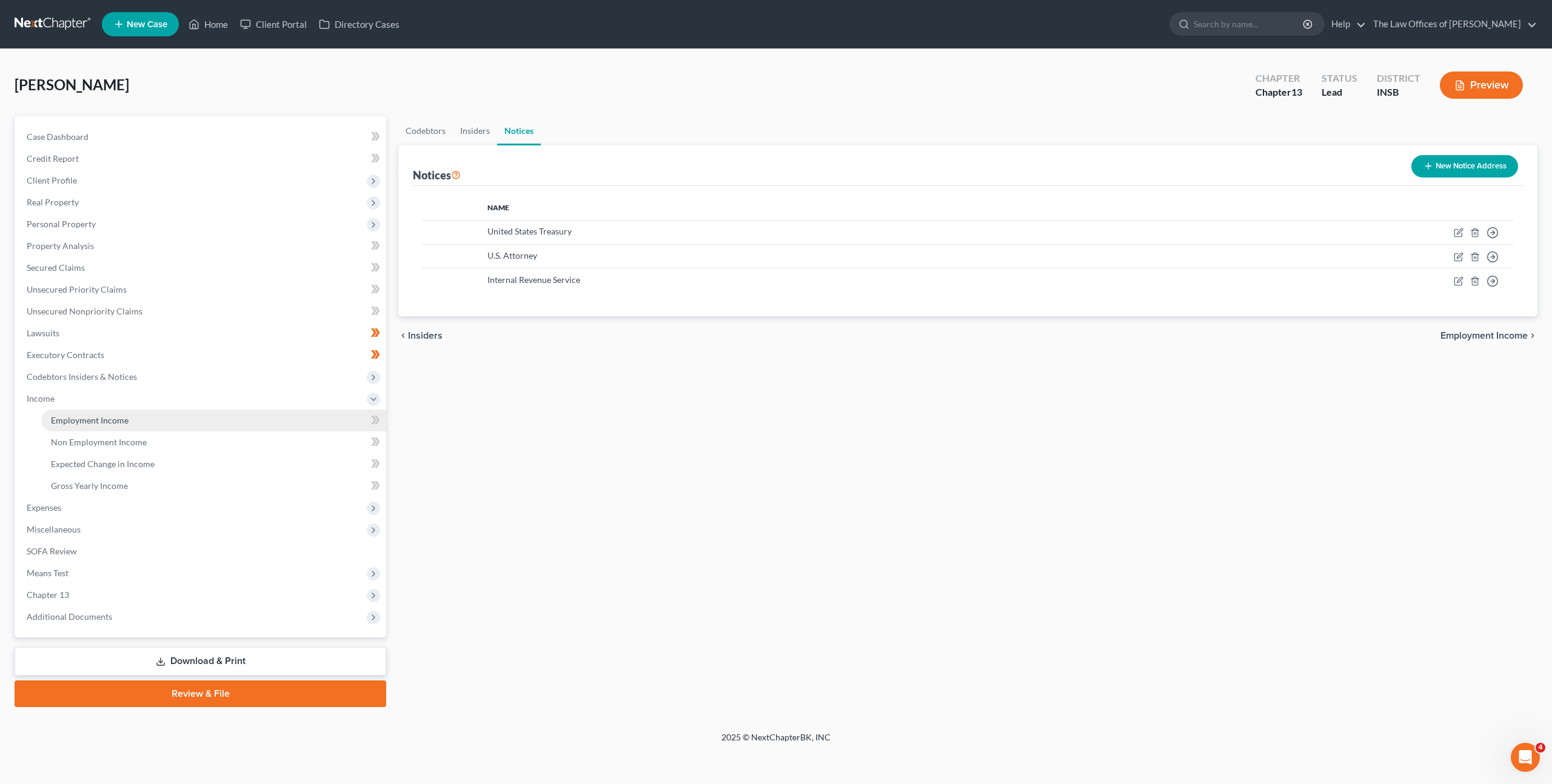
click at [208, 414] on link "Employment Income" at bounding box center [213, 420] width 345 height 22
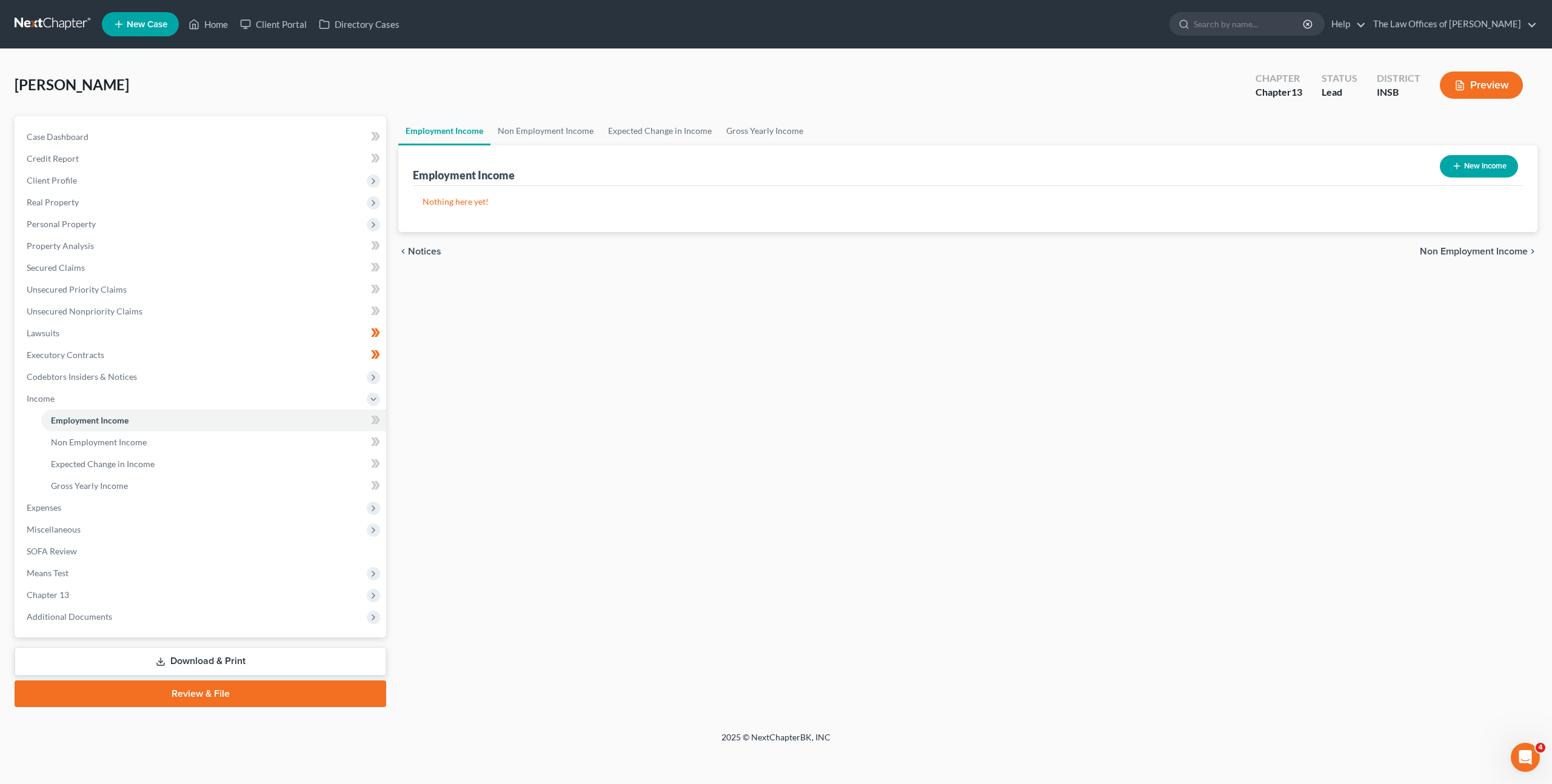
click at [1474, 163] on button "New Income" at bounding box center [1479, 166] width 78 height 23
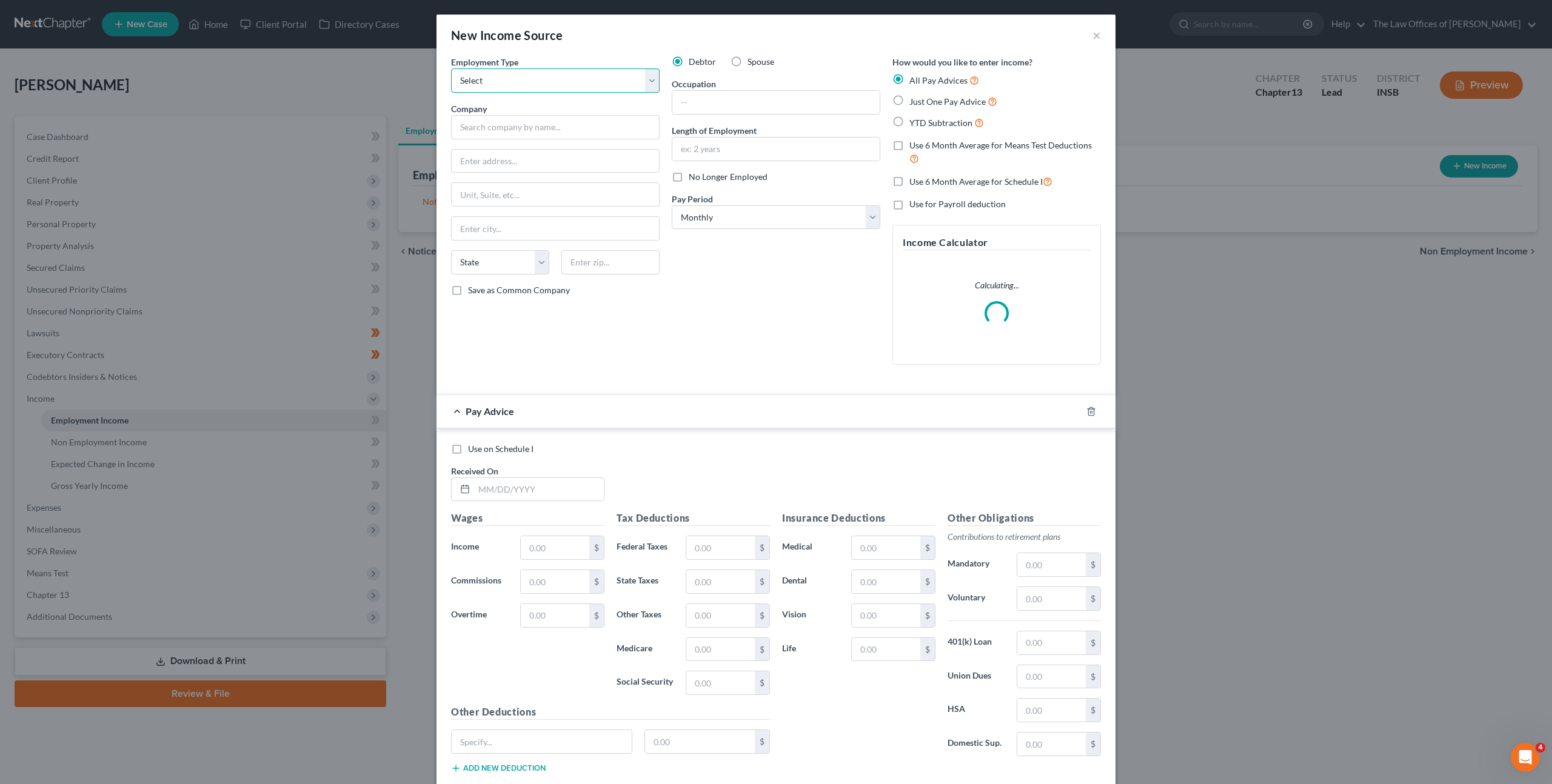
click at [578, 78] on select "Select Full or [DEMOGRAPHIC_DATA] Employment Self Employment" at bounding box center [555, 80] width 208 height 24
click at [451, 68] on select "Select Full or [DEMOGRAPHIC_DATA] Employment Self Employment" at bounding box center [555, 80] width 208 height 24
click at [499, 126] on input "text" at bounding box center [555, 127] width 208 height 24
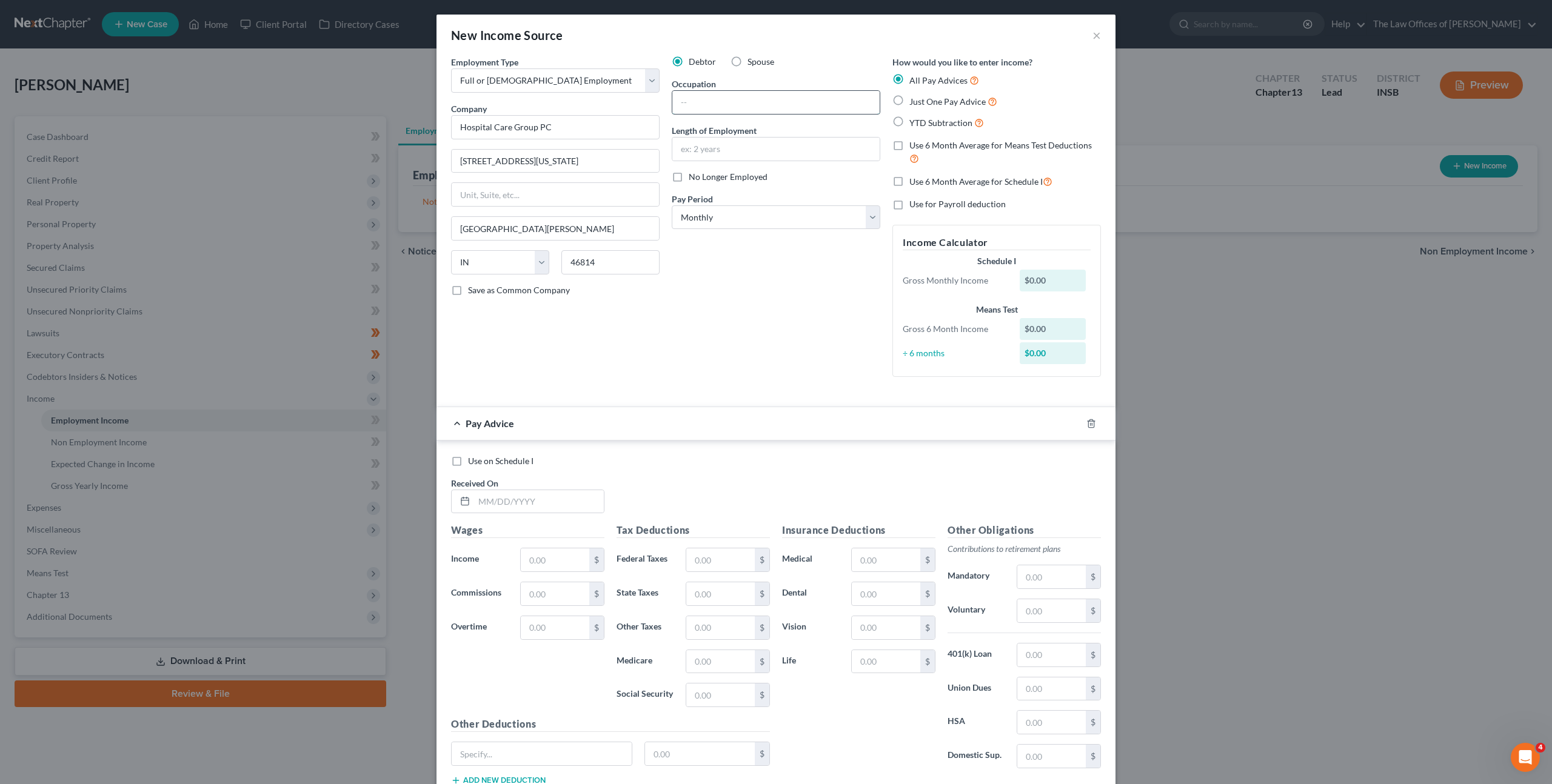
click at [833, 106] on input "text" at bounding box center [776, 102] width 208 height 23
click at [710, 216] on select "Select Monthly Twice Monthly Every Other Week Weekly" at bounding box center [775, 217] width 208 height 24
click at [671, 205] on select "Select Monthly Twice Monthly Every Other Week Weekly" at bounding box center [775, 217] width 208 height 24
click at [731, 361] on div "Debtor Spouse Occupation Billing Specialist Length of Employment 2 years No Lon…" at bounding box center [776, 221] width 221 height 331
click at [762, 215] on select "Select Monthly Twice Monthly Every Other Week Weekly" at bounding box center [775, 217] width 208 height 24
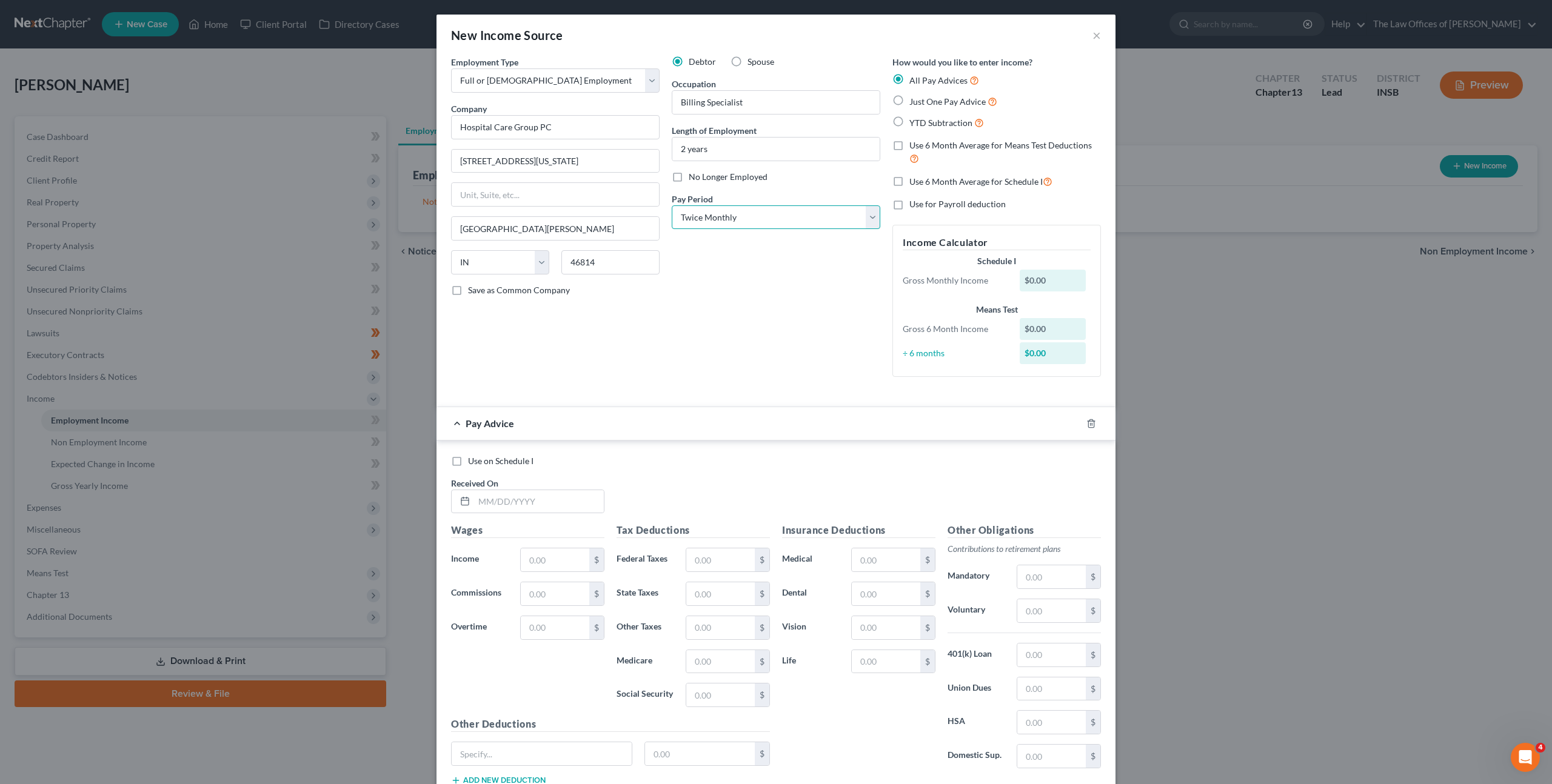
click at [671, 205] on select "Select Monthly Twice Monthly Every Other Week Weekly" at bounding box center [775, 217] width 208 height 24
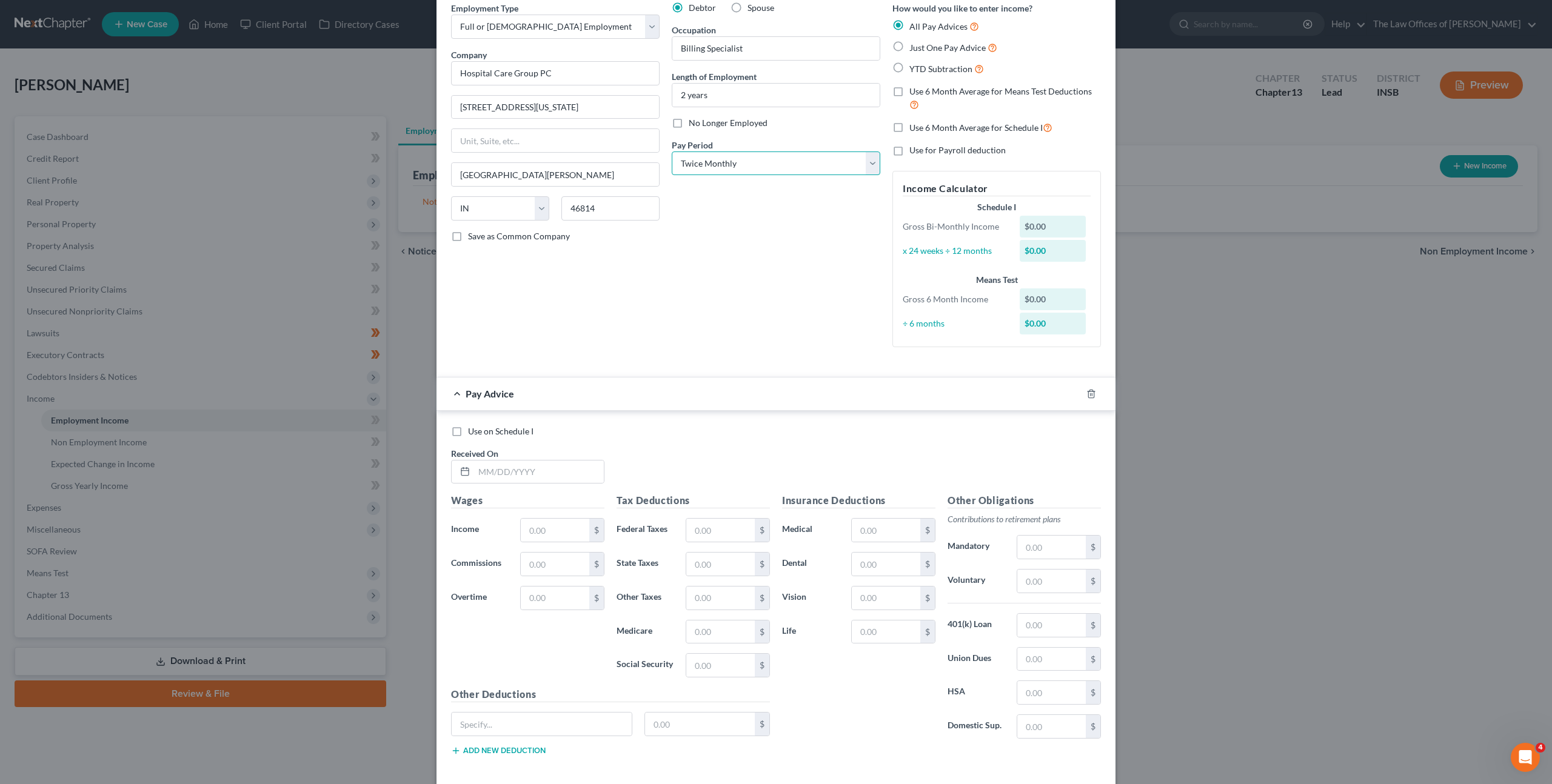
scroll to position [112, 0]
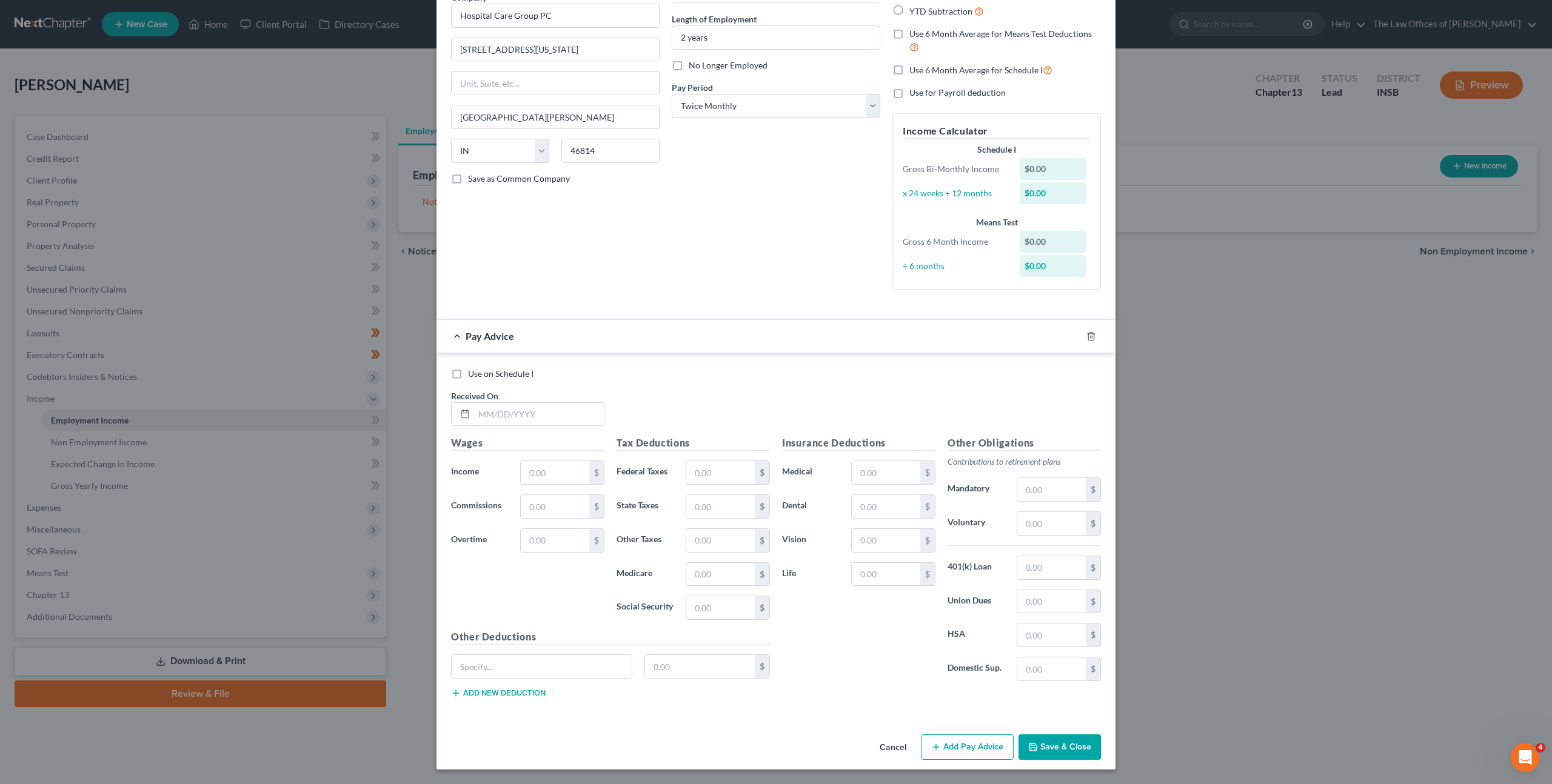
drag, startPoint x: 550, startPoint y: 394, endPoint x: 564, endPoint y: 392, distance: 14.1
click at [550, 393] on div "Received On *" at bounding box center [528, 409] width 165 height 37
click at [541, 409] on input "text" at bounding box center [539, 414] width 130 height 23
drag, startPoint x: 709, startPoint y: 223, endPoint x: 724, endPoint y: 301, distance: 79.4
click at [709, 222] on div "Debtor Spouse Occupation Billing Specialist Length of Employment 2 years No Lon…" at bounding box center [776, 122] width 221 height 355
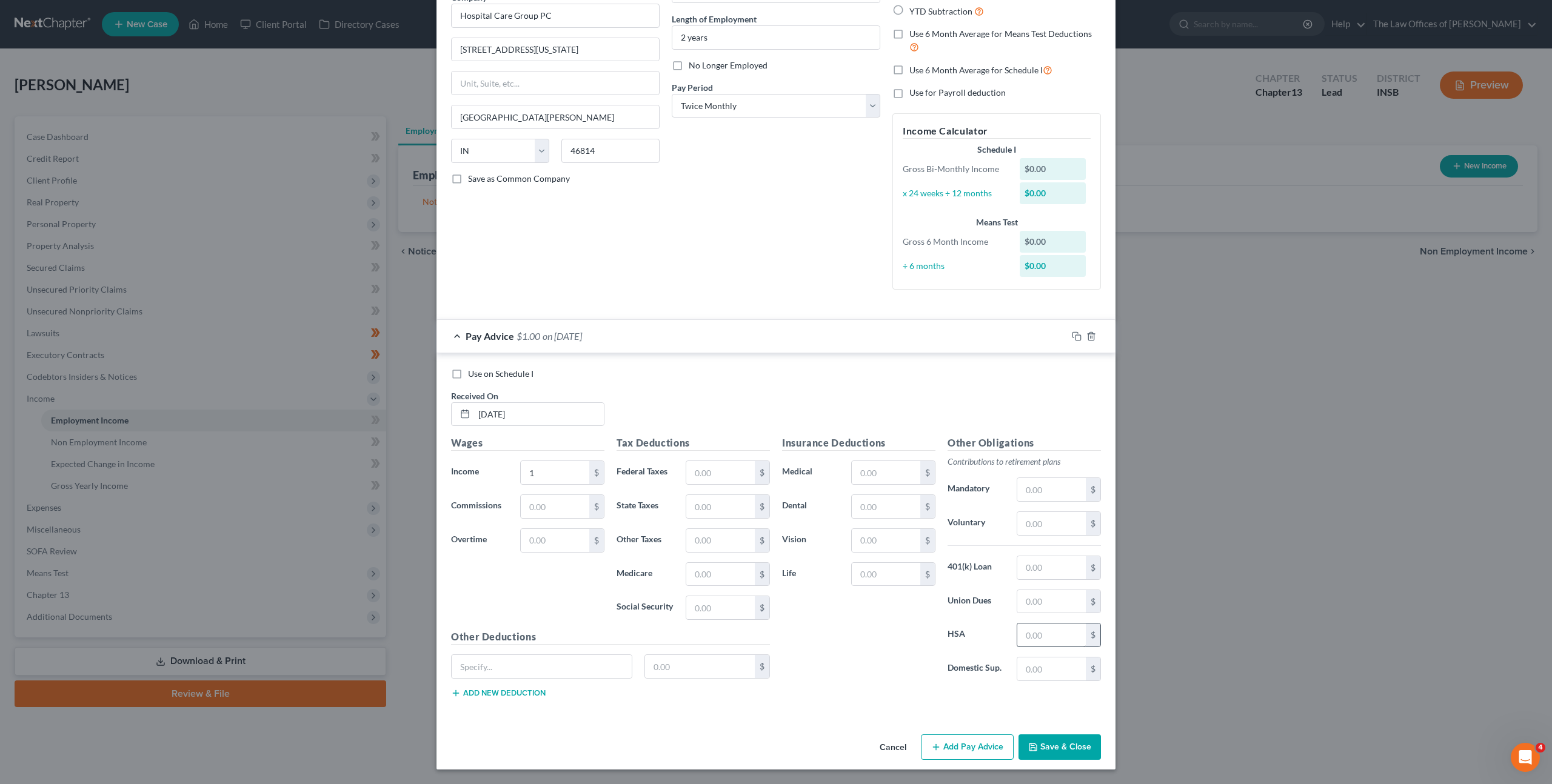
click at [1067, 743] on button "Save & Close" at bounding box center [1060, 747] width 83 height 25
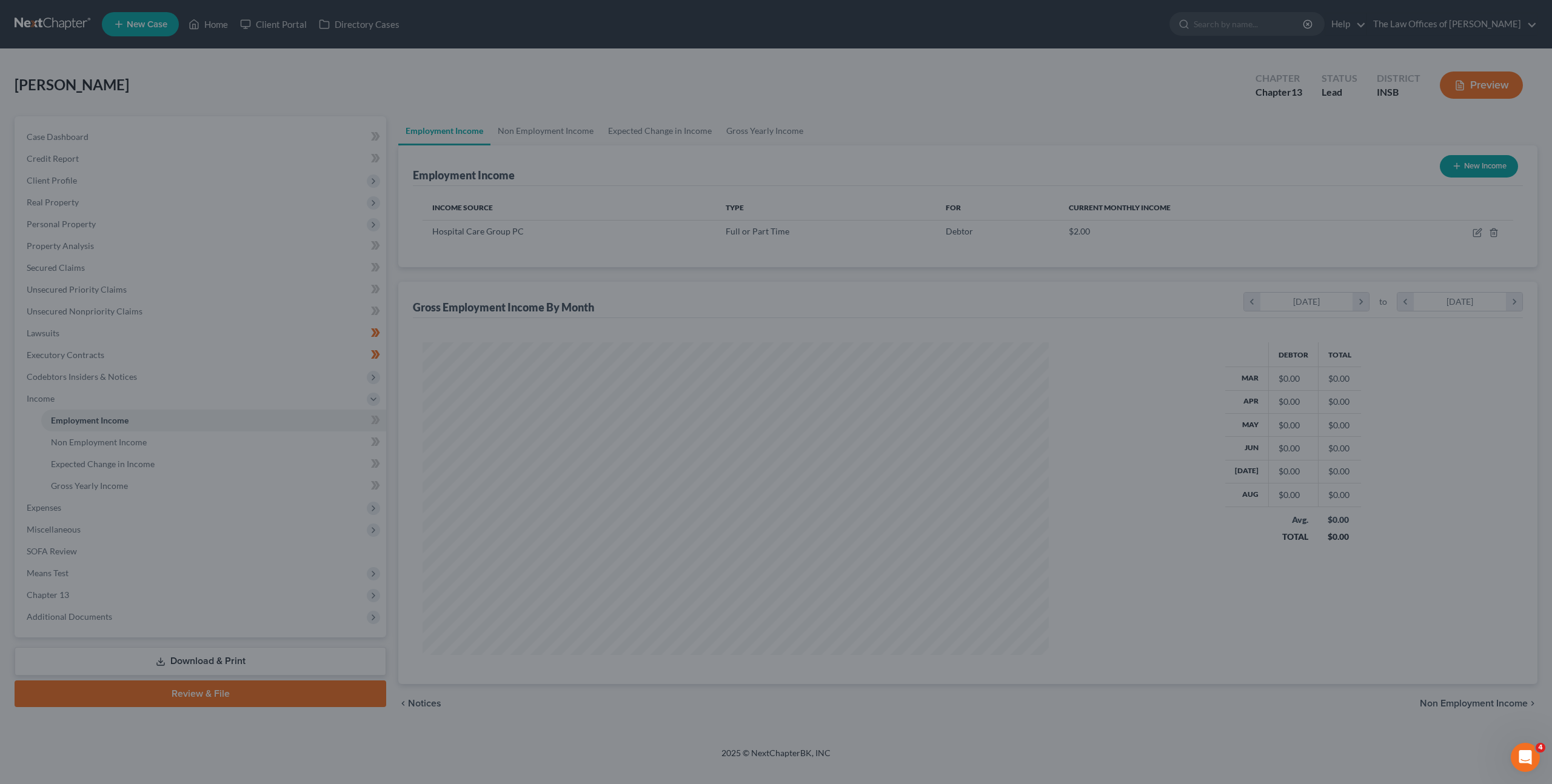
scroll to position [313, 650]
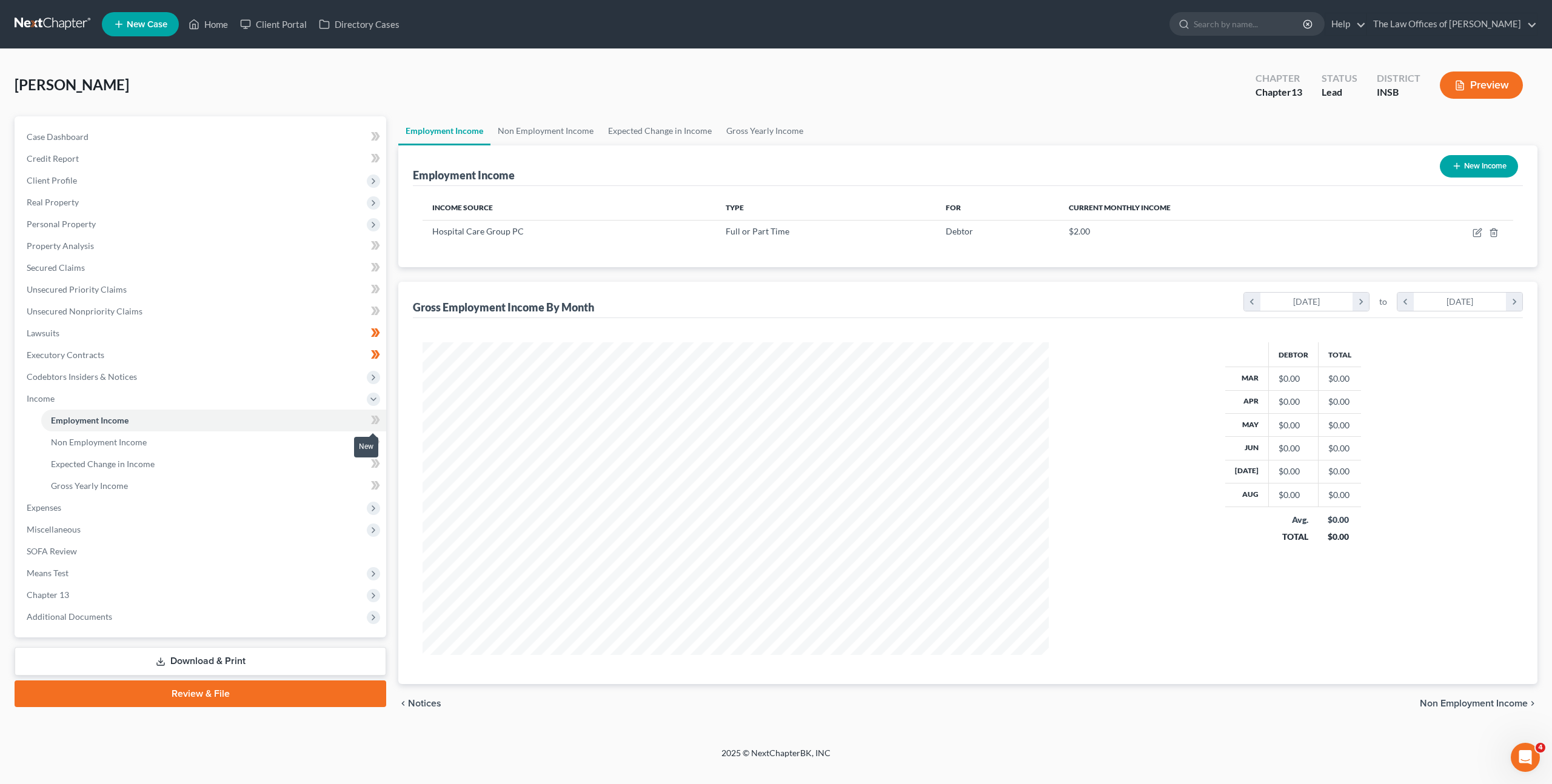
click at [382, 422] on span at bounding box center [375, 422] width 21 height 18
click at [520, 131] on link "Non Employment Income" at bounding box center [546, 131] width 110 height 29
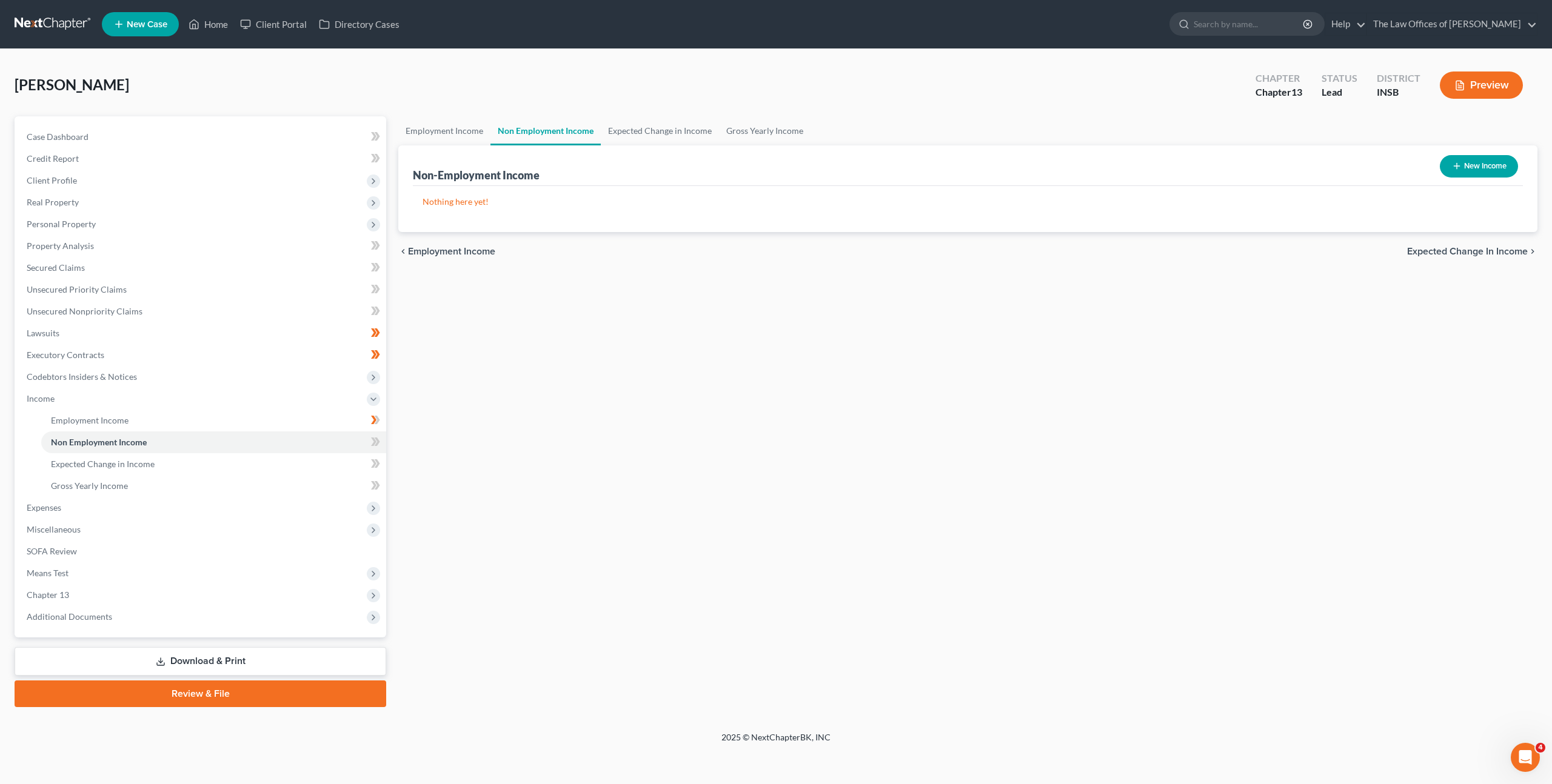
click at [1477, 171] on button "New Income" at bounding box center [1479, 166] width 78 height 23
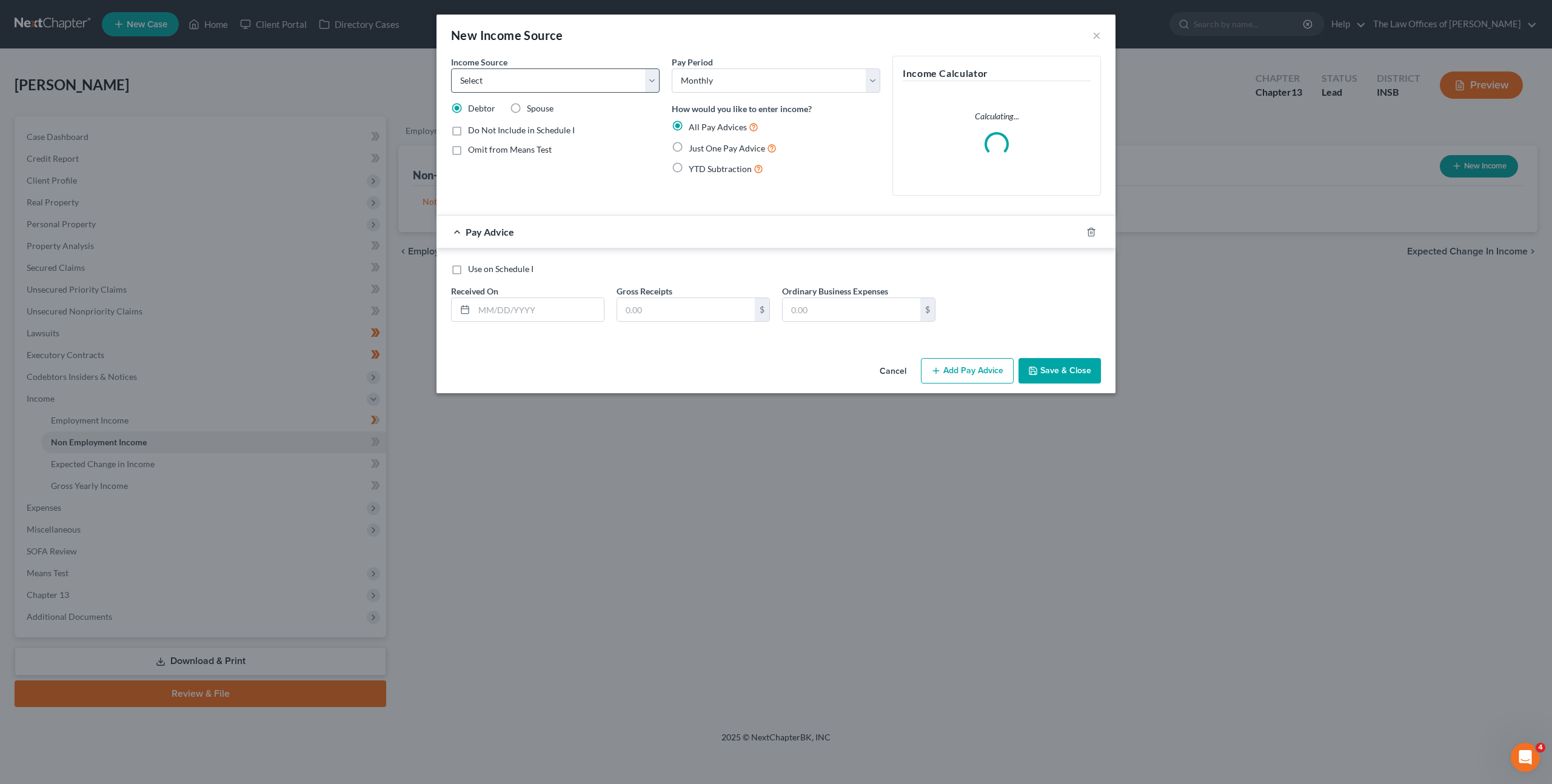
drag, startPoint x: 614, startPoint y: 62, endPoint x: 607, endPoint y: 68, distance: 9.2
click at [614, 62] on div "Income Source * Select Unemployment Disability (from employer) Pension Retireme…" at bounding box center [555, 75] width 208 height 37
click at [607, 70] on select "Select Unemployment Disability (from employer) Pension Retirement Social Securi…" at bounding box center [555, 80] width 208 height 24
click at [451, 68] on select "Select Unemployment Disability (from employer) Pension Retirement Social Securi…" at bounding box center [555, 80] width 208 height 24
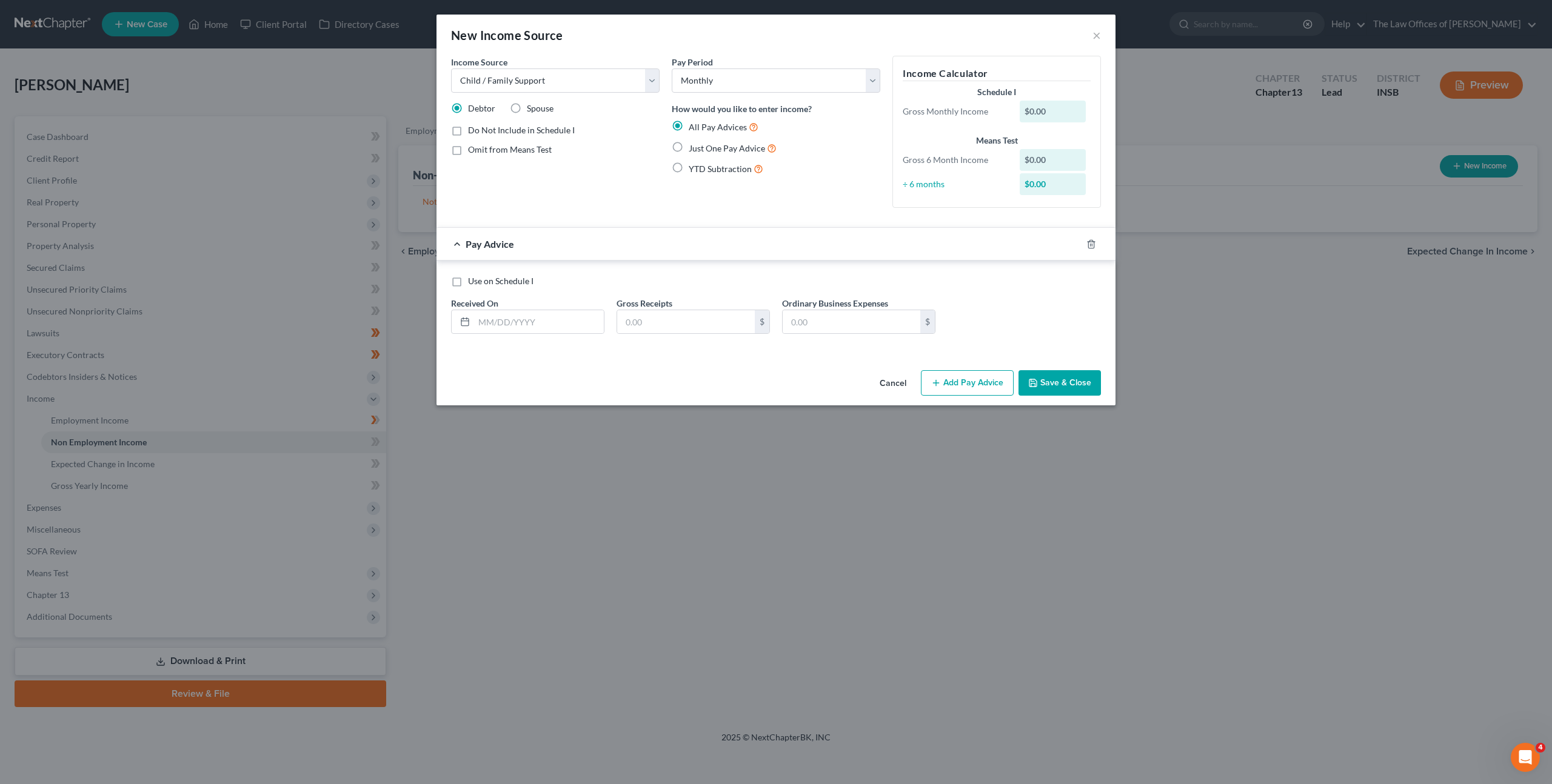
click at [577, 194] on div "Income Source * Select Unemployment Disability (from employer) Pension Retireme…" at bounding box center [555, 137] width 221 height 162
click at [541, 316] on input "text" at bounding box center [539, 322] width 130 height 23
click at [688, 150] on label "Just One Pay Advice" at bounding box center [732, 148] width 88 height 14
click at [693, 149] on input "Just One Pay Advice" at bounding box center [697, 145] width 8 height 8
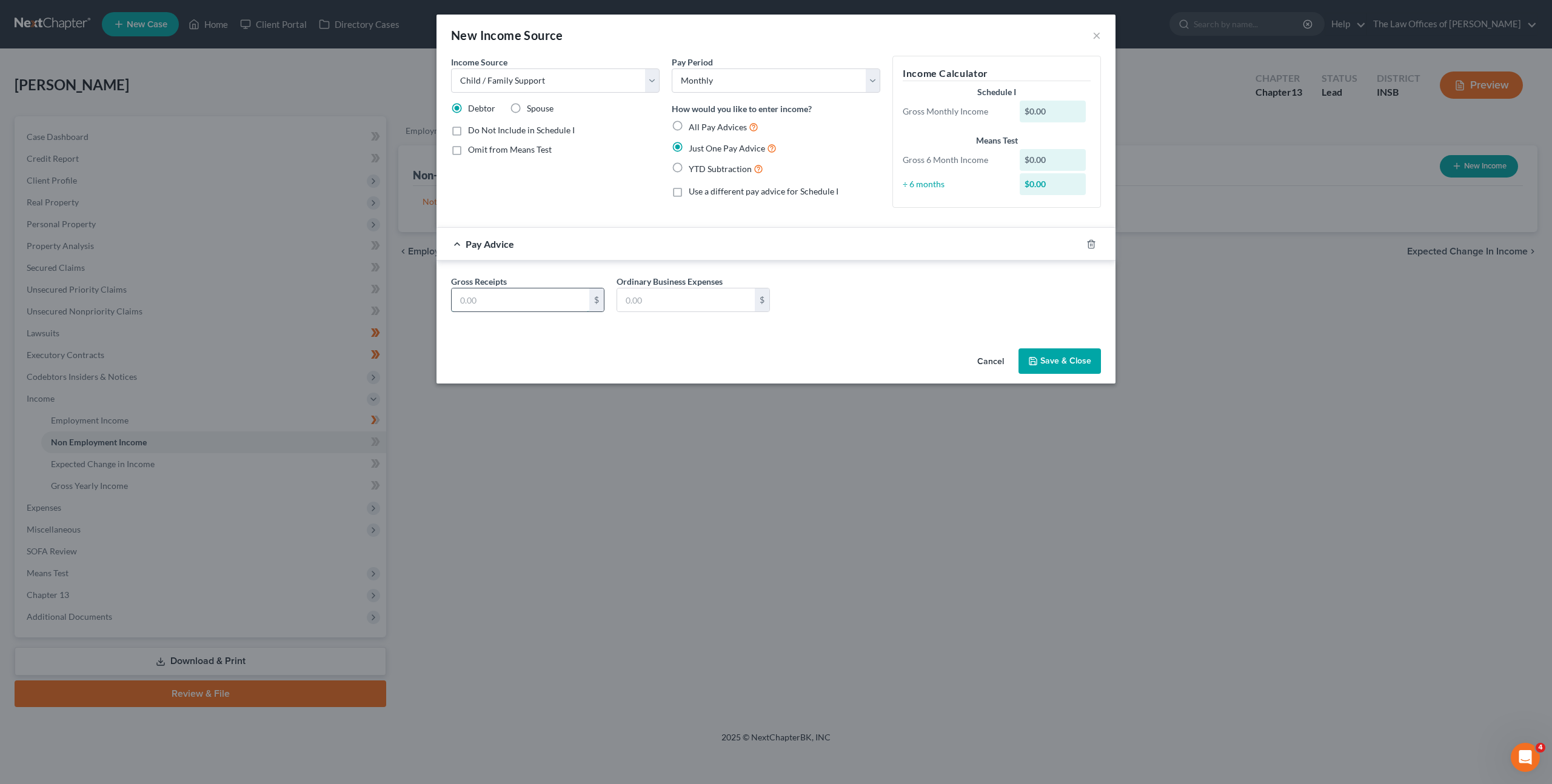
click at [556, 311] on input "text" at bounding box center [521, 300] width 138 height 23
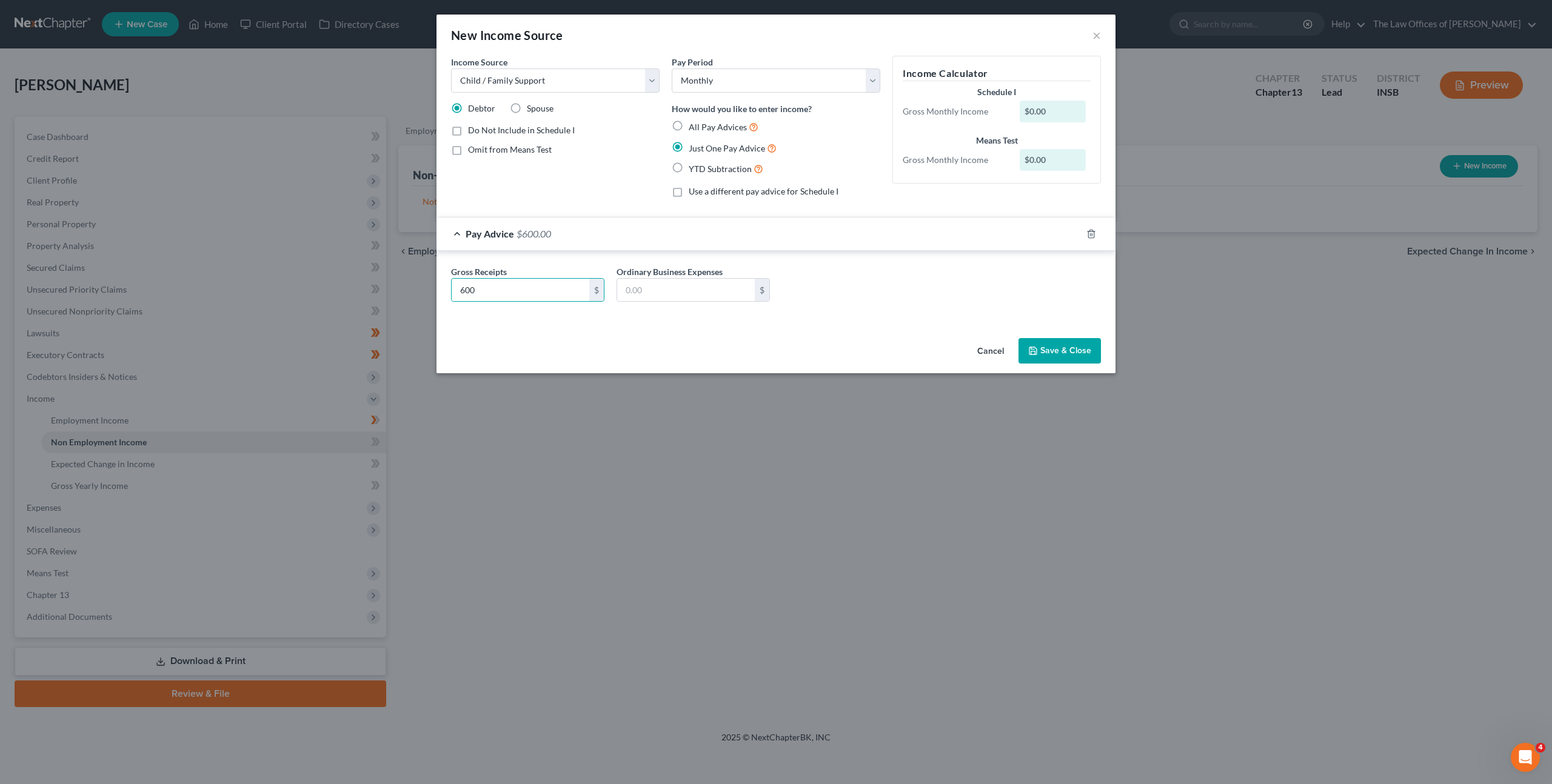
click at [847, 301] on div "Gross Receipts 600 $ Ordinary Business Expenses $" at bounding box center [776, 289] width 662 height 47
click at [1045, 353] on button "Save & Close" at bounding box center [1060, 350] width 83 height 25
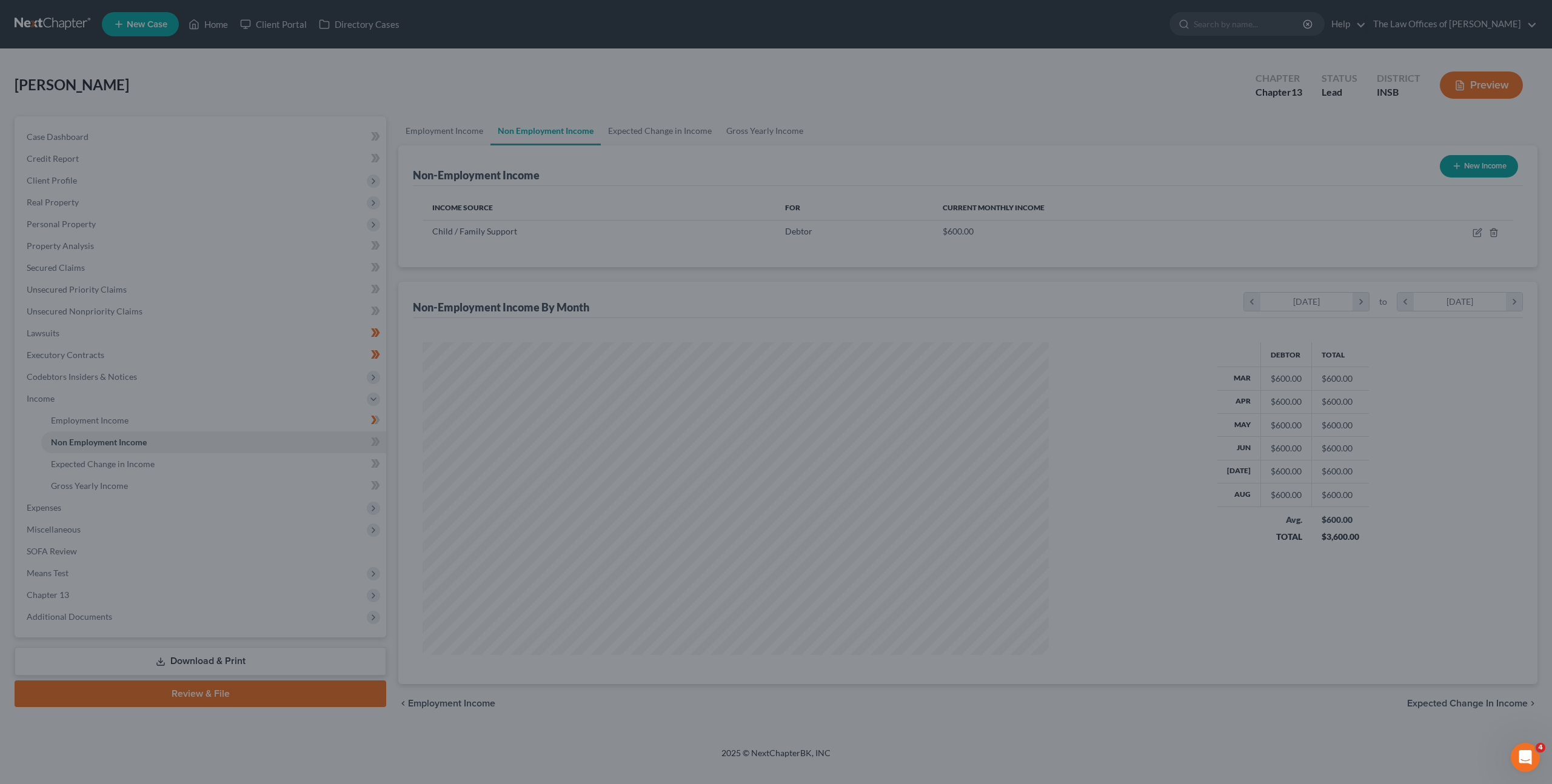
scroll to position [313, 650]
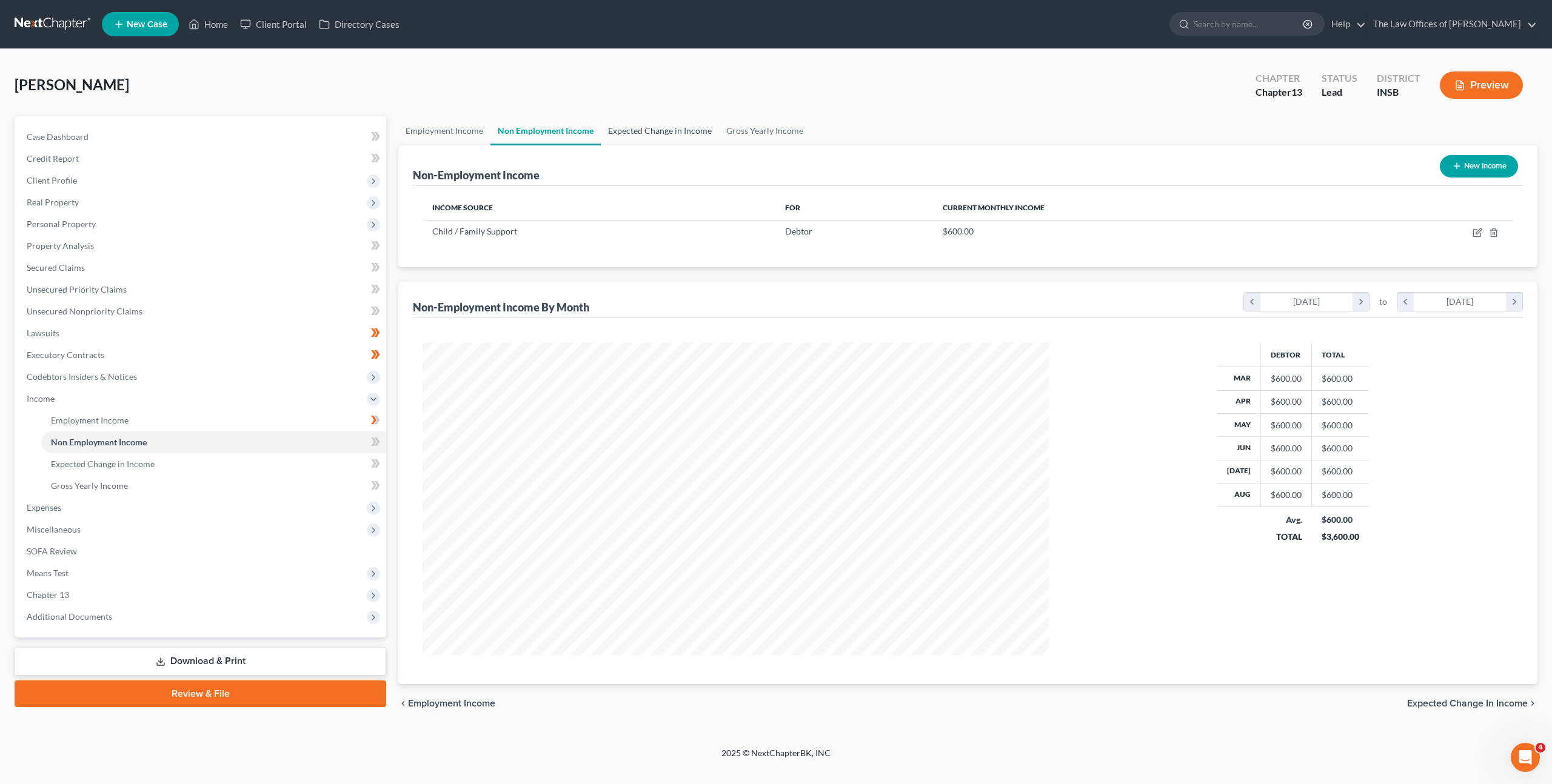
click at [674, 126] on link "Expected Change in Income" at bounding box center [660, 131] width 118 height 29
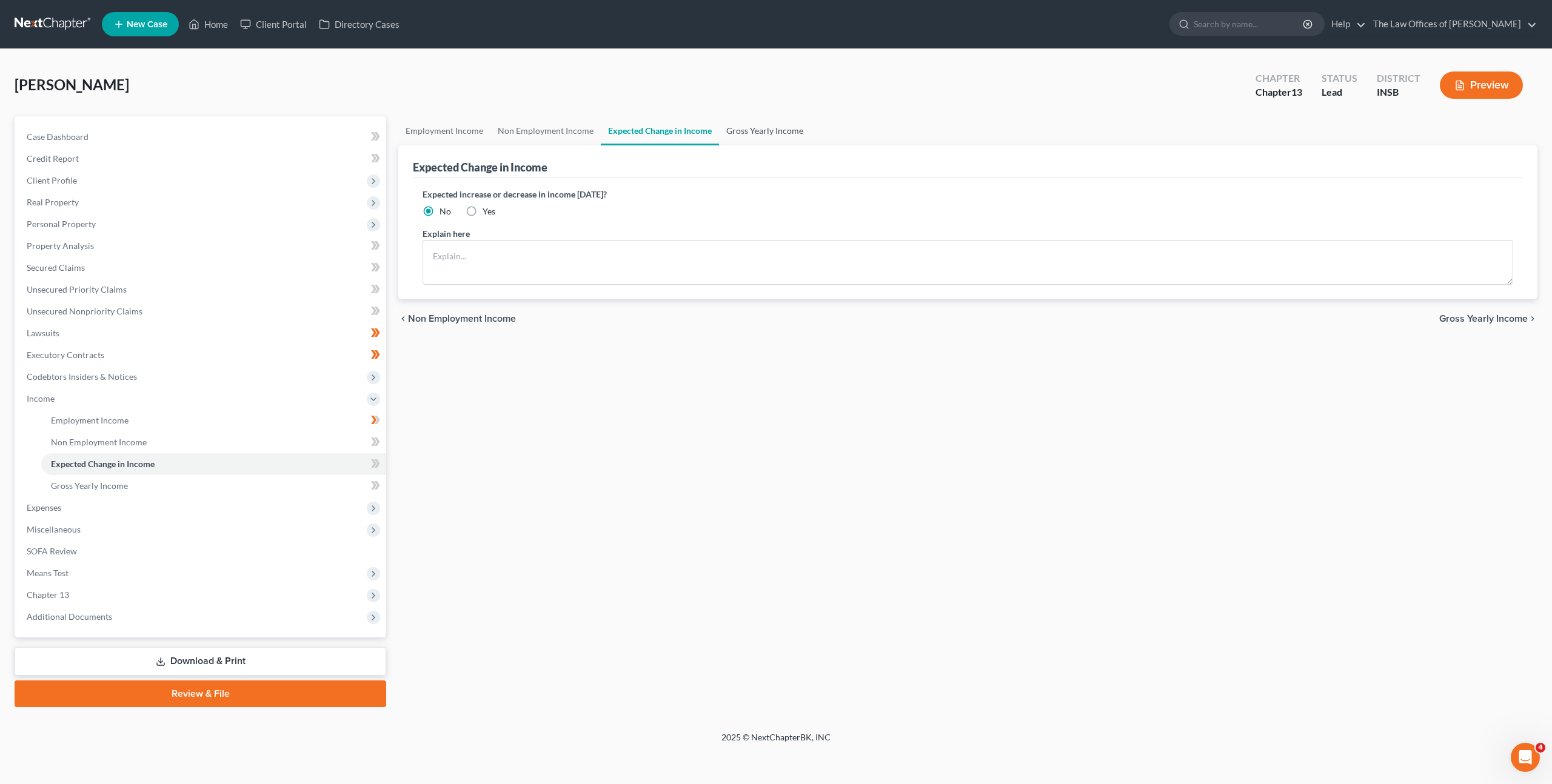
click at [742, 132] on link "Gross Yearly Income" at bounding box center [765, 131] width 92 height 29
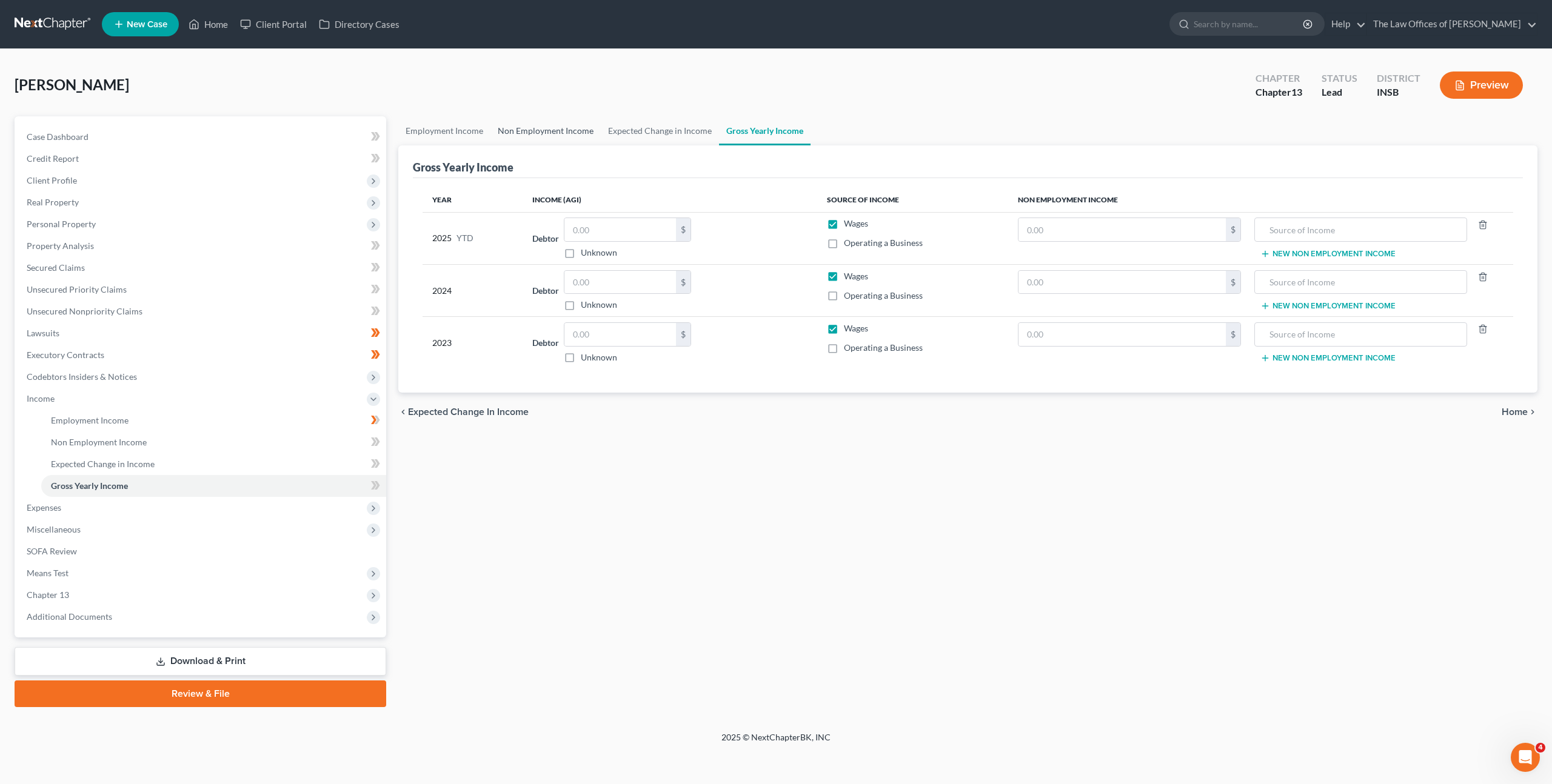
click at [537, 140] on link "Non Employment Income" at bounding box center [546, 131] width 110 height 29
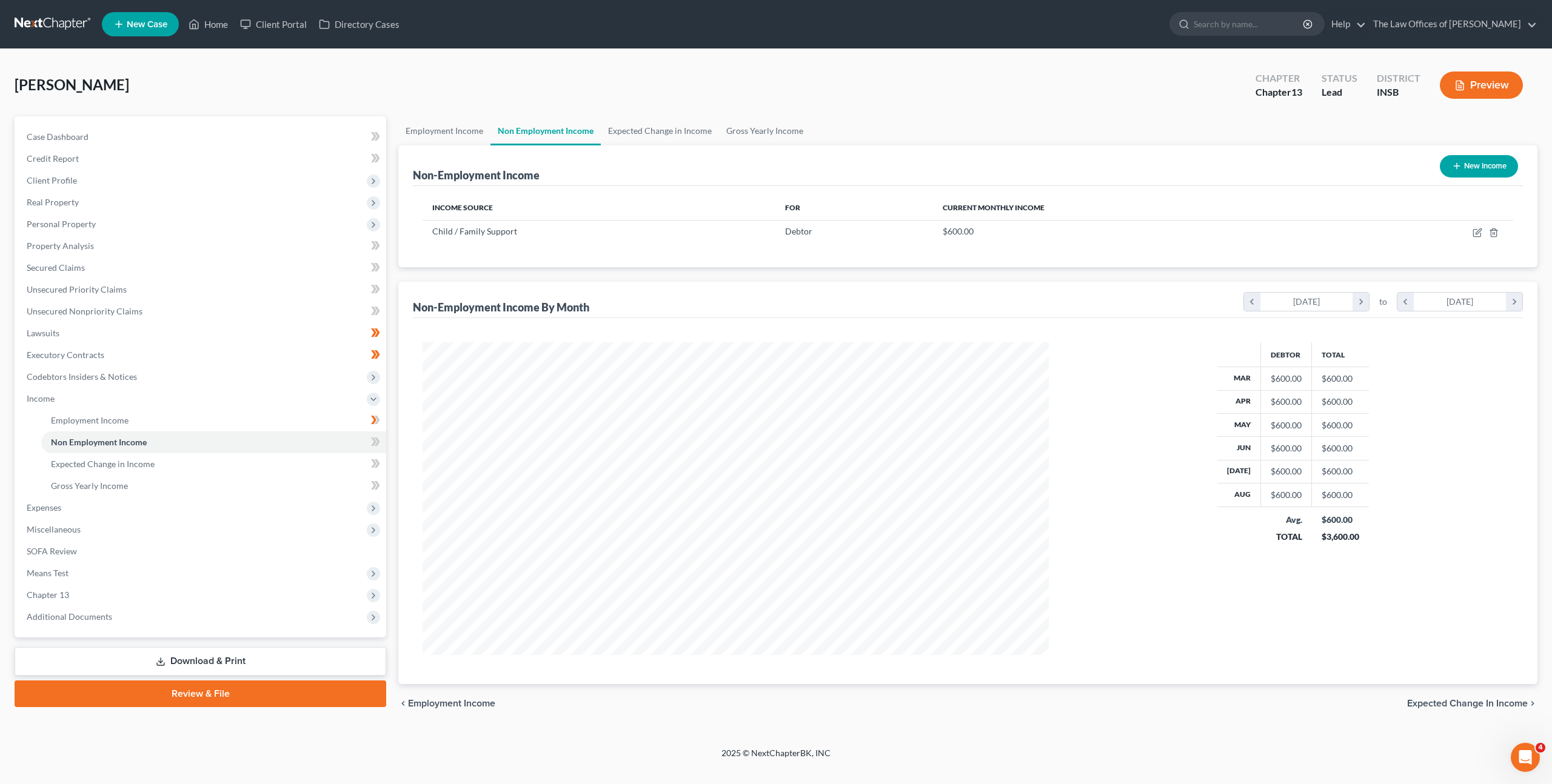
scroll to position [313, 650]
click at [1460, 174] on button "New Income" at bounding box center [1479, 166] width 78 height 23
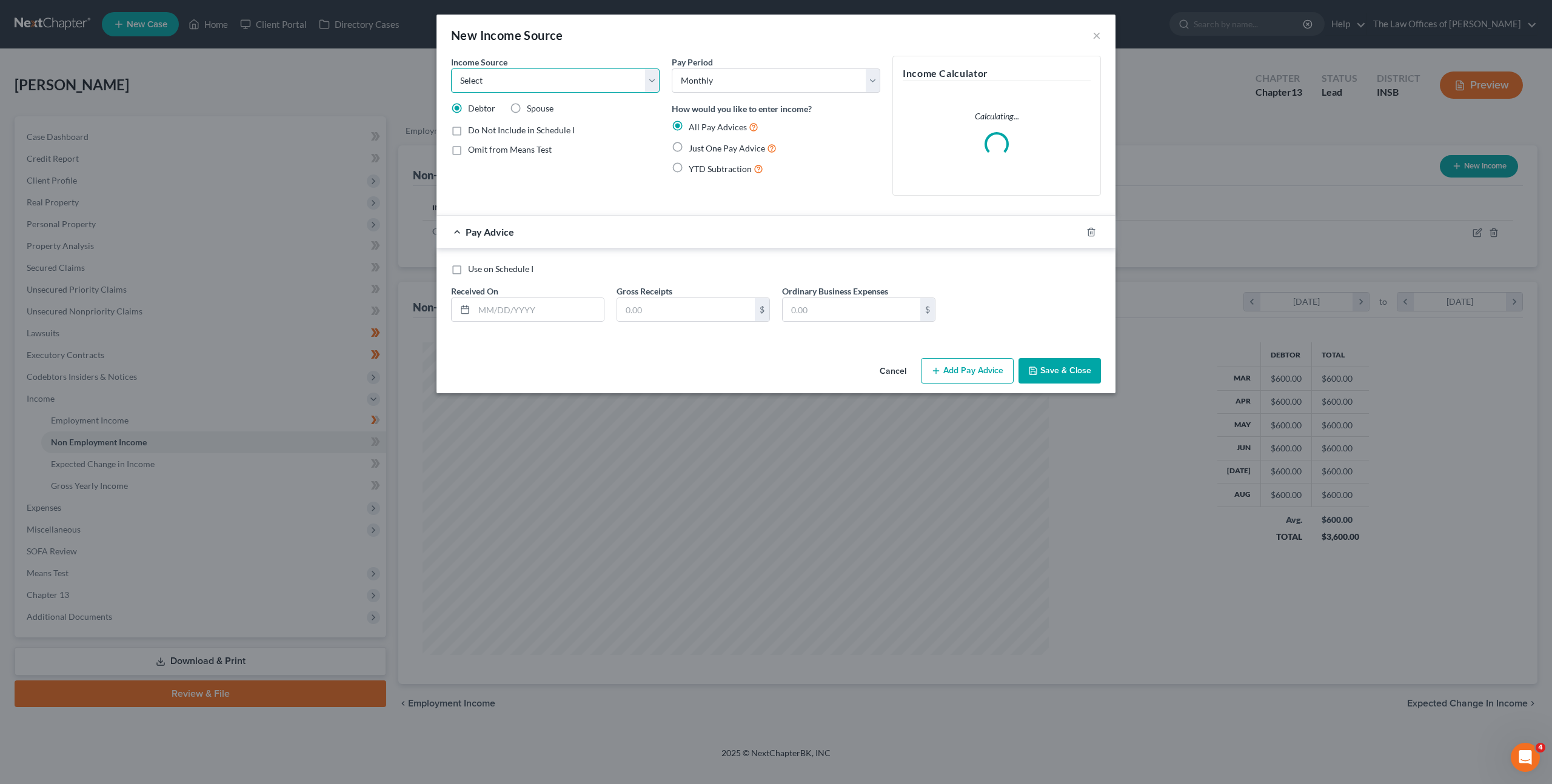
click at [496, 71] on select "Select Unemployment Disability (from employer) Pension Retirement Social Securi…" at bounding box center [555, 80] width 208 height 24
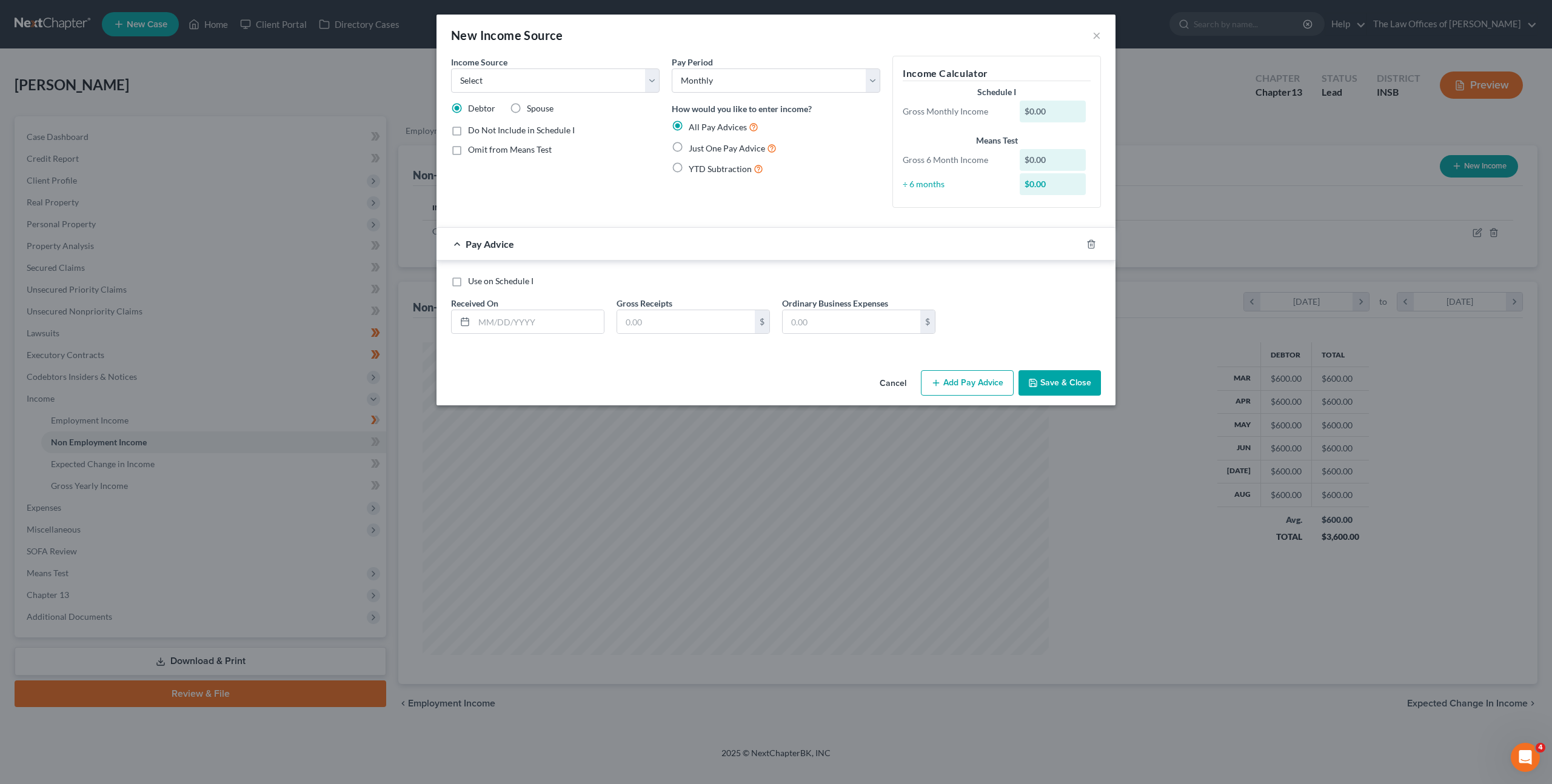
click at [881, 383] on button "Cancel" at bounding box center [893, 383] width 46 height 24
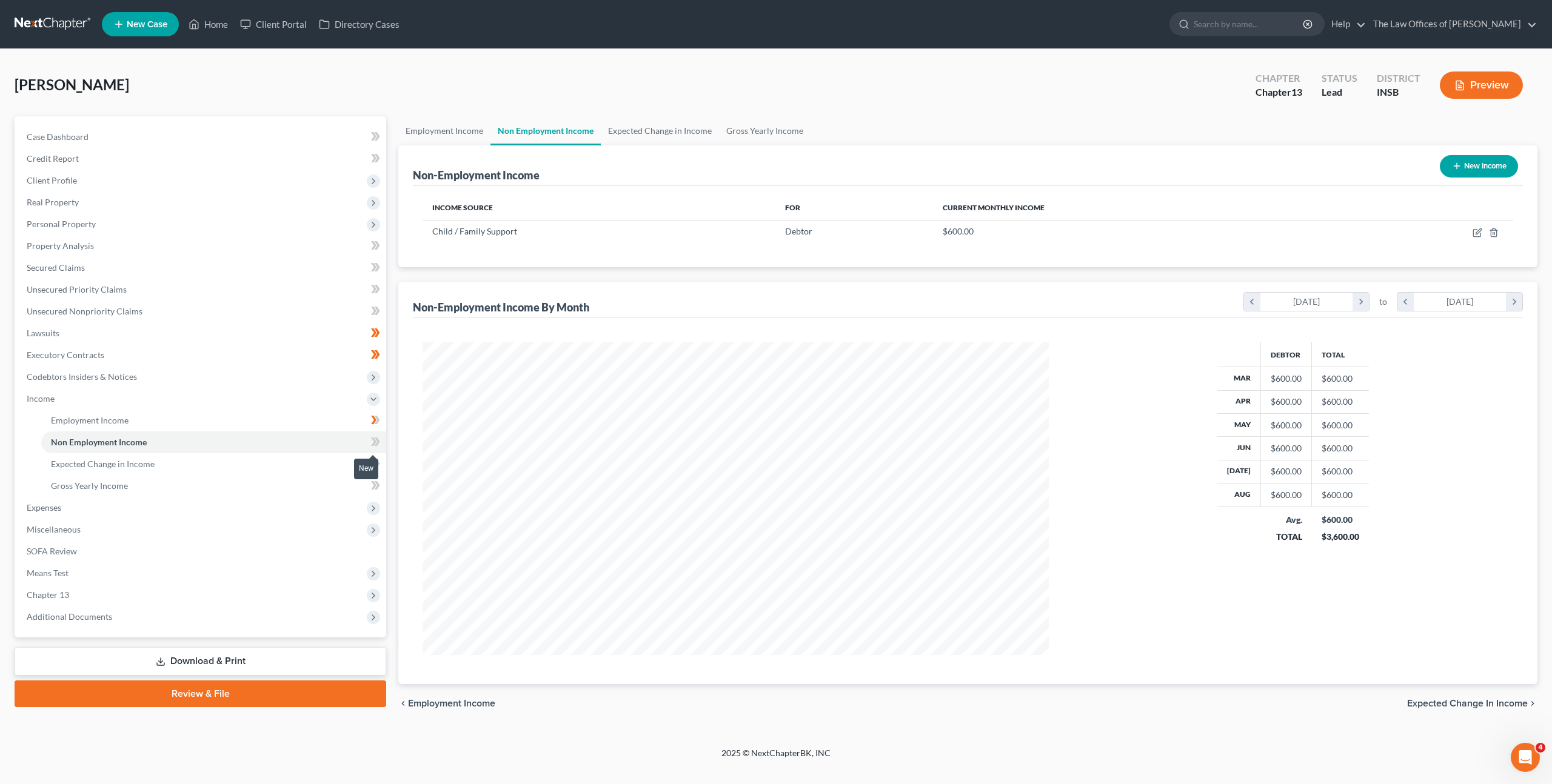
click at [367, 442] on span at bounding box center [375, 443] width 21 height 18
click at [292, 469] on link "Expected Change in Income" at bounding box center [213, 464] width 345 height 22
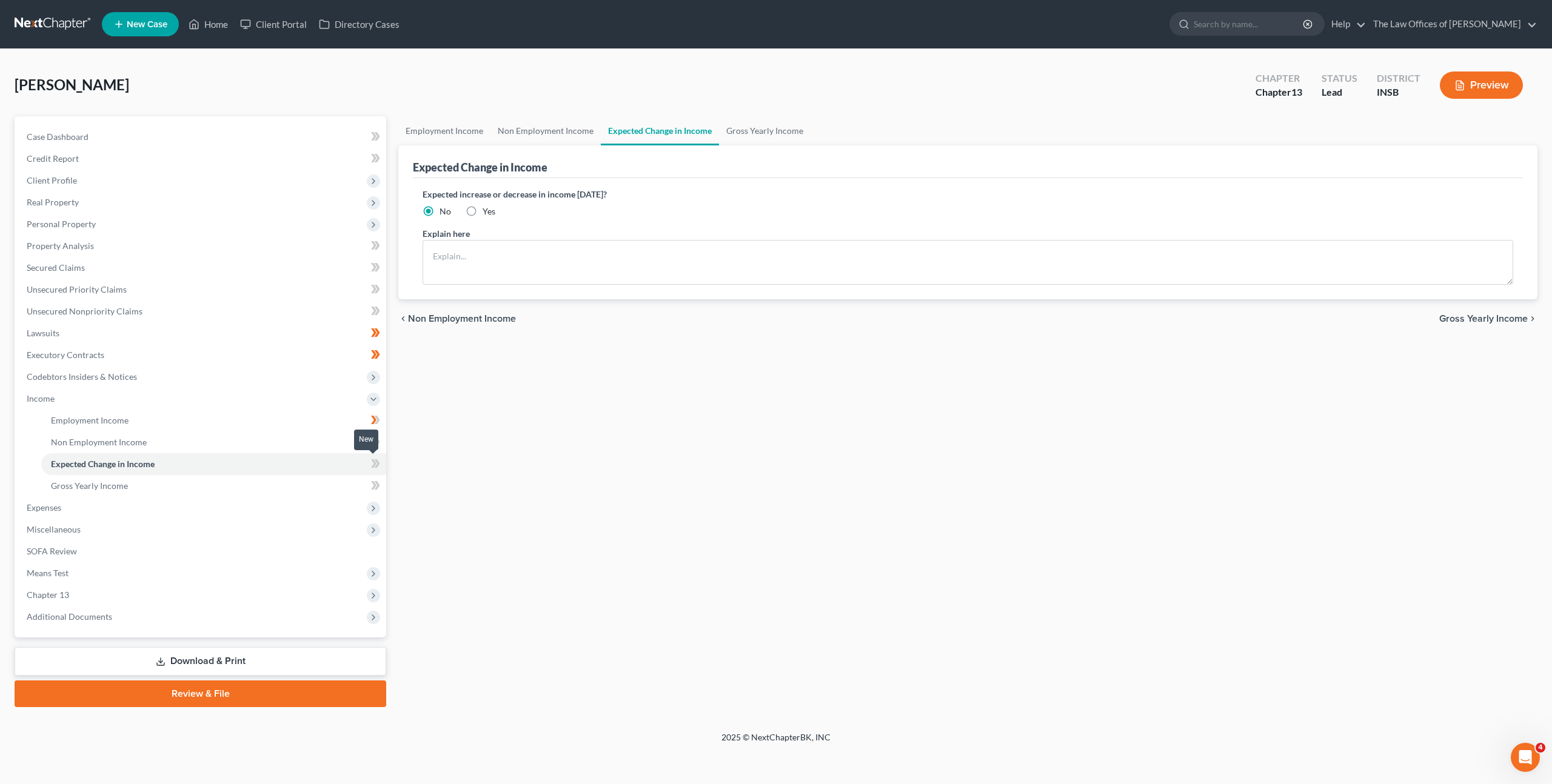
click at [379, 467] on icon at bounding box center [375, 464] width 9 height 15
click at [374, 463] on icon at bounding box center [374, 464] width 6 height 8
click at [328, 480] on link "Gross Yearly Income" at bounding box center [213, 486] width 345 height 22
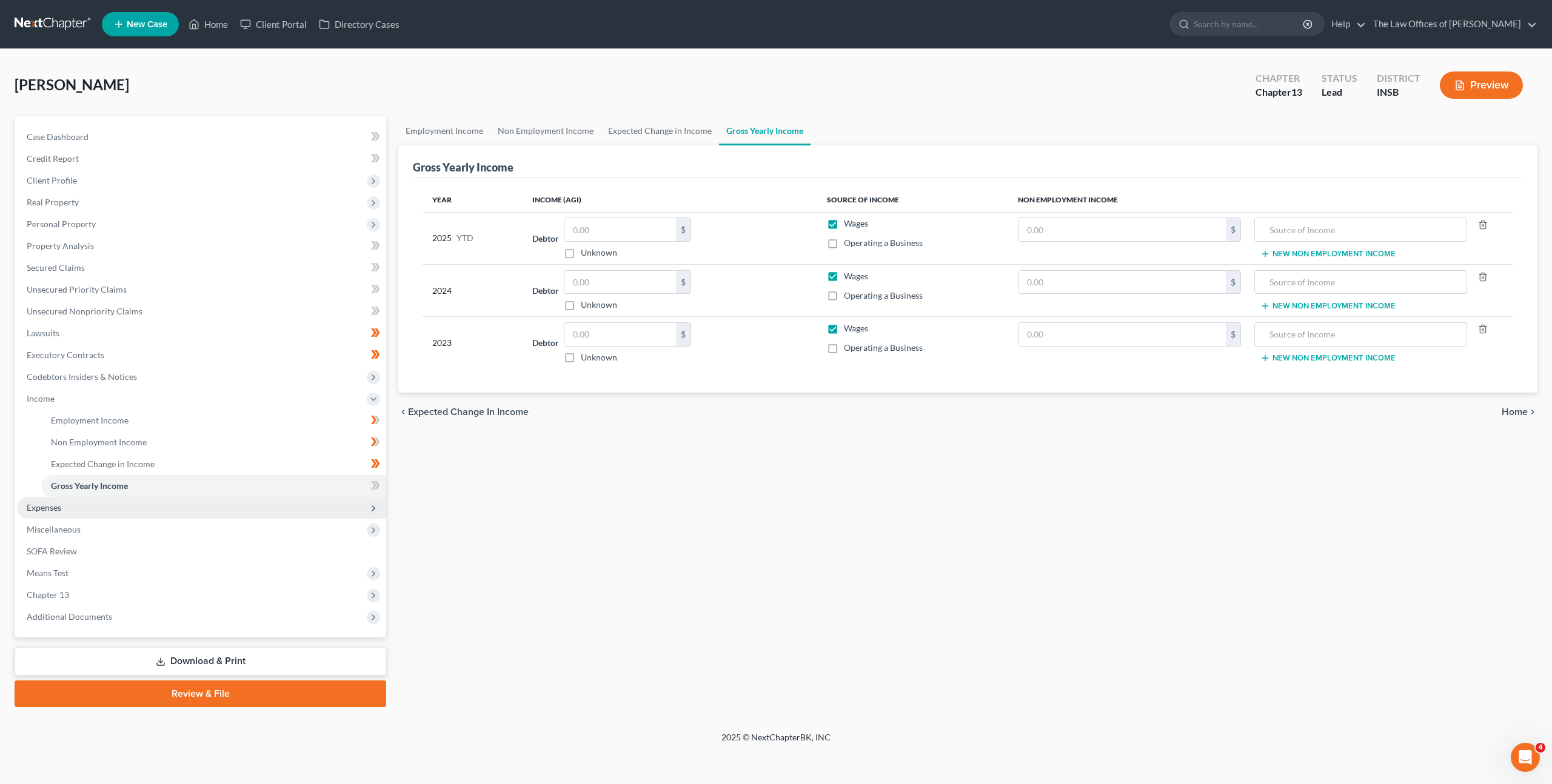
click at [263, 506] on span "Expenses" at bounding box center [201, 508] width 369 height 22
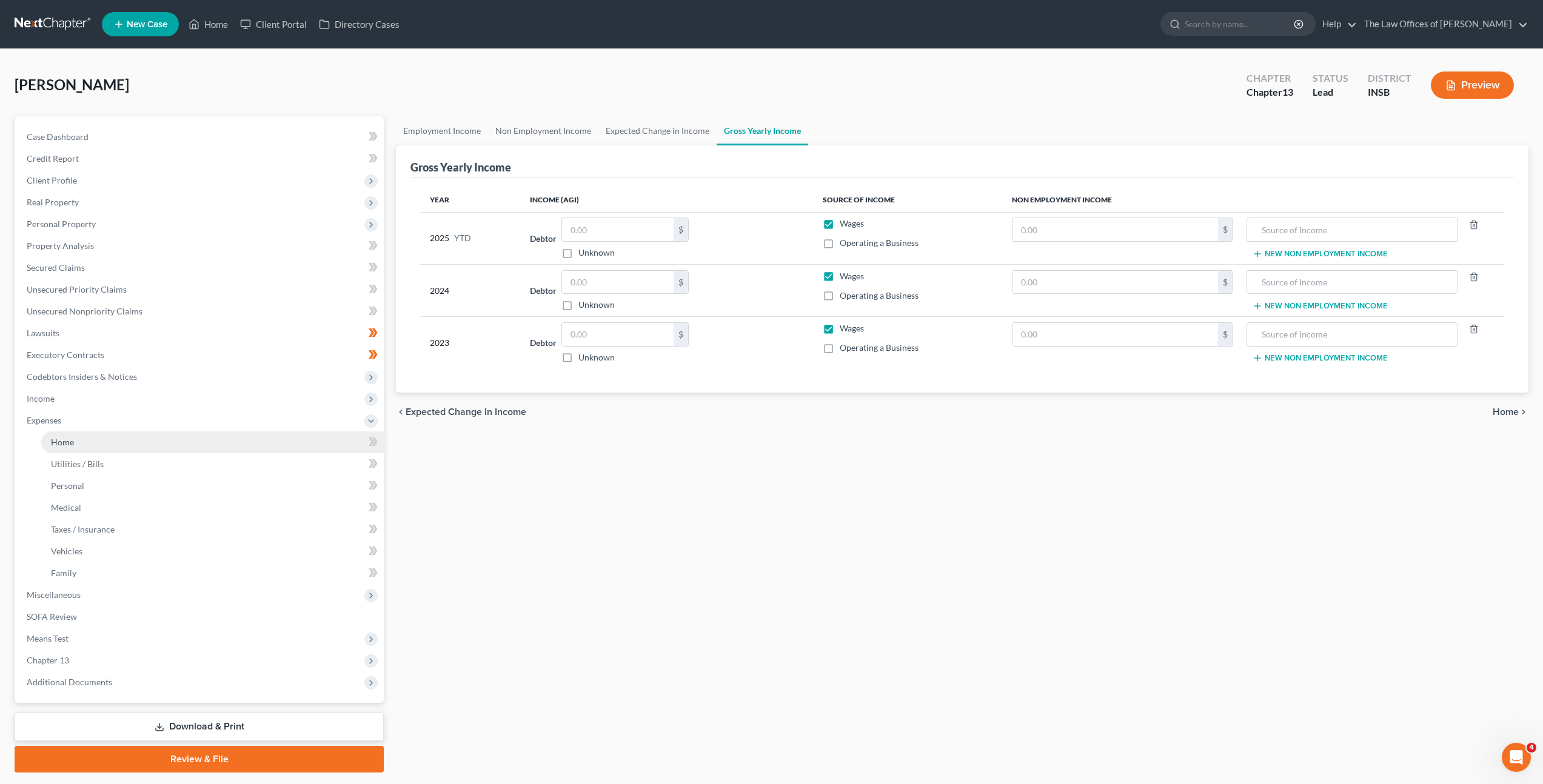
drag, startPoint x: 257, startPoint y: 448, endPoint x: 298, endPoint y: 446, distance: 41.0
click at [257, 448] on link "Home" at bounding box center [212, 442] width 342 height 22
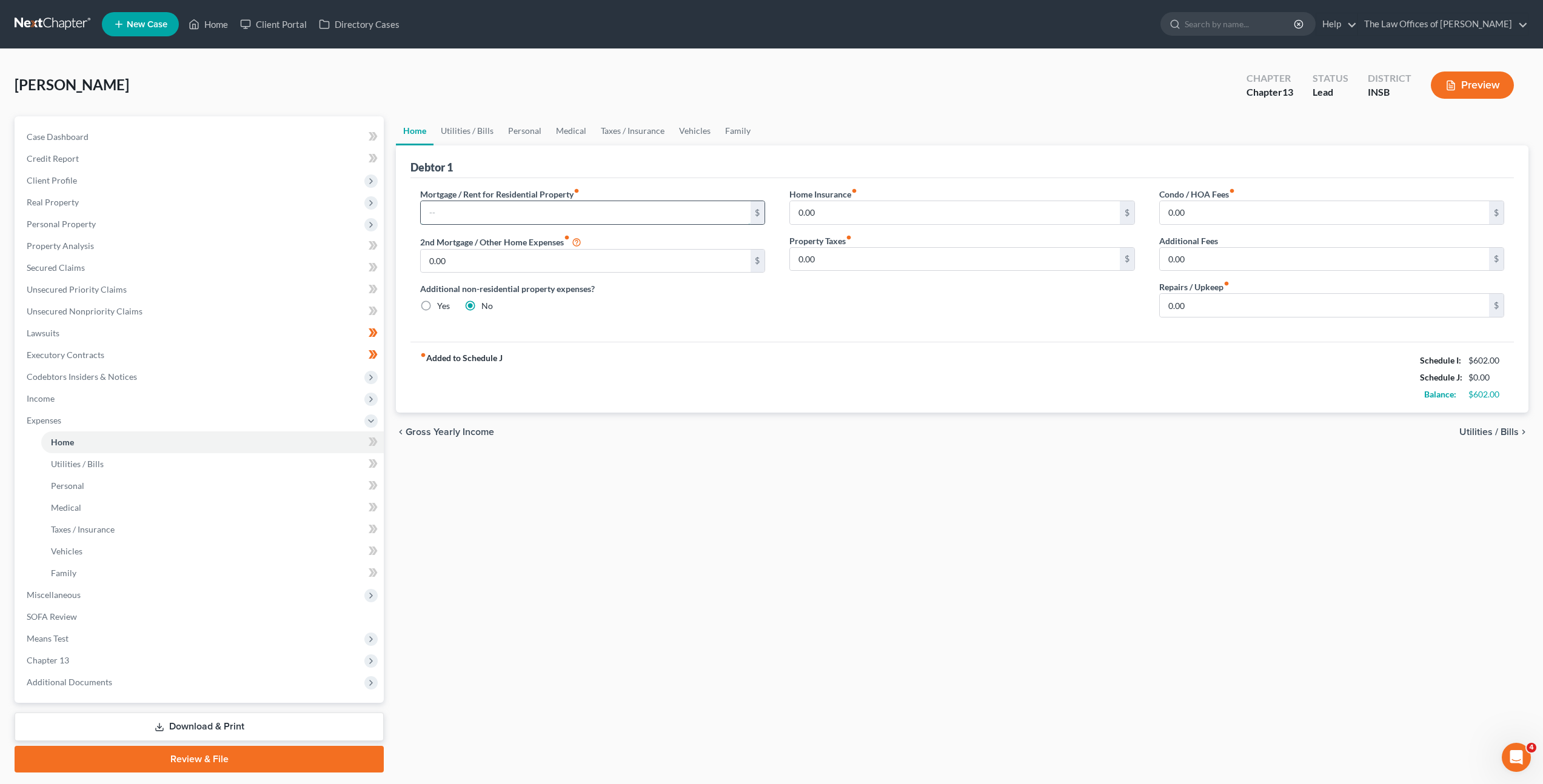
click at [652, 216] on input "text" at bounding box center [585, 212] width 329 height 23
click at [801, 375] on div "fiber_manual_record Added to Schedule J Schedule I: $602.00 Schedule J: $960.00…" at bounding box center [962, 377] width 1104 height 71
drag, startPoint x: 1201, startPoint y: 299, endPoint x: 1258, endPoint y: 302, distance: 57.1
click at [1202, 299] on input "0.00" at bounding box center [1324, 306] width 329 height 23
click at [916, 352] on div "fiber_manual_record Added to Schedule J Schedule I: $602.00 Schedule J: $975.00…" at bounding box center [962, 377] width 1104 height 71
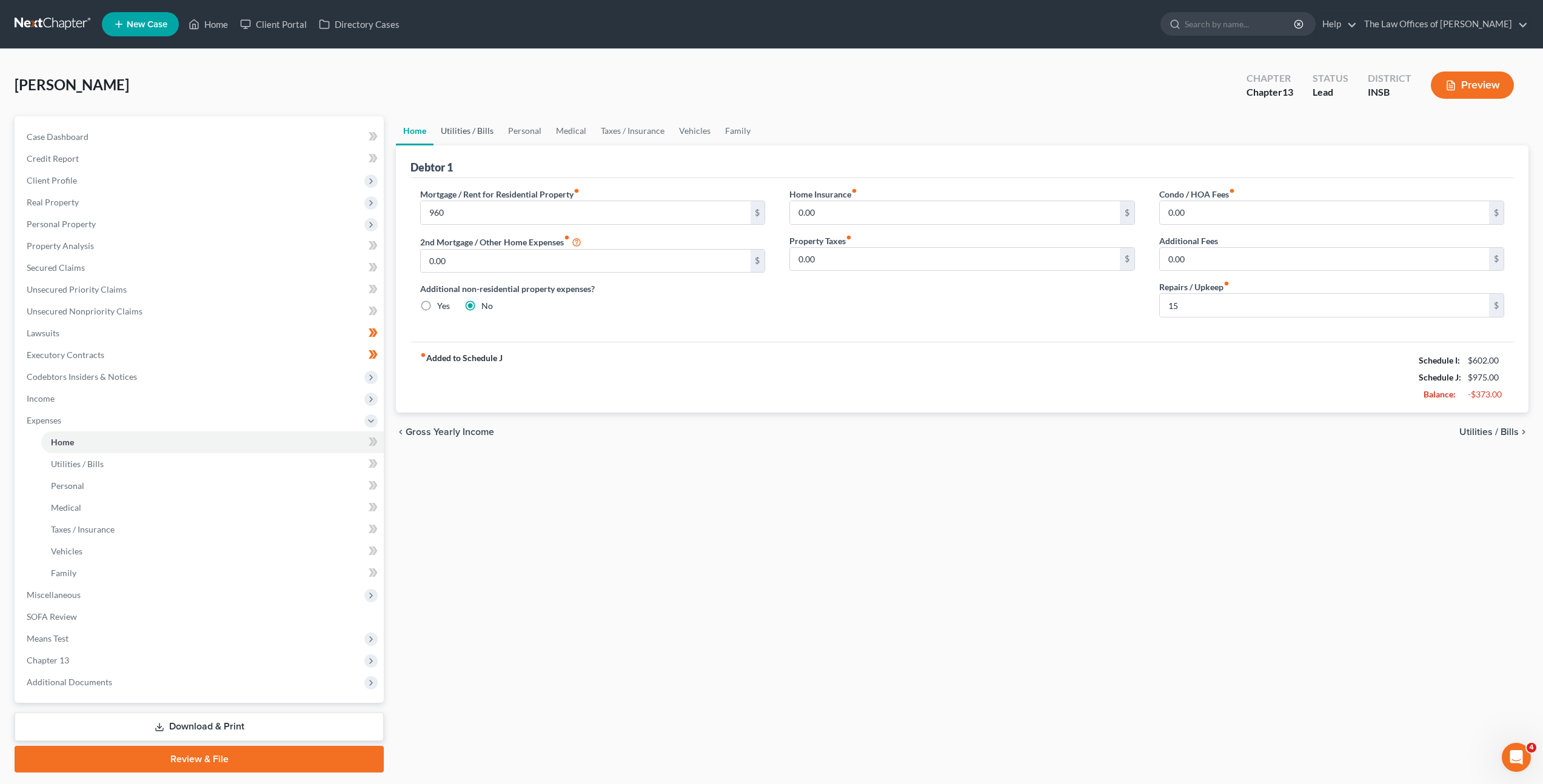
click at [477, 124] on link "Utilities / Bills" at bounding box center [467, 131] width 67 height 29
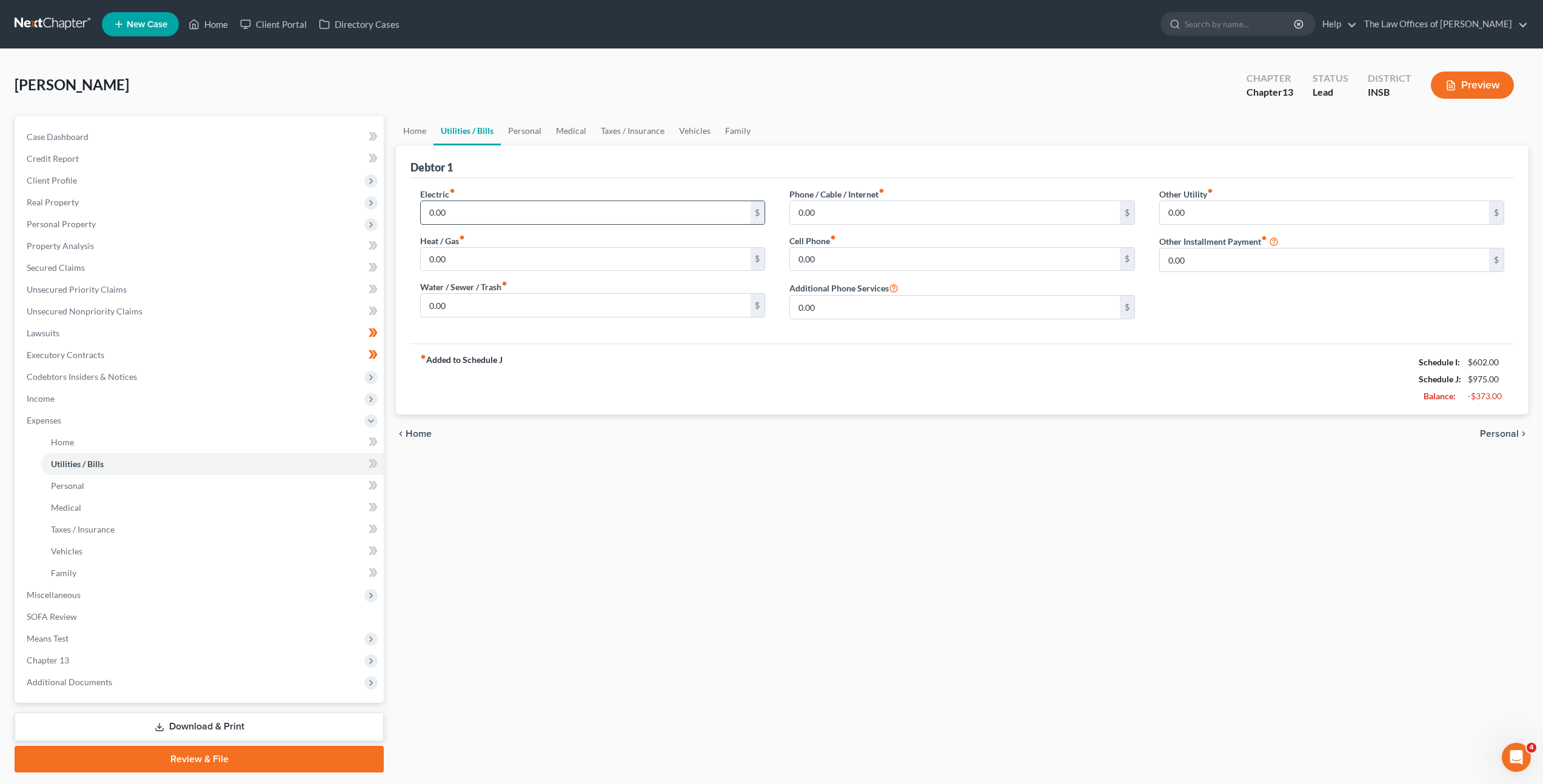
drag, startPoint x: 527, startPoint y: 217, endPoint x: 621, endPoint y: 199, distance: 95.7
click at [527, 217] on input "0.00" at bounding box center [585, 212] width 329 height 23
click at [375, 438] on icon at bounding box center [373, 442] width 9 height 15
drag, startPoint x: 583, startPoint y: 216, endPoint x: 582, endPoint y: 285, distance: 69.0
click at [583, 216] on input "0.00" at bounding box center [585, 212] width 329 height 23
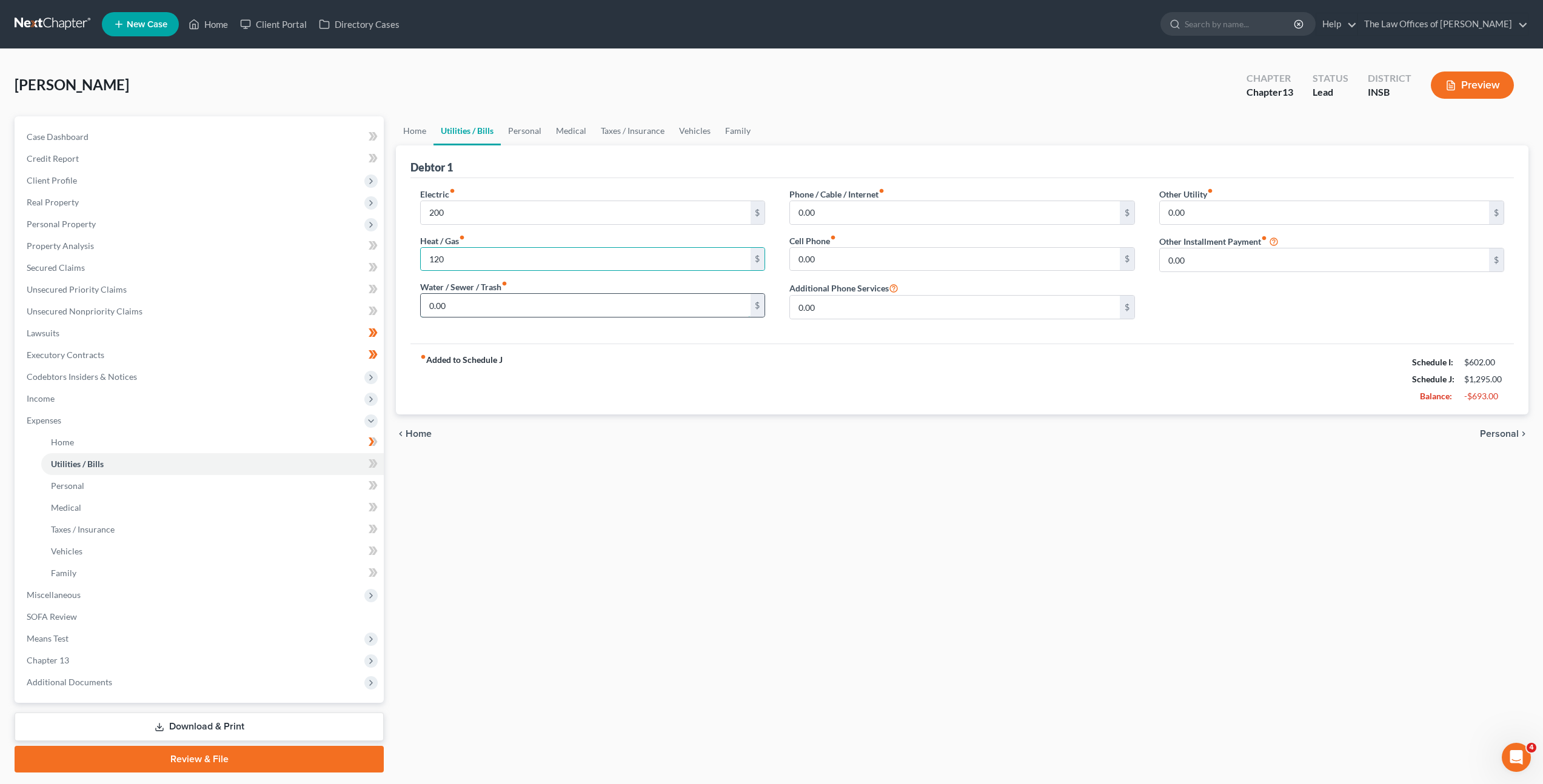
click at [521, 302] on input "0.00" at bounding box center [585, 306] width 329 height 23
drag, startPoint x: 821, startPoint y: 210, endPoint x: 906, endPoint y: 221, distance: 85.7
click at [821, 210] on input "0.00" at bounding box center [954, 212] width 329 height 23
click at [824, 258] on input "0.00" at bounding box center [954, 259] width 329 height 23
click at [535, 133] on link "Personal" at bounding box center [525, 131] width 48 height 29
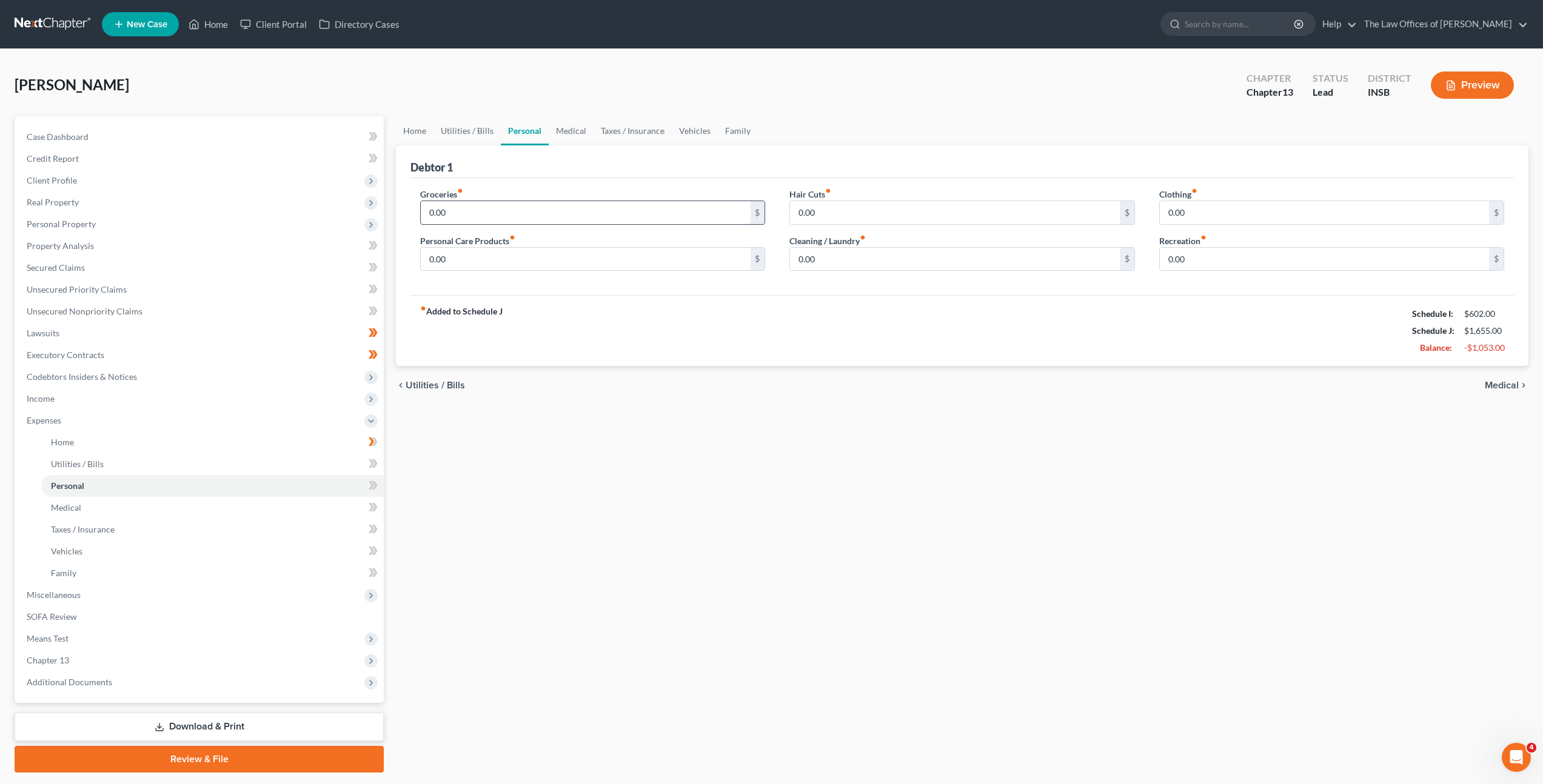
click at [537, 212] on input "0.00" at bounding box center [585, 212] width 329 height 23
drag, startPoint x: 821, startPoint y: 252, endPoint x: 869, endPoint y: 254, distance: 48.0
click at [823, 252] on input "0.00" at bounding box center [954, 259] width 329 height 23
click at [864, 209] on input "0.00" at bounding box center [954, 212] width 329 height 23
click at [1224, 220] on input "0.00" at bounding box center [1324, 212] width 329 height 23
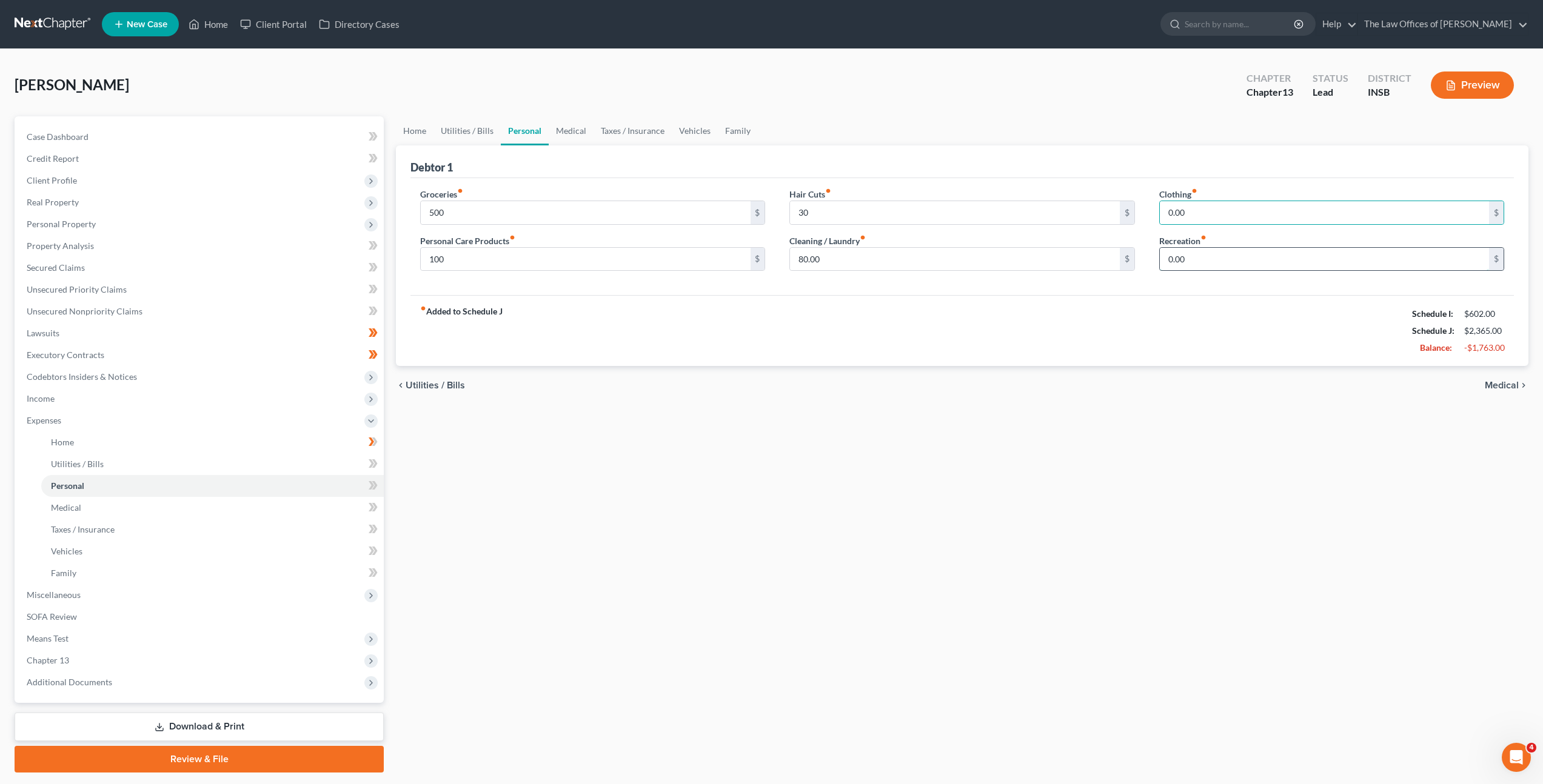
drag, startPoint x: 1231, startPoint y: 265, endPoint x: 1260, endPoint y: 255, distance: 30.7
click at [1242, 263] on input "0.00" at bounding box center [1324, 259] width 329 height 23
click at [1211, 217] on input "0.00" at bounding box center [1324, 212] width 329 height 23
click at [578, 124] on link "Medical" at bounding box center [571, 131] width 45 height 29
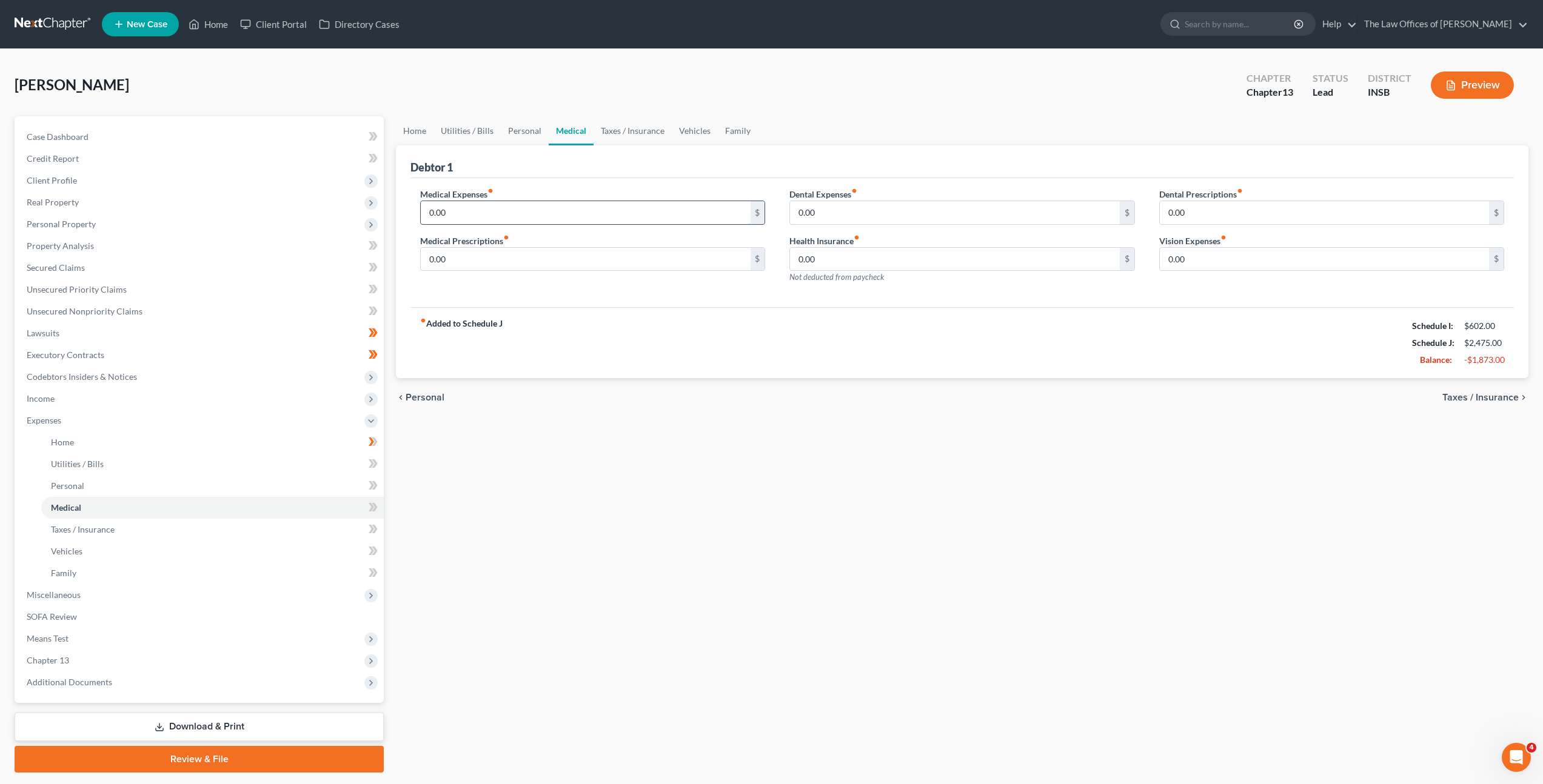
click at [564, 206] on input "0.00" at bounding box center [585, 212] width 329 height 23
click at [576, 261] on input "0.00" at bounding box center [585, 259] width 329 height 23
click at [1202, 266] on input "0.00" at bounding box center [1324, 259] width 329 height 23
drag, startPoint x: 1194, startPoint y: 255, endPoint x: 1262, endPoint y: 270, distance: 69.6
click at [1195, 255] on input "0.00" at bounding box center [1324, 259] width 329 height 23
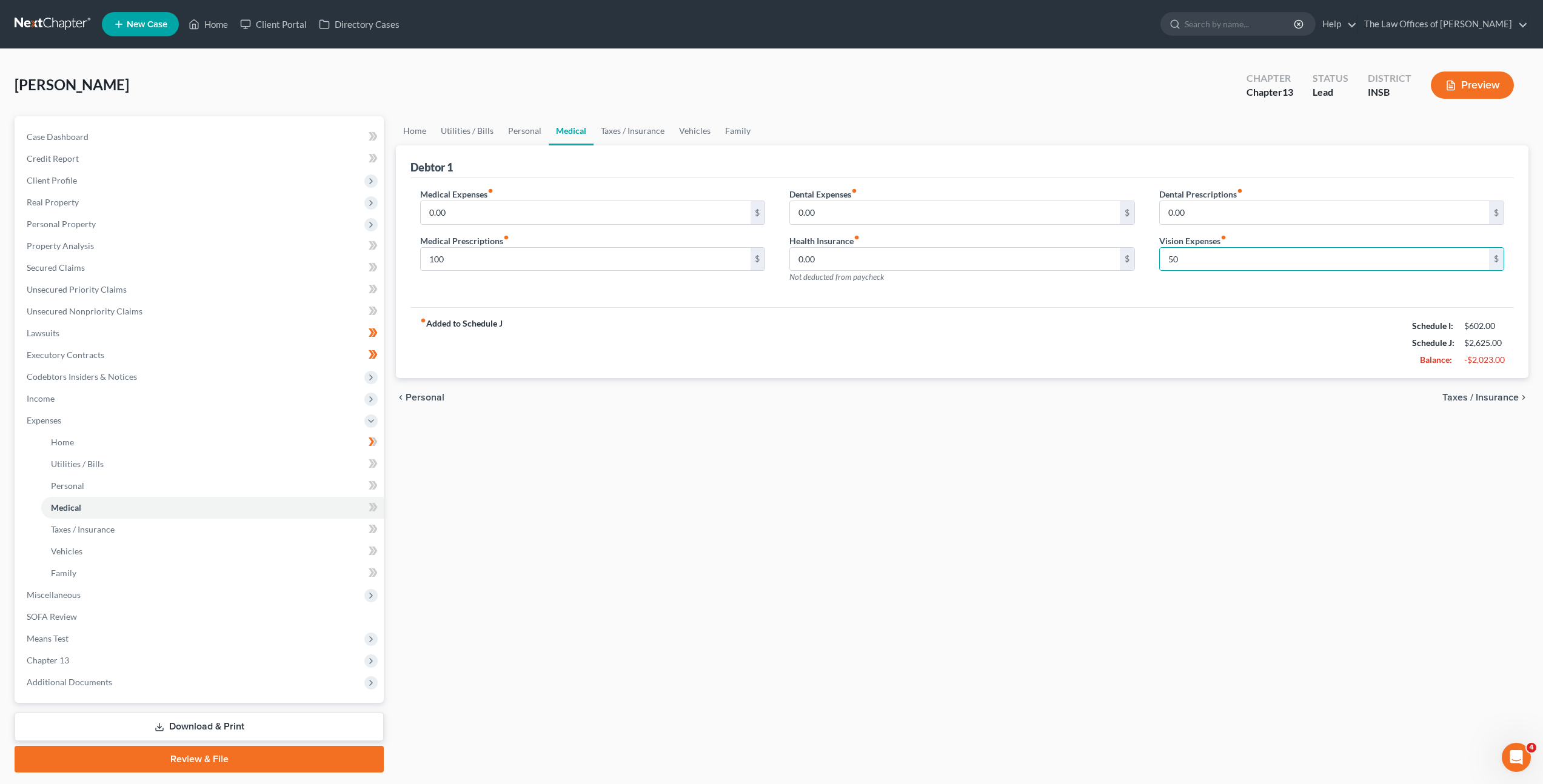
click at [963, 319] on div "fiber_manual_record Added to Schedule J Schedule I: $602.00 Schedule J: $2,625.…" at bounding box center [962, 342] width 1104 height 71
drag, startPoint x: 629, startPoint y: 135, endPoint x: 636, endPoint y: 178, distance: 43.6
click at [630, 135] on link "Taxes / Insurance" at bounding box center [632, 131] width 78 height 29
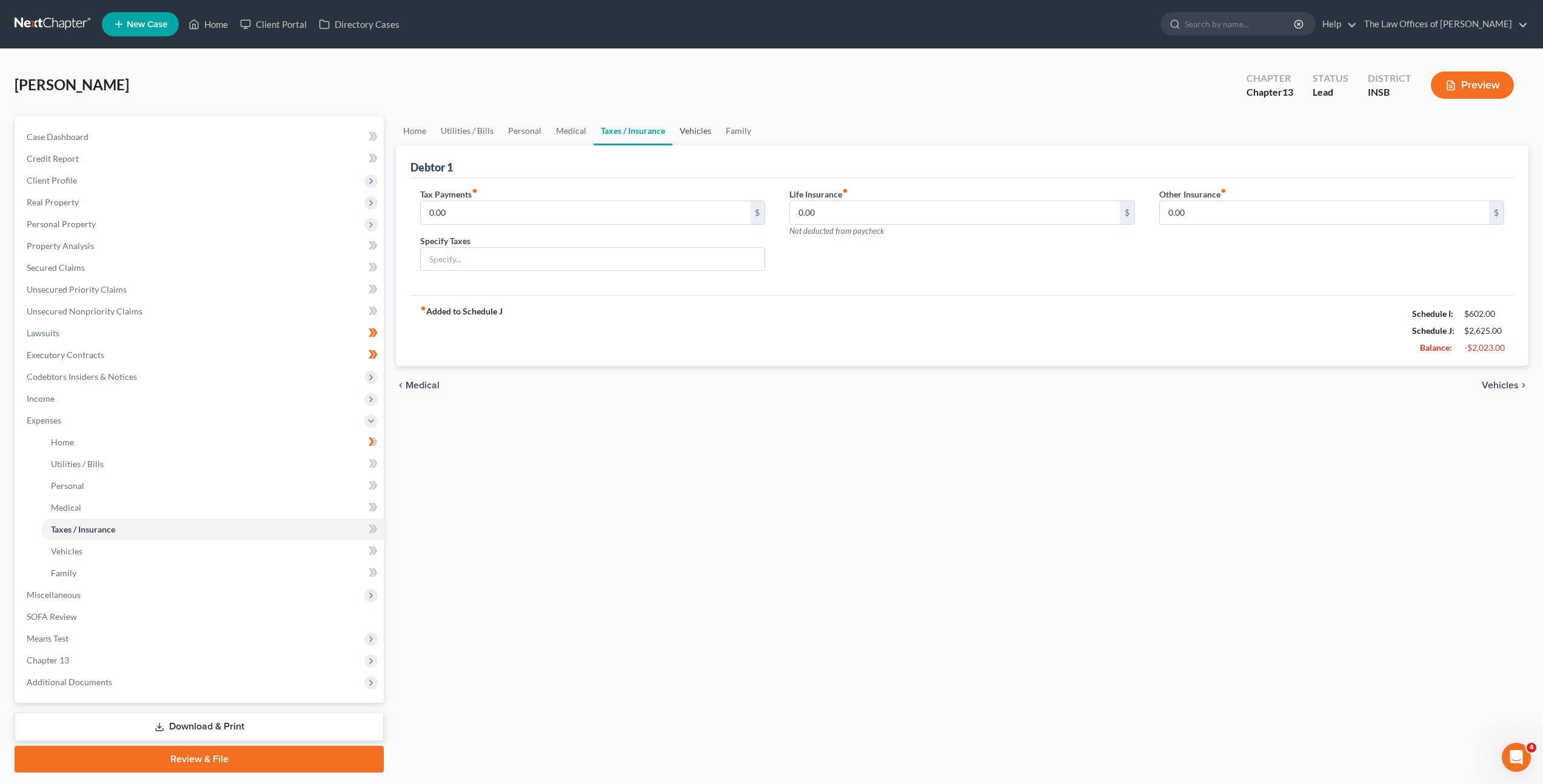
click at [691, 124] on link "Vehicles" at bounding box center [695, 131] width 46 height 29
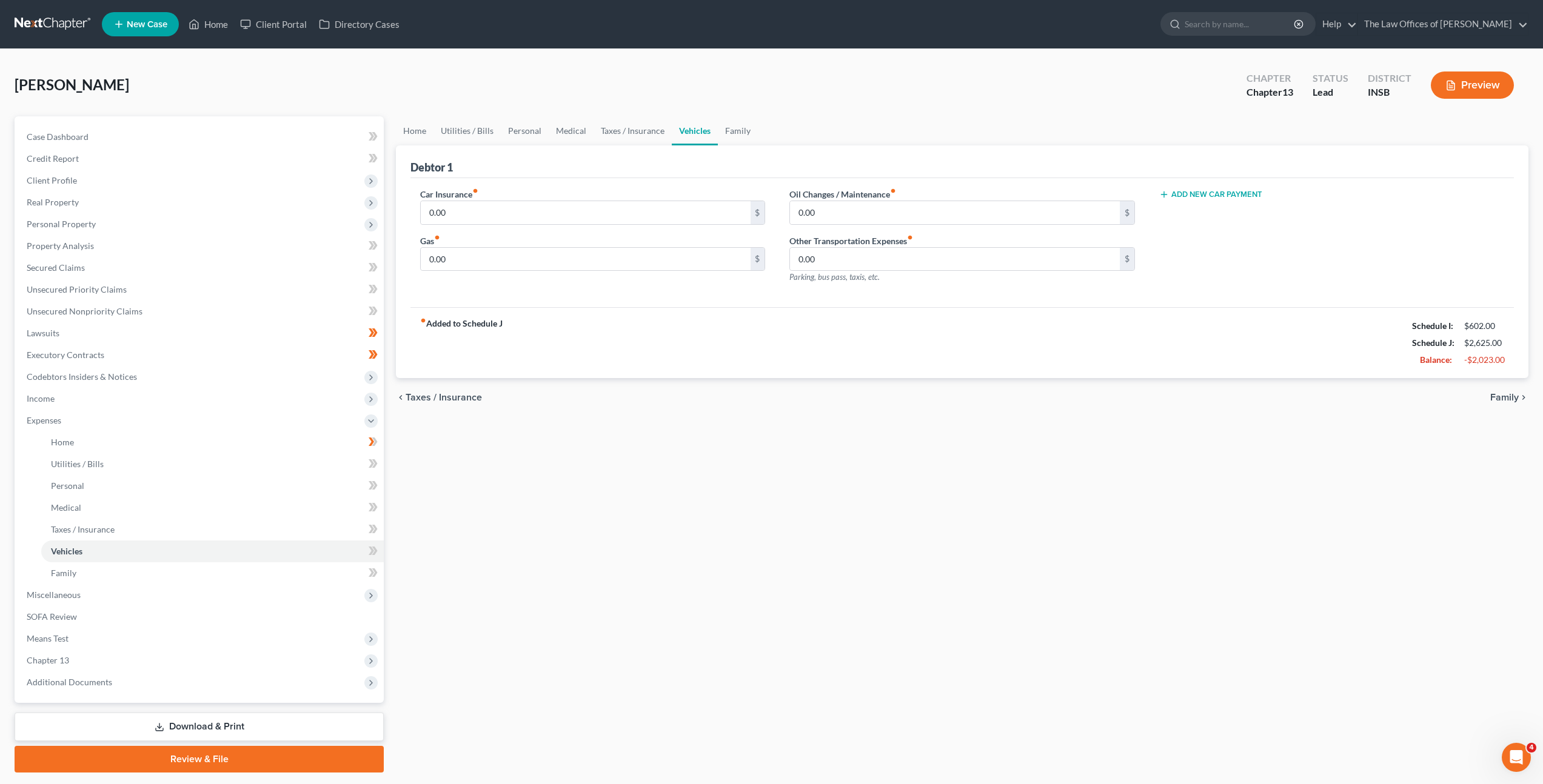
click at [542, 179] on div "Car Insurance fiber_manual_record 0.00 $ Gas fiber_manual_record 0.00 $ Oil Cha…" at bounding box center [962, 243] width 1104 height 130
click at [537, 201] on input "0.00" at bounding box center [585, 212] width 329 height 23
click at [585, 254] on input "0.00" at bounding box center [585, 259] width 329 height 23
click at [374, 469] on icon at bounding box center [373, 464] width 9 height 15
click at [369, 486] on icon at bounding box center [373, 486] width 9 height 15
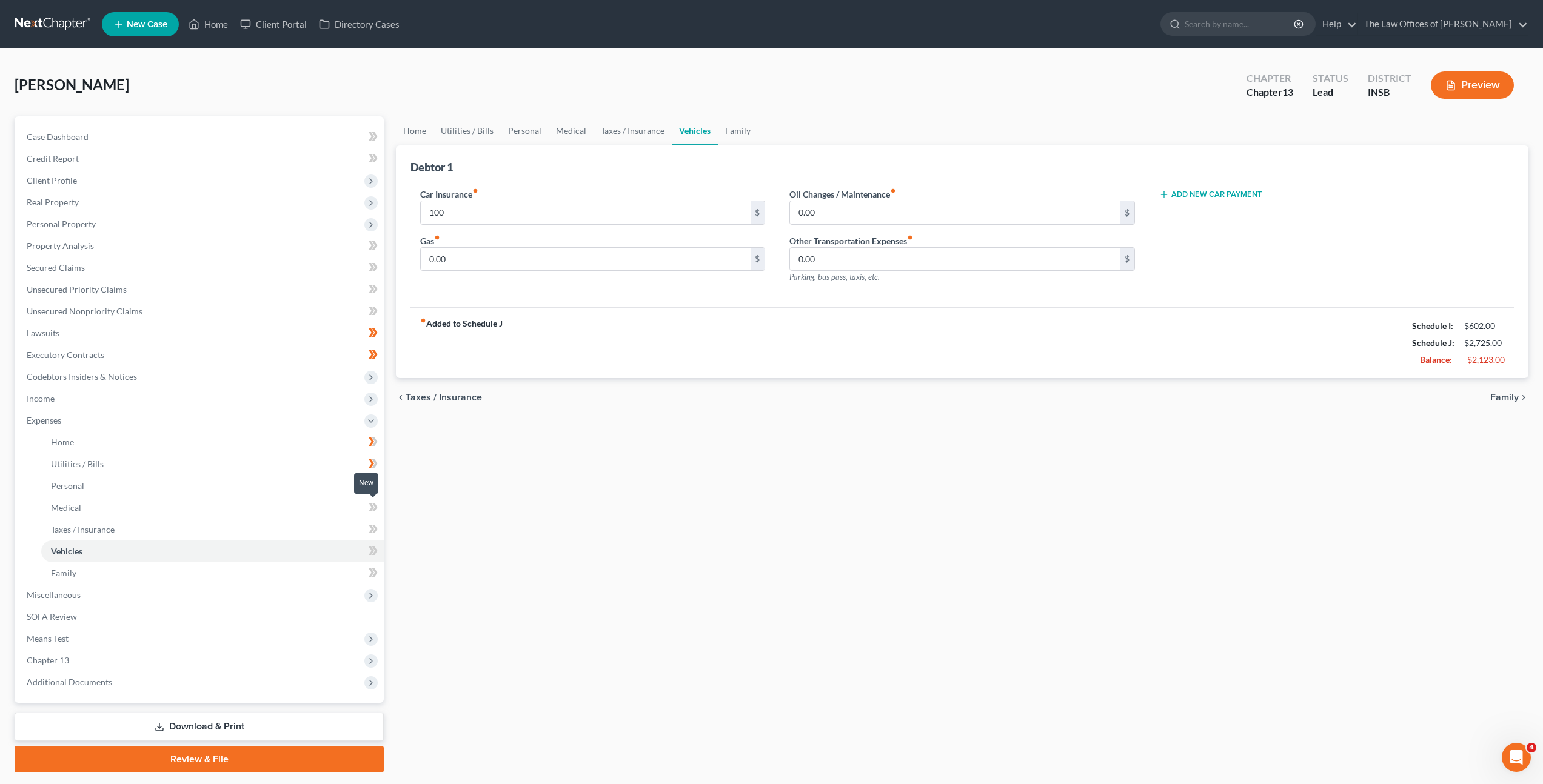
click at [369, 508] on icon at bounding box center [373, 508] width 9 height 15
click at [371, 532] on icon at bounding box center [371, 529] width 6 height 8
click at [374, 551] on icon at bounding box center [371, 551] width 6 height 8
drag, startPoint x: 371, startPoint y: 567, endPoint x: 405, endPoint y: 552, distance: 37.2
click at [371, 567] on icon at bounding box center [373, 573] width 9 height 15
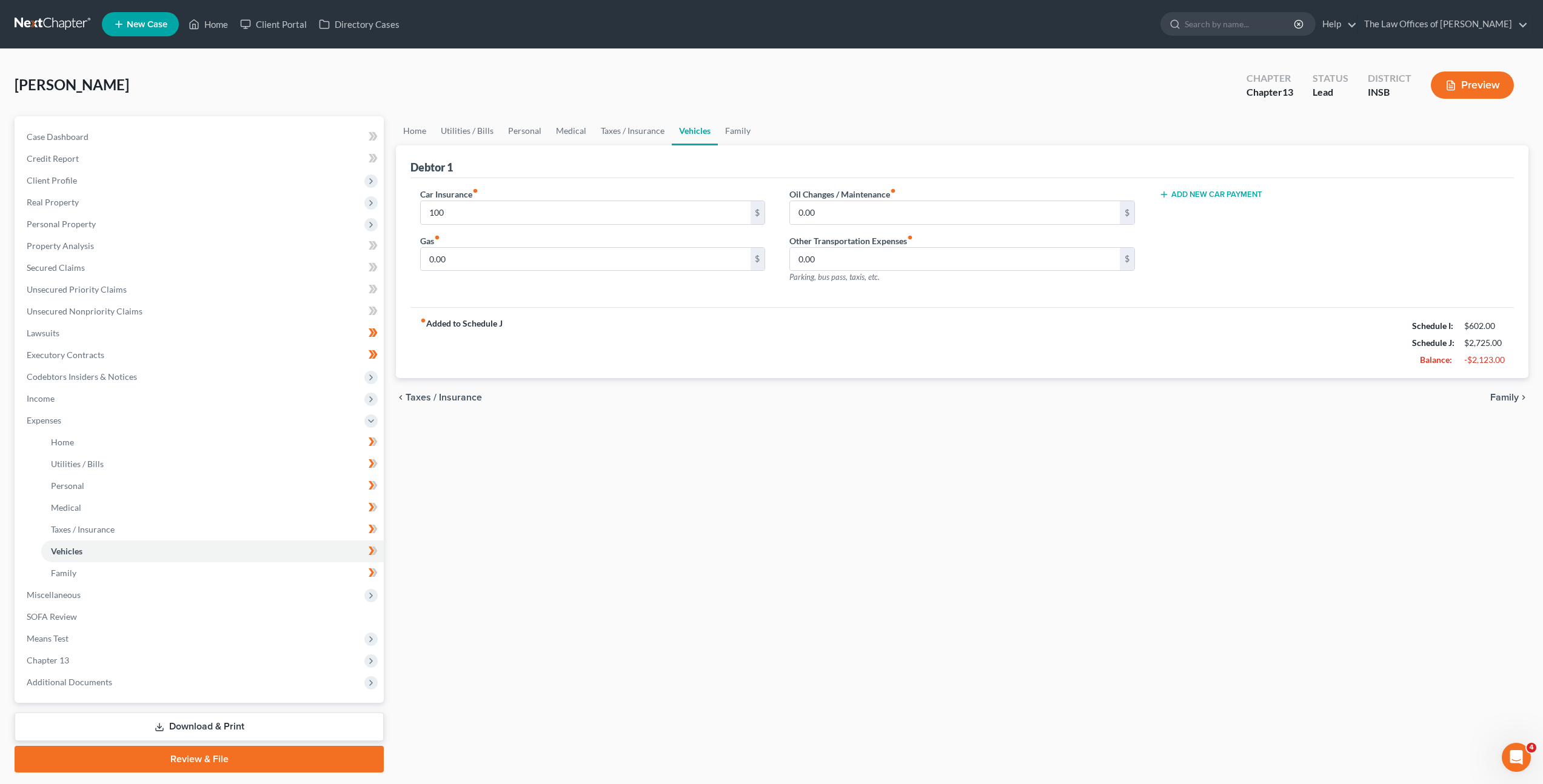
click at [526, 528] on div "Home Utilities / Bills Personal Medical Taxes / Insurance Vehicles Family Debto…" at bounding box center [962, 445] width 1145 height 657
drag, startPoint x: 529, startPoint y: 280, endPoint x: 532, endPoint y: 265, distance: 15.3
click at [529, 278] on div "Car Insurance fiber_manual_record 100 $ Gas fiber_manual_record 0.00 $" at bounding box center [592, 241] width 369 height 105
click at [677, 250] on input "0.00" at bounding box center [585, 259] width 329 height 23
click at [864, 215] on input "0.00" at bounding box center [954, 212] width 329 height 23
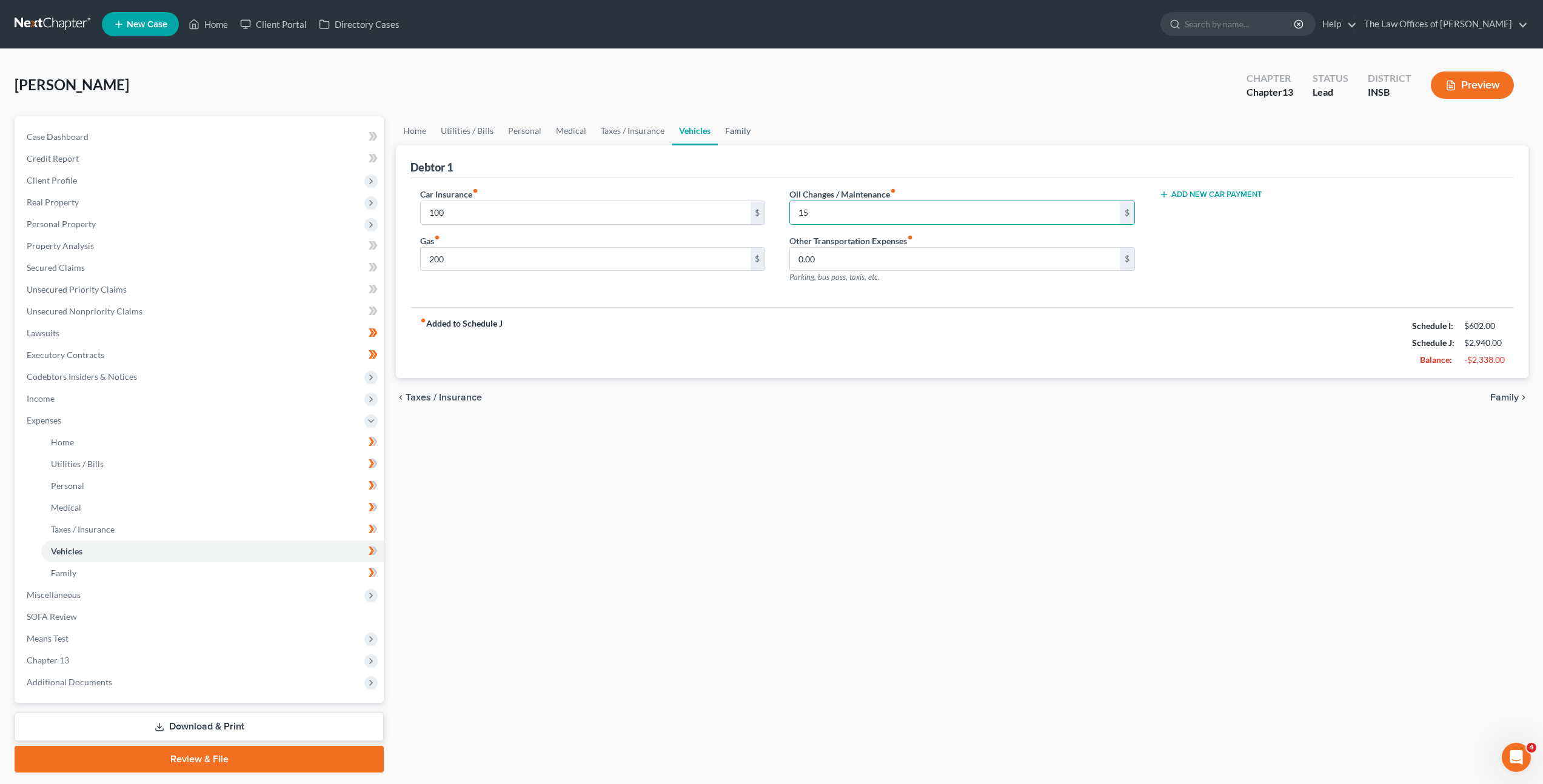
click at [724, 138] on link "Family" at bounding box center [737, 131] width 40 height 29
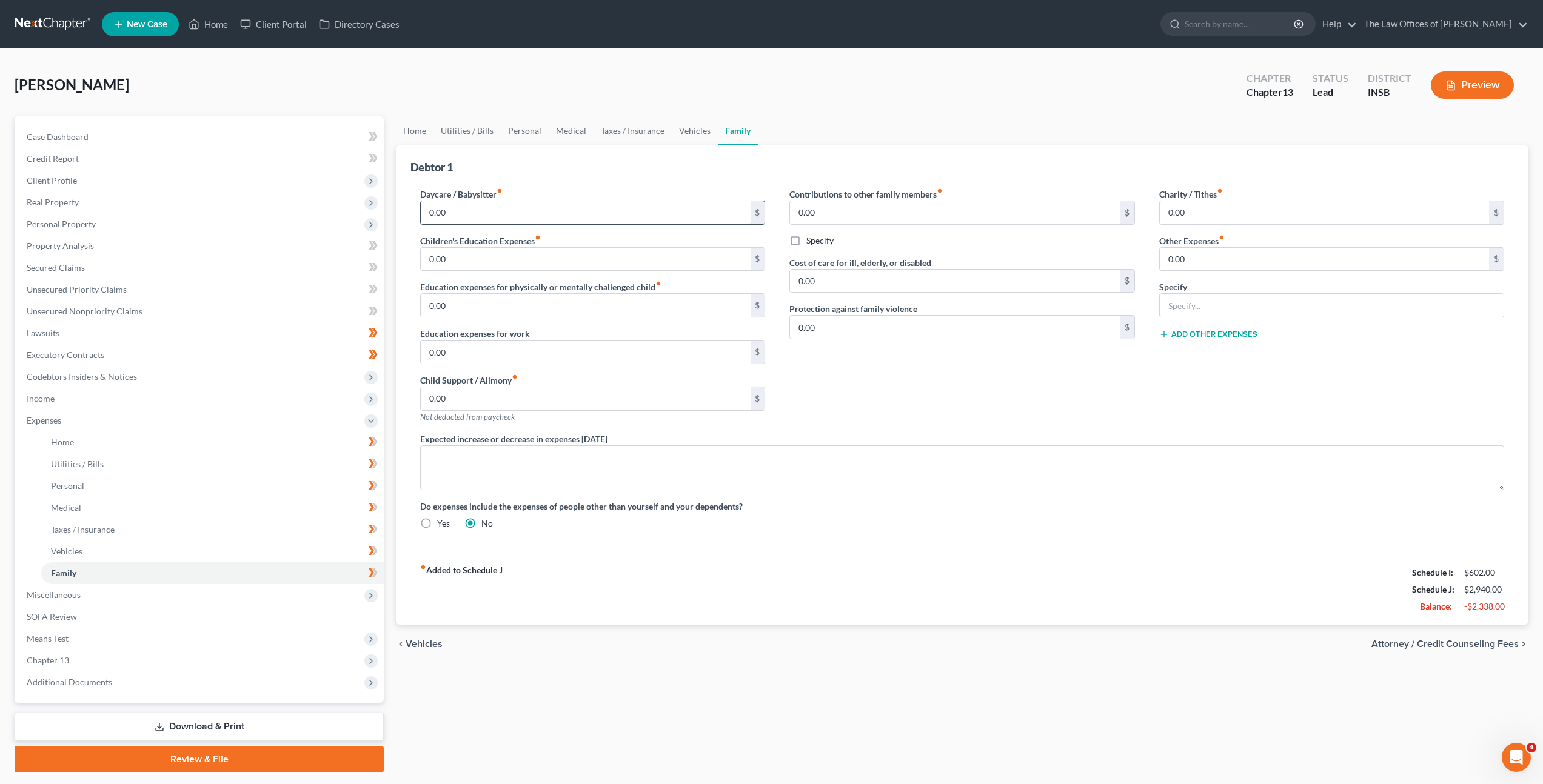
click at [649, 218] on input "0.00" at bounding box center [585, 212] width 329 height 23
click at [657, 254] on input "0.00" at bounding box center [585, 259] width 329 height 23
drag, startPoint x: 1227, startPoint y: 306, endPoint x: 1248, endPoint y: 304, distance: 21.1
click at [1228, 306] on input "text" at bounding box center [1331, 306] width 344 height 23
click at [1052, 407] on div "Contributions to other family members fiber_manual_record 0.00 $ Specify Cost o…" at bounding box center [962, 311] width 369 height 245
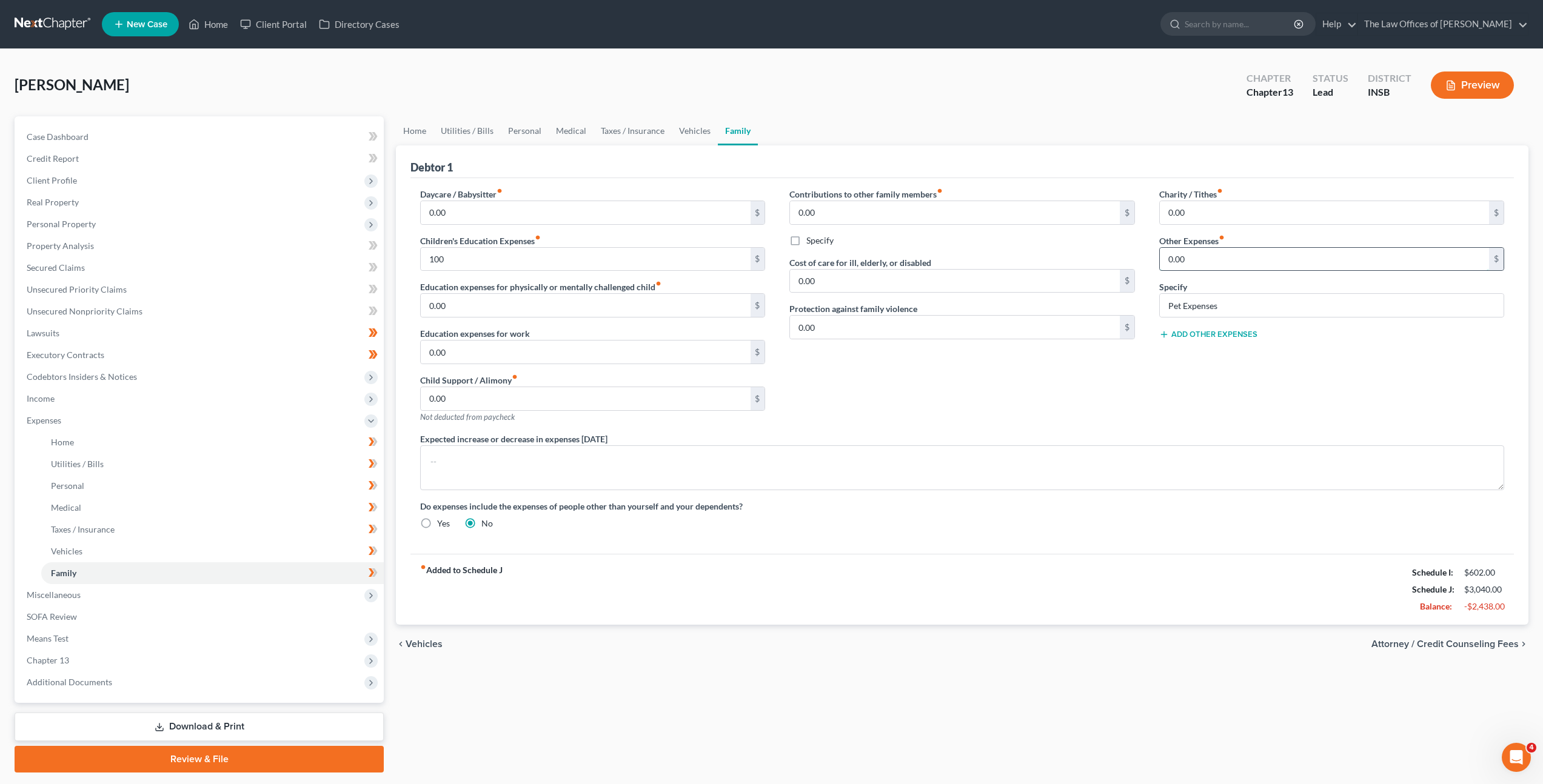
click at [1221, 270] on input "0.00" at bounding box center [1324, 259] width 329 height 23
click at [968, 392] on div "Contributions to other family members fiber_manual_record 0.00 $ Specify Cost o…" at bounding box center [962, 311] width 369 height 245
click at [289, 617] on link "SOFA Review" at bounding box center [200, 617] width 366 height 22
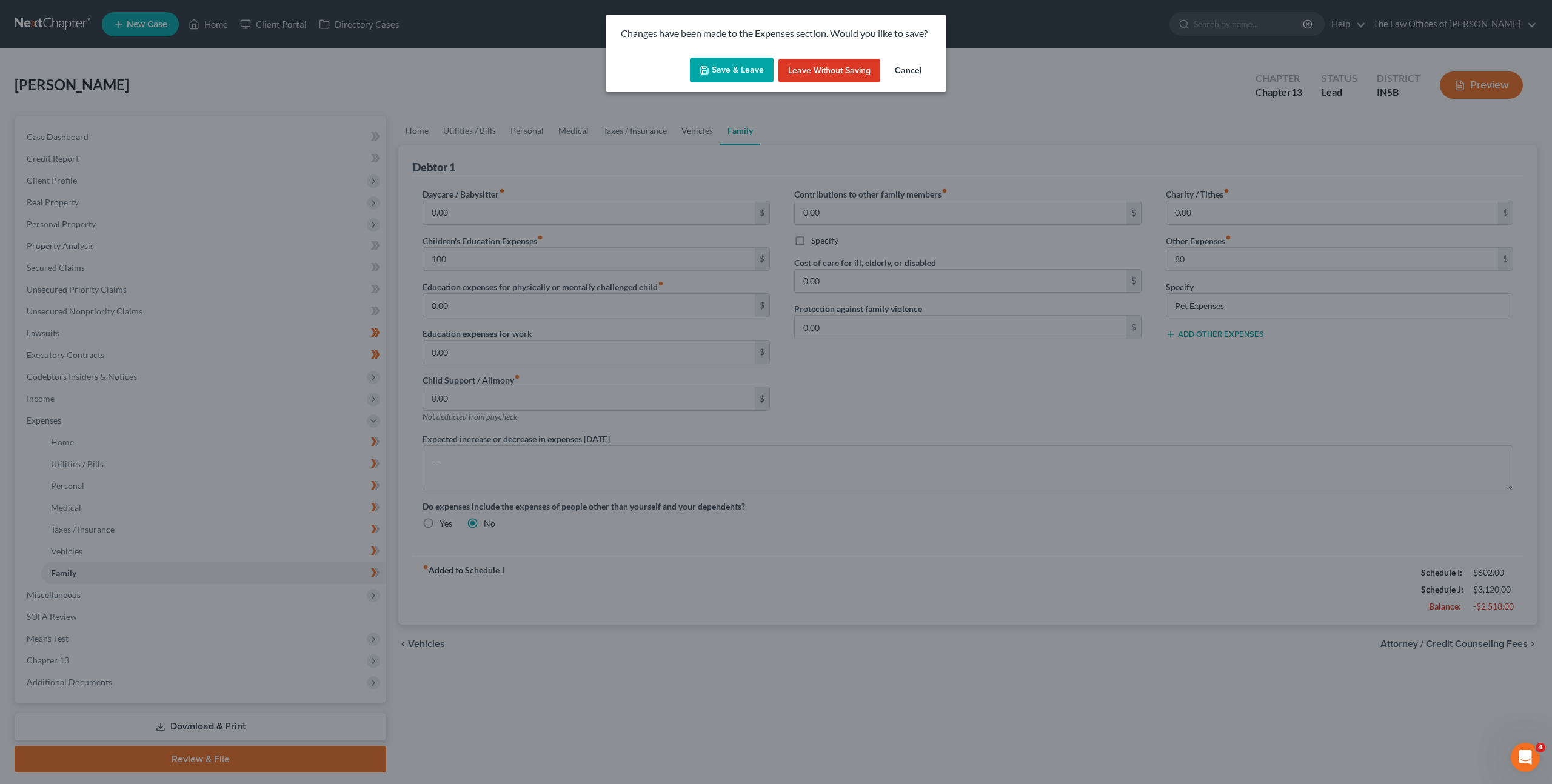
click at [714, 52] on div "Changes have been made to the Expenses section. Would you like to save?" at bounding box center [776, 33] width 340 height 38
click at [712, 79] on button "Save & Leave" at bounding box center [731, 70] width 84 height 25
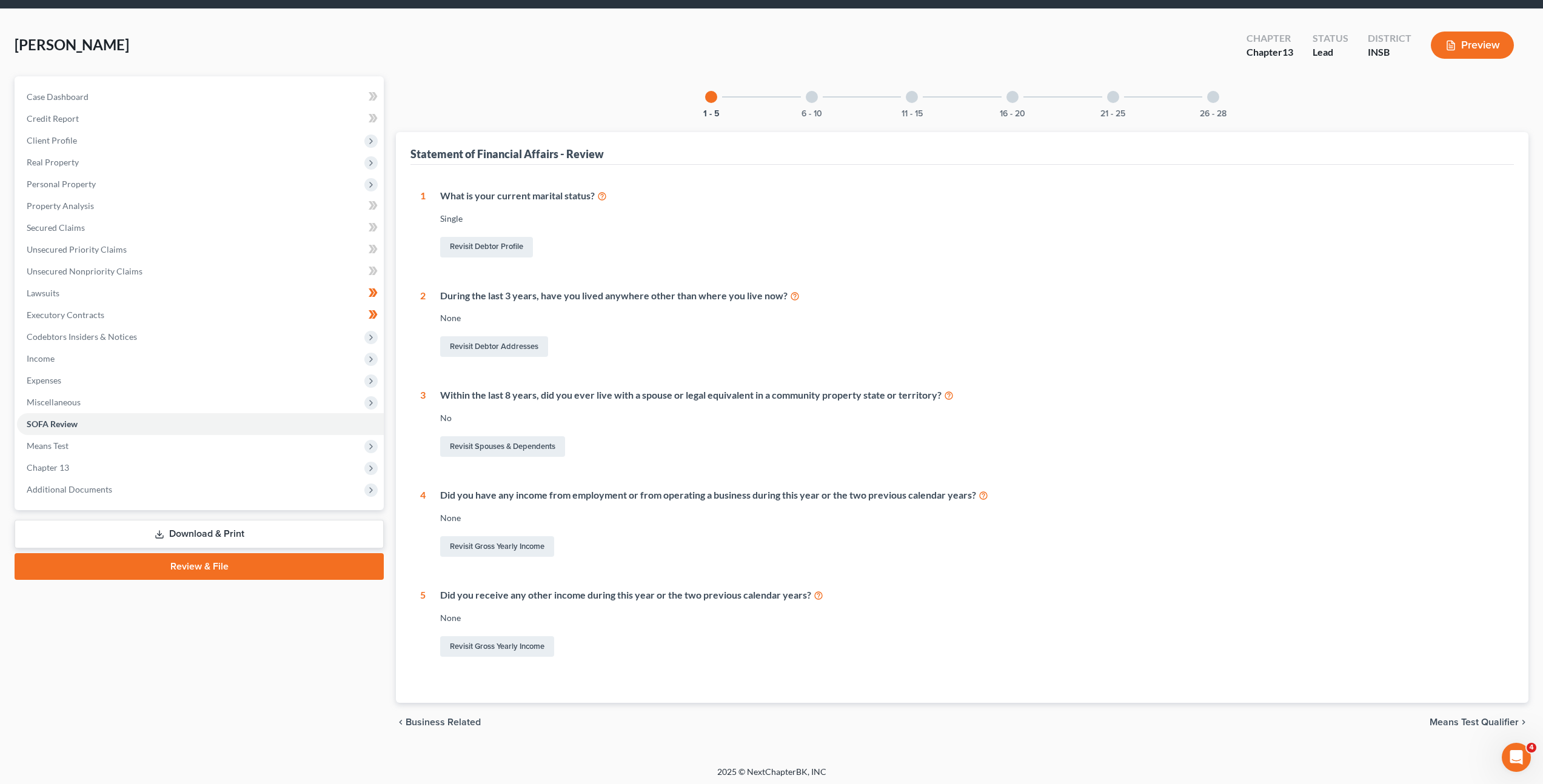
scroll to position [44, 0]
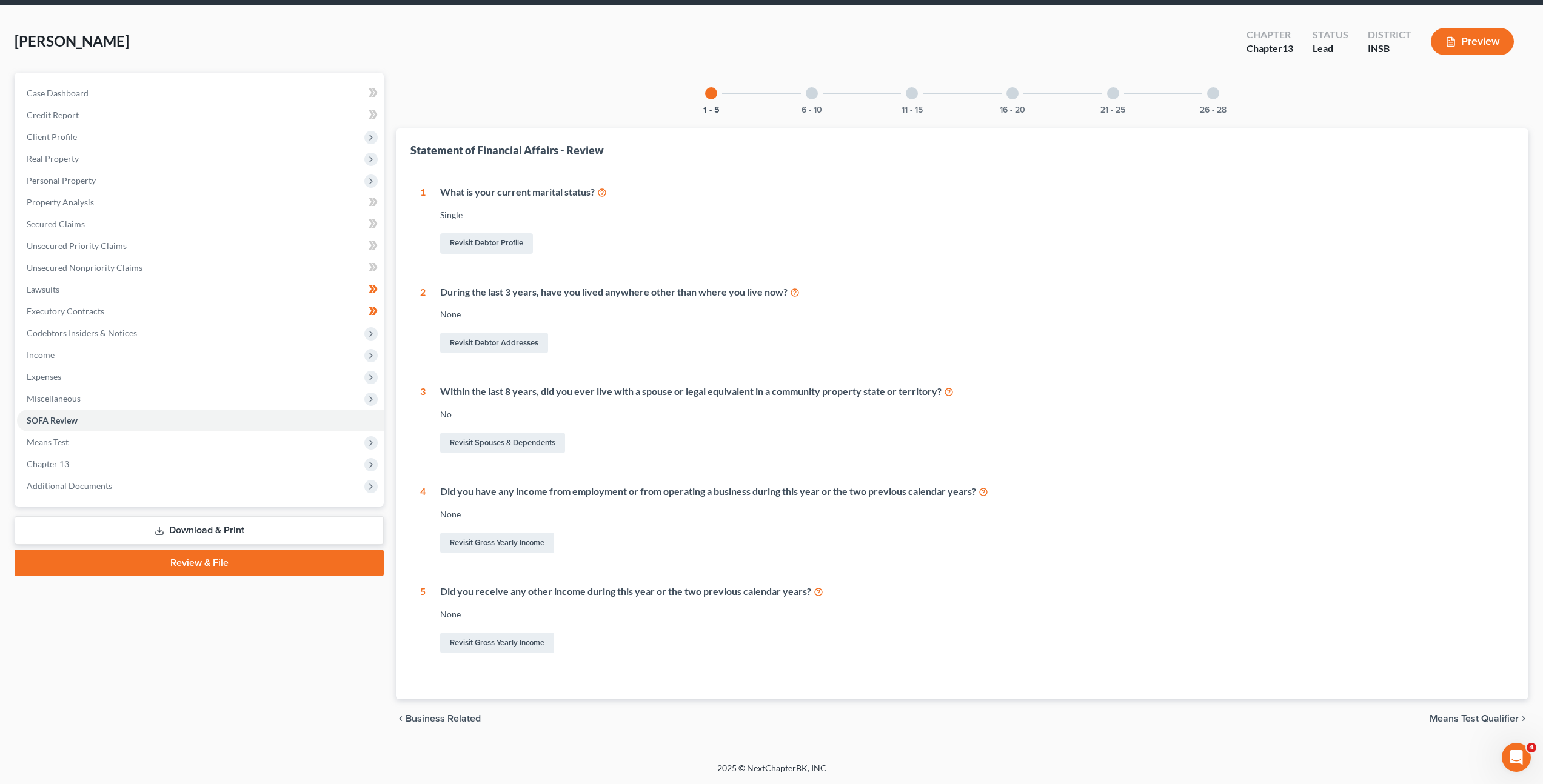
click at [816, 95] on div at bounding box center [812, 93] width 12 height 12
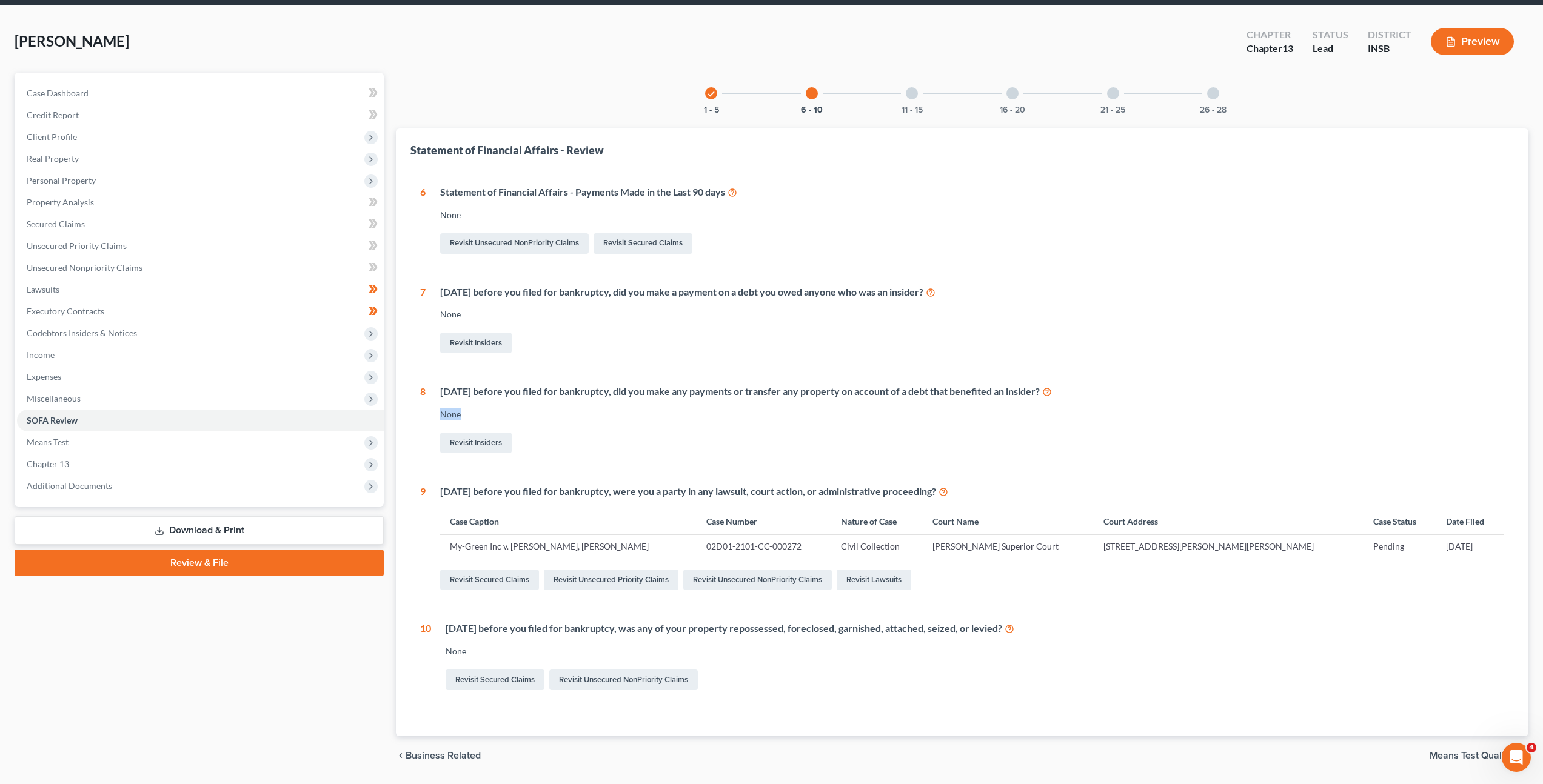
drag, startPoint x: 796, startPoint y: 402, endPoint x: 949, endPoint y: 411, distance: 153.3
click at [948, 412] on div "[DATE] before you filed for bankruptcy, did you make any payments or transfer a…" at bounding box center [965, 420] width 1078 height 71
click at [911, 418] on div "None" at bounding box center [972, 414] width 1064 height 12
click at [923, 98] on div "11 - 15" at bounding box center [911, 93] width 41 height 41
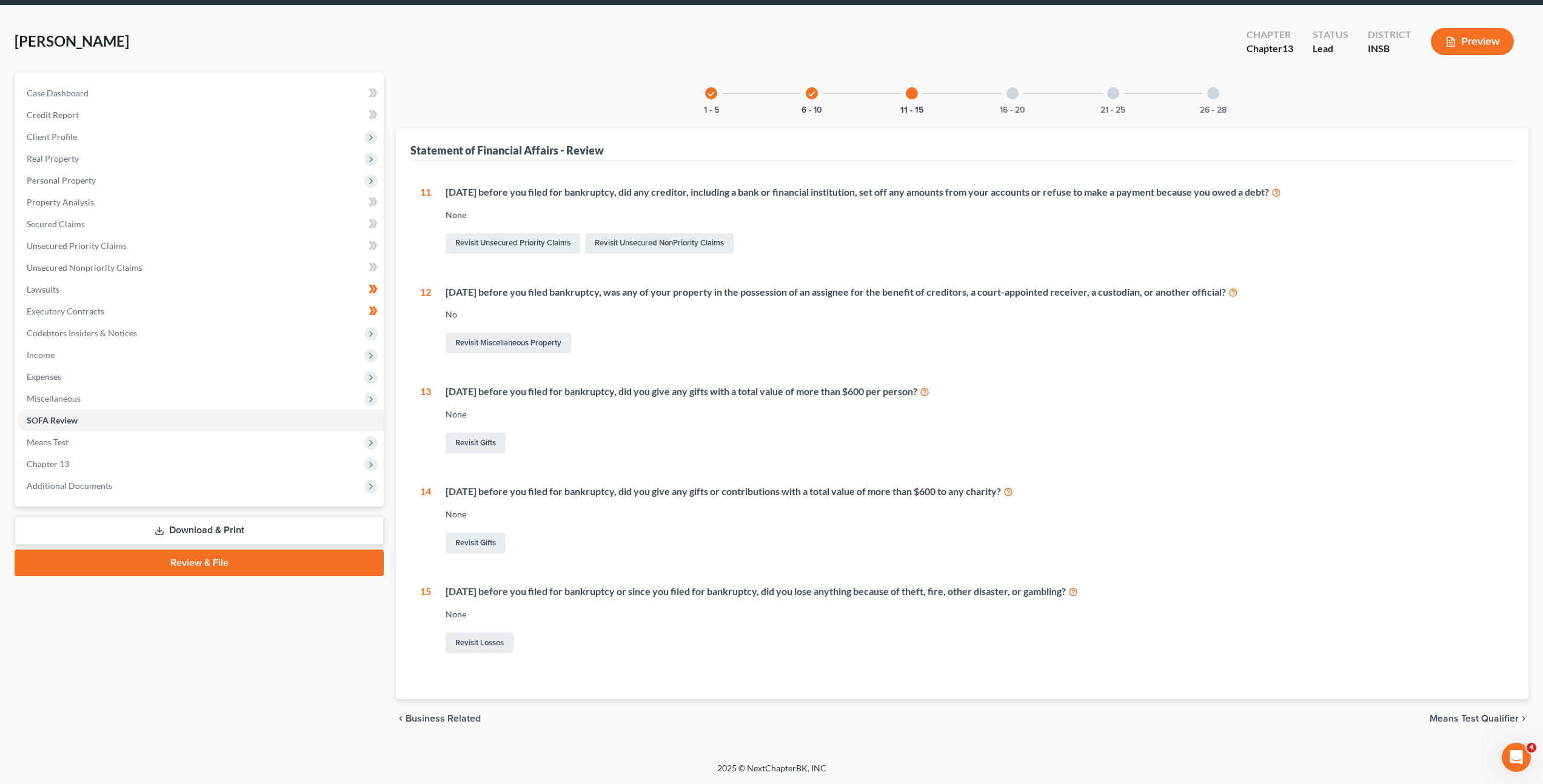
click at [1009, 89] on div at bounding box center [1012, 93] width 12 height 12
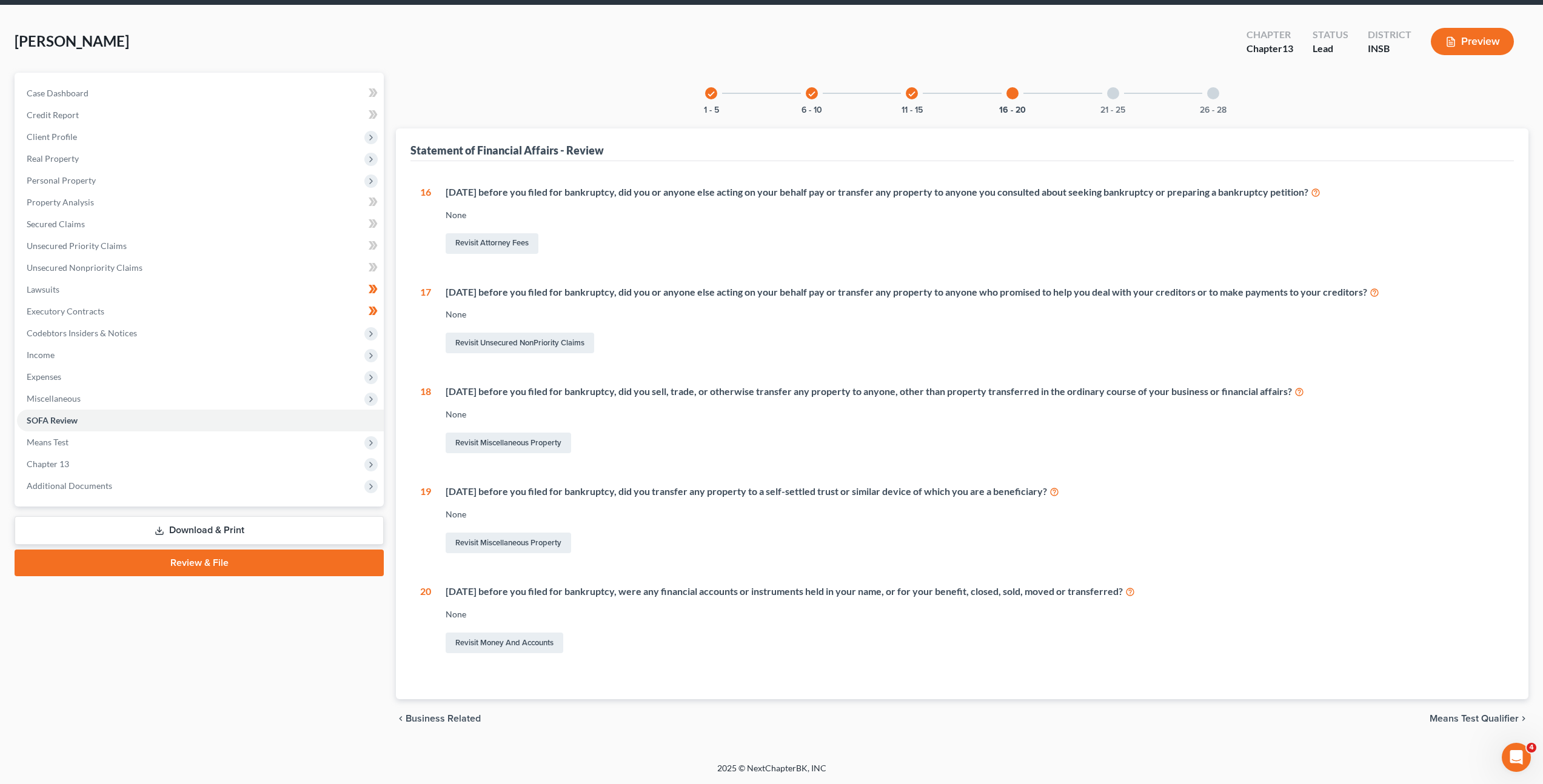
drag, startPoint x: 1108, startPoint y: 95, endPoint x: 1099, endPoint y: 155, distance: 60.7
click at [1108, 95] on div at bounding box center [1112, 93] width 12 height 12
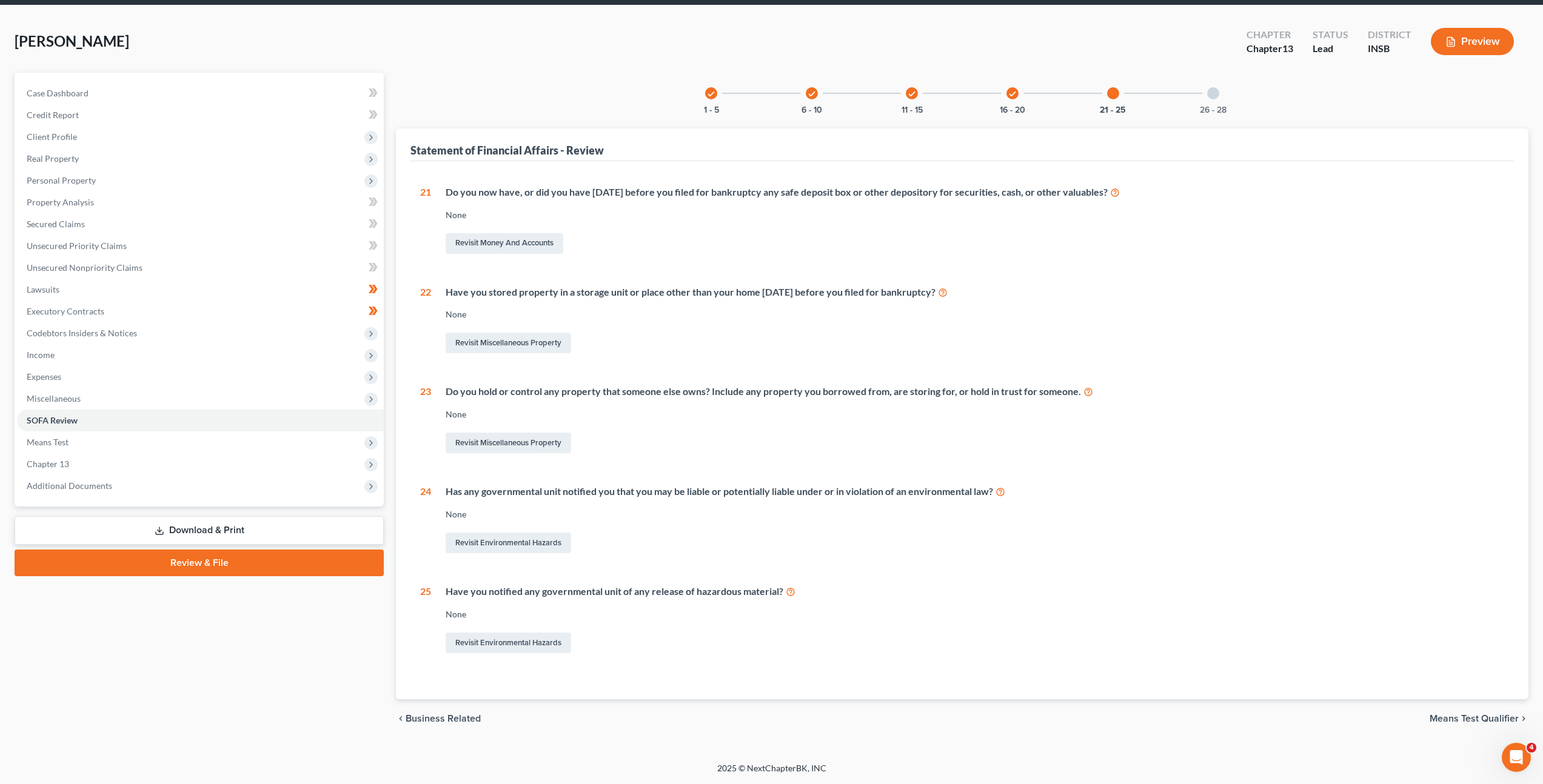
click at [1018, 93] on div "check" at bounding box center [1012, 93] width 12 height 12
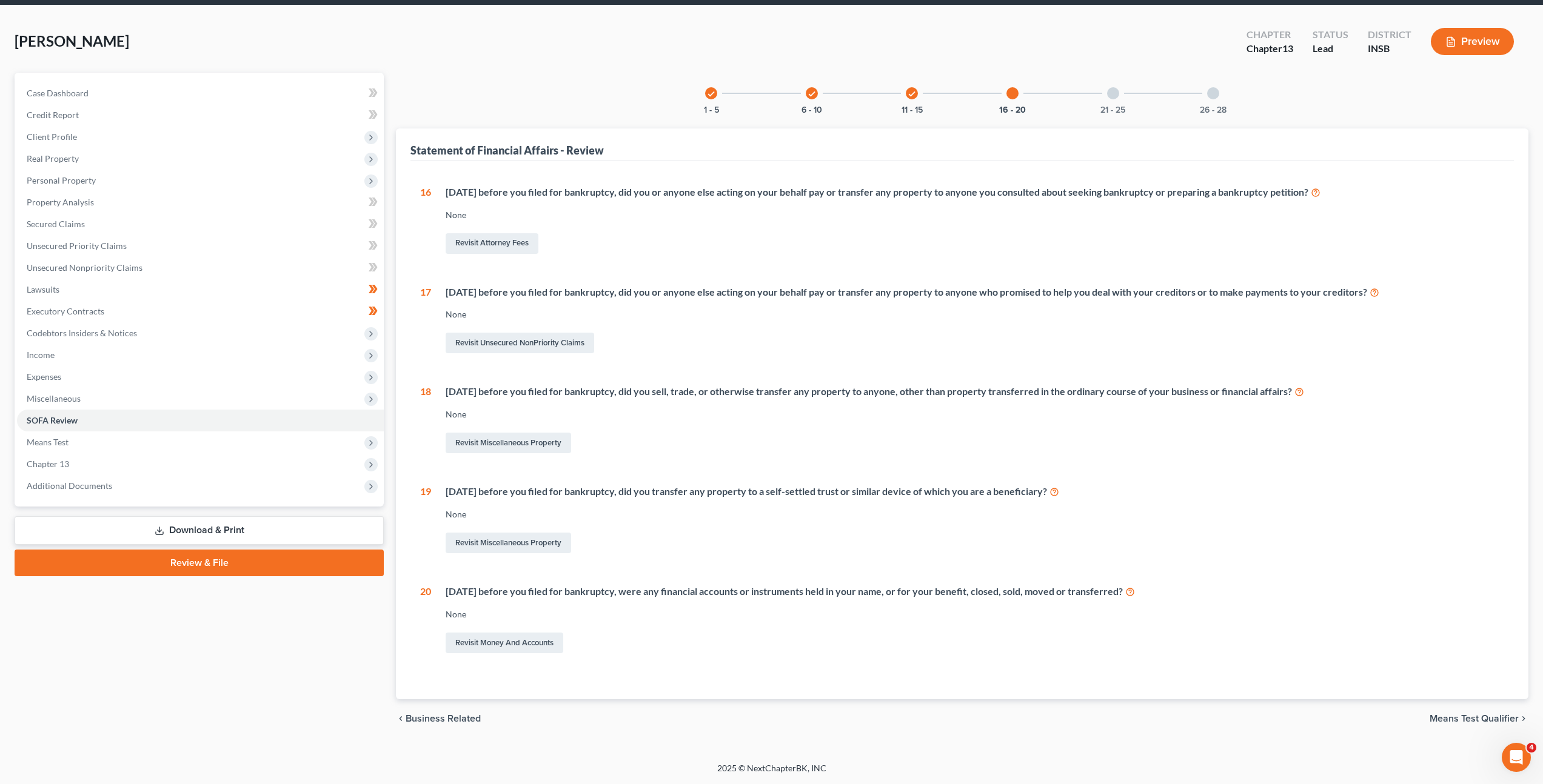
click at [1110, 95] on div at bounding box center [1112, 93] width 12 height 12
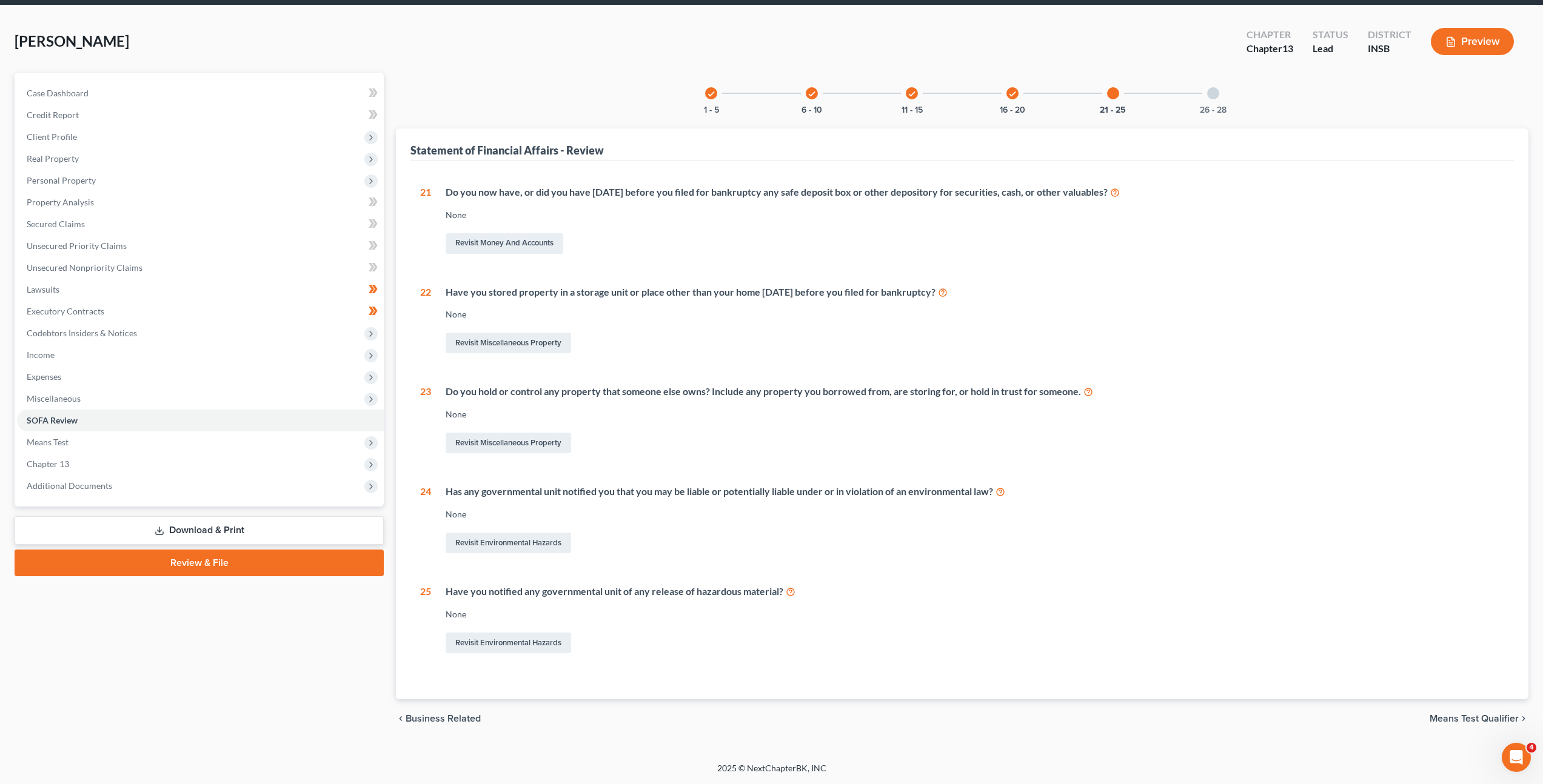
click at [1122, 446] on div "Revisit Miscellaneous Property" at bounding box center [975, 443] width 1058 height 25
